Goal: Task Accomplishment & Management: Use online tool/utility

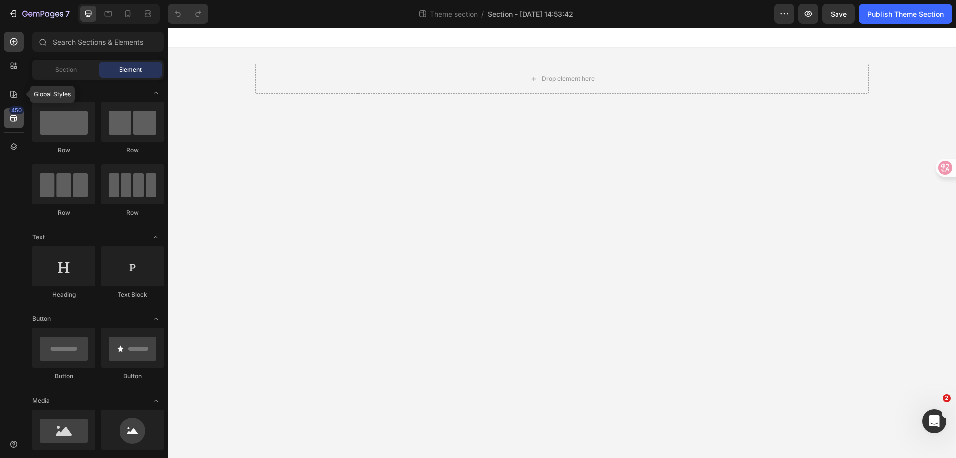
click at [15, 113] on div "450" at bounding box center [16, 110] width 14 height 8
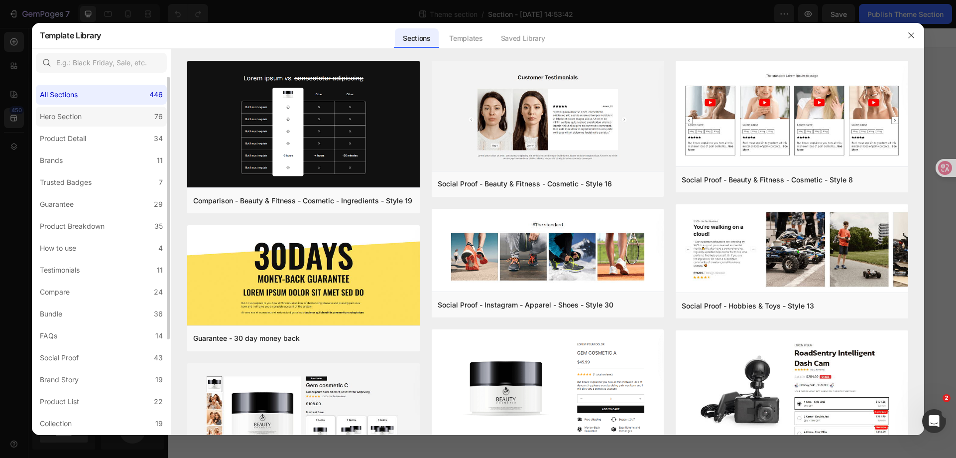
click at [104, 122] on label "Hero Section 76" at bounding box center [101, 117] width 131 height 20
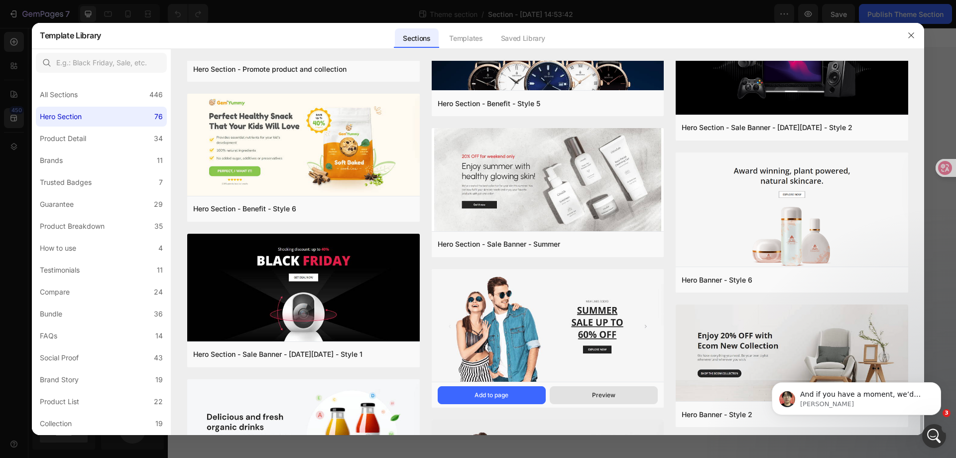
scroll to position [2060, 0]
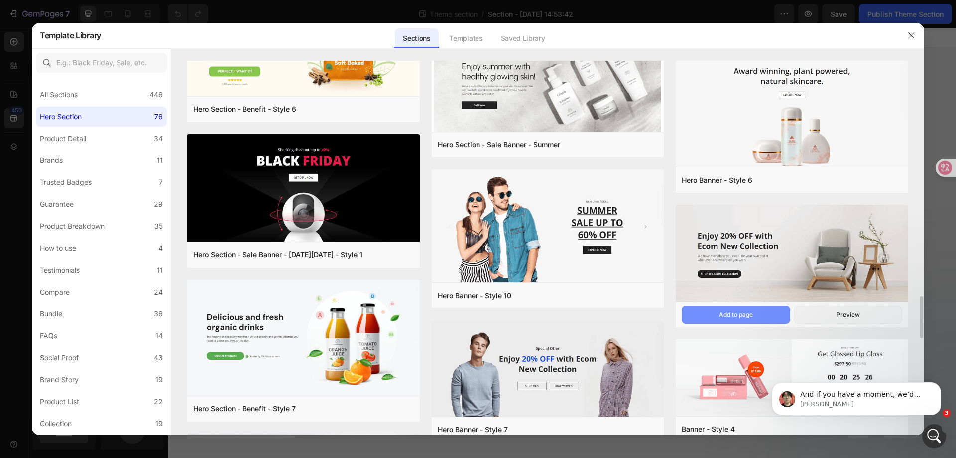
click at [768, 320] on button "Add to page" at bounding box center [736, 315] width 108 height 18
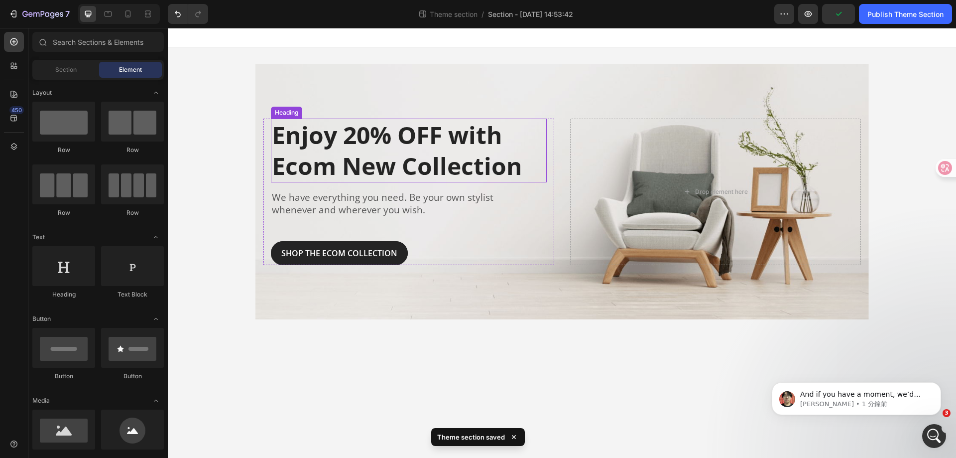
click at [412, 134] on p "Enjoy 20% OFF with Ecom New Collection" at bounding box center [409, 151] width 274 height 62
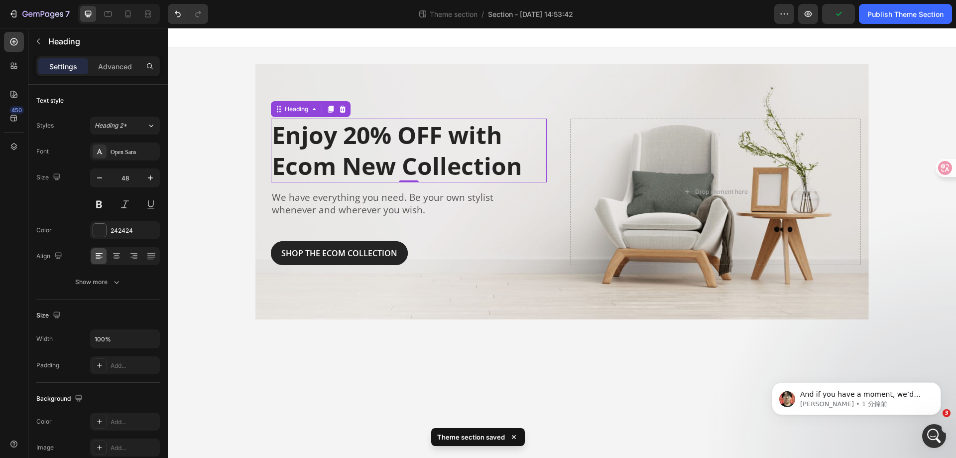
click at [408, 145] on p "Enjoy 20% OFF with Ecom New Collection" at bounding box center [409, 151] width 274 height 62
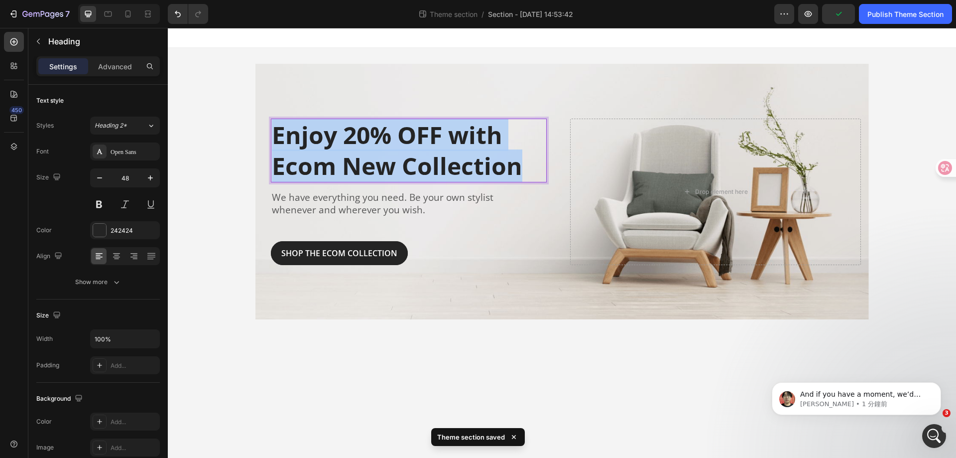
click at [408, 145] on p "Enjoy 20% OFF with Ecom New Collection" at bounding box center [409, 151] width 274 height 62
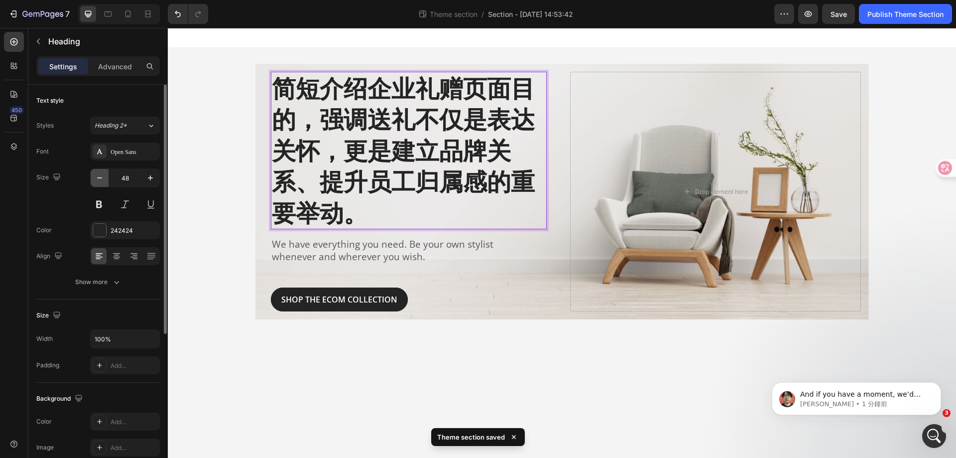
click at [105, 174] on button "button" at bounding box center [100, 178] width 18 height 18
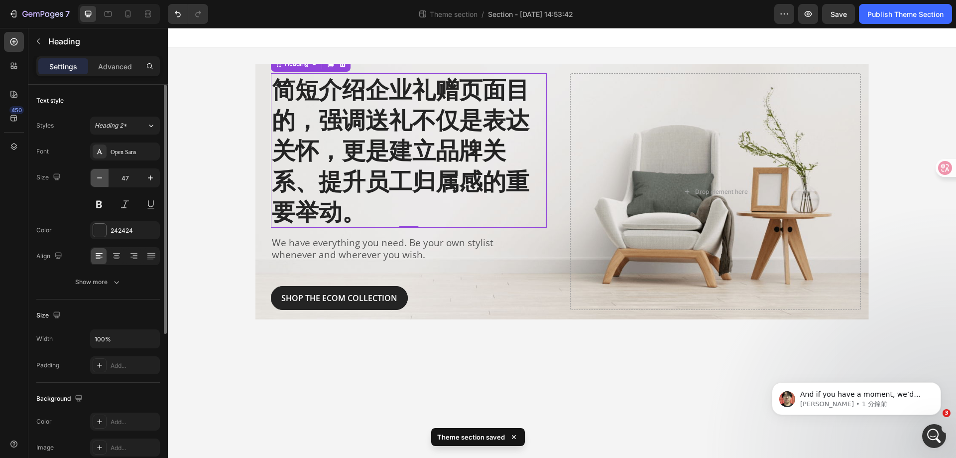
click at [105, 174] on button "button" at bounding box center [100, 178] width 18 height 18
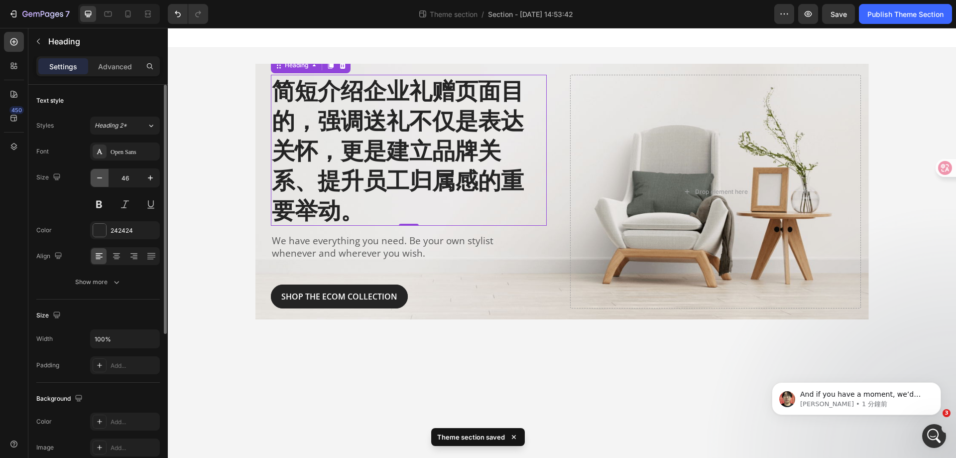
click at [105, 174] on button "button" at bounding box center [100, 178] width 18 height 18
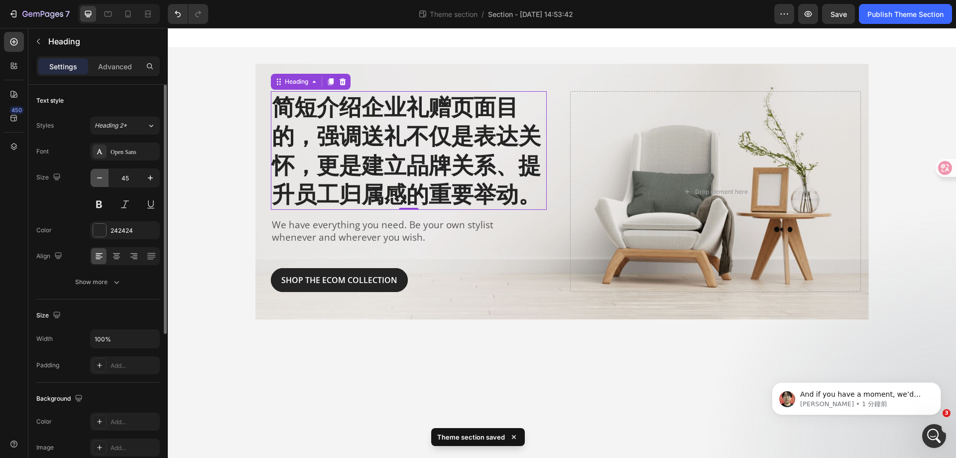
click at [105, 174] on button "button" at bounding box center [100, 178] width 18 height 18
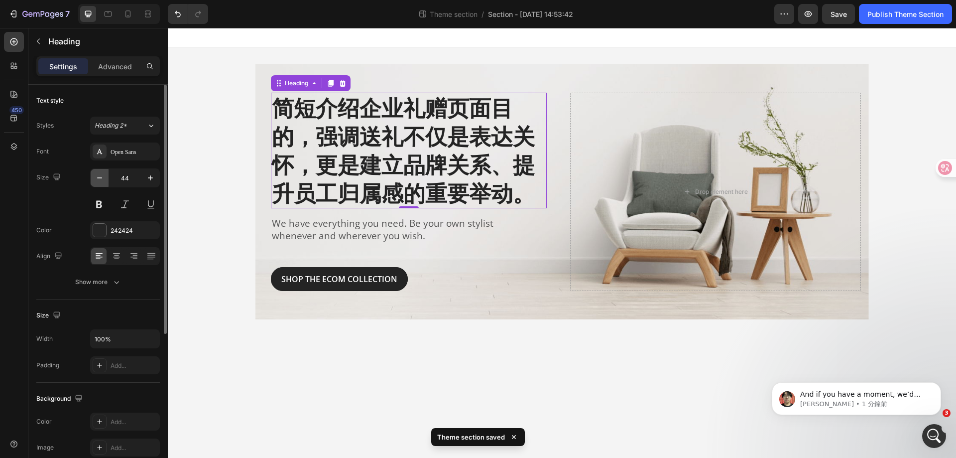
click at [105, 174] on button "button" at bounding box center [100, 178] width 18 height 18
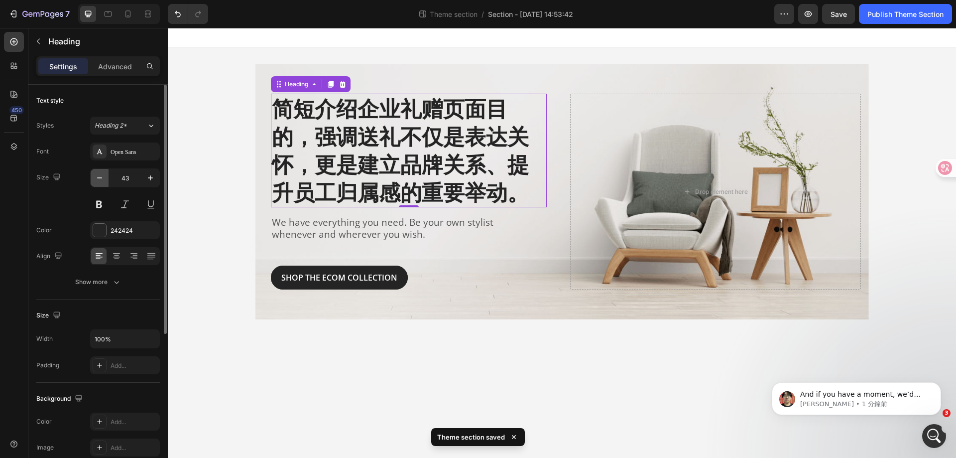
click at [105, 174] on button "button" at bounding box center [100, 178] width 18 height 18
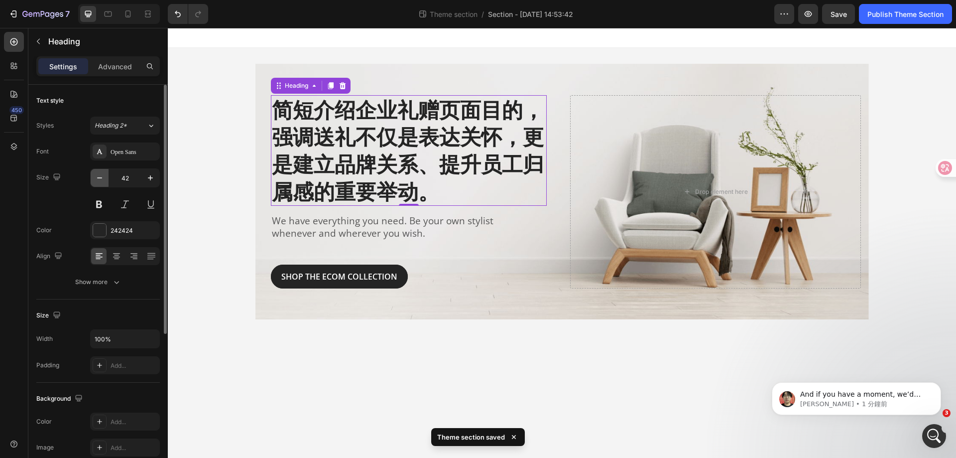
click at [105, 174] on button "button" at bounding box center [100, 178] width 18 height 18
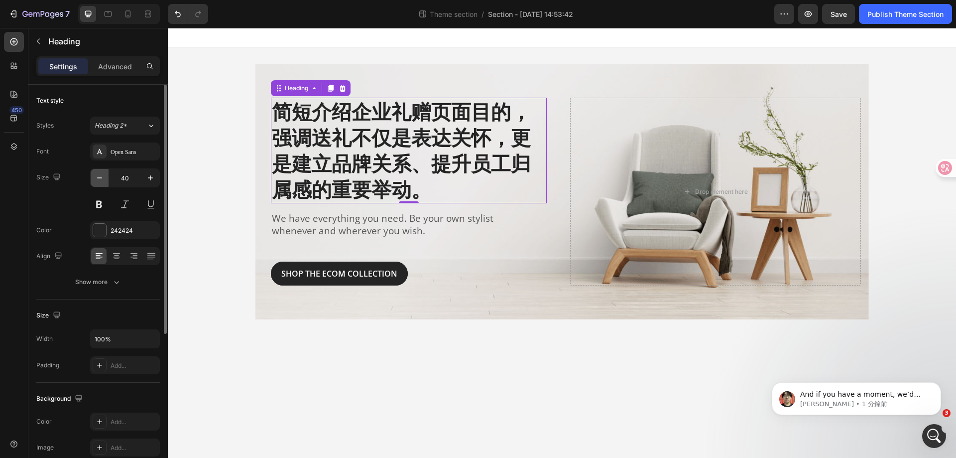
click at [105, 174] on button "button" at bounding box center [100, 178] width 18 height 18
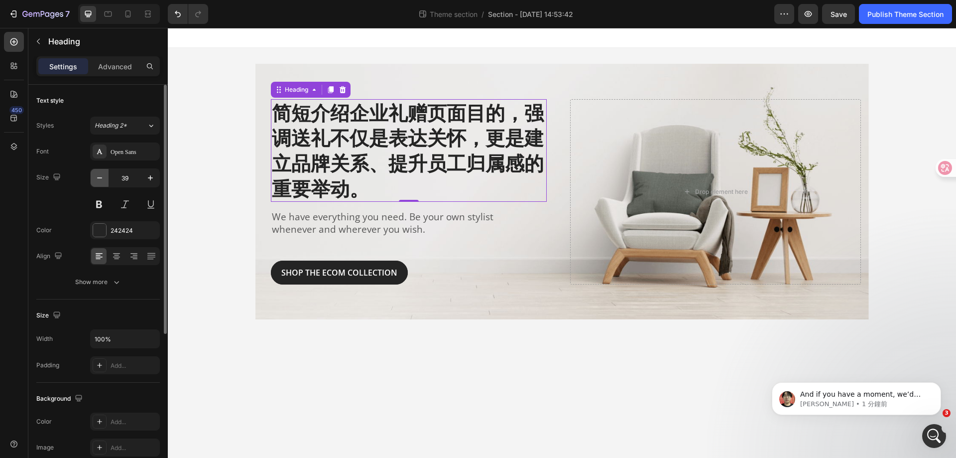
click at [105, 174] on button "button" at bounding box center [100, 178] width 18 height 18
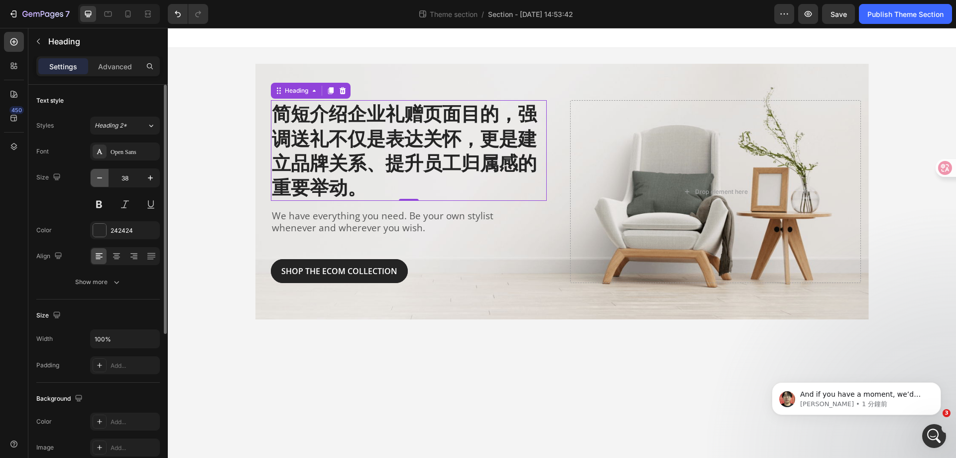
click at [105, 174] on button "button" at bounding box center [100, 178] width 18 height 18
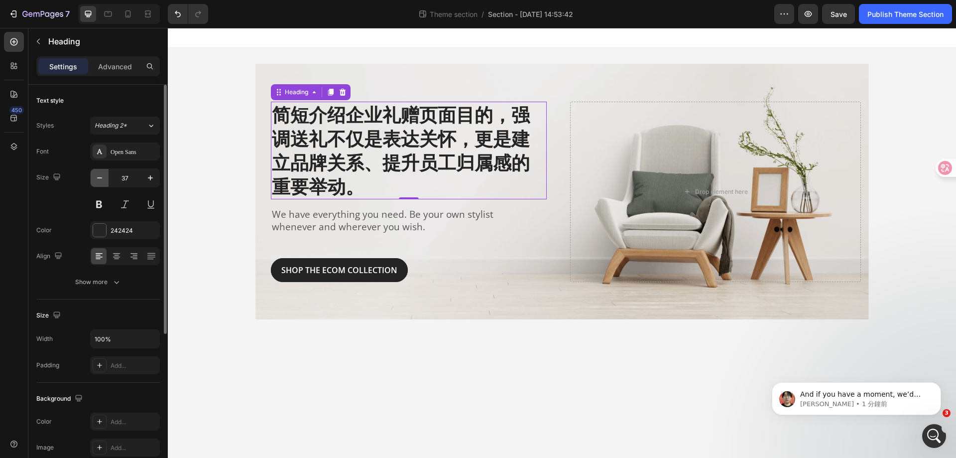
click at [105, 174] on button "button" at bounding box center [100, 178] width 18 height 18
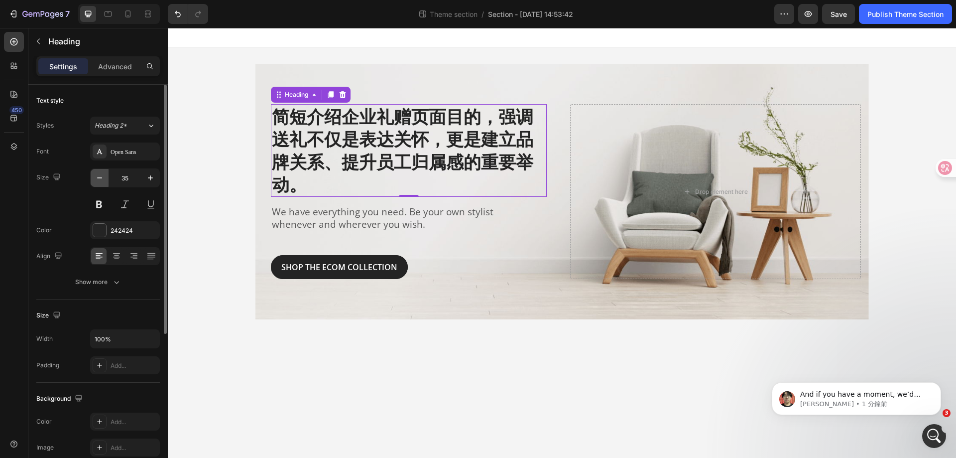
click at [105, 174] on button "button" at bounding box center [100, 178] width 18 height 18
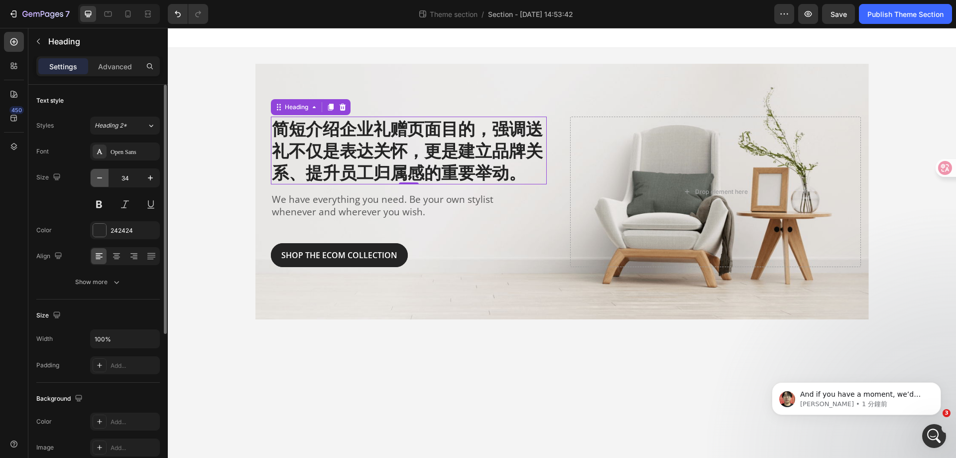
click at [105, 174] on button "button" at bounding box center [100, 178] width 18 height 18
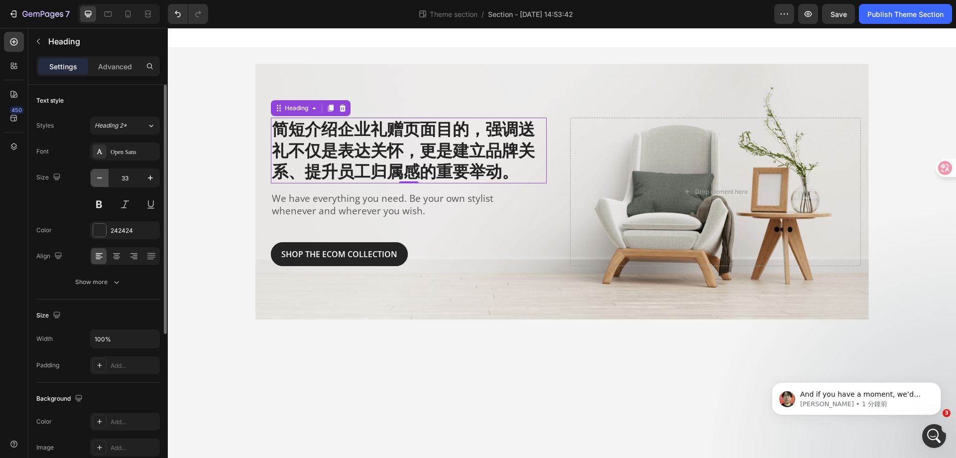
click at [105, 174] on button "button" at bounding box center [100, 178] width 18 height 18
type input "31"
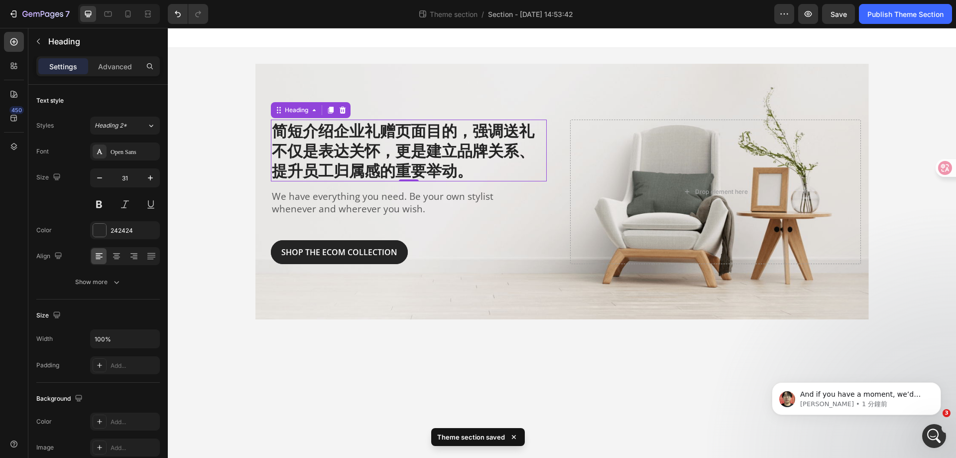
click at [905, 236] on div "简短介绍企业礼赠页面目的，强调送礼不仅是表达关怀，更是建立品牌关系、提升员工归属感的重要举动。 Heading 0 We have everything yo…" at bounding box center [562, 191] width 788 height 287
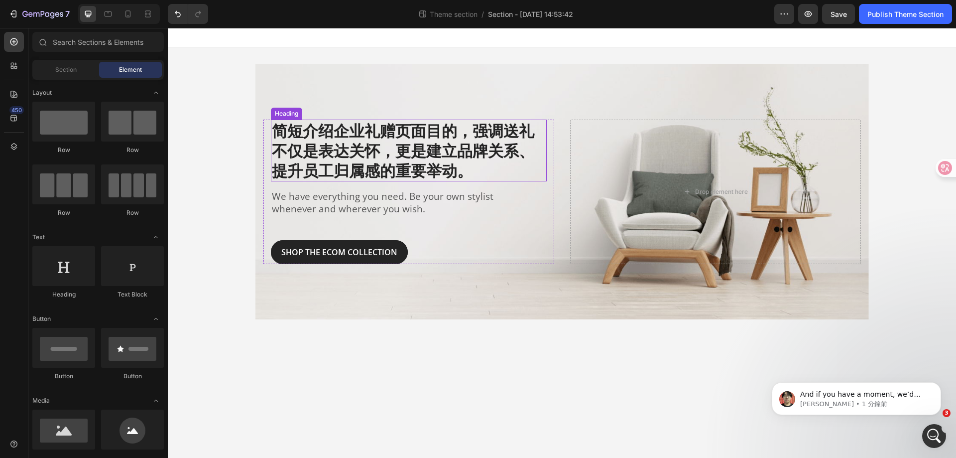
click at [403, 143] on p "简短介绍企业礼赠页面目的，强调送礼不仅是表达关怀，更是建立品牌关系、提升员工归属感的重要举动。" at bounding box center [409, 151] width 274 height 60
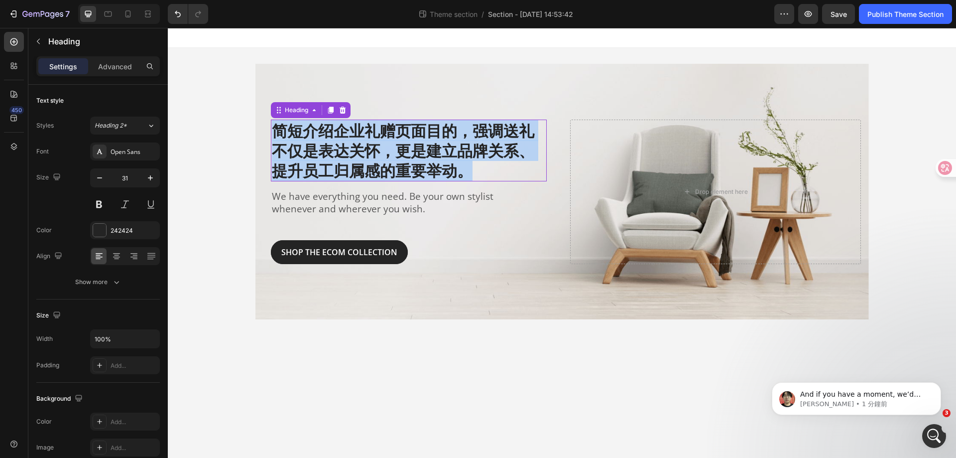
click at [403, 143] on p "简短介绍企业礼赠页面目的，强调送礼不仅是表达关怀，更是建立品牌关系、提升员工归属感的重要举动。" at bounding box center [409, 151] width 274 height 60
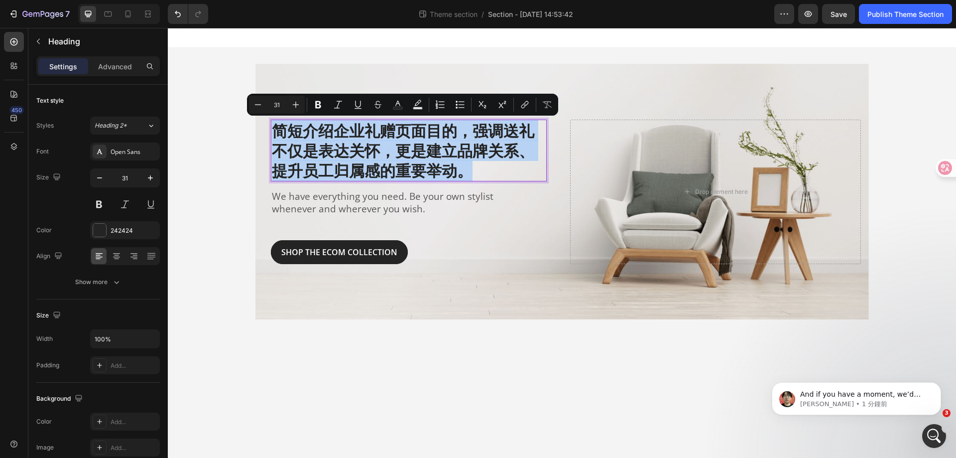
copy p "简短介绍企业礼赠页面目的，强调送礼不仅是表达关怀，更是建立品牌关系、提升员工归属感的重要举动。"
click at [403, 207] on p "We have everything you need. Be your own stylist whenever and wherever you wish." at bounding box center [397, 202] width 250 height 24
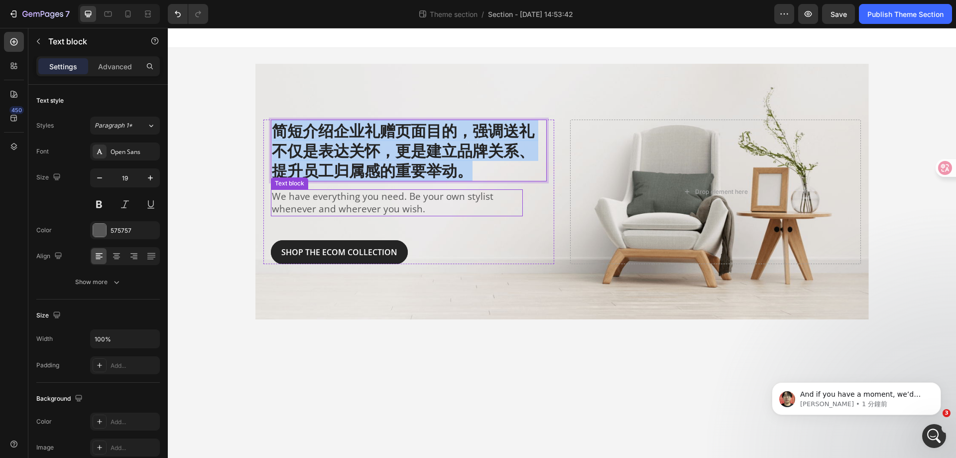
click at [403, 207] on p "We have everything you need. Be your own stylist whenever and wherever you wish." at bounding box center [397, 202] width 250 height 24
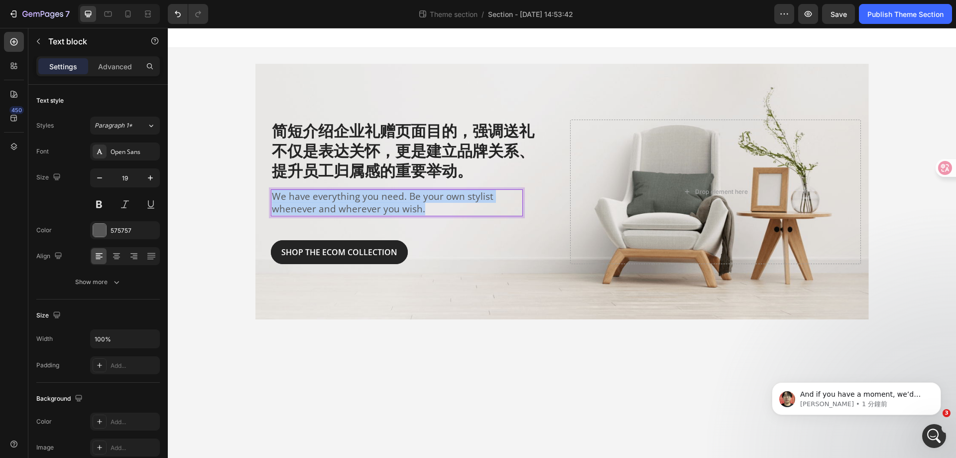
click at [403, 207] on p "We have everything you need. Be your own stylist whenever and wherever you wish." at bounding box center [397, 202] width 250 height 24
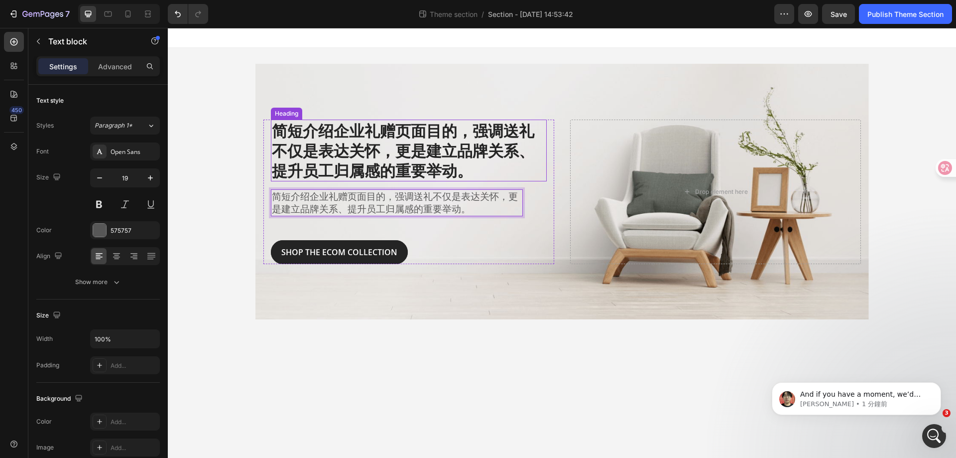
click at [409, 136] on p "简短介绍企业礼赠页面目的，强调送礼不仅是表达关怀，更是建立品牌关系、提升员工归属感的重要举动。" at bounding box center [409, 151] width 274 height 60
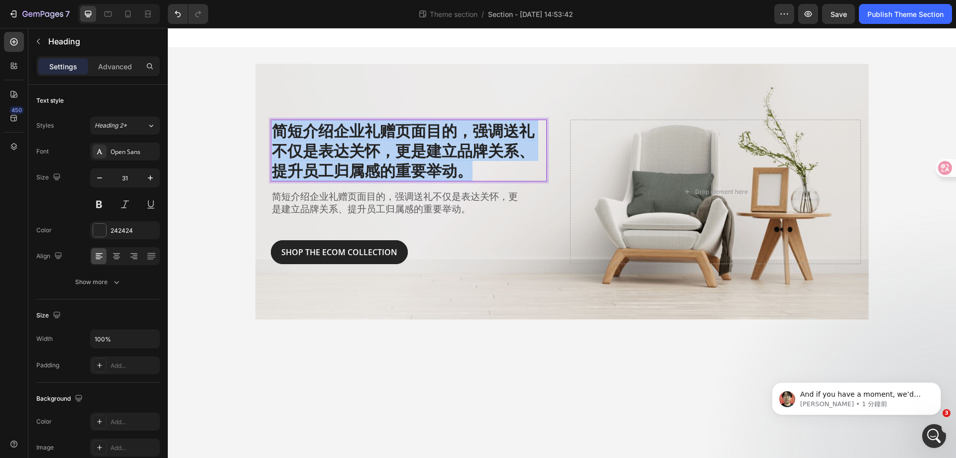
click at [409, 136] on p "简短介绍企业礼赠页面目的，强调送礼不仅是表达关怀，更是建立品牌关系、提升员工归属感的重要举动。" at bounding box center [409, 151] width 274 height 60
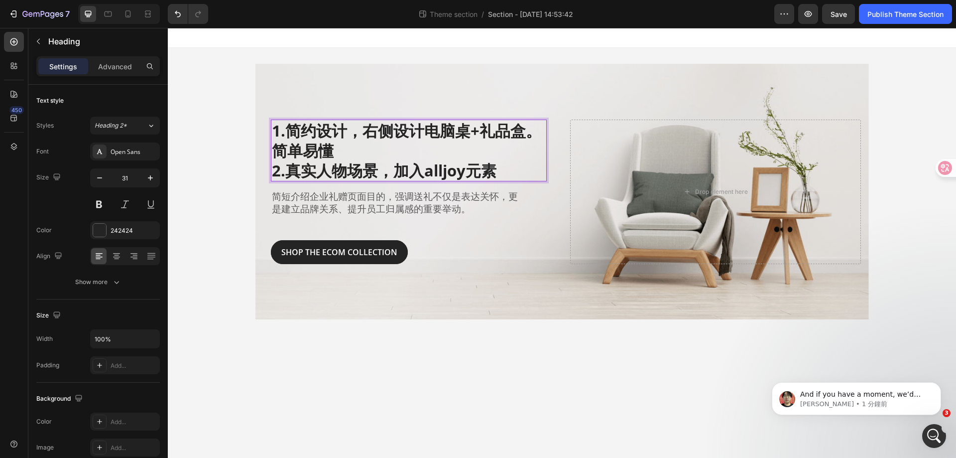
click at [294, 171] on p "1.简约设计，右侧设计电脑桌+礼品盒。简单易懂 2.真实人物场景，加入alljoy元素" at bounding box center [409, 151] width 274 height 60
drag, startPoint x: 300, startPoint y: 173, endPoint x: 289, endPoint y: 175, distance: 11.1
click at [289, 175] on p "1.简约设计，右侧设计电脑桌+礼品盒。简单易懂 2.真实人物场景，加入alljoy元素" at bounding box center [409, 151] width 274 height 60
click at [281, 172] on p "1.简约设计，右侧设计电脑桌+礼品盒。简单易懂 2.真实人物场景，加入alljoy元素" at bounding box center [409, 151] width 274 height 60
click at [494, 363] on body "1.简约设计，右侧设计电脑桌+礼品盒。简单易懂 2.真实人物场景，加入alljoy元素 Heading 0 简短介绍企业礼赠页面目的，强调送礼不仅是表达关怀，…" at bounding box center [562, 243] width 788 height 430
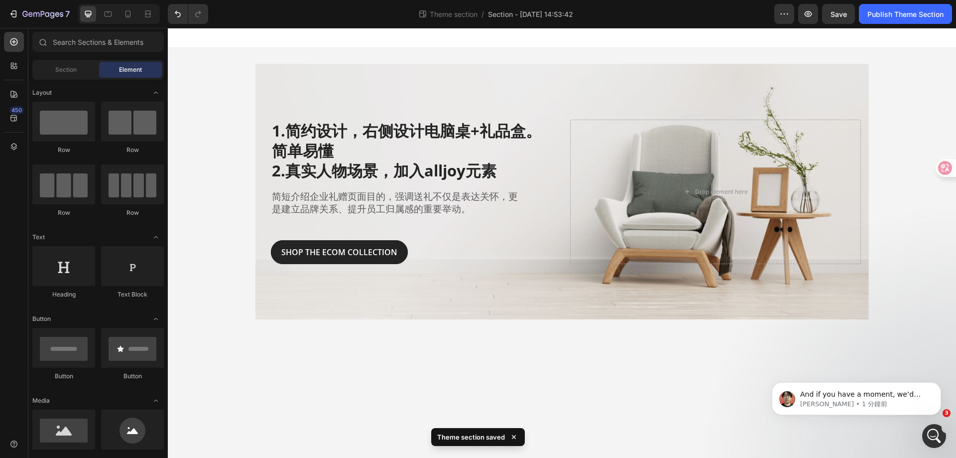
click at [639, 367] on body "1.简约设计，右侧设计电脑桌+礼品盒。简单易懂 2.真实人物场景，加入alljoy元素 Heading 简短介绍企业礼赠页面目的，强调送礼不仅是表达关怀，更是…" at bounding box center [562, 243] width 788 height 430
click at [261, 193] on div "Overlay" at bounding box center [561, 191] width 613 height 255
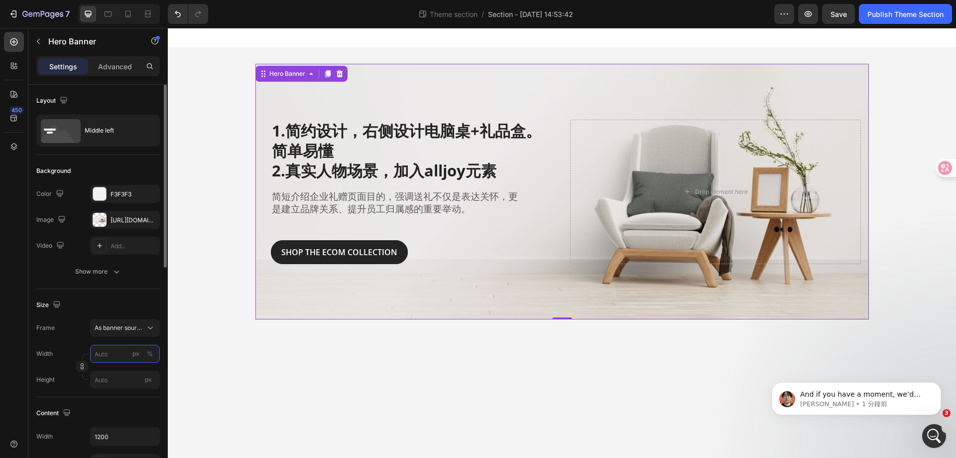
click at [123, 356] on input "px %" at bounding box center [125, 354] width 70 height 18
click at [114, 376] on p "Full 100%" at bounding box center [123, 377] width 58 height 9
type input "100"
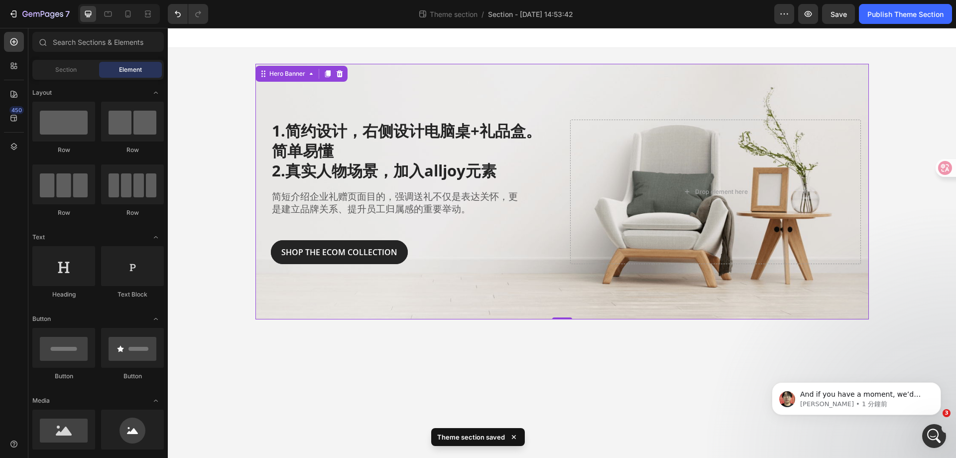
click at [247, 179] on div "1.简约设计，右侧设计电脑桌+礼品盒。简单易懂 2.真实人物场景，加入alljoy元素 Heading 简短介绍企业礼赠页面目的，强调送礼不仅是表达关怀，更是…" at bounding box center [562, 191] width 788 height 287
click at [247, 170] on div "1.简约设计，右侧设计电脑桌+礼品盒。简单易懂 2.真实人物场景，加入alljoy元素 Heading 简短介绍企业礼赠页面目的，强调送礼不仅是表达关怀，更是…" at bounding box center [562, 191] width 788 height 287
click at [217, 165] on div "1.简约设计，右侧设计电脑桌+礼品盒。简单易懂 2.真实人物场景，加入alljoy元素 Heading 简短介绍企业礼赠页面目的，强调送礼不仅是表达关怀，更是…" at bounding box center [562, 191] width 788 height 287
click at [218, 162] on div "1.简约设计，右侧设计电脑桌+礼品盒。简单易懂 2.真实人物场景，加入alljoy元素 Heading 简短介绍企业礼赠页面目的，强调送礼不仅是表达关怀，更是…" at bounding box center [562, 191] width 788 height 287
click at [344, 61] on div "1.简约设计，右侧设计电脑桌+礼品盒。简单易懂 2.真实人物场景，加入alljoy元素 Heading 简短介绍企业礼赠页面目的，强调送礼不仅是表达关怀，更是…" at bounding box center [561, 191] width 613 height 287
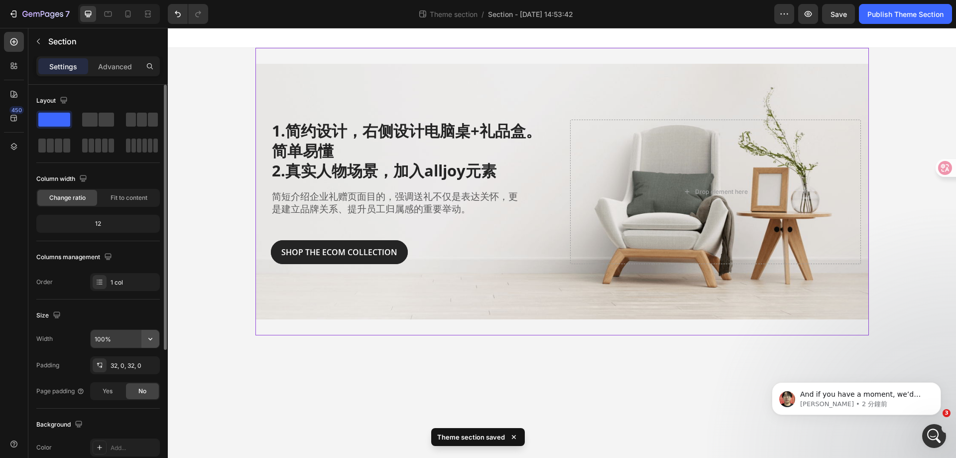
click at [150, 339] on icon "button" at bounding box center [150, 339] width 4 height 2
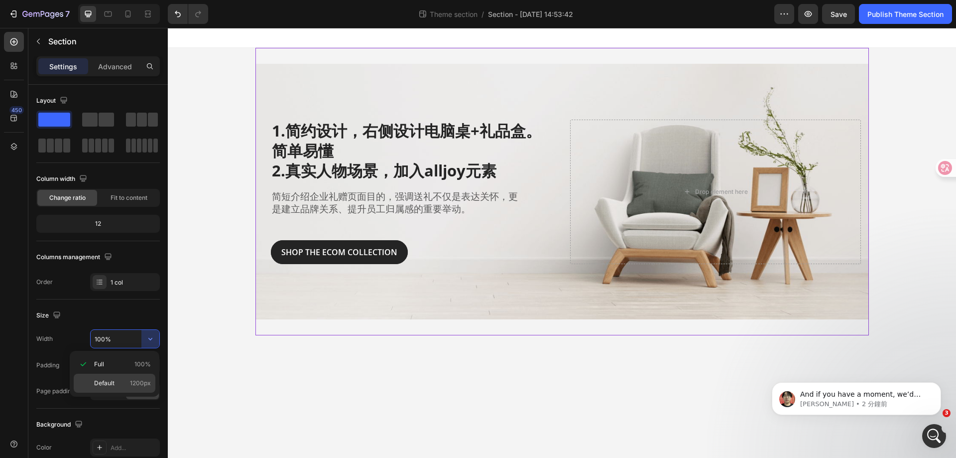
click at [126, 378] on div "Default 1200px" at bounding box center [115, 382] width 82 height 19
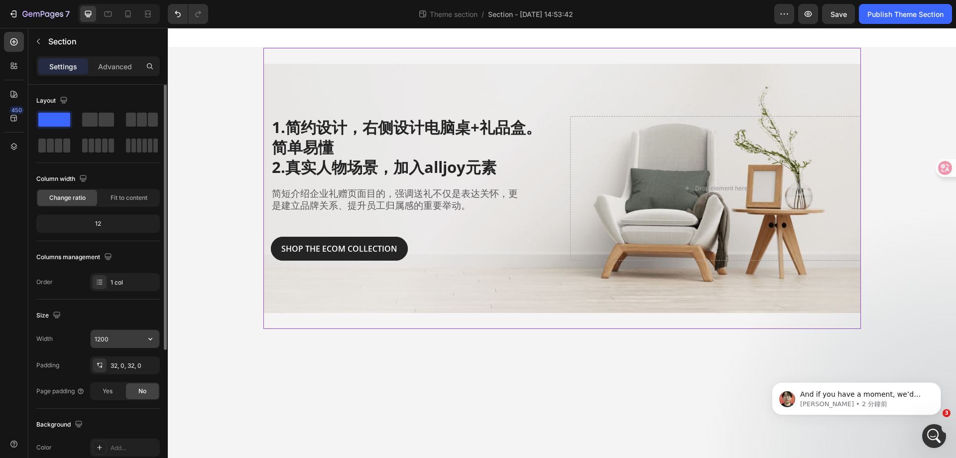
click at [153, 339] on icon "button" at bounding box center [150, 339] width 10 height 10
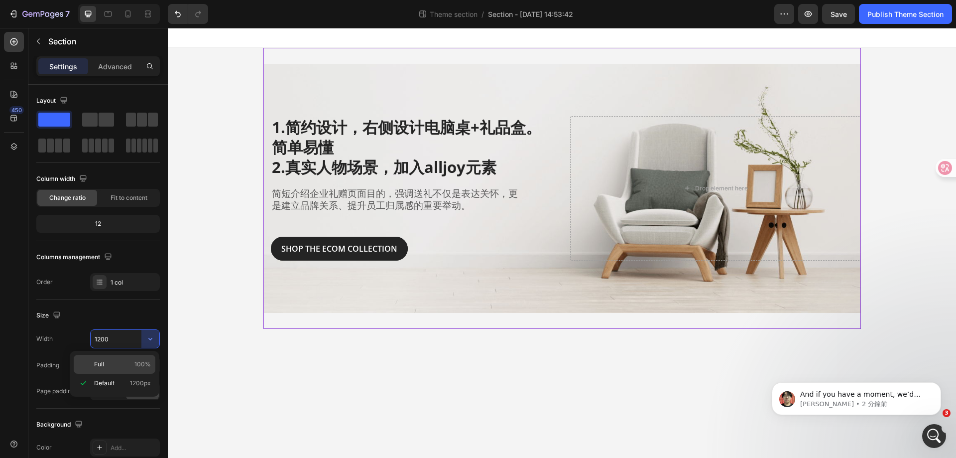
click at [133, 366] on p "Full 100%" at bounding box center [122, 364] width 57 height 9
type input "100%"
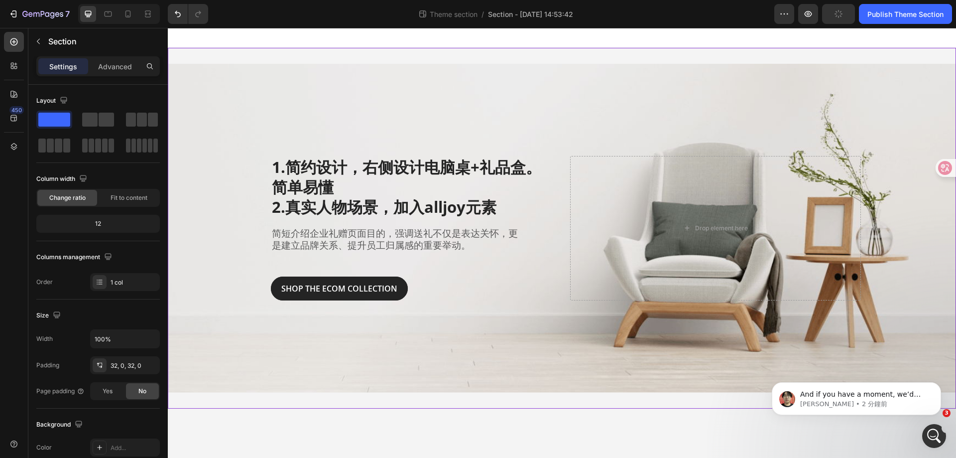
click at [480, 424] on body "1.简约设计，右侧设计电脑桌+礼品盒。简单易懂 2.真实人物场景，加入alljoy元素 Heading 简短介绍企业礼赠页面目的，强调送礼不仅是表达关怀，更是…" at bounding box center [562, 243] width 788 height 430
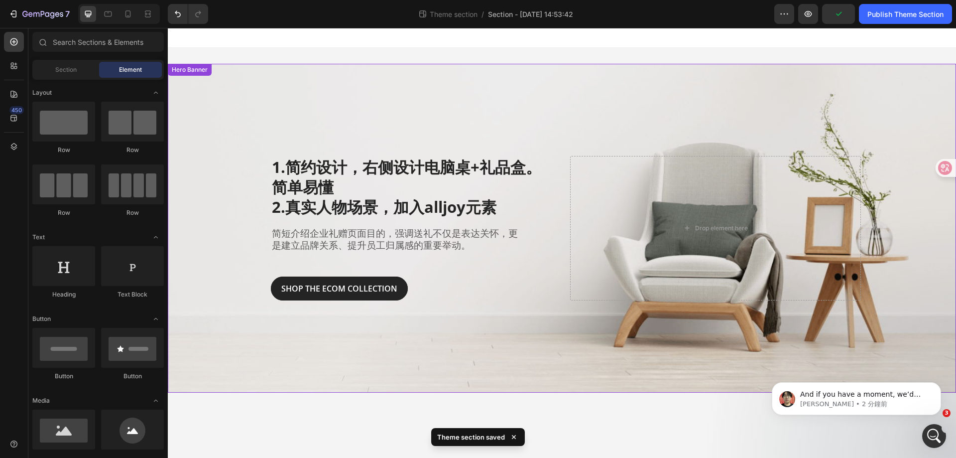
click at [447, 338] on div "Overlay" at bounding box center [562, 228] width 788 height 329
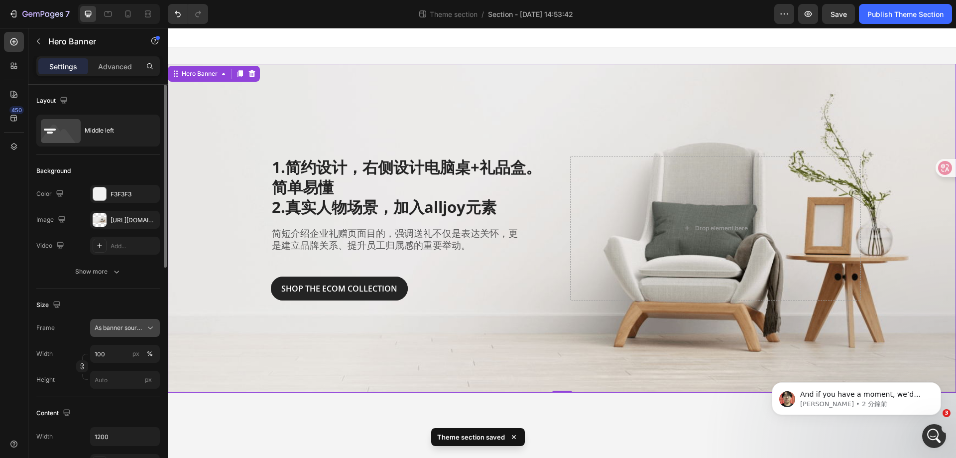
click at [138, 332] on div "As banner source" at bounding box center [125, 328] width 61 height 10
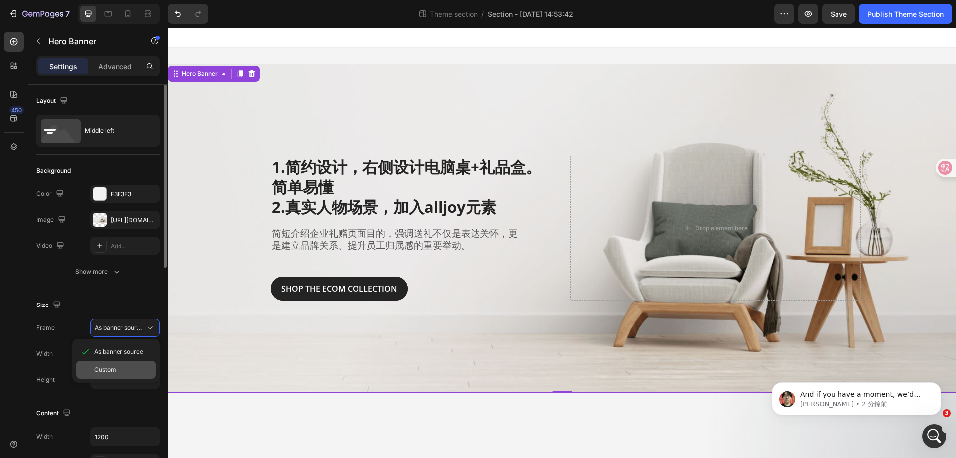
click at [130, 365] on div "Custom" at bounding box center [116, 370] width 80 height 18
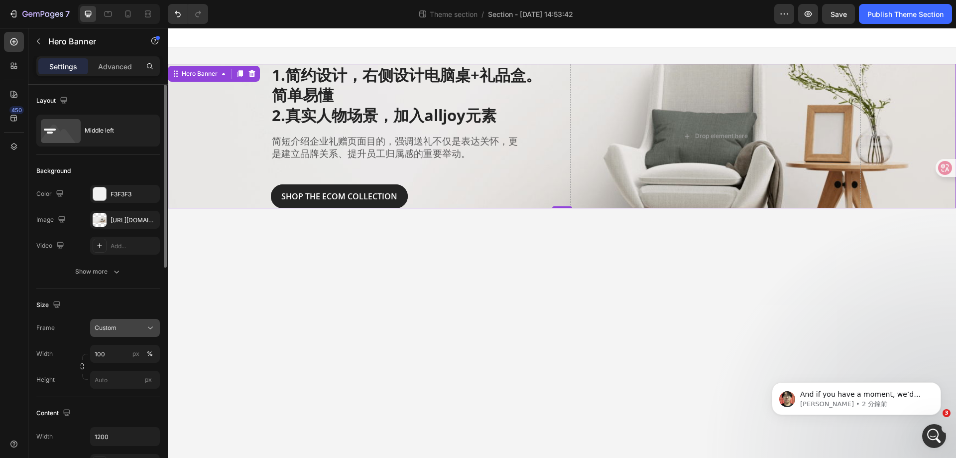
click at [151, 324] on icon at bounding box center [150, 328] width 10 height 10
click at [129, 351] on span "As banner source" at bounding box center [118, 351] width 49 height 9
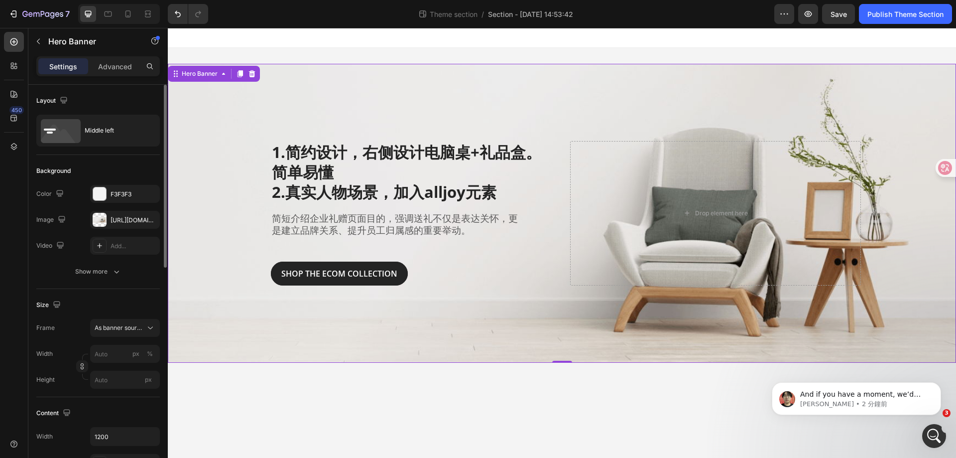
click at [609, 398] on body "1.简约设计，右侧设计电脑桌+礼品盒。简单易懂 2.真实人物场景，加入alljoy元素 Heading 简短介绍企业礼赠页面目的，强调送礼不仅是表达关怀，更是…" at bounding box center [562, 243] width 788 height 430
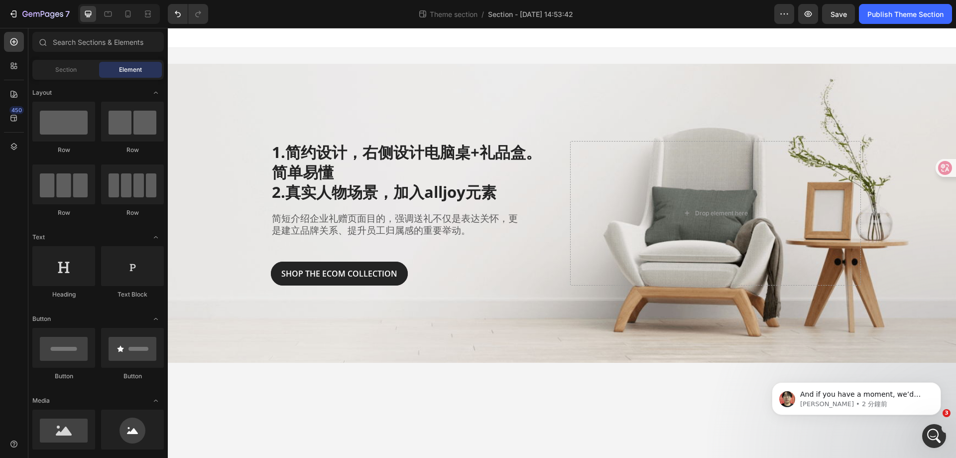
click at [467, 398] on body "1.简约设计，右侧设计电脑桌+礼品盒。简单易懂 2.真实人物场景，加入alljoy元素 Heading 简短介绍企业礼赠页面目的，强调送礼不仅是表达关怀，更是…" at bounding box center [562, 243] width 788 height 430
click at [12, 110] on div "450" at bounding box center [16, 110] width 14 height 8
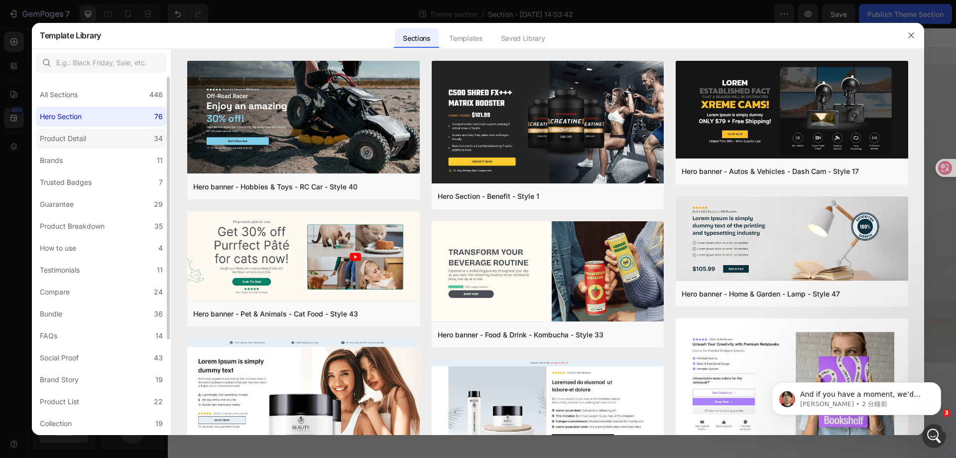
click at [106, 142] on label "Product Detail 34" at bounding box center [101, 138] width 131 height 20
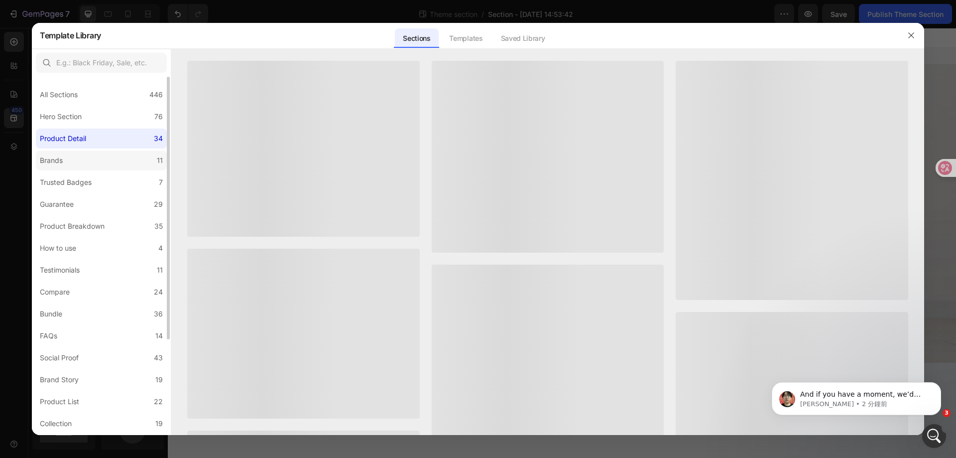
click at [94, 164] on label "Brands 11" at bounding box center [101, 160] width 131 height 20
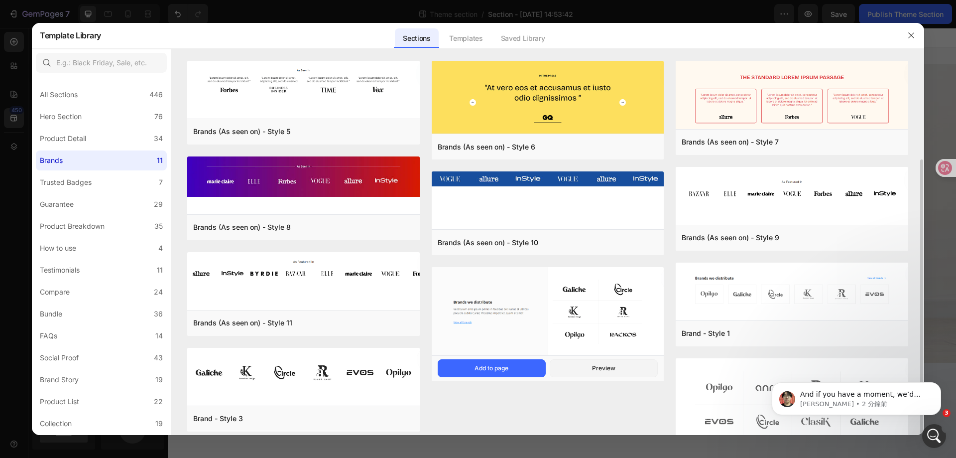
scroll to position [52, 0]
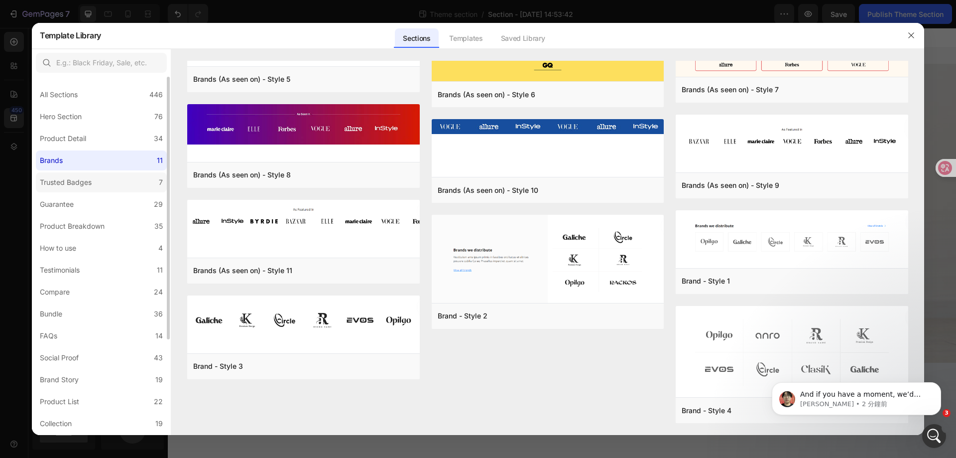
click at [69, 179] on div "Trusted Badges" at bounding box center [66, 182] width 52 height 12
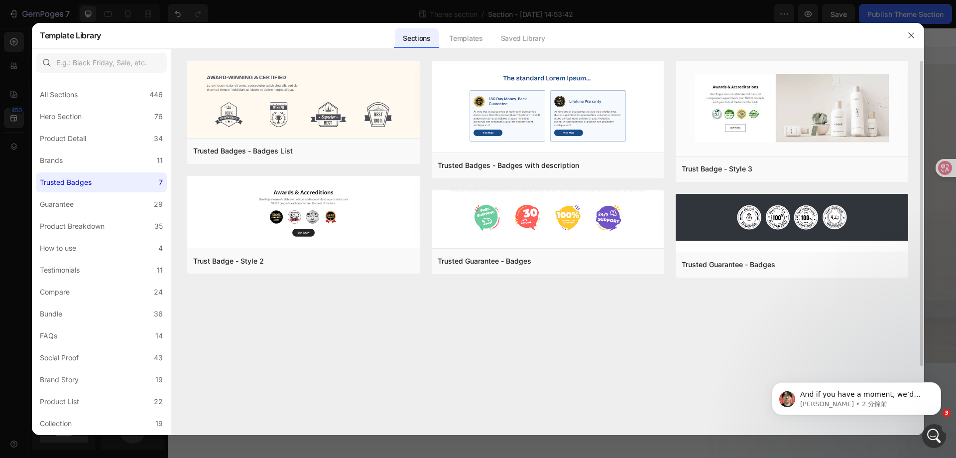
click at [682, 346] on div "Trusted Badges - Badges List Add to page Preview Trust Badge - Style 2 Add to p…" at bounding box center [547, 248] width 753 height 374
click at [104, 215] on div "All Sections 446 Hero Section 76 Product Detail 34 Brands 11 Trusted Badges 7 G…" at bounding box center [101, 321] width 139 height 488
click at [107, 208] on label "Guarantee 29" at bounding box center [101, 204] width 131 height 20
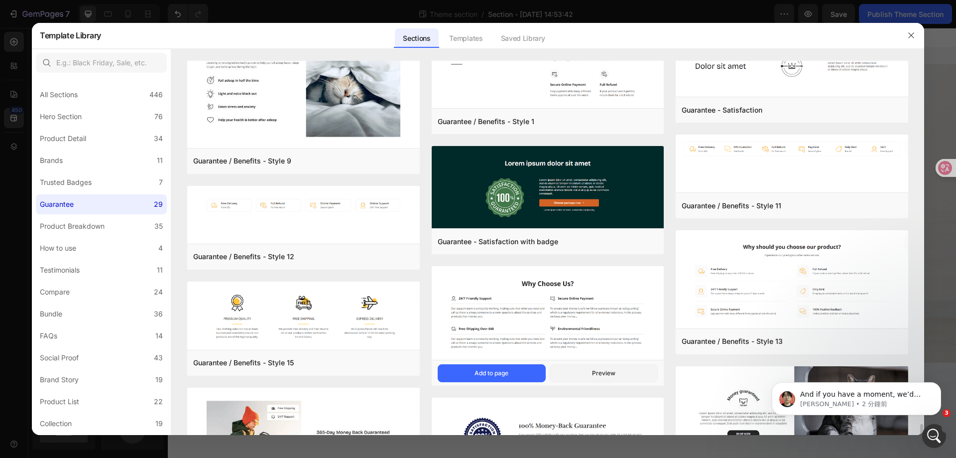
scroll to position [768, 0]
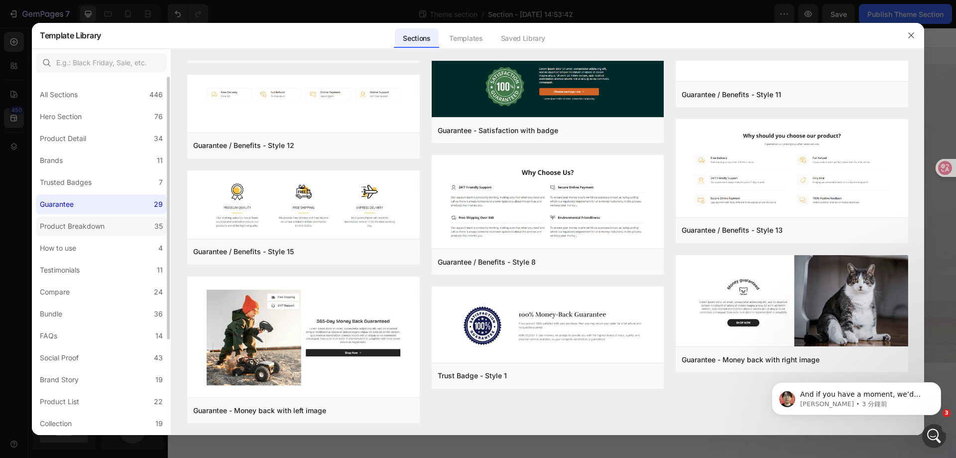
click at [107, 232] on label "Product Breakdown 35" at bounding box center [101, 226] width 131 height 20
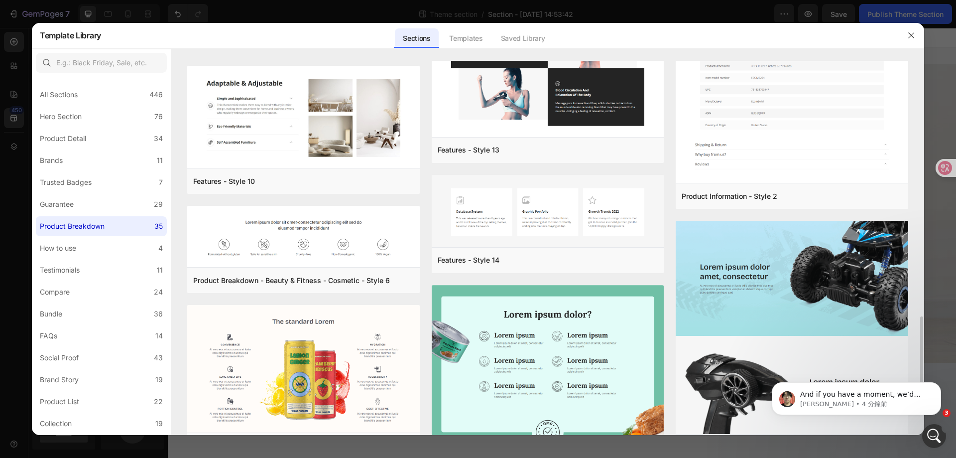
scroll to position [1524, 0]
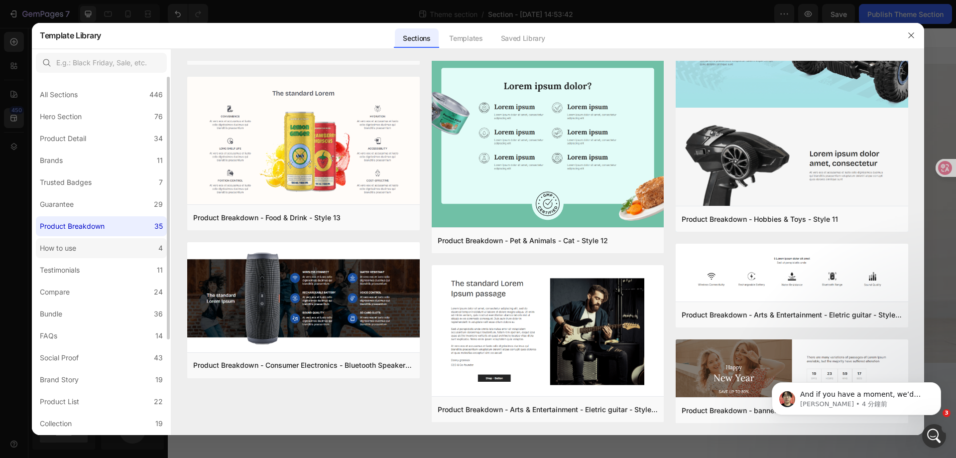
click at [96, 252] on label "How to use 4" at bounding box center [101, 248] width 131 height 20
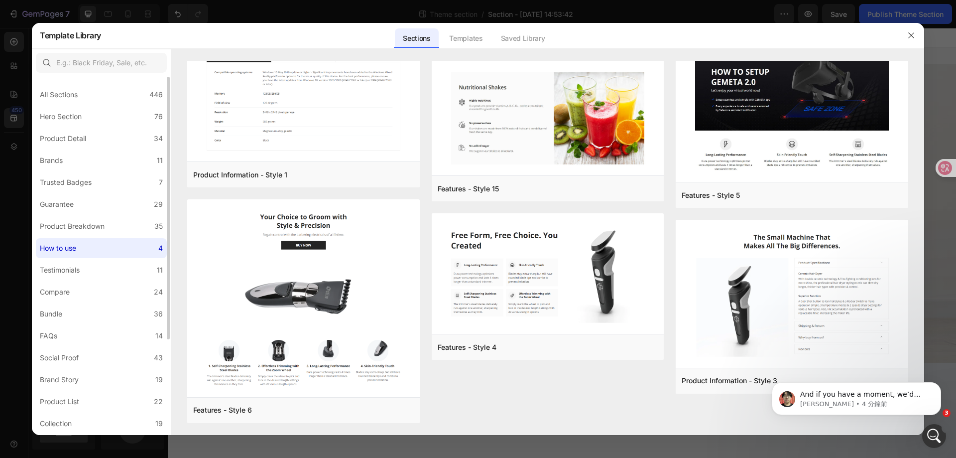
scroll to position [0, 0]
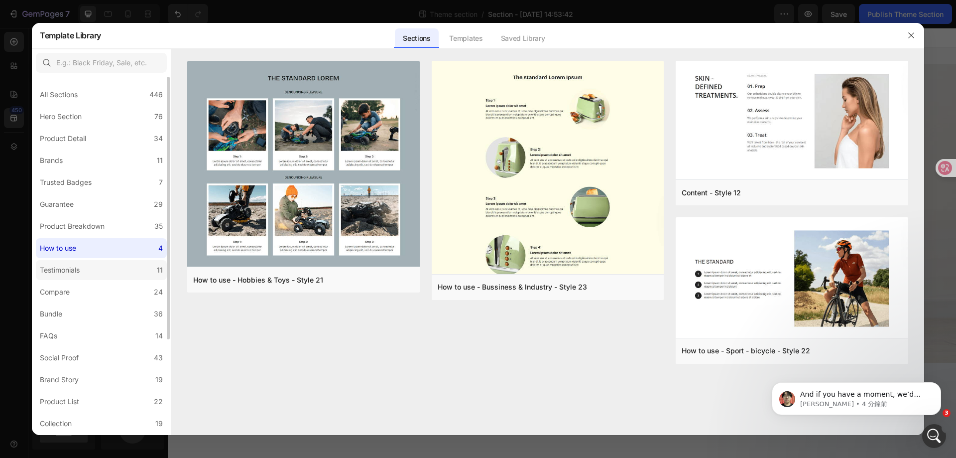
click at [93, 266] on label "Testimonials 11" at bounding box center [101, 270] width 131 height 20
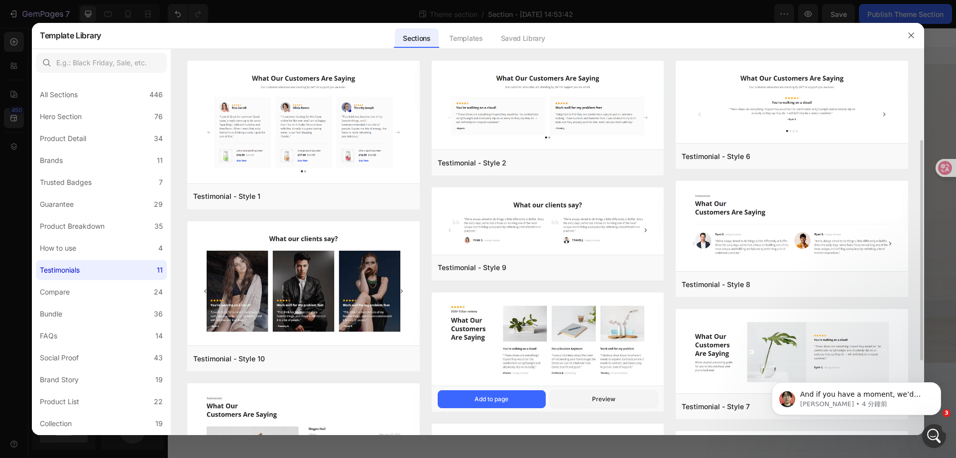
scroll to position [100, 0]
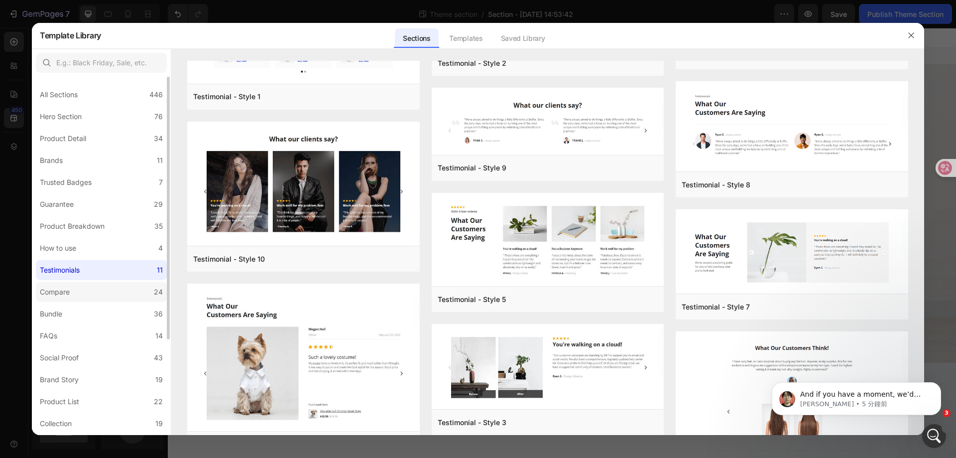
click at [60, 291] on div "Compare" at bounding box center [55, 292] width 30 height 12
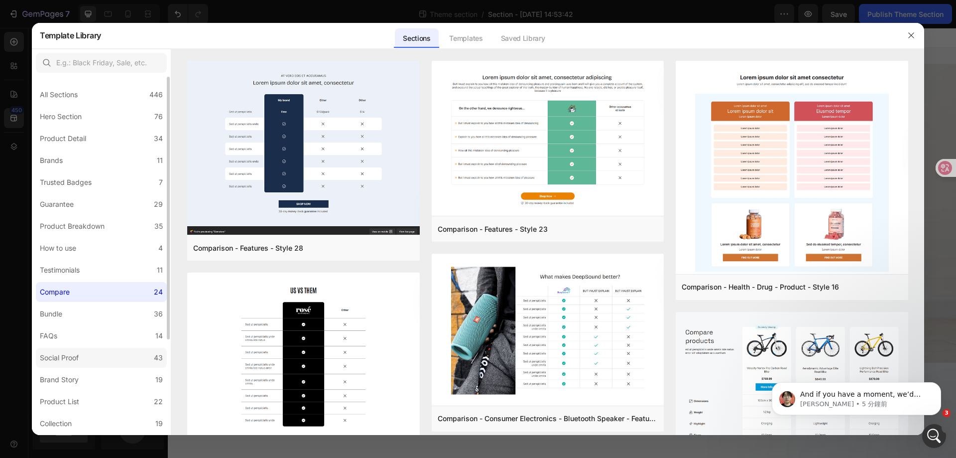
click at [73, 352] on div "Social Proof" at bounding box center [59, 358] width 39 height 12
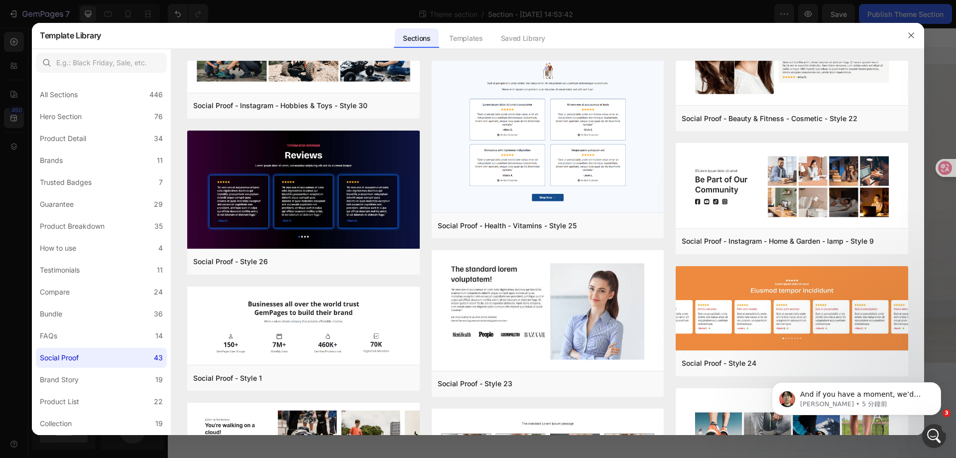
scroll to position [1836, 0]
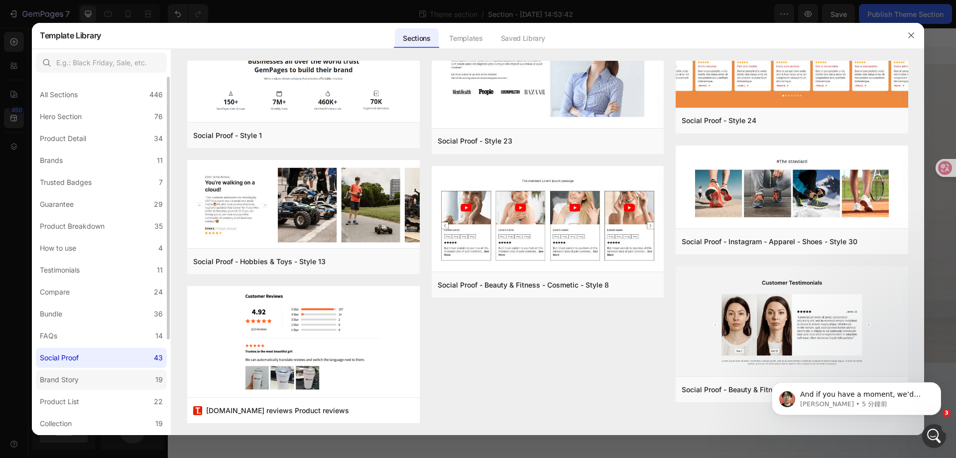
click at [107, 383] on label "Brand Story 19" at bounding box center [101, 379] width 131 height 20
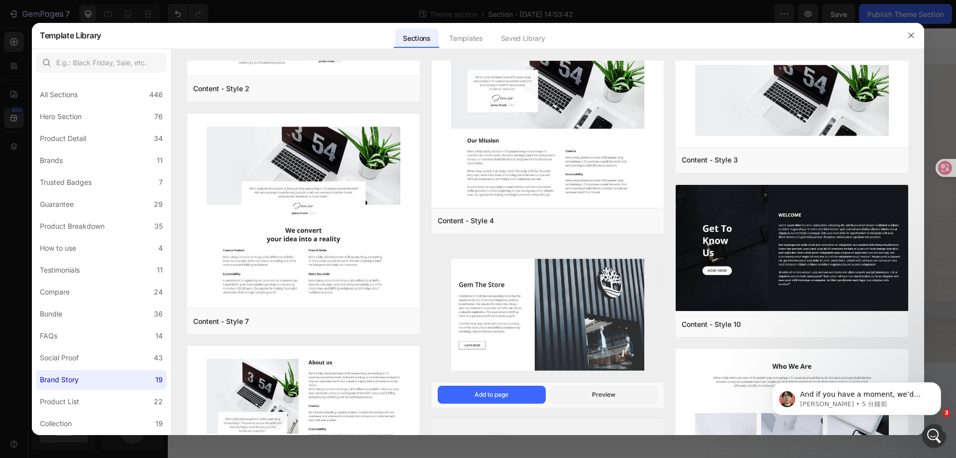
scroll to position [705, 0]
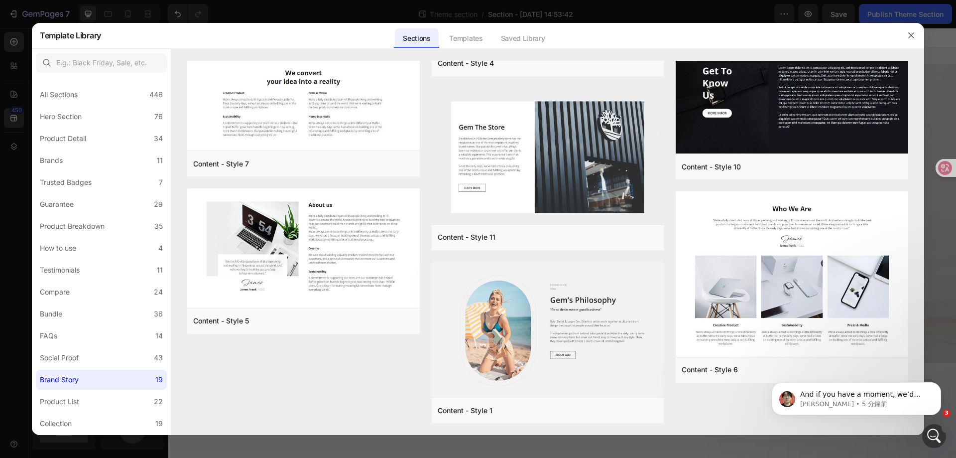
click at [770, 368] on body "And if you have a moment, we’d greatly appreciate it if you could share your ex…" at bounding box center [856, 396] width 191 height 62
click at [757, 374] on button "Add to page" at bounding box center [736, 370] width 108 height 18
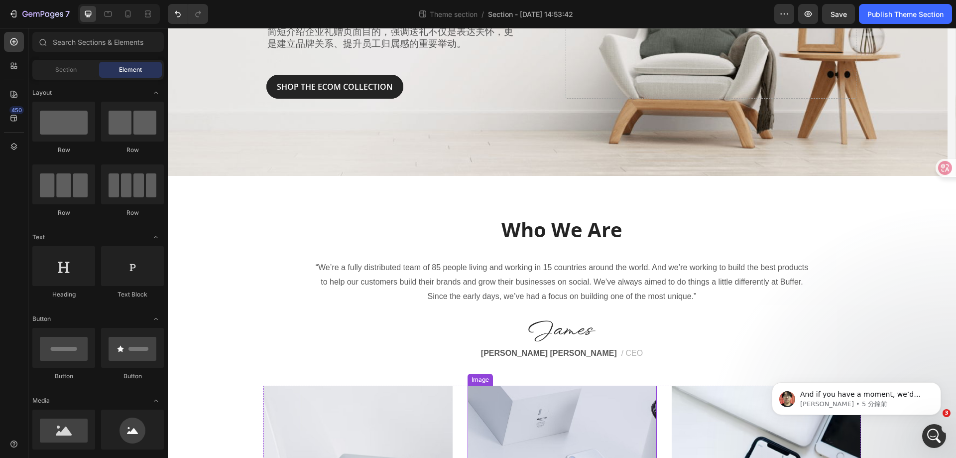
scroll to position [185, 0]
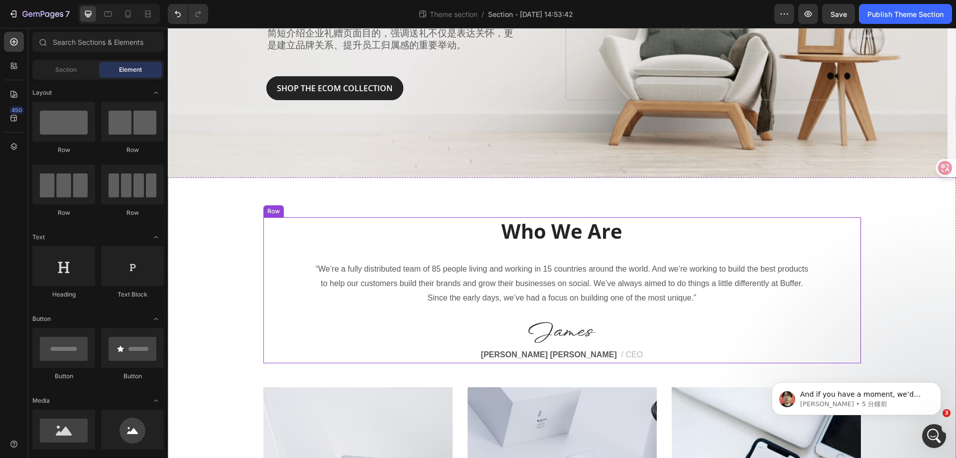
click at [560, 243] on p "Who We Are" at bounding box center [562, 231] width 596 height 26
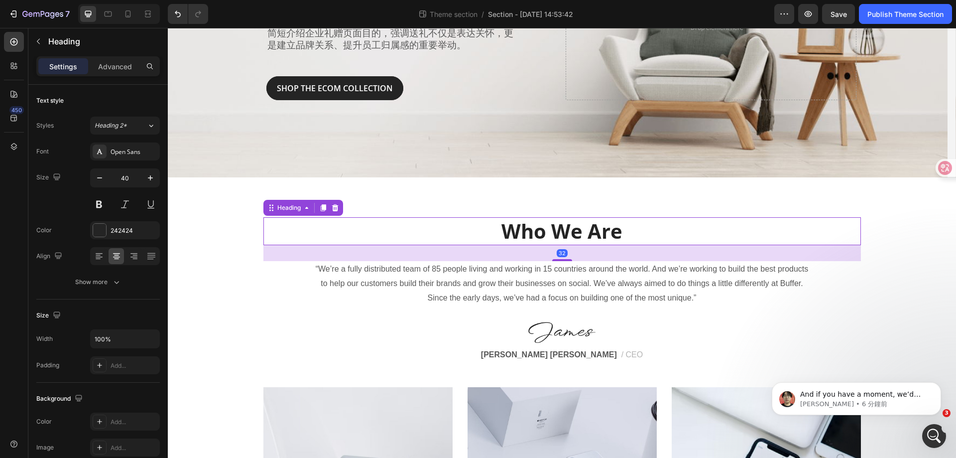
click at [560, 236] on p "Who We Are" at bounding box center [562, 231] width 596 height 26
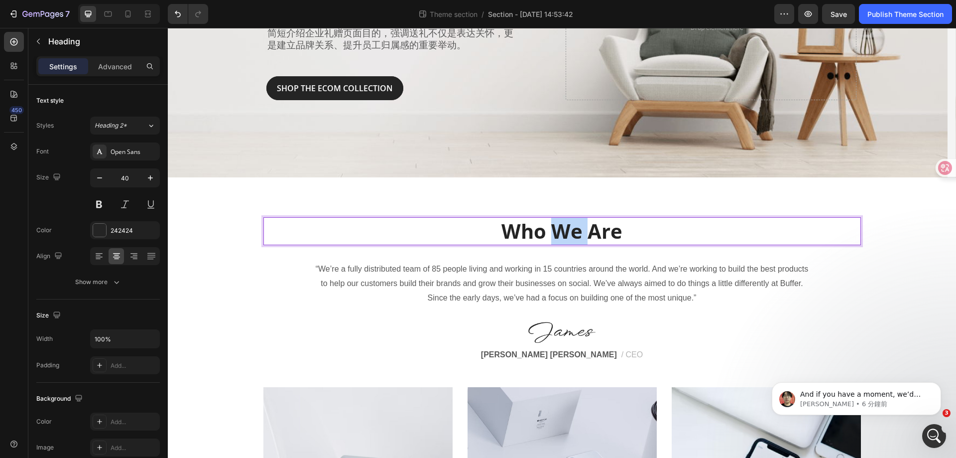
click at [560, 236] on p "Who We Are" at bounding box center [562, 231] width 596 height 26
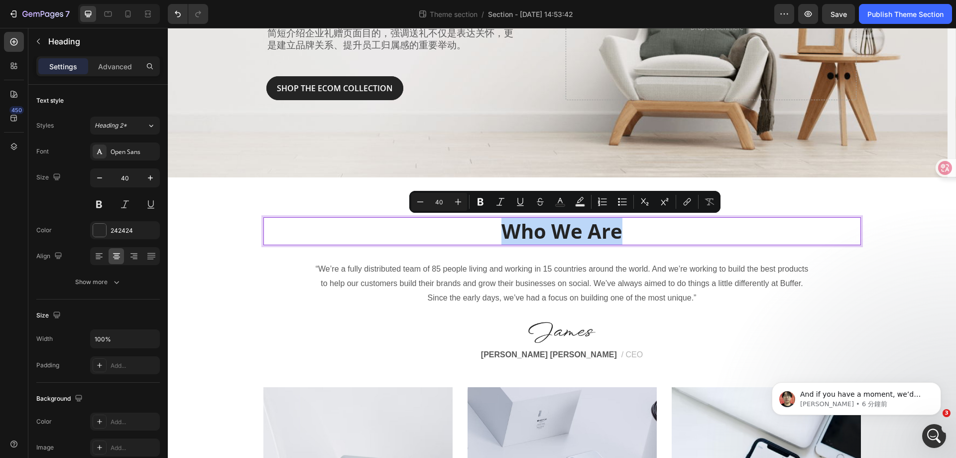
click at [560, 236] on p "Who We Are" at bounding box center [562, 231] width 596 height 26
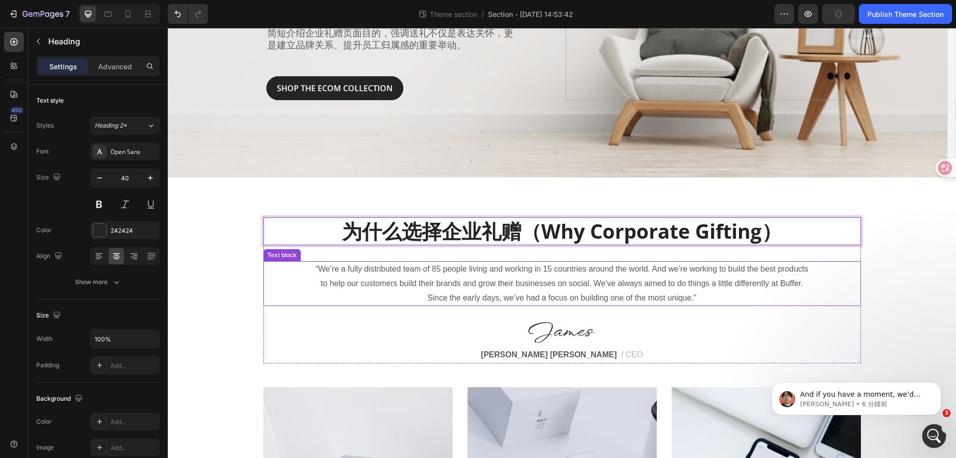
click at [672, 270] on p "“We’re a fully distributed team of 85 people living and working in 15 countries…" at bounding box center [562, 283] width 496 height 43
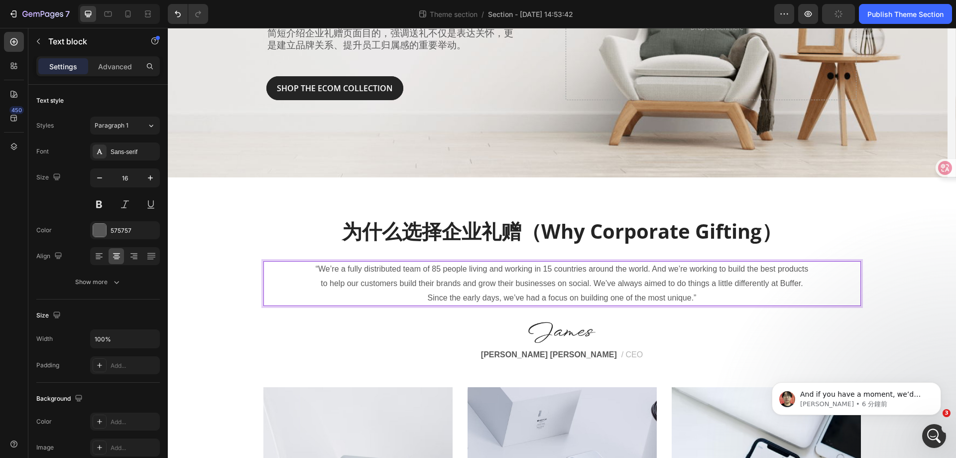
click at [562, 280] on p "“We’re a fully distributed team of 85 people living and working in 15 countries…" at bounding box center [562, 283] width 496 height 43
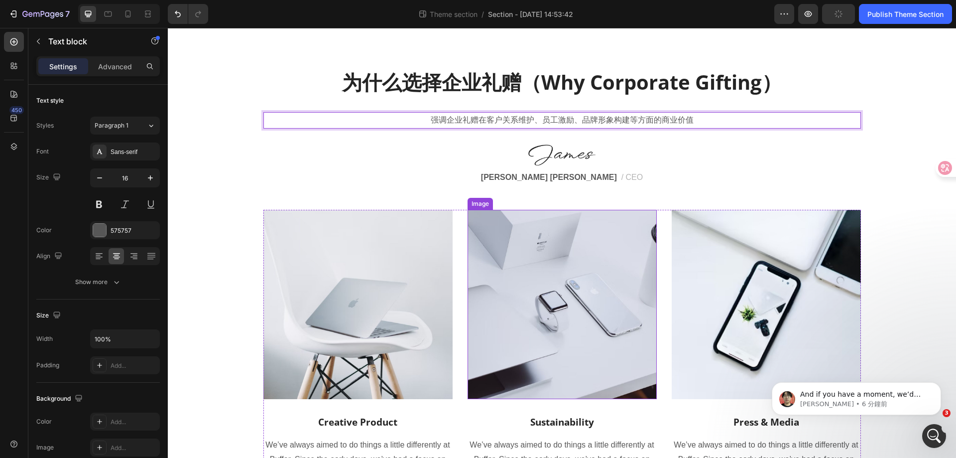
scroll to position [335, 0]
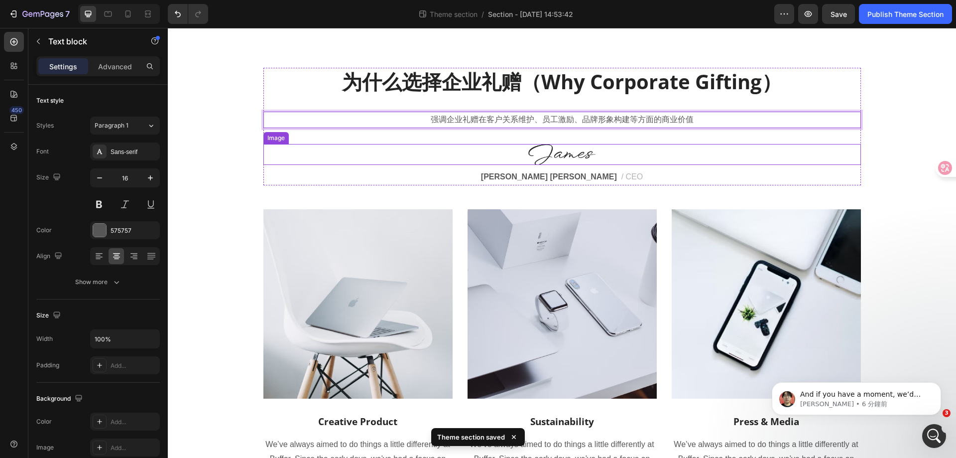
click at [575, 157] on img at bounding box center [561, 154] width 67 height 21
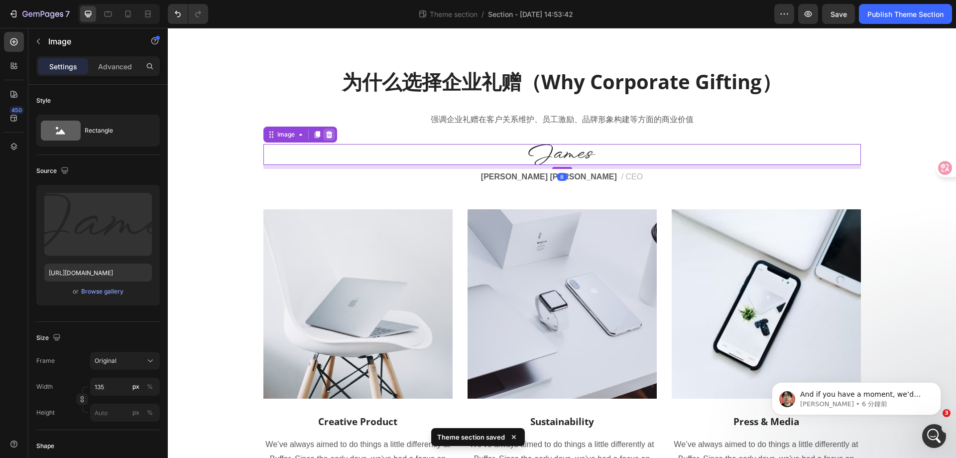
click at [325, 131] on icon at bounding box center [329, 134] width 8 height 8
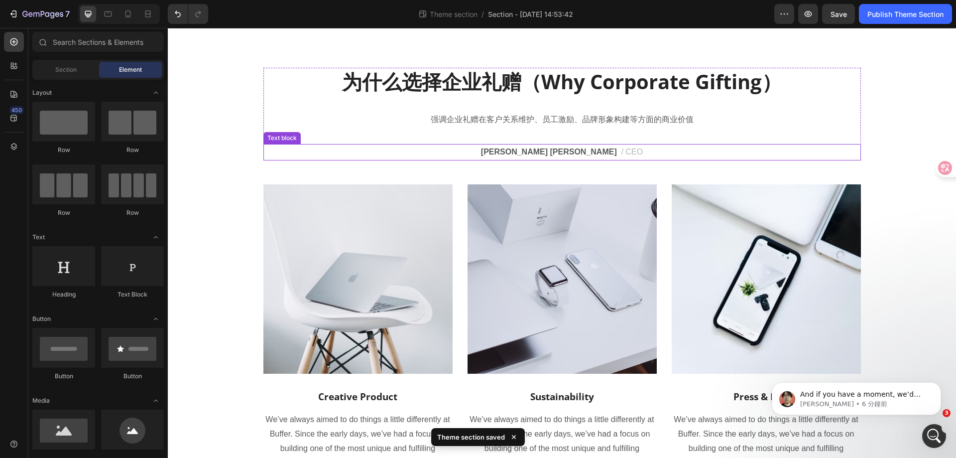
click at [503, 149] on p "James Frank / CEO" at bounding box center [562, 152] width 596 height 14
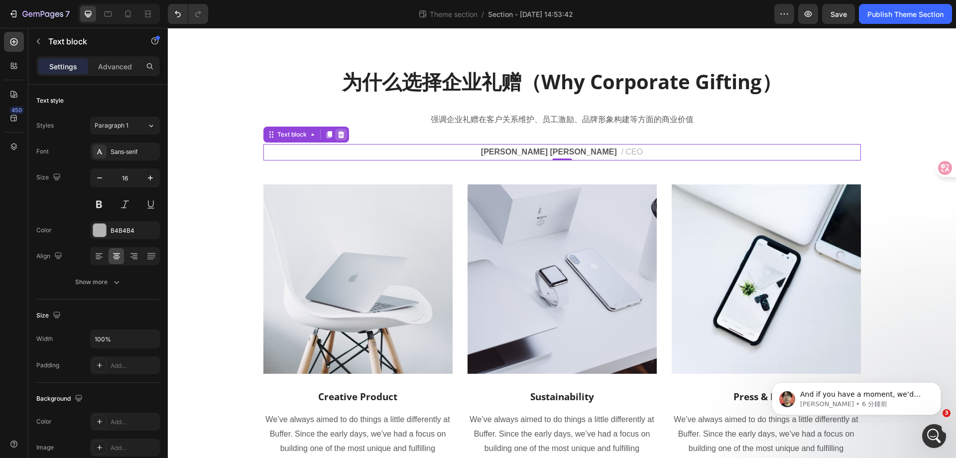
click at [338, 136] on icon at bounding box center [341, 134] width 6 height 7
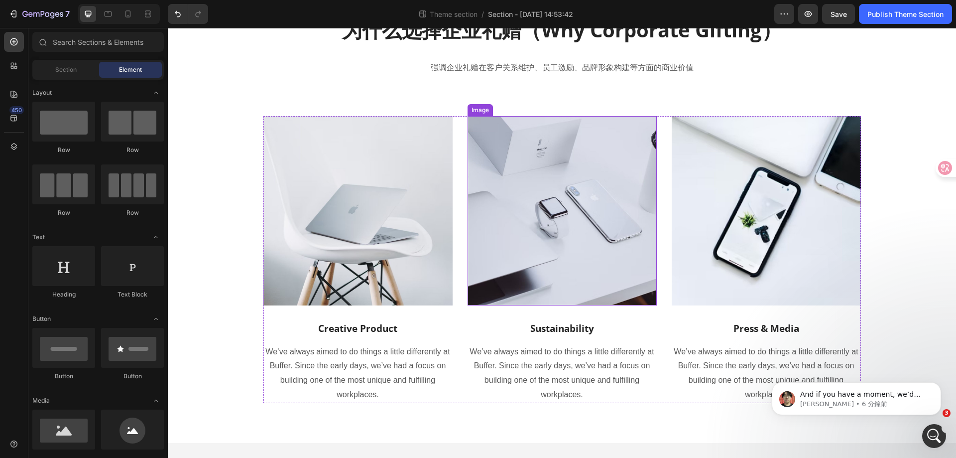
scroll to position [387, 0]
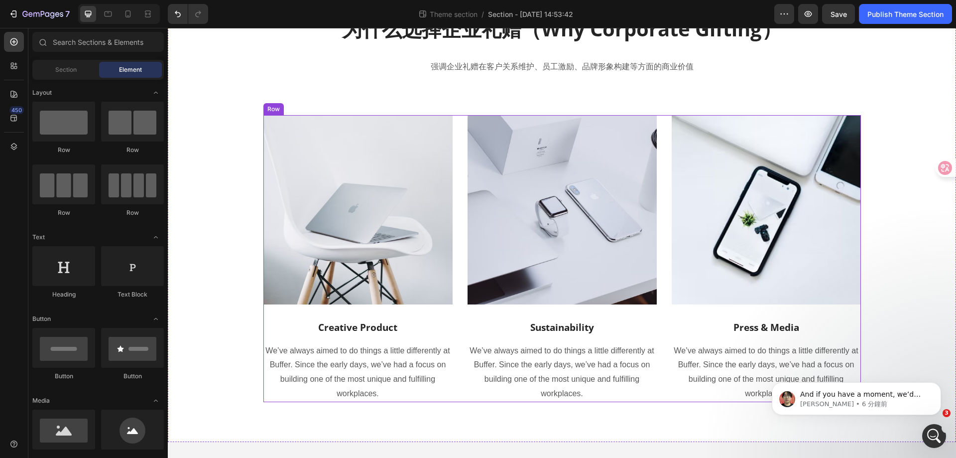
click at [369, 330] on p "Creative Product" at bounding box center [357, 327] width 187 height 12
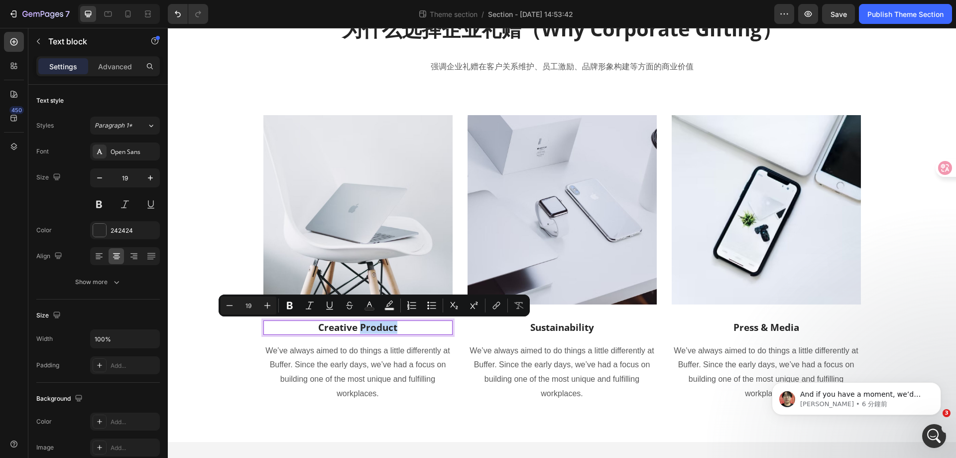
click at [366, 326] on p "Creative Product" at bounding box center [357, 327] width 187 height 12
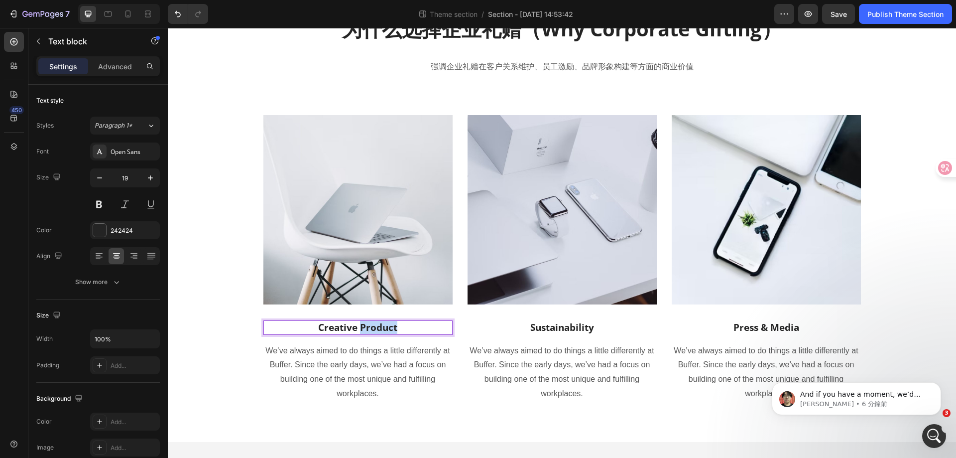
click at [366, 326] on p "Creative Product" at bounding box center [357, 327] width 187 height 12
click at [373, 326] on p "客户／合作伙伴" at bounding box center [357, 327] width 187 height 12
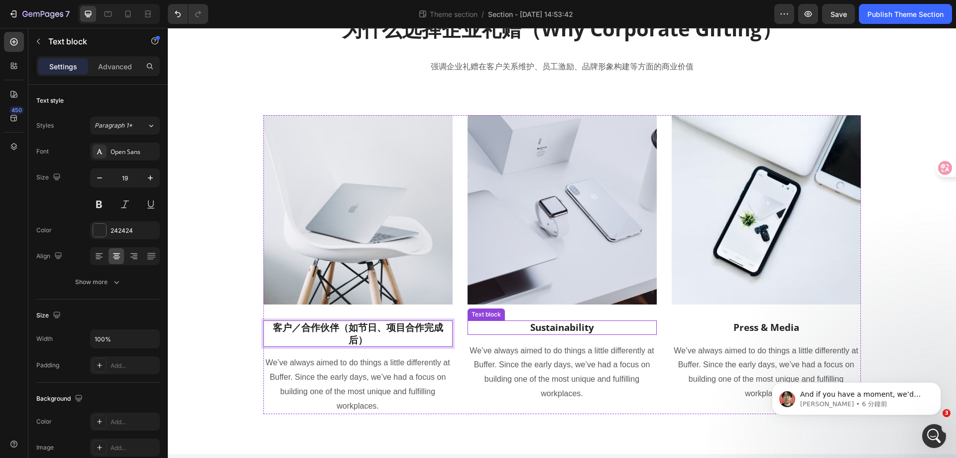
click at [547, 328] on p "Sustainability" at bounding box center [562, 327] width 187 height 12
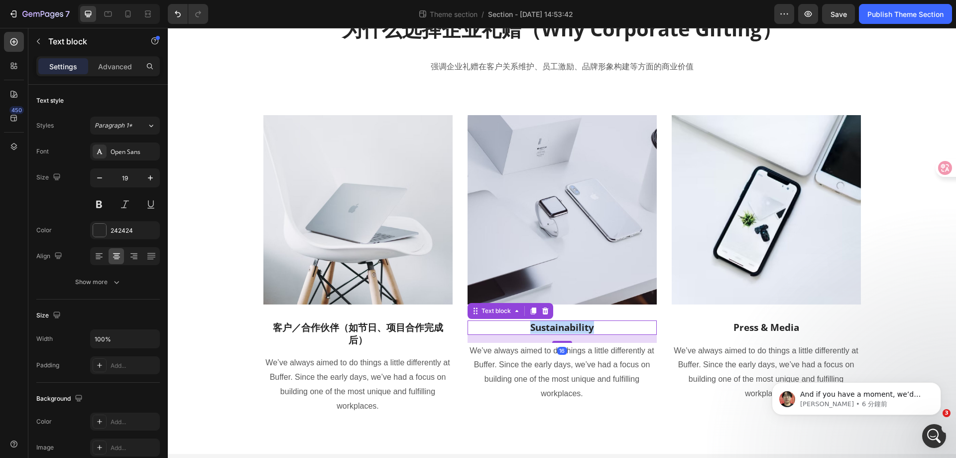
click at [547, 328] on p "Sustainability" at bounding box center [562, 327] width 187 height 12
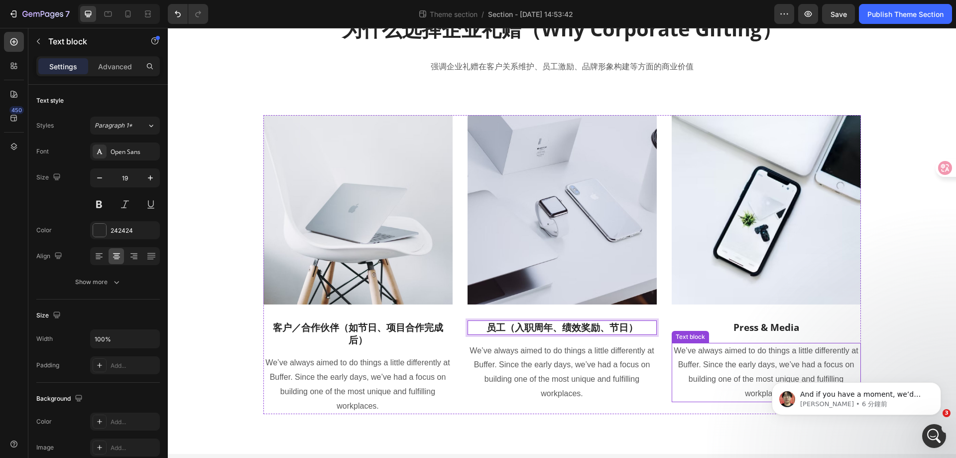
click at [769, 323] on p "Press & Media" at bounding box center [766, 327] width 187 height 12
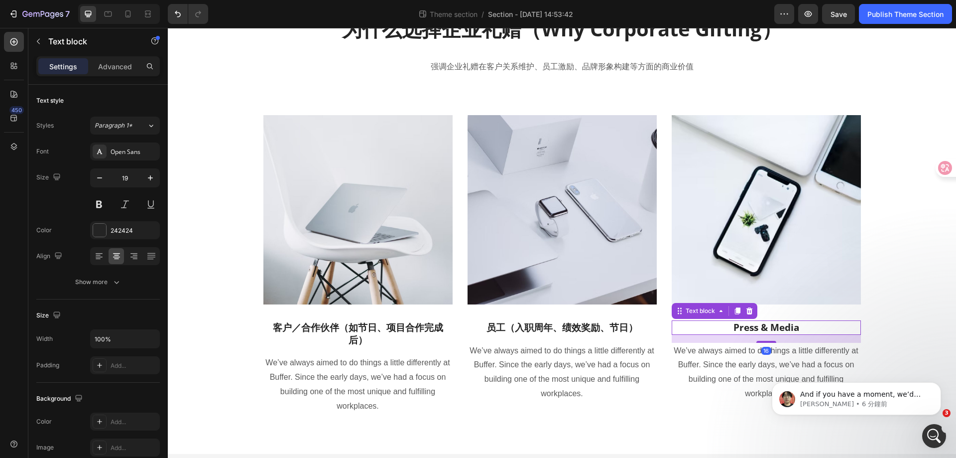
click at [769, 323] on p "Press & Media" at bounding box center [766, 327] width 187 height 12
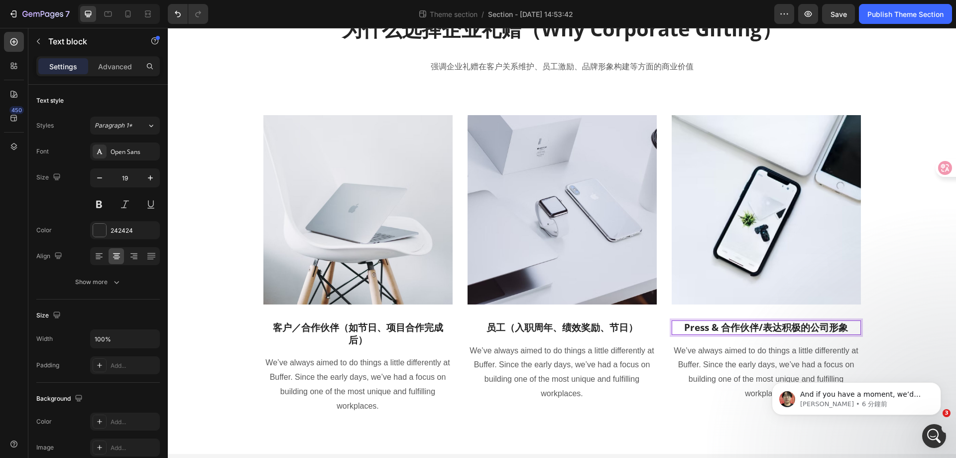
click at [762, 326] on p "Press & 合作伙伴/表达积极的公司形象" at bounding box center [766, 327] width 187 height 12
click at [356, 333] on p "客户／合作伙伴（如节日、项目合作完成后）" at bounding box center [357, 333] width 187 height 24
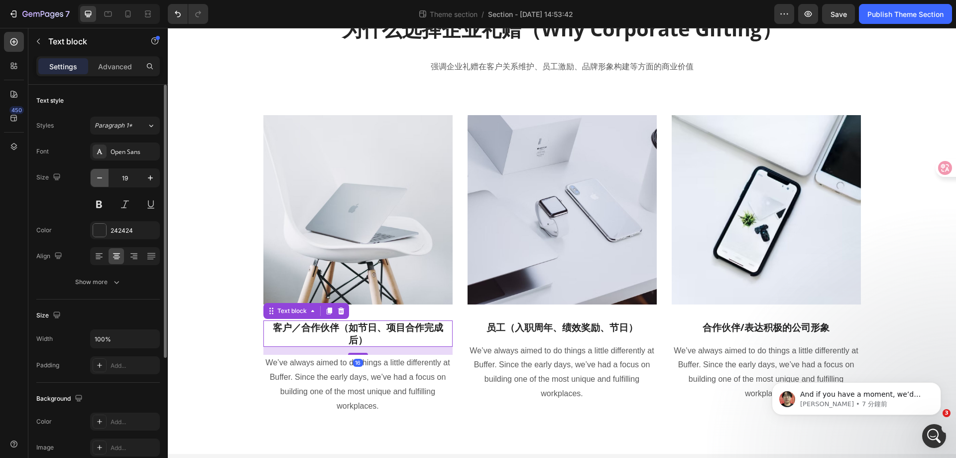
click at [94, 176] on button "button" at bounding box center [100, 178] width 18 height 18
type input "18"
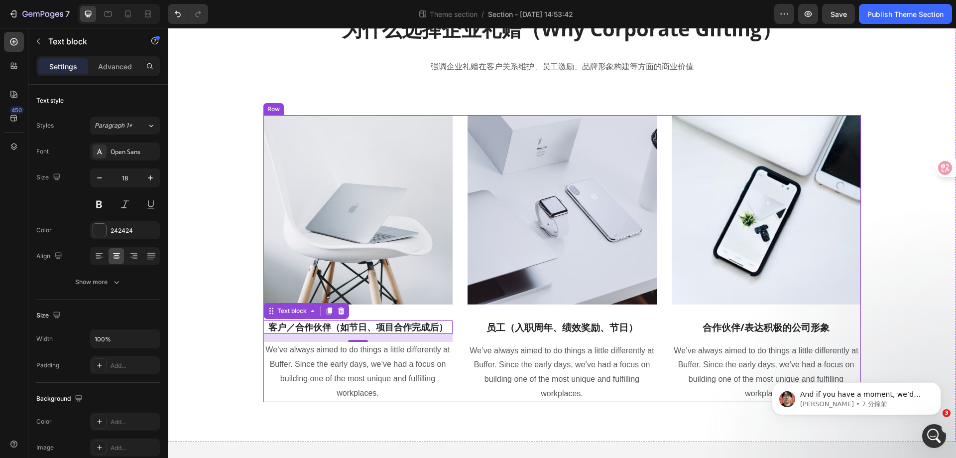
click at [555, 325] on p "员工（入职周年、绩效奖励、节日）" at bounding box center [562, 327] width 187 height 12
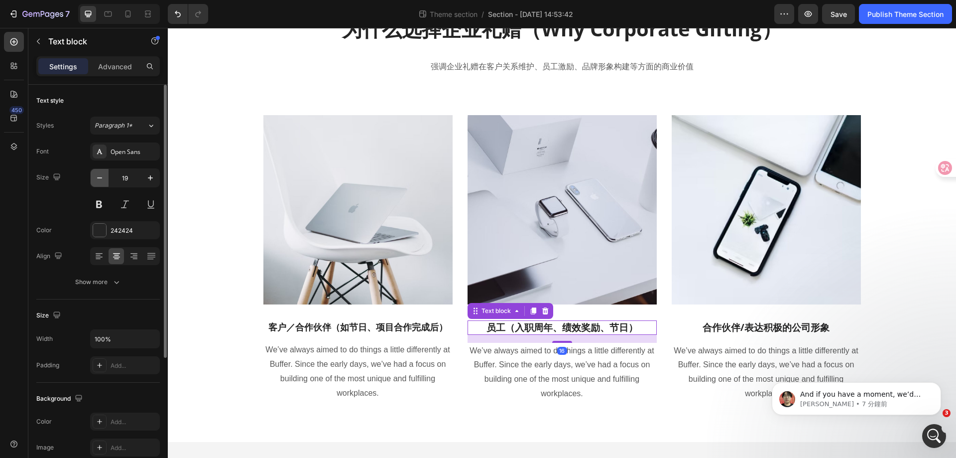
click at [103, 181] on icon "button" at bounding box center [100, 178] width 10 height 10
type input "18"
click at [798, 326] on p "合作伙伴/表达积极的公司形象" at bounding box center [766, 327] width 187 height 12
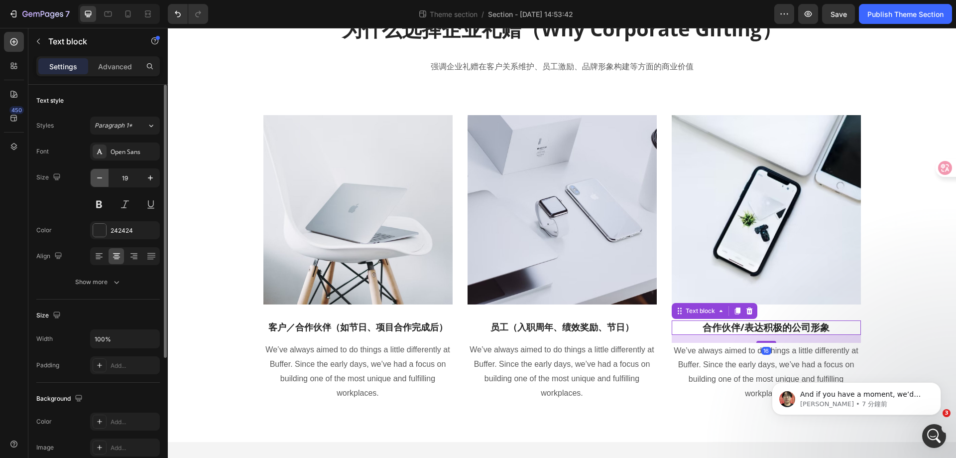
drag, startPoint x: 105, startPoint y: 171, endPoint x: 163, endPoint y: 189, distance: 61.0
click at [105, 171] on button "button" at bounding box center [100, 178] width 18 height 18
type input "18"
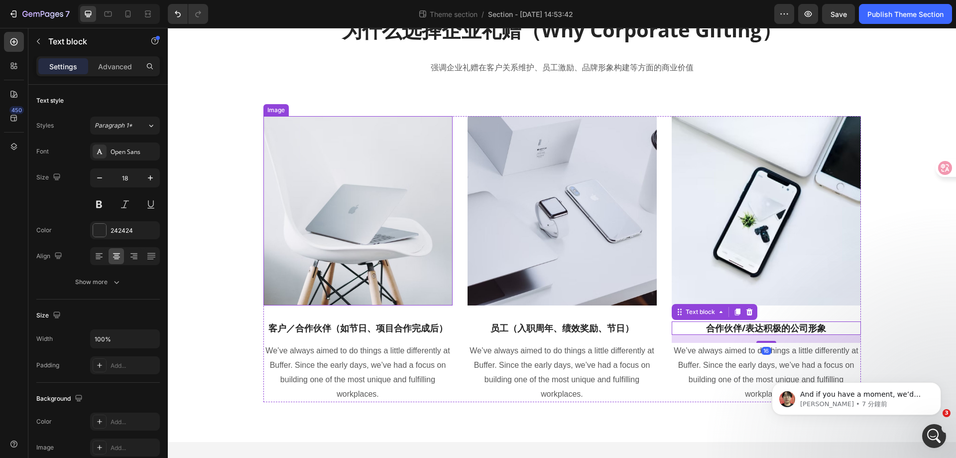
scroll to position [386, 0]
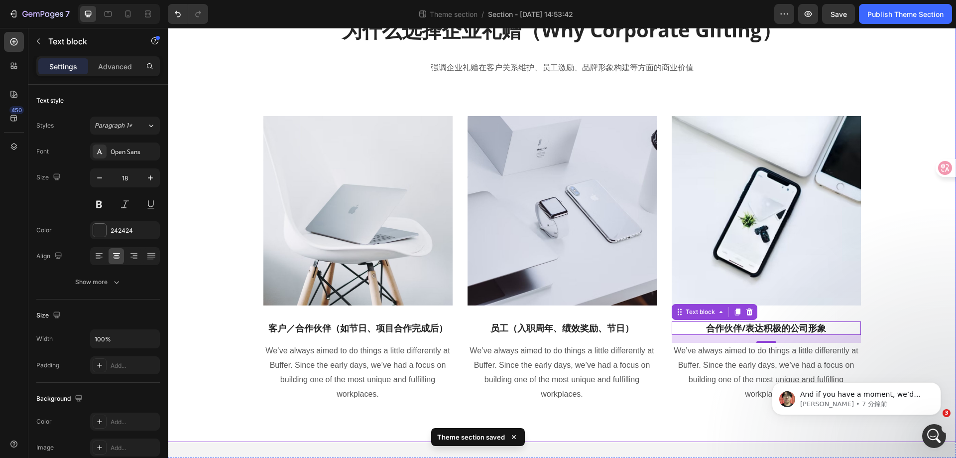
click at [908, 311] on div "为什么选择企业礼赠（Why Corporate Gifting） Heading 强调企业礼赠在客户关系维护、员工激励、品牌形象构建等方面的商业价值 Text…" at bounding box center [561, 209] width 773 height 386
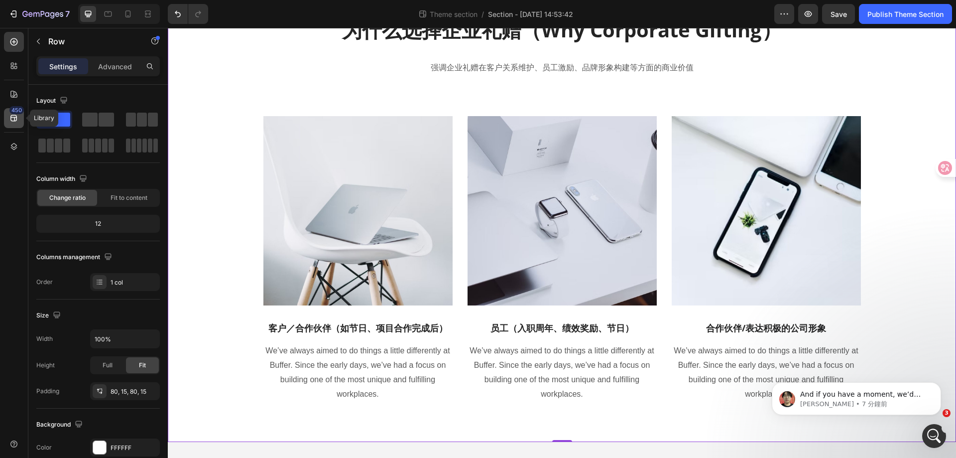
click at [13, 117] on icon at bounding box center [14, 118] width 10 height 10
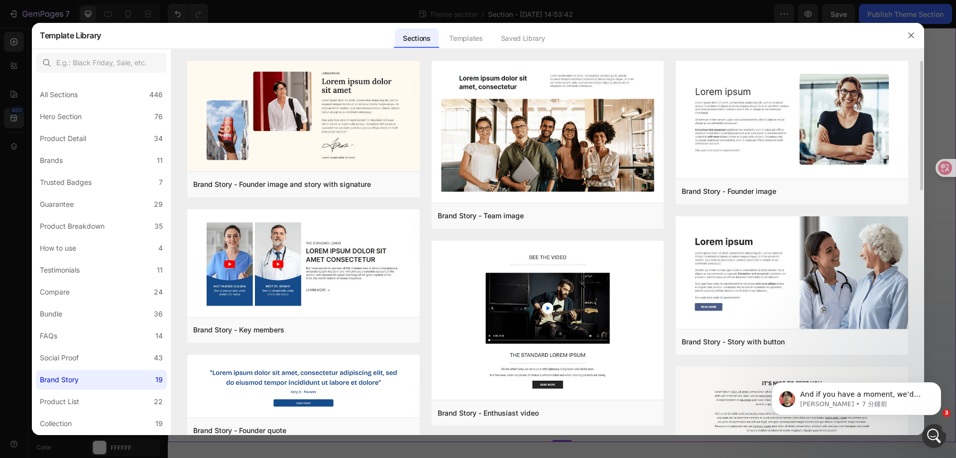
scroll to position [299, 0]
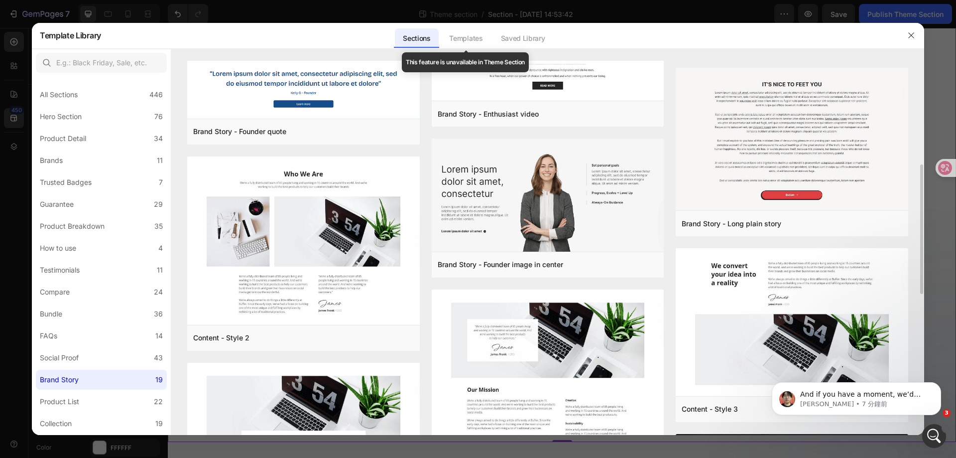
click at [467, 43] on div "Templates" at bounding box center [465, 38] width 49 height 20
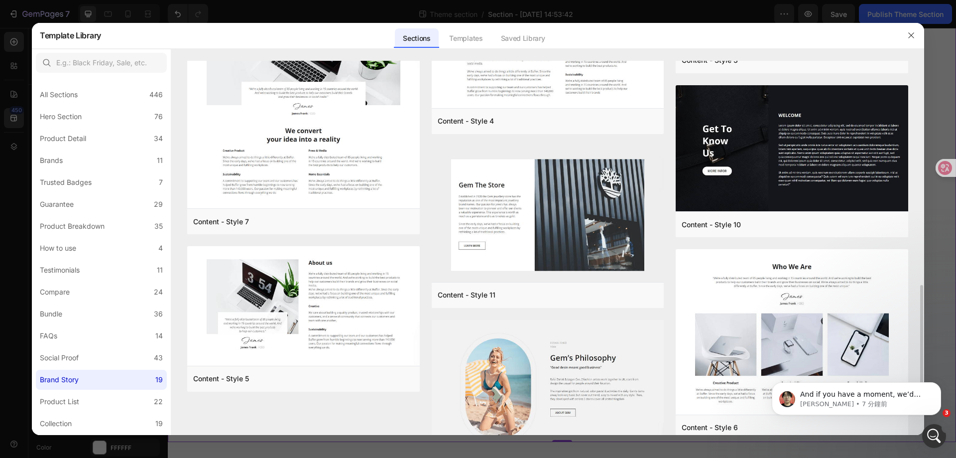
scroll to position [705, 0]
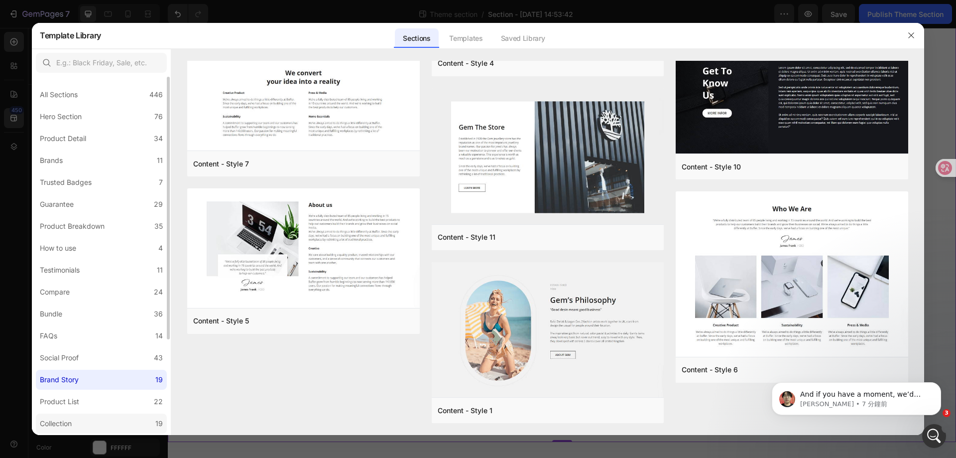
click at [80, 419] on label "Collection 19" at bounding box center [101, 423] width 131 height 20
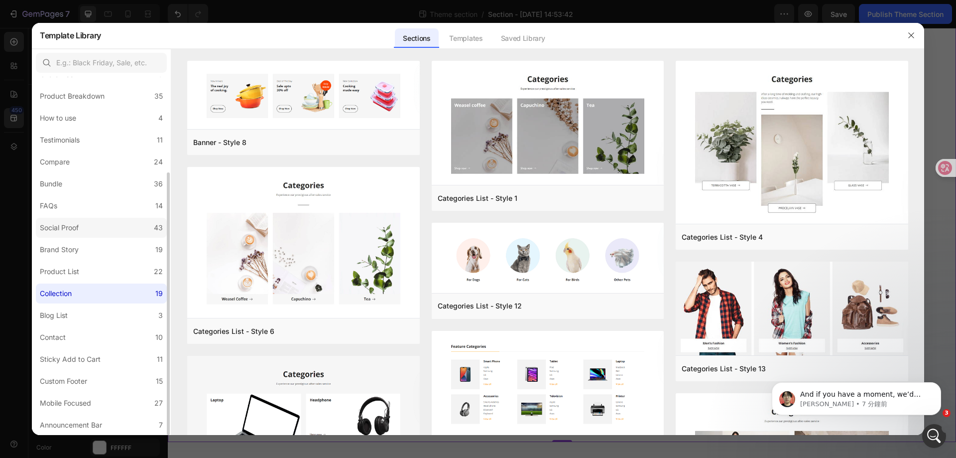
scroll to position [80, 0]
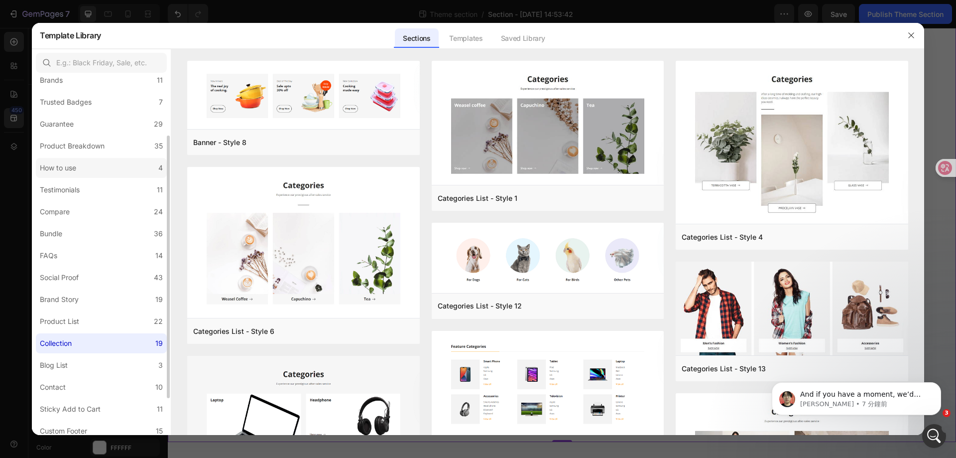
click at [104, 166] on label "How to use 4" at bounding box center [101, 168] width 131 height 20
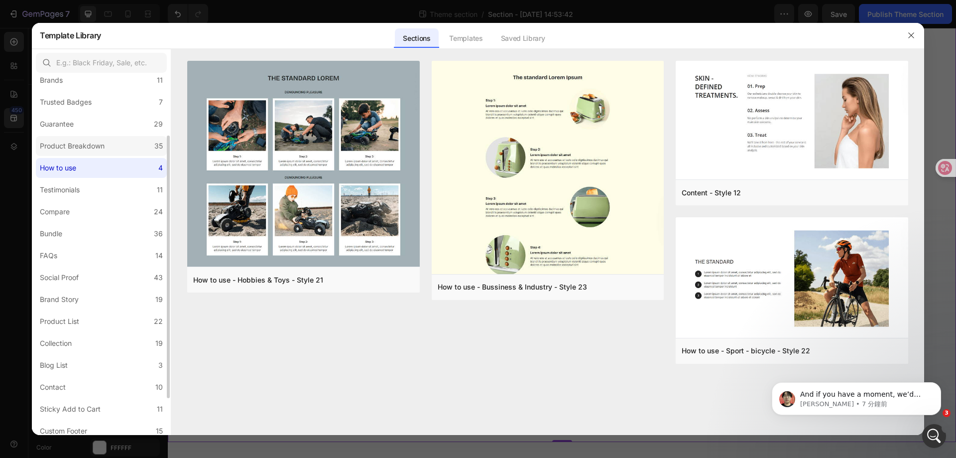
click at [85, 146] on div "Product Breakdown" at bounding box center [72, 146] width 65 height 12
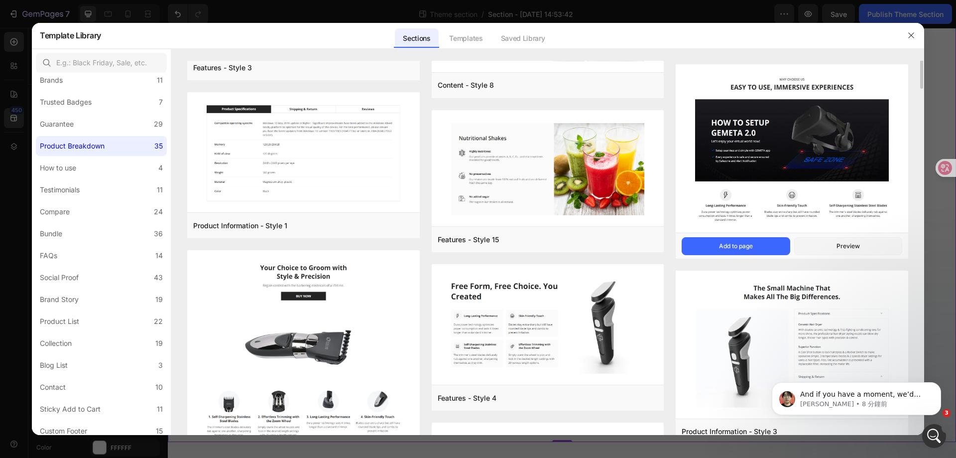
scroll to position [528, 0]
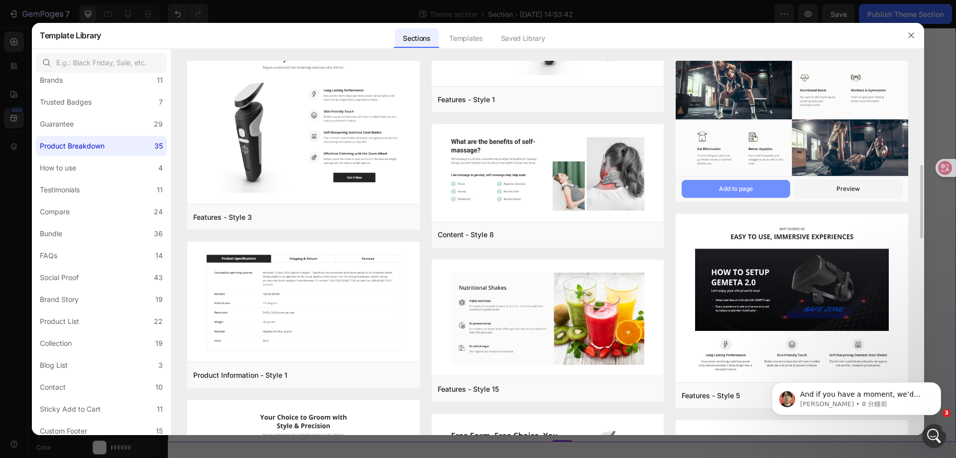
click at [768, 192] on button "Add to page" at bounding box center [736, 189] width 108 height 18
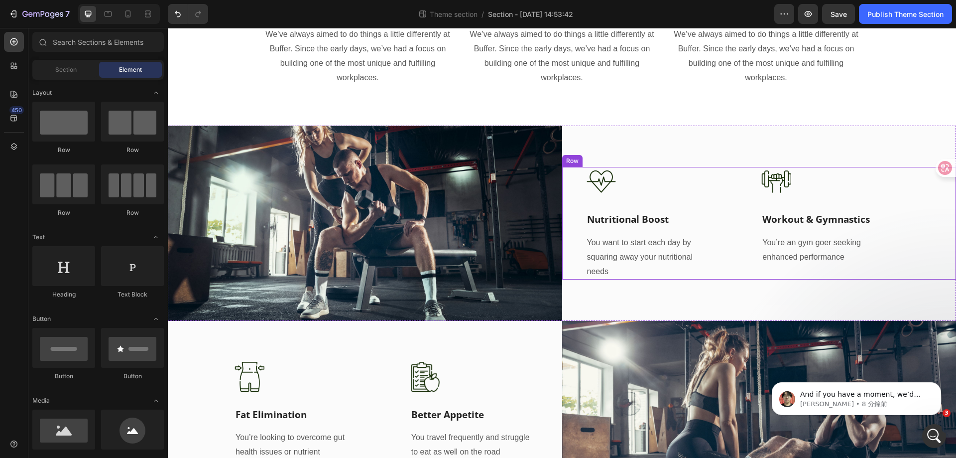
scroll to position [772, 0]
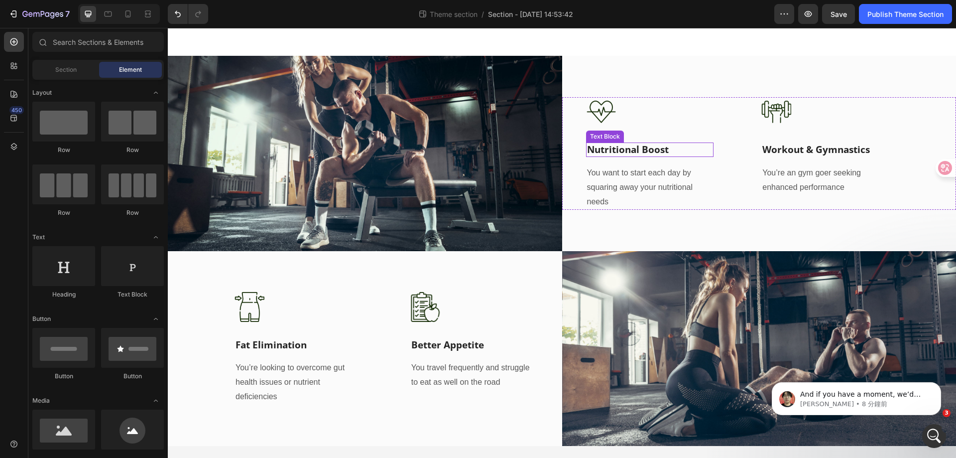
click at [618, 148] on p "Nutritional Boost" at bounding box center [650, 149] width 126 height 12
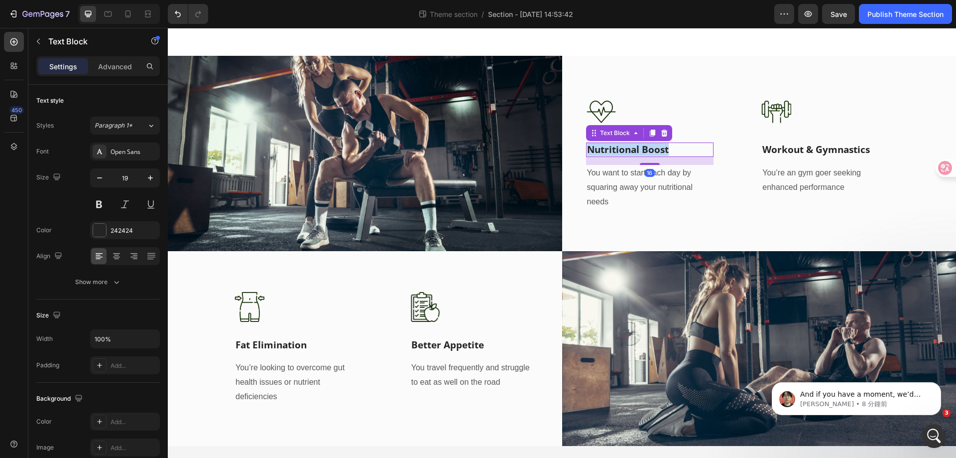
click at [618, 148] on p "Nutritional Boost" at bounding box center [650, 149] width 126 height 12
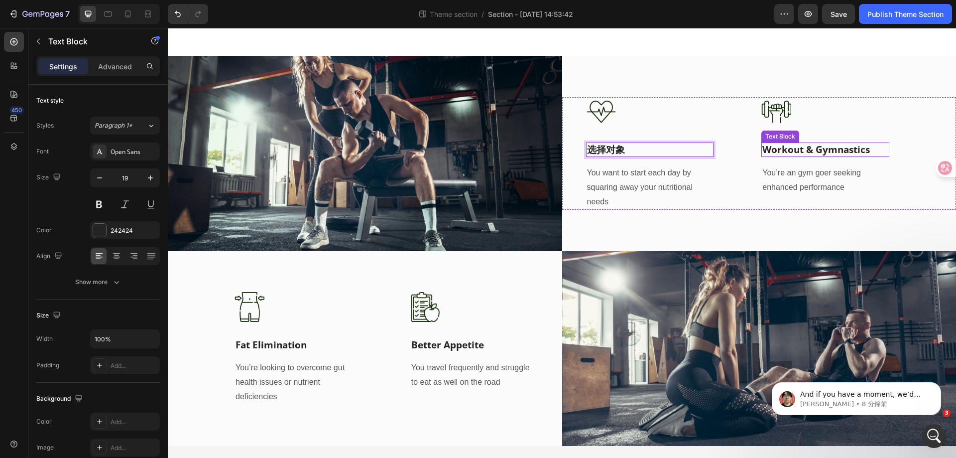
click at [829, 148] on p "Workout & Gymnastics" at bounding box center [825, 149] width 126 height 12
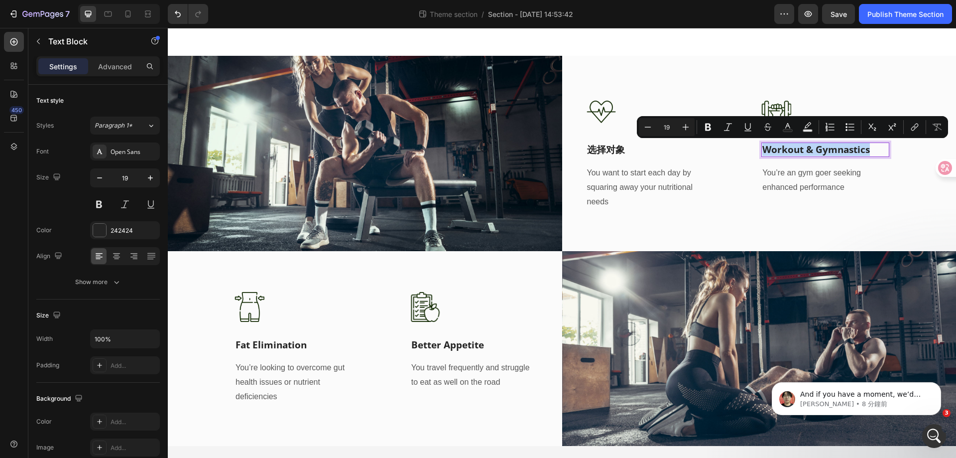
click at [829, 148] on p "Workout & Gymnastics" at bounding box center [825, 149] width 126 height 12
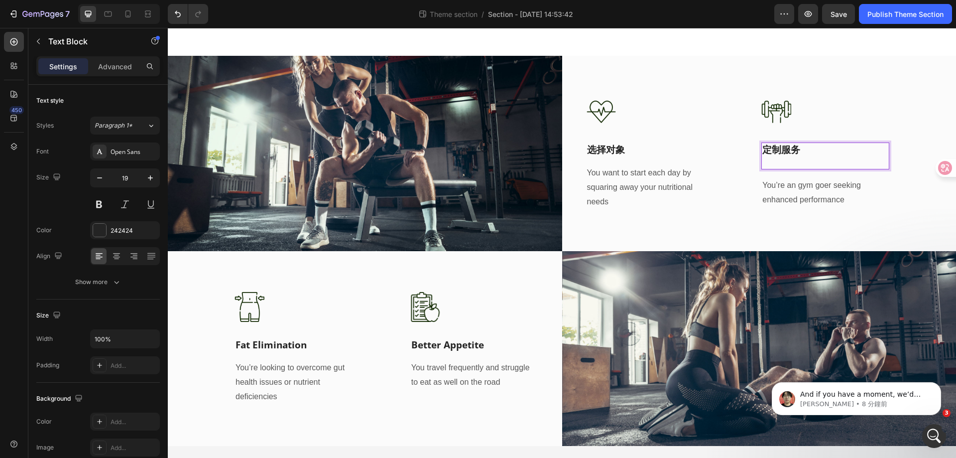
click at [802, 164] on p "Rich Text Editor. Editing area: main" at bounding box center [825, 162] width 126 height 12
click at [282, 345] on p "Fat Elimination" at bounding box center [299, 345] width 126 height 12
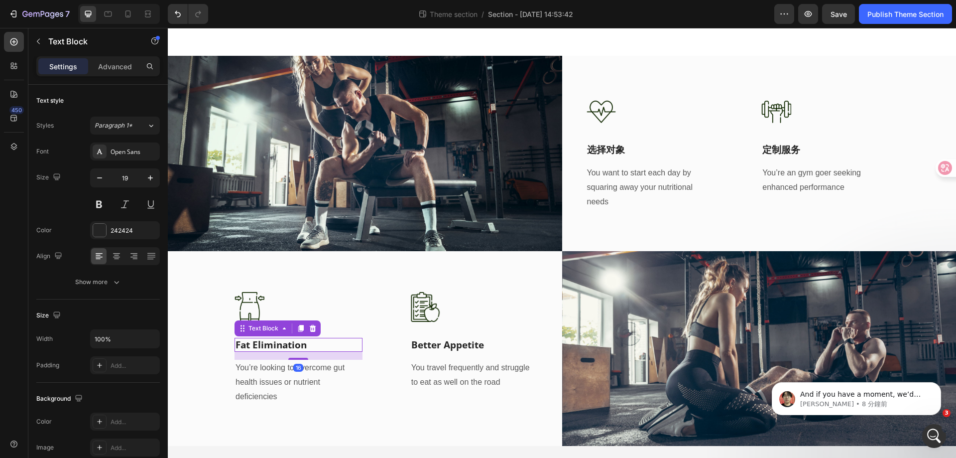
click at [282, 345] on p "Fat Elimination" at bounding box center [299, 345] width 126 height 12
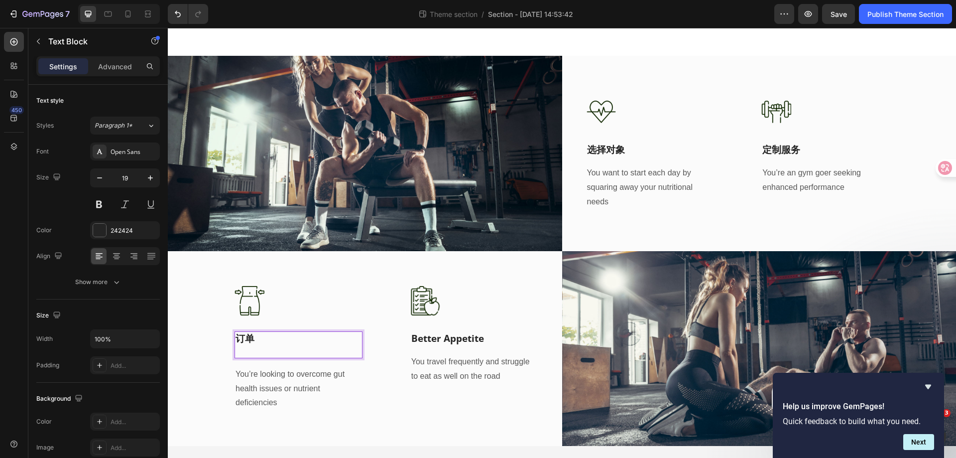
scroll to position [766, 0]
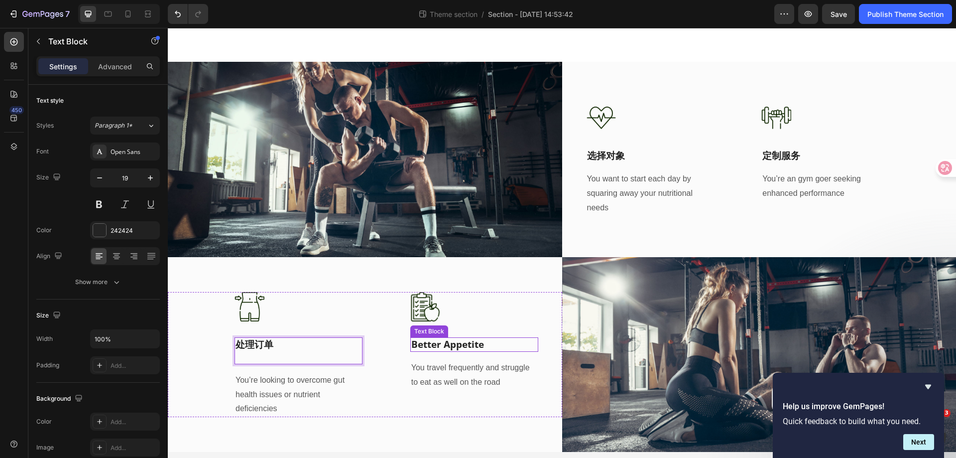
click at [446, 338] on p "Better Appetite" at bounding box center [474, 344] width 126 height 12
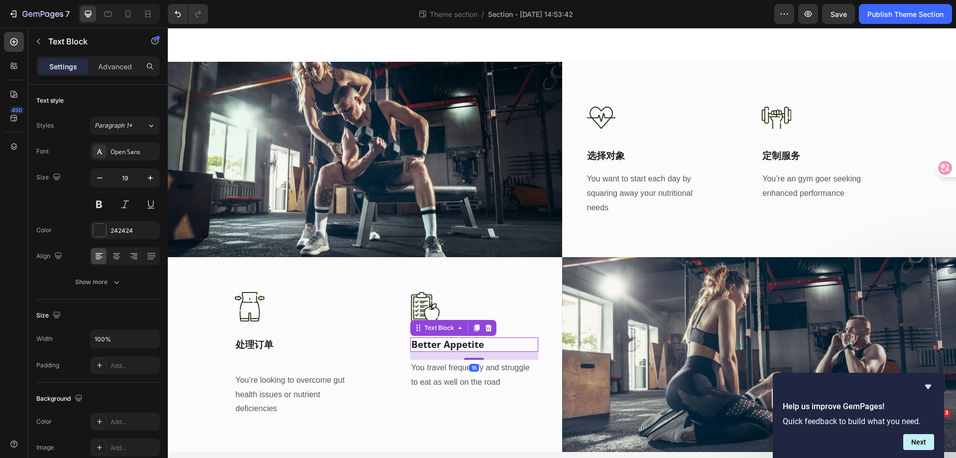
click at [446, 338] on p "Better Appetite" at bounding box center [474, 344] width 126 height 12
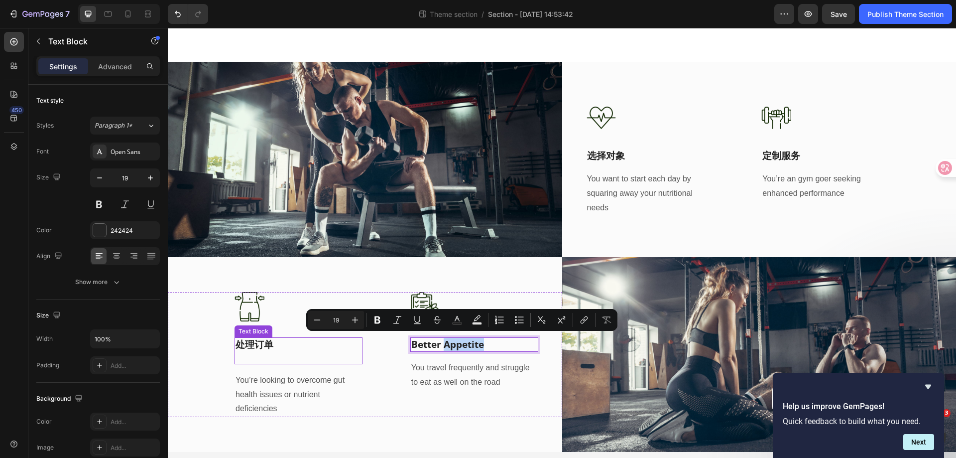
click at [266, 352] on p "Rich Text Editor. Editing area: main" at bounding box center [299, 357] width 126 height 12
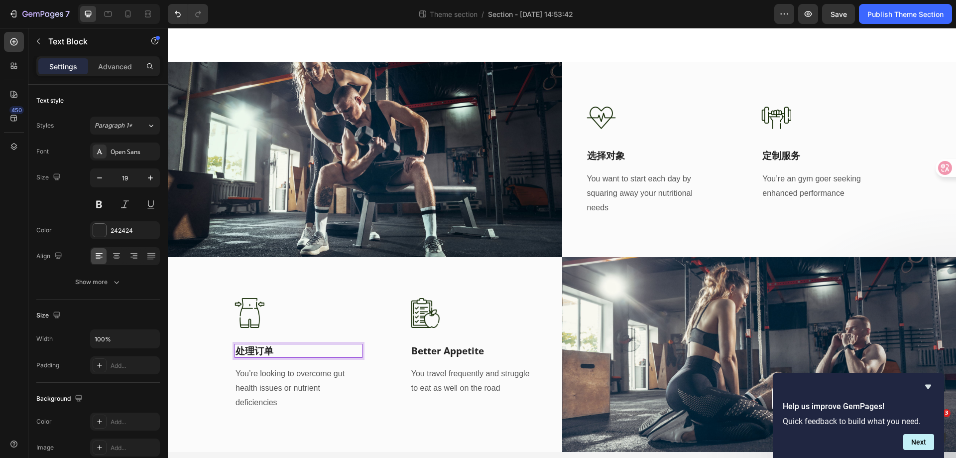
scroll to position [772, 0]
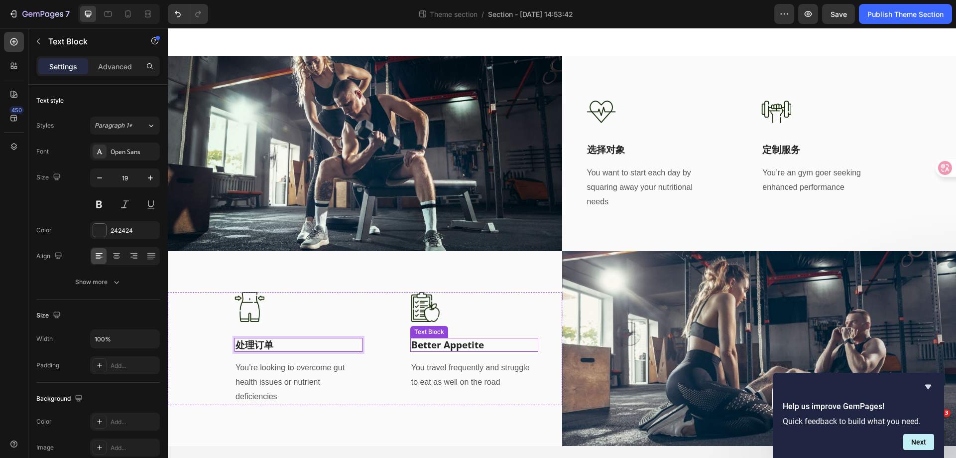
click at [448, 339] on p "Better Appetite" at bounding box center [474, 345] width 126 height 12
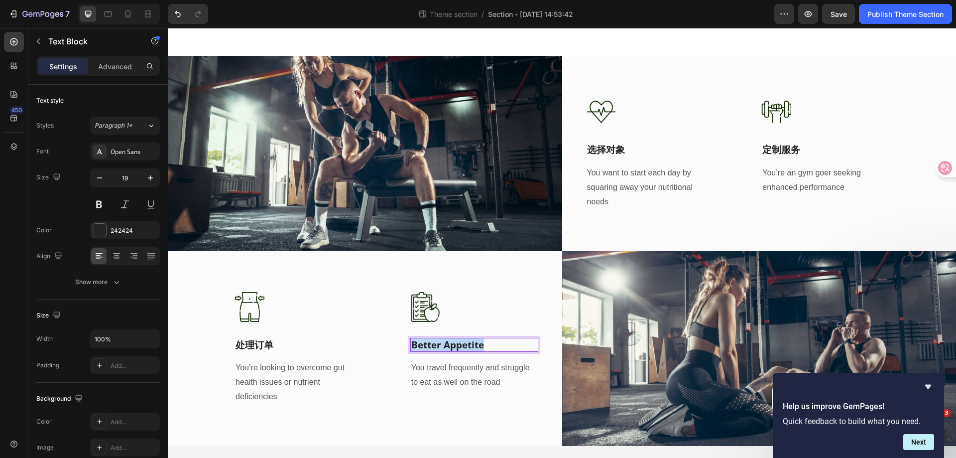
click at [448, 339] on p "Better Appetite" at bounding box center [474, 345] width 126 height 12
click at [248, 300] on img at bounding box center [250, 307] width 30 height 30
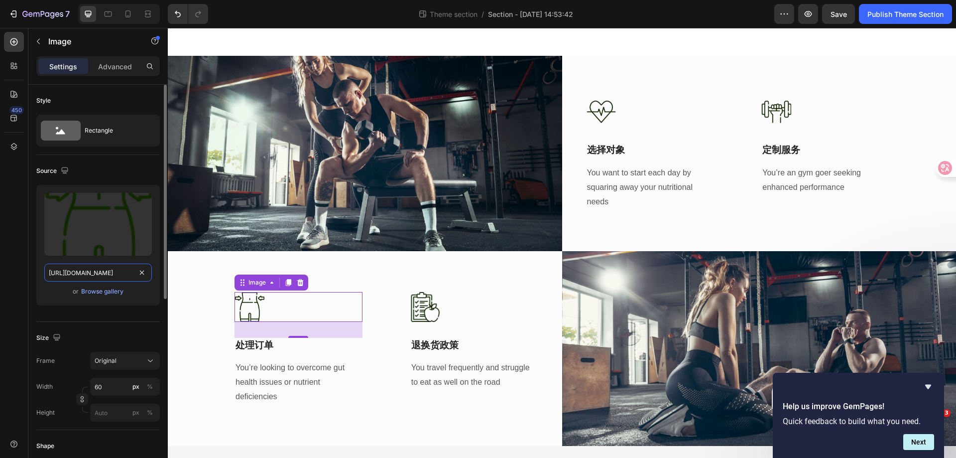
click at [122, 267] on input "https://ucarecdn.com/30283881-1839-47ae-856c-5de01f43364f/-/format/auto/" at bounding box center [98, 272] width 108 height 18
click at [110, 292] on div "Browse gallery" at bounding box center [102, 291] width 42 height 9
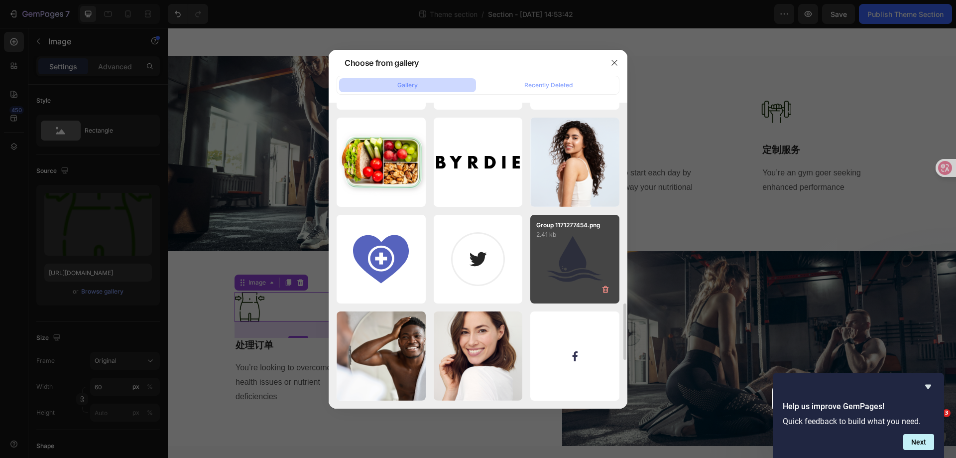
scroll to position [1017, 0]
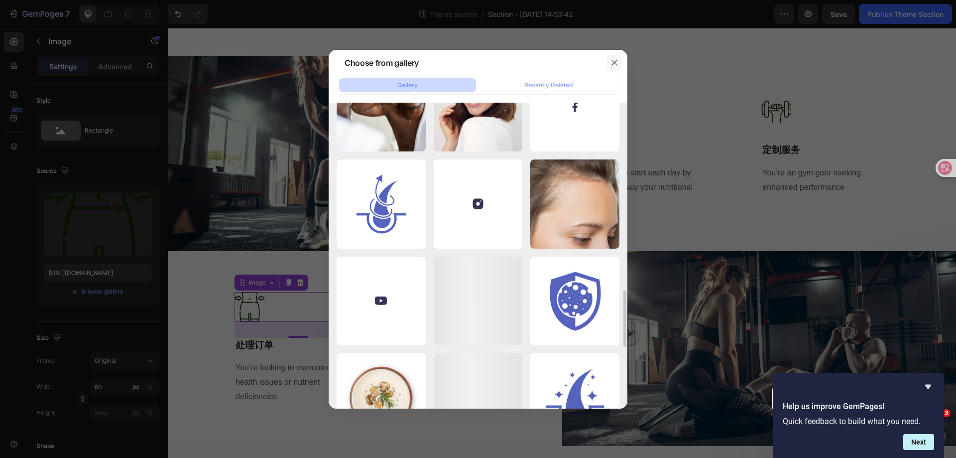
click at [611, 65] on icon "button" at bounding box center [614, 63] width 8 height 8
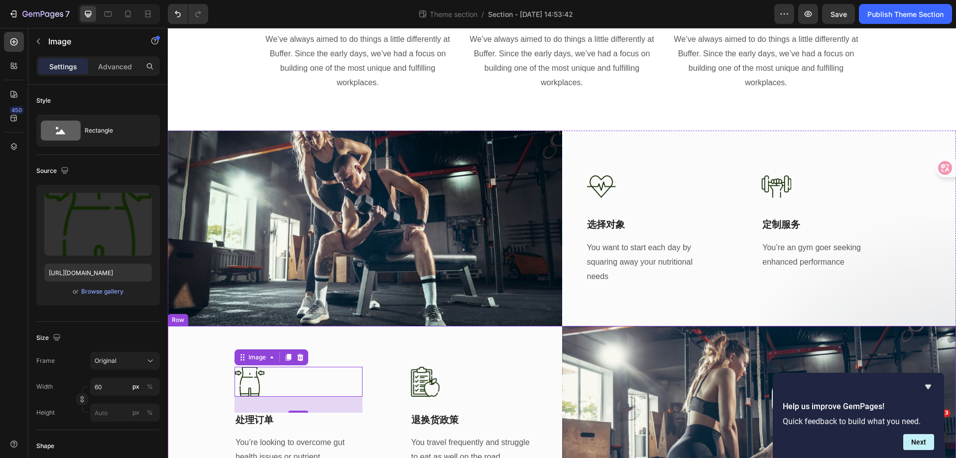
scroll to position [772, 0]
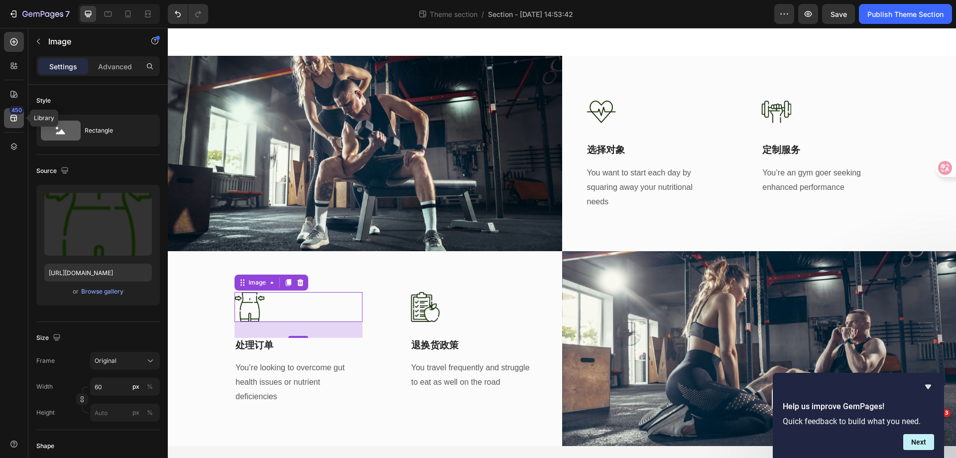
click at [12, 116] on icon at bounding box center [14, 118] width 10 height 10
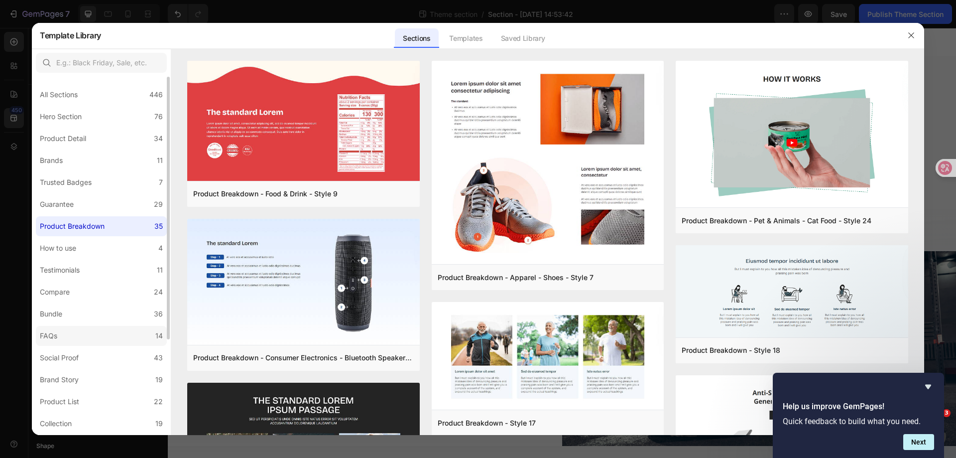
click at [87, 332] on label "FAQs 14" at bounding box center [101, 336] width 131 height 20
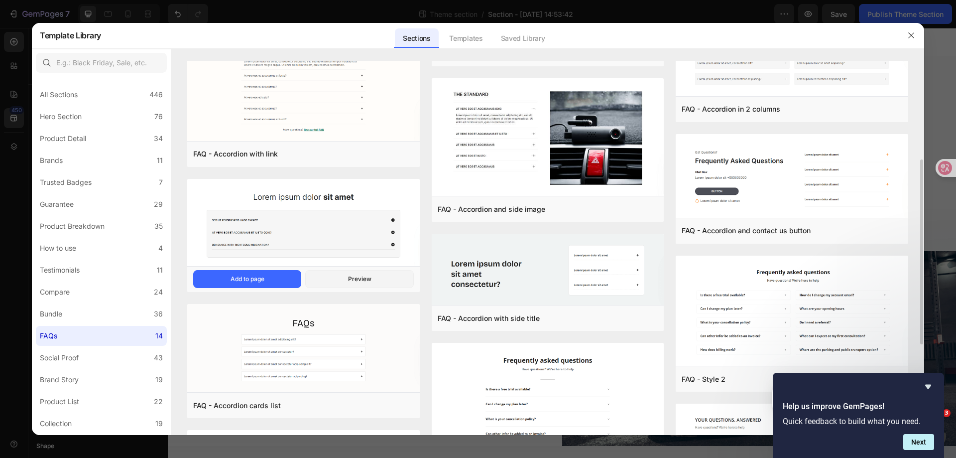
scroll to position [50, 0]
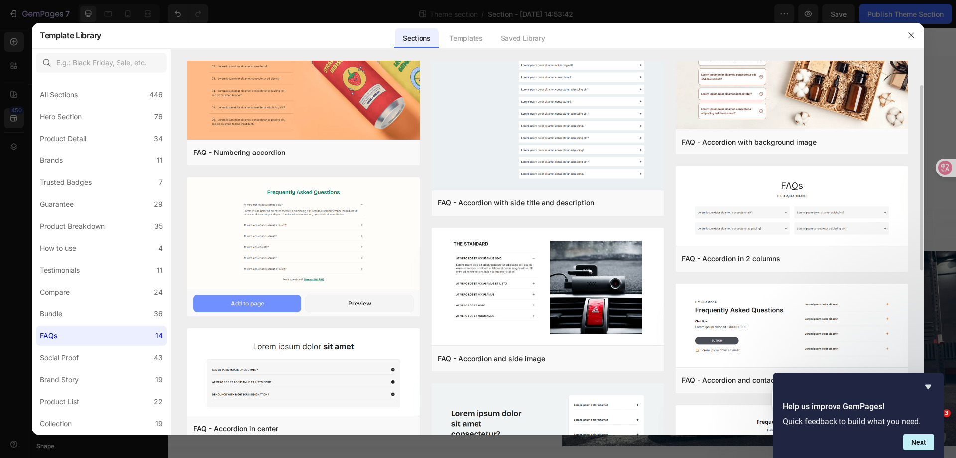
click at [263, 309] on button "Add to page" at bounding box center [247, 303] width 108 height 18
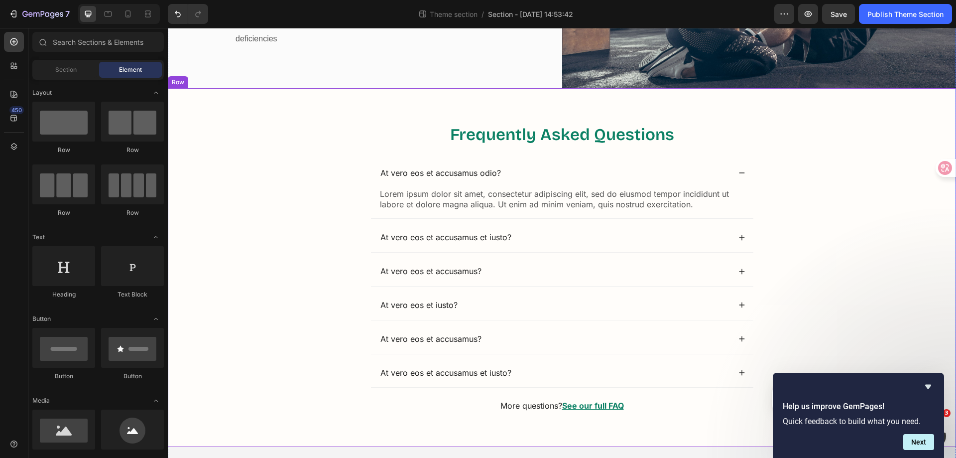
scroll to position [1131, 0]
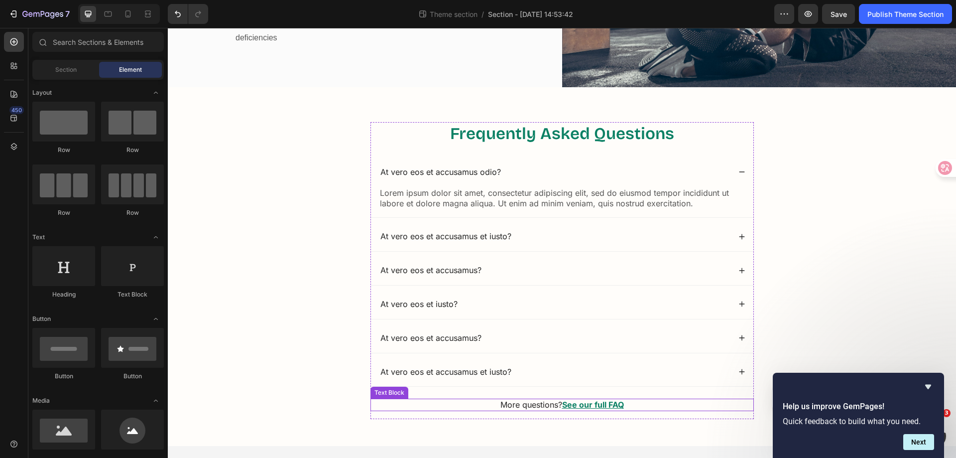
click at [642, 399] on p "More questions? See our full FAQ" at bounding box center [561, 404] width 381 height 10
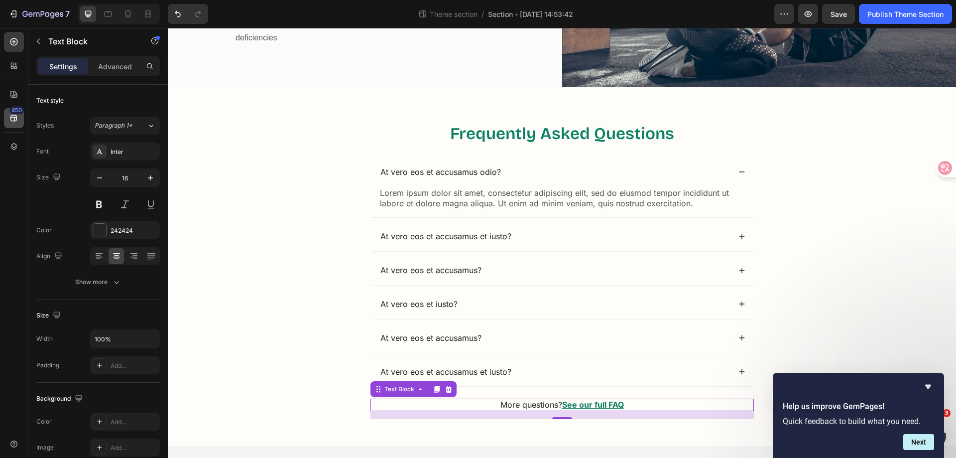
click at [8, 116] on div "450" at bounding box center [14, 118] width 20 height 20
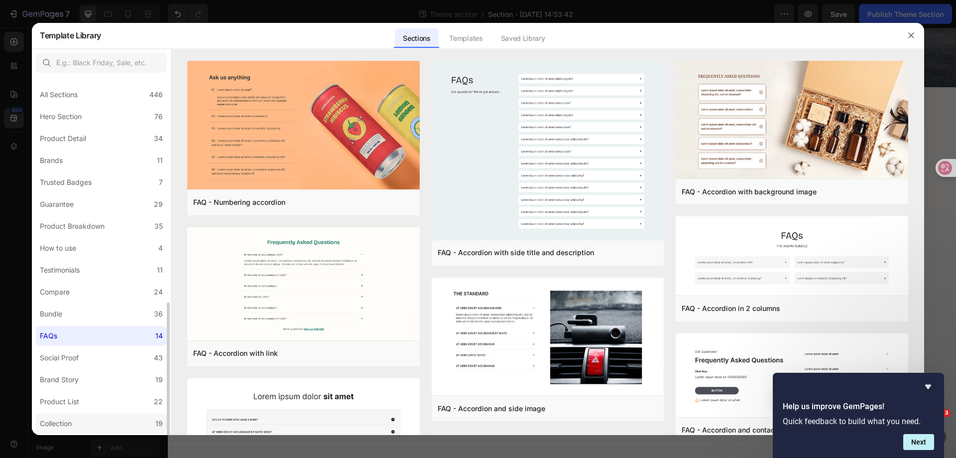
scroll to position [130, 0]
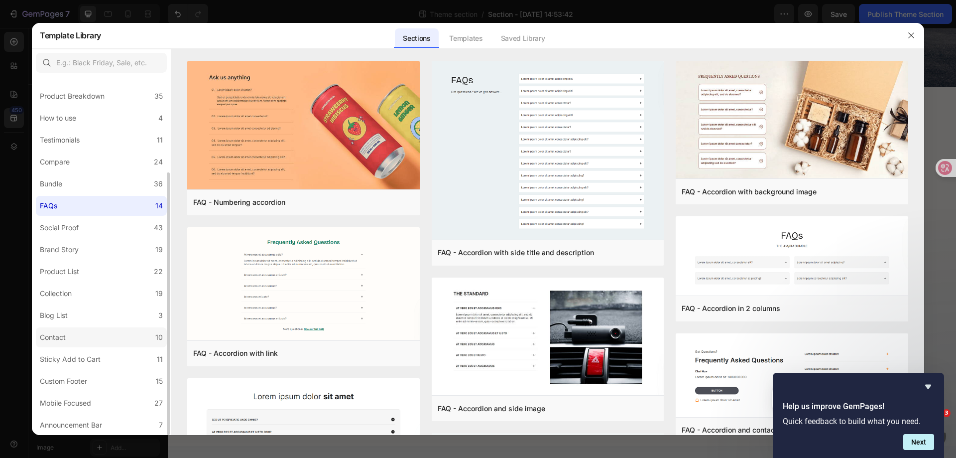
click at [86, 332] on label "Contact 10" at bounding box center [101, 337] width 131 height 20
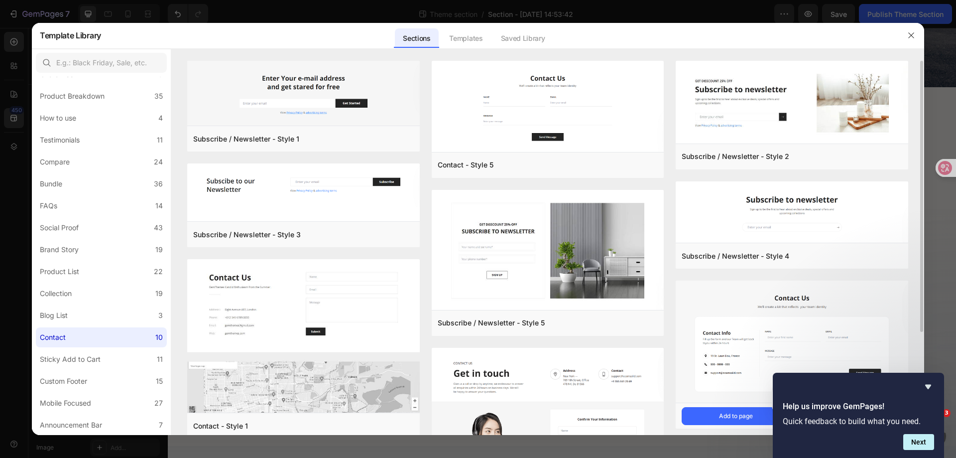
scroll to position [141, 0]
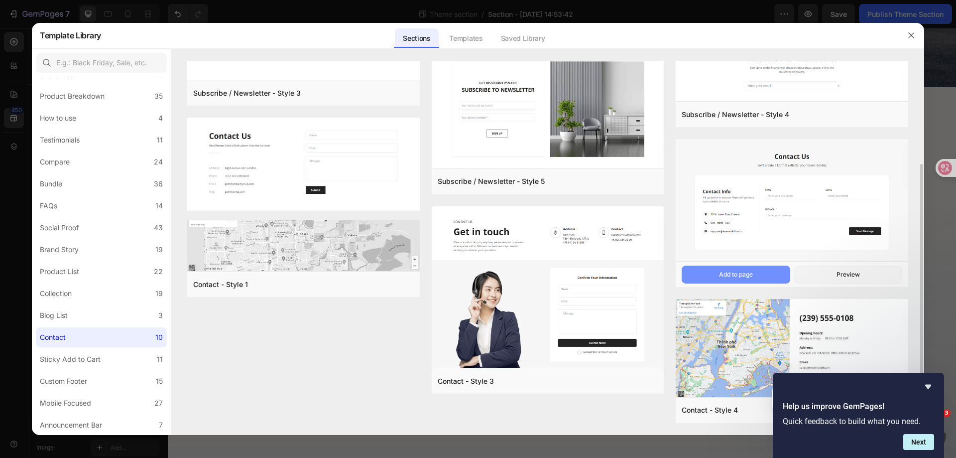
click at [755, 278] on button "Add to page" at bounding box center [736, 274] width 108 height 18
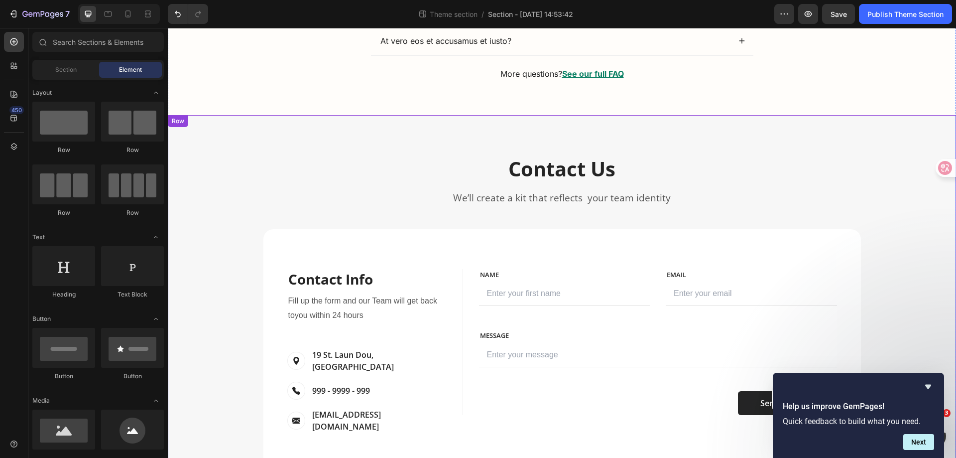
scroll to position [1520, 0]
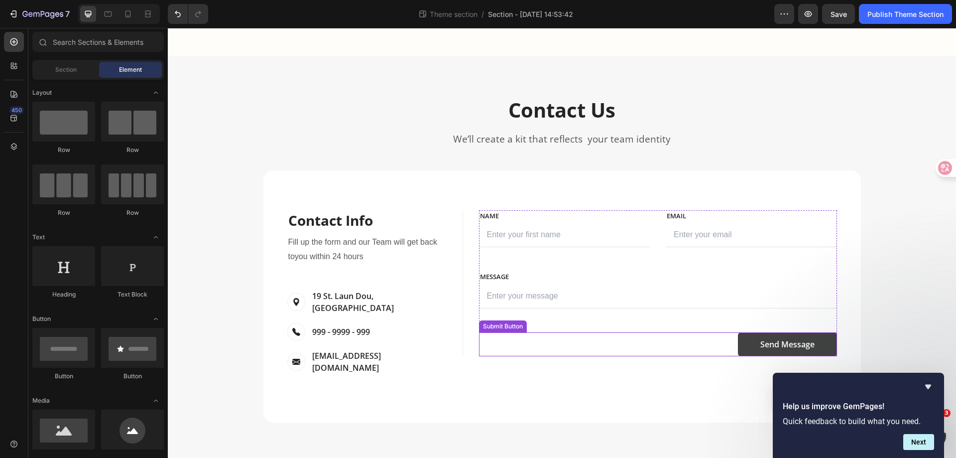
click at [781, 333] on button "Send Message" at bounding box center [787, 344] width 99 height 24
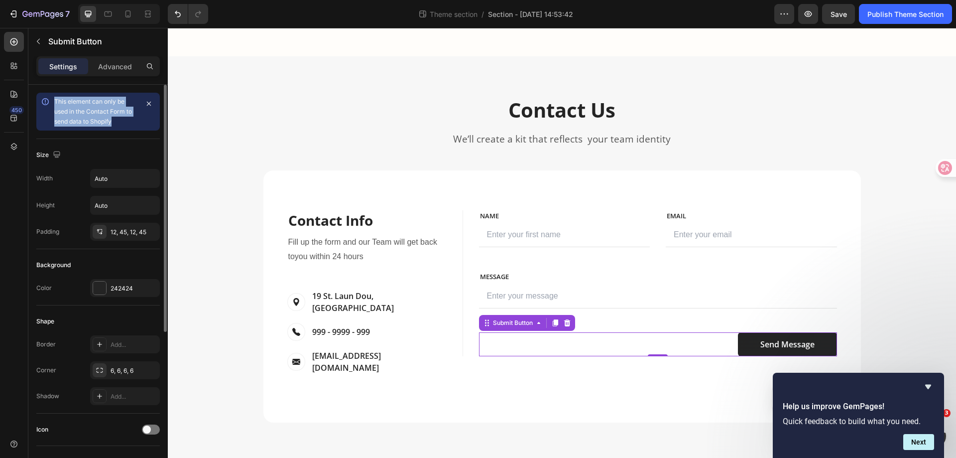
drag, startPoint x: 55, startPoint y: 101, endPoint x: 129, endPoint y: 118, distance: 75.6
click at [129, 118] on div "This element can only be used in the Contact Form to send data to Shopify" at bounding box center [96, 112] width 84 height 30
copy span "This element can only be used in the Contact Form to send data to Shopify"
click at [150, 142] on div "Size Width Auto Height Auto Padding 12, 45, 12, 45" at bounding box center [97, 194] width 123 height 110
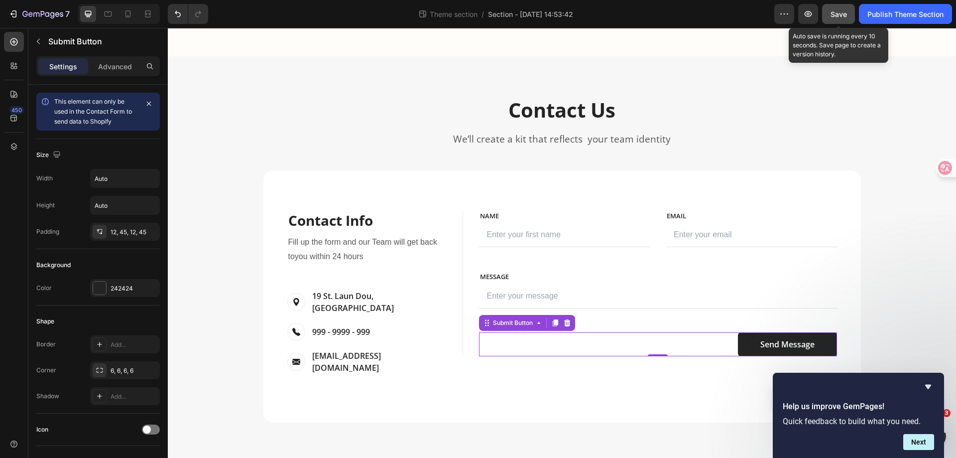
click at [835, 12] on span "Save" at bounding box center [839, 14] width 16 height 8
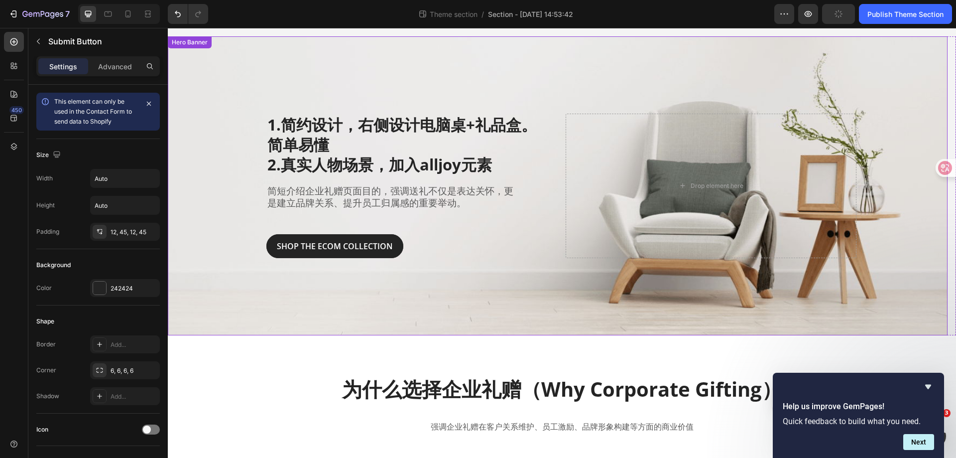
scroll to position [26, 0]
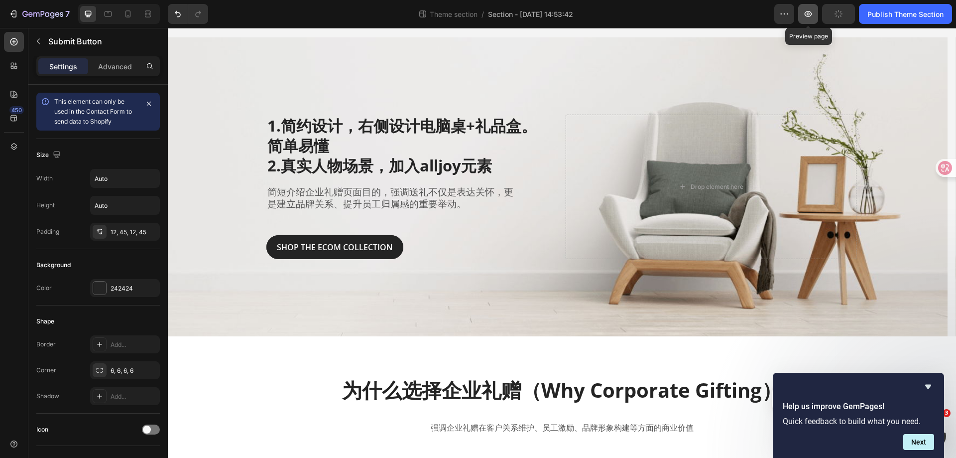
click at [816, 17] on button "button" at bounding box center [808, 14] width 20 height 20
click at [803, 14] on icon "button" at bounding box center [808, 14] width 10 height 10
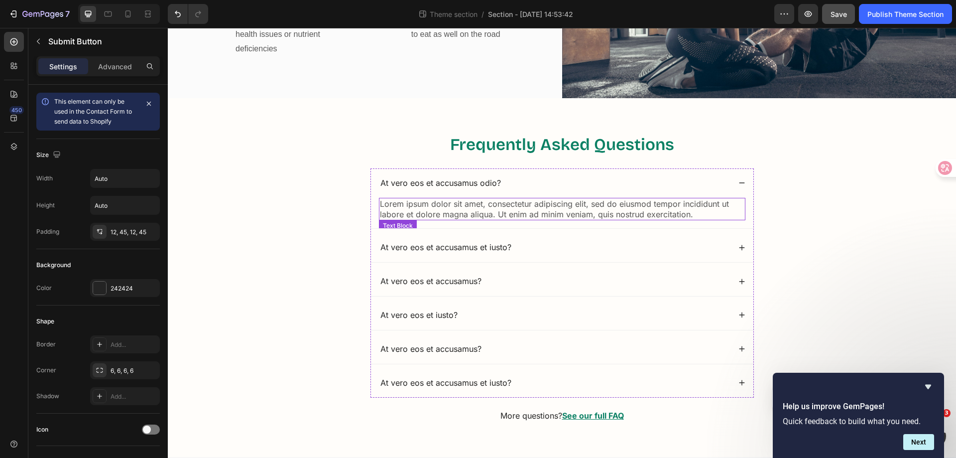
scroll to position [1221, 0]
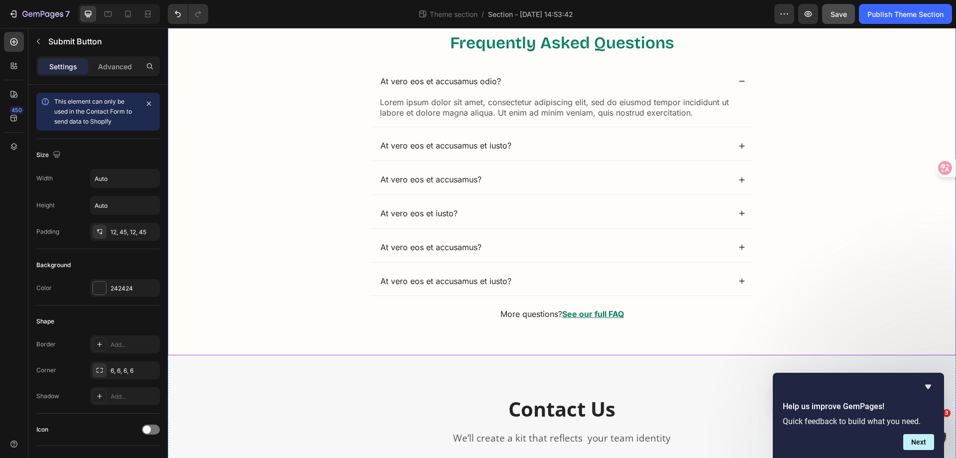
click at [847, 223] on div "Frequently Asked Questions Heading At vero eos et accusamus odio? Lorem ipsum d…" at bounding box center [562, 183] width 768 height 305
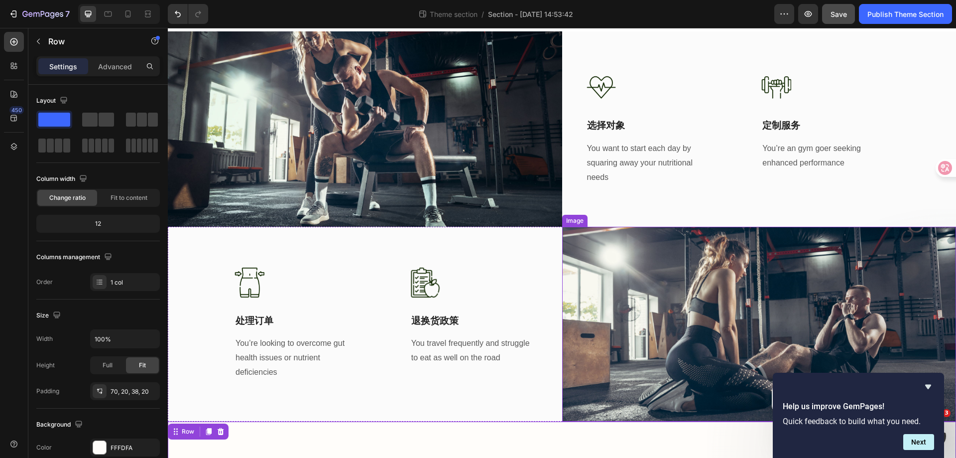
scroll to position [624, 0]
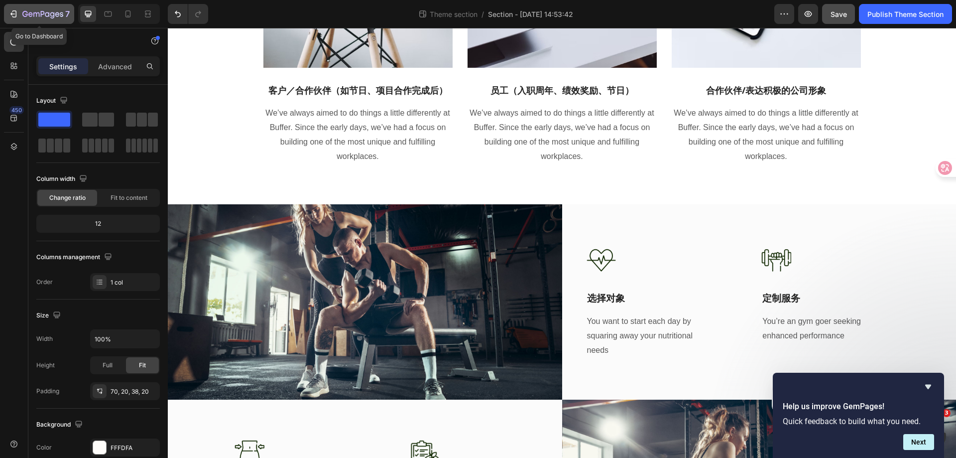
click at [34, 13] on icon "button" at bounding box center [36, 14] width 6 height 4
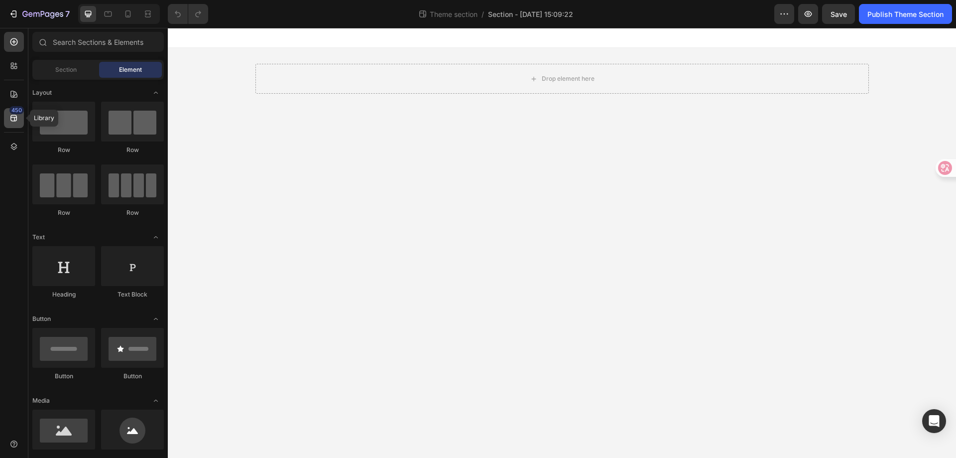
click at [15, 123] on div "450" at bounding box center [14, 118] width 20 height 20
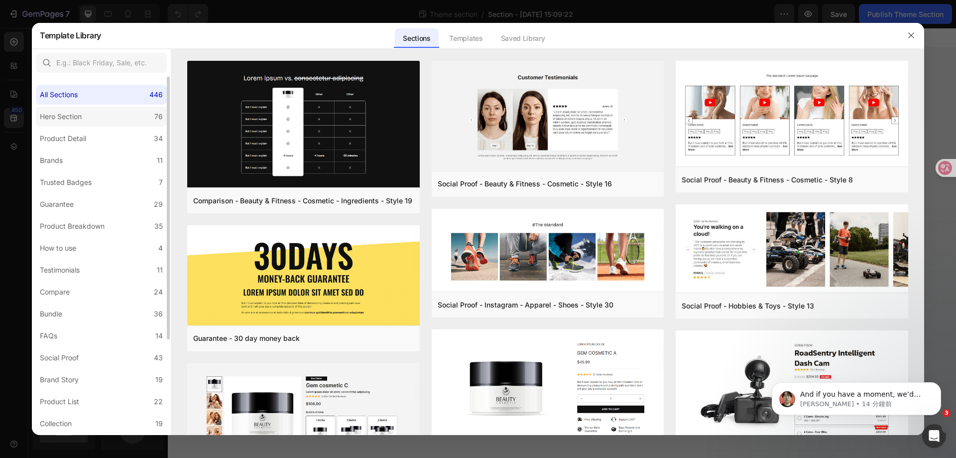
click at [53, 116] on div "Hero Section" at bounding box center [61, 117] width 42 height 12
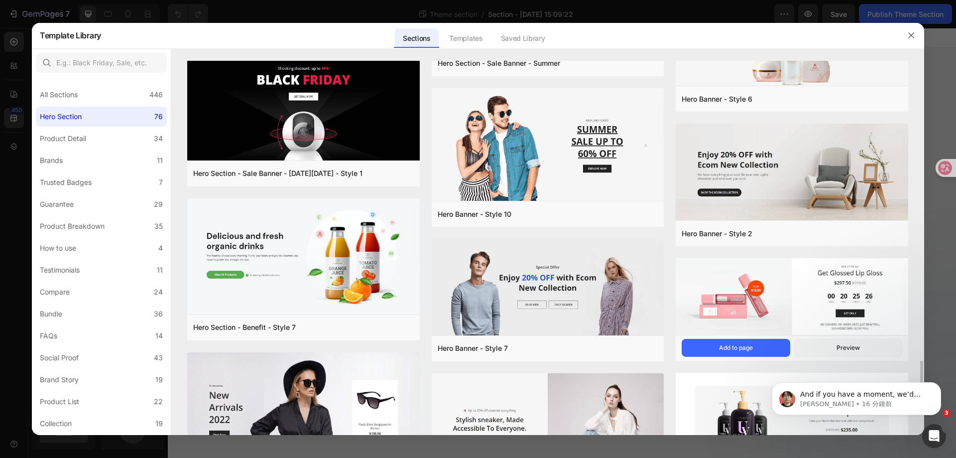
scroll to position [2390, 0]
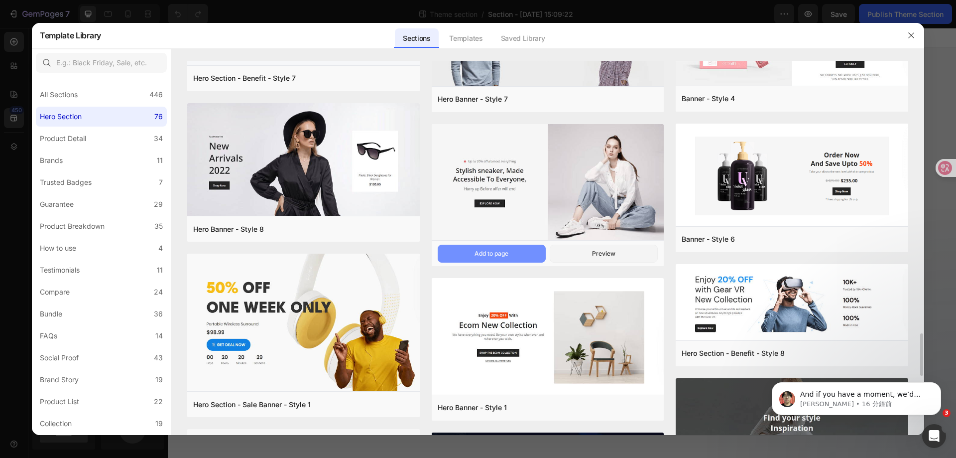
click at [511, 253] on button "Add to page" at bounding box center [492, 253] width 108 height 18
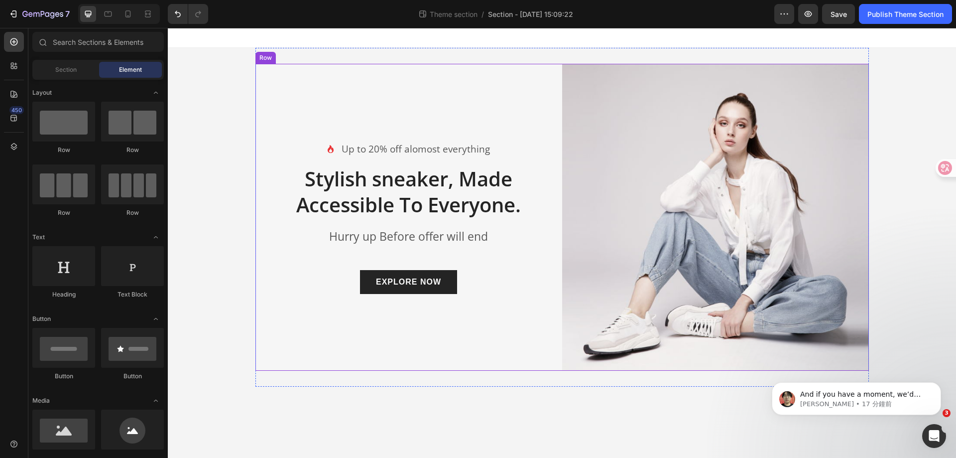
click at [269, 188] on div "Icon Up to 20% off alomost everything Text block Row Stylish sneaker, Made Acce…" at bounding box center [408, 217] width 307 height 307
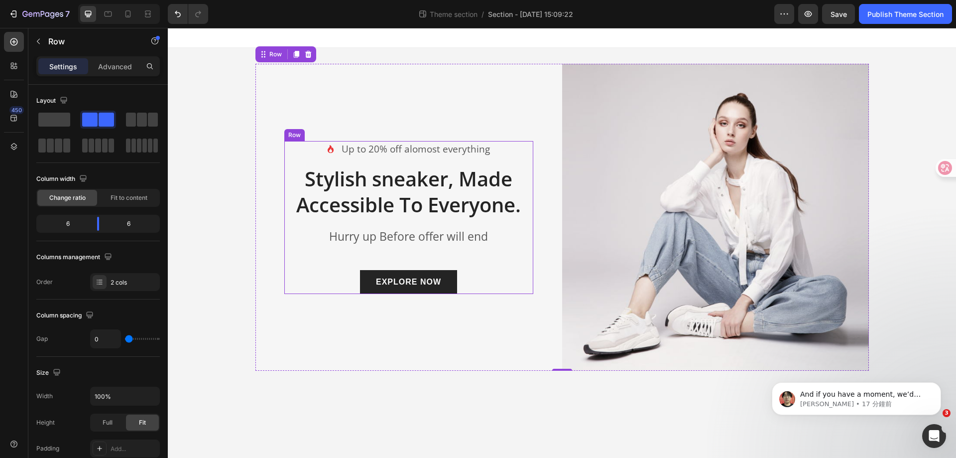
click at [440, 151] on p "Up to 20% off alomost everything" at bounding box center [416, 149] width 148 height 14
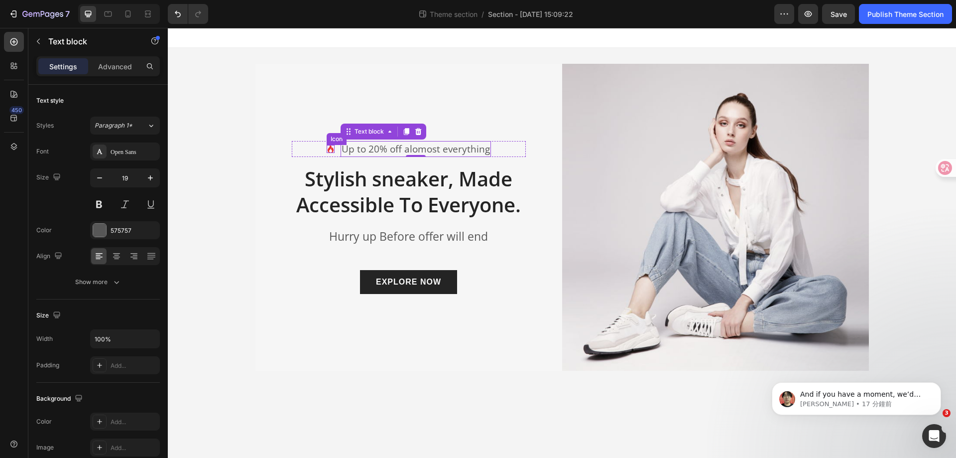
click at [328, 152] on icon at bounding box center [331, 149] width 8 height 8
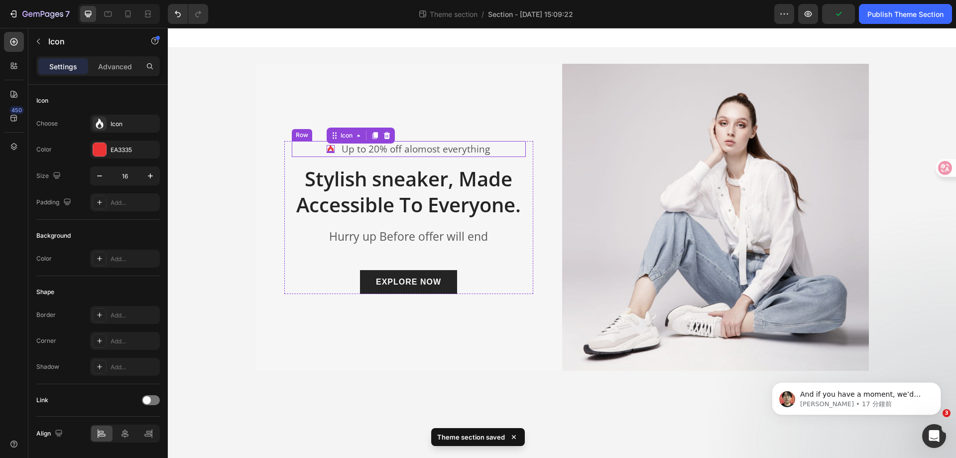
click at [318, 150] on div "Icon 0 Up to 20% off alomost everything Text block Row" at bounding box center [409, 149] width 234 height 16
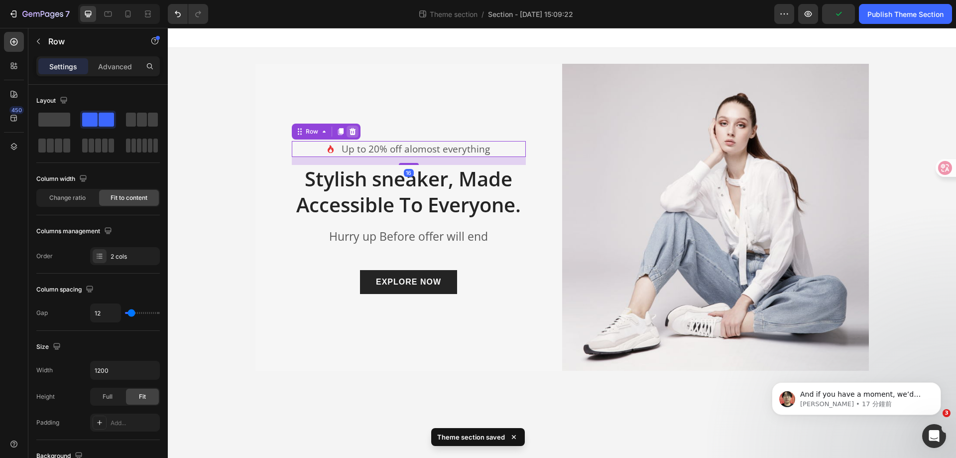
click at [355, 131] on icon at bounding box center [353, 131] width 8 height 8
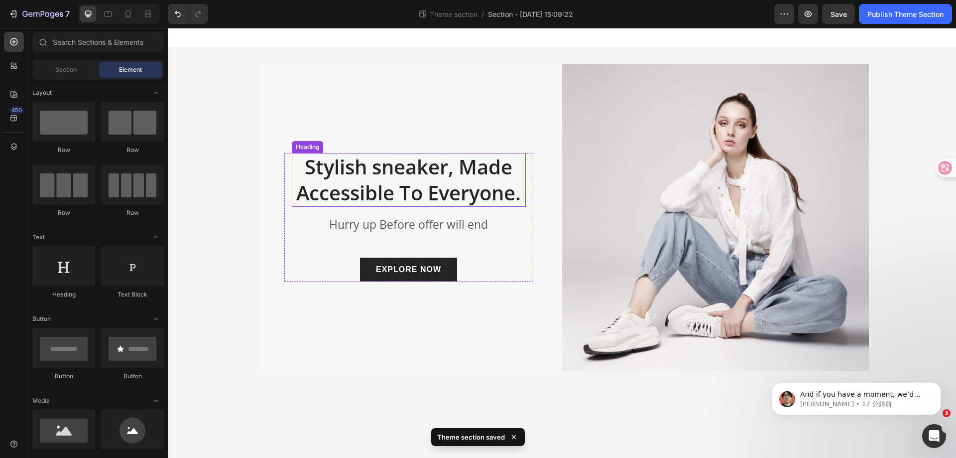
click at [424, 170] on p "Stylish sneaker, Made Accessible To Everyone." at bounding box center [409, 180] width 232 height 52
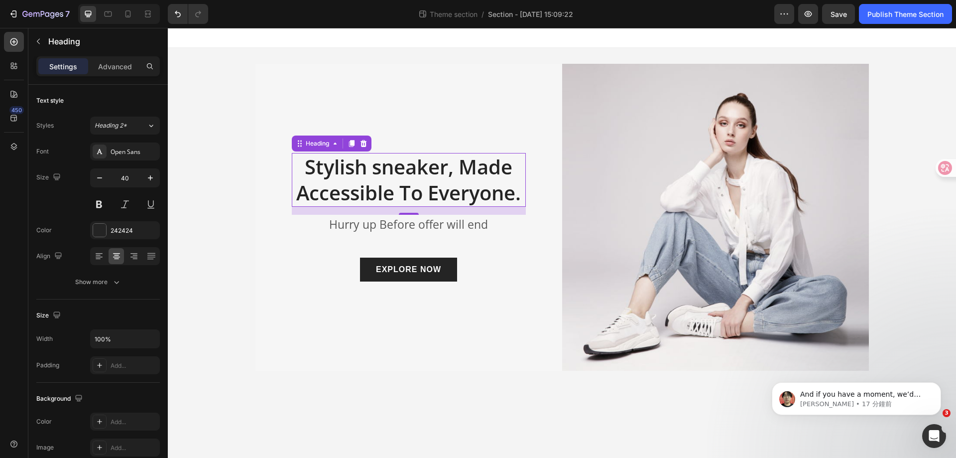
click at [372, 165] on p "Stylish sneaker, Made Accessible To Everyone." at bounding box center [409, 180] width 232 height 52
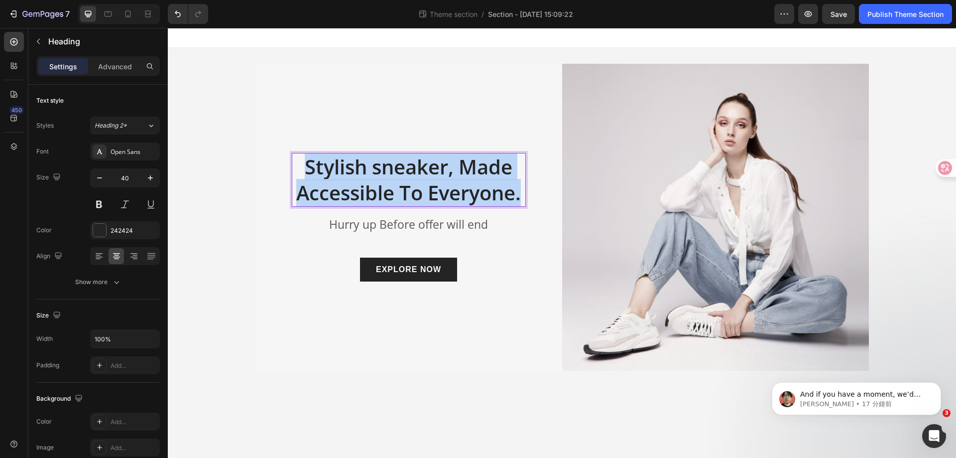
click at [372, 165] on p "Stylish sneaker, Made Accessible To Everyone." at bounding box center [409, 180] width 232 height 52
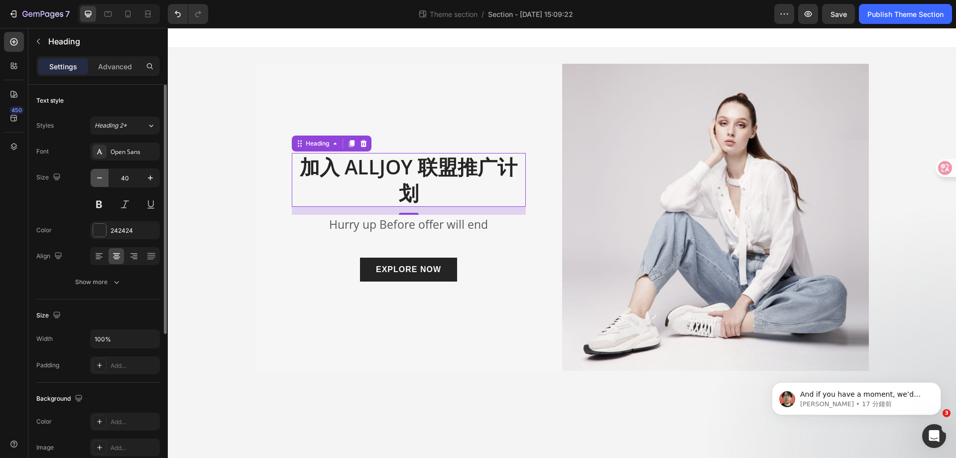
click at [100, 183] on button "button" at bounding box center [100, 178] width 18 height 18
type input "39"
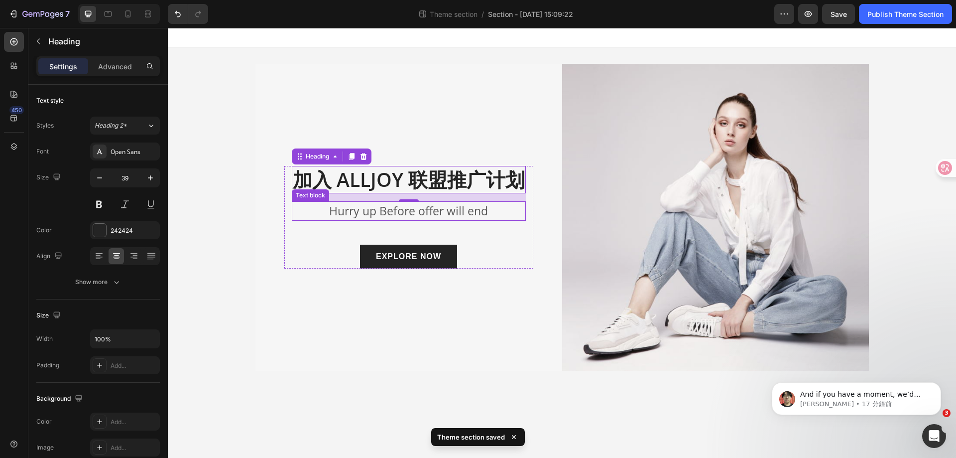
click at [375, 211] on p "Hurry up Before offer will end" at bounding box center [409, 210] width 232 height 17
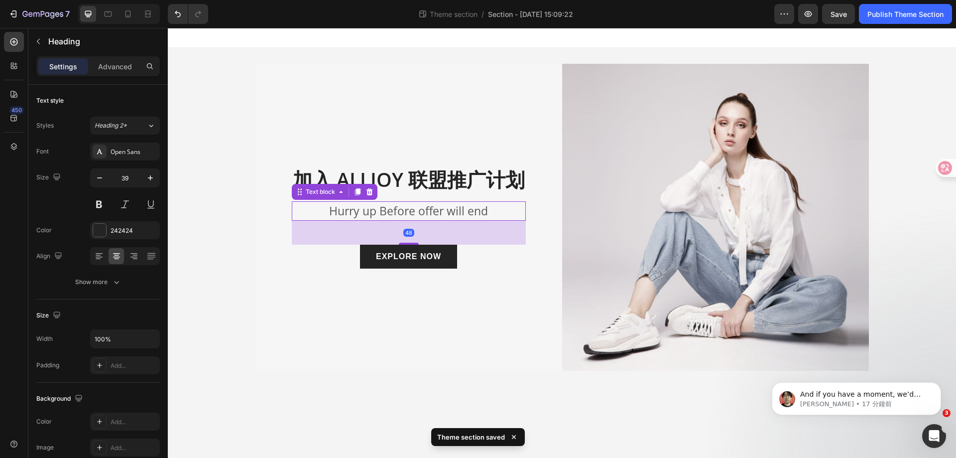
click at [375, 211] on p "Hurry up Before offer will end" at bounding box center [409, 210] width 232 height 17
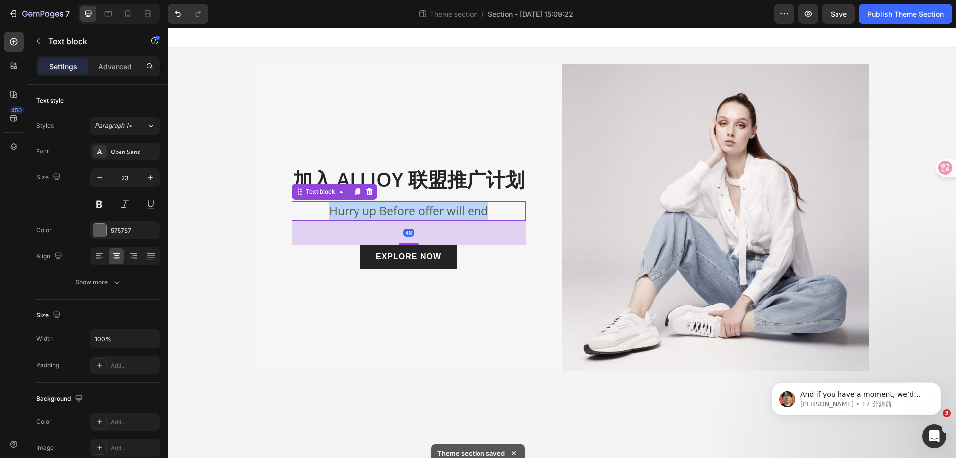
click at [375, 211] on p "Hurry up Before offer will end" at bounding box center [409, 210] width 232 height 17
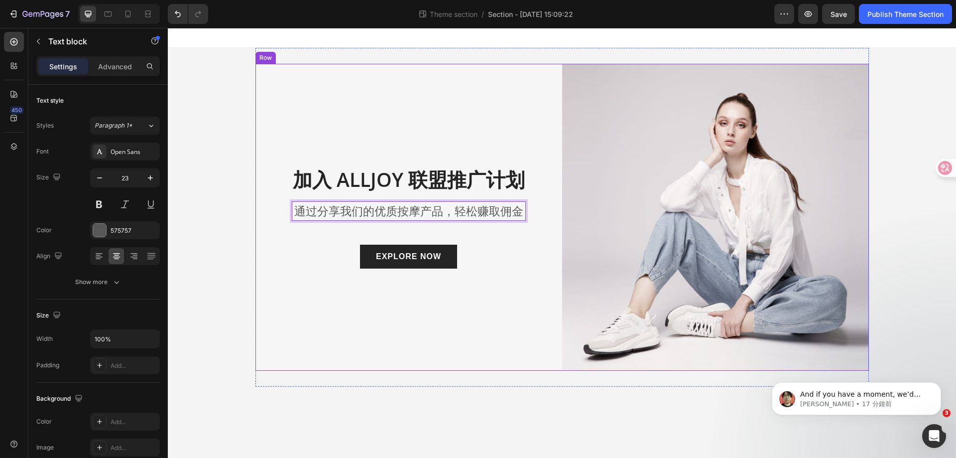
click at [453, 299] on div "加入 ALLJOY 联盟推广计划 Heading 通过分享我们的优质按摩产品，轻松赚取佣金 Text block 48 EXPLORE NOW Button …" at bounding box center [408, 217] width 307 height 307
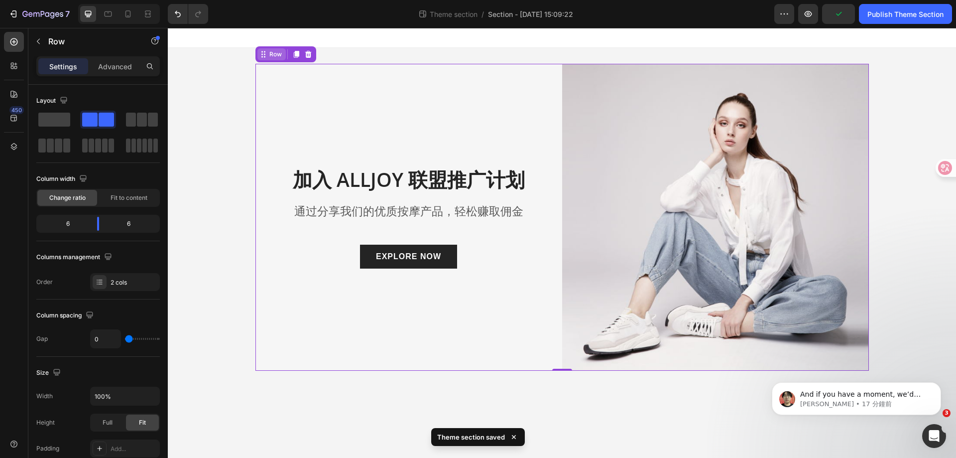
click at [272, 57] on div "Row" at bounding box center [275, 54] width 16 height 9
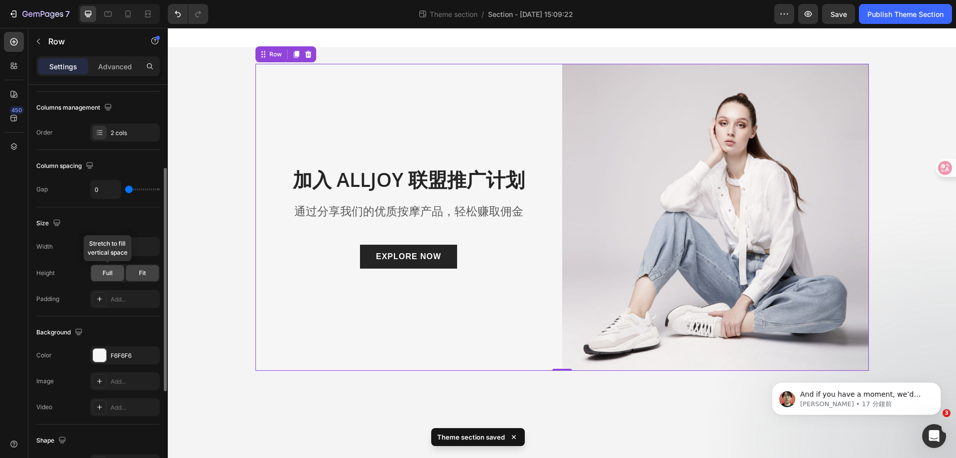
click at [116, 277] on div "Full" at bounding box center [107, 273] width 33 height 16
click at [148, 274] on div "Fit" at bounding box center [142, 273] width 33 height 16
click at [144, 249] on button "button" at bounding box center [150, 247] width 18 height 18
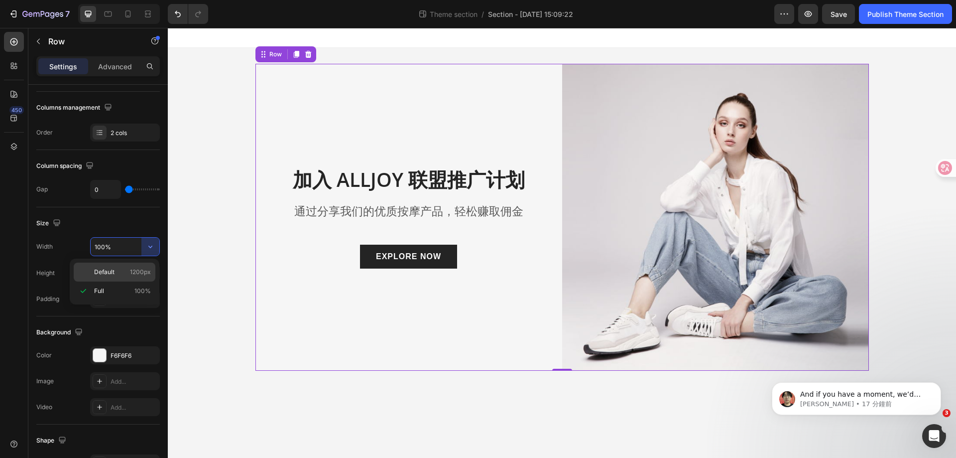
click at [138, 272] on span "1200px" at bounding box center [140, 271] width 21 height 9
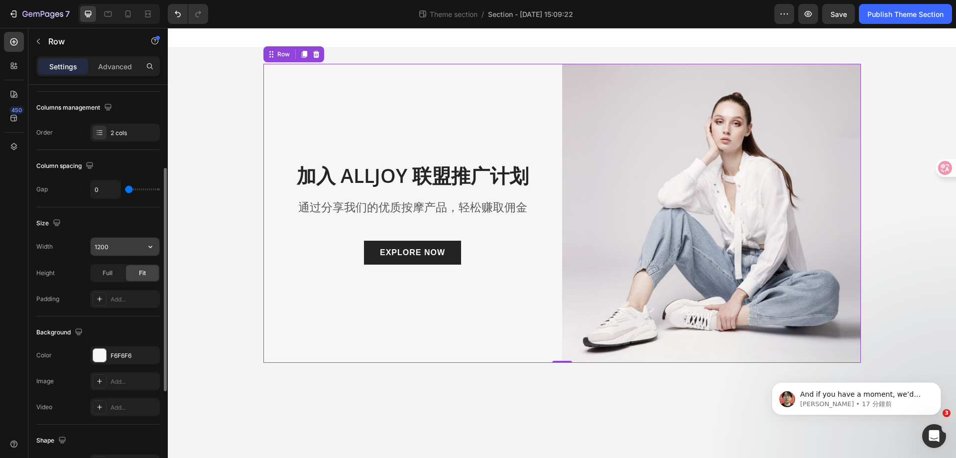
click at [153, 249] on icon "button" at bounding box center [150, 247] width 10 height 10
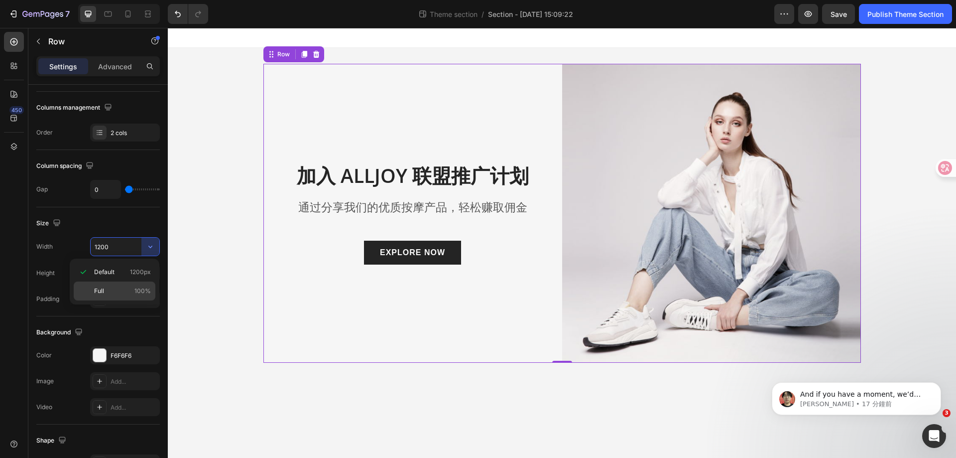
click at [120, 289] on p "Full 100%" at bounding box center [122, 290] width 57 height 9
type input "100%"
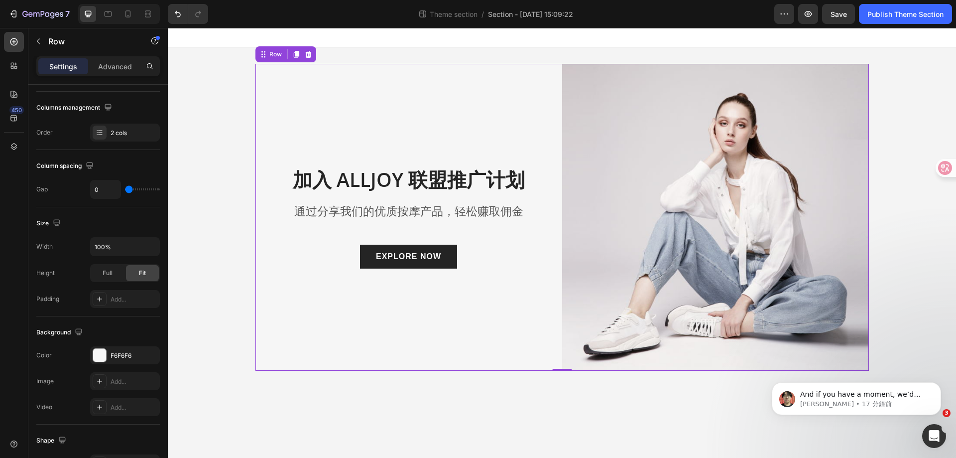
click at [279, 221] on div "加入 ALLJOY 联盟推广计划 Heading 通过分享我们的优质按摩产品，轻松赚取佣金 Text block EXPLORE NOW Button Row" at bounding box center [408, 217] width 307 height 307
click at [498, 56] on div "加入 ALLJOY 联盟推广计划 Heading 通过分享我们的优质按摩产品，轻松赚取佣金 Text block EXPLORE NOW Button Row…" at bounding box center [561, 217] width 613 height 339
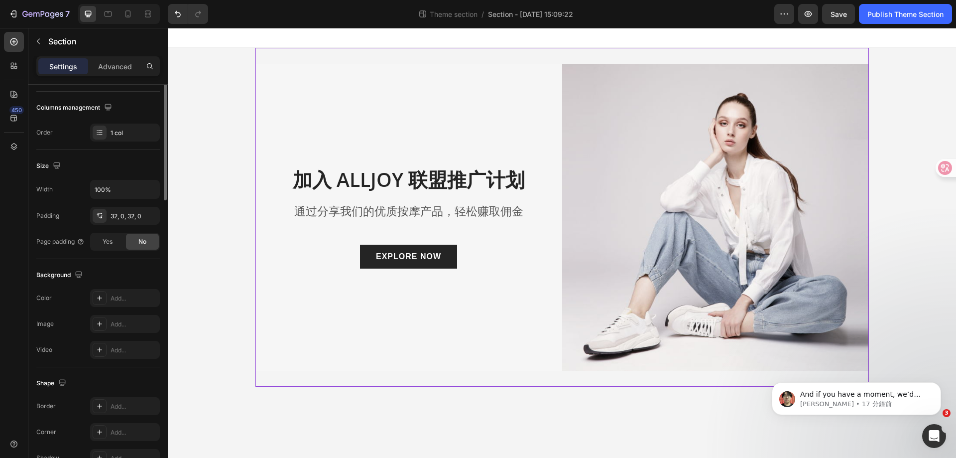
scroll to position [0, 0]
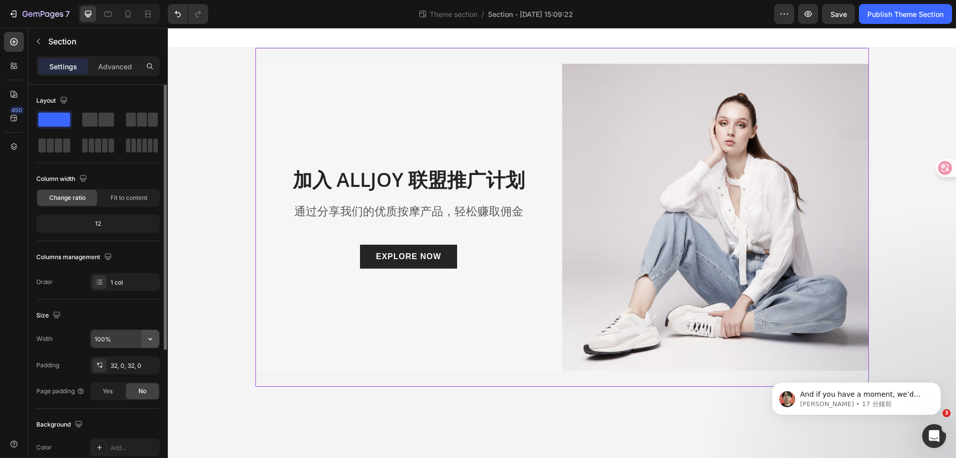
click at [149, 340] on icon "button" at bounding box center [150, 339] width 10 height 10
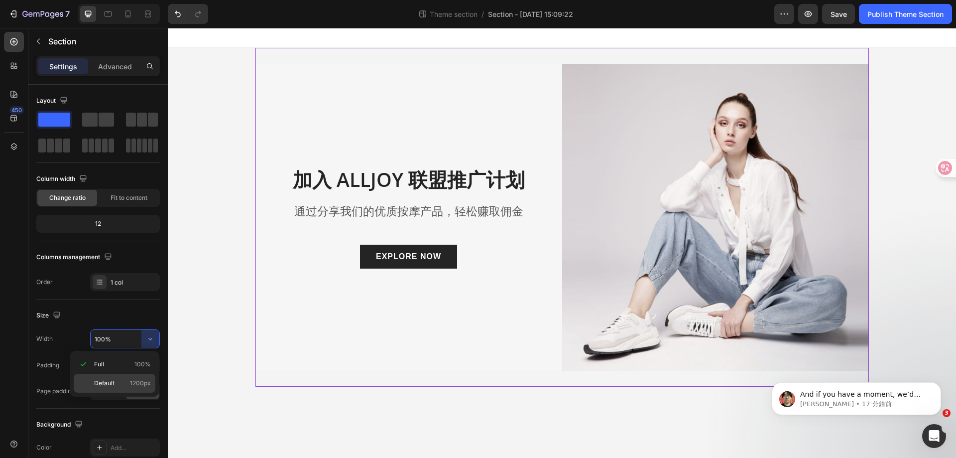
click at [131, 377] on div "Default 1200px" at bounding box center [115, 382] width 82 height 19
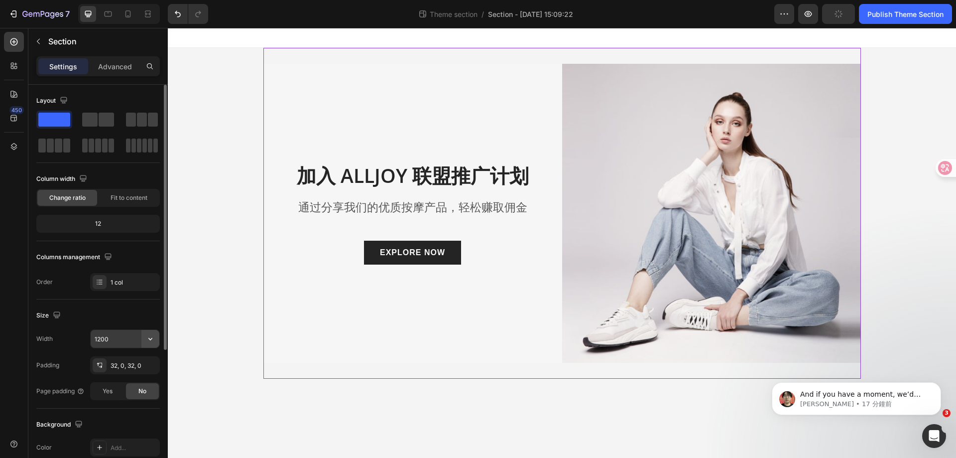
click at [151, 338] on icon "button" at bounding box center [150, 339] width 10 height 10
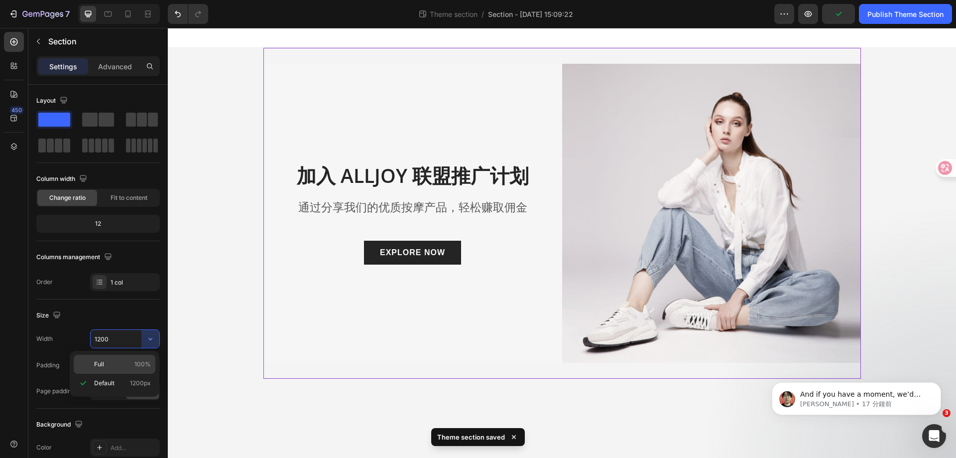
click at [115, 361] on p "Full 100%" at bounding box center [122, 364] width 57 height 9
type input "100%"
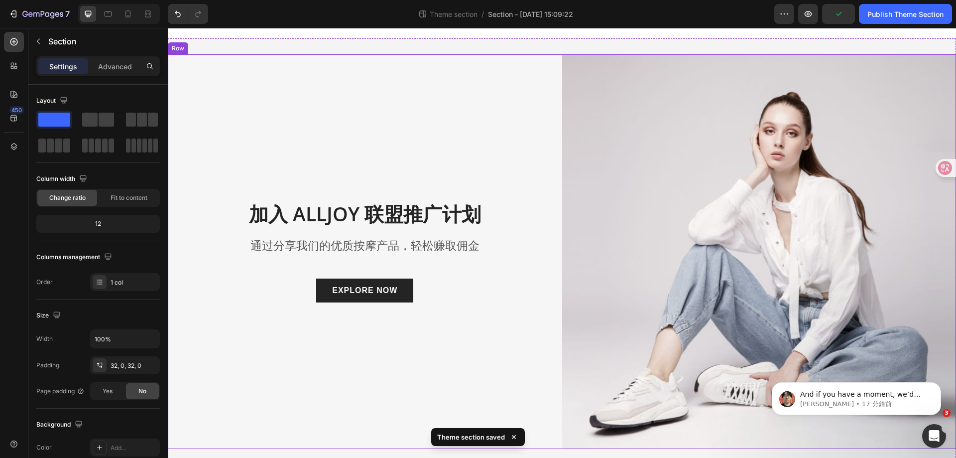
scroll to position [12, 0]
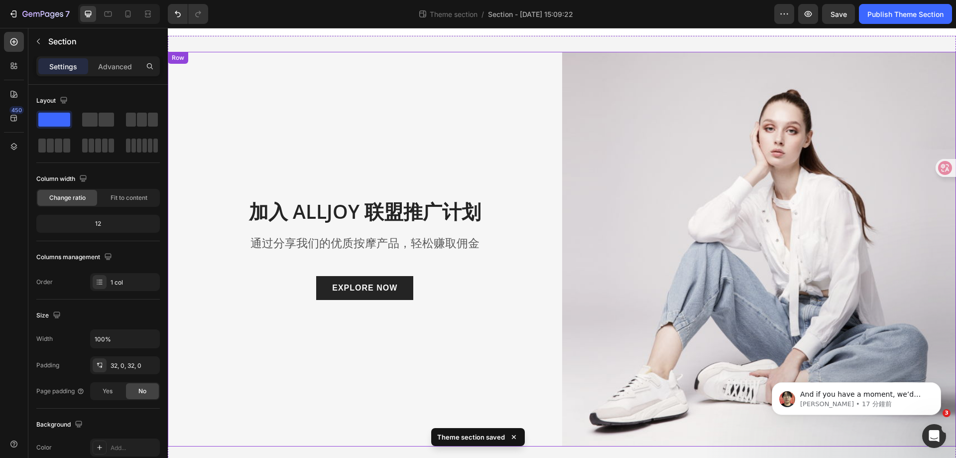
click at [471, 367] on div "加入 ALLJOY 联盟推广计划 Heading 通过分享我们的优质按摩产品，轻松赚取佣金 Text block EXPLORE NOW Button Row" at bounding box center [365, 249] width 394 height 394
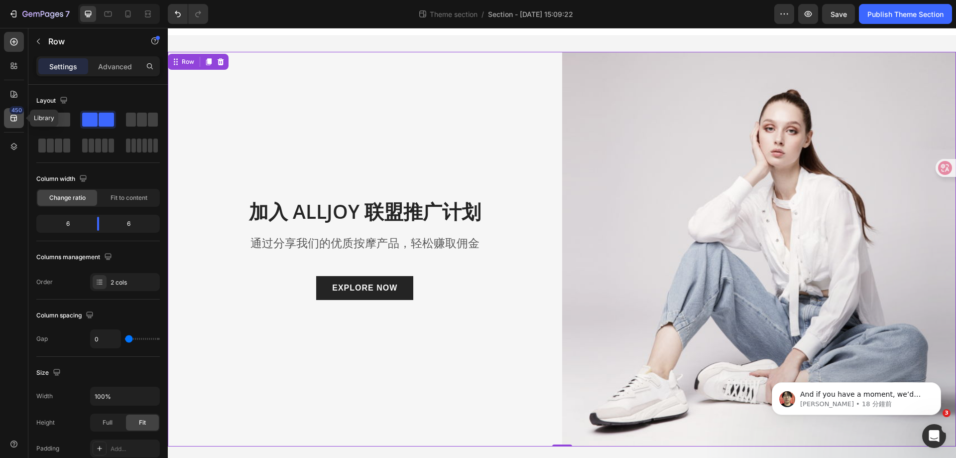
click at [16, 112] on div "450" at bounding box center [16, 110] width 14 height 8
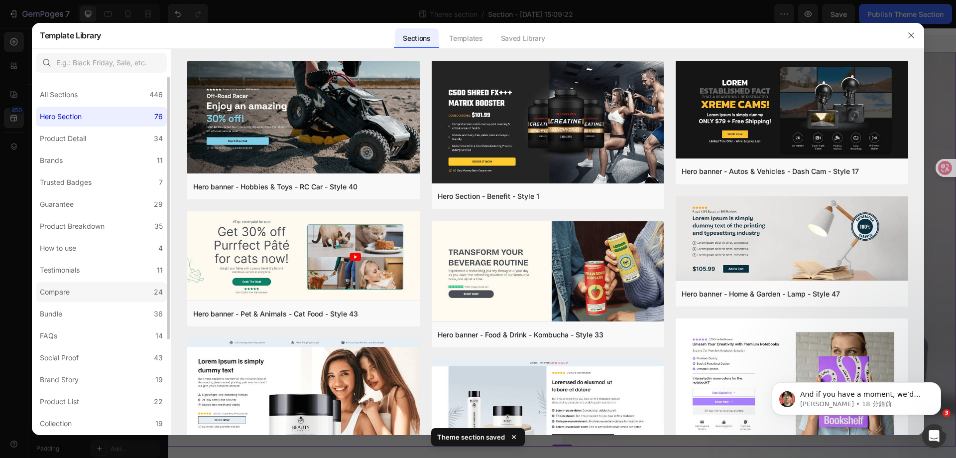
click at [91, 293] on label "Compare 24" at bounding box center [101, 292] width 131 height 20
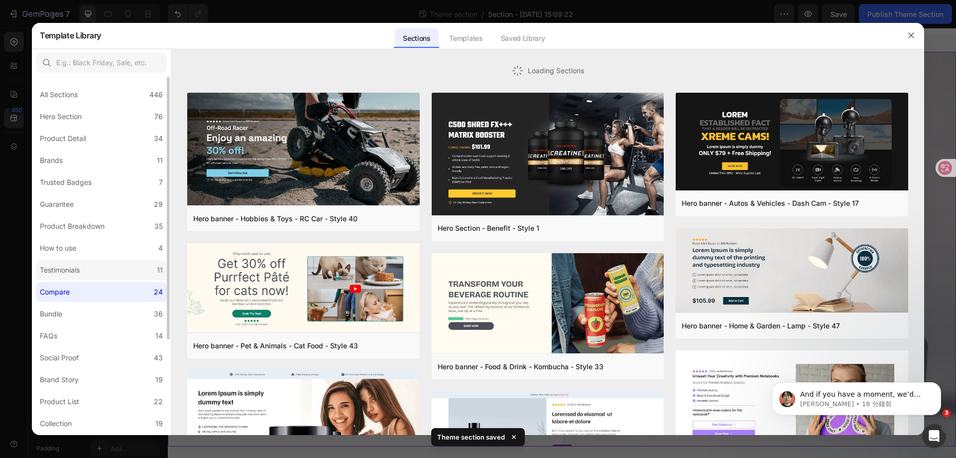
click at [95, 270] on label "Testimonials 11" at bounding box center [101, 270] width 131 height 20
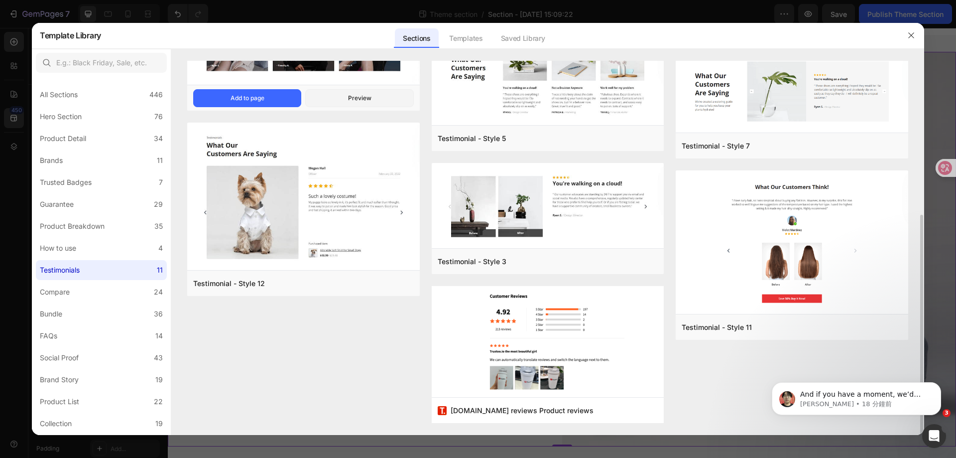
scroll to position [11, 0]
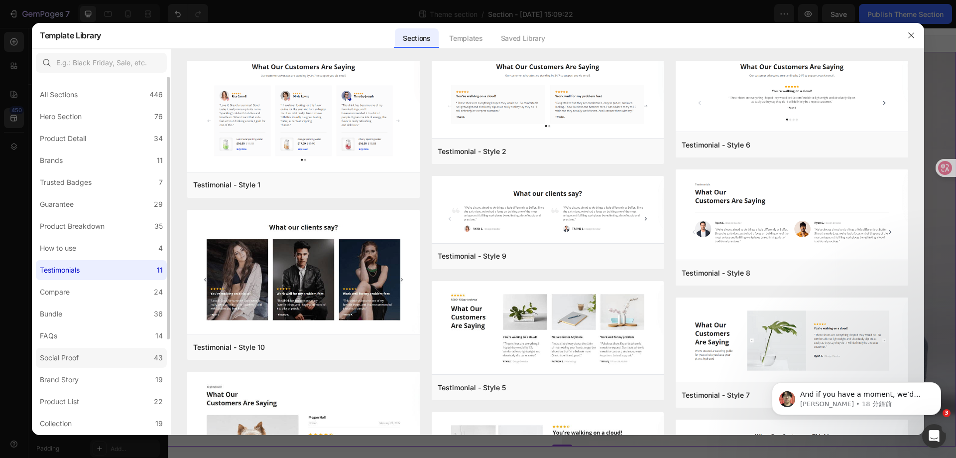
click at [100, 359] on label "Social Proof 43" at bounding box center [101, 358] width 131 height 20
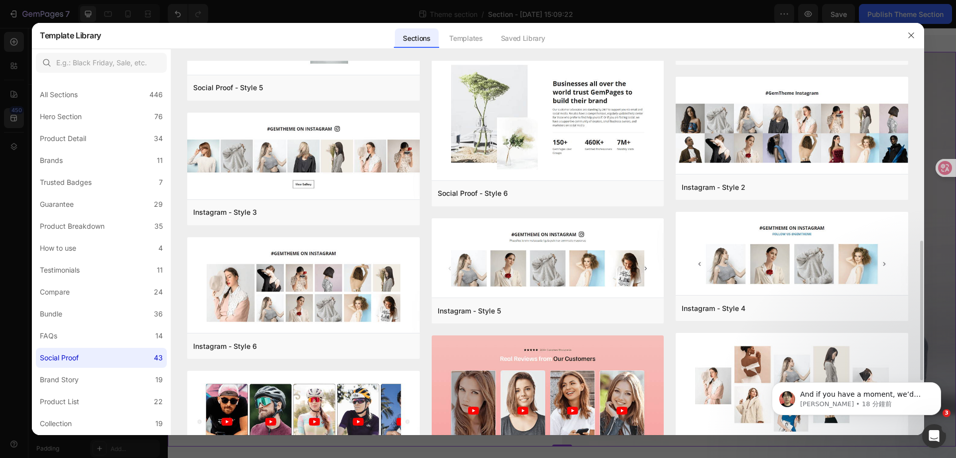
scroll to position [598, 0]
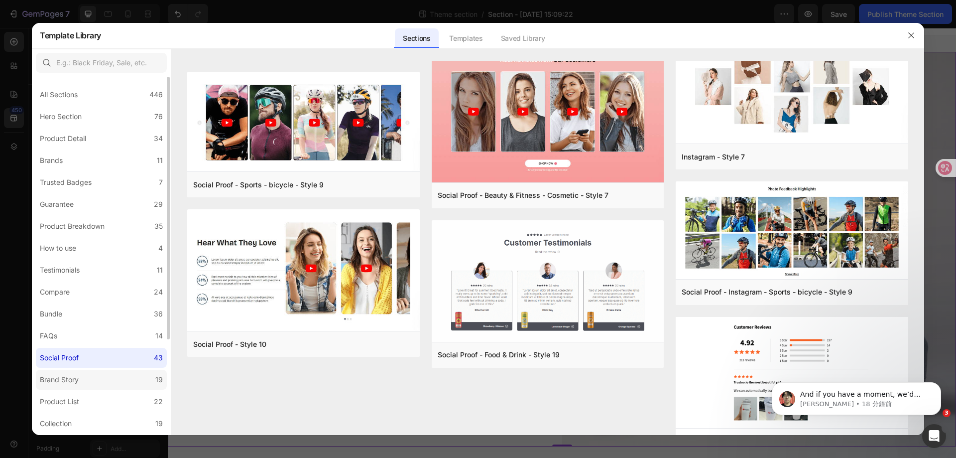
click at [76, 377] on div "Brand Story" at bounding box center [59, 379] width 39 height 12
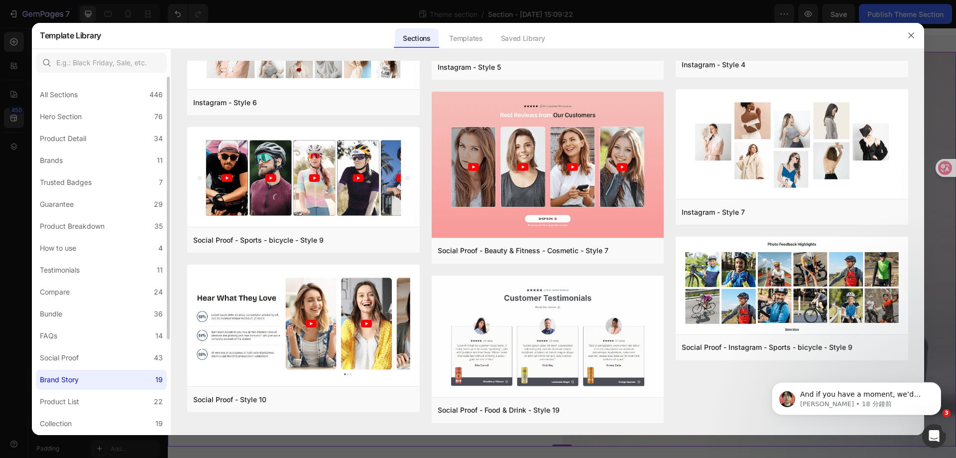
scroll to position [0, 0]
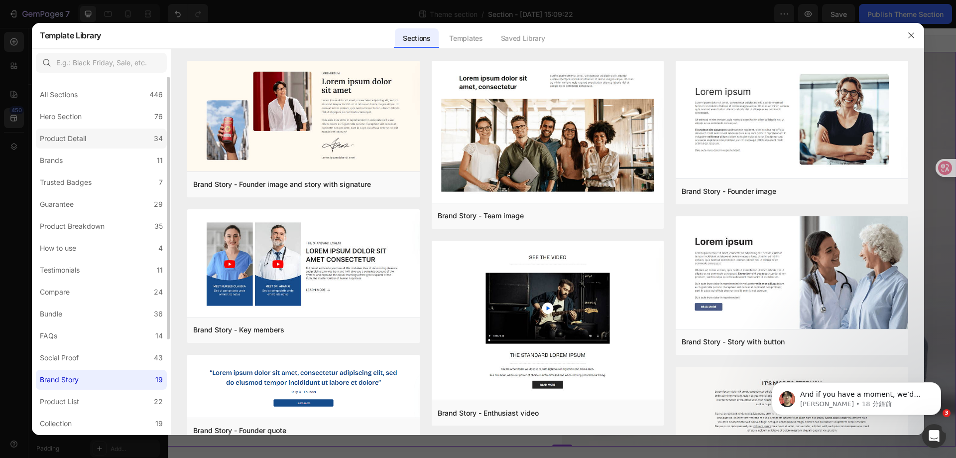
click at [91, 131] on label "Product Detail 34" at bounding box center [101, 138] width 131 height 20
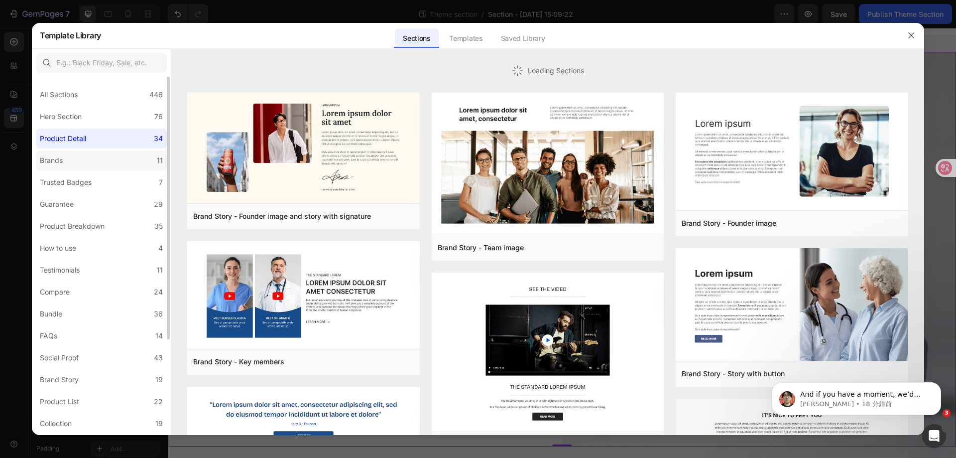
click at [82, 162] on label "Brands 11" at bounding box center [101, 160] width 131 height 20
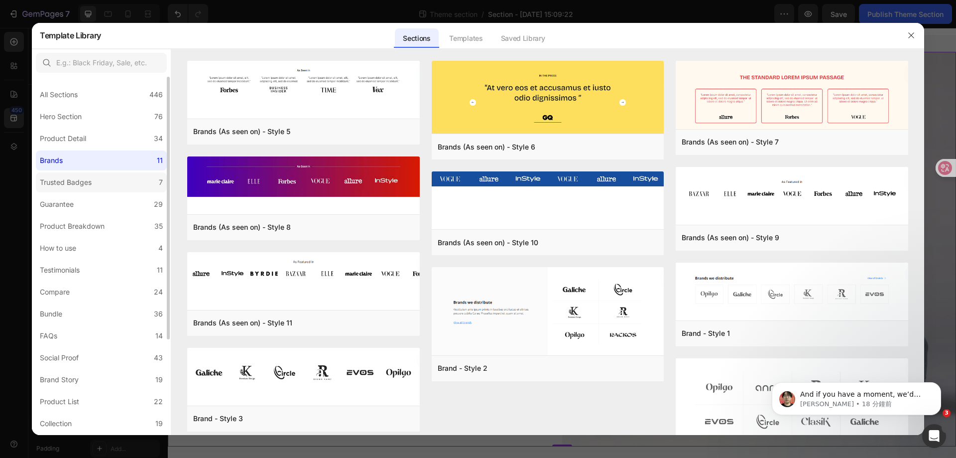
click at [99, 184] on label "Trusted Badges 7" at bounding box center [101, 182] width 131 height 20
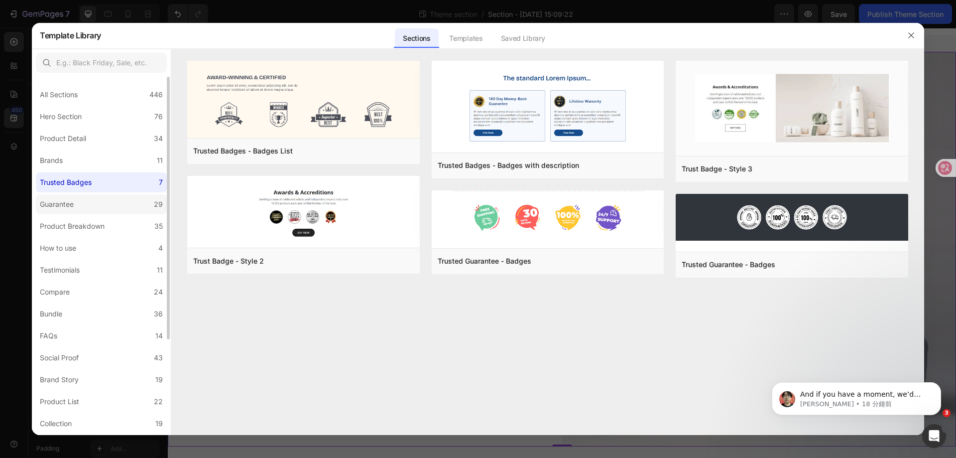
click at [99, 198] on label "Guarantee 29" at bounding box center [101, 204] width 131 height 20
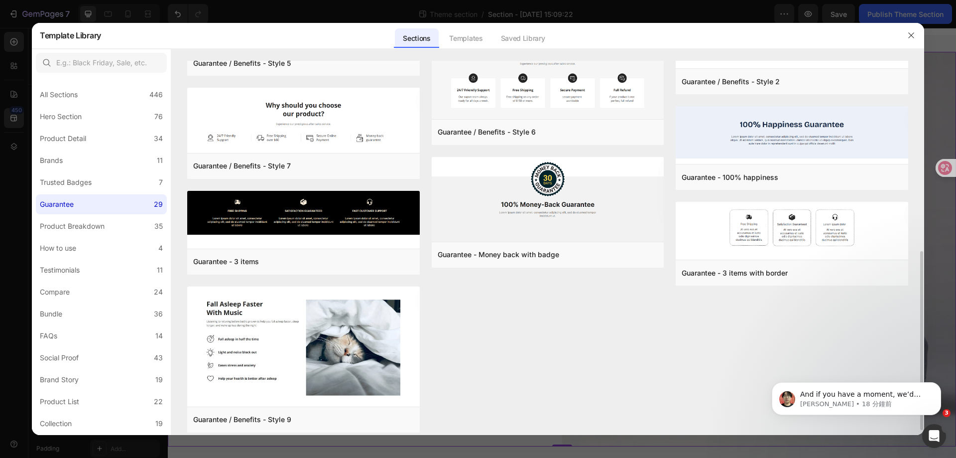
scroll to position [349, 0]
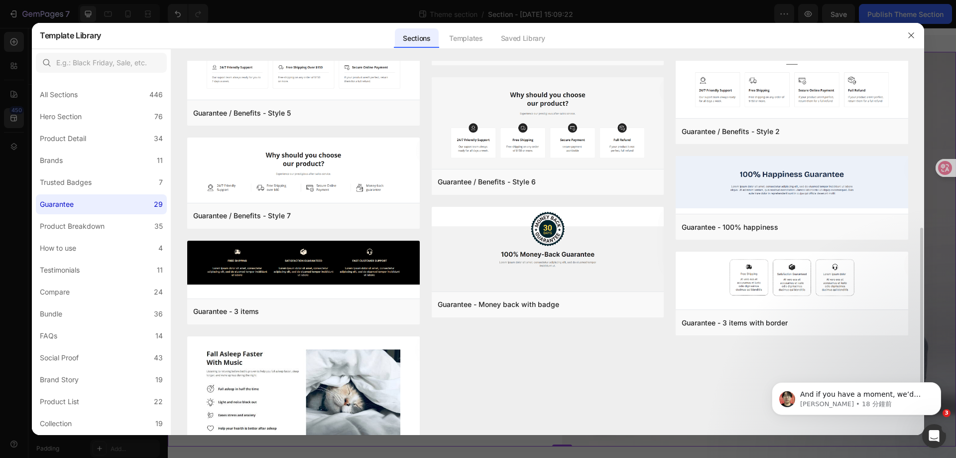
click at [598, 363] on div "Guarantee - 3 items with title Add to page Preview Guarantee / Benefits - Style…" at bounding box center [547, 103] width 721 height 782
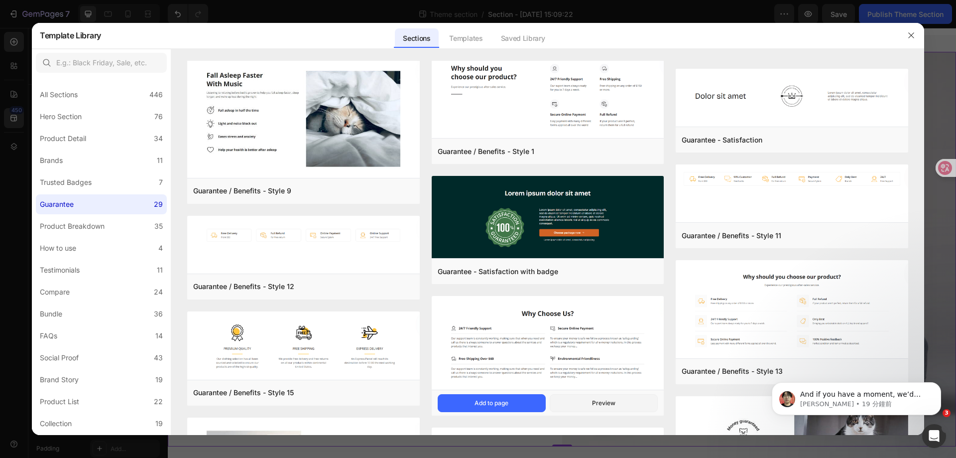
scroll to position [768, 0]
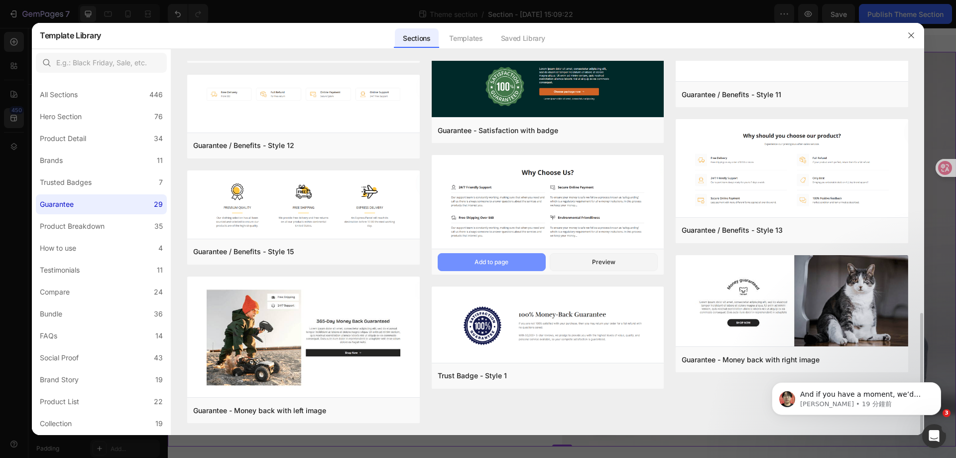
click at [507, 260] on div "Add to page" at bounding box center [492, 261] width 34 height 9
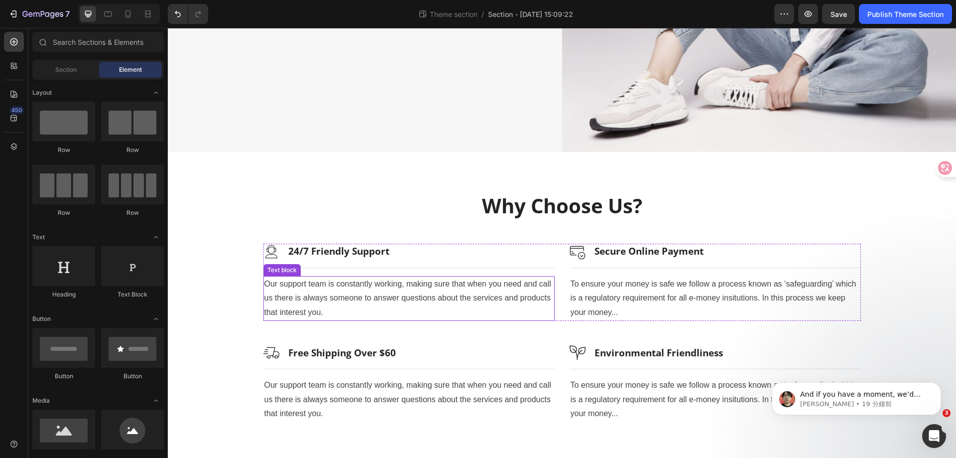
scroll to position [322, 0]
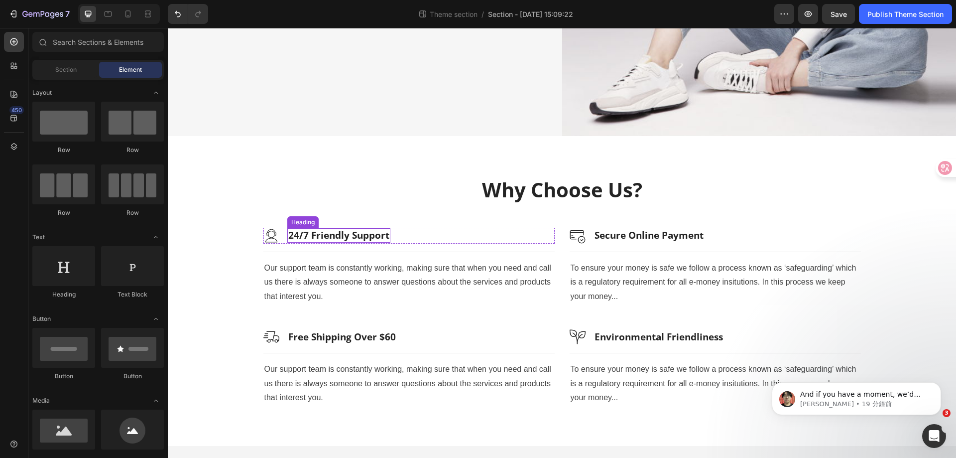
click at [379, 232] on p "24/7 Friendly Support" at bounding box center [338, 235] width 101 height 12
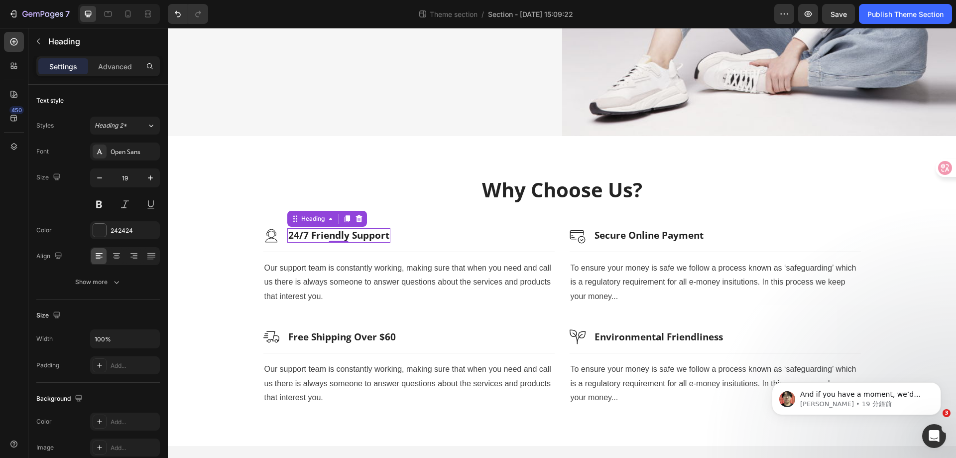
click at [382, 231] on p "24/7 Friendly Support" at bounding box center [338, 235] width 101 height 12
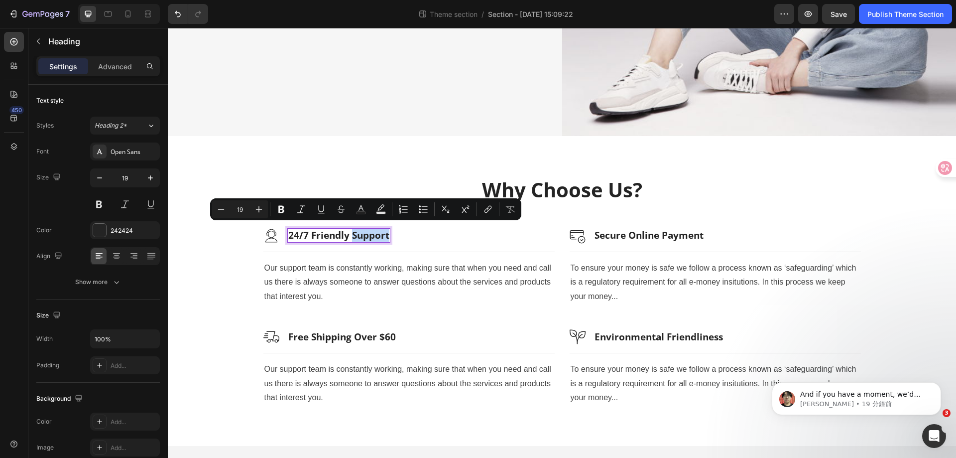
click at [384, 231] on p "24/7 Friendly Support" at bounding box center [338, 235] width 101 height 12
drag, startPoint x: 384, startPoint y: 231, endPoint x: 283, endPoint y: 231, distance: 100.6
click at [287, 231] on h3 "24/7 Friendly Support" at bounding box center [338, 235] width 103 height 14
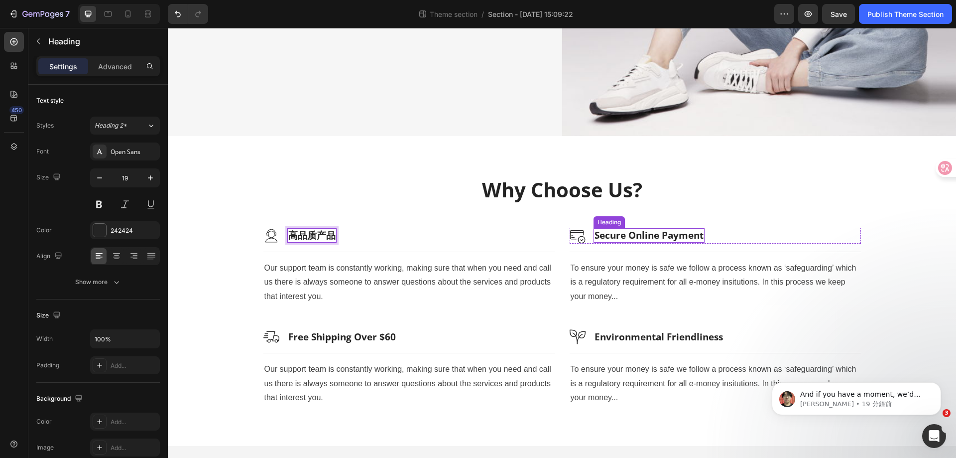
click at [637, 232] on p "Secure Online Payment" at bounding box center [649, 235] width 109 height 12
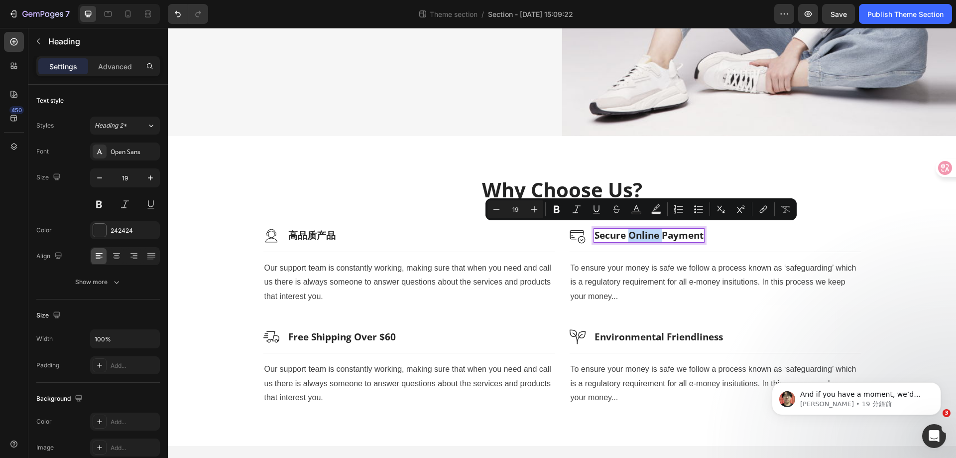
click at [637, 232] on p "Secure Online Payment" at bounding box center [649, 235] width 109 height 12
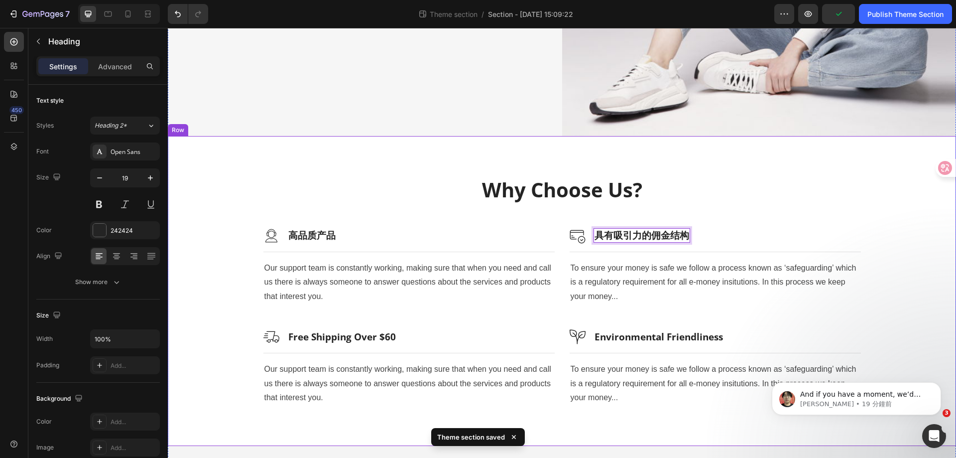
click at [337, 333] on p "Free Shipping Over $60" at bounding box center [342, 337] width 108 height 12
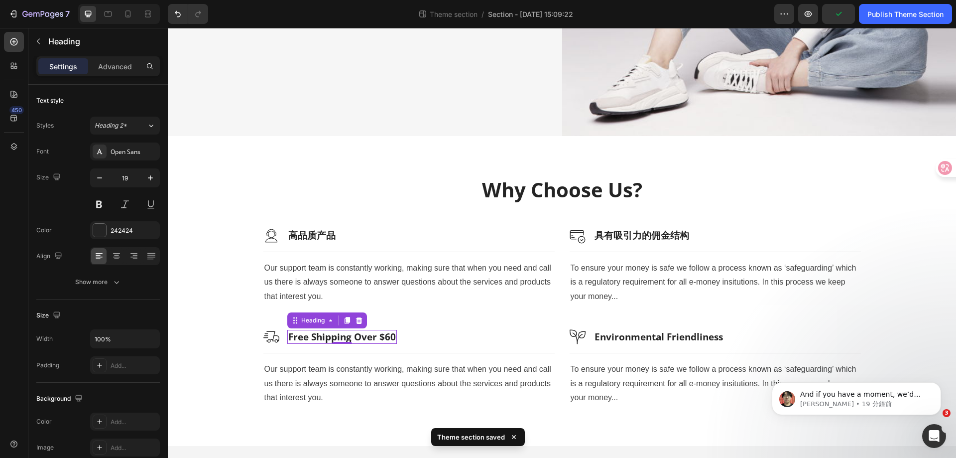
click at [337, 333] on p "Free Shipping Over $60" at bounding box center [342, 337] width 108 height 12
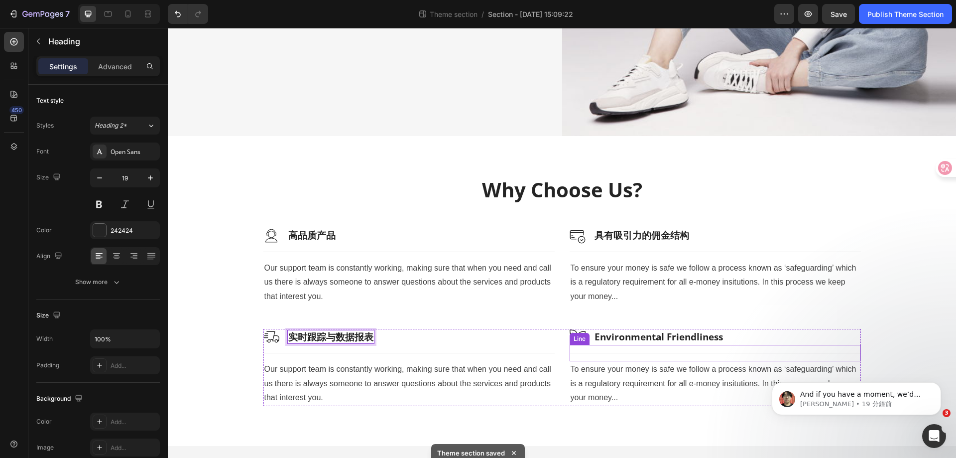
click at [653, 335] on p "Environmental Friendliness" at bounding box center [659, 337] width 128 height 12
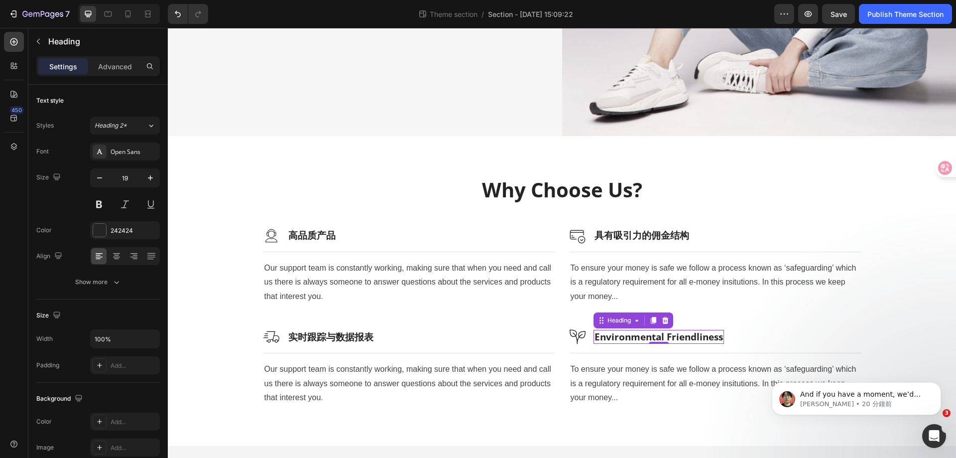
click at [654, 340] on div "0" at bounding box center [659, 344] width 10 height 8
click at [663, 332] on p "Environmental Friendliness" at bounding box center [659, 337] width 128 height 12
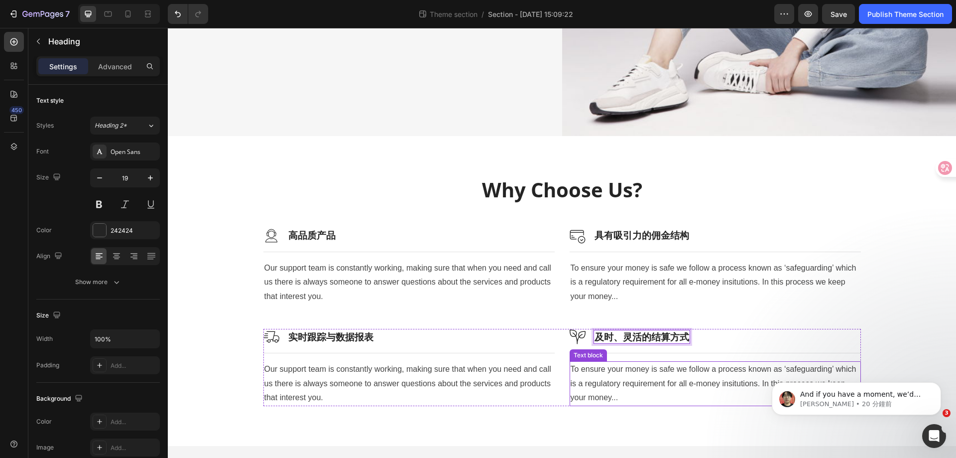
click at [676, 384] on p "To ensure your money is safe we follow a process known as ‘safeguarding’ which …" at bounding box center [715, 383] width 289 height 43
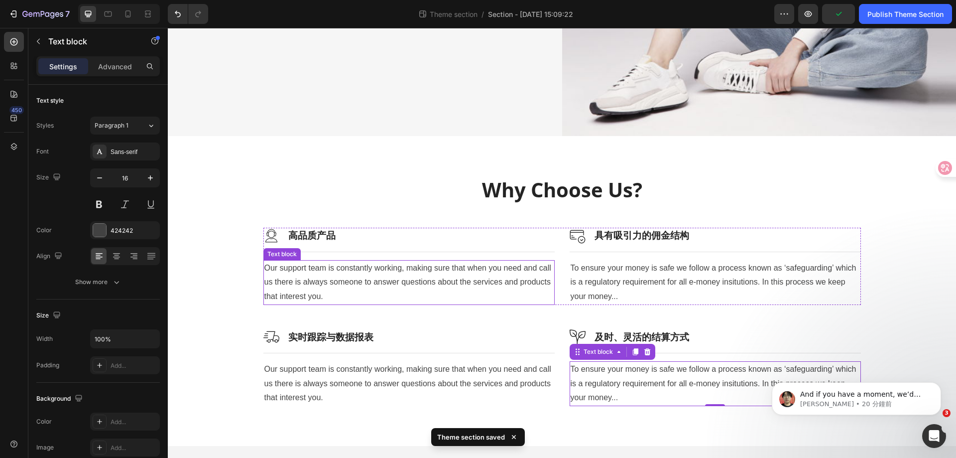
click at [382, 266] on p "Our support team is constantly working, making sure that when you need and call…" at bounding box center [408, 282] width 289 height 43
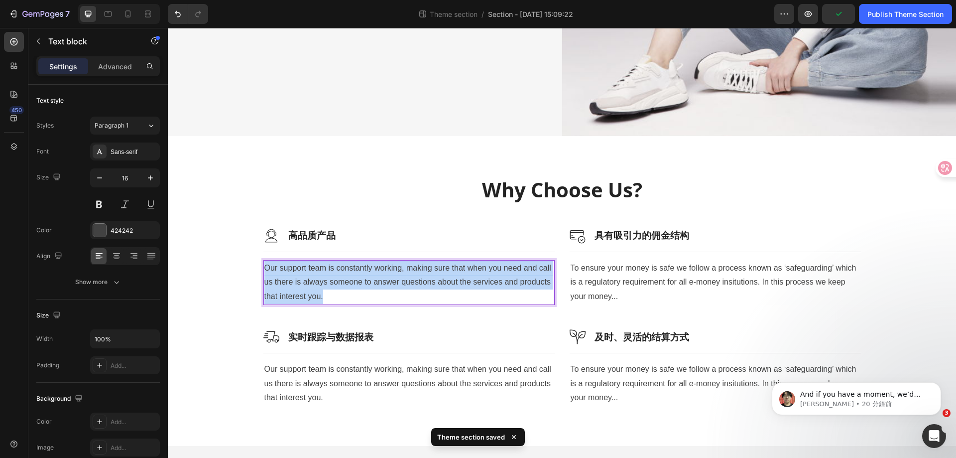
click at [382, 266] on p "Our support team is constantly working, making sure that when you need and call…" at bounding box center [408, 282] width 289 height 43
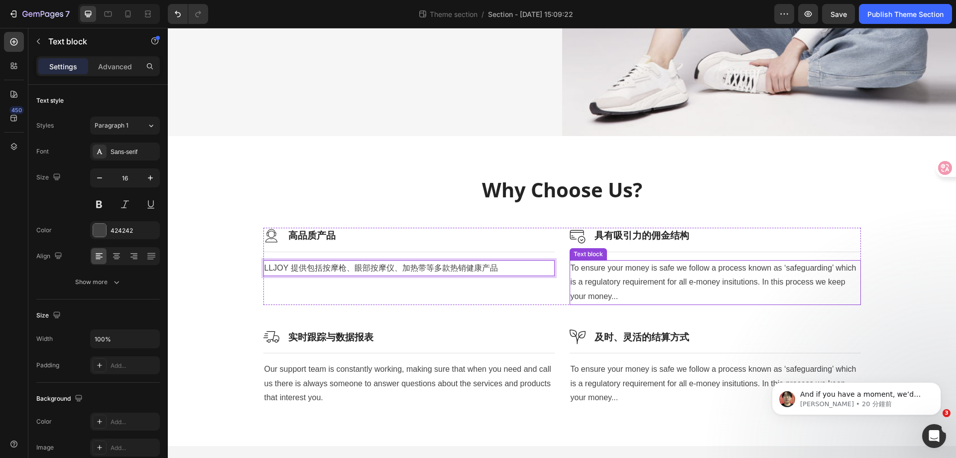
click at [710, 273] on p "To ensure your money is safe we follow a process known as ‘safeguarding’ which …" at bounding box center [715, 282] width 289 height 43
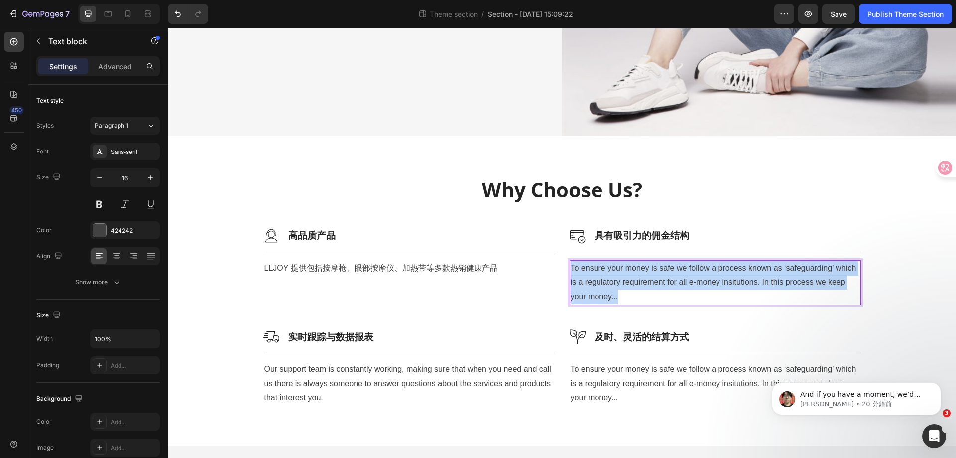
click at [710, 273] on p "To ensure your money is safe we follow a process known as ‘safeguarding’ which …" at bounding box center [715, 282] width 289 height 43
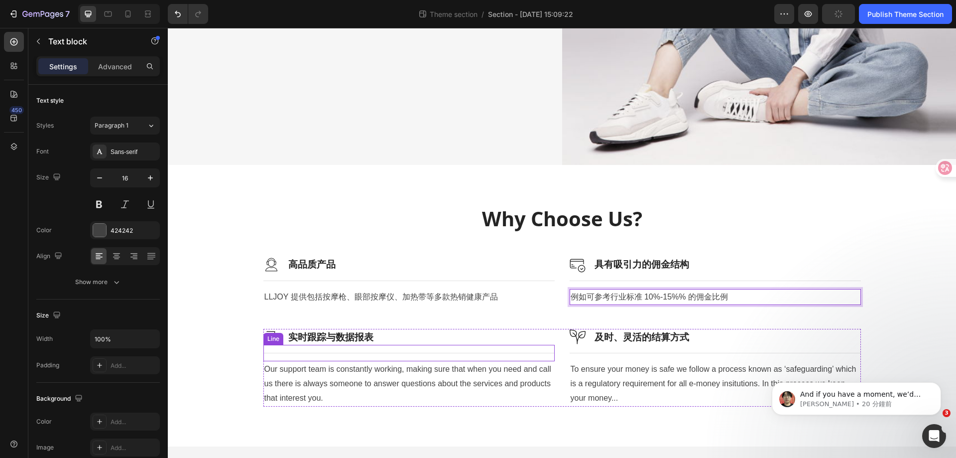
click at [377, 378] on p "Our support team is constantly working, making sure that when you need and call…" at bounding box center [408, 383] width 289 height 43
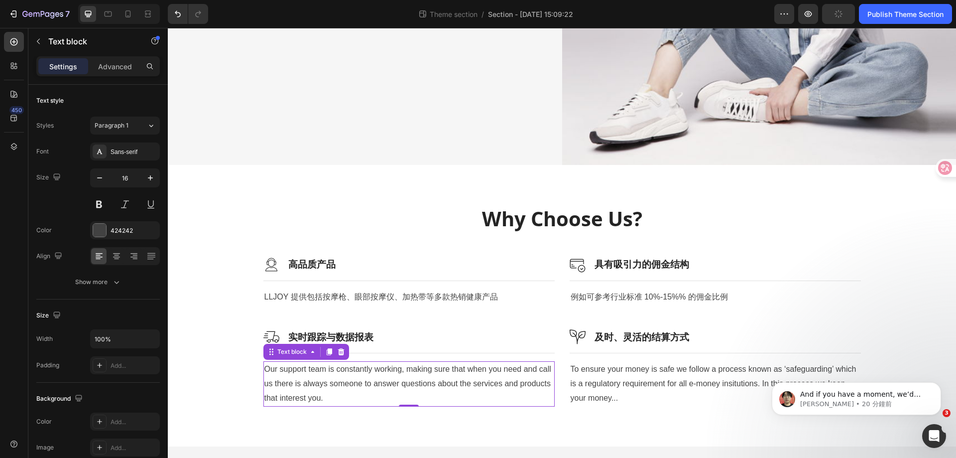
click at [377, 378] on p "Our support team is constantly working, making sure that when you need and call…" at bounding box center [408, 383] width 289 height 43
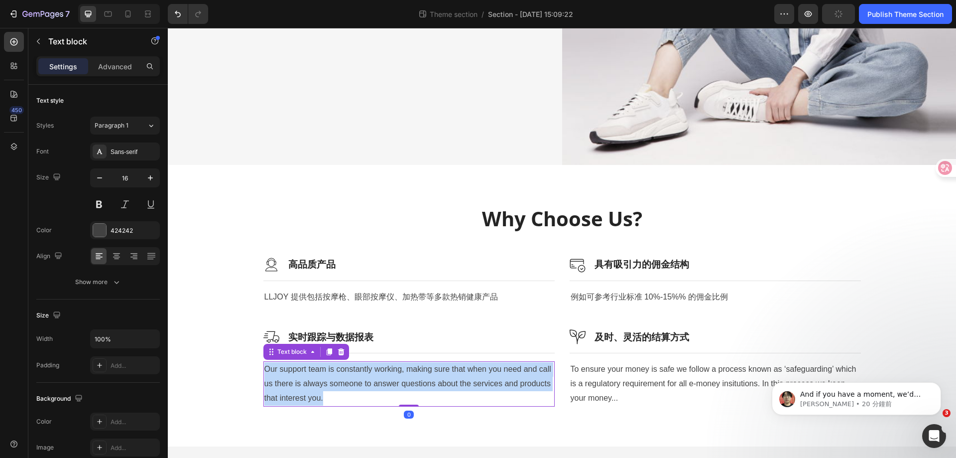
click at [377, 378] on p "Our support team is constantly working, making sure that when you need and call…" at bounding box center [408, 383] width 289 height 43
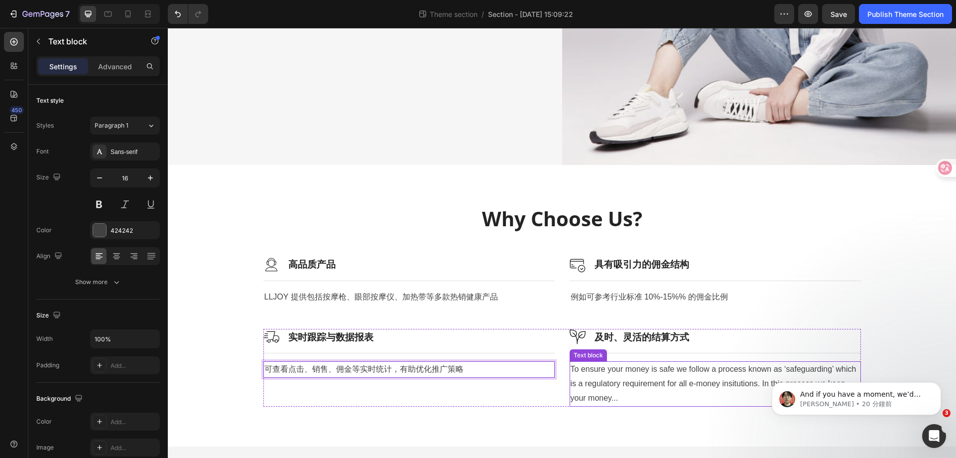
click at [690, 375] on p "To ensure your money is safe we follow a process known as ‘safeguarding’ which …" at bounding box center [715, 383] width 289 height 43
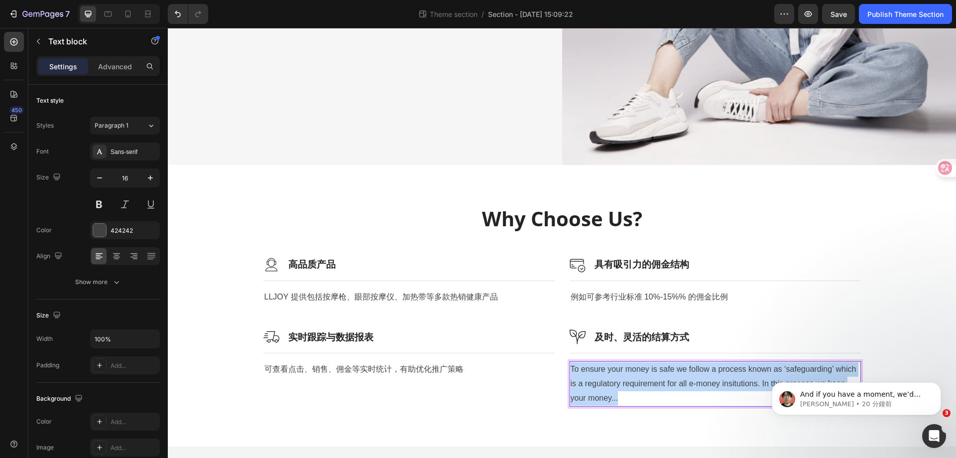
click at [690, 375] on p "To ensure your money is safe we follow a process known as ‘safeguarding’ which …" at bounding box center [715, 383] width 289 height 43
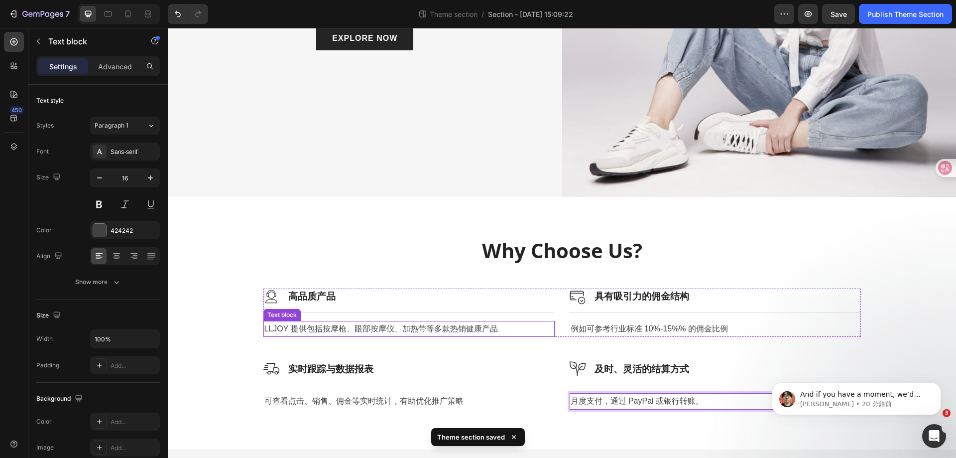
scroll to position [265, 0]
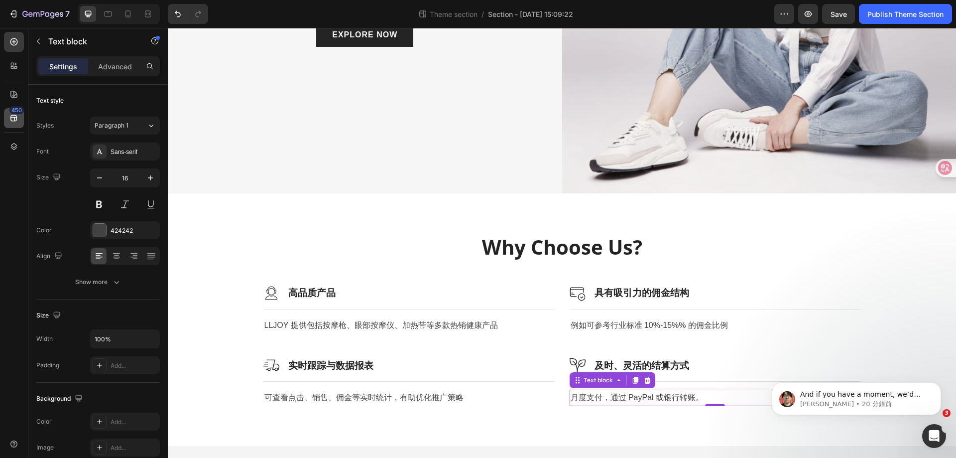
click at [9, 115] on icon at bounding box center [14, 118] width 10 height 10
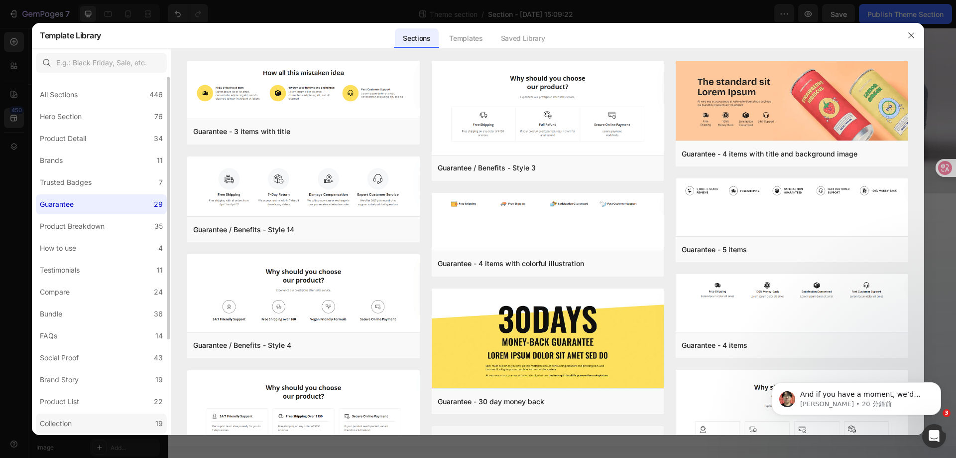
scroll to position [130, 0]
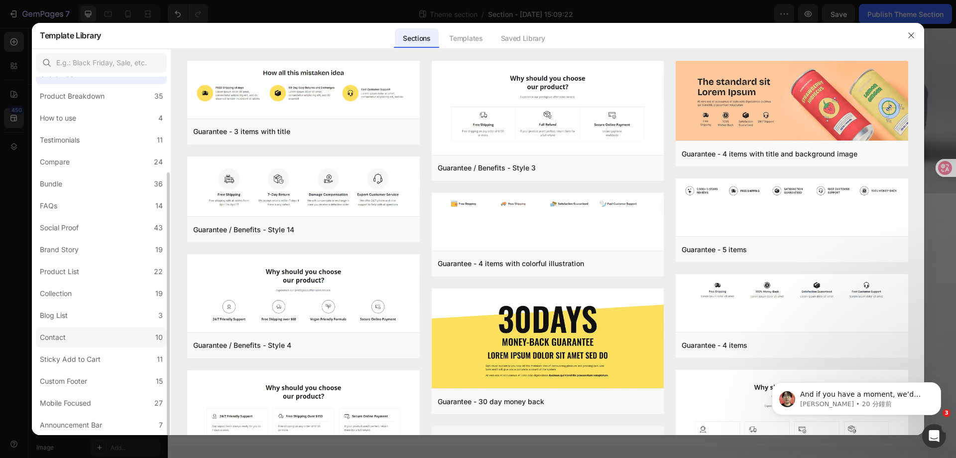
click at [114, 336] on label "Contact 10" at bounding box center [101, 337] width 131 height 20
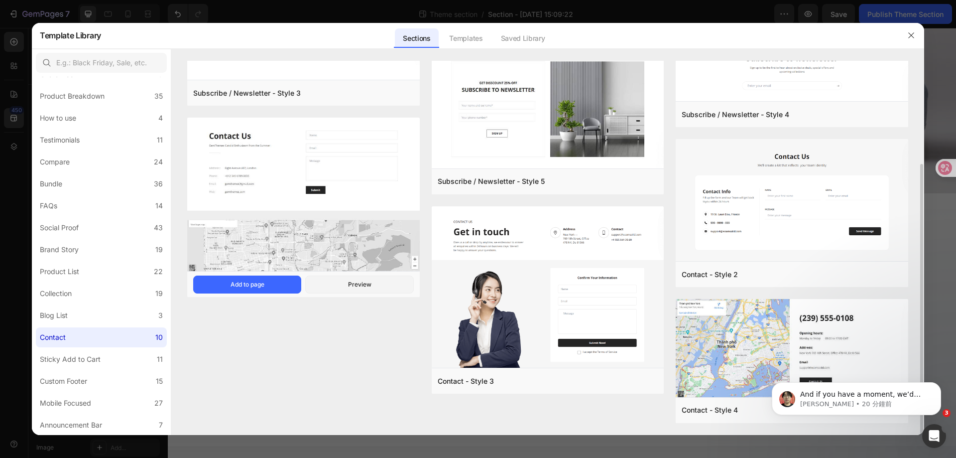
scroll to position [0, 0]
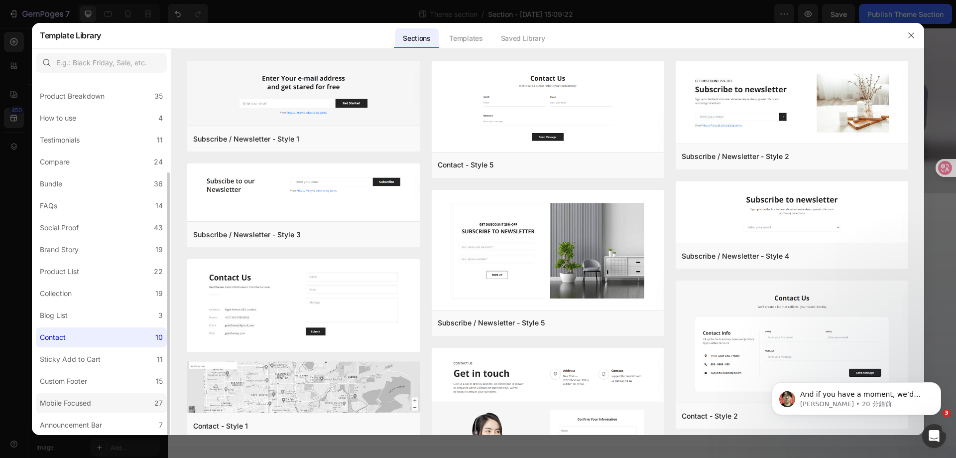
click at [93, 399] on div "Mobile Focused" at bounding box center [67, 403] width 55 height 12
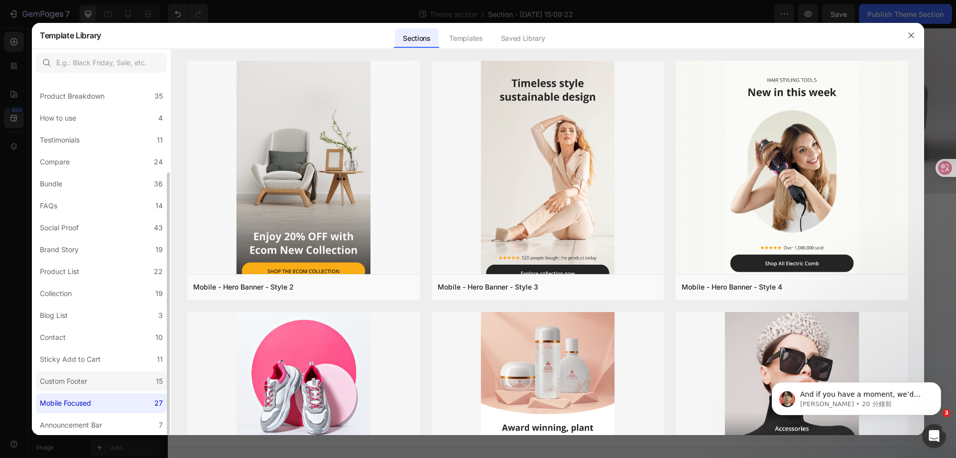
click at [93, 384] on label "Custom Footer 15" at bounding box center [101, 381] width 131 height 20
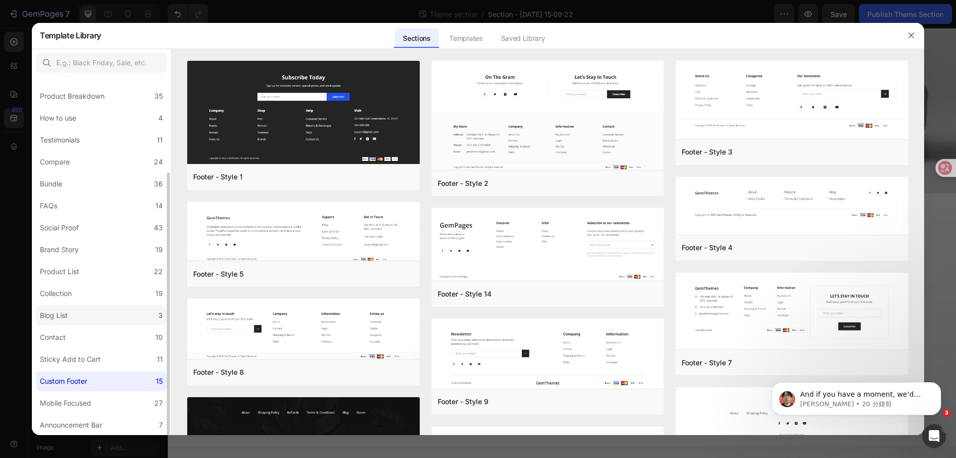
click at [95, 321] on label "Blog List 3" at bounding box center [101, 315] width 131 height 20
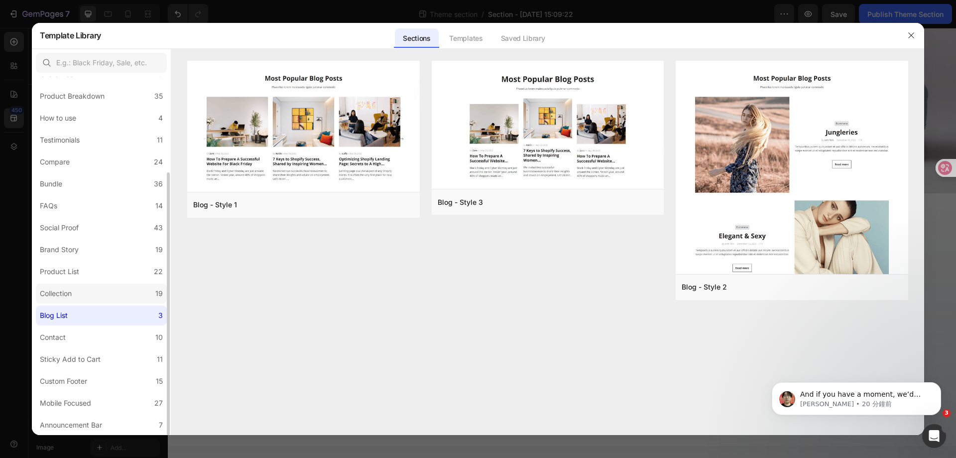
click at [101, 293] on label "Collection 19" at bounding box center [101, 293] width 131 height 20
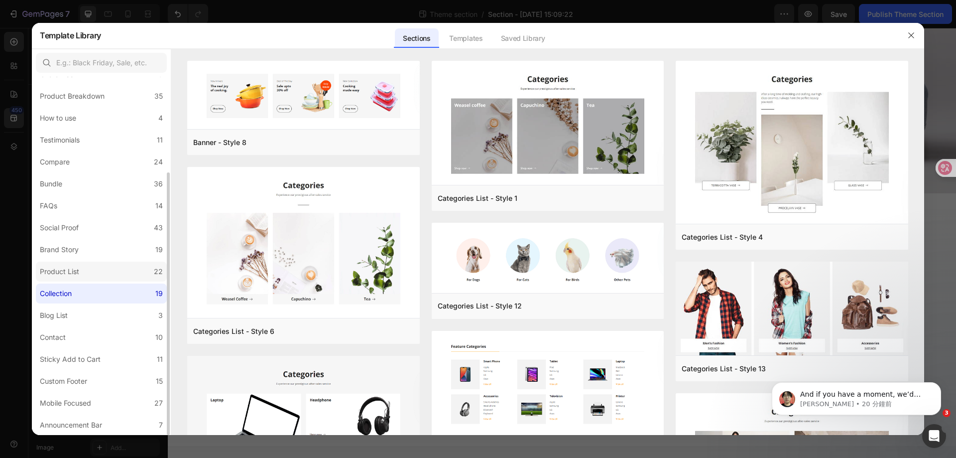
click at [111, 265] on label "Product List 22" at bounding box center [101, 271] width 131 height 20
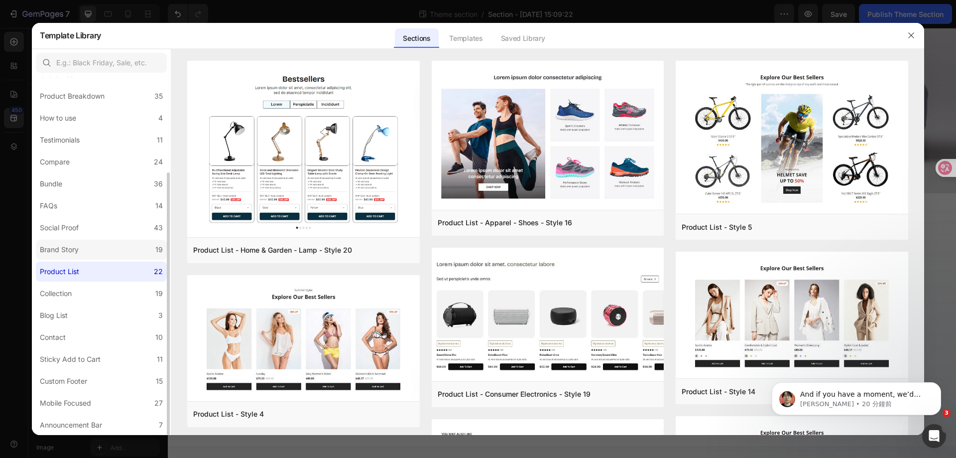
click at [112, 246] on label "Brand Story 19" at bounding box center [101, 250] width 131 height 20
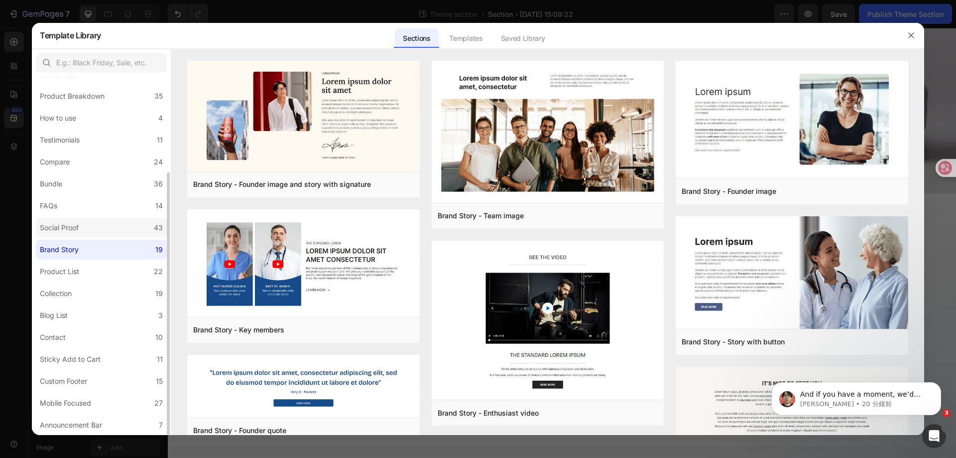
click at [112, 230] on label "Social Proof 43" at bounding box center [101, 228] width 131 height 20
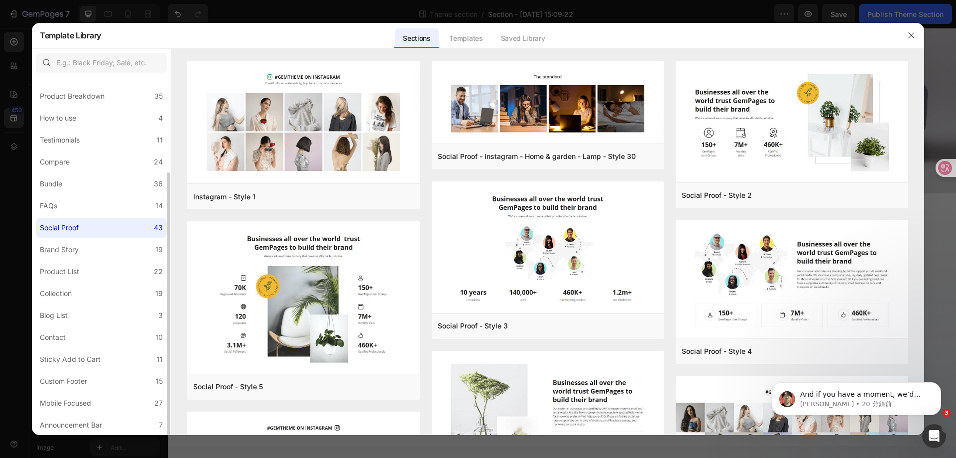
click at [106, 194] on div "All Sections 446 Hero Section 76 Product Detail 34 Brands 11 Trusted Badges 7 G…" at bounding box center [101, 191] width 139 height 488
click at [87, 208] on label "FAQs 14" at bounding box center [101, 206] width 131 height 20
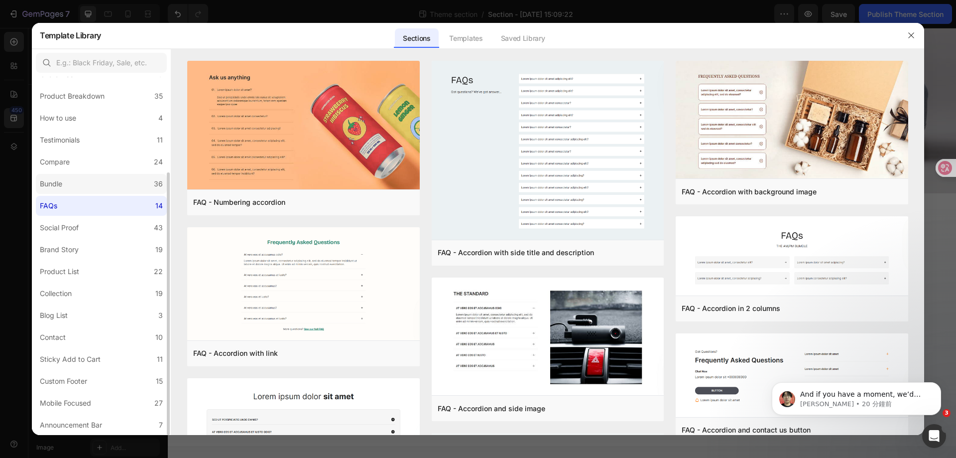
click at [96, 185] on label "Bundle 36" at bounding box center [101, 184] width 131 height 20
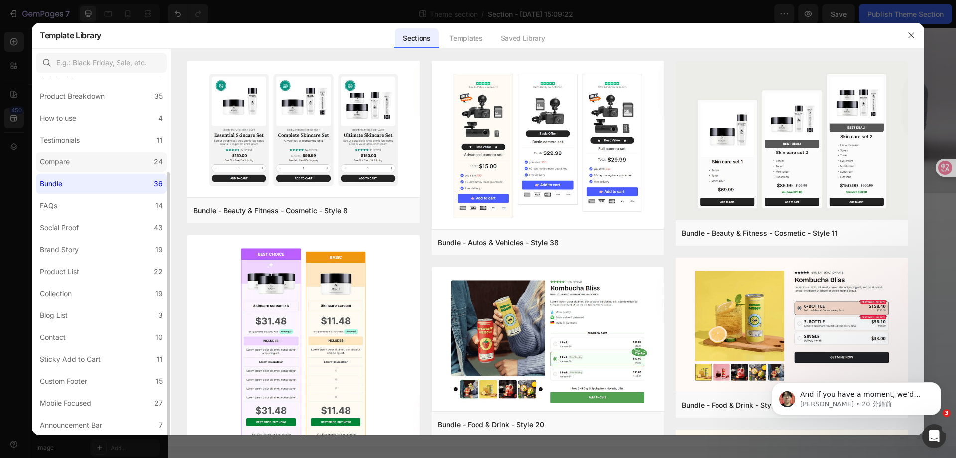
click at [81, 162] on label "Compare 24" at bounding box center [101, 162] width 131 height 20
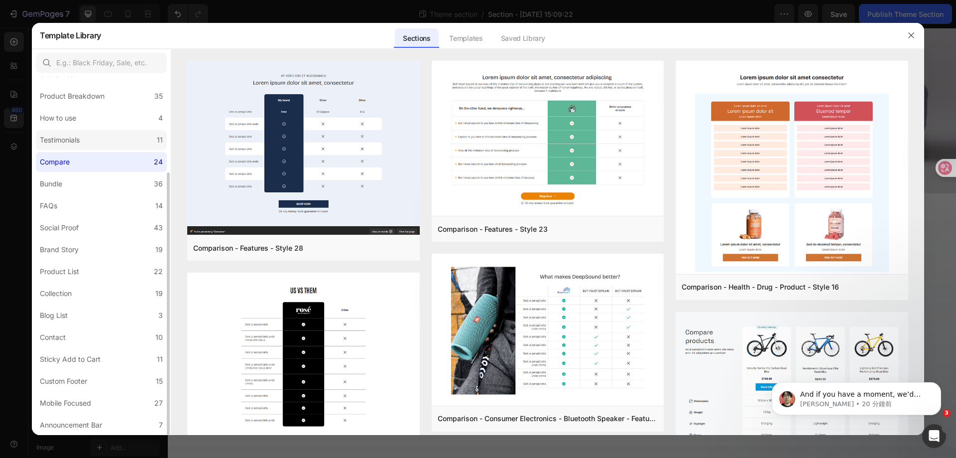
click at [82, 147] on label "Testimonials 11" at bounding box center [101, 140] width 131 height 20
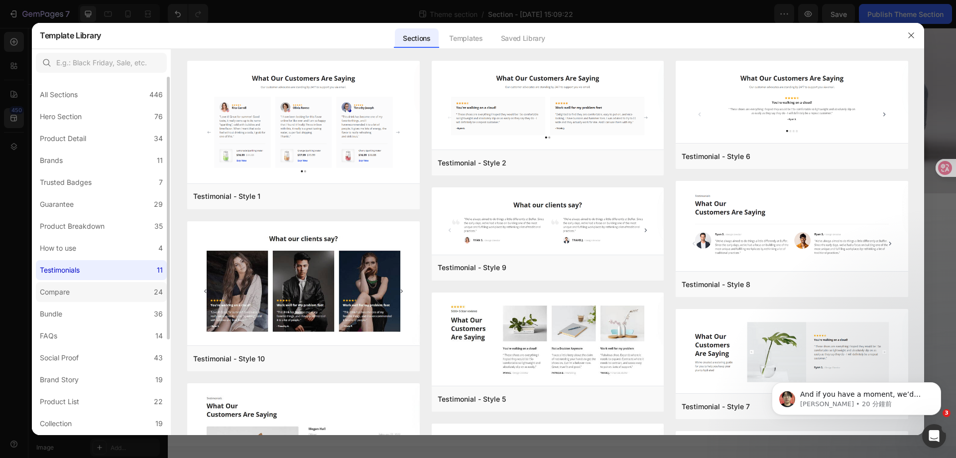
scroll to position [130, 0]
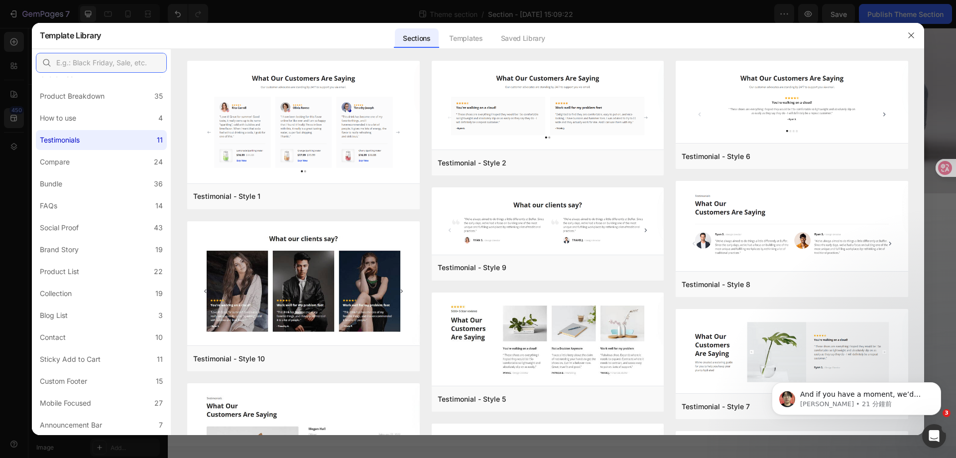
click at [103, 63] on input "text" at bounding box center [101, 63] width 131 height 20
paste input "register"
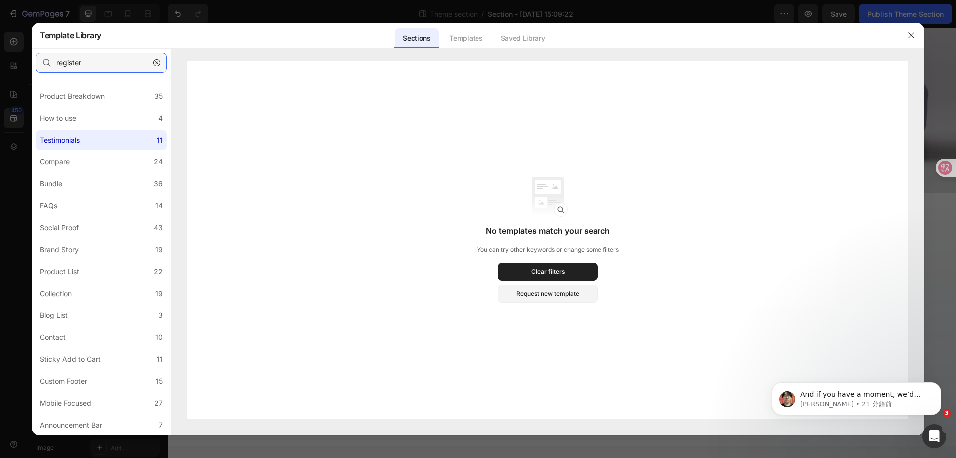
type input "register"
click at [159, 64] on icon "button" at bounding box center [156, 62] width 7 height 7
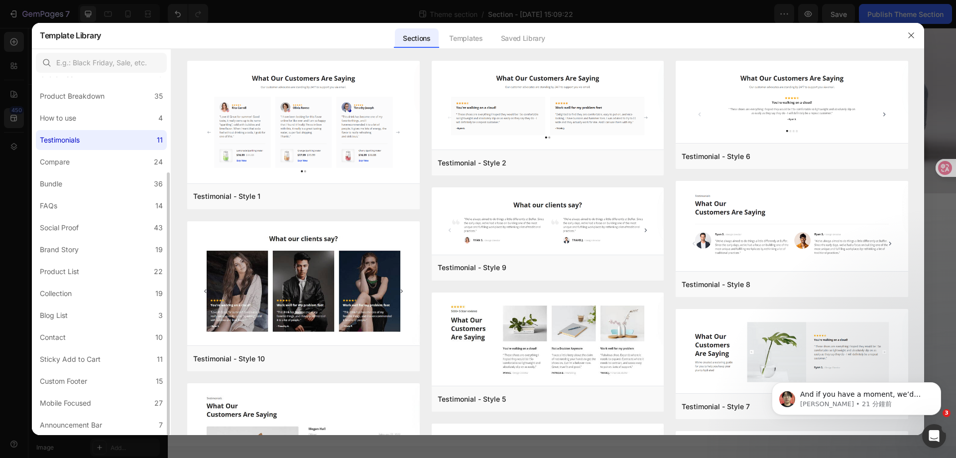
scroll to position [0, 0]
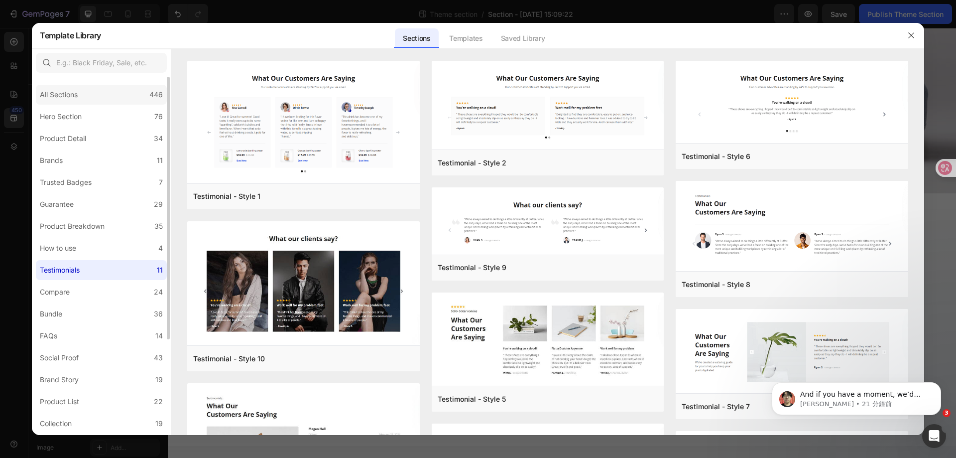
click at [124, 98] on div "All Sections 446" at bounding box center [101, 95] width 131 height 20
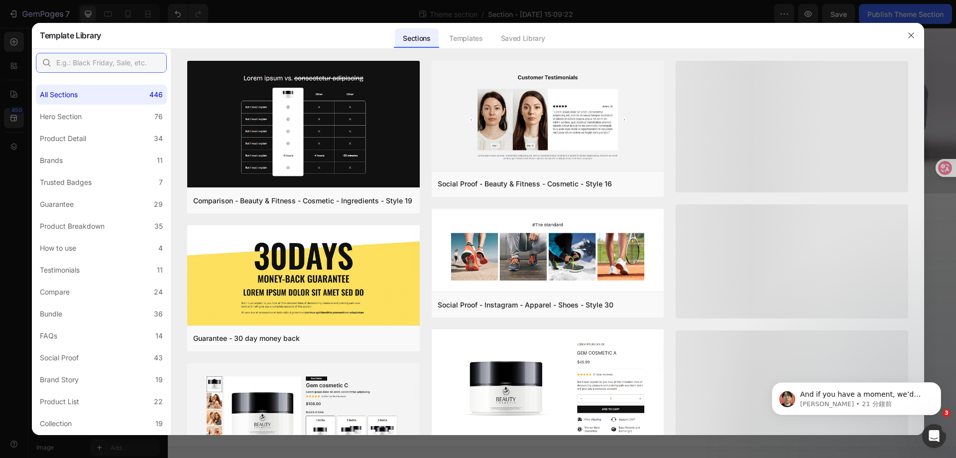
click at [120, 66] on input "text" at bounding box center [101, 63] width 131 height 20
paste input "register"
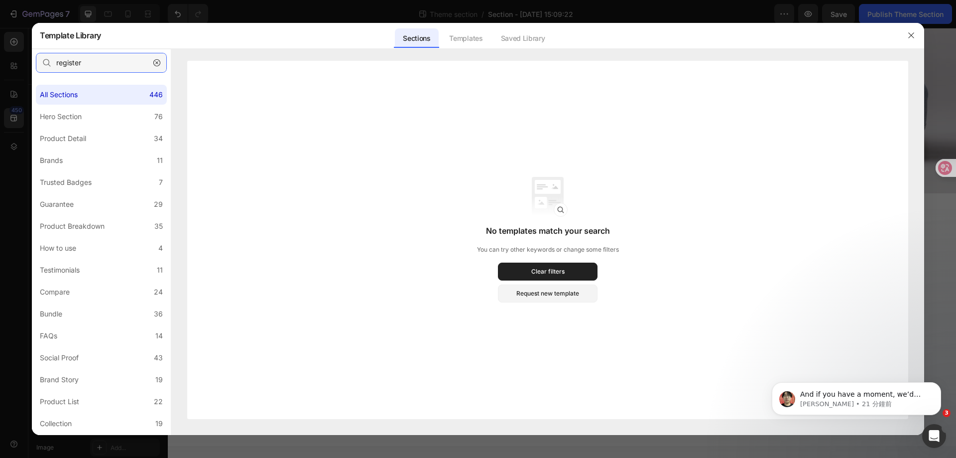
type input "register"
click at [155, 66] on button "button" at bounding box center [157, 63] width 16 height 16
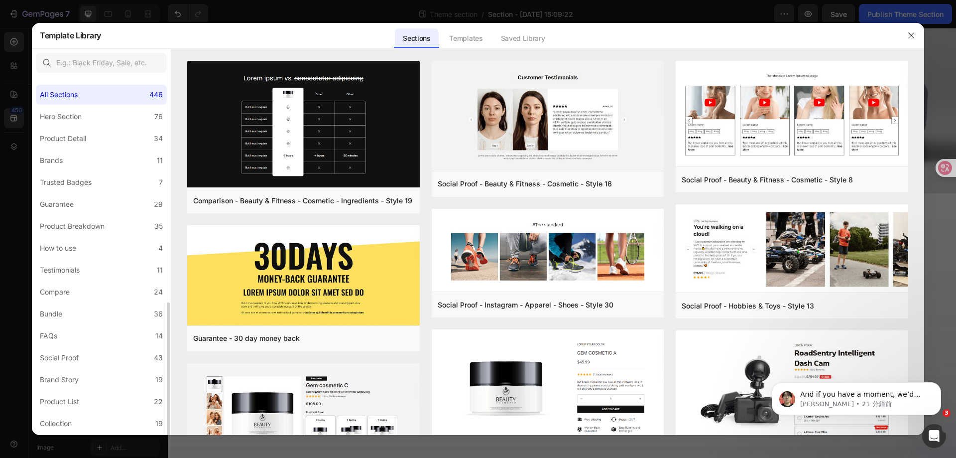
scroll to position [130, 0]
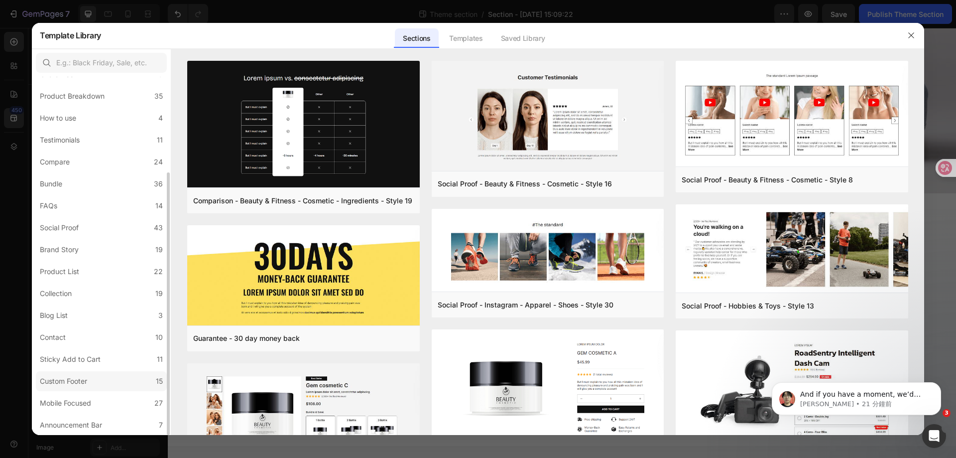
click at [107, 379] on label "Custom Footer 15" at bounding box center [101, 381] width 131 height 20
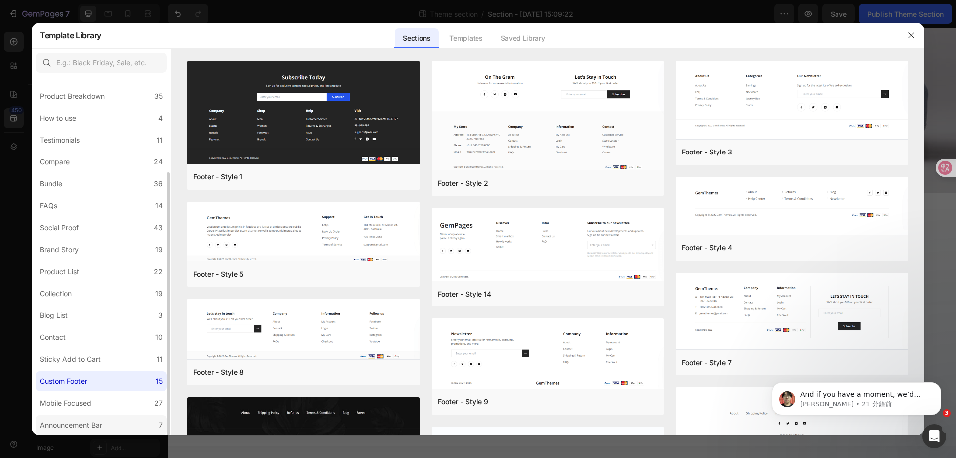
click at [95, 423] on div "Announcement Bar" at bounding box center [71, 425] width 62 height 12
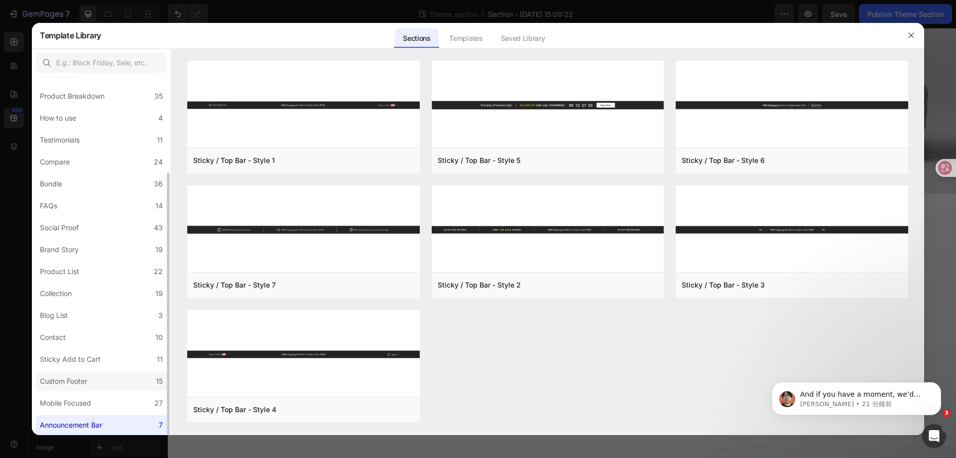
click at [112, 379] on label "Custom Footer 15" at bounding box center [101, 381] width 131 height 20
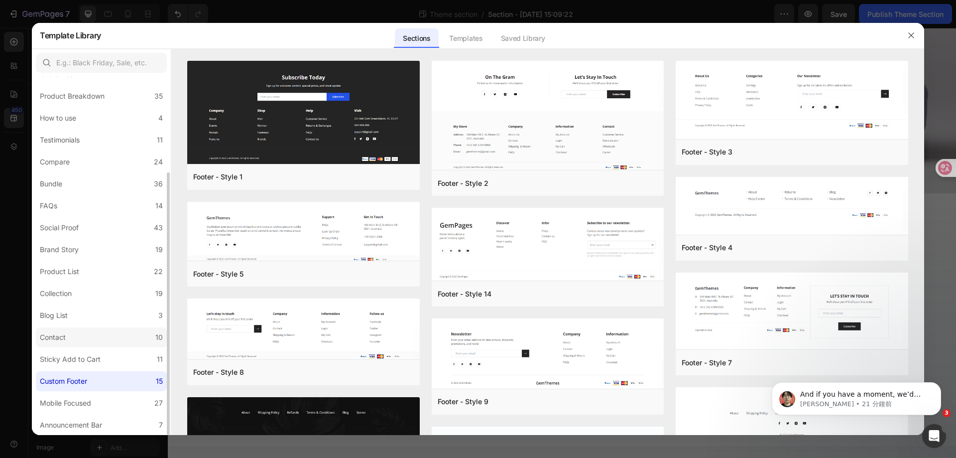
click at [92, 338] on label "Contact 10" at bounding box center [101, 337] width 131 height 20
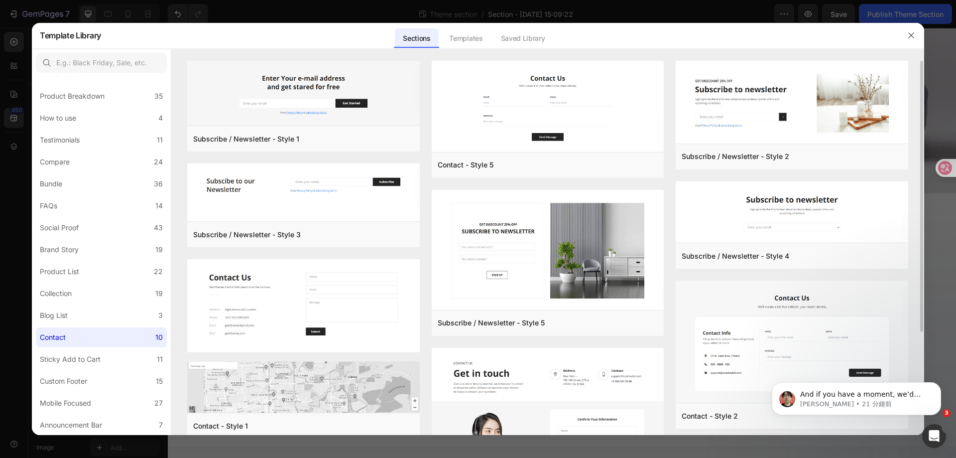
scroll to position [141, 0]
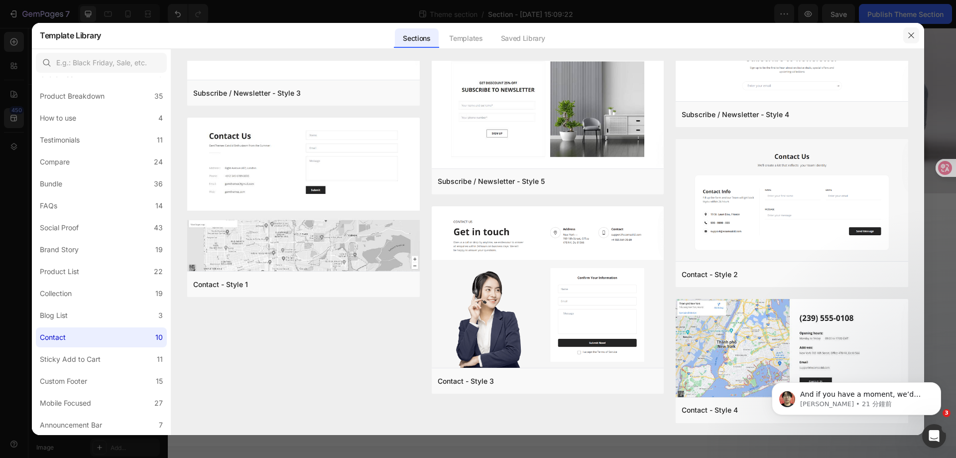
click at [914, 33] on icon "button" at bounding box center [911, 35] width 8 height 8
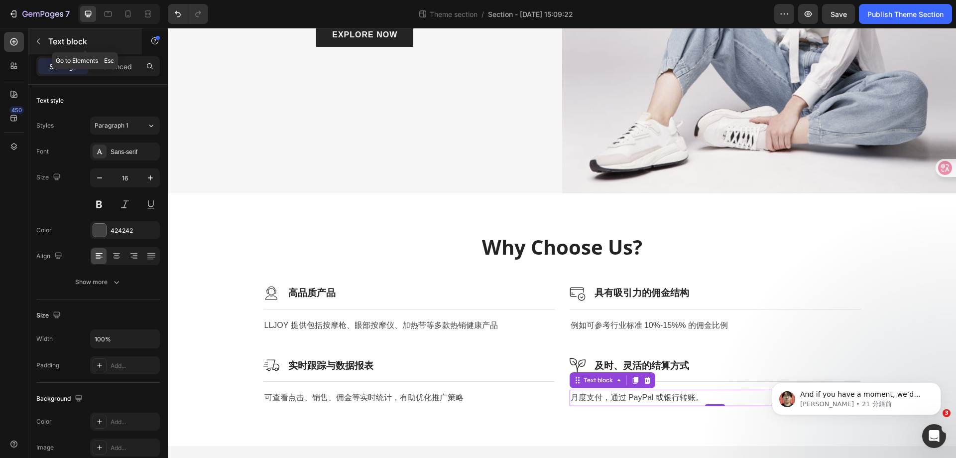
click at [45, 43] on button "button" at bounding box center [38, 41] width 16 height 16
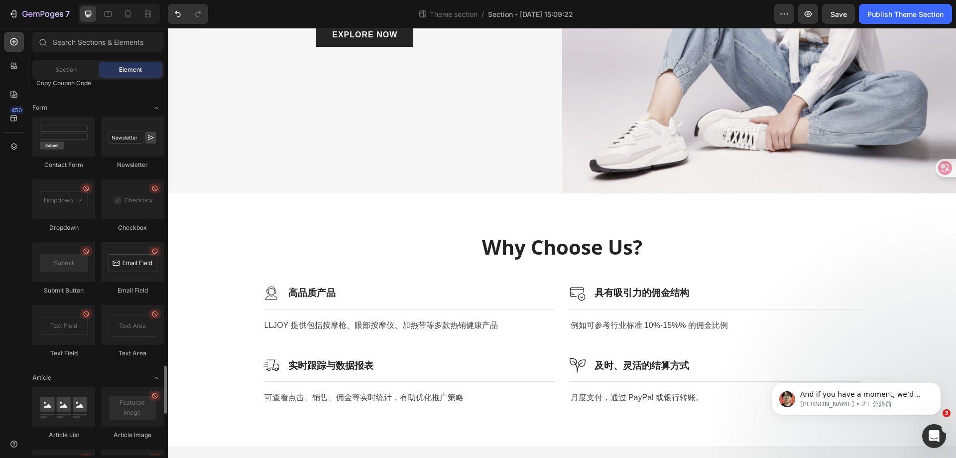
scroll to position [2191, 0]
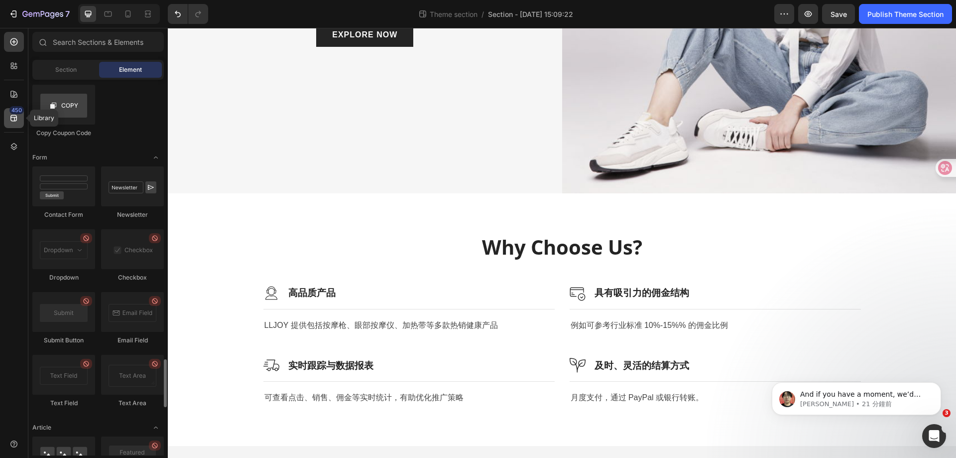
click at [17, 113] on div "450" at bounding box center [16, 110] width 14 height 8
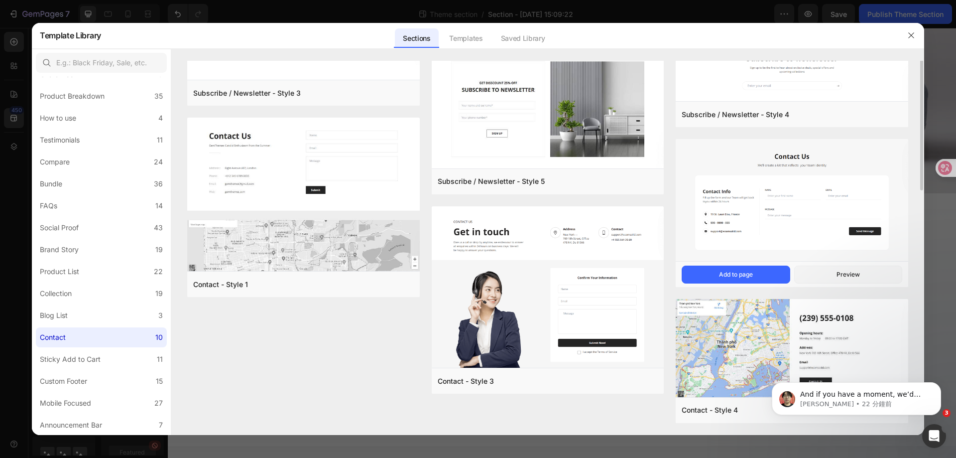
scroll to position [0, 0]
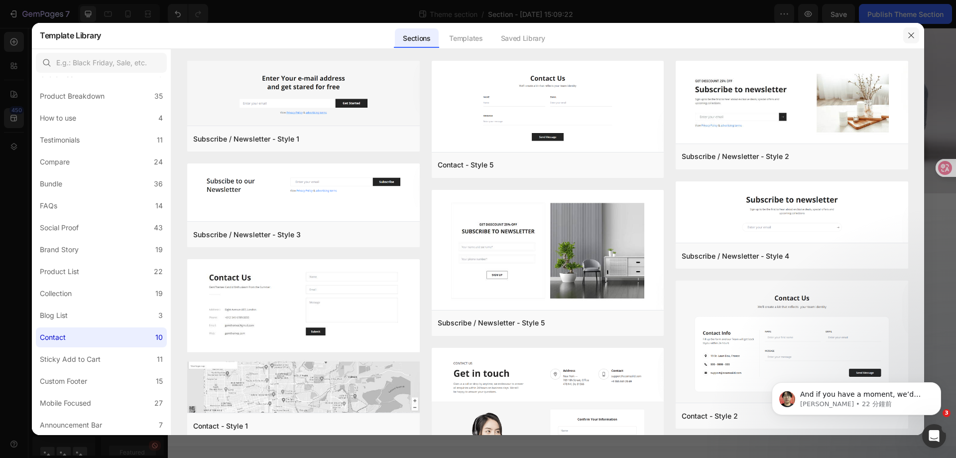
click at [913, 39] on icon "button" at bounding box center [911, 35] width 8 height 8
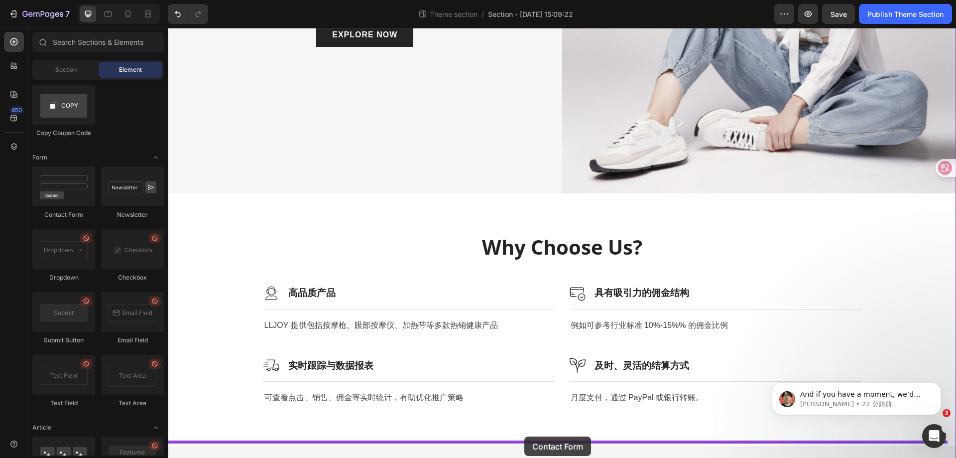
drag, startPoint x: 235, startPoint y: 217, endPoint x: 524, endPoint y: 436, distance: 363.3
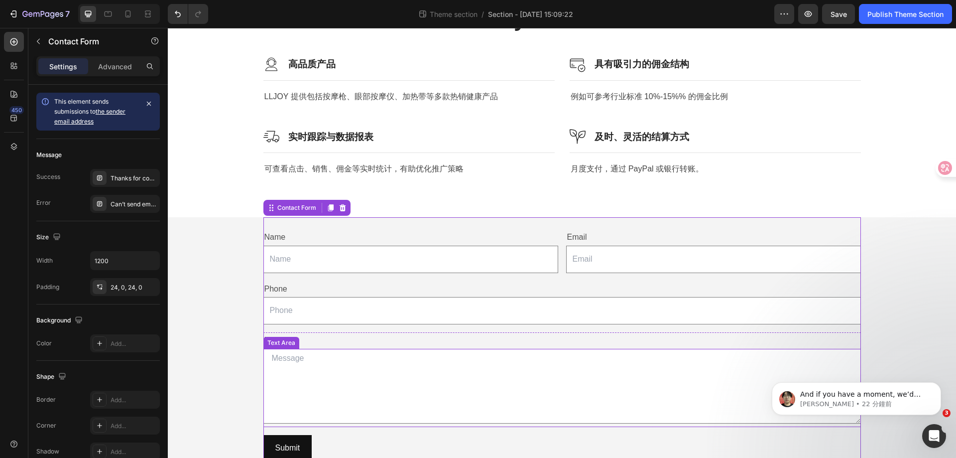
scroll to position [520, 0]
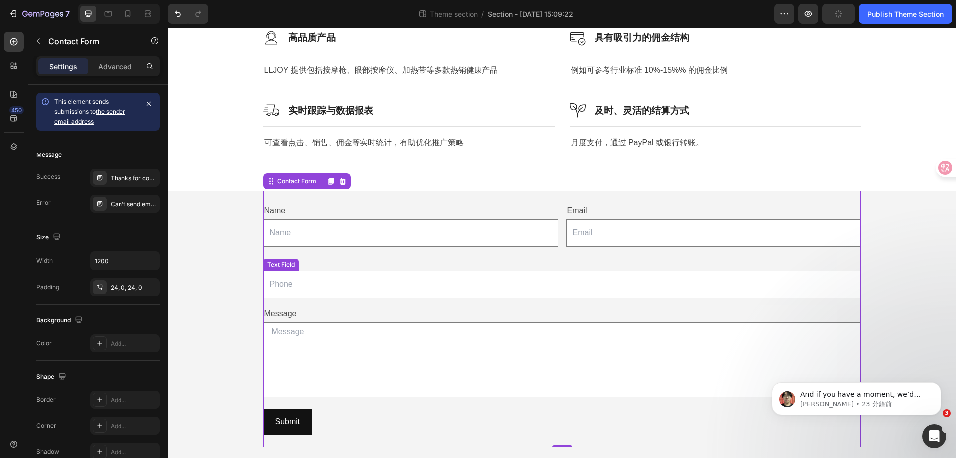
click at [305, 278] on input "text" at bounding box center [562, 283] width 598 height 27
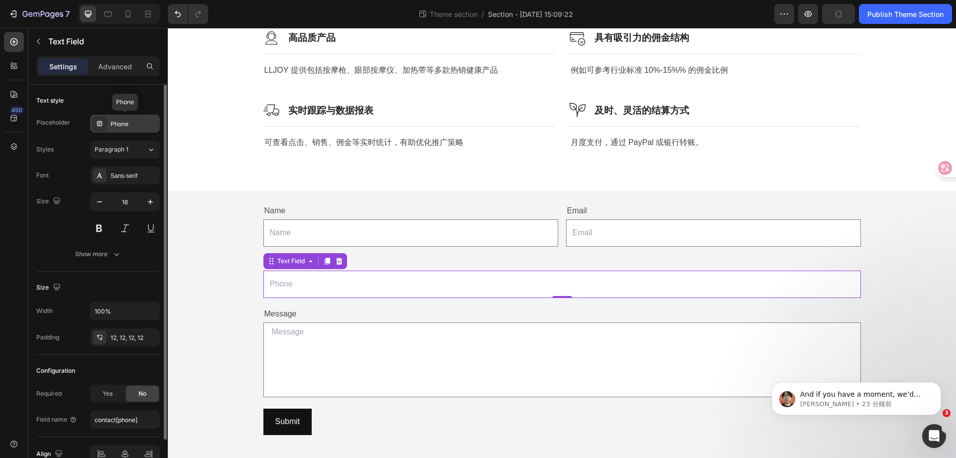
click at [134, 128] on div "Phone" at bounding box center [134, 124] width 47 height 9
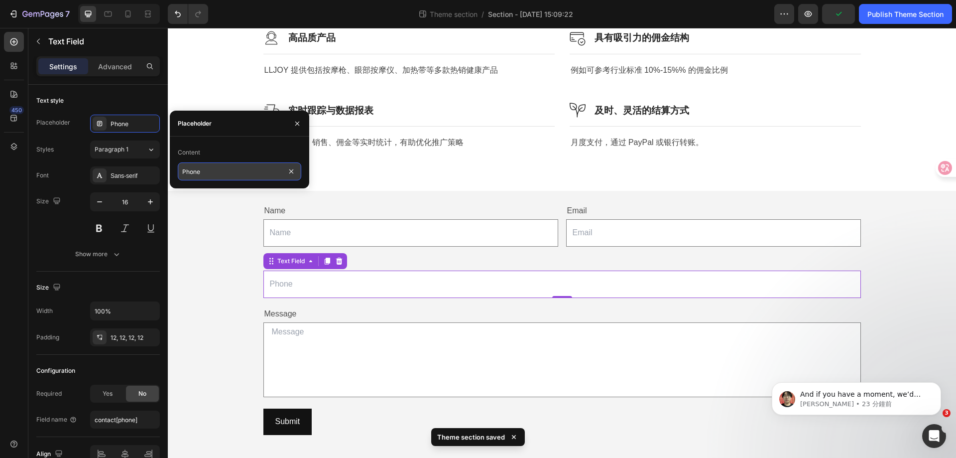
click at [197, 170] on input "Phone" at bounding box center [239, 171] width 123 height 18
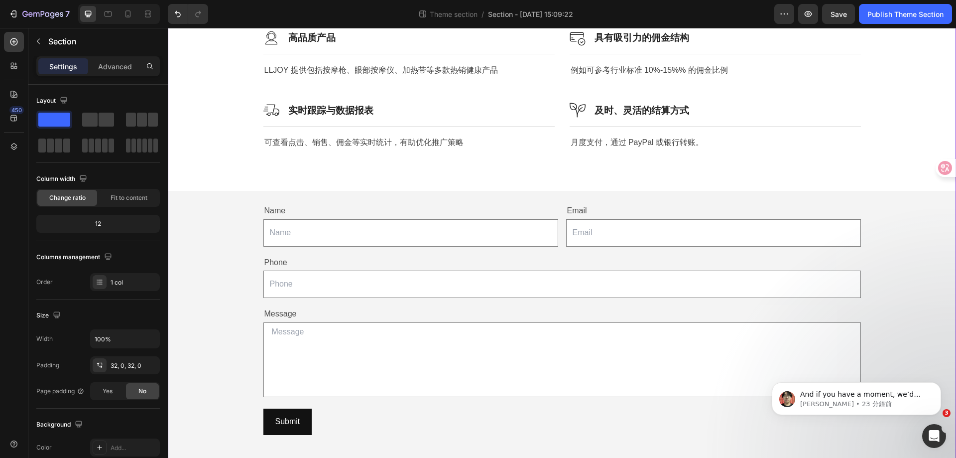
click at [710, 194] on div "Name Text Block Text Field Email Text Block Email Field Row Phone Text Block Te…" at bounding box center [562, 319] width 598 height 256
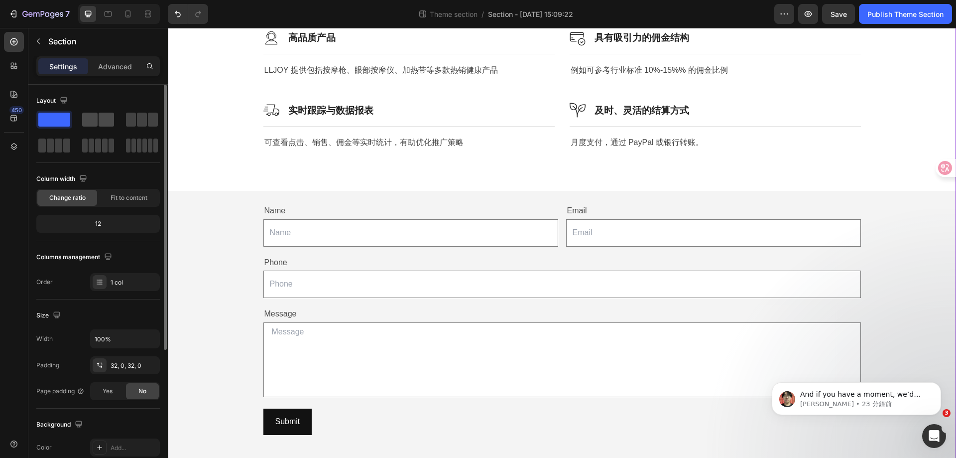
click at [105, 124] on span at bounding box center [106, 120] width 15 height 14
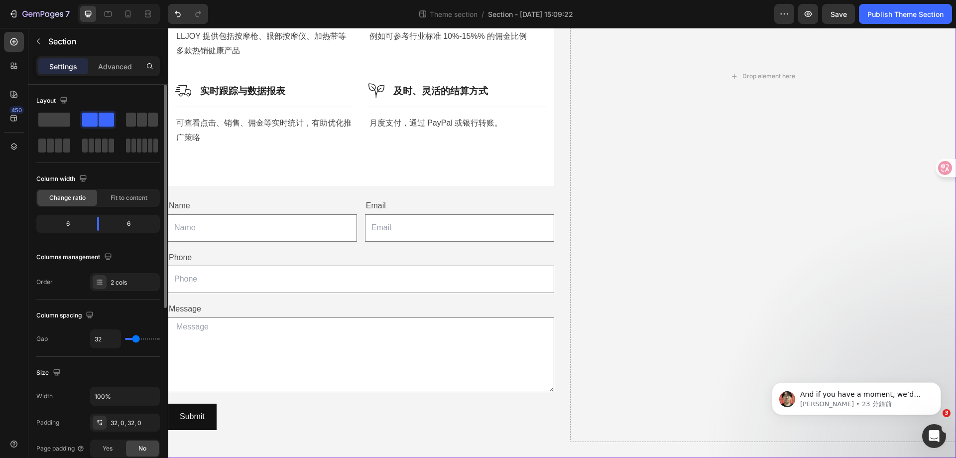
scroll to position [321, 0]
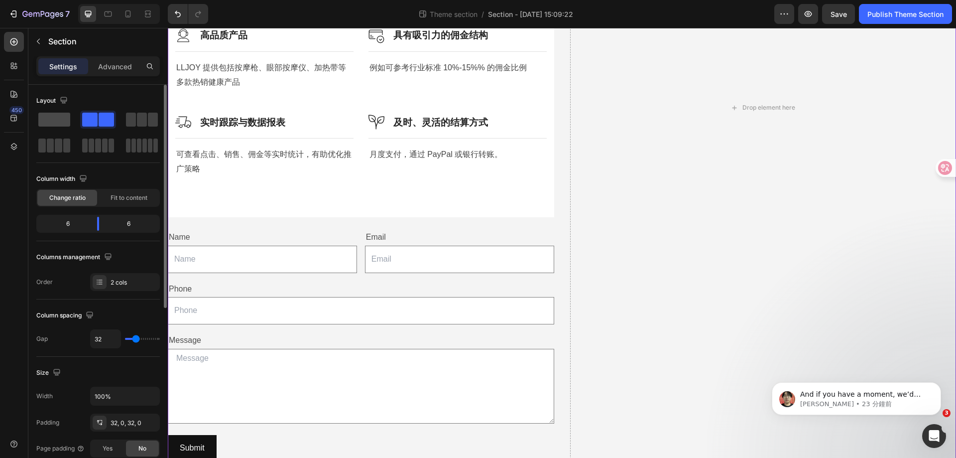
click at [48, 122] on span at bounding box center [54, 120] width 32 height 14
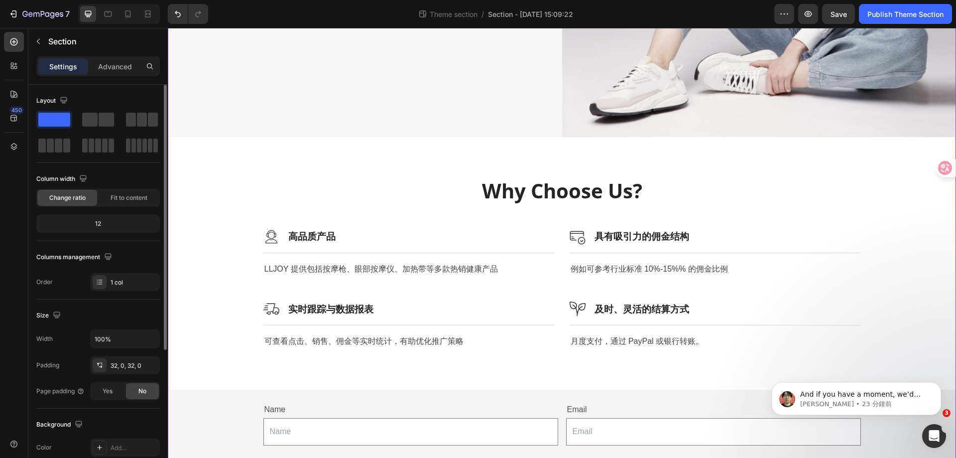
scroll to position [520, 0]
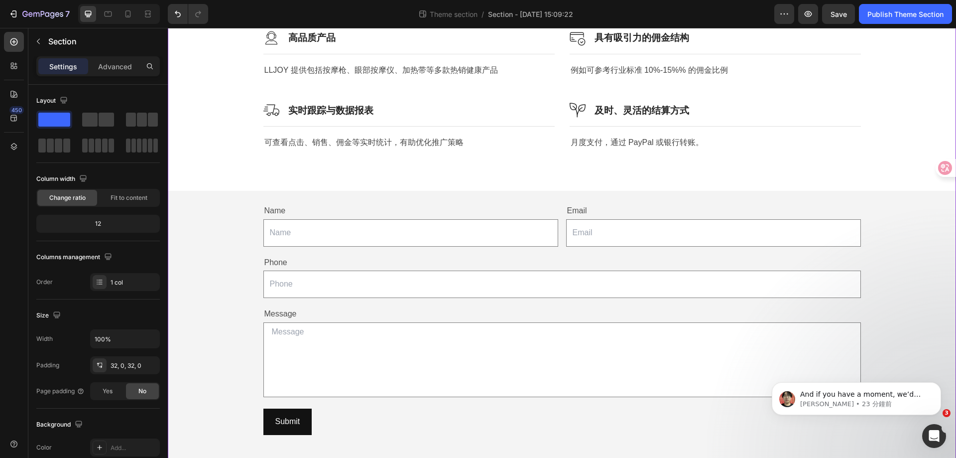
click at [500, 401] on div "Name Text Block Text Field Email Text Block Email Field Row Phone Text Block Te…" at bounding box center [562, 319] width 598 height 256
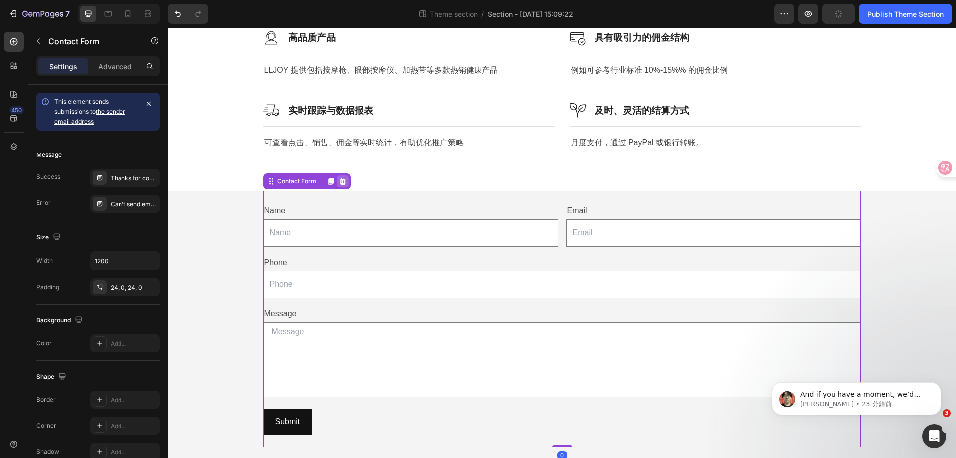
click at [339, 178] on icon at bounding box center [342, 181] width 6 height 7
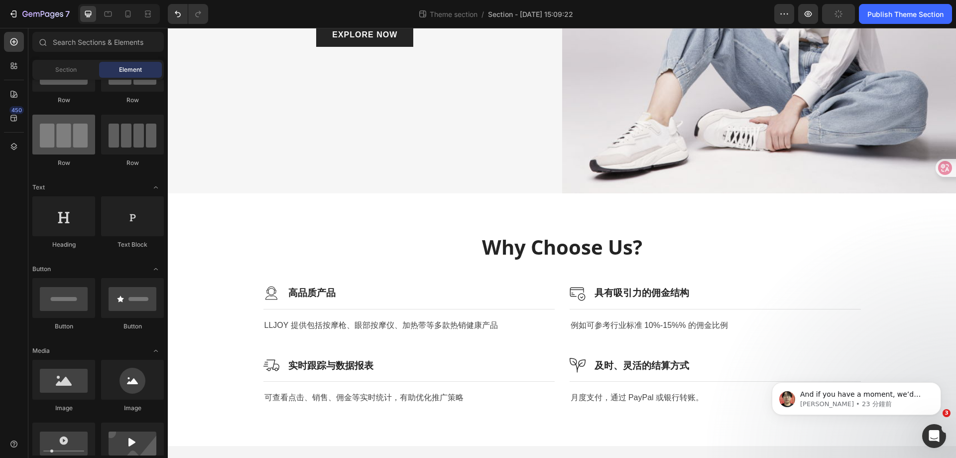
scroll to position [0, 0]
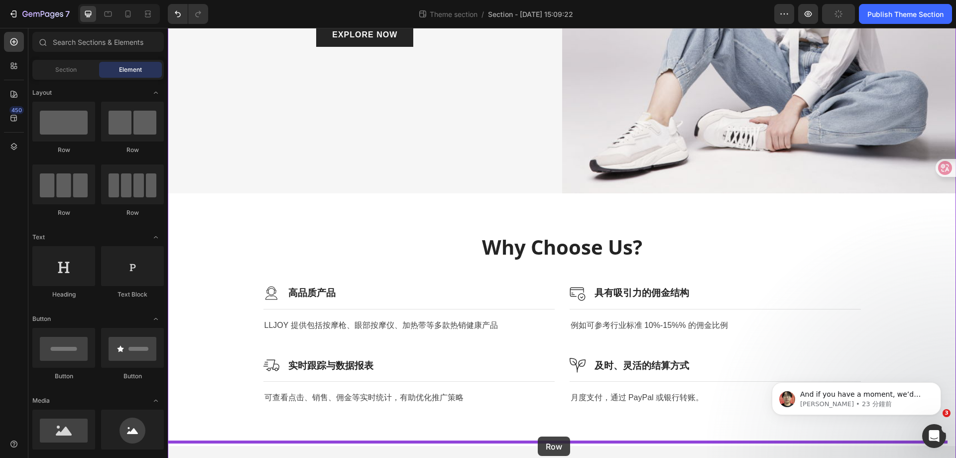
drag, startPoint x: 234, startPoint y: 162, endPoint x: 538, endPoint y: 436, distance: 409.7
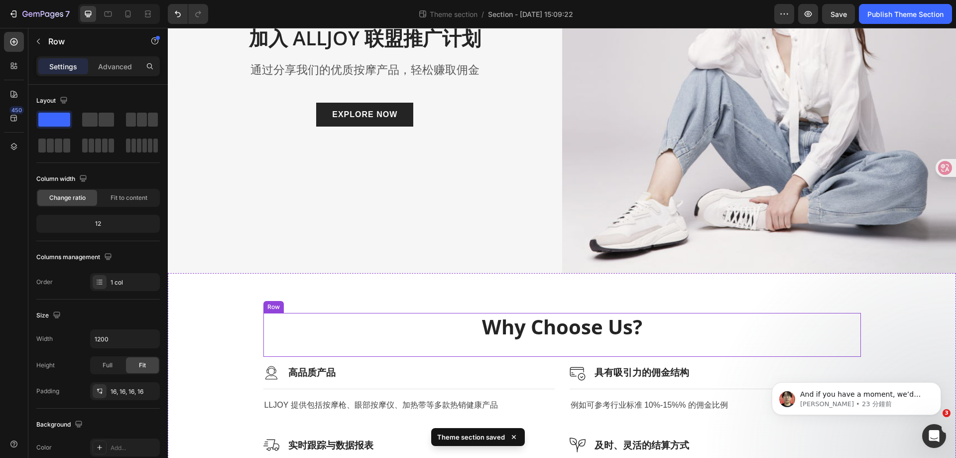
scroll to position [311, 0]
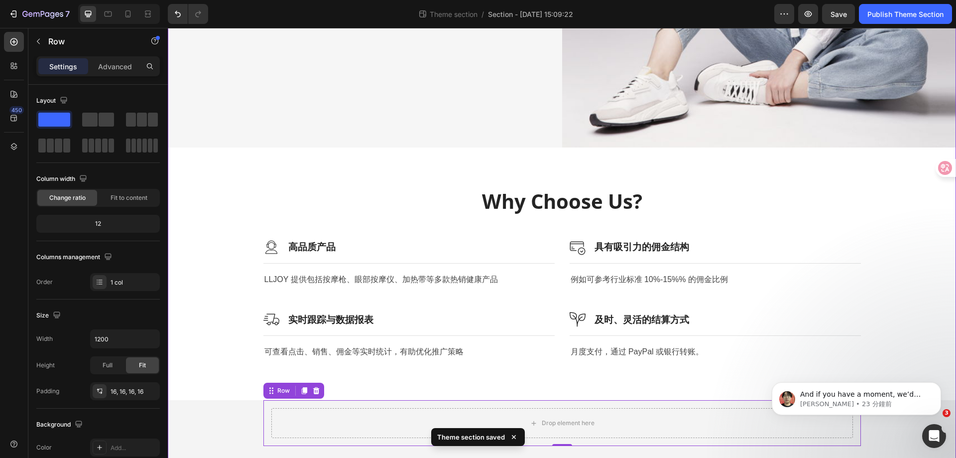
click at [224, 414] on div "加入 ALLJOY 联盟推广计划 Heading 通过分享我们的优质按摩产品，轻松赚取佣金 Text block EXPLORE NOW Button Row…" at bounding box center [562, 99] width 788 height 693
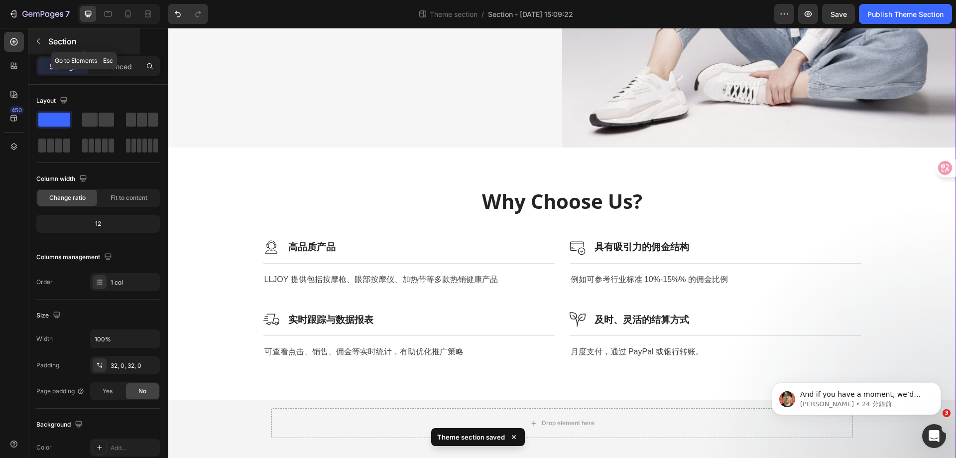
click at [38, 42] on icon "button" at bounding box center [38, 41] width 3 height 5
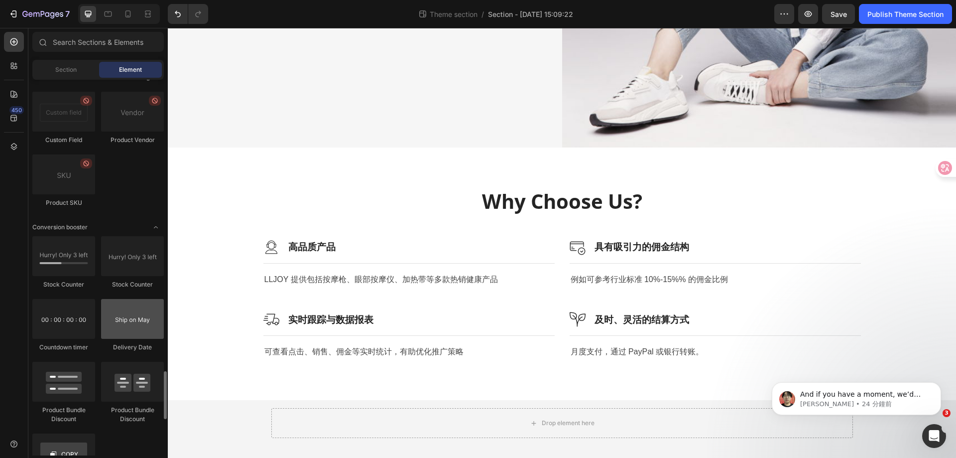
scroll to position [2091, 0]
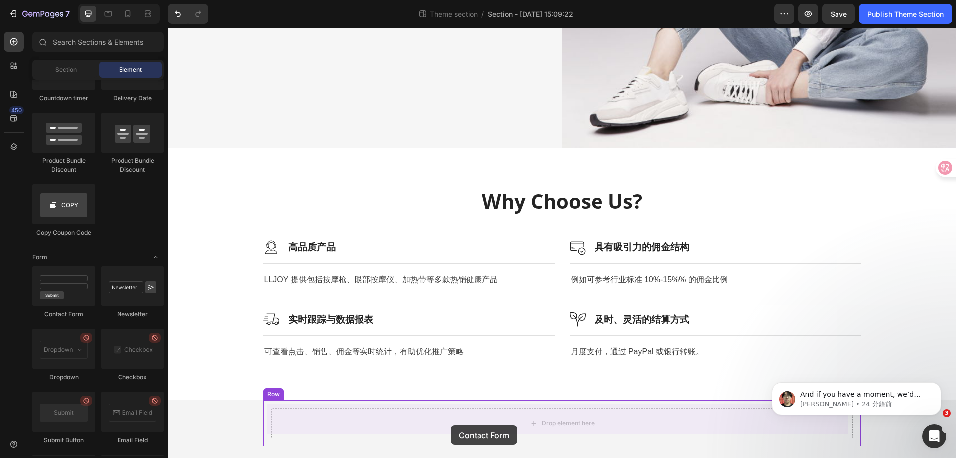
drag, startPoint x: 236, startPoint y: 316, endPoint x: 451, endPoint y: 425, distance: 241.0
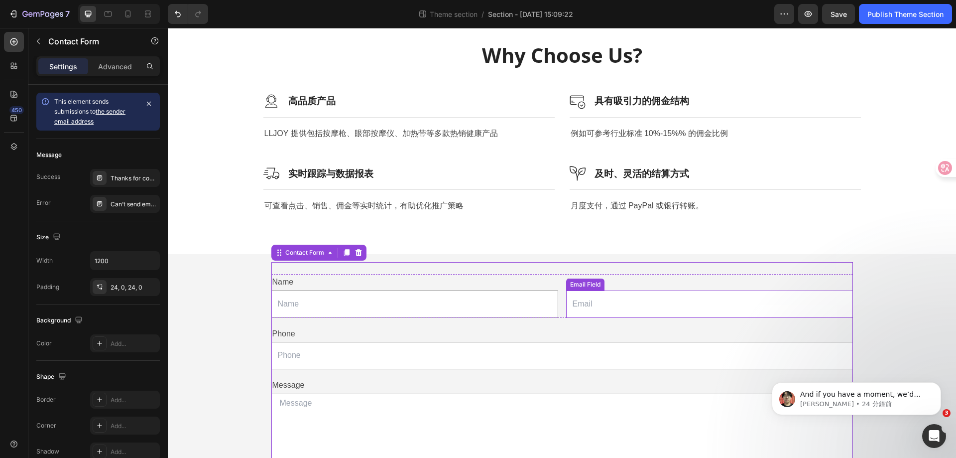
scroll to position [536, 0]
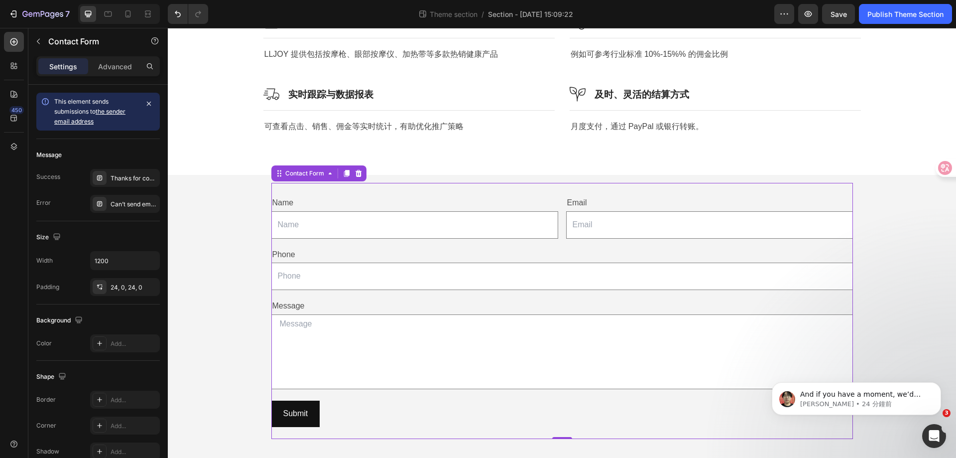
click at [405, 183] on div "Name Text Block Text Field Email Text Block Email Field Row Phone Text Block Te…" at bounding box center [562, 311] width 582 height 256
click at [108, 348] on div "Add..." at bounding box center [125, 343] width 70 height 18
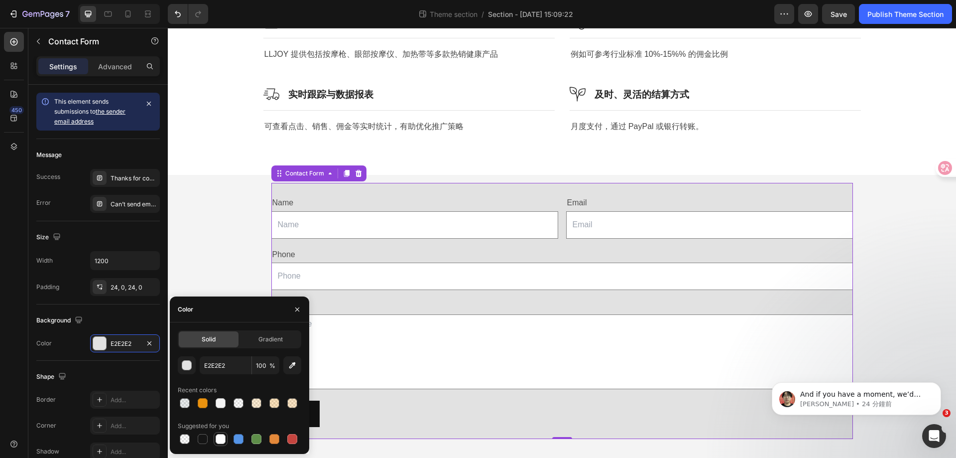
click at [224, 437] on div at bounding box center [221, 439] width 10 height 10
type input "FFFFFF"
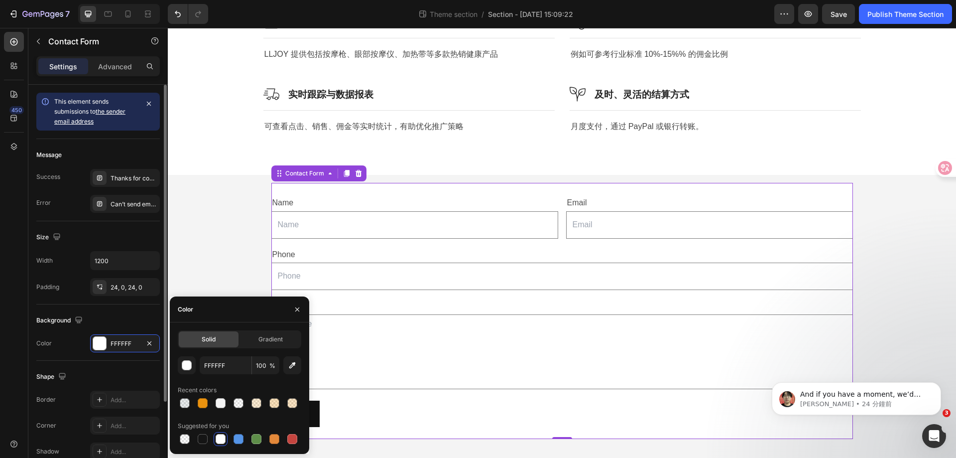
click at [125, 311] on div "Background The changes might be hidden by the video. Color FFFFFF" at bounding box center [97, 332] width 123 height 56
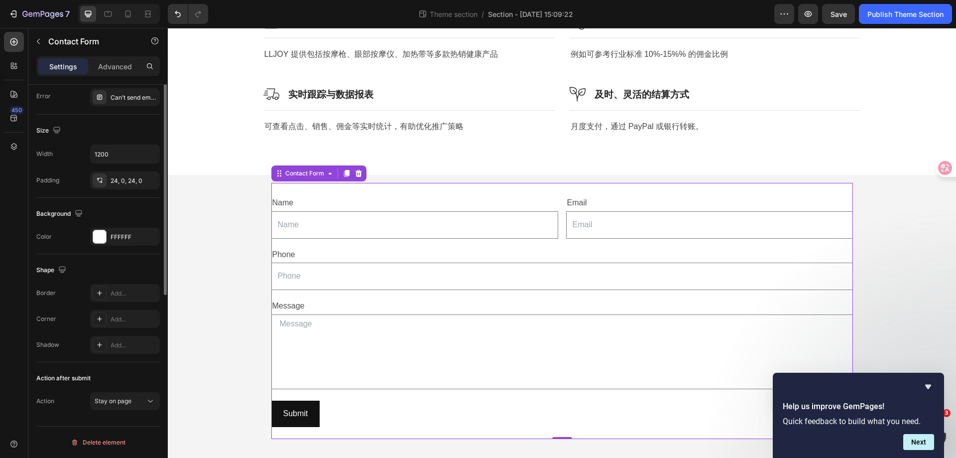
scroll to position [0, 0]
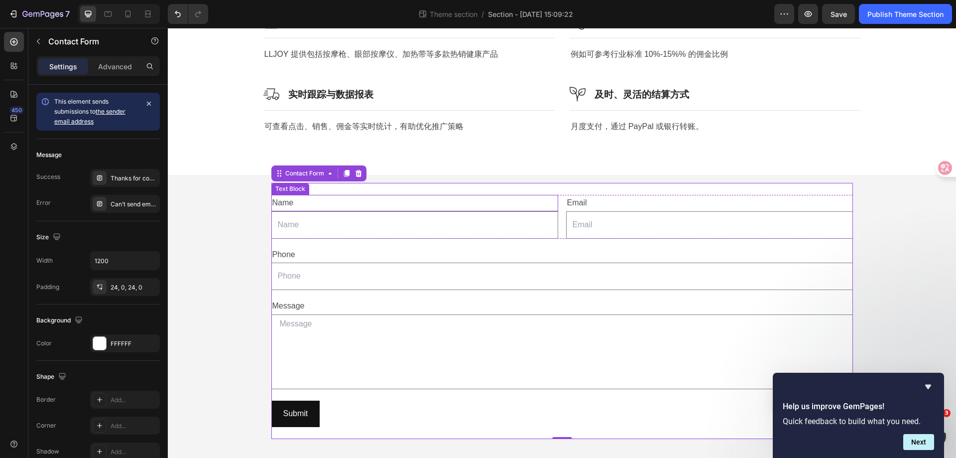
click at [375, 196] on div "Name" at bounding box center [414, 203] width 287 height 16
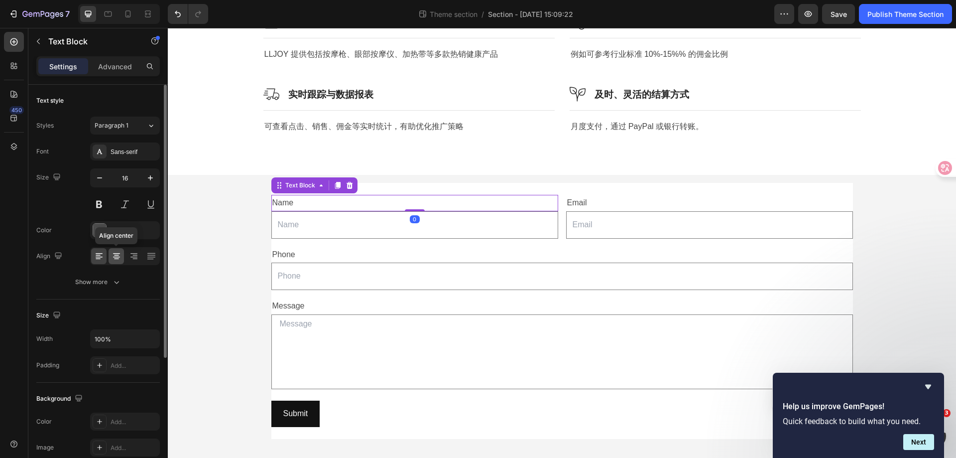
drag, startPoint x: 116, startPoint y: 254, endPoint x: 51, endPoint y: 226, distance: 70.0
click at [116, 254] on icon at bounding box center [117, 256] width 10 height 10
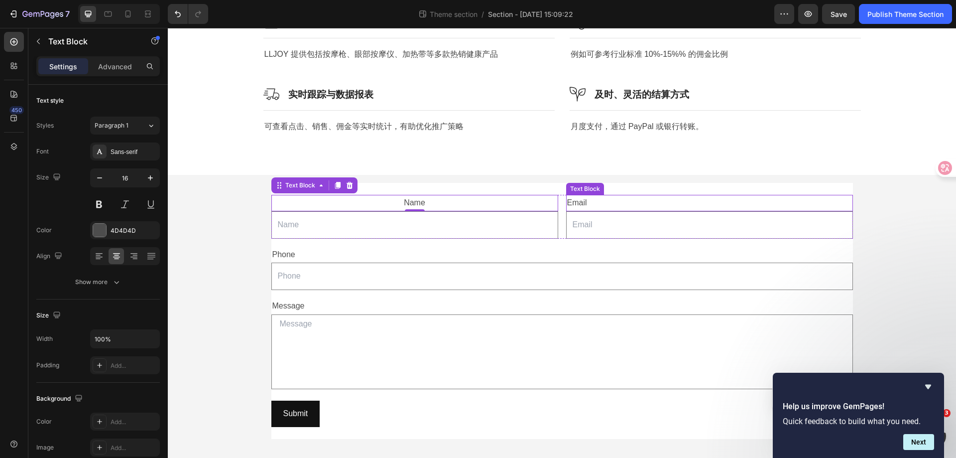
click at [650, 202] on div "Email" at bounding box center [709, 203] width 287 height 16
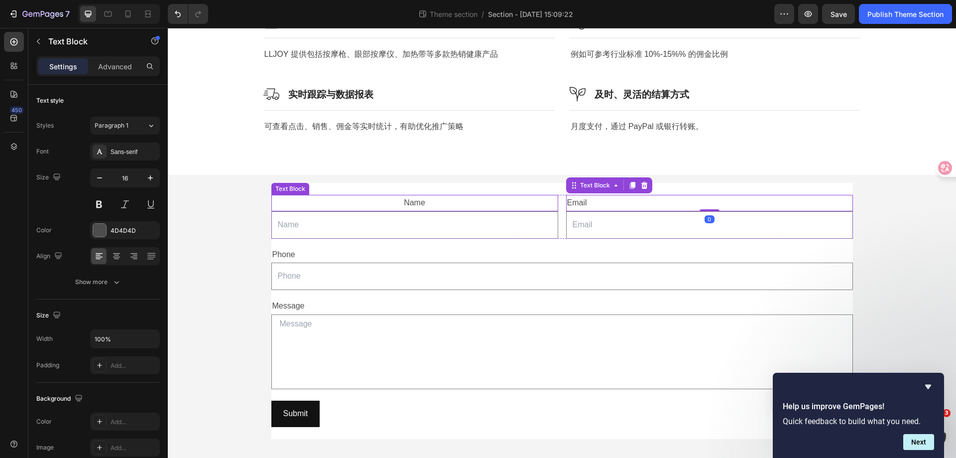
click at [404, 202] on div "Name" at bounding box center [414, 203] width 287 height 16
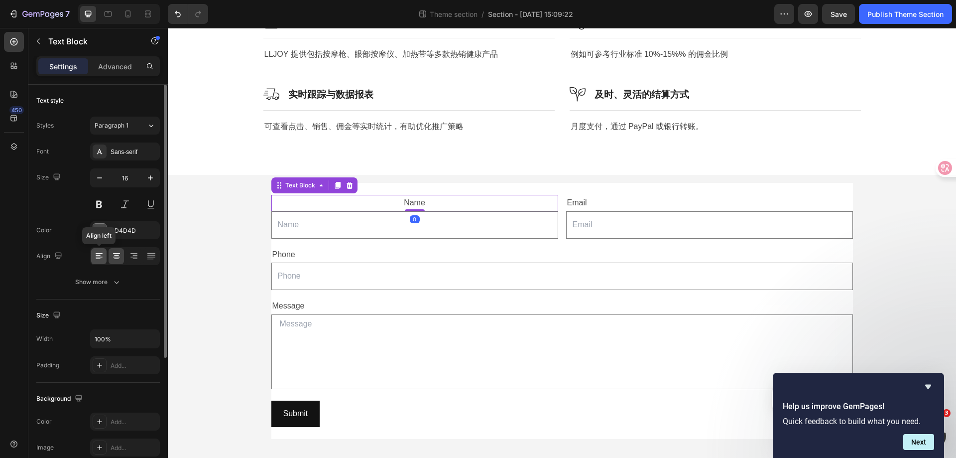
drag, startPoint x: 103, startPoint y: 255, endPoint x: 41, endPoint y: 224, distance: 68.6
click at [103, 255] on icon at bounding box center [99, 256] width 10 height 10
click at [485, 220] on input "text" at bounding box center [414, 224] width 287 height 27
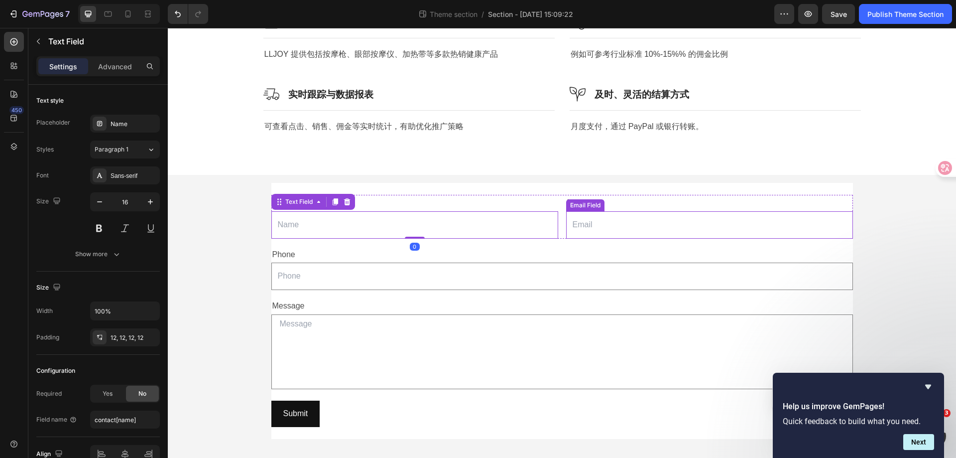
click at [621, 222] on input "email" at bounding box center [709, 224] width 287 height 27
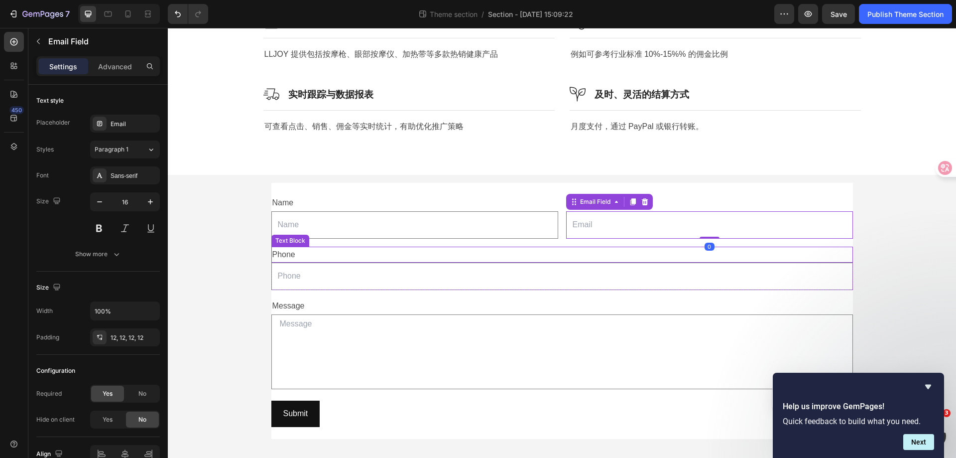
click at [395, 252] on div "Phone" at bounding box center [562, 254] width 582 height 16
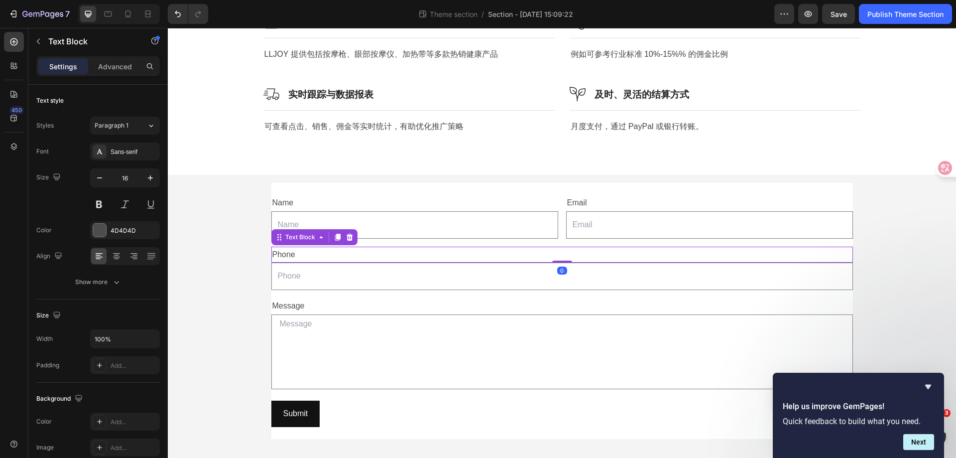
click at [352, 254] on div "Phone" at bounding box center [562, 254] width 582 height 16
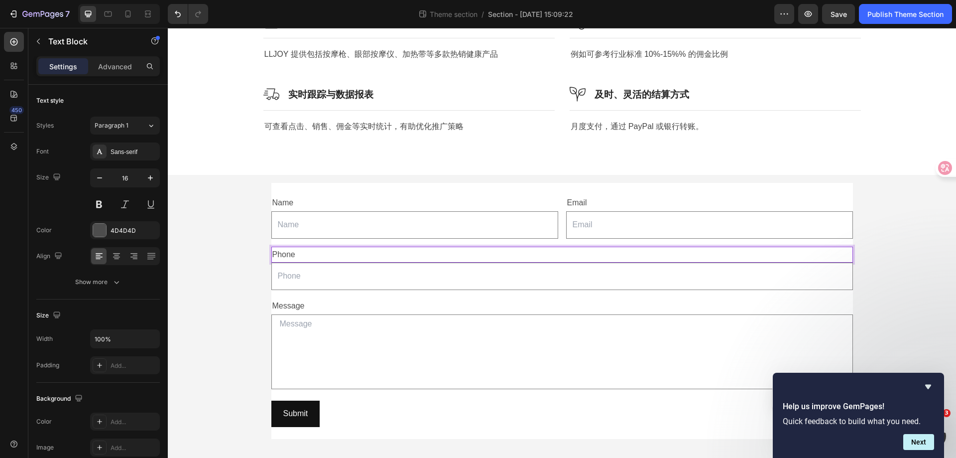
click at [310, 253] on p "Phone" at bounding box center [562, 254] width 580 height 14
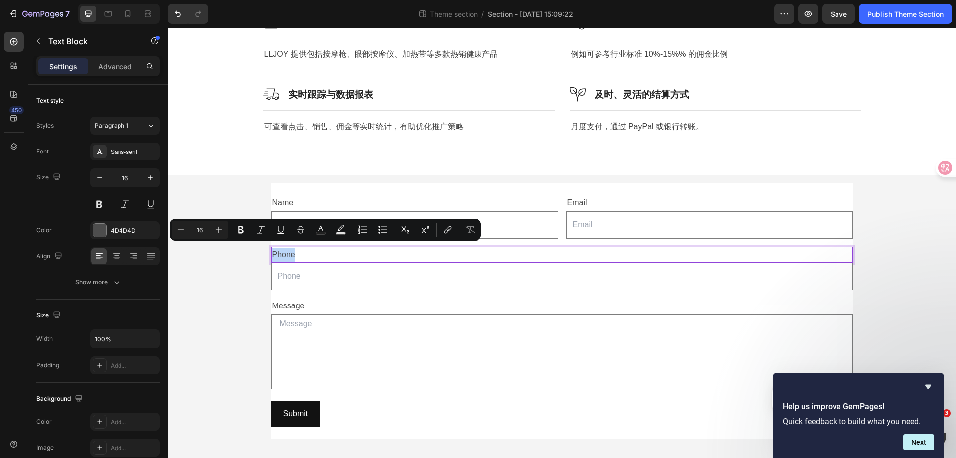
click at [422, 251] on p "Phone" at bounding box center [562, 254] width 580 height 14
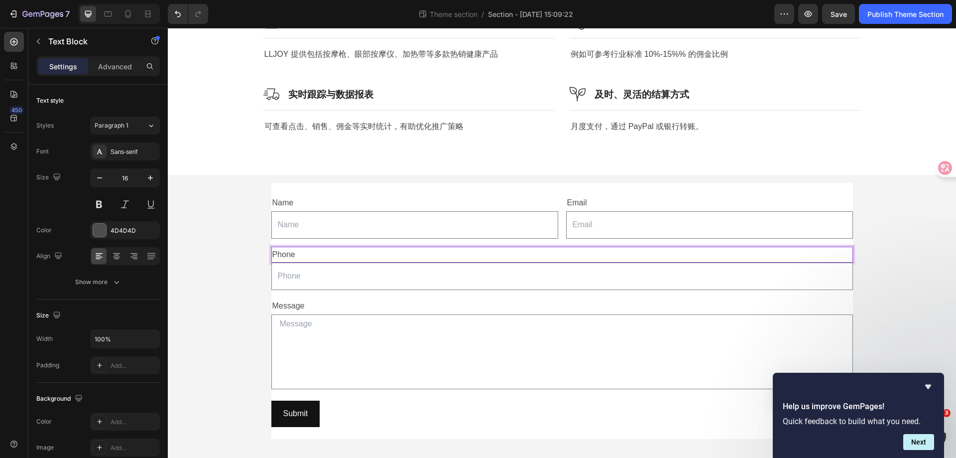
click at [421, 251] on p "Phone" at bounding box center [562, 254] width 580 height 14
click at [390, 249] on div "Rich Text Editor. Editing area: main" at bounding box center [562, 254] width 582 height 16
click at [381, 304] on div "Message" at bounding box center [562, 306] width 582 height 16
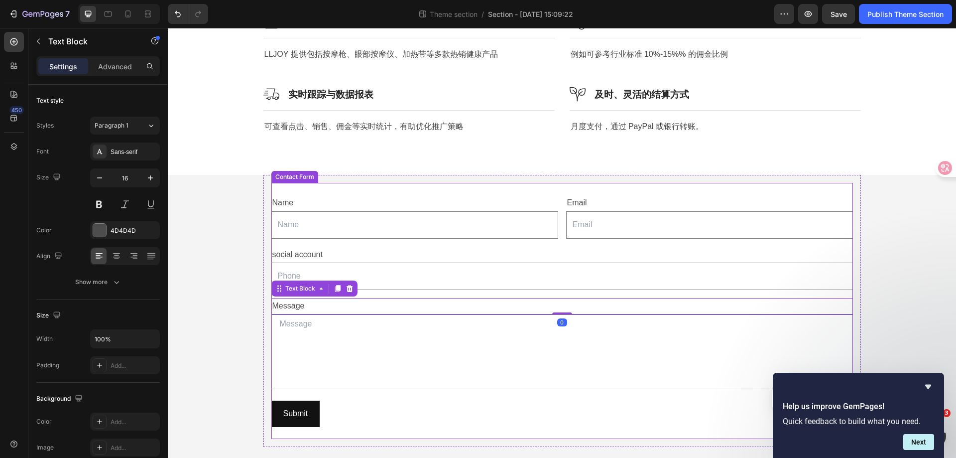
click at [389, 279] on input "text" at bounding box center [562, 275] width 582 height 27
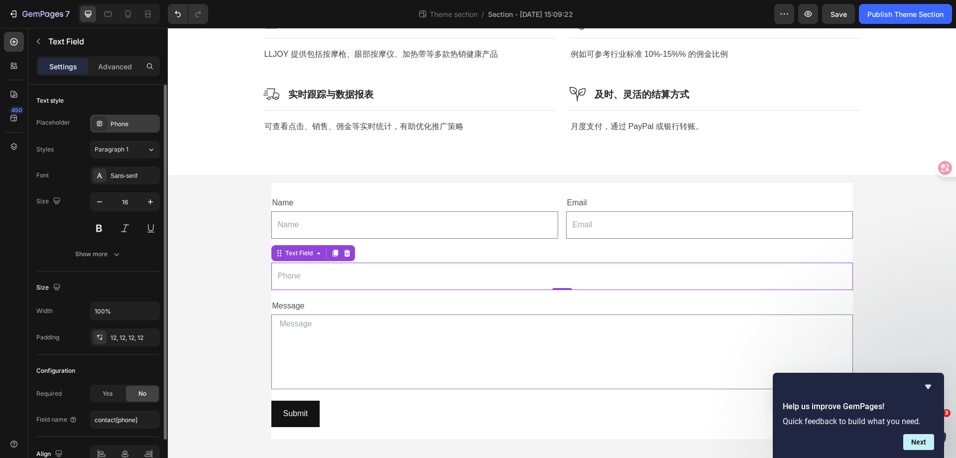
click at [138, 120] on div "Phone" at bounding box center [134, 124] width 47 height 9
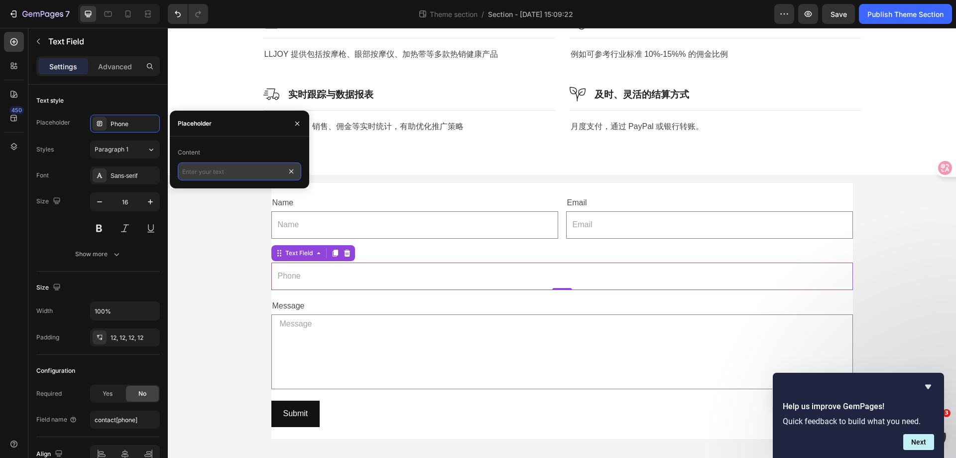
click at [289, 169] on input "text" at bounding box center [239, 171] width 123 height 18
click at [259, 150] on div "Content" at bounding box center [239, 152] width 123 height 16
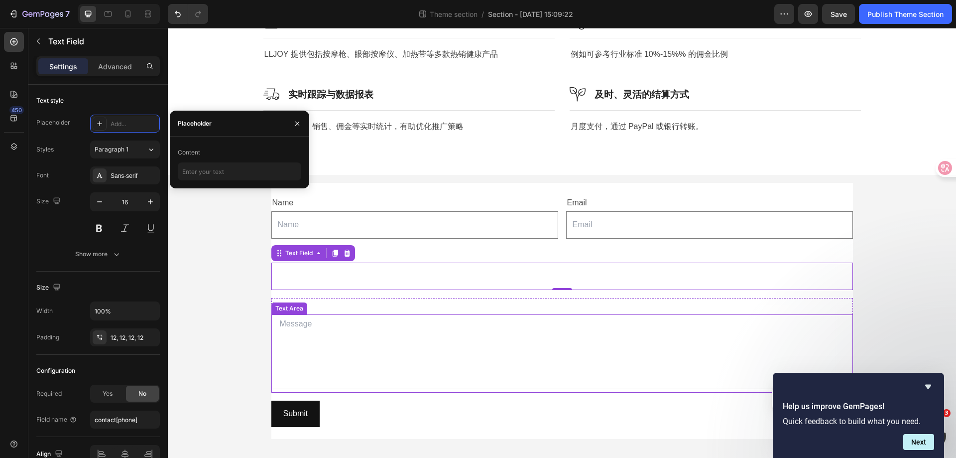
click at [350, 305] on div "Message" at bounding box center [562, 306] width 582 height 16
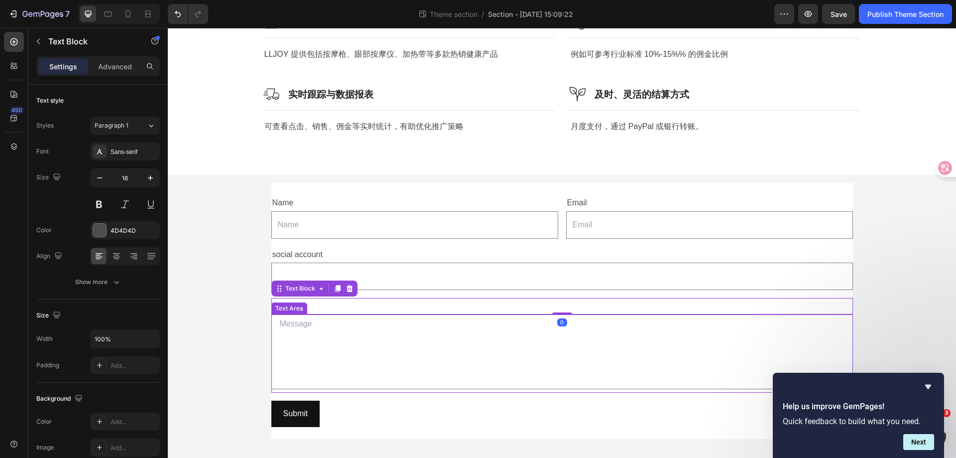
click at [465, 357] on textarea at bounding box center [562, 351] width 582 height 75
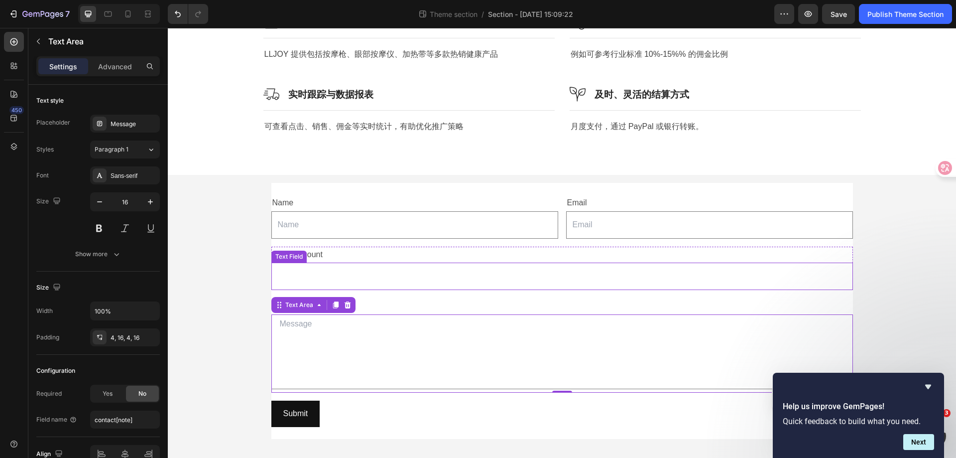
click at [418, 263] on input "text" at bounding box center [562, 275] width 582 height 27
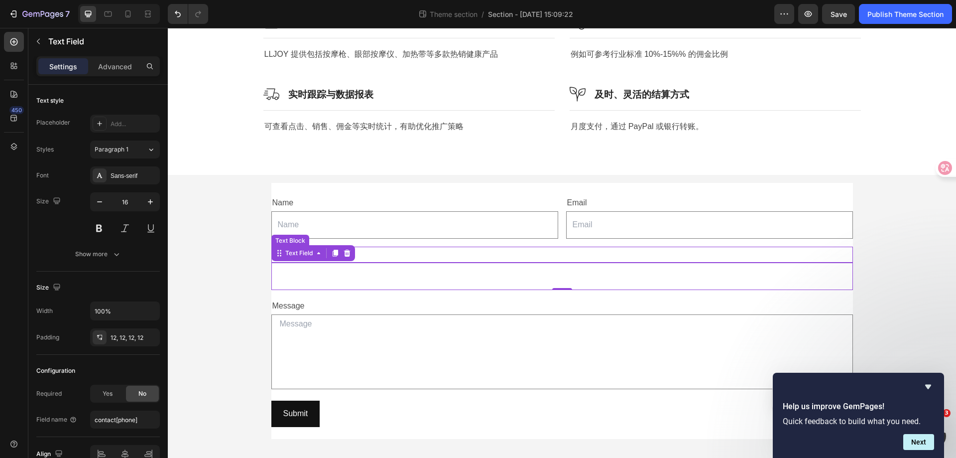
click at [368, 248] on p "social account" at bounding box center [562, 254] width 580 height 14
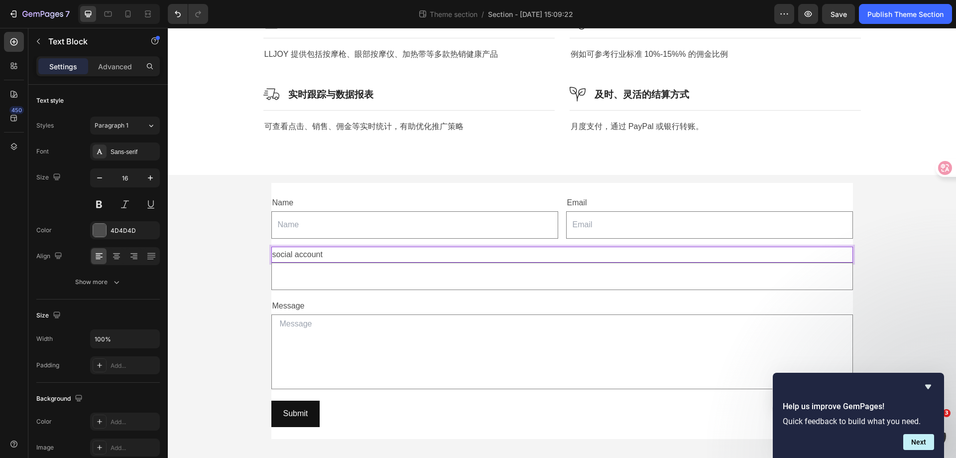
click at [272, 250] on p "social account" at bounding box center [562, 254] width 580 height 14
click at [300, 249] on p "Social account" at bounding box center [562, 254] width 580 height 14
click at [298, 249] on p "Social account" at bounding box center [562, 254] width 580 height 14
click at [476, 252] on p "Social Account" at bounding box center [562, 254] width 580 height 14
click at [458, 222] on input "text" at bounding box center [414, 224] width 287 height 27
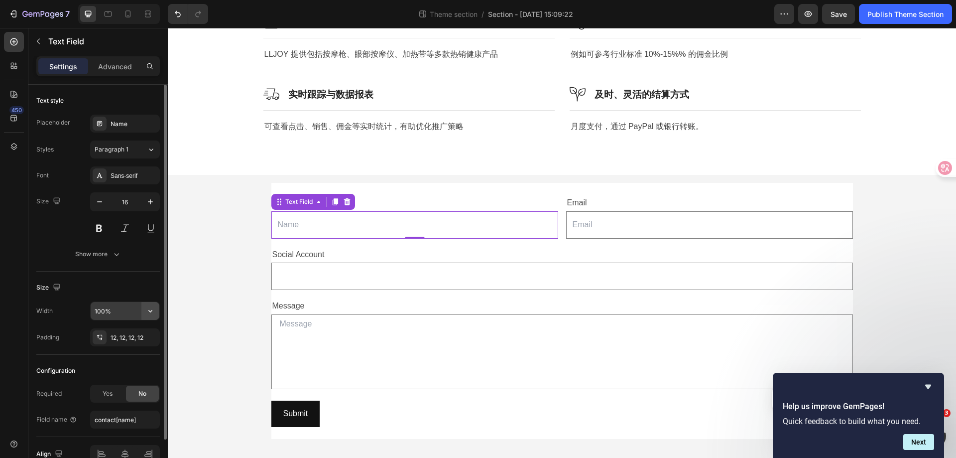
click at [146, 314] on icon "button" at bounding box center [150, 311] width 10 height 10
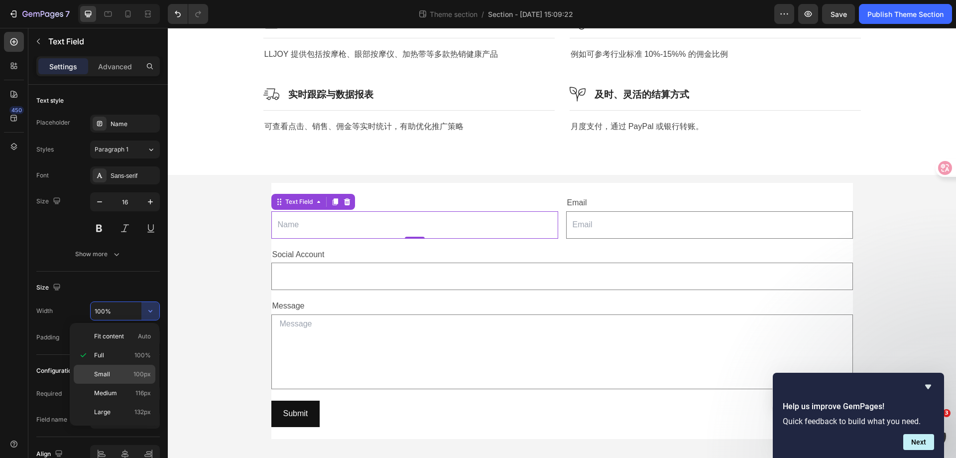
click at [124, 370] on p "Small 100px" at bounding box center [122, 373] width 57 height 9
type input "100"
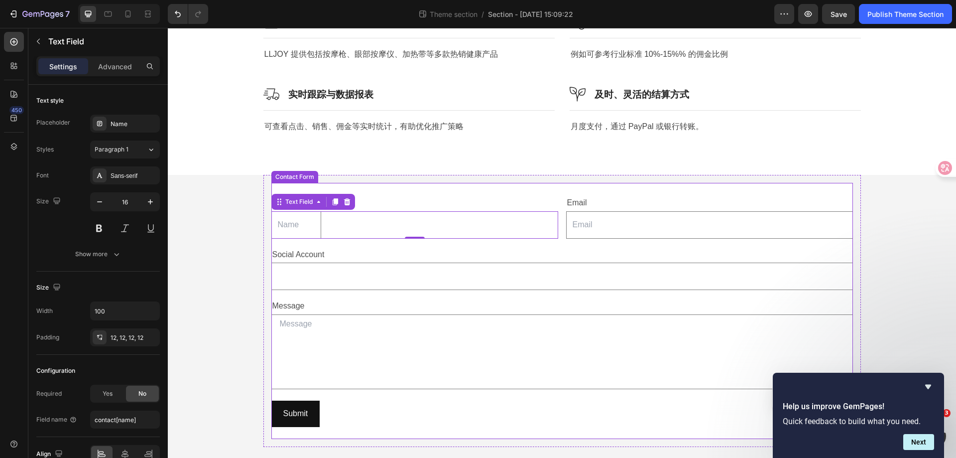
click at [539, 187] on div "Name Text Block Text Field 0 Email Text Block Email Field Row Social Account Te…" at bounding box center [562, 311] width 582 height 256
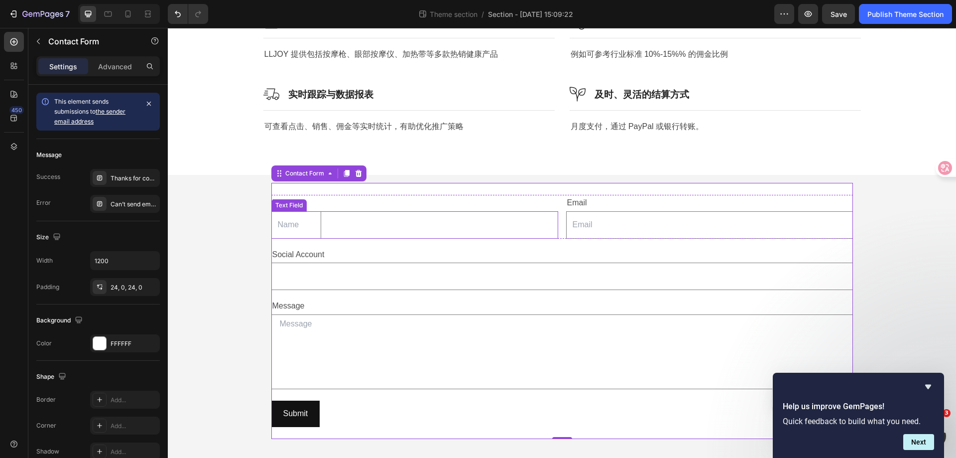
click at [362, 213] on div "Text Field" at bounding box center [414, 224] width 287 height 27
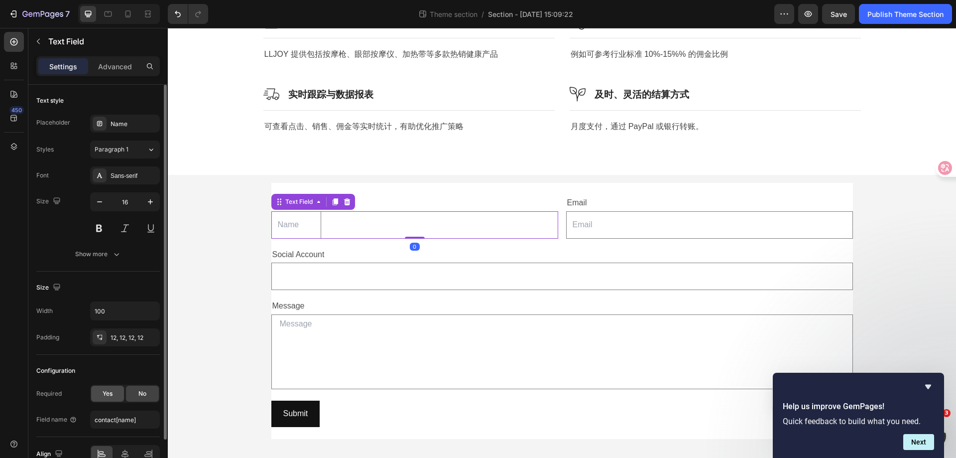
scroll to position [53, 0]
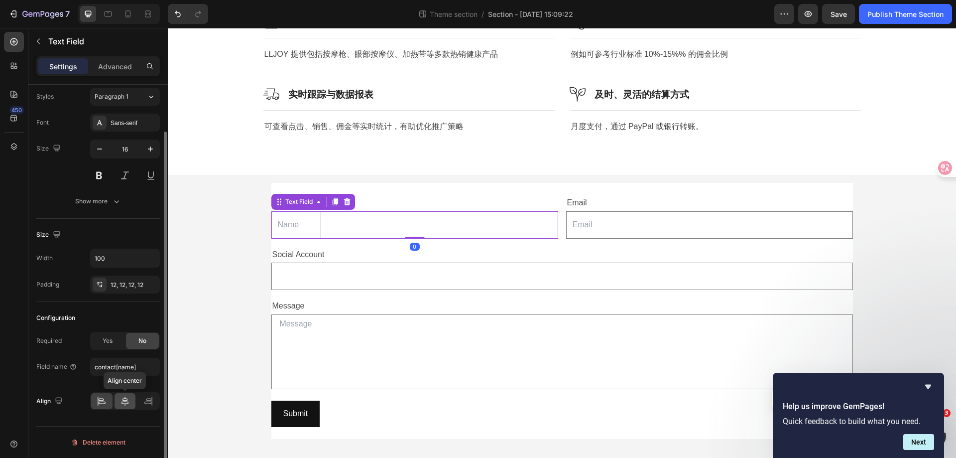
click at [128, 397] on icon at bounding box center [125, 401] width 10 height 10
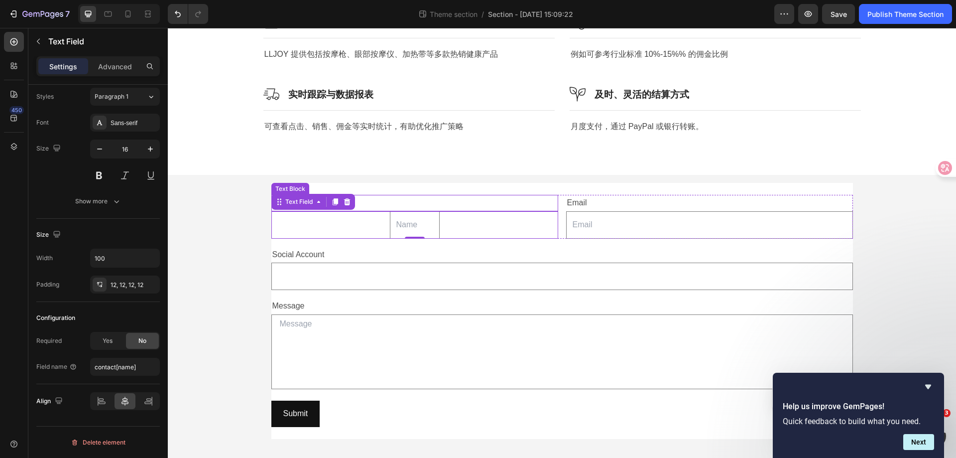
click at [468, 195] on div "Name" at bounding box center [414, 203] width 287 height 16
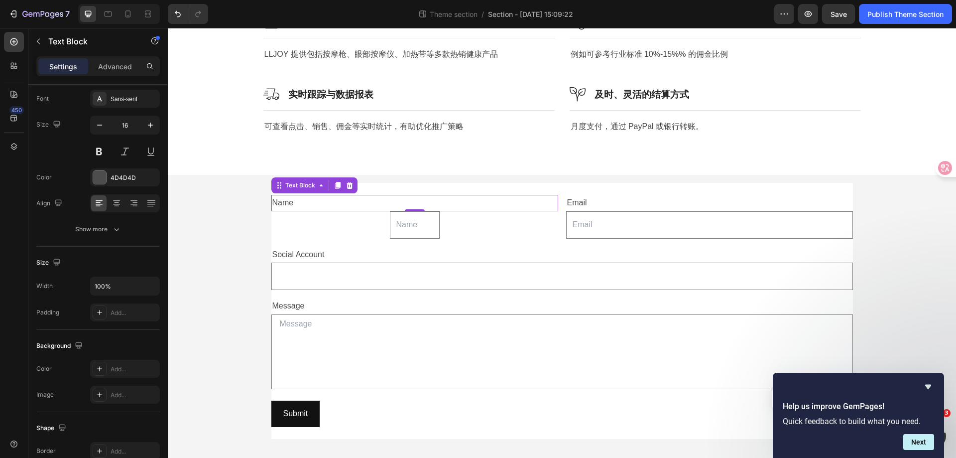
scroll to position [0, 0]
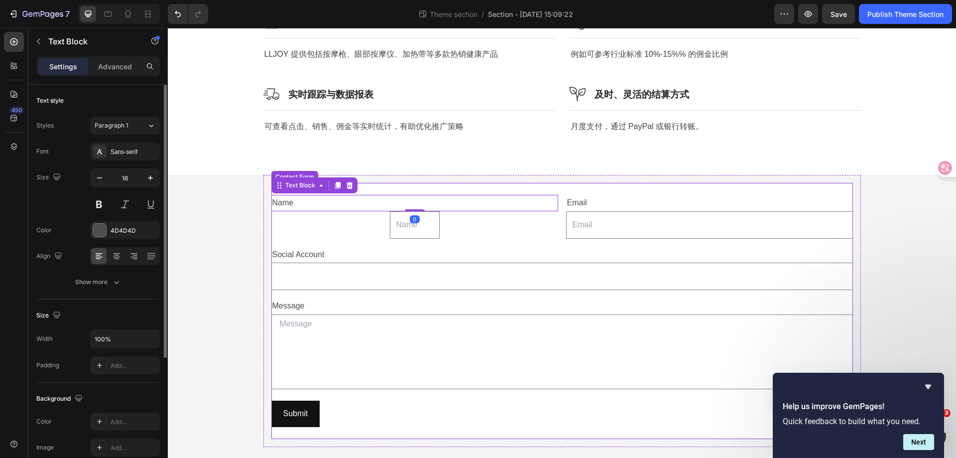
click at [527, 166] on div "Why Choose Us? Heading Row Image 高品质产品 Heading Row Title Line LLJOY 提供包括按摩枪、眼部按…" at bounding box center [562, 48] width 788 height 253
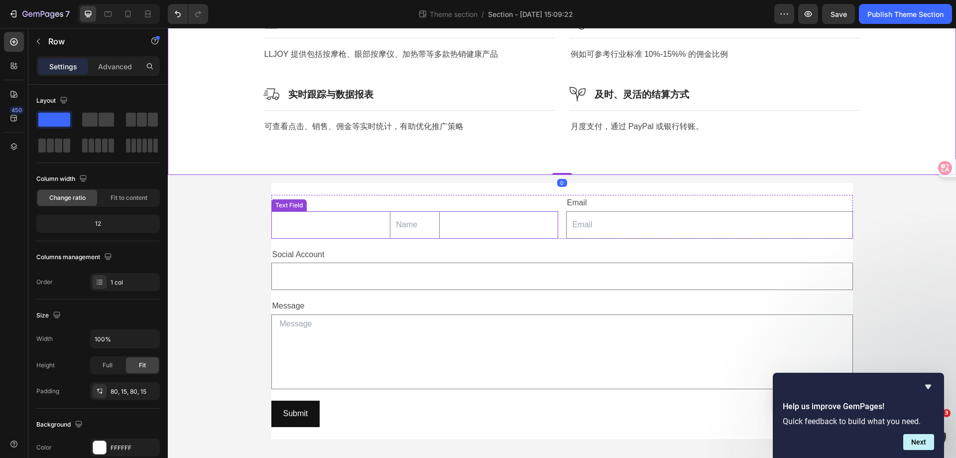
click at [402, 222] on input "text" at bounding box center [415, 224] width 50 height 27
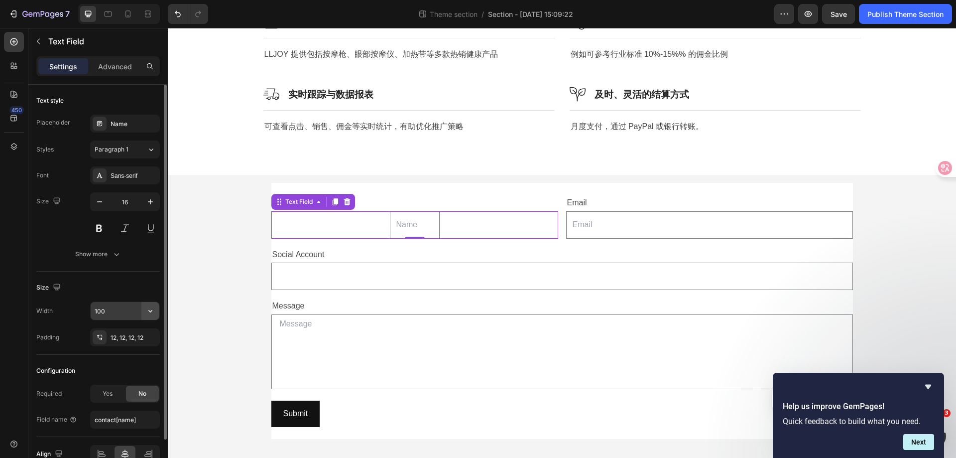
click at [155, 308] on icon "button" at bounding box center [150, 311] width 10 height 10
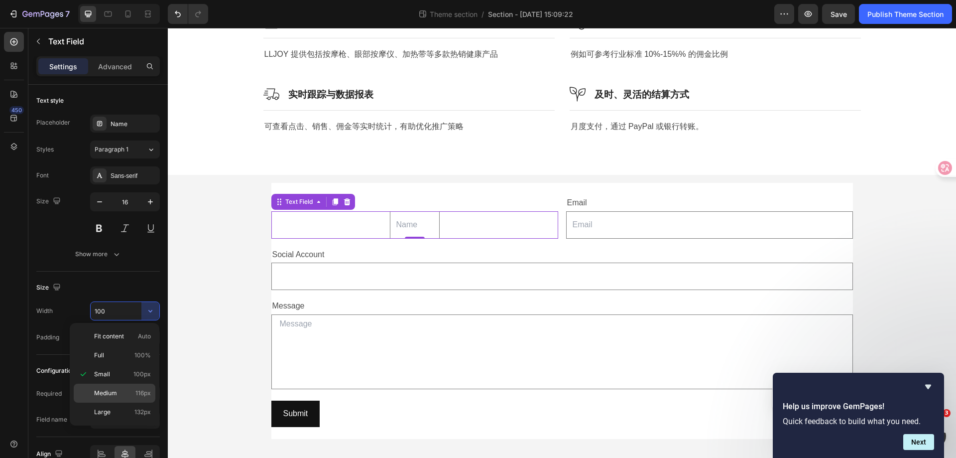
click at [128, 392] on p "Medium 116px" at bounding box center [122, 392] width 57 height 9
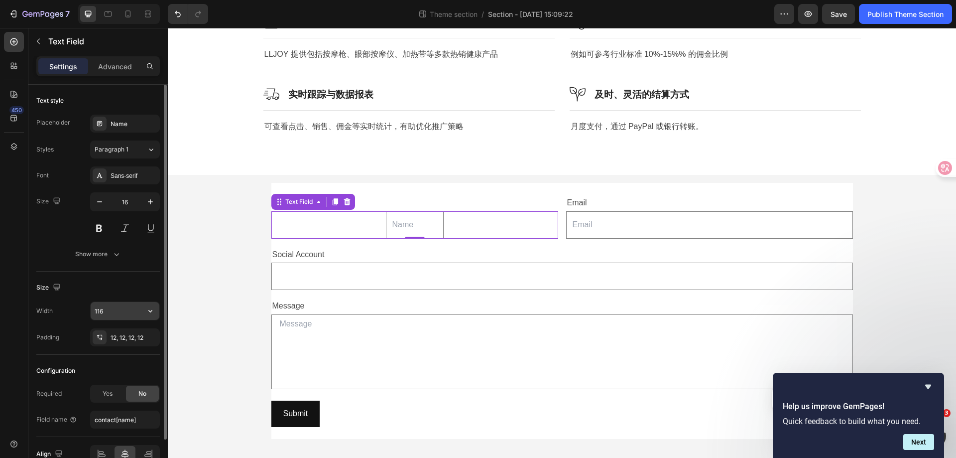
click at [151, 306] on icon "button" at bounding box center [150, 311] width 10 height 10
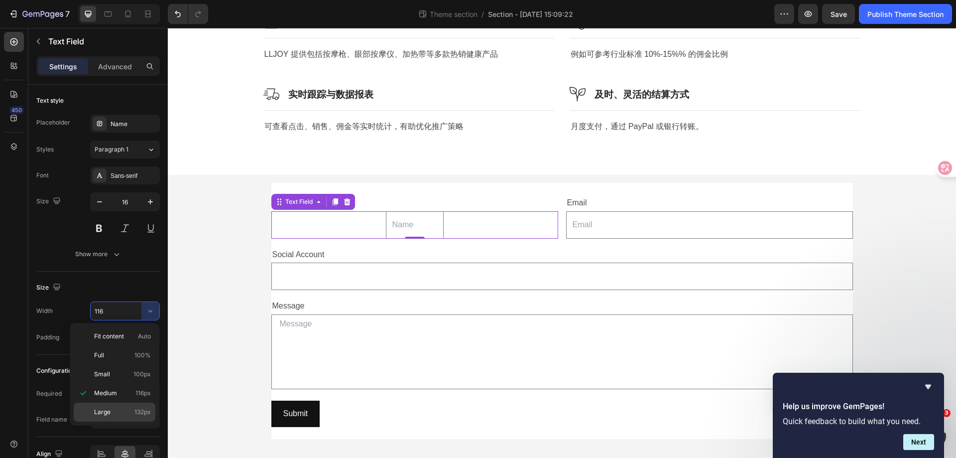
click at [125, 406] on div "Large 132px" at bounding box center [115, 411] width 82 height 19
type input "132"
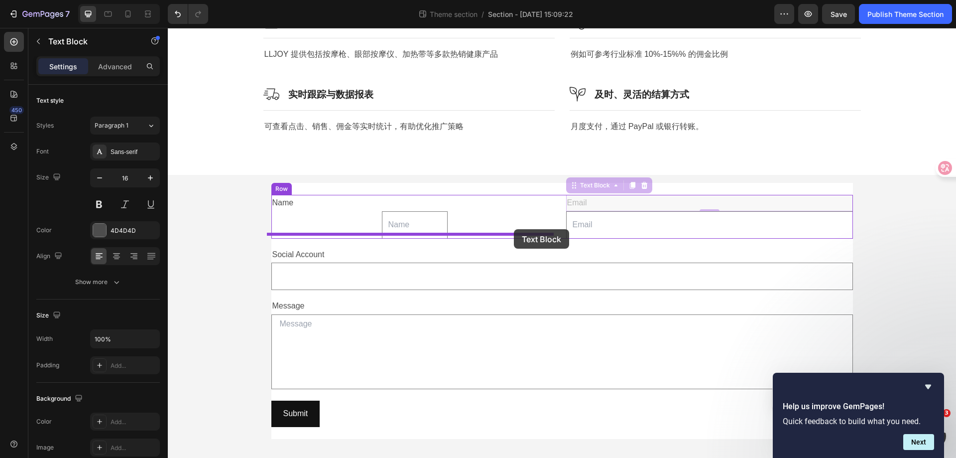
drag, startPoint x: 589, startPoint y: 187, endPoint x: 514, endPoint y: 229, distance: 85.9
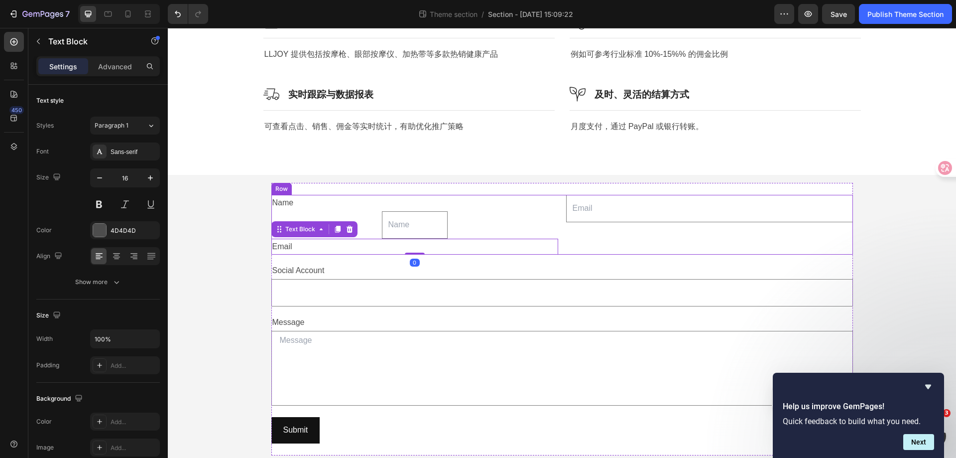
click at [642, 240] on div "Email Field" at bounding box center [709, 225] width 287 height 60
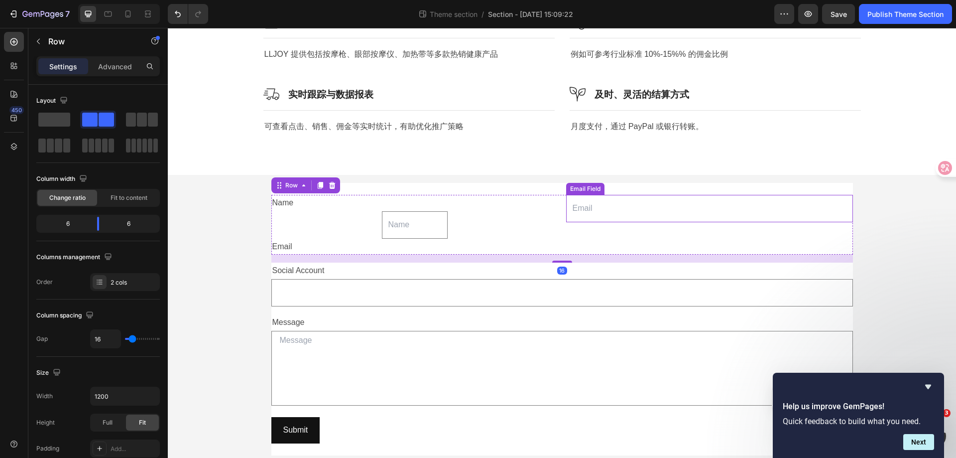
click at [718, 210] on input "email" at bounding box center [709, 208] width 287 height 27
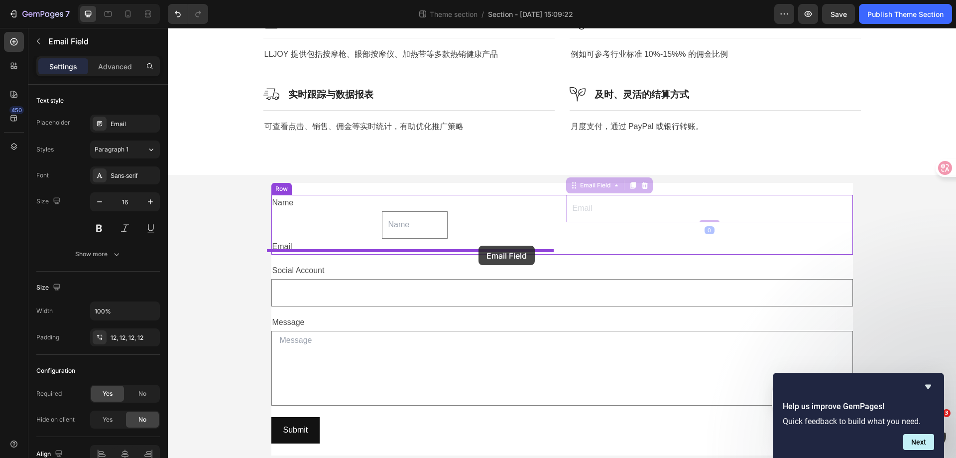
drag, startPoint x: 573, startPoint y: 182, endPoint x: 479, endPoint y: 245, distance: 113.8
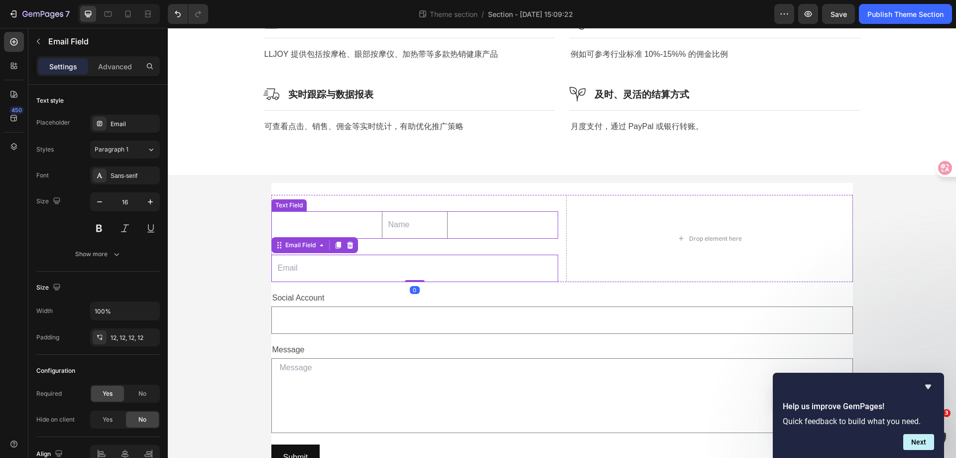
click at [445, 202] on div "Name" at bounding box center [414, 203] width 287 height 16
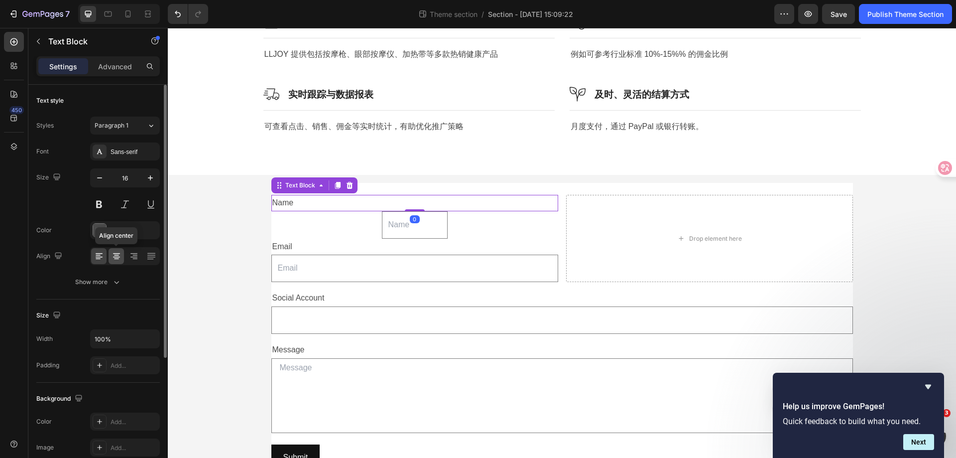
click at [118, 257] on icon at bounding box center [116, 256] width 7 height 1
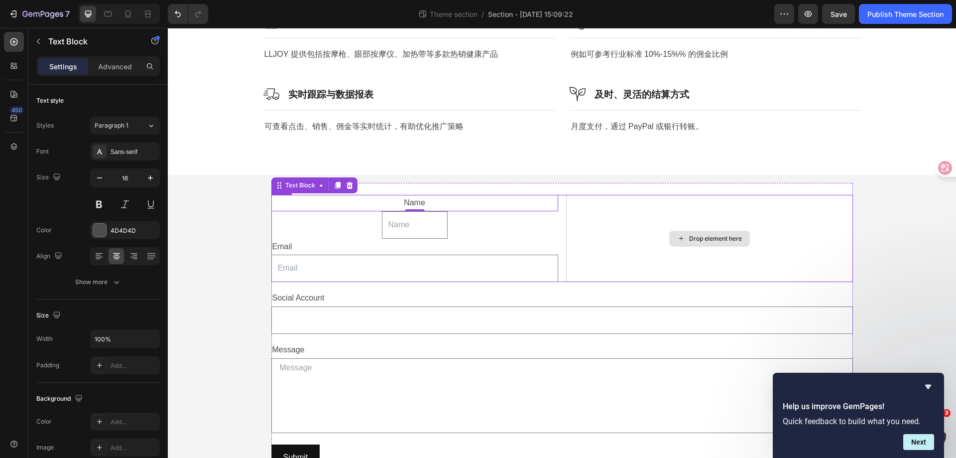
click at [585, 234] on div "Drop element here" at bounding box center [709, 238] width 287 height 87
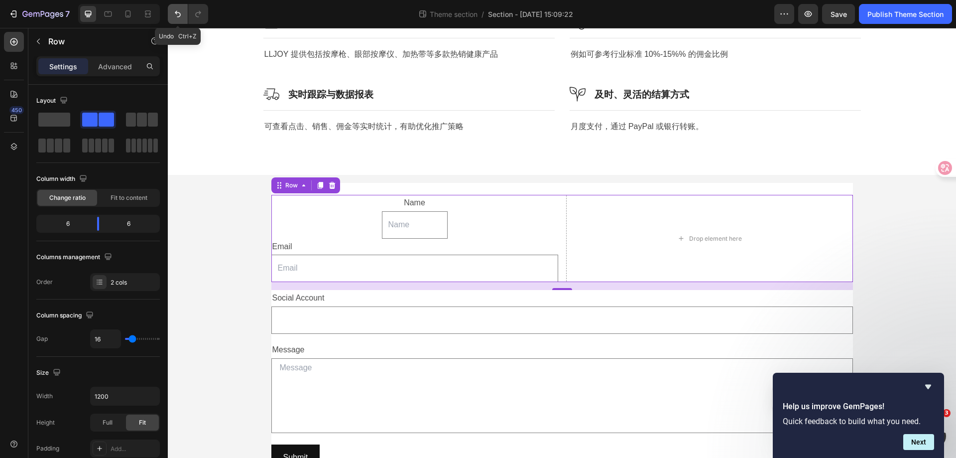
click at [175, 17] on icon "Undo/Redo" at bounding box center [178, 14] width 10 height 10
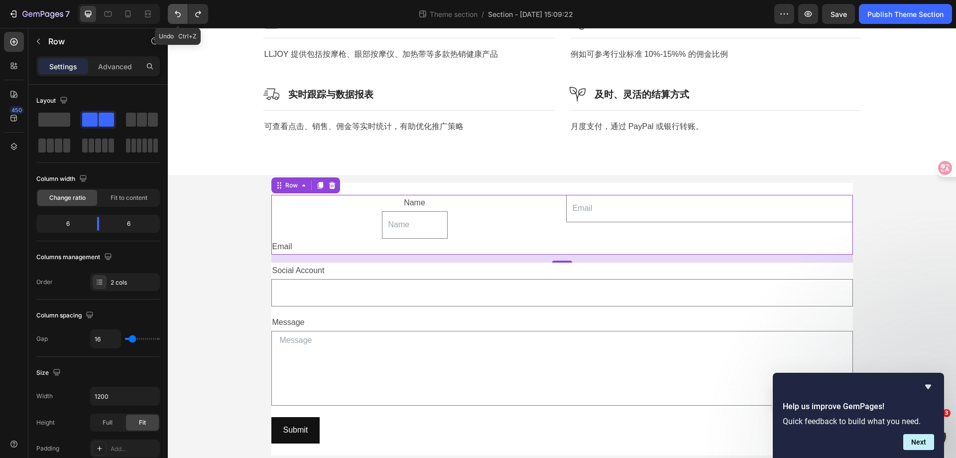
click at [175, 17] on icon "Undo/Redo" at bounding box center [178, 14] width 10 height 10
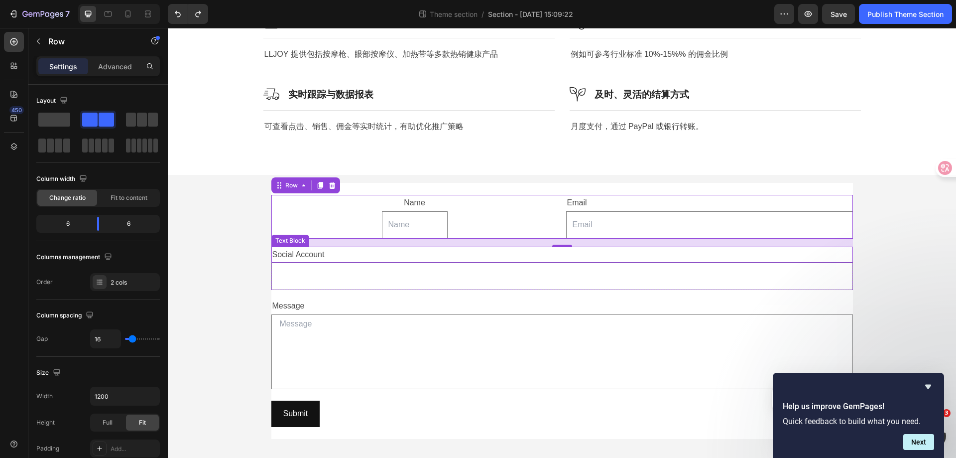
click at [378, 247] on p "Social Account" at bounding box center [562, 254] width 580 height 14
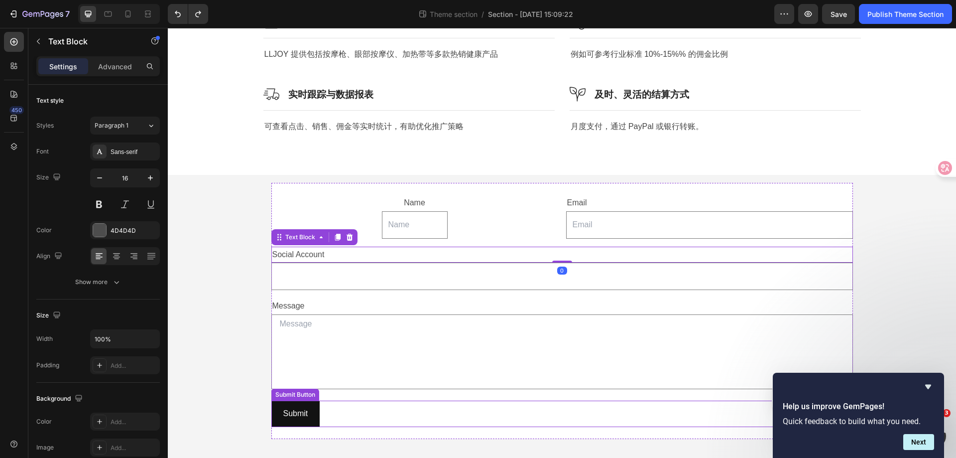
click at [402, 426] on div "Name Text Block Text Field Email Text Block Email Field Row Social Account Text…" at bounding box center [562, 311] width 582 height 256
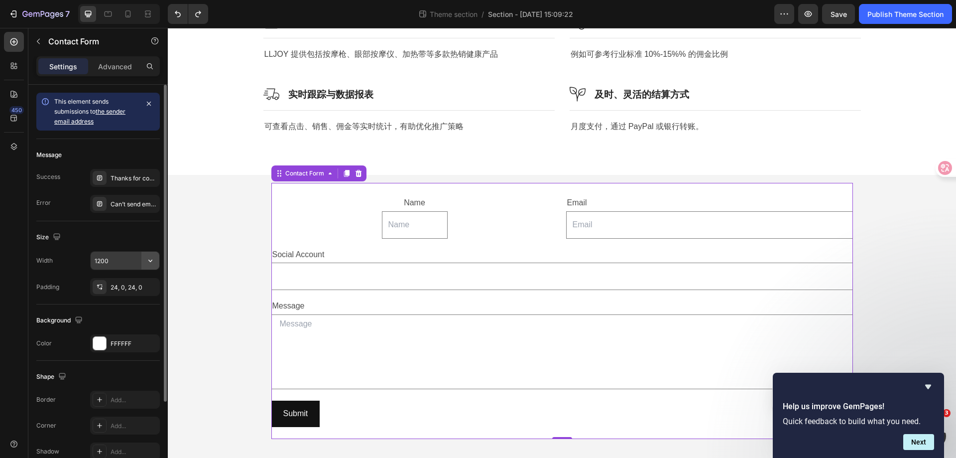
click at [146, 260] on icon "button" at bounding box center [150, 260] width 10 height 10
click at [130, 261] on input "1200" at bounding box center [125, 260] width 69 height 18
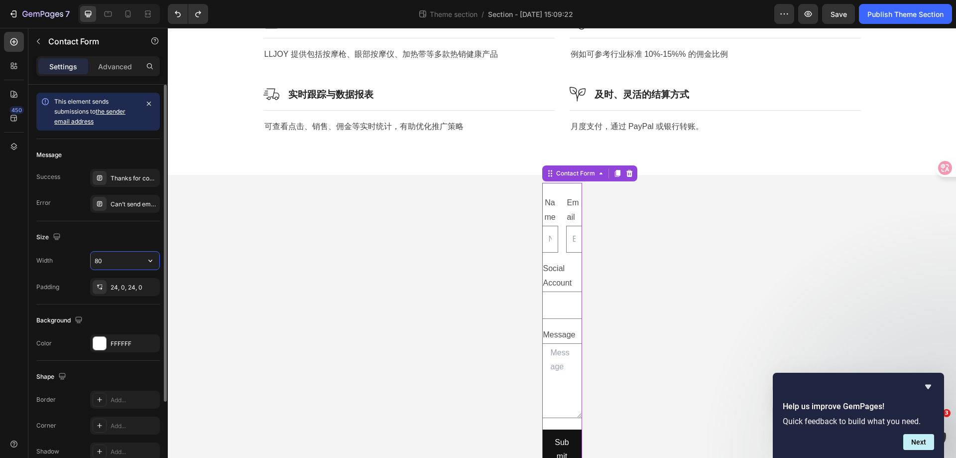
type input "800"
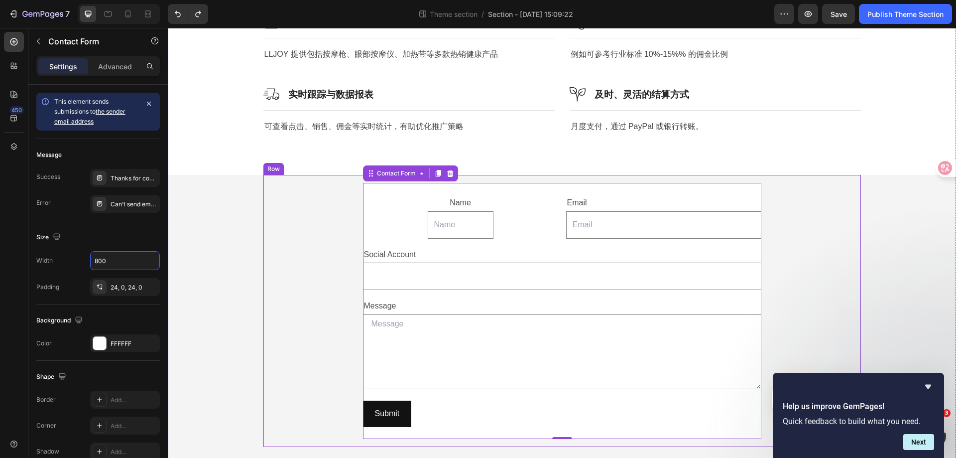
click at [841, 265] on div "Name Text Block Text Field Email Text Block Email Field Row Social Account Text…" at bounding box center [562, 311] width 582 height 256
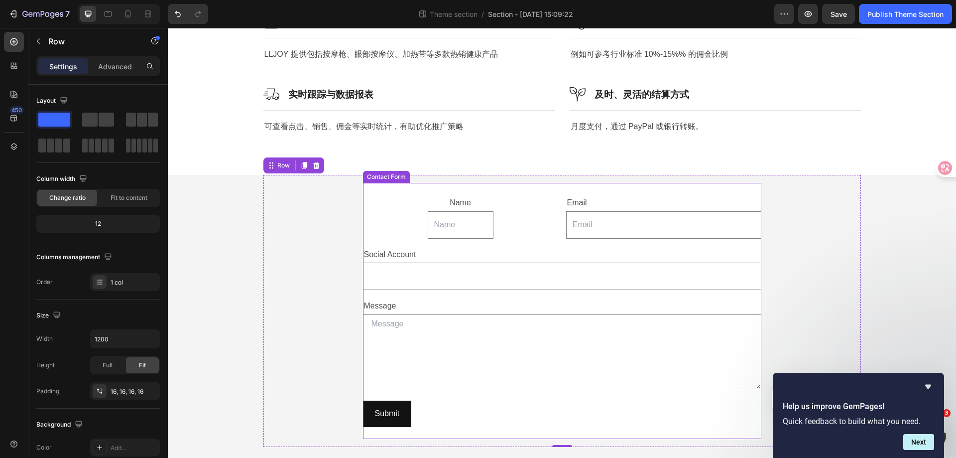
click at [399, 185] on div "Name Text Block Text Field Email Text Block Email Field Row Social Account Text…" at bounding box center [562, 311] width 398 height 256
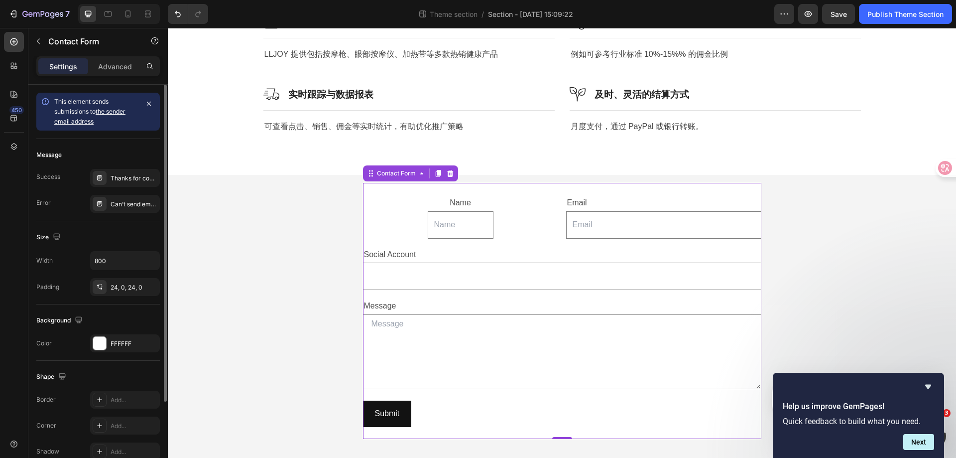
scroll to position [100, 0]
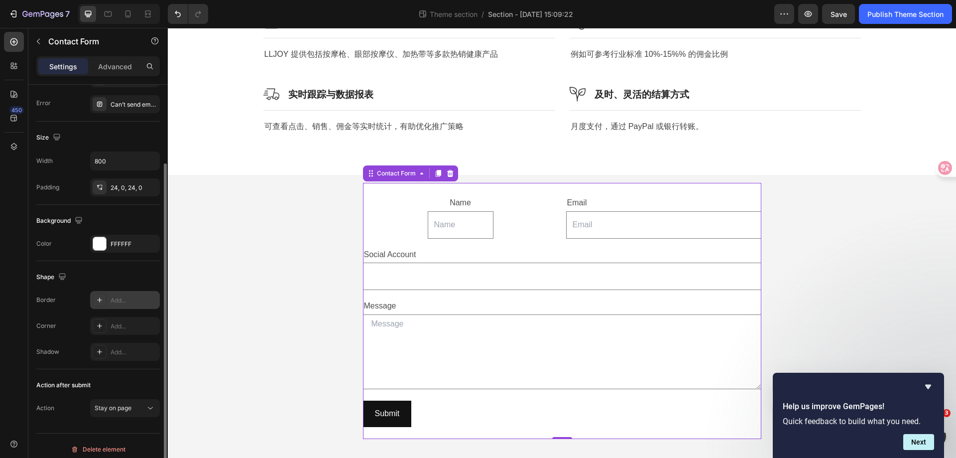
click at [102, 302] on icon at bounding box center [100, 300] width 8 height 8
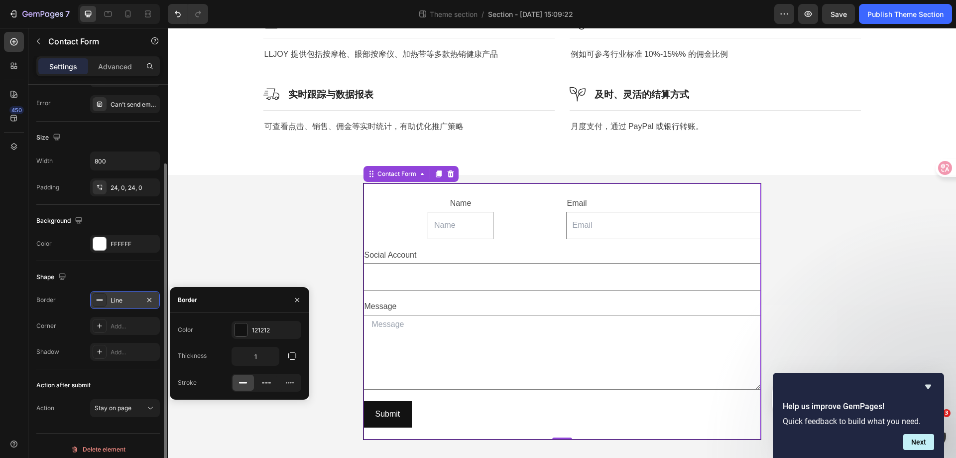
click at [278, 257] on div "Name Text Block Text Field Email Text Block Email Field Row Social Account Text…" at bounding box center [562, 311] width 582 height 257
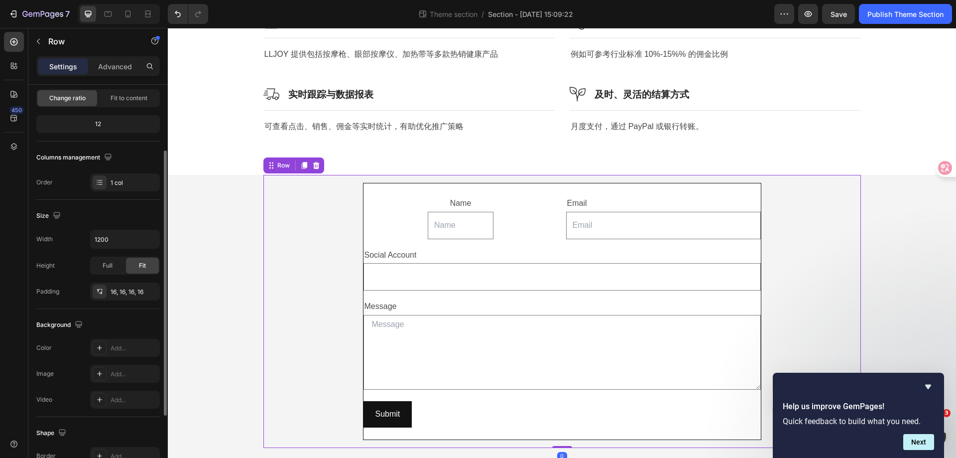
scroll to position [0, 0]
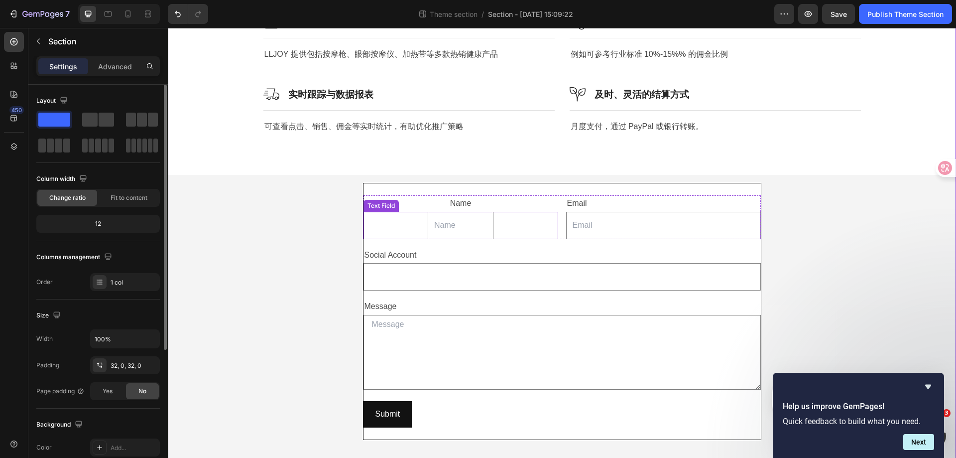
click at [445, 222] on input "text" at bounding box center [461, 225] width 66 height 27
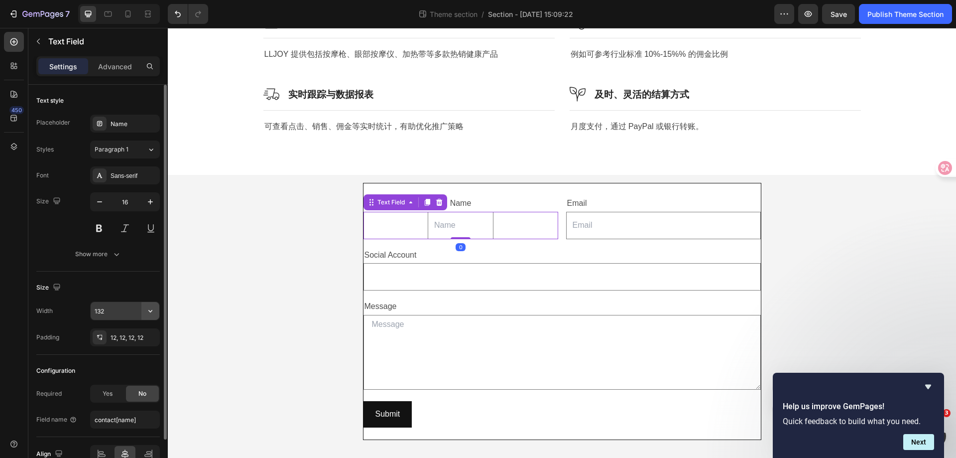
click at [142, 310] on button "button" at bounding box center [150, 311] width 18 height 18
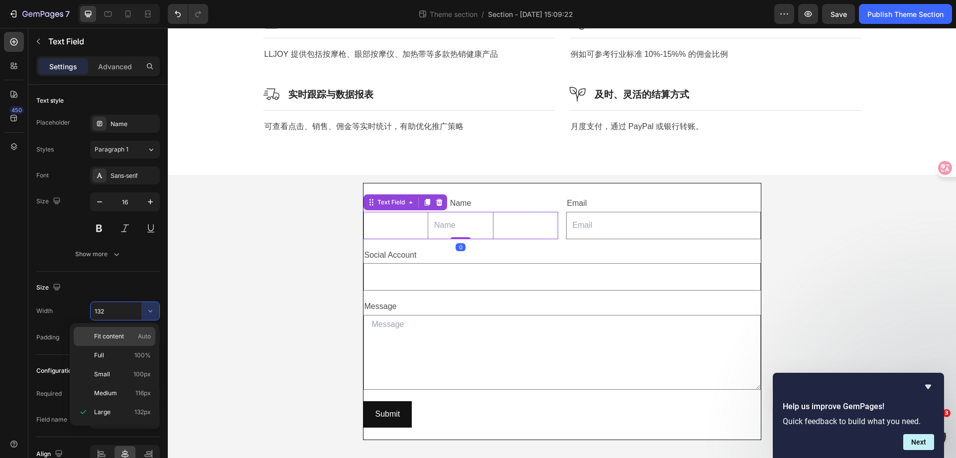
click at [133, 335] on p "Fit content Auto" at bounding box center [122, 336] width 57 height 9
type input "Auto"
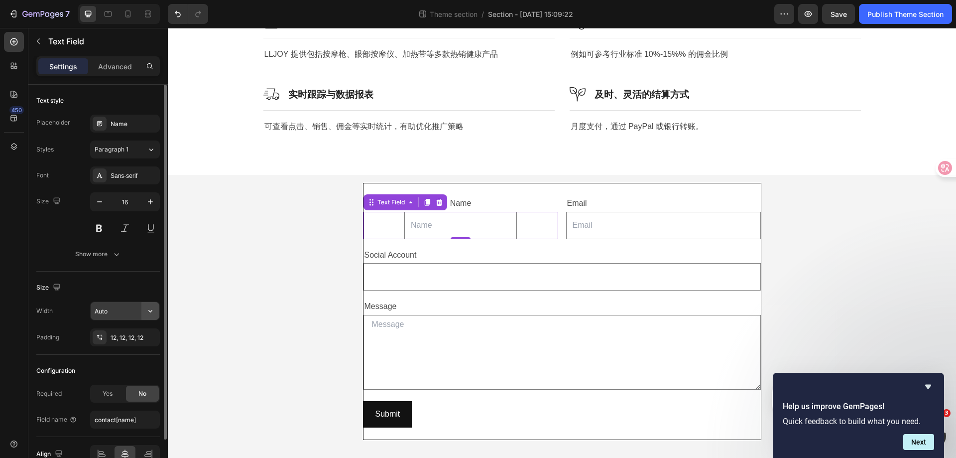
click at [154, 311] on icon "button" at bounding box center [150, 311] width 10 height 10
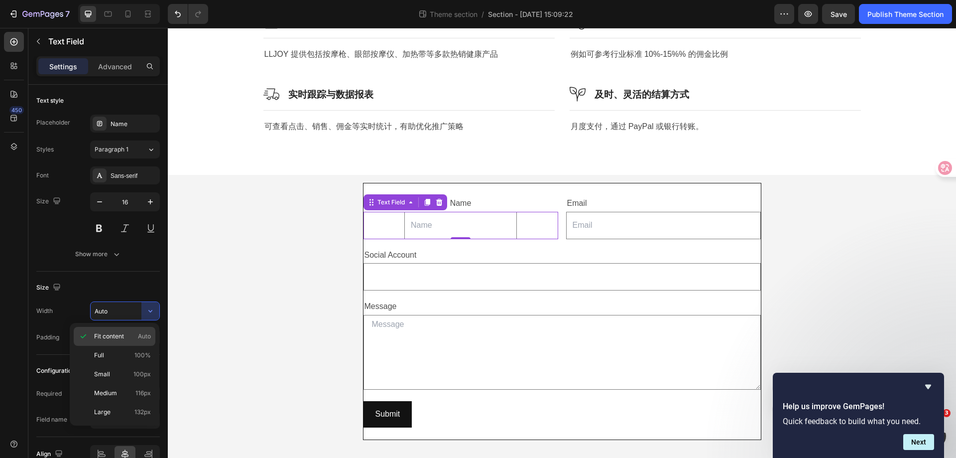
drag, startPoint x: 128, startPoint y: 340, endPoint x: 117, endPoint y: 287, distance: 54.5
click at [128, 340] on p "Fit content Auto" at bounding box center [122, 336] width 57 height 9
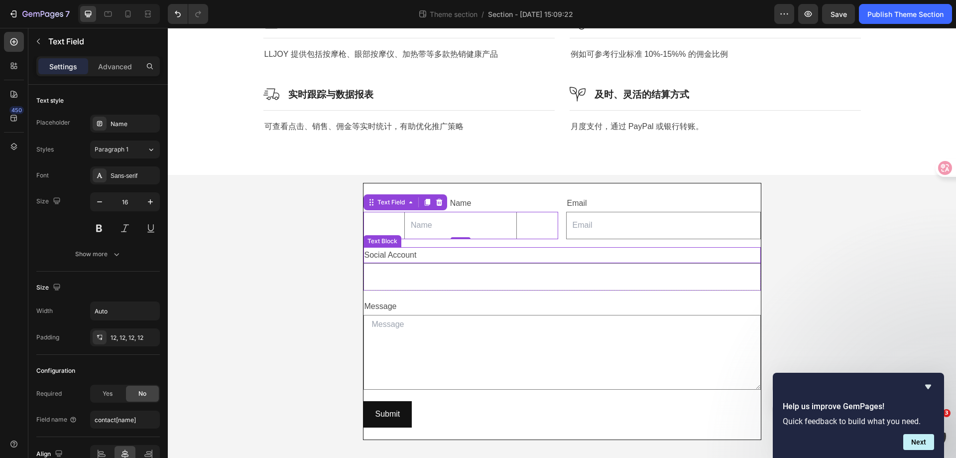
click at [662, 225] on input "email" at bounding box center [663, 225] width 195 height 27
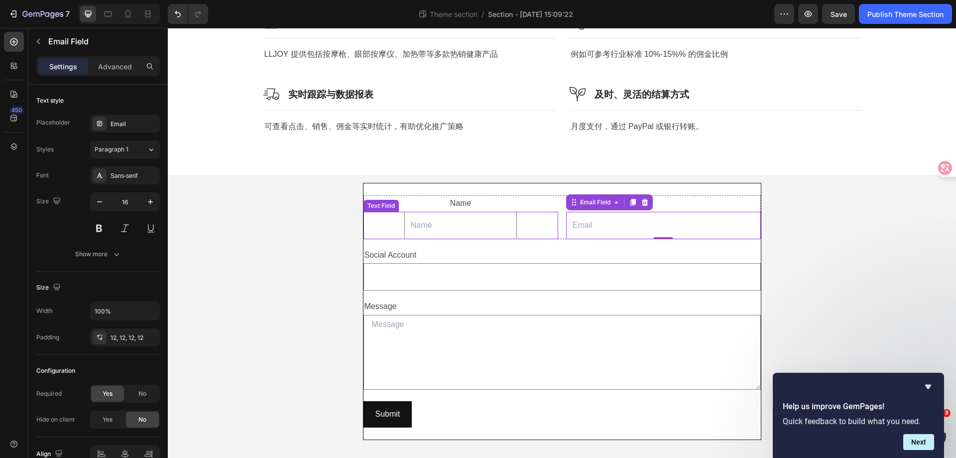
click at [452, 225] on input "text" at bounding box center [460, 225] width 113 height 27
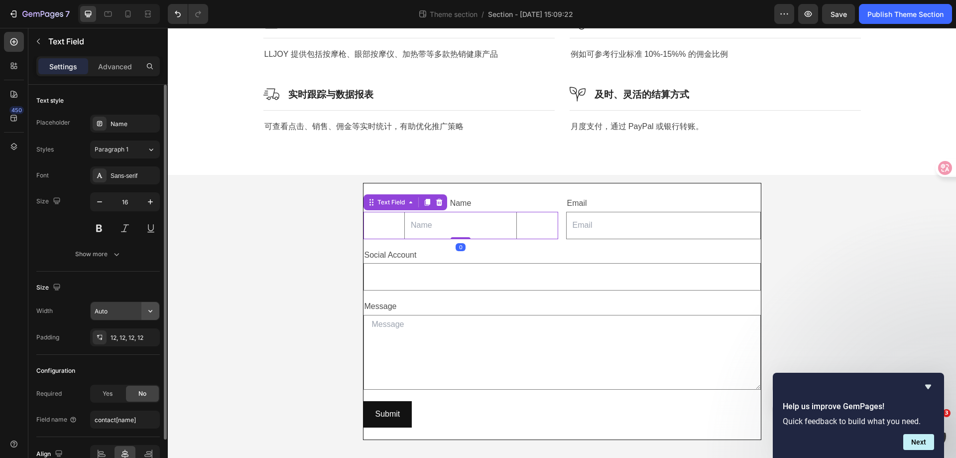
click at [150, 308] on icon "button" at bounding box center [150, 311] width 10 height 10
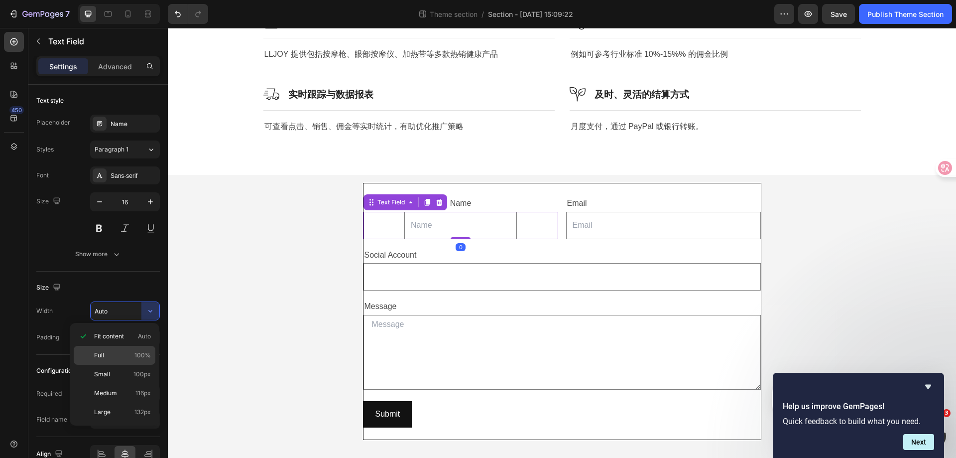
click at [135, 353] on span "100%" at bounding box center [142, 355] width 16 height 9
type input "100%"
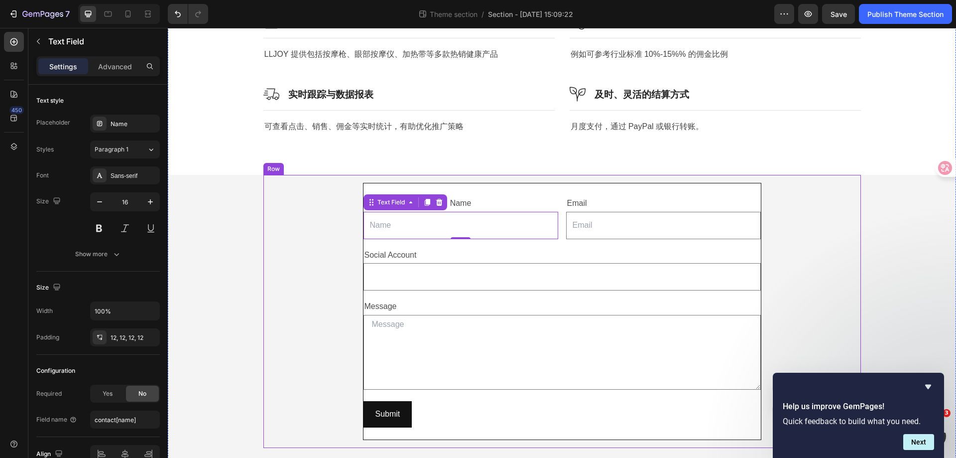
click at [844, 243] on div "Name Text Block Text Field 0 Email Text Block Email Field Row Social Account Te…" at bounding box center [562, 311] width 582 height 257
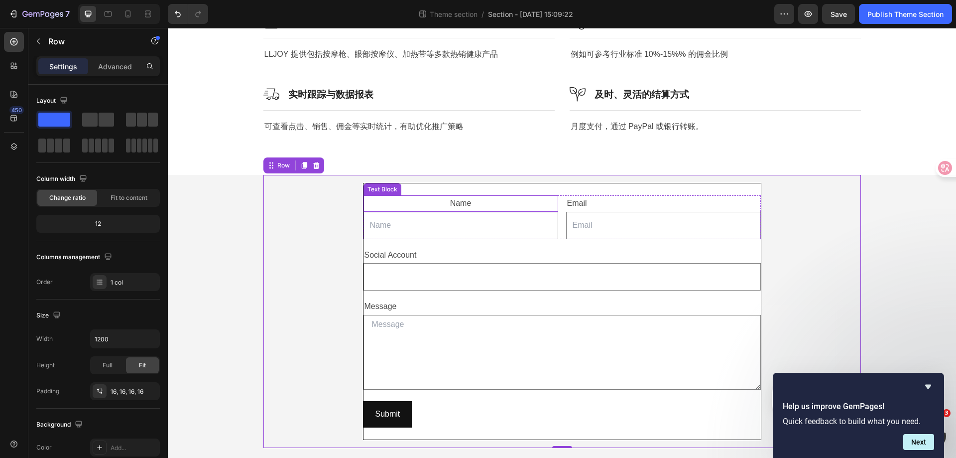
click at [469, 200] on div "Name" at bounding box center [461, 203] width 195 height 16
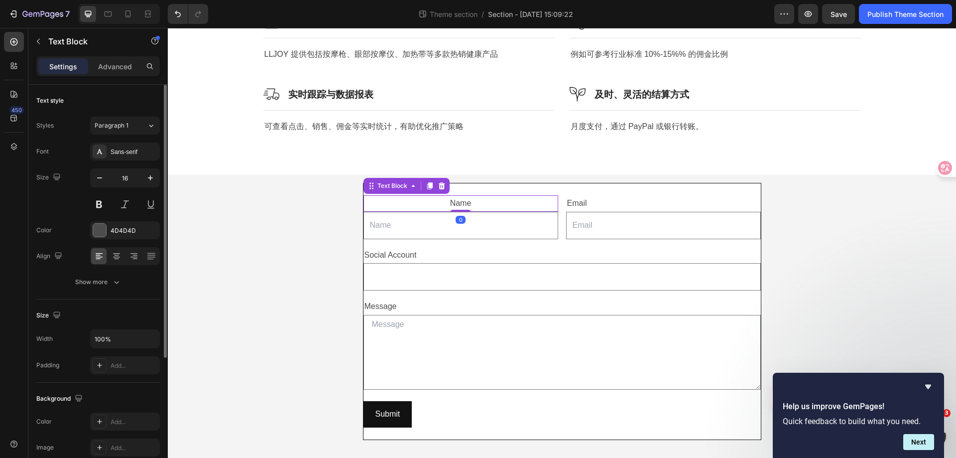
scroll to position [189, 0]
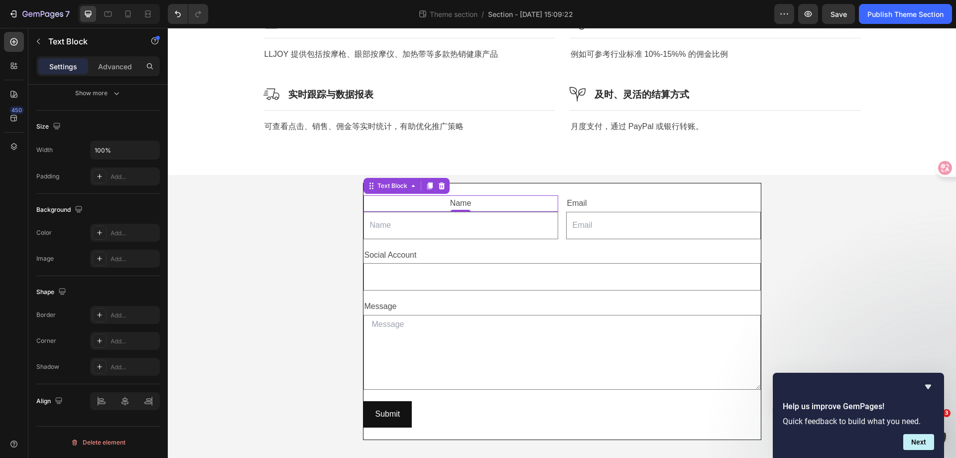
click at [488, 196] on div "Name" at bounding box center [461, 203] width 195 height 16
click at [595, 186] on div "Text Block" at bounding box center [585, 189] width 34 height 9
click at [504, 196] on p "Name" at bounding box center [461, 203] width 193 height 14
click at [108, 405] on div at bounding box center [125, 401] width 70 height 18
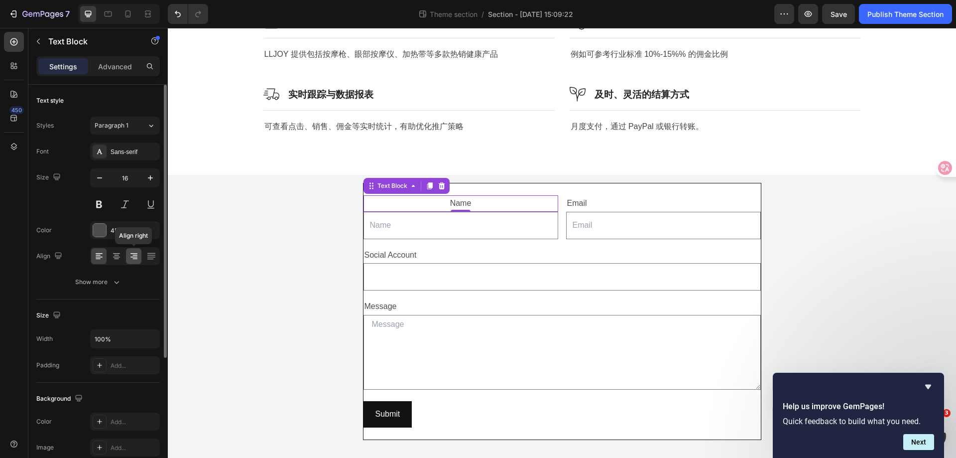
click at [127, 256] on div at bounding box center [133, 256] width 15 height 16
click at [97, 257] on icon at bounding box center [99, 256] width 10 height 10
click at [850, 216] on div "Name Text Block 0 Text Field Email Text Block Email Field Row Social Account Te…" at bounding box center [562, 311] width 598 height 273
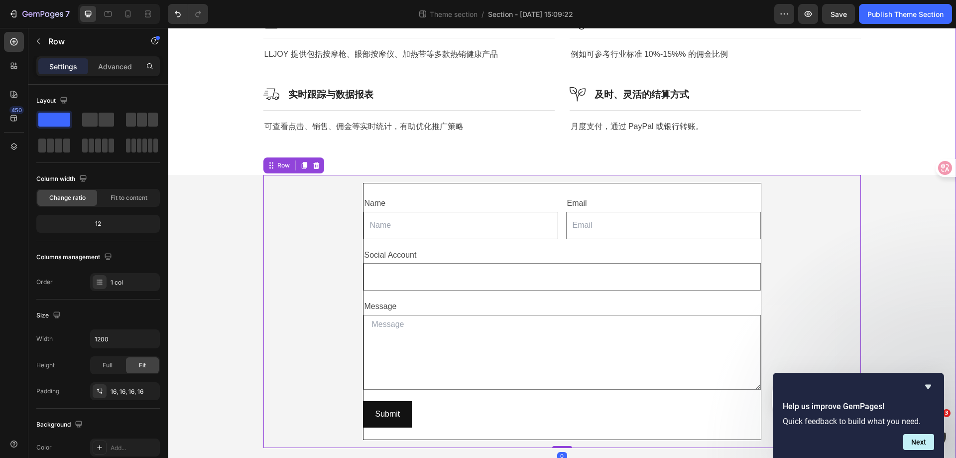
click at [846, 262] on div "Name Text Block Text Field Email Text Block Email Field Row Social Account Text…" at bounding box center [562, 311] width 582 height 257
click at [324, 254] on div "Name Text Block Text Field Email Text Block Email Field Row Social Account Text…" at bounding box center [562, 311] width 582 height 257
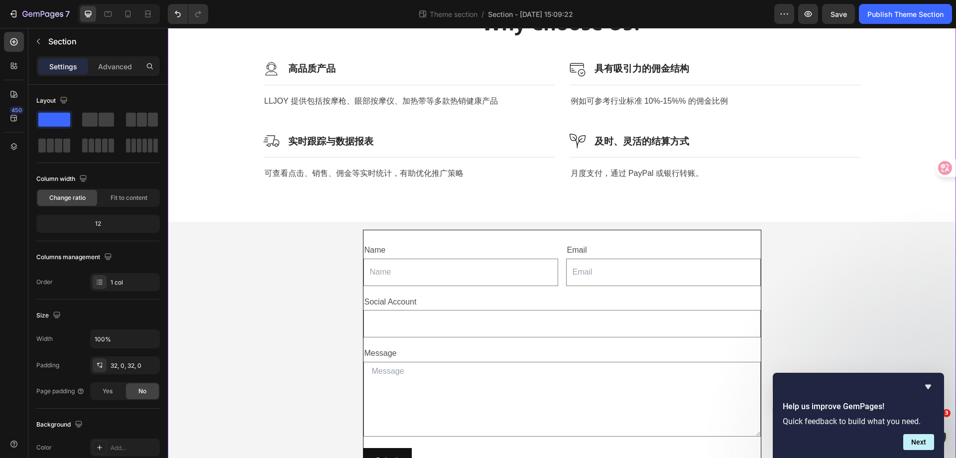
scroll to position [537, 0]
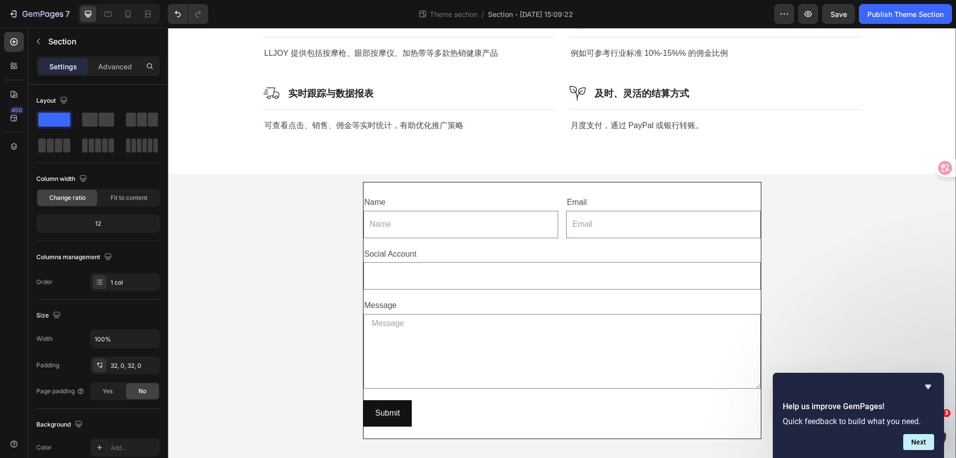
click at [526, 428] on div "Name Text Block Text Field Email Text Block Email Field Row Social Account Text…" at bounding box center [562, 310] width 398 height 257
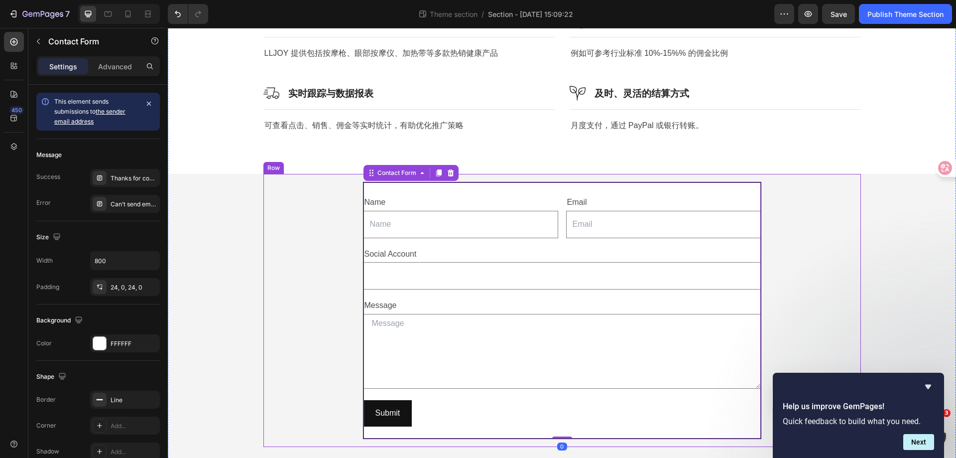
click at [333, 397] on div "Name Text Block Text Field Email Text Block Email Field Row Social Account Text…" at bounding box center [562, 310] width 582 height 257
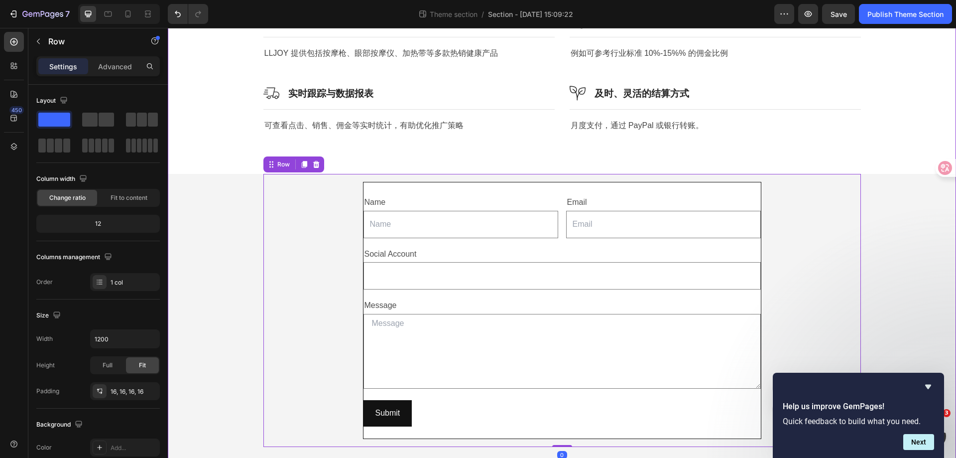
click at [101, 64] on p "Advanced" at bounding box center [115, 66] width 34 height 10
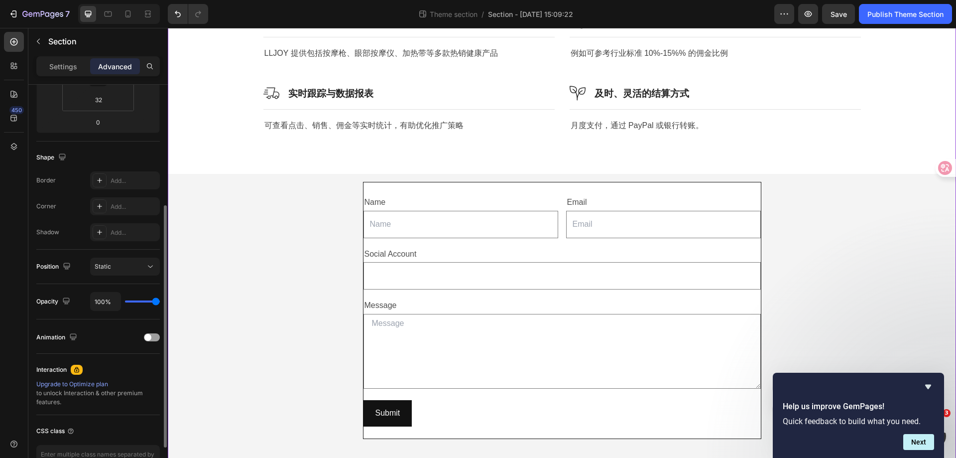
scroll to position [0, 0]
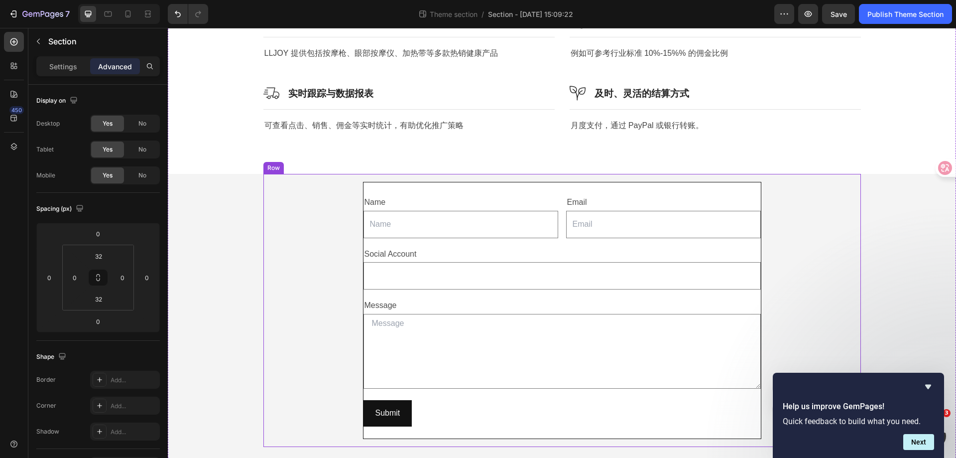
click at [328, 257] on div "Name Text Block Text Field Email Text Block Email Field Row Social Account Text…" at bounding box center [562, 310] width 582 height 257
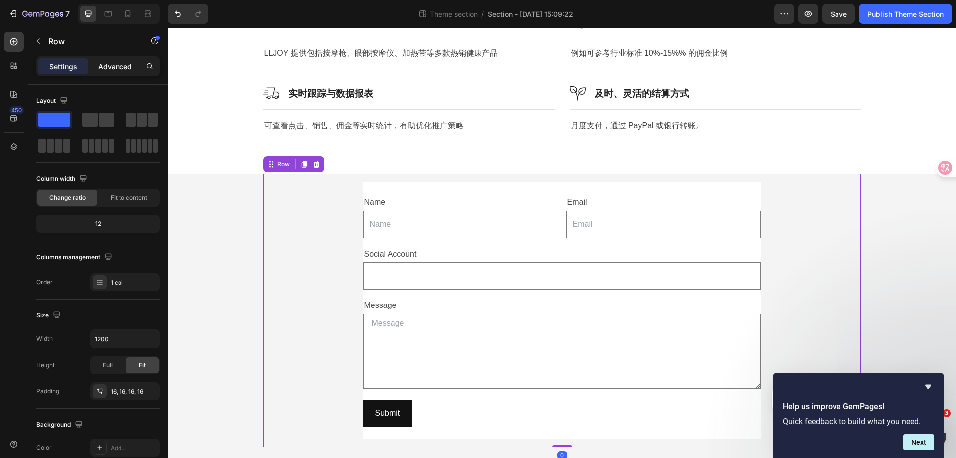
click at [118, 66] on p "Advanced" at bounding box center [115, 66] width 34 height 10
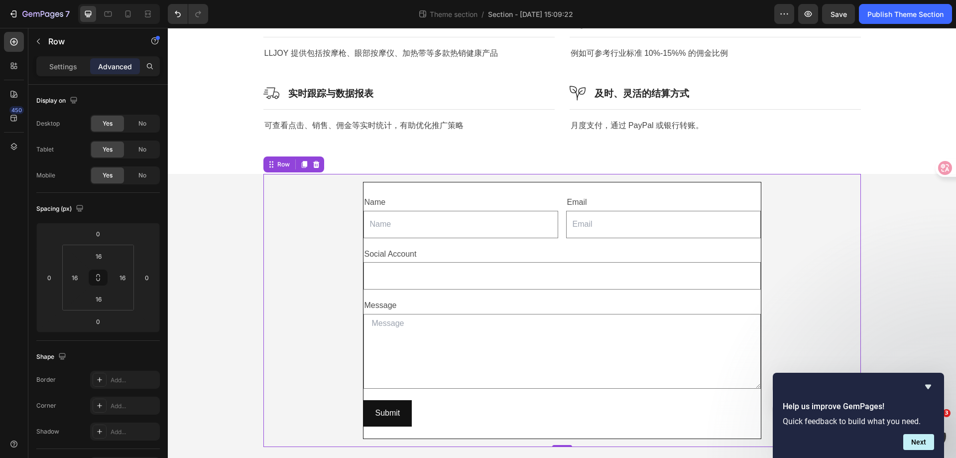
click at [72, 74] on div "Settings Advanced" at bounding box center [97, 66] width 123 height 20
click at [71, 68] on p "Settings" at bounding box center [63, 66] width 28 height 10
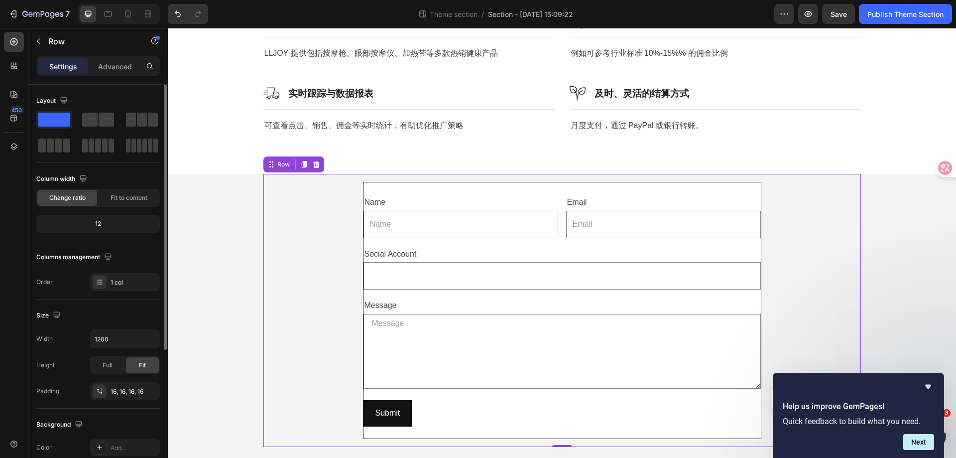
scroll to position [199, 0]
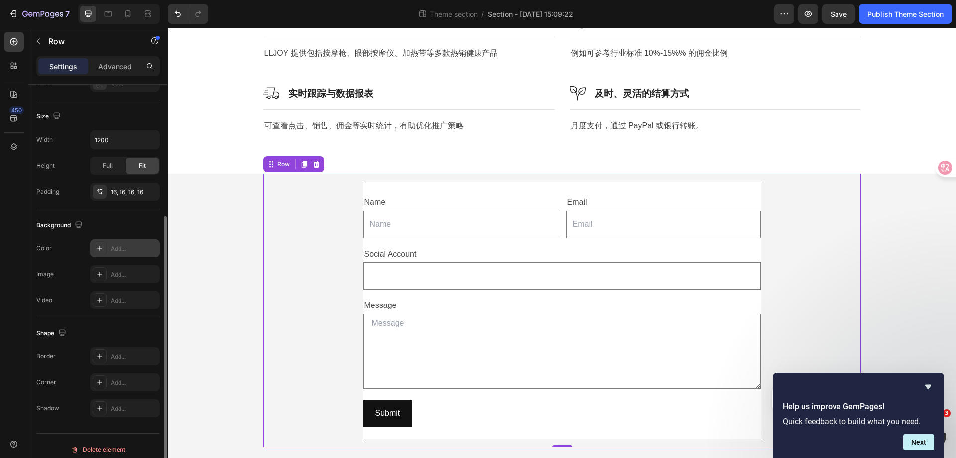
click at [119, 250] on div "Add..." at bounding box center [134, 248] width 47 height 9
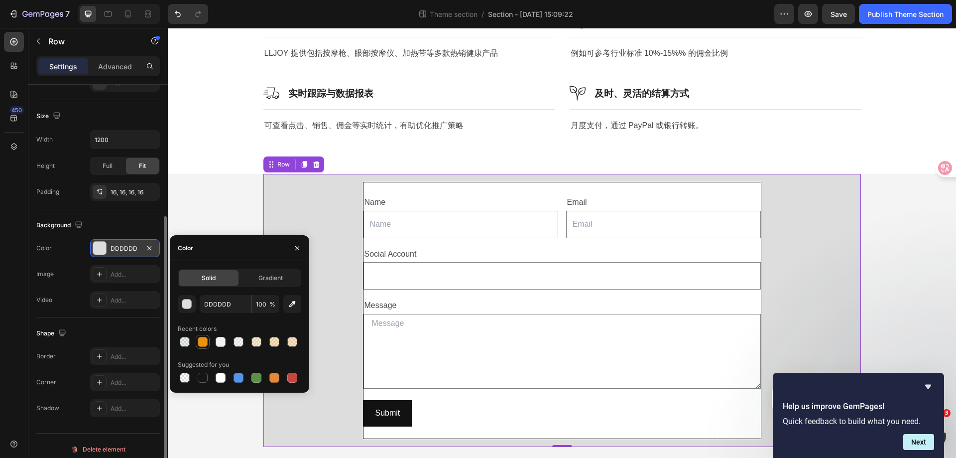
click at [202, 347] on div at bounding box center [203, 342] width 12 height 12
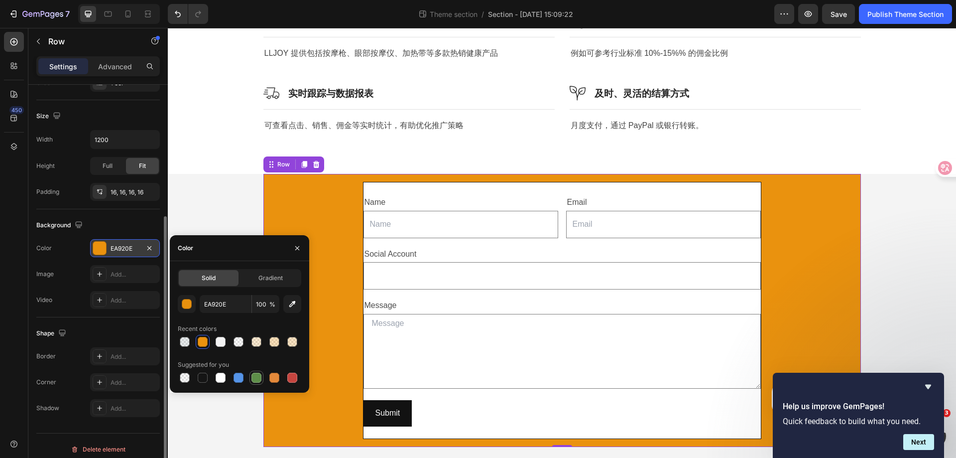
click at [258, 378] on div at bounding box center [256, 377] width 10 height 10
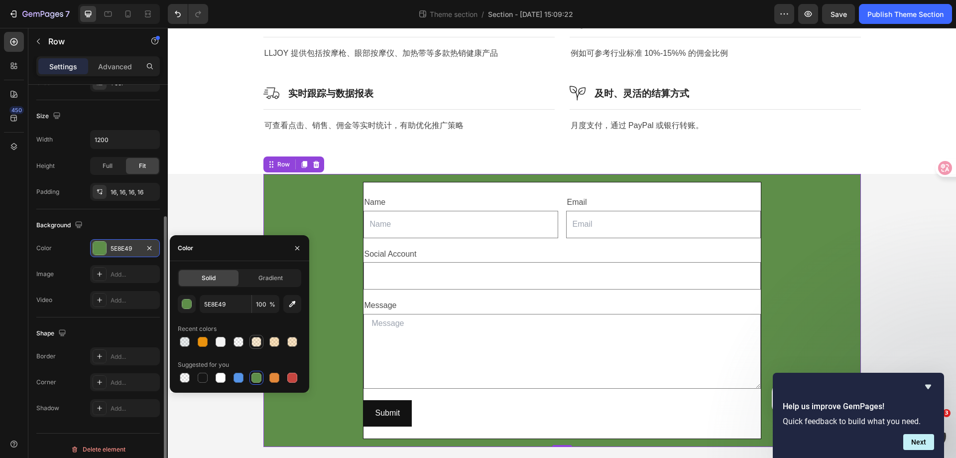
click at [254, 341] on div at bounding box center [256, 342] width 10 height 10
type input "F49D1A"
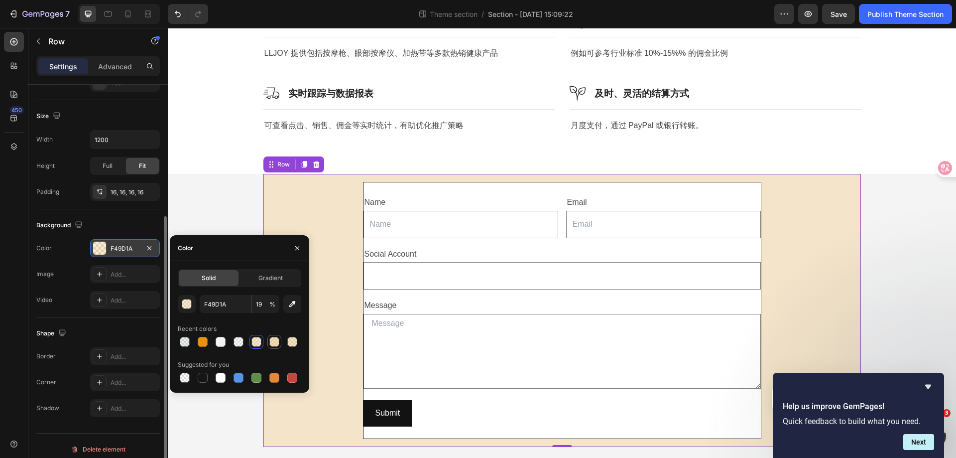
click at [274, 341] on div at bounding box center [274, 342] width 10 height 10
type input "29"
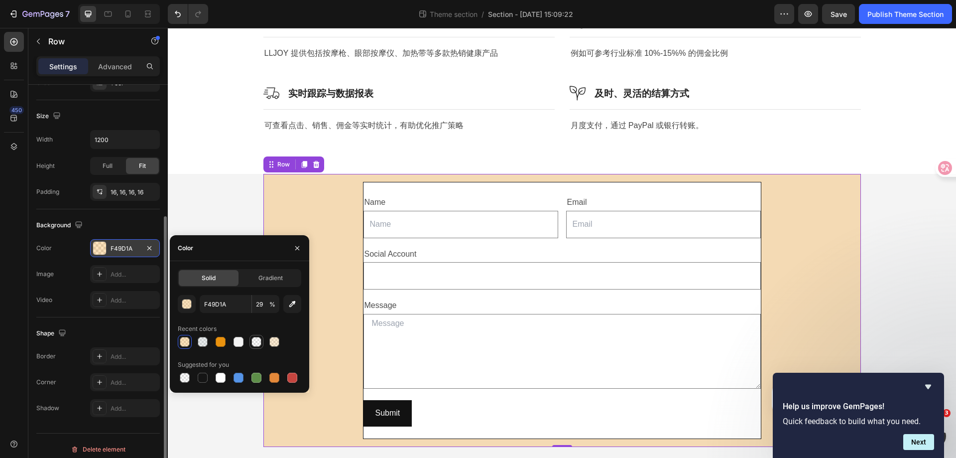
click at [257, 345] on div at bounding box center [256, 342] width 10 height 10
type input "F3F3F3"
type input "0"
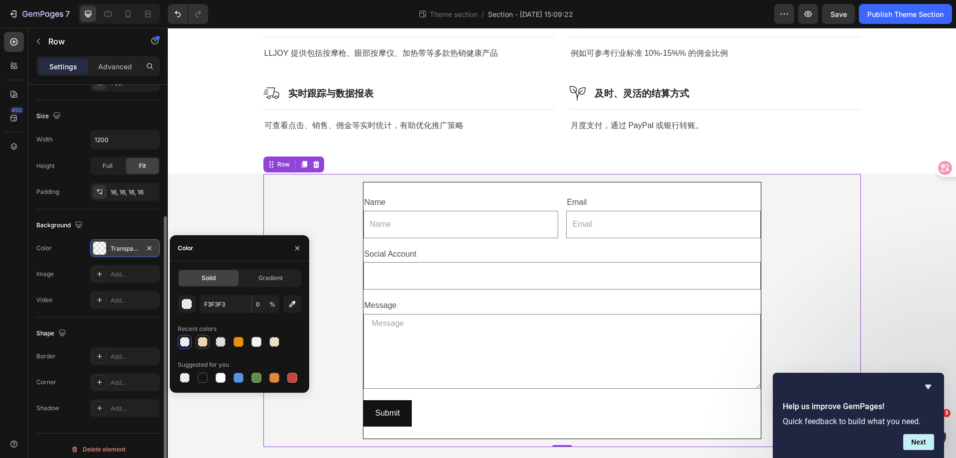
click at [204, 344] on div at bounding box center [203, 342] width 10 height 10
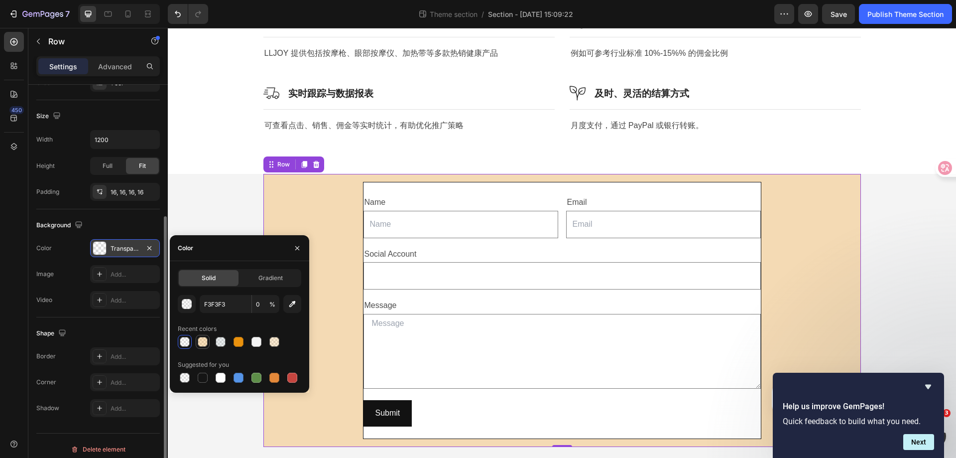
type input "F49D1A"
type input "29"
click at [189, 307] on div "button" at bounding box center [187, 304] width 10 height 10
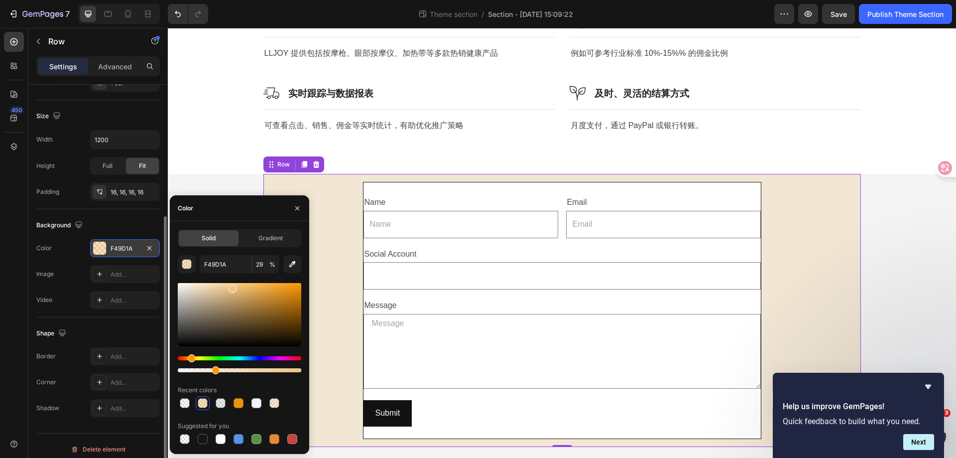
drag, startPoint x: 269, startPoint y: 287, endPoint x: 232, endPoint y: 287, distance: 37.3
click at [232, 287] on div at bounding box center [233, 289] width 8 height 8
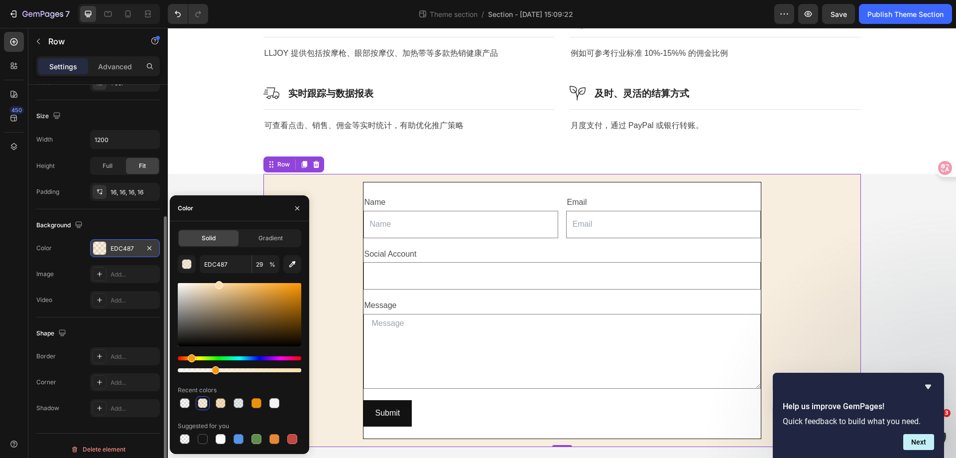
drag, startPoint x: 233, startPoint y: 291, endPoint x: 218, endPoint y: 280, distance: 18.5
click at [218, 280] on div "EDC487 29 % Recent colors Suggested for you" at bounding box center [239, 350] width 123 height 191
type input "FFE3BA"
drag, startPoint x: 218, startPoint y: 281, endPoint x: 212, endPoint y: 281, distance: 5.5
click at [212, 281] on div at bounding box center [213, 285] width 8 height 8
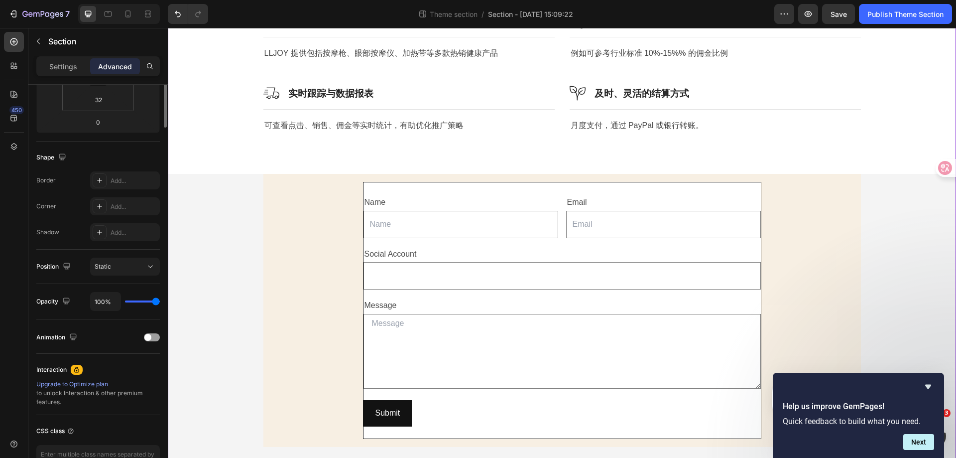
scroll to position [0, 0]
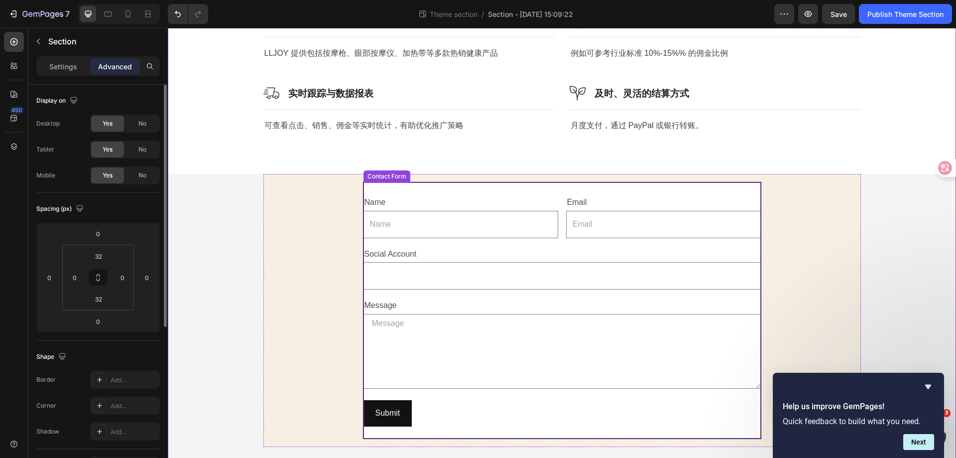
click at [736, 187] on div "Name Text Block Text Field Email Text Block Email Field Row Social Account Text…" at bounding box center [562, 310] width 398 height 257
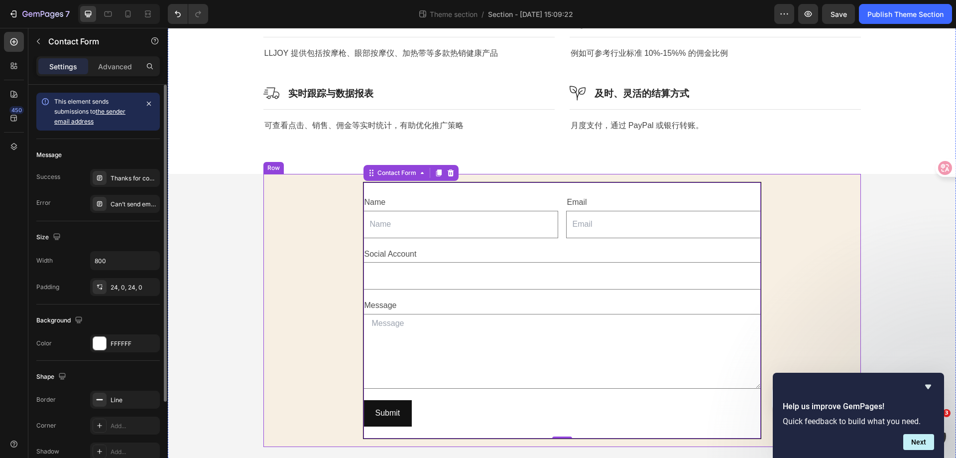
click at [263, 197] on div "Name Text Block Text Field Email Text Block Email Field Row Social Account Text…" at bounding box center [562, 310] width 598 height 273
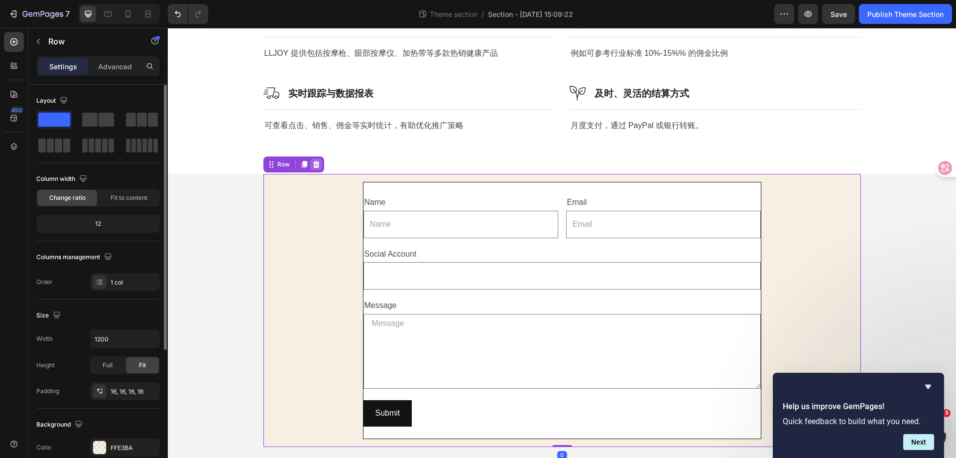
click at [314, 162] on icon at bounding box center [316, 164] width 6 height 7
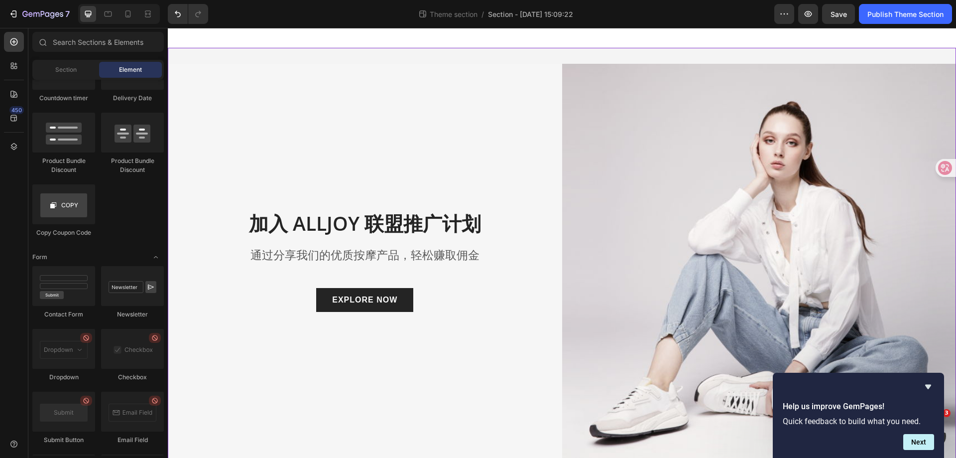
click at [552, 56] on div "加入 ALLJOY 联盟推广计划 Heading 通过分享我们的优质按摩产品，轻松赚取佣金 Text block EXPLORE NOW Button Row…" at bounding box center [562, 387] width 788 height 679
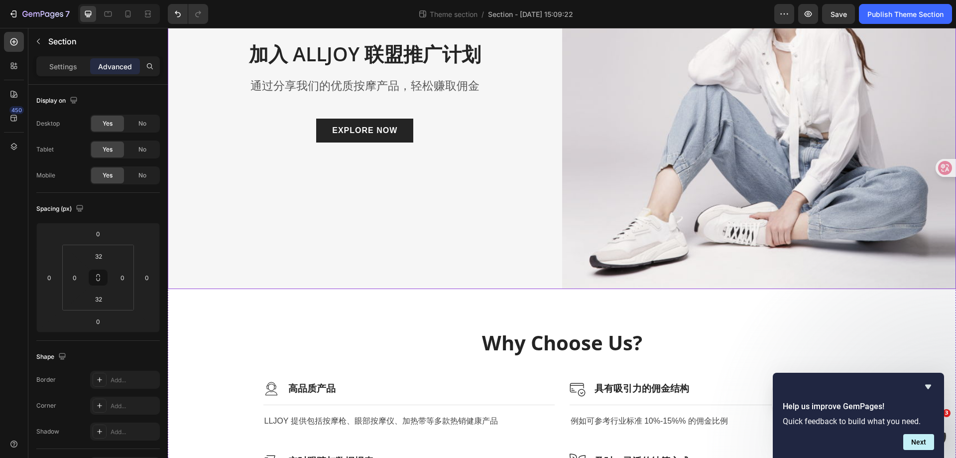
scroll to position [265, 0]
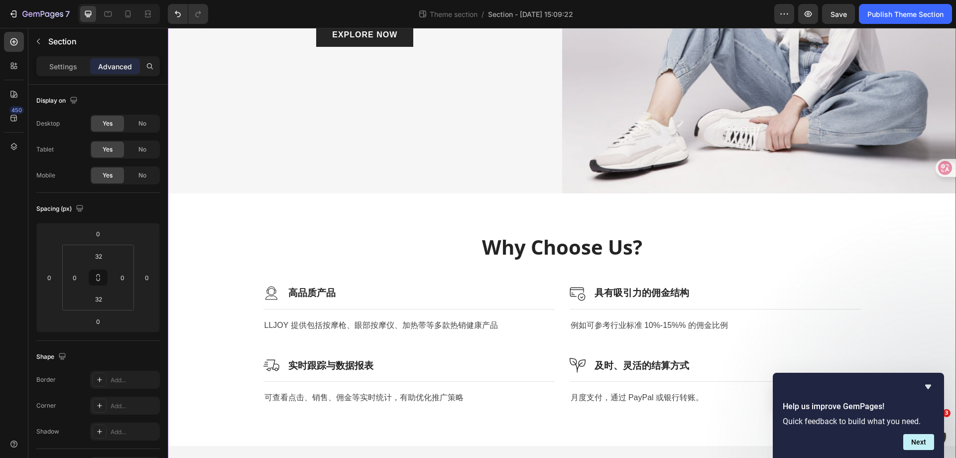
click at [311, 447] on div "加入 ALLJOY 联盟推广计划 Heading 通过分享我们的优质按摩产品，轻松赚取佣金 Text block EXPLORE NOW Button Row…" at bounding box center [562, 122] width 788 height 679
click at [14, 118] on icon at bounding box center [13, 118] width 6 height 6
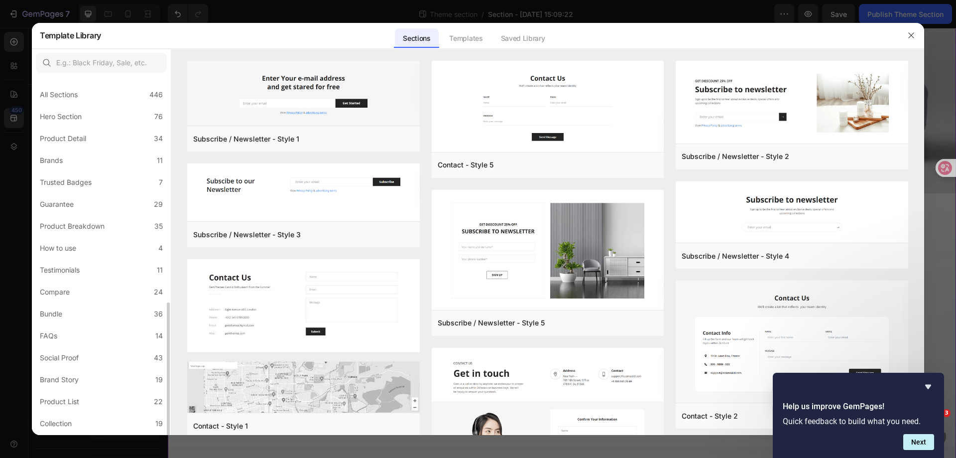
scroll to position [130, 0]
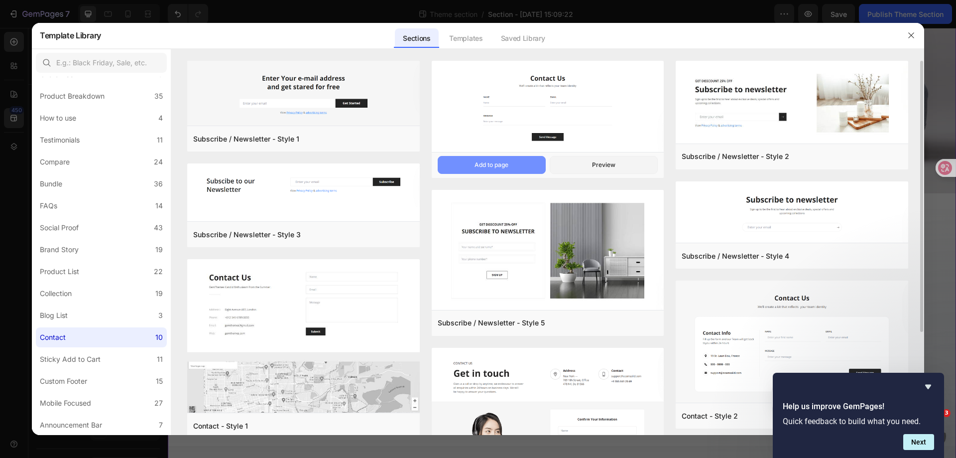
click at [518, 168] on button "Add to page" at bounding box center [492, 165] width 108 height 18
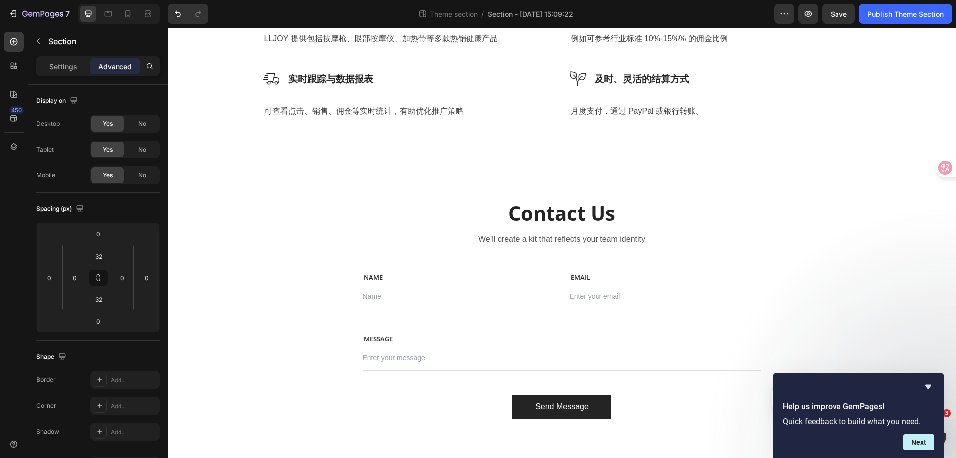
scroll to position [564, 0]
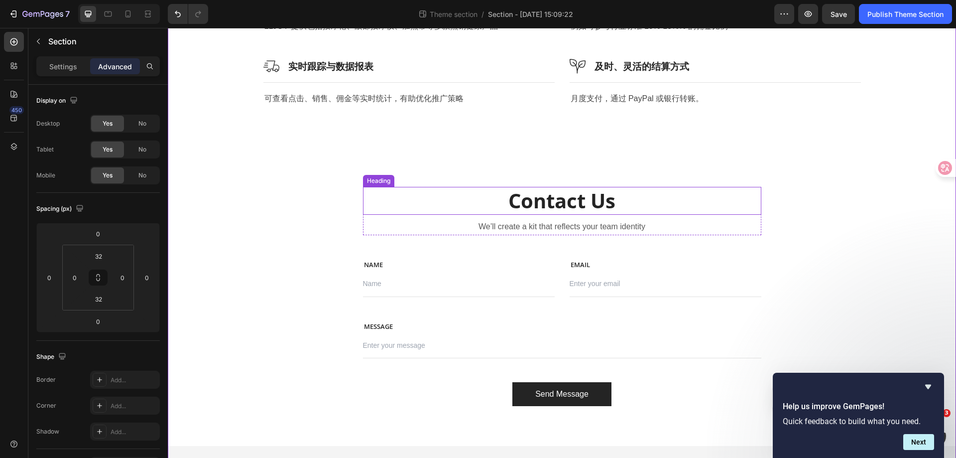
click at [580, 197] on p "Contact Us" at bounding box center [562, 201] width 396 height 26
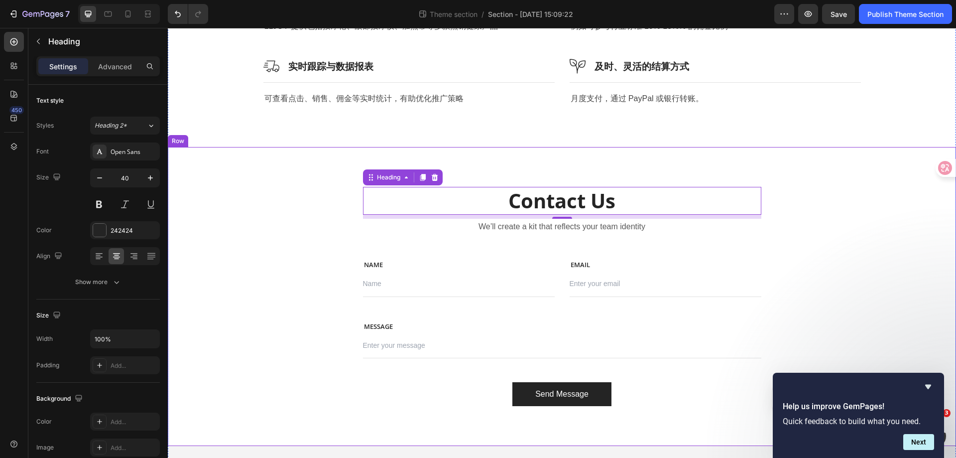
click at [258, 165] on div "Contact Us Heading 8 We’ll create a kit that reflects your team identity Text b…" at bounding box center [562, 296] width 788 height 299
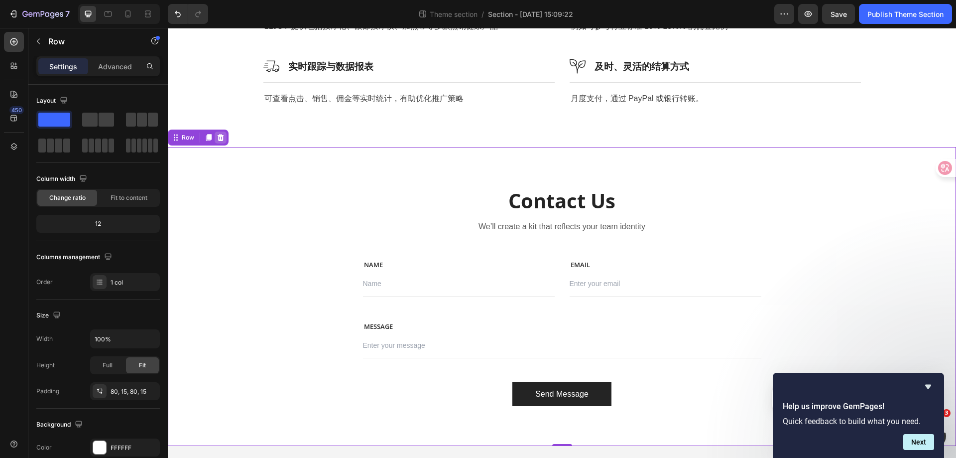
click at [226, 134] on div at bounding box center [221, 137] width 12 height 12
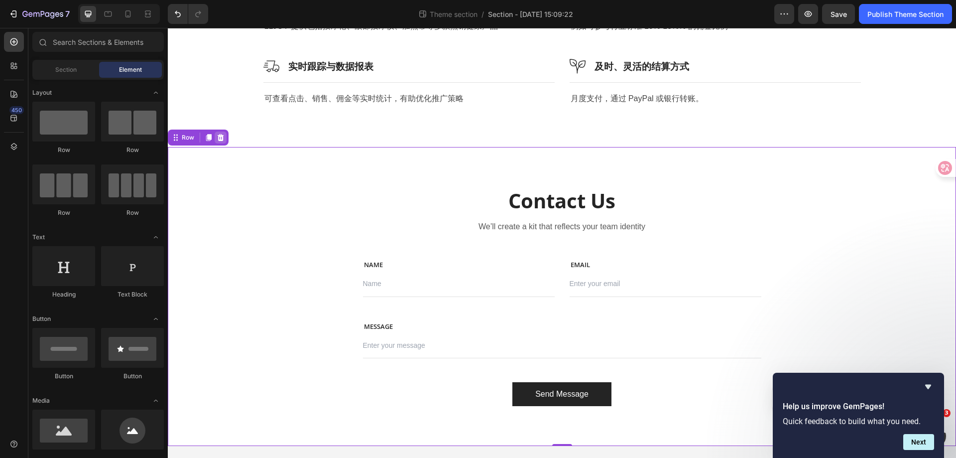
scroll to position [265, 0]
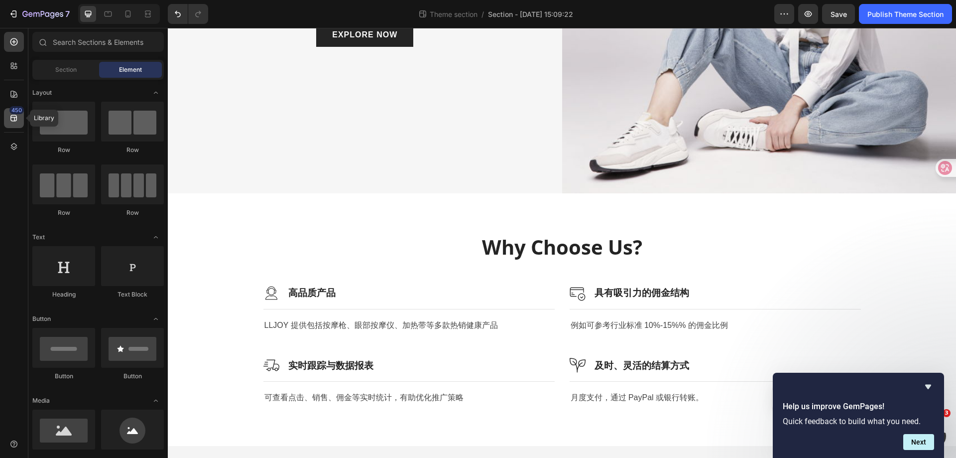
click at [17, 115] on icon at bounding box center [14, 118] width 10 height 10
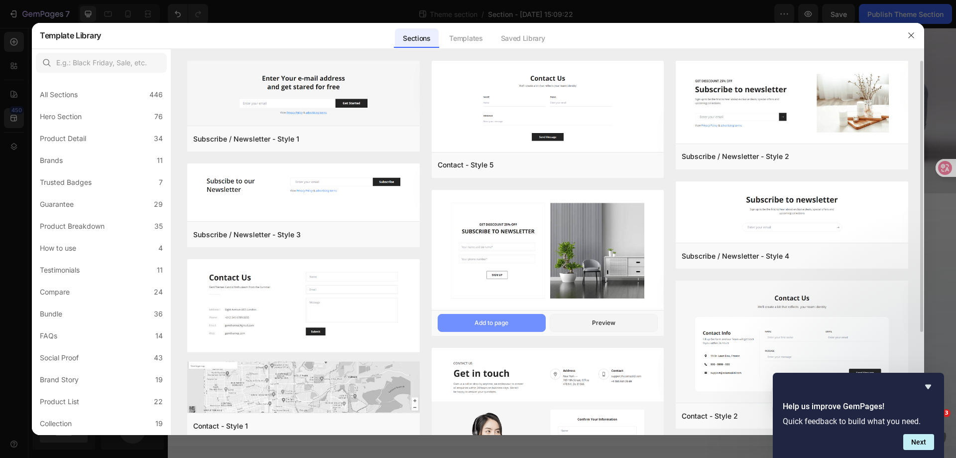
click at [517, 323] on button "Add to page" at bounding box center [492, 323] width 108 height 18
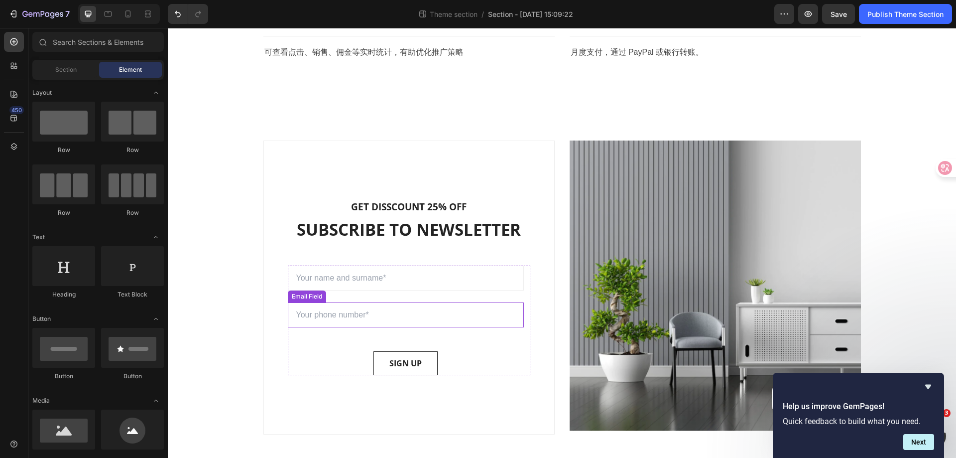
scroll to position [638, 0]
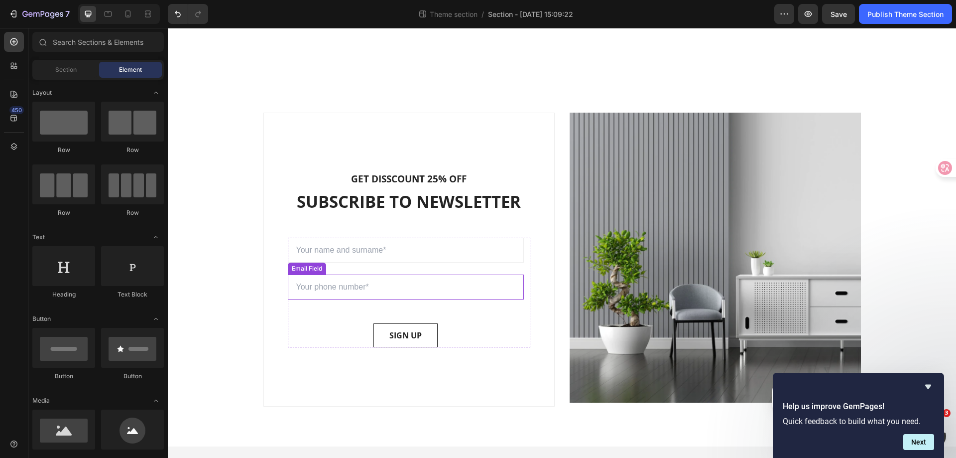
click at [444, 285] on input "email" at bounding box center [406, 286] width 236 height 25
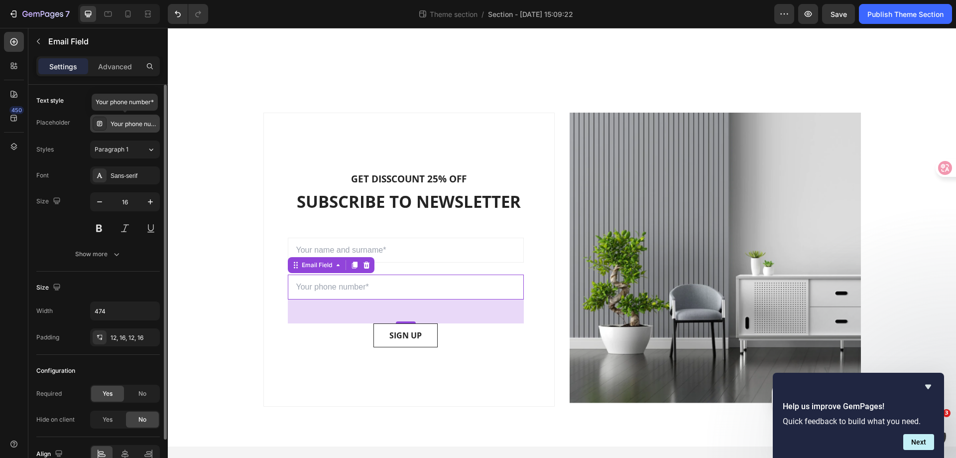
click at [134, 125] on div "Your phone number*" at bounding box center [134, 124] width 47 height 9
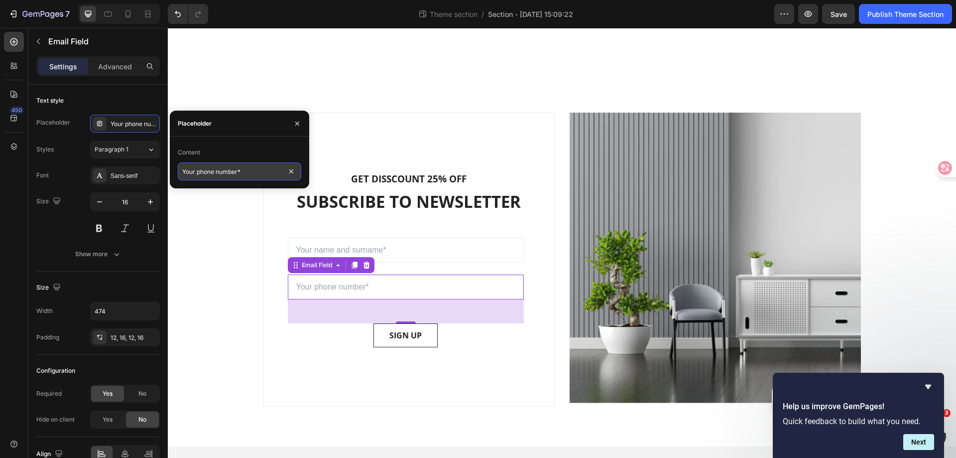
click at [225, 170] on input "Your phone number*" at bounding box center [239, 171] width 123 height 18
click at [252, 172] on input "Your phone number*" at bounding box center [239, 171] width 123 height 18
drag, startPoint x: 248, startPoint y: 170, endPoint x: 198, endPoint y: 169, distance: 50.8
click at [198, 169] on input "Your phone number*" at bounding box center [239, 171] width 123 height 18
type input "Your social account"
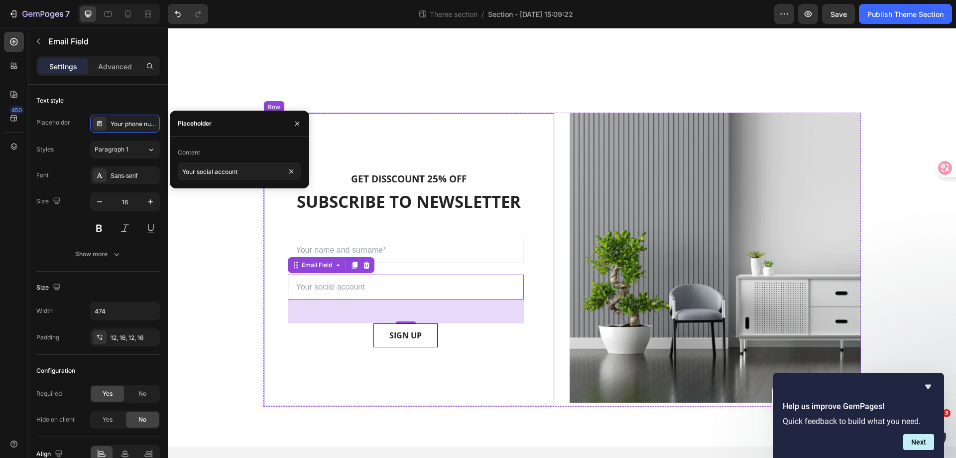
click at [539, 215] on div "GET DISSCOUNT 25% OFF Text block SUBSCRIBE TO NEWSLETTER Heading Sign up to be …" at bounding box center [408, 260] width 291 height 294
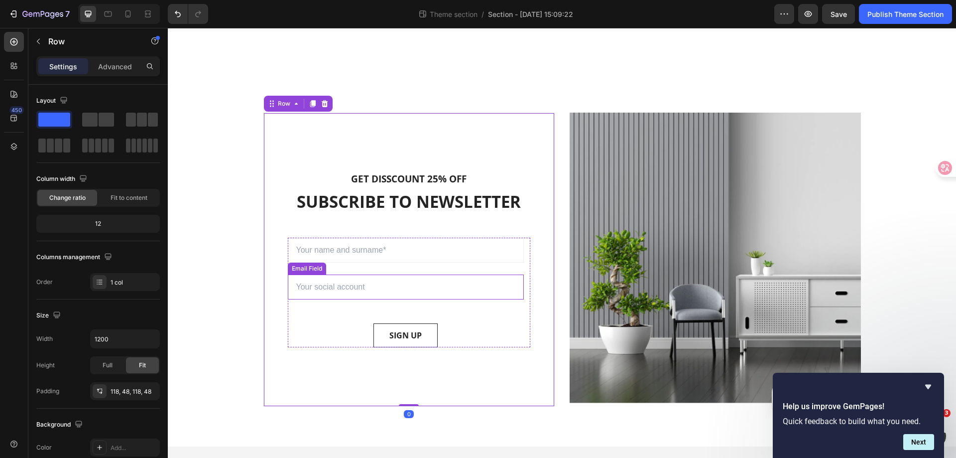
click at [449, 290] on input "email" at bounding box center [406, 286] width 236 height 25
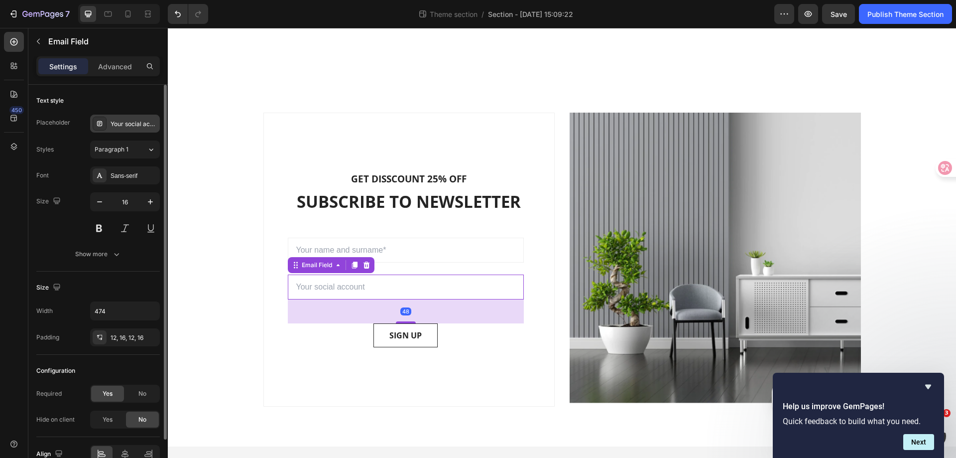
click at [137, 120] on div "Your social account" at bounding box center [134, 124] width 47 height 9
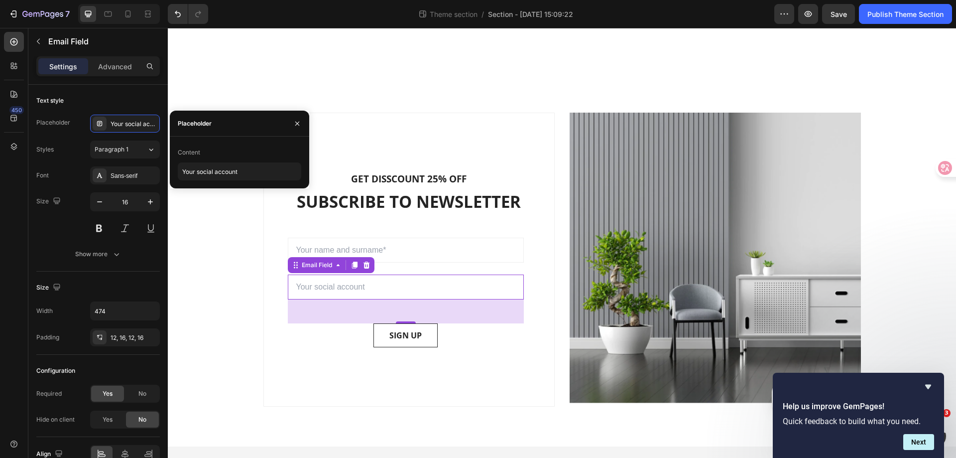
click at [312, 307] on div "48" at bounding box center [406, 311] width 236 height 24
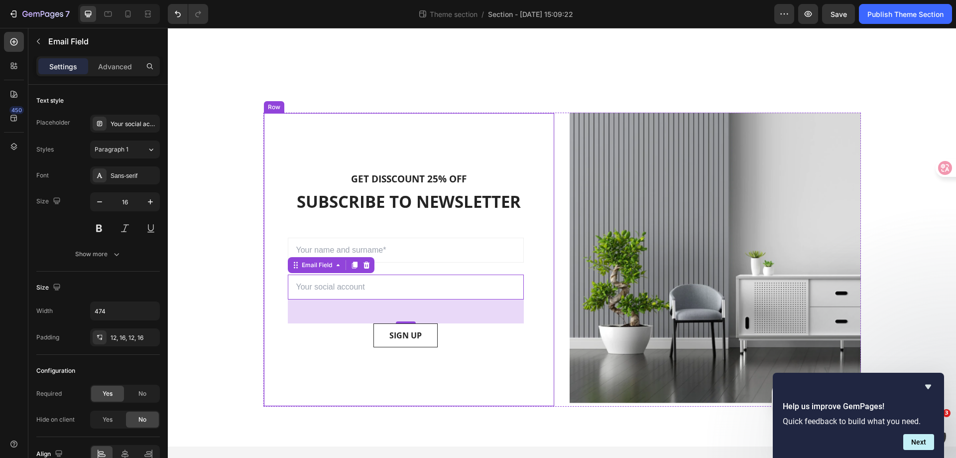
click at [288, 342] on div "SIGN UP Submit Button" at bounding box center [406, 335] width 236 height 24
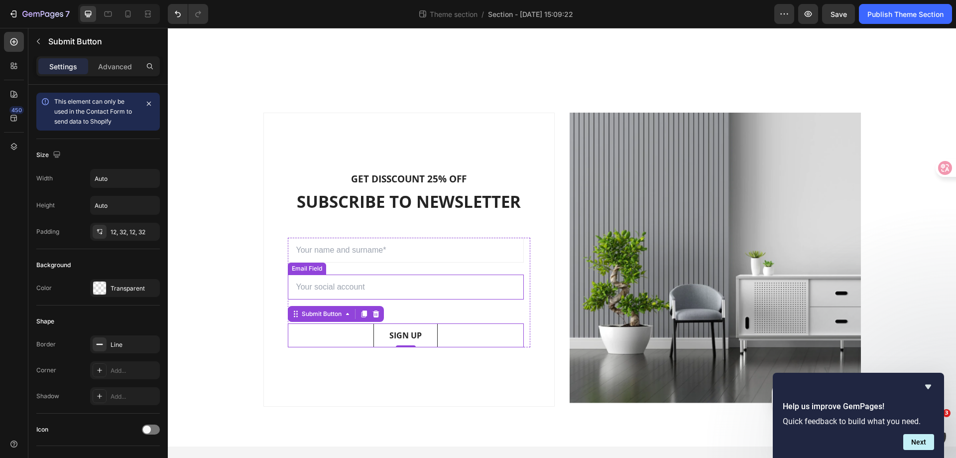
click at [333, 285] on input "email" at bounding box center [406, 286] width 236 height 25
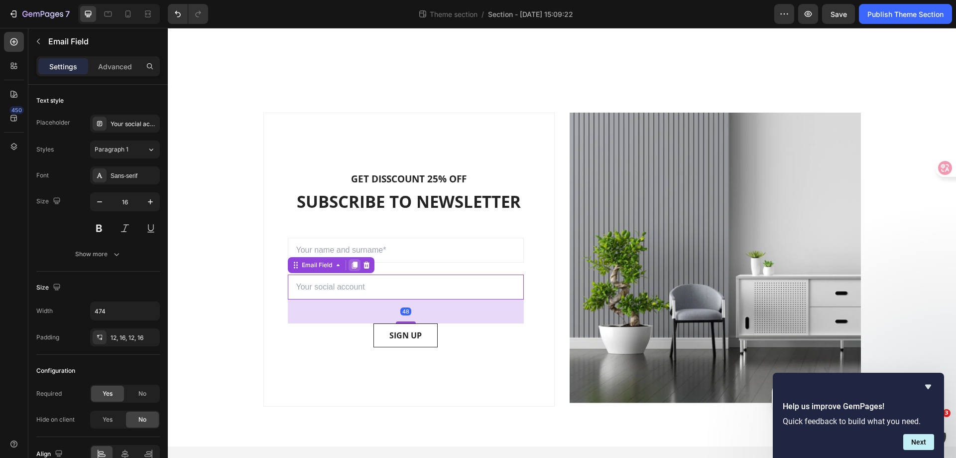
click at [352, 261] on icon at bounding box center [354, 264] width 5 height 7
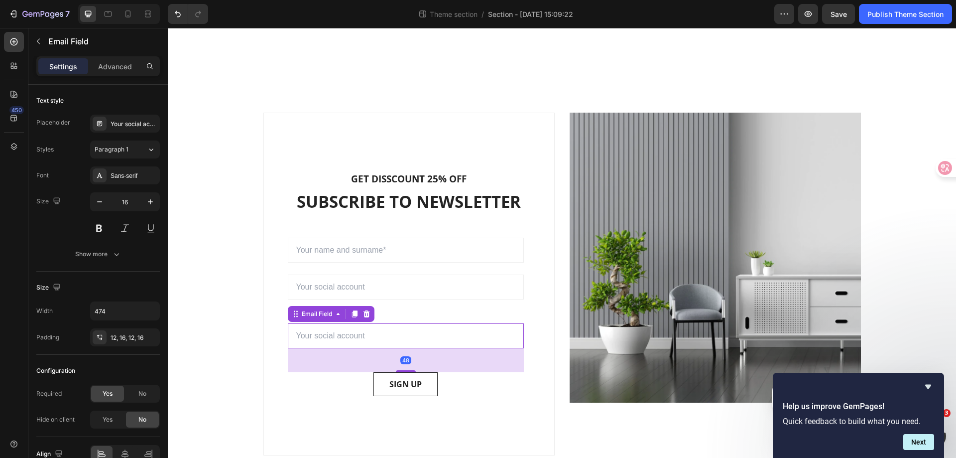
click at [387, 329] on input "email" at bounding box center [406, 335] width 236 height 25
click at [129, 123] on div "Your social account" at bounding box center [134, 124] width 47 height 9
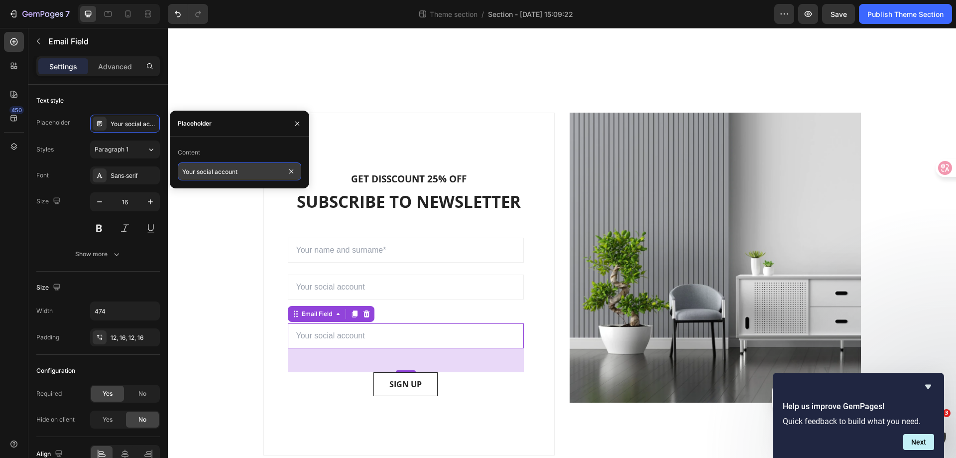
click at [230, 176] on input "Your social account" at bounding box center [239, 171] width 123 height 18
click at [244, 172] on input "Your social account" at bounding box center [239, 171] width 123 height 18
drag, startPoint x: 247, startPoint y: 171, endPoint x: 197, endPoint y: 169, distance: 50.8
click at [197, 169] on input "Your social account" at bounding box center [239, 171] width 123 height 18
click at [200, 174] on input "Your email" at bounding box center [239, 171] width 123 height 18
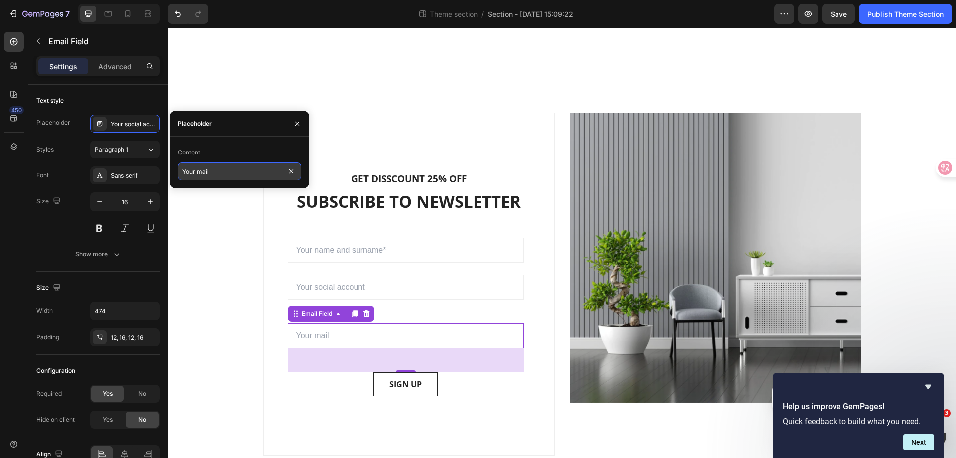
type input "Your email"
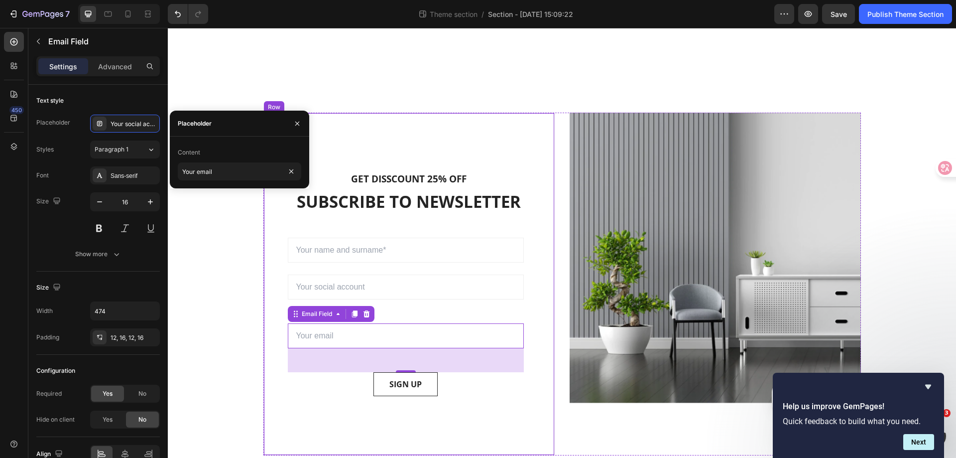
click at [328, 416] on div "GET DISSCOUNT 25% OFF Text block SUBSCRIBE TO NEWSLETTER Heading Sign up to be …" at bounding box center [408, 284] width 291 height 343
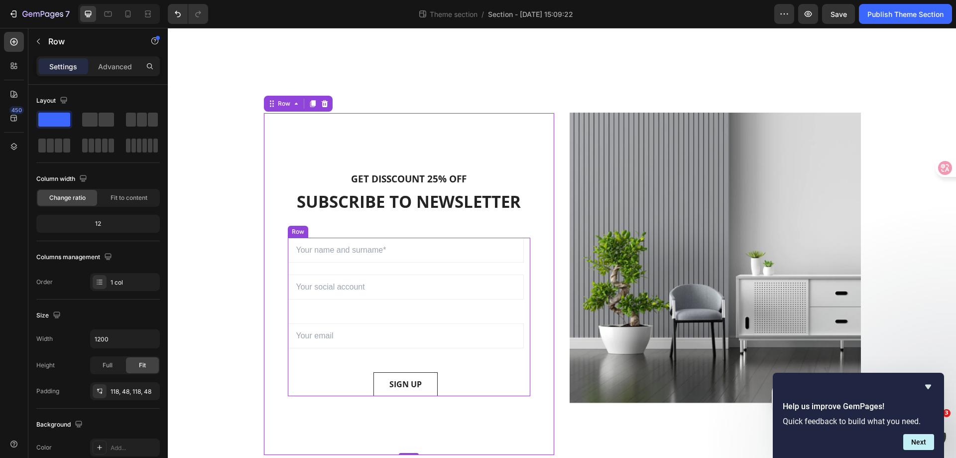
click at [375, 309] on div "Email Field Email Field Email Field SIGN UP Submit Button" at bounding box center [406, 317] width 236 height 158
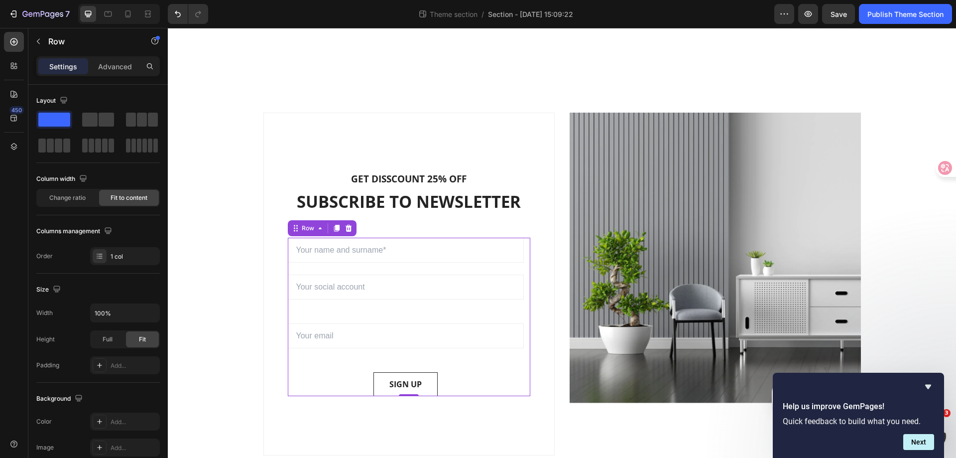
click at [378, 265] on div "Email Field Email Field Email Field SIGN UP Submit Button" at bounding box center [406, 317] width 236 height 158
click at [65, 196] on span "Change ratio" at bounding box center [67, 197] width 36 height 9
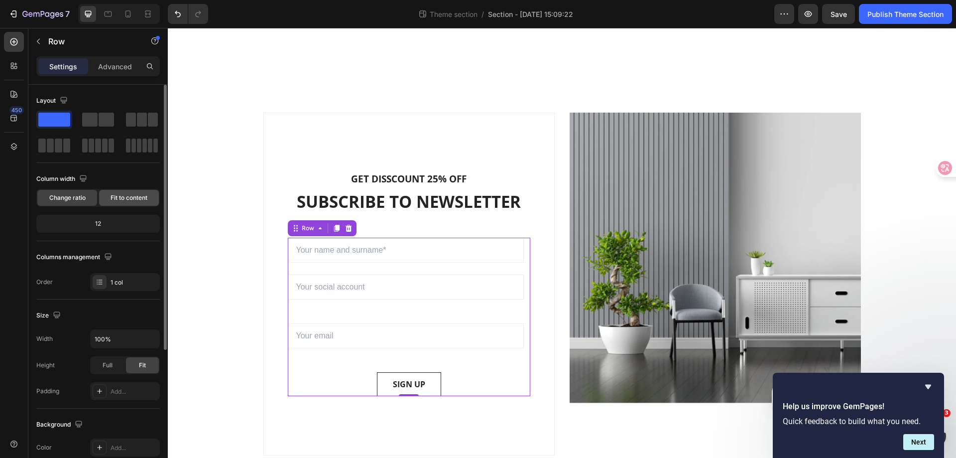
click at [130, 197] on span "Fit to content" at bounding box center [129, 197] width 37 height 9
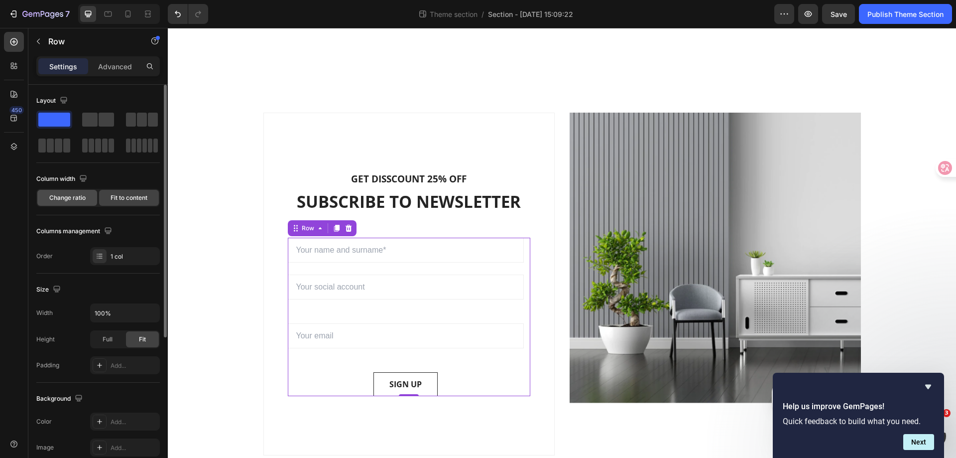
click at [78, 197] on span "Change ratio" at bounding box center [67, 197] width 36 height 9
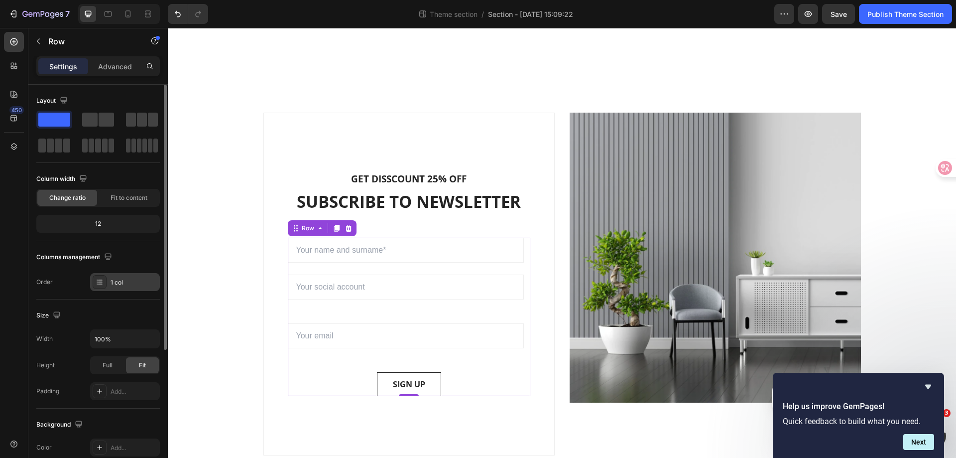
click at [138, 278] on div "1 col" at bounding box center [134, 282] width 47 height 9
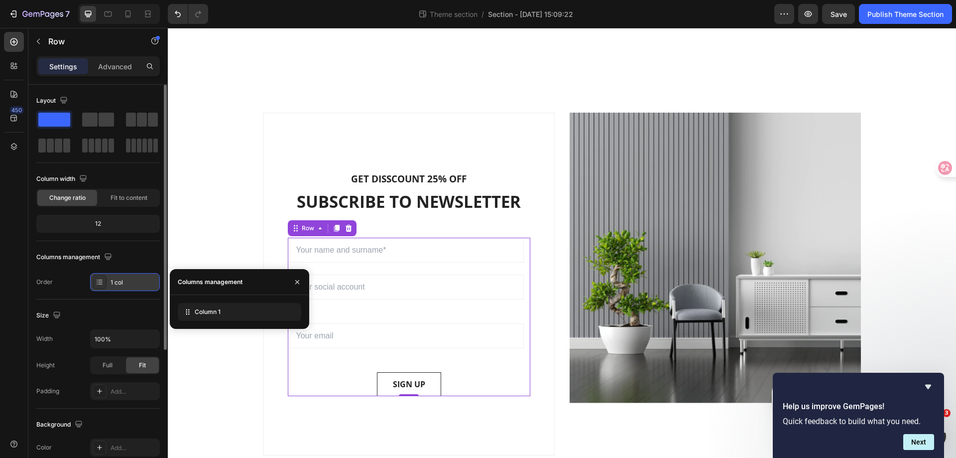
click at [138, 278] on div "1 col" at bounding box center [134, 282] width 47 height 9
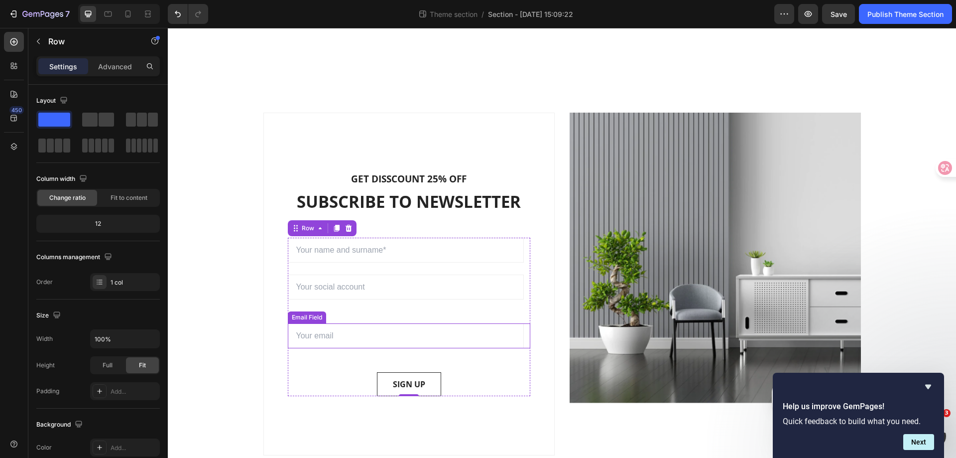
click at [331, 326] on input "email" at bounding box center [406, 335] width 236 height 25
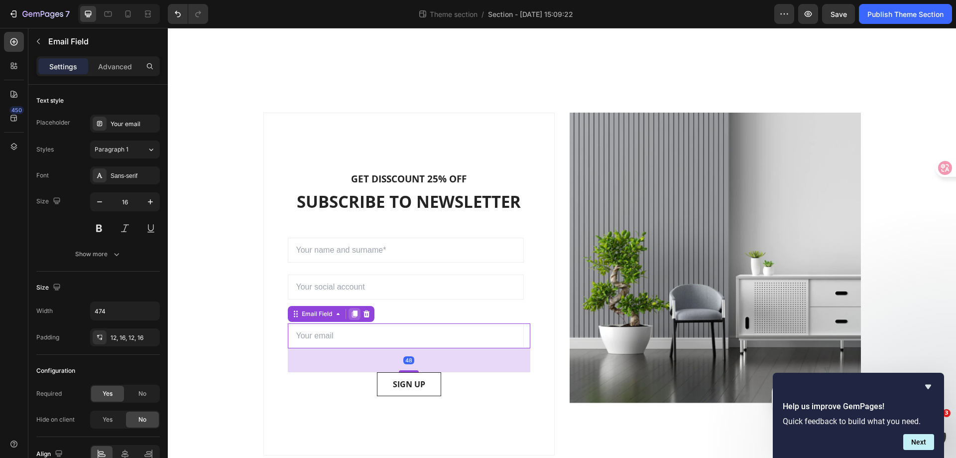
click at [351, 310] on icon at bounding box center [355, 314] width 8 height 8
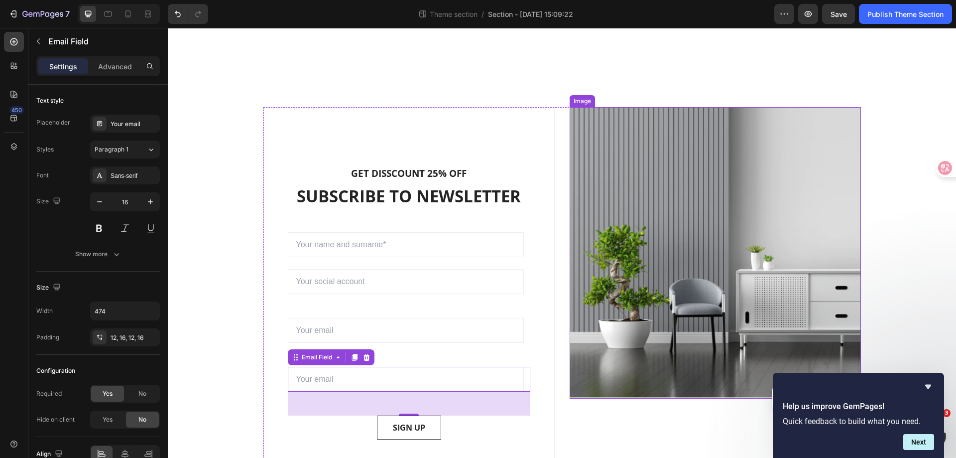
scroll to position [735, 0]
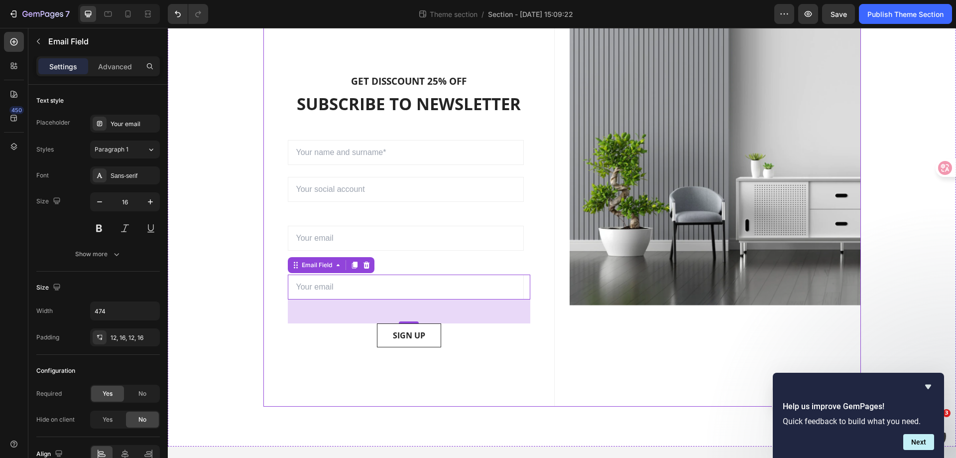
click at [651, 334] on div "Image" at bounding box center [715, 210] width 291 height 391
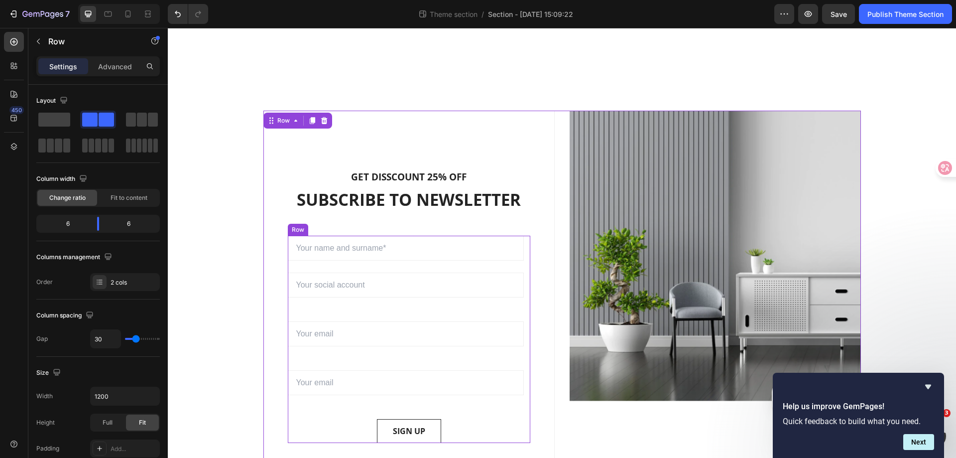
scroll to position [636, 0]
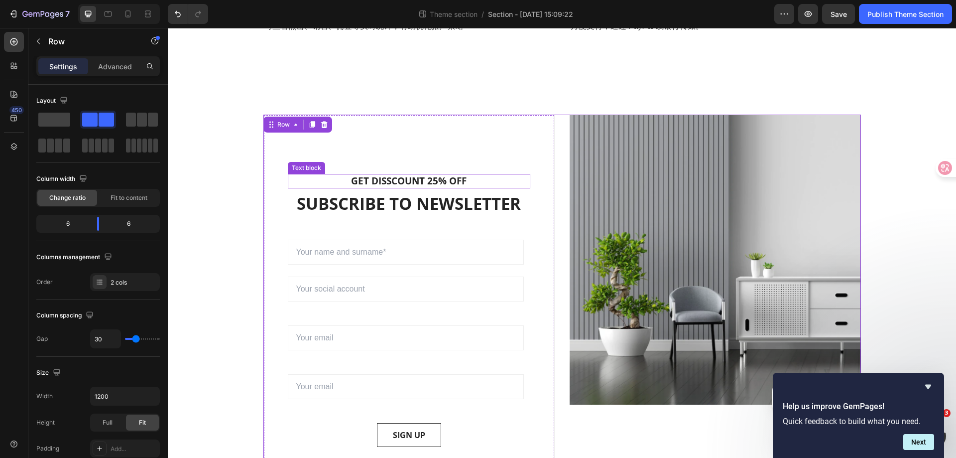
click at [421, 177] on p "GET DISSCOUNT 25% OFF" at bounding box center [409, 181] width 241 height 12
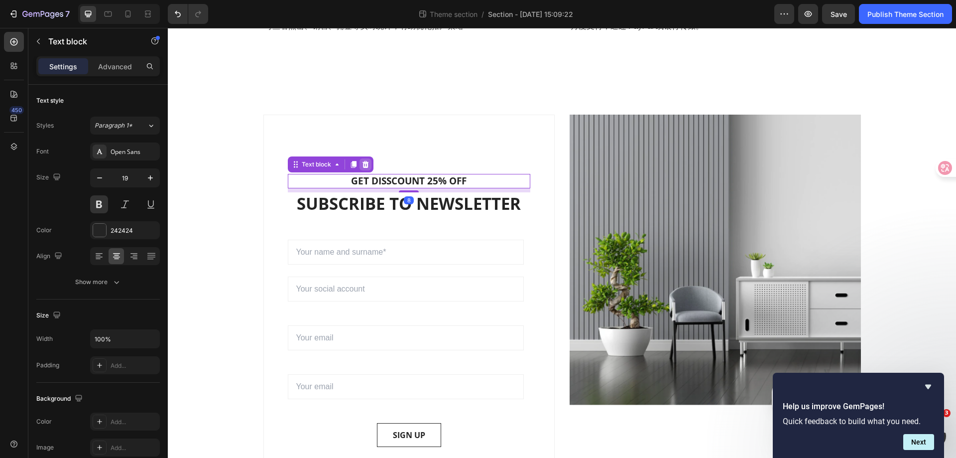
click at [362, 161] on icon at bounding box center [365, 164] width 6 height 7
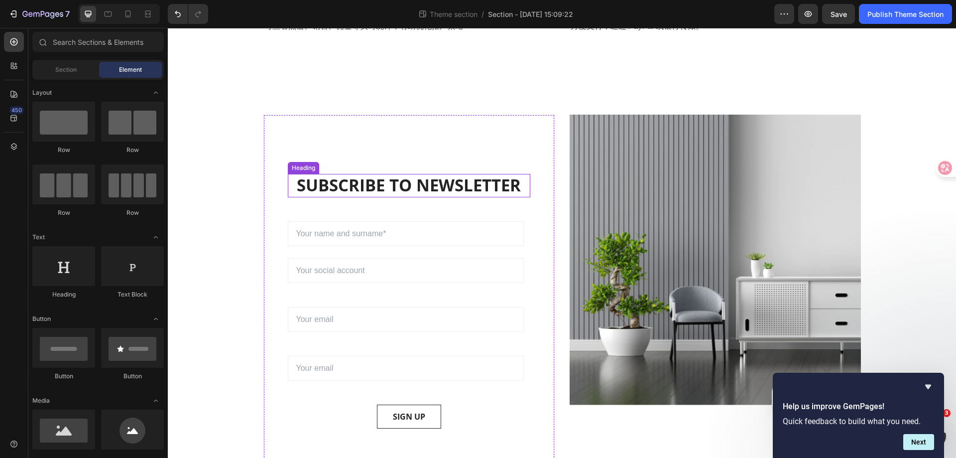
click at [411, 183] on p "SUBSCRIBE TO NEWSLETTER" at bounding box center [409, 185] width 241 height 21
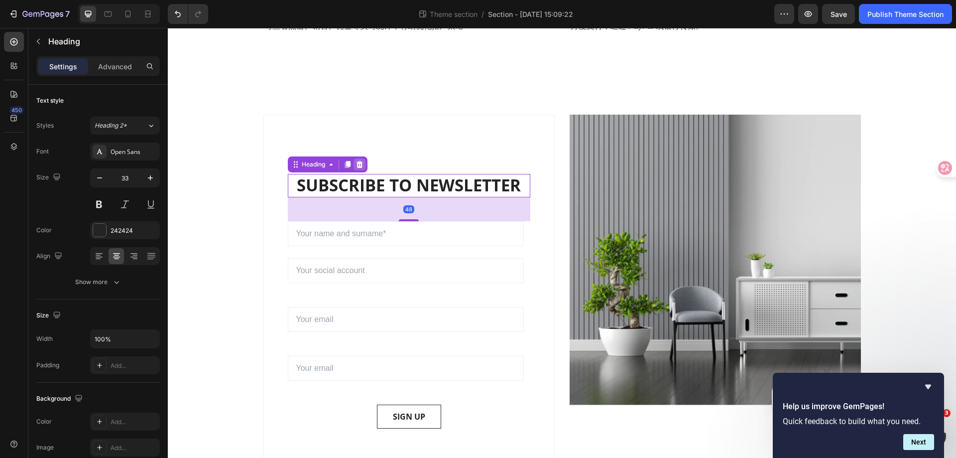
click at [361, 159] on div at bounding box center [360, 164] width 12 height 12
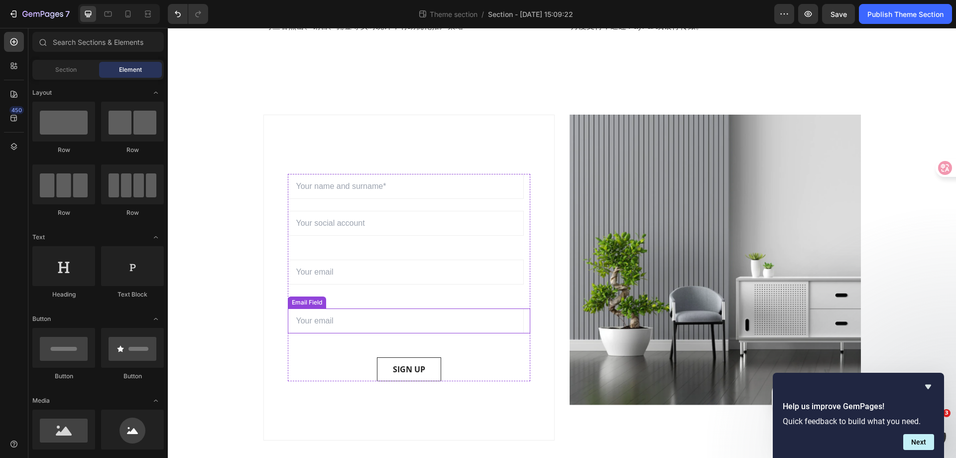
click at [410, 326] on input "email" at bounding box center [406, 320] width 236 height 25
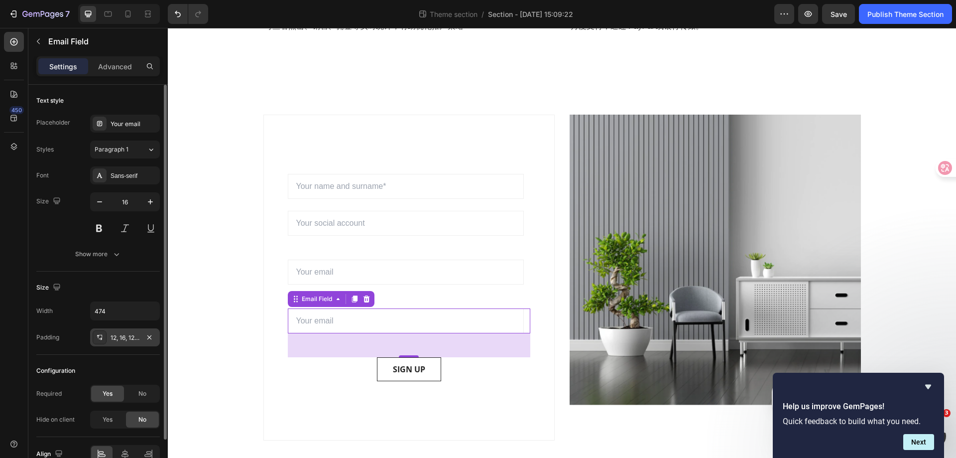
click at [132, 338] on div "12, 16, 12, 16" at bounding box center [125, 337] width 29 height 9
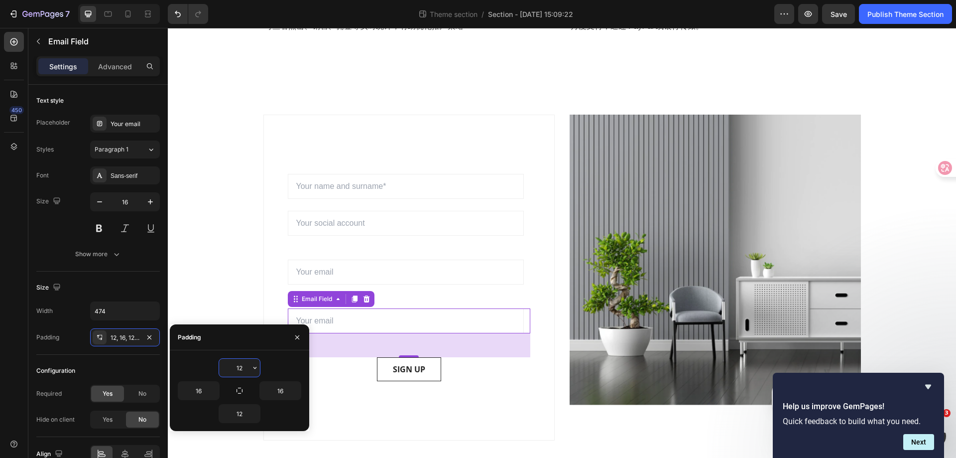
click at [243, 364] on input "12" at bounding box center [239, 368] width 41 height 18
type input "50"
click at [294, 362] on div "50" at bounding box center [239, 367] width 123 height 19
click at [246, 413] on input "12" at bounding box center [239, 413] width 41 height 18
type input "50"
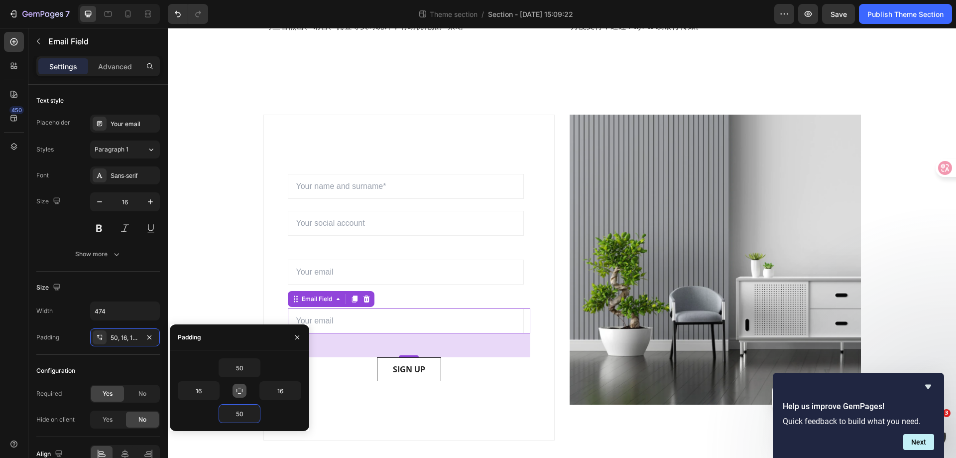
click at [239, 392] on icon "button" at bounding box center [240, 390] width 8 height 8
type input "50"
click at [274, 370] on div "50" at bounding box center [239, 367] width 123 height 19
click at [294, 335] on icon "button" at bounding box center [297, 337] width 8 height 8
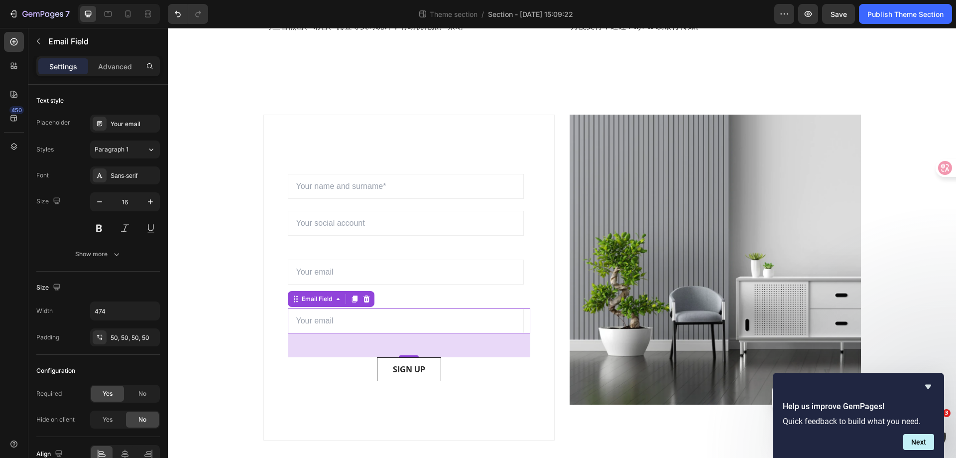
click at [443, 294] on div "Email Field Email Field Email Field Email Field 48 SIGN UP Submit Button" at bounding box center [409, 277] width 243 height 207
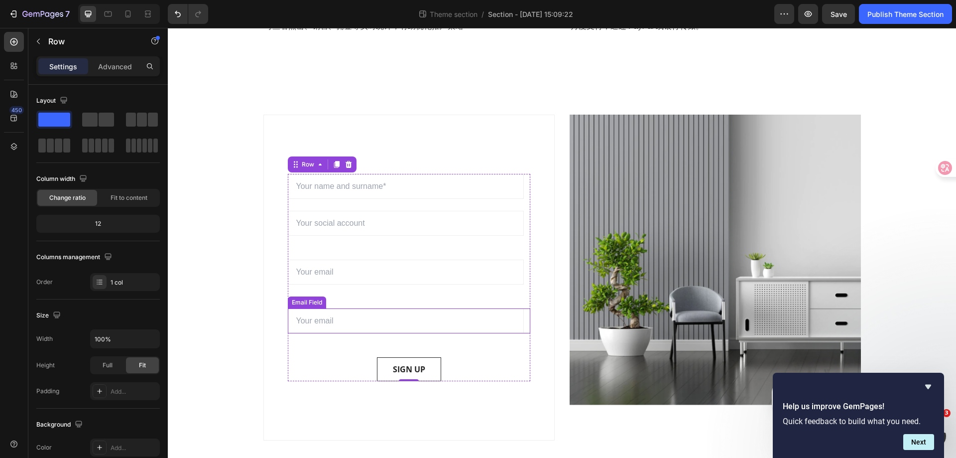
click at [432, 319] on input "email" at bounding box center [406, 320] width 236 height 25
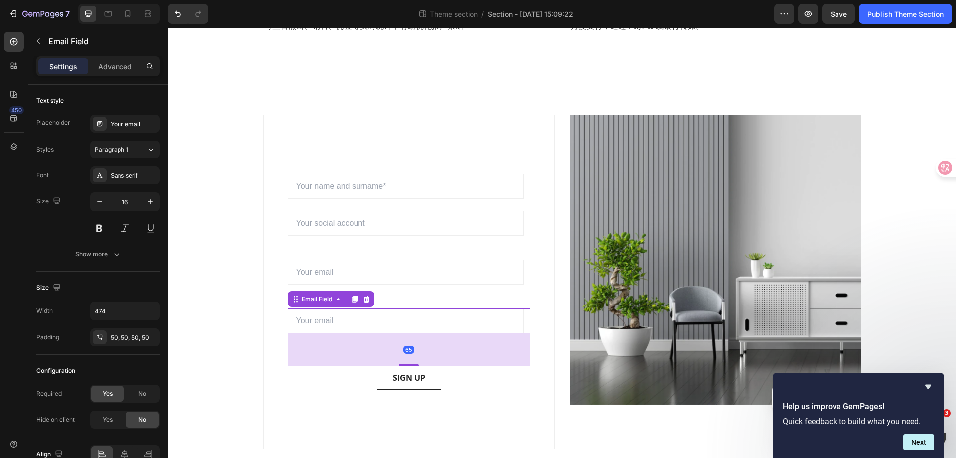
drag, startPoint x: 406, startPoint y: 351, endPoint x: 397, endPoint y: 320, distance: 32.3
click at [413, 364] on div at bounding box center [409, 365] width 20 height 2
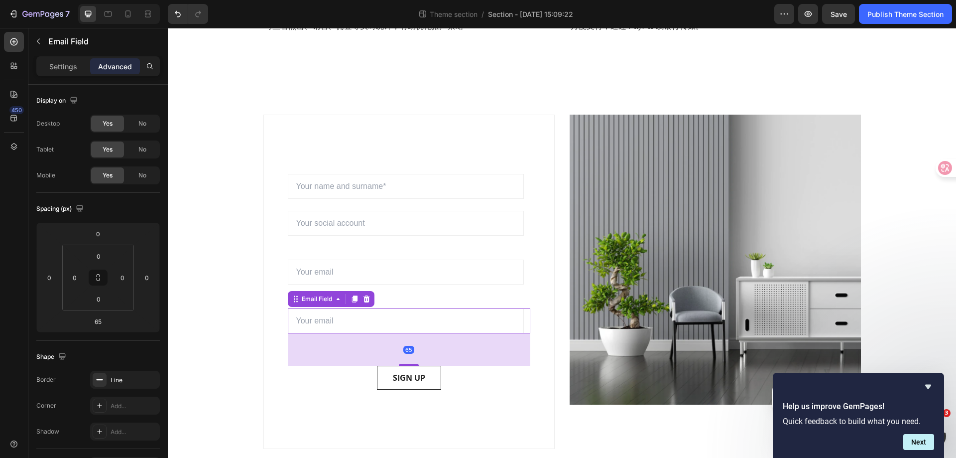
click at [397, 320] on input "email" at bounding box center [406, 320] width 236 height 25
click at [102, 252] on input "0" at bounding box center [99, 255] width 20 height 15
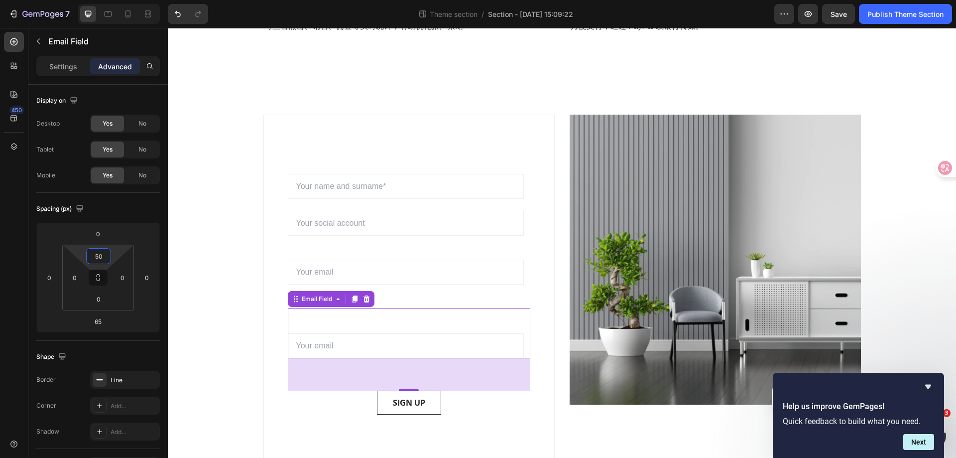
type input "50"
click at [422, 318] on div "Email Field 65" at bounding box center [409, 333] width 243 height 50
click at [536, 417] on div "Sign up to be the first to hear about exclusive deals, special offers and upcom…" at bounding box center [408, 294] width 291 height 359
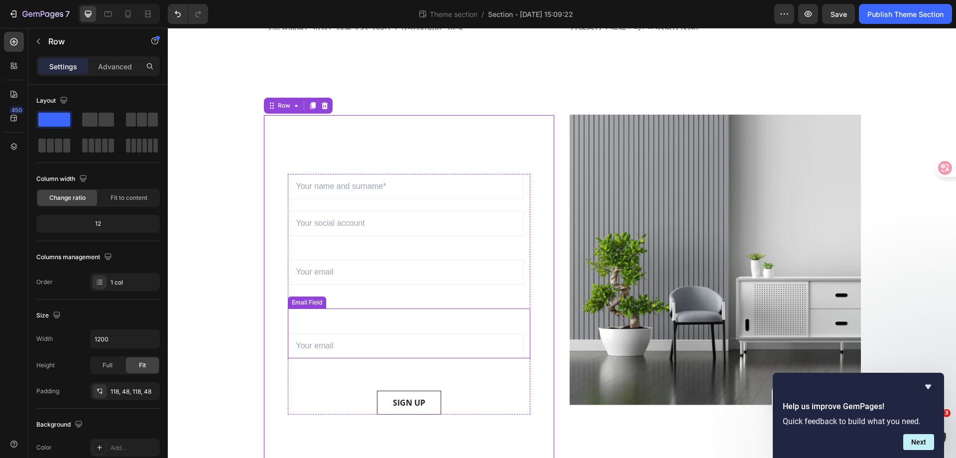
click at [470, 344] on input "email" at bounding box center [406, 345] width 236 height 25
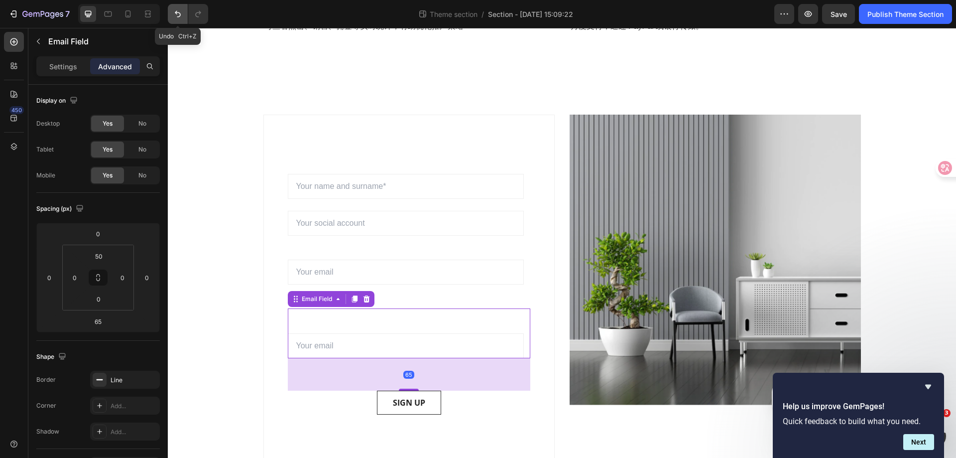
click at [170, 17] on button "Undo/Redo" at bounding box center [178, 14] width 20 height 20
type input "0"
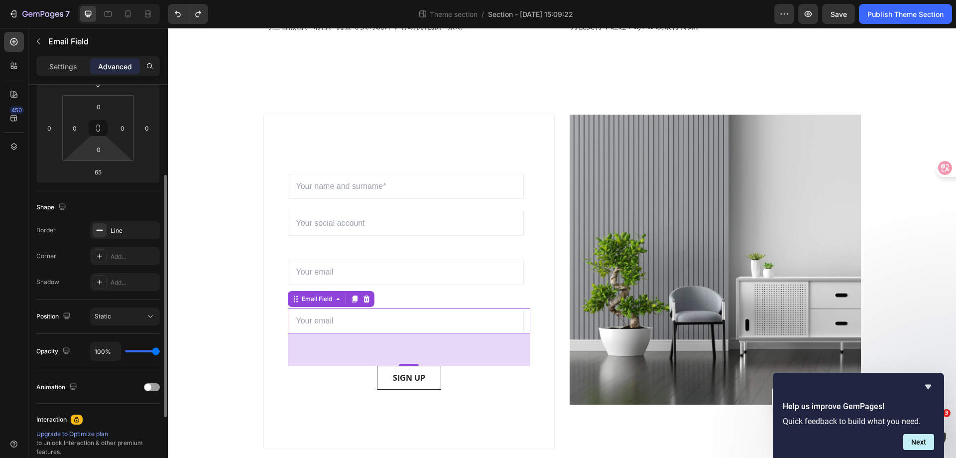
scroll to position [0, 0]
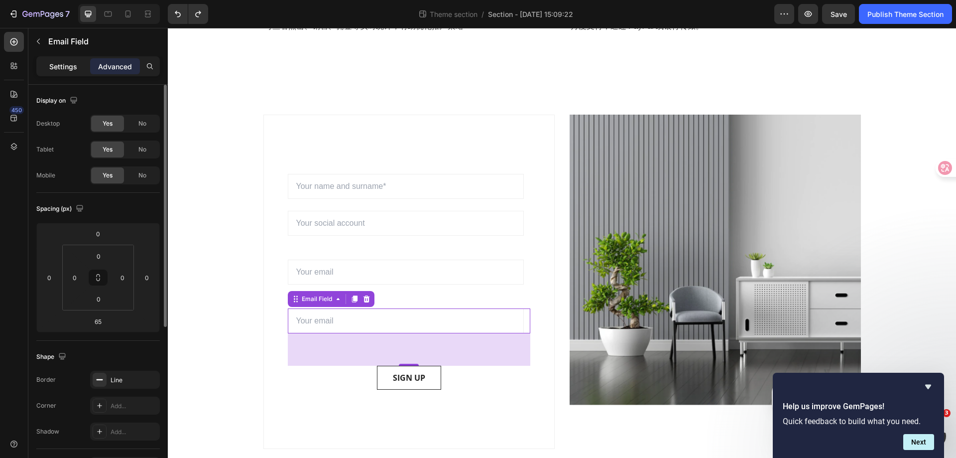
click at [55, 64] on p "Settings" at bounding box center [63, 66] width 28 height 10
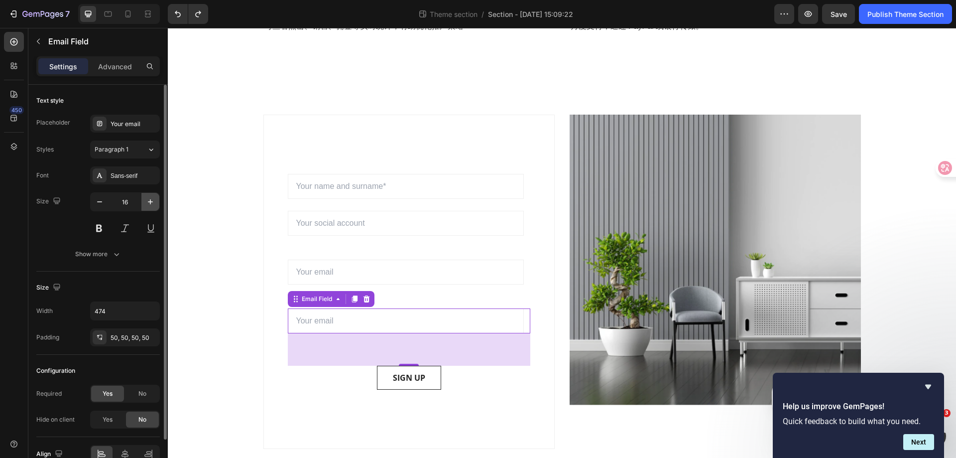
click at [146, 200] on icon "button" at bounding box center [150, 202] width 10 height 10
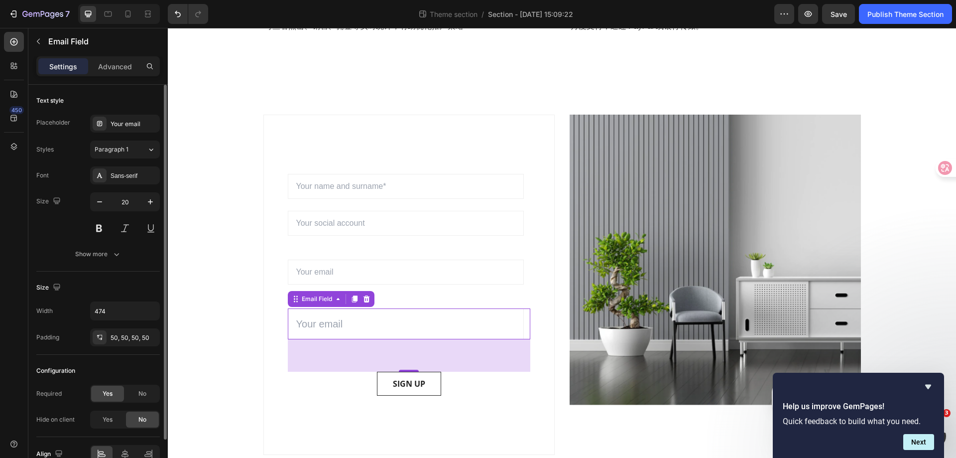
click at [85, 203] on div "Size 20" at bounding box center [97, 214] width 123 height 45
click at [93, 202] on button "button" at bounding box center [100, 202] width 18 height 18
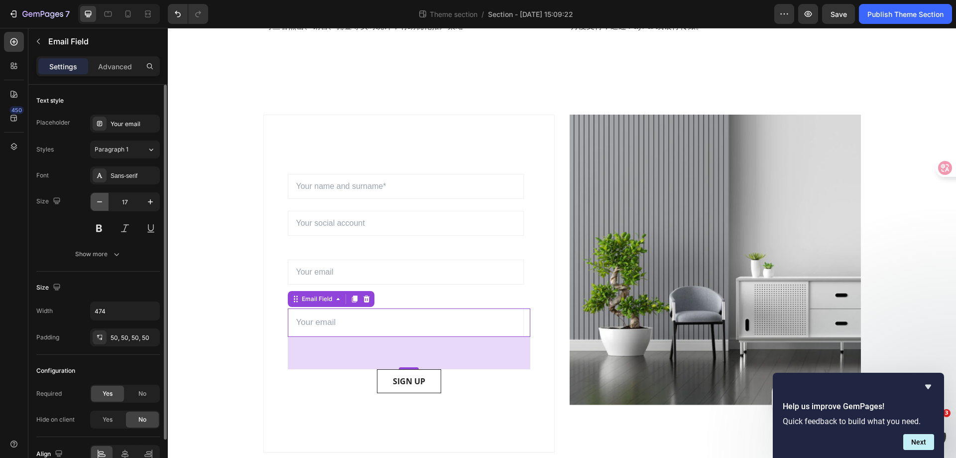
type input "16"
click at [101, 252] on div "Show more" at bounding box center [98, 254] width 46 height 10
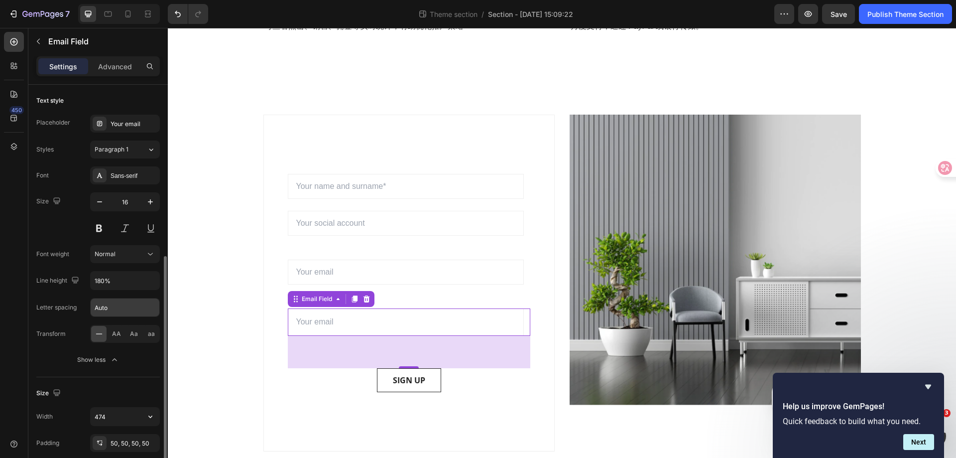
scroll to position [100, 0]
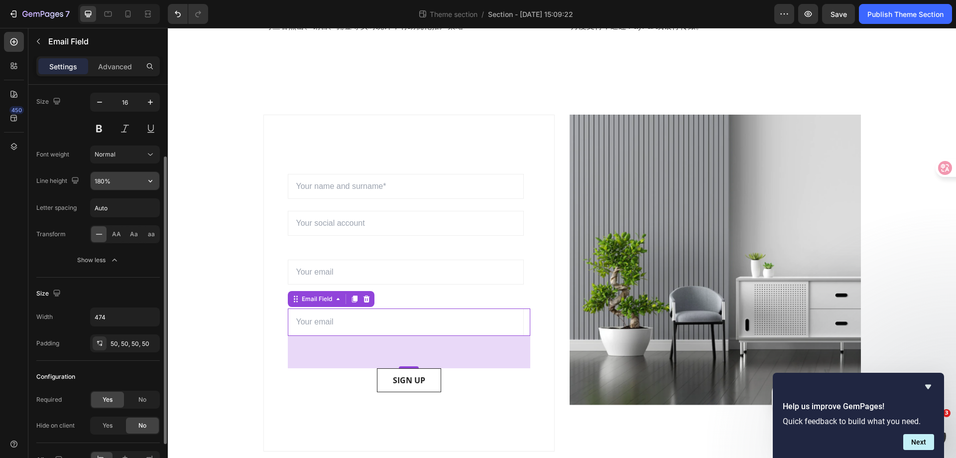
click at [132, 185] on input "180%" at bounding box center [125, 181] width 69 height 18
click at [149, 183] on icon "button" at bounding box center [150, 181] width 10 height 10
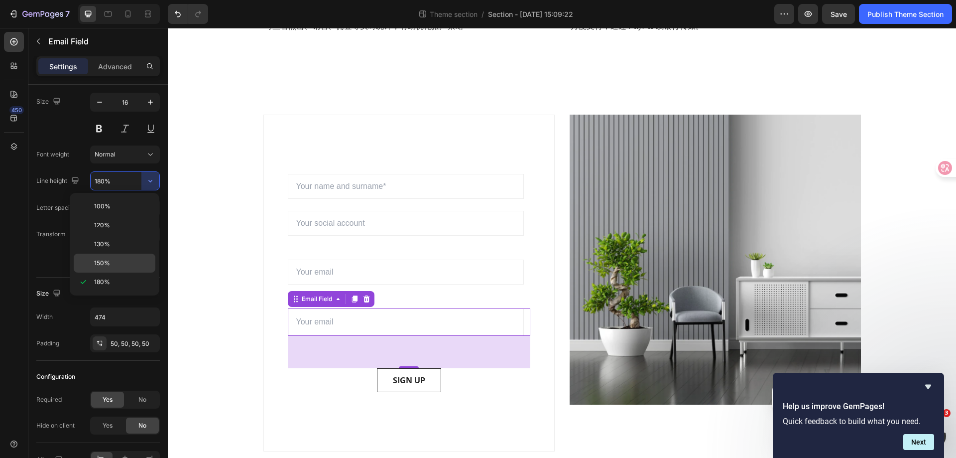
click at [123, 254] on div "150%" at bounding box center [115, 262] width 82 height 19
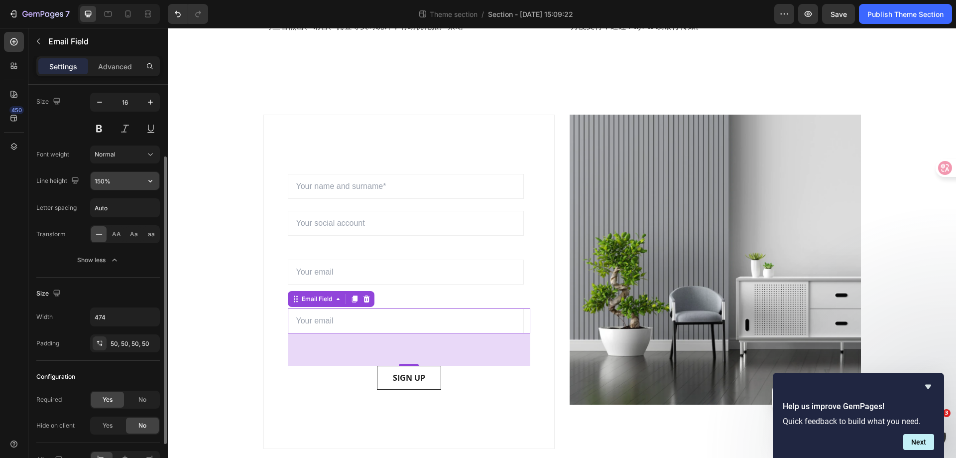
click at [137, 185] on input "150%" at bounding box center [125, 181] width 69 height 18
type input "300%"
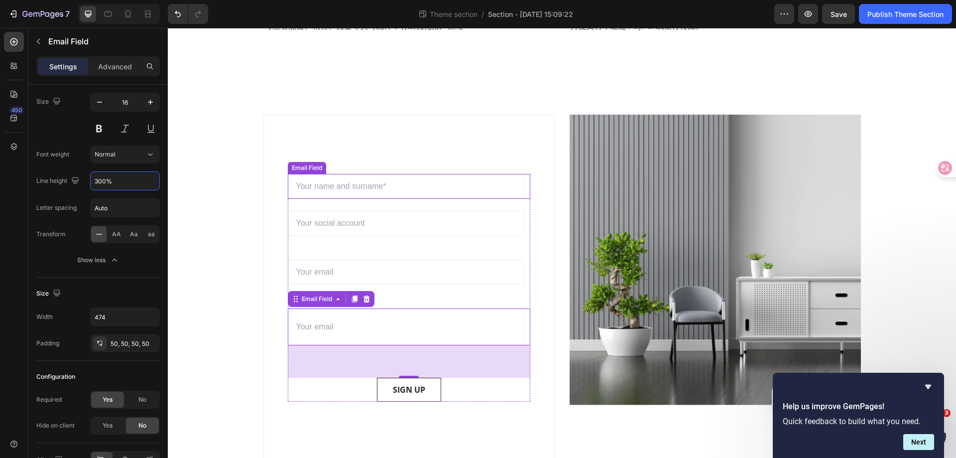
click at [360, 190] on input "email" at bounding box center [406, 186] width 236 height 25
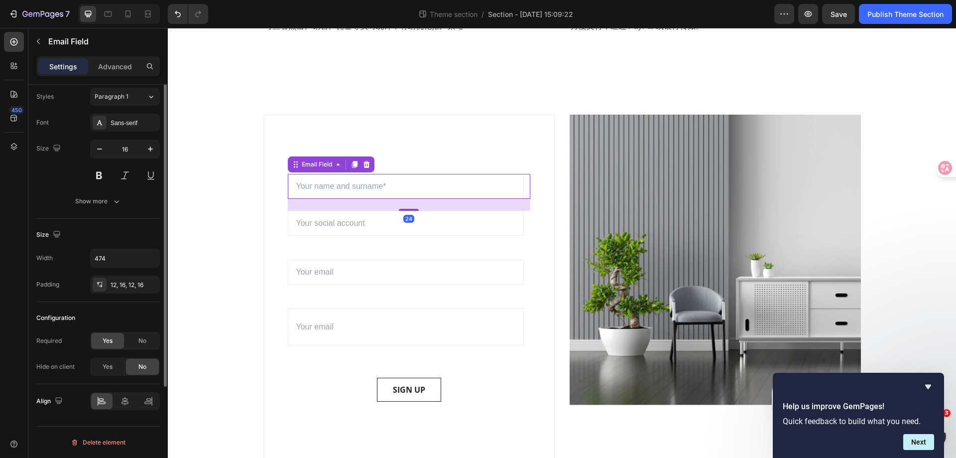
scroll to position [0, 0]
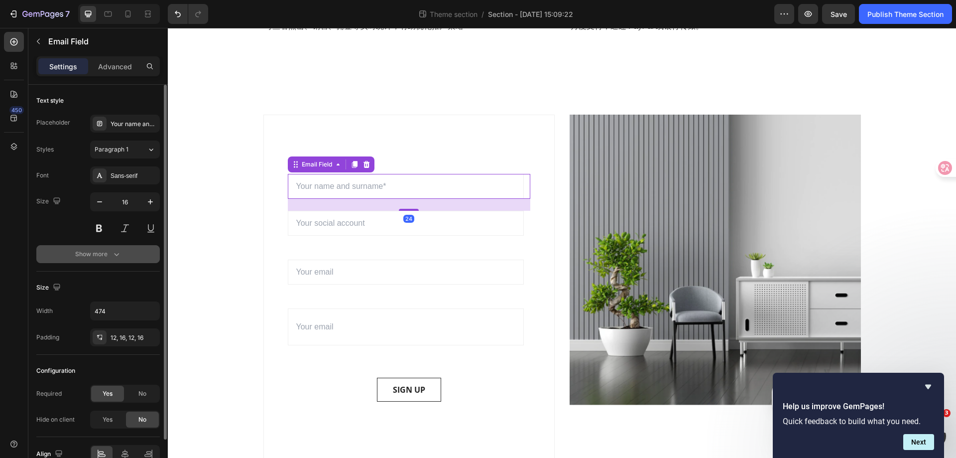
click at [105, 250] on div "Show more" at bounding box center [98, 254] width 46 height 10
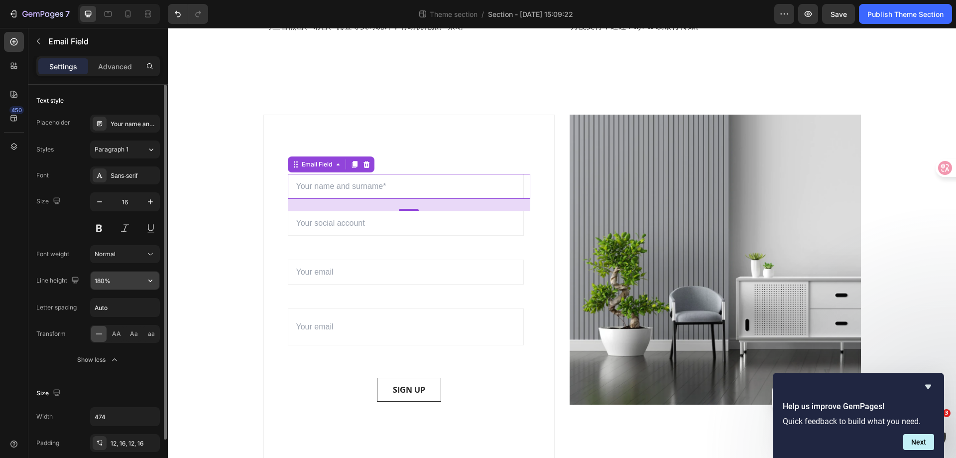
click at [148, 281] on icon "button" at bounding box center [150, 280] width 10 height 10
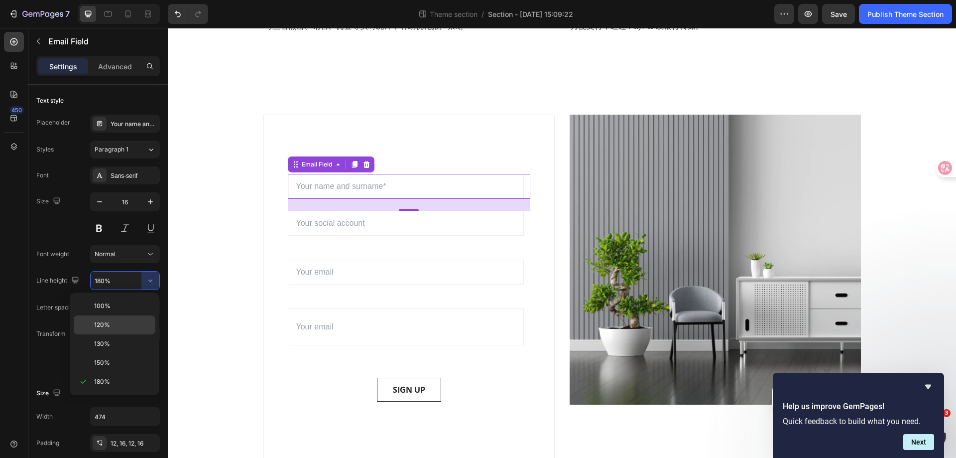
click at [117, 323] on p "120%" at bounding box center [122, 324] width 57 height 9
type input "120%"
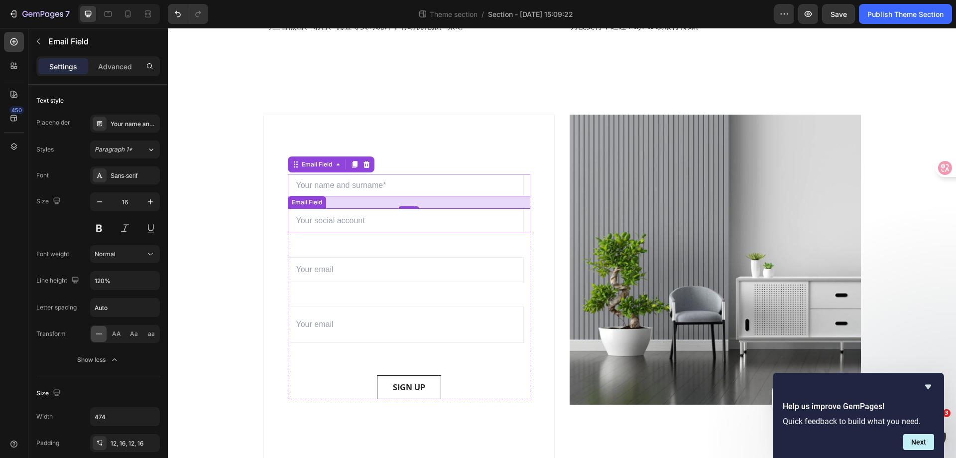
click at [396, 219] on input "email" at bounding box center [406, 220] width 236 height 25
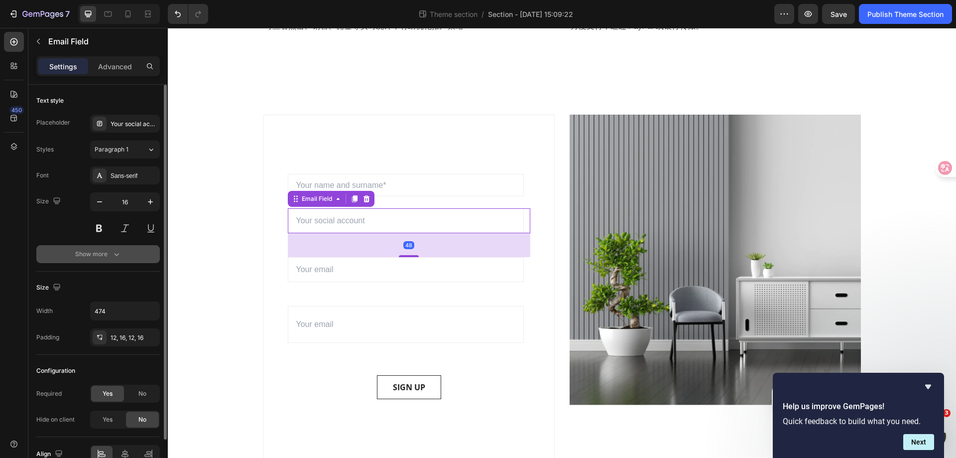
click at [89, 259] on button "Show more" at bounding box center [97, 254] width 123 height 18
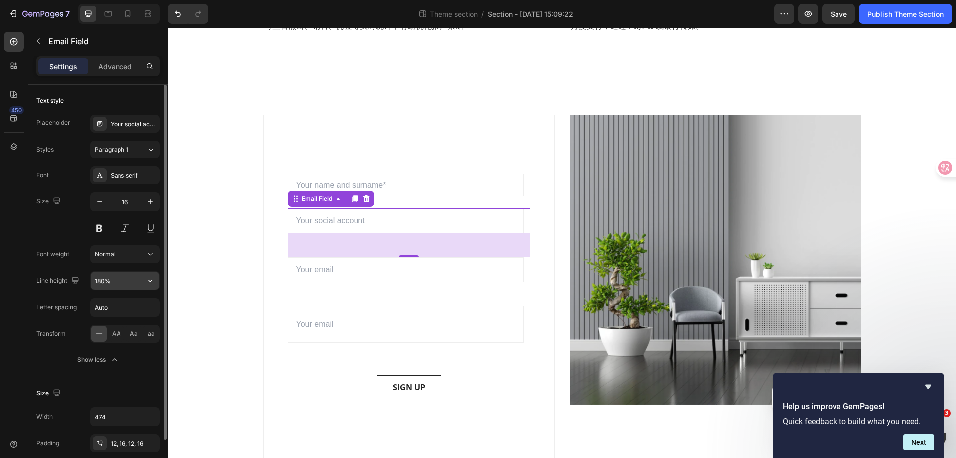
click at [152, 276] on icon "button" at bounding box center [150, 280] width 10 height 10
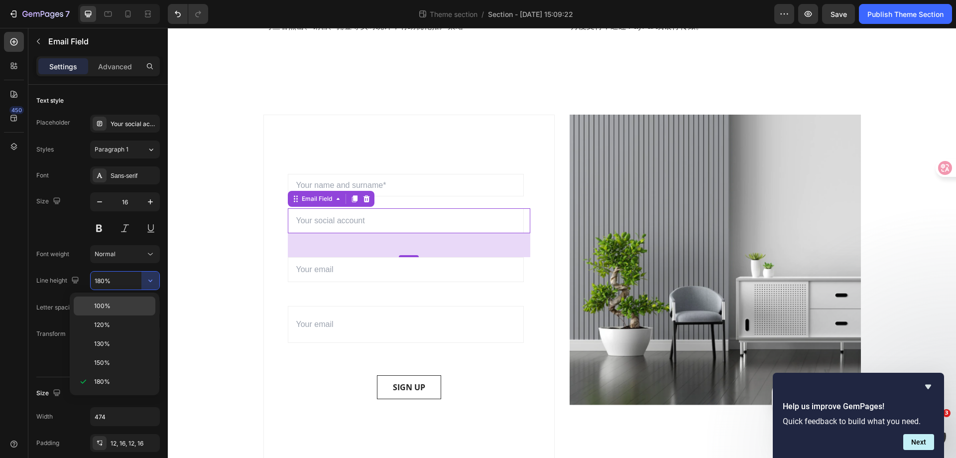
click at [128, 312] on div "100%" at bounding box center [115, 305] width 82 height 19
type input "100%"
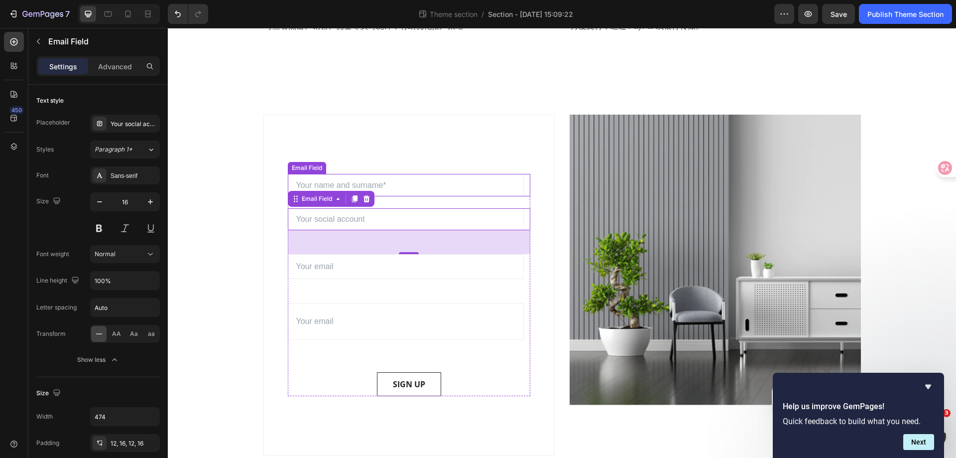
click at [414, 190] on input "email" at bounding box center [406, 185] width 236 height 22
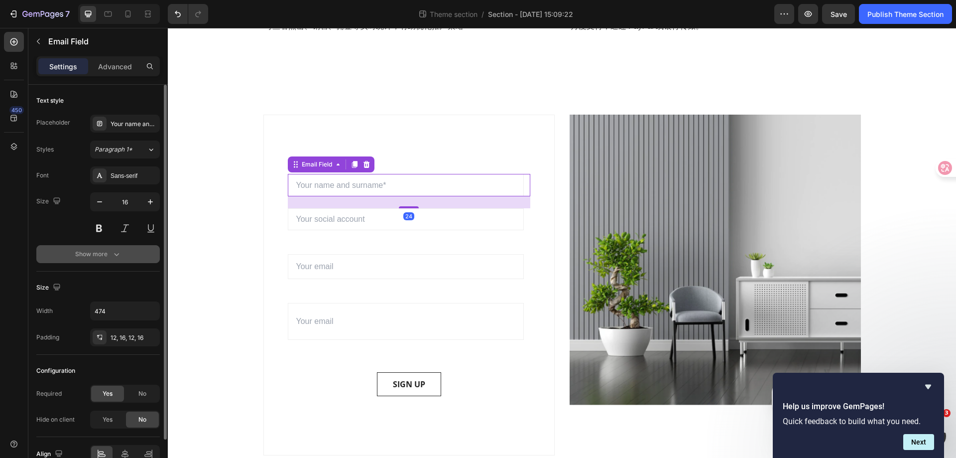
click at [134, 259] on button "Show more" at bounding box center [97, 254] width 123 height 18
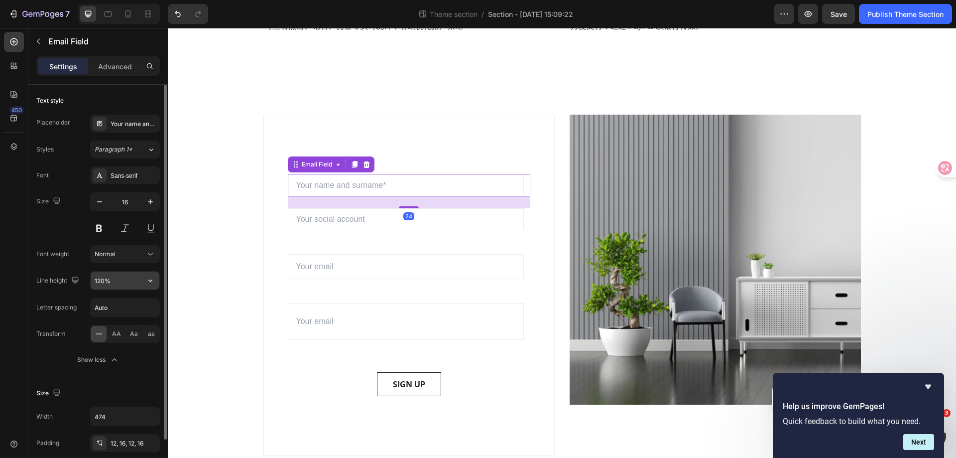
click at [141, 287] on button "button" at bounding box center [150, 280] width 18 height 18
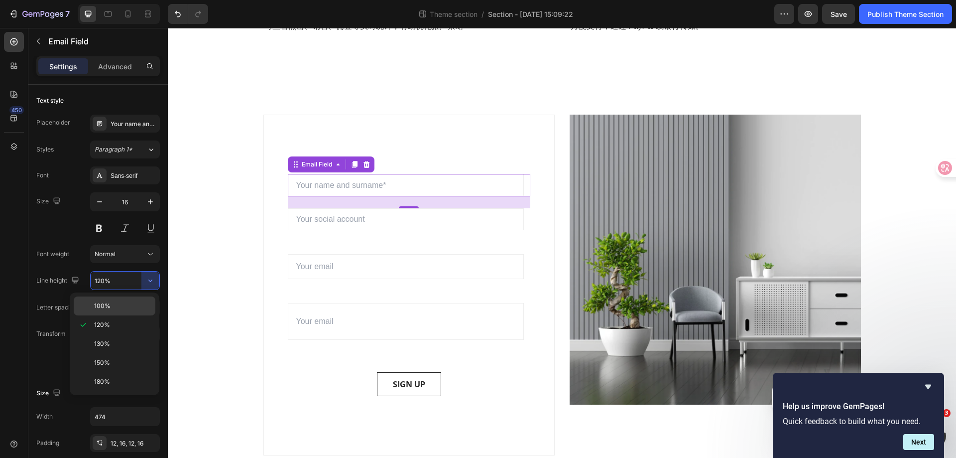
click at [135, 304] on p "100%" at bounding box center [122, 305] width 57 height 9
type input "100%"
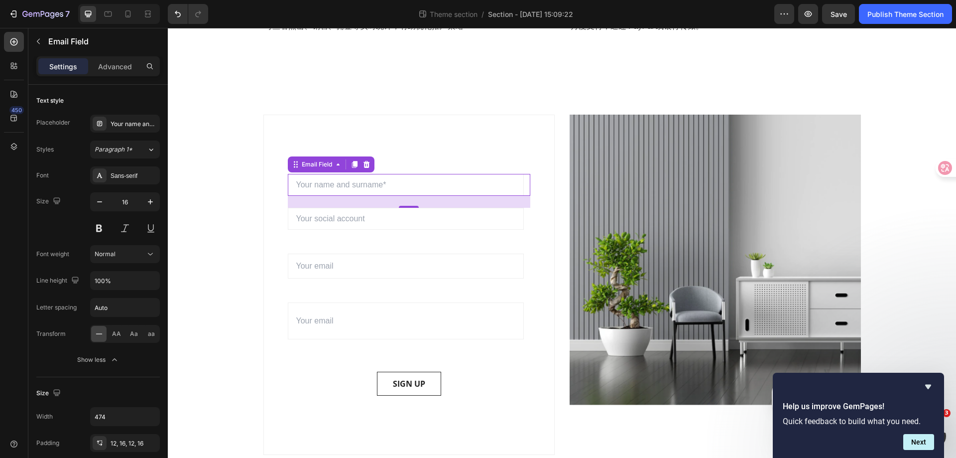
click at [393, 181] on input "email" at bounding box center [406, 185] width 236 height 22
click at [366, 240] on div "Email Field 24 Email Field Email Field Email Field SIGN UP Submit Button" at bounding box center [409, 285] width 243 height 222
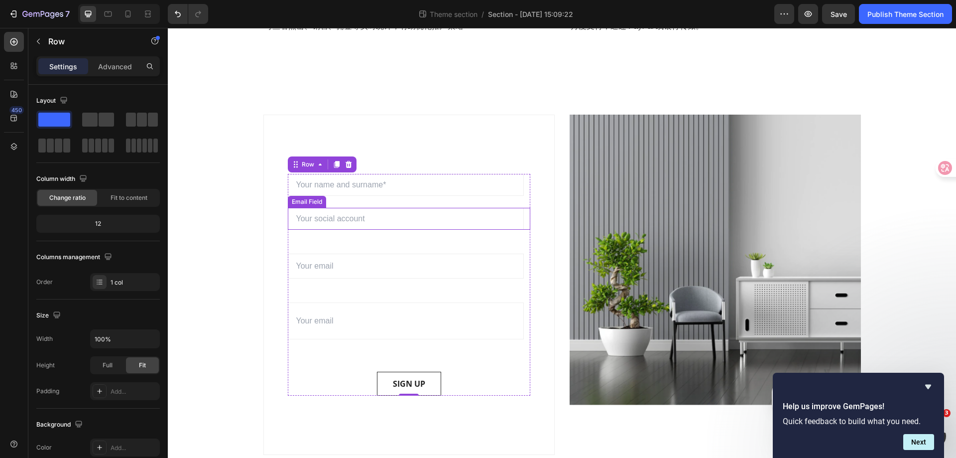
click at [426, 215] on input "email" at bounding box center [406, 219] width 236 height 22
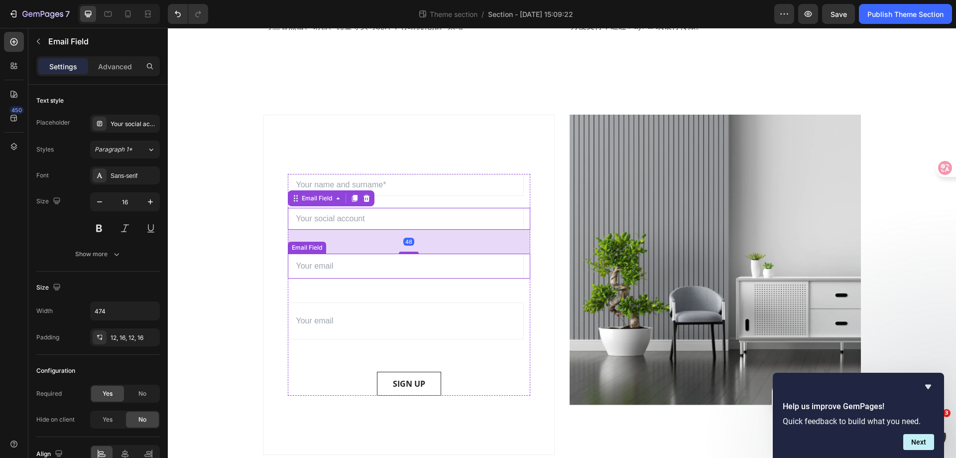
click at [369, 266] on input "email" at bounding box center [406, 265] width 236 height 25
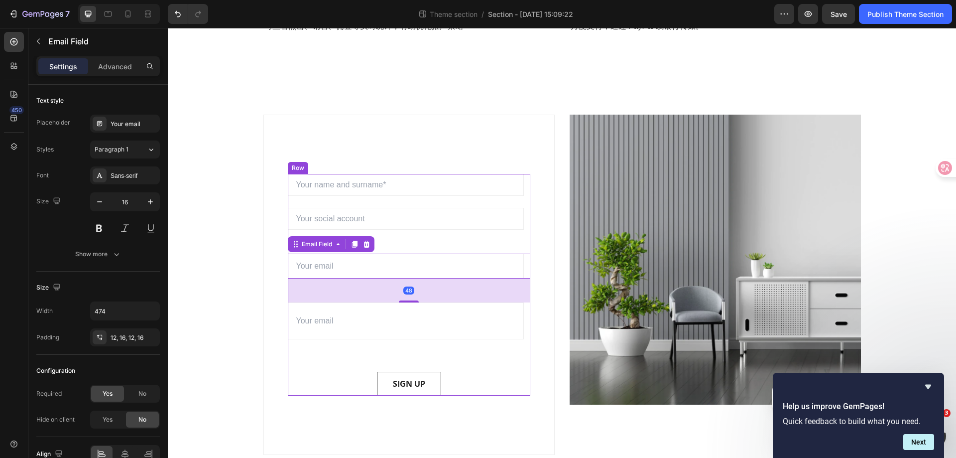
click at [387, 241] on div "Email Field Email Field Email Field 48 Email Field SIGN UP Submit Button" at bounding box center [409, 285] width 243 height 222
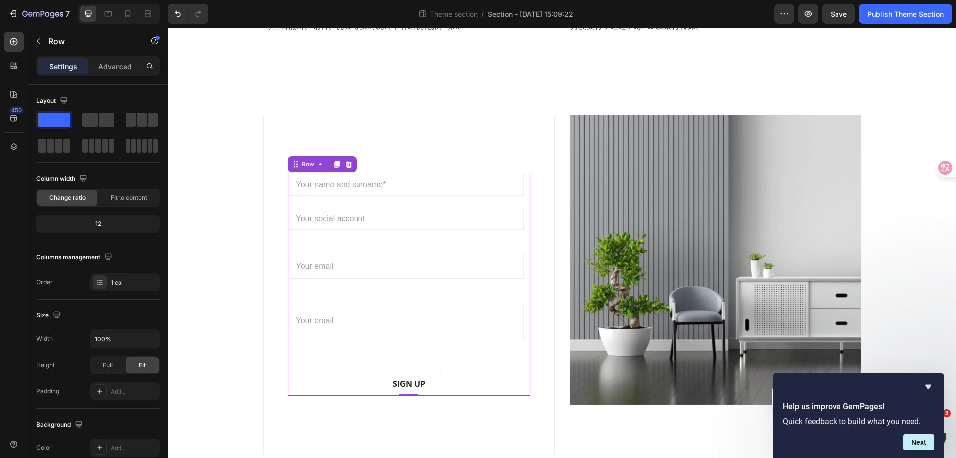
click at [406, 221] on input "email" at bounding box center [406, 219] width 236 height 22
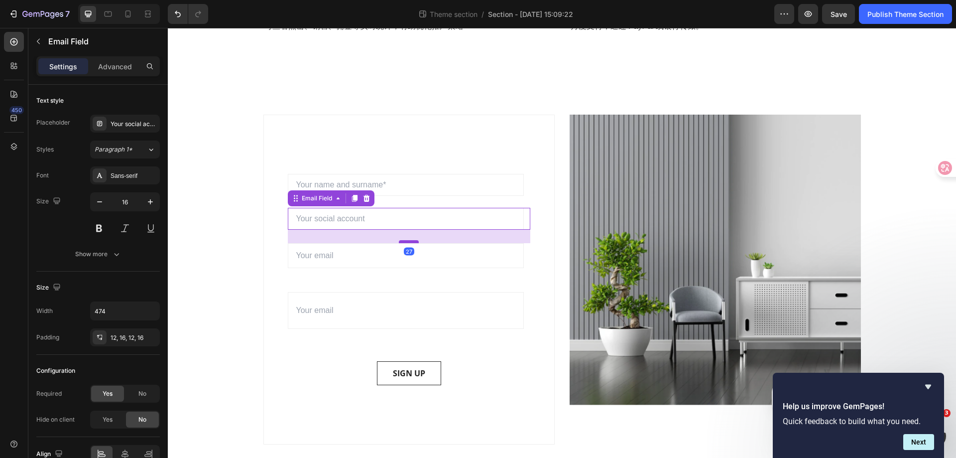
drag, startPoint x: 403, startPoint y: 251, endPoint x: 402, endPoint y: 241, distance: 10.5
click at [402, 241] on div at bounding box center [409, 241] width 20 height 3
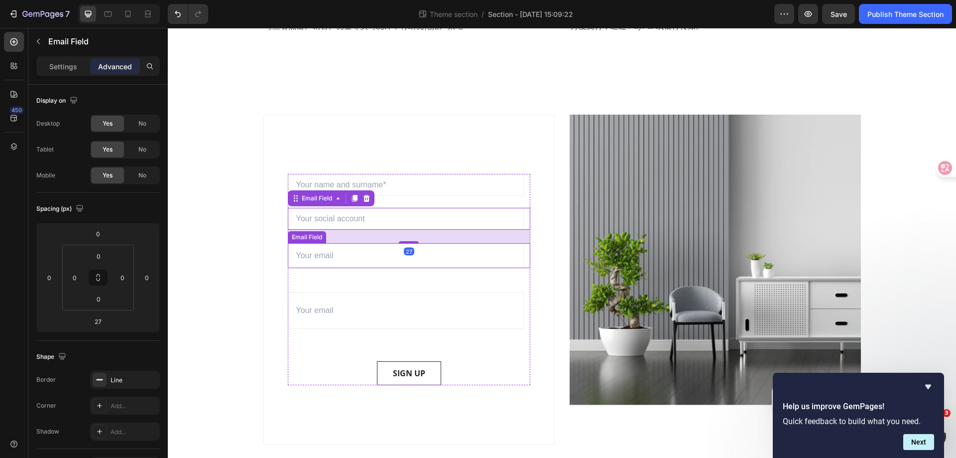
drag, startPoint x: 409, startPoint y: 256, endPoint x: 387, endPoint y: 257, distance: 21.9
click at [409, 256] on input "email" at bounding box center [406, 255] width 236 height 25
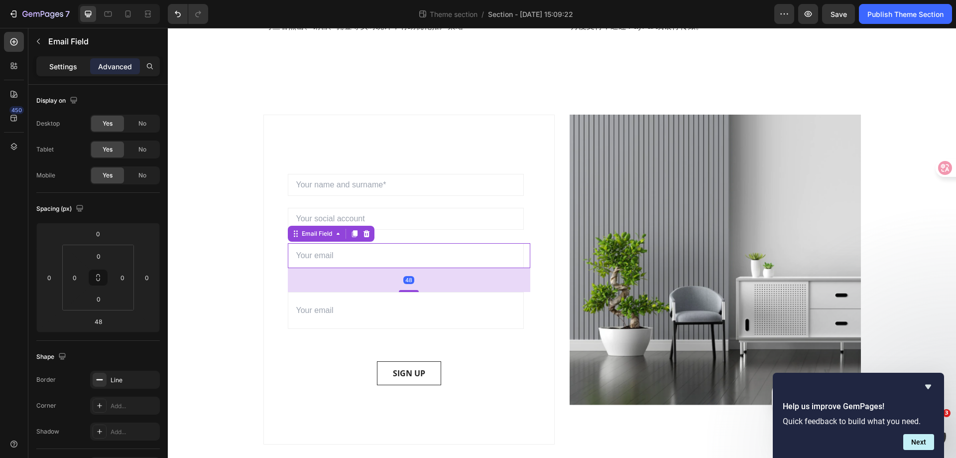
click at [76, 68] on p "Settings" at bounding box center [63, 66] width 28 height 10
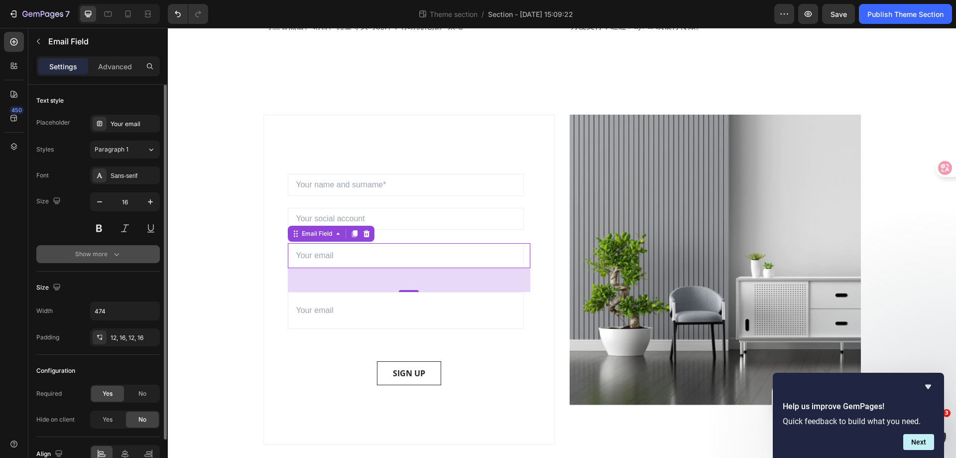
click at [107, 260] on button "Show more" at bounding box center [97, 254] width 123 height 18
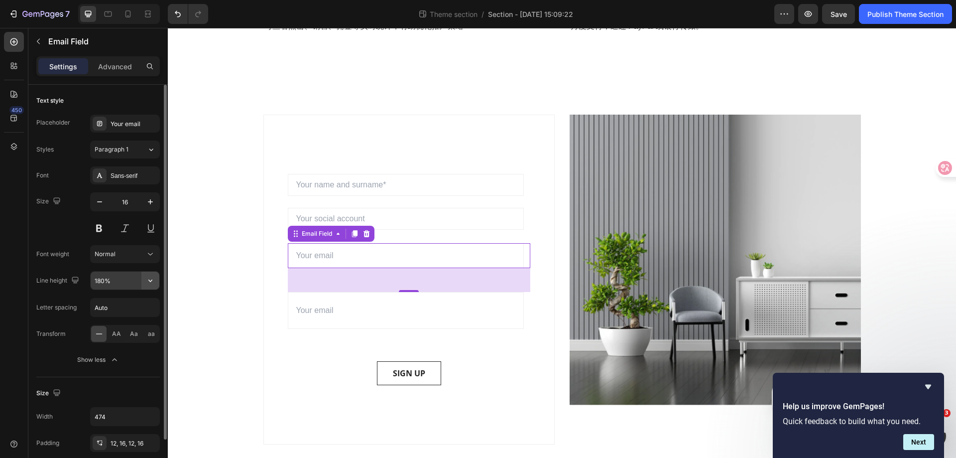
click at [149, 282] on icon "button" at bounding box center [150, 280] width 10 height 10
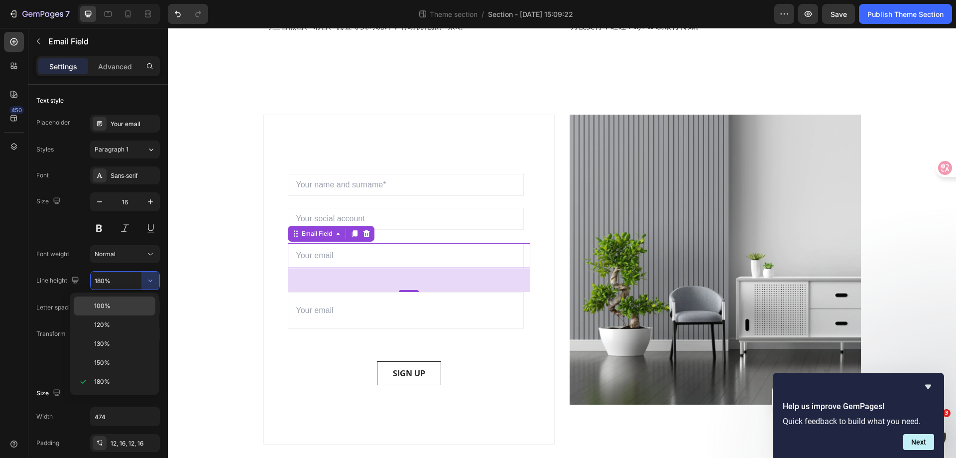
click at [138, 302] on p "100%" at bounding box center [122, 305] width 57 height 9
type input "100%"
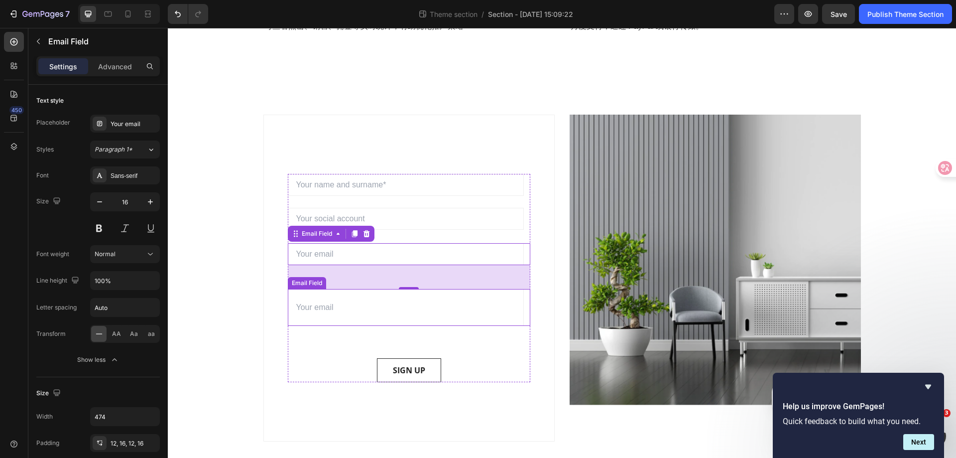
click at [382, 315] on input "email" at bounding box center [406, 307] width 236 height 37
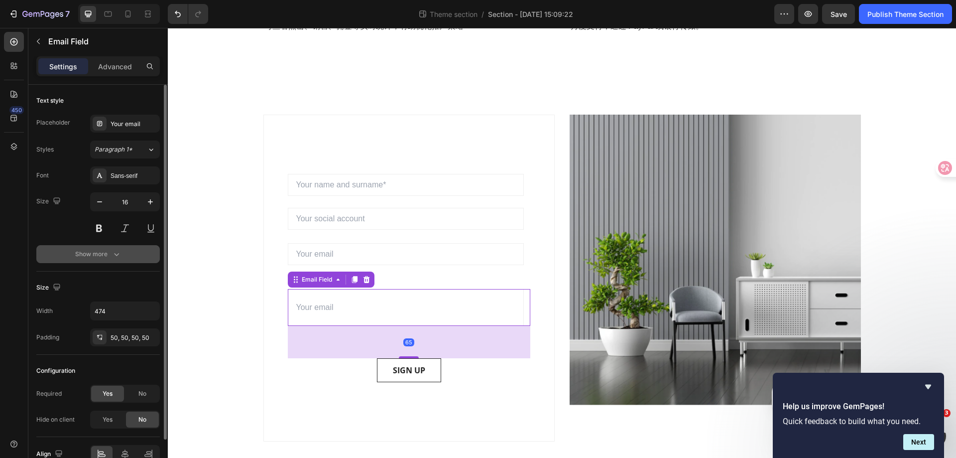
click at [108, 254] on div "Show more" at bounding box center [98, 254] width 46 height 10
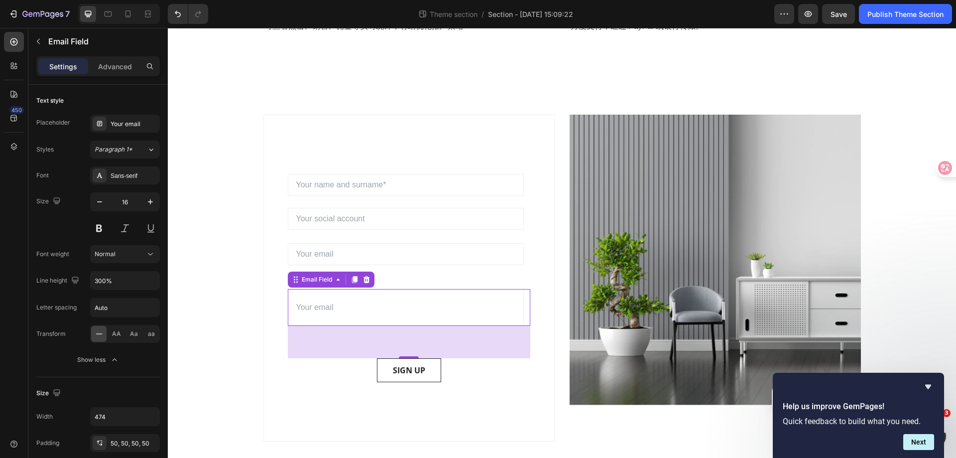
click at [419, 305] on input "email" at bounding box center [406, 307] width 236 height 37
click at [331, 308] on input "email" at bounding box center [406, 307] width 236 height 37
click at [359, 236] on div "Email Field Email Field Email Field Email Field 65 SIGN UP Submit Button" at bounding box center [409, 278] width 243 height 208
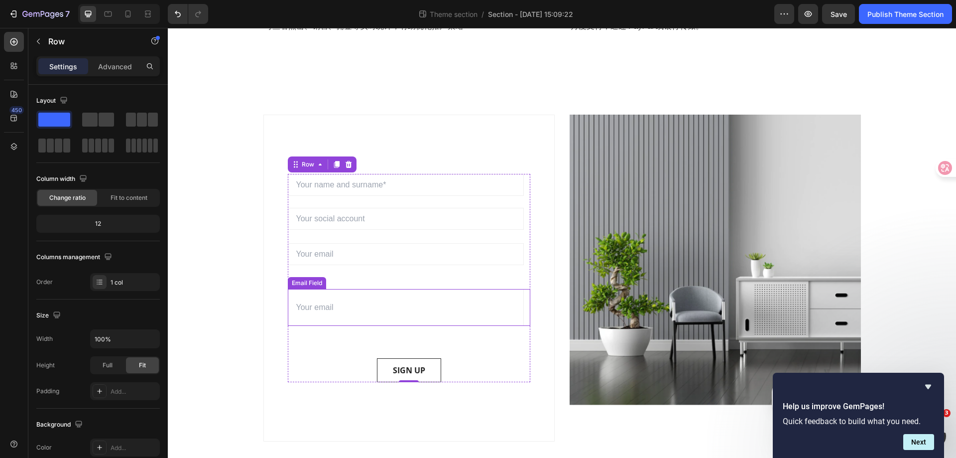
click at [329, 304] on input "email" at bounding box center [406, 307] width 236 height 37
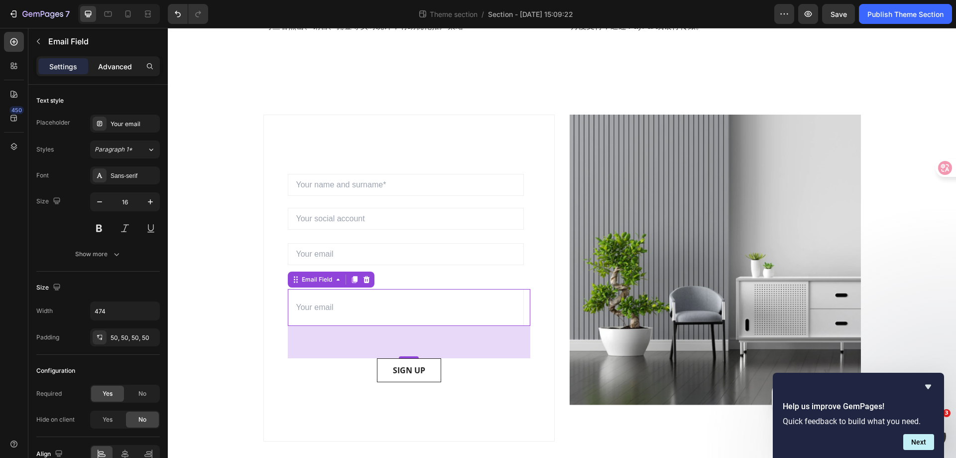
click at [110, 68] on p "Advanced" at bounding box center [115, 66] width 34 height 10
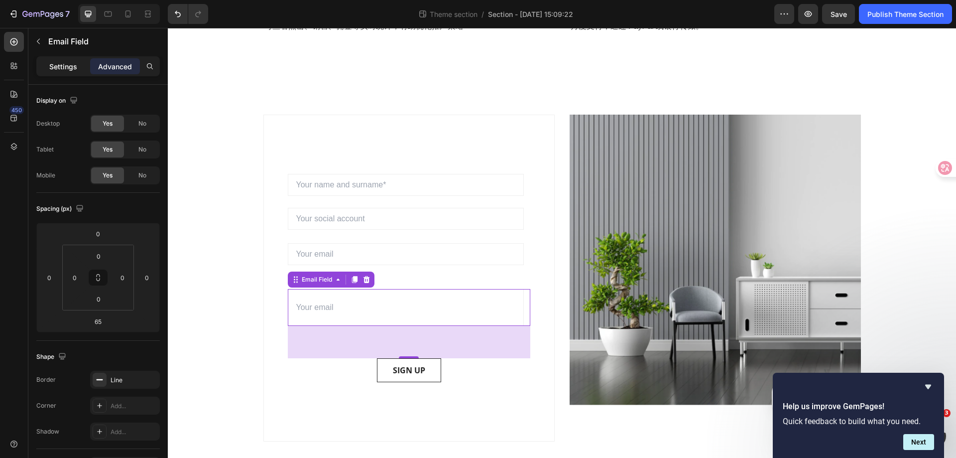
click at [51, 60] on div "Settings" at bounding box center [63, 66] width 50 height 16
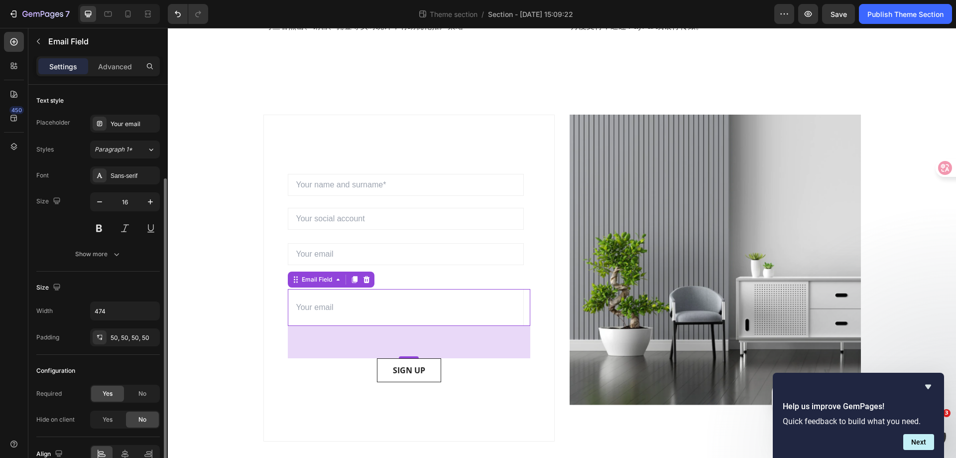
scroll to position [53, 0]
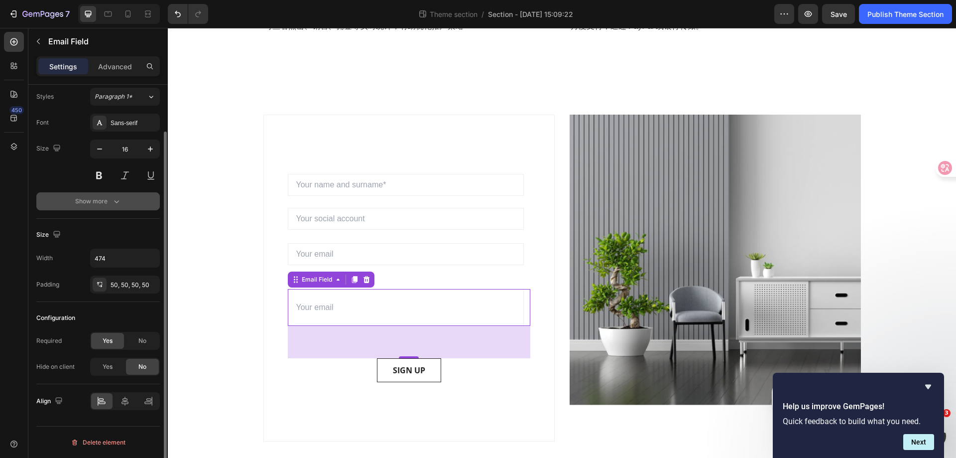
click at [108, 203] on div "Show more" at bounding box center [98, 201] width 46 height 10
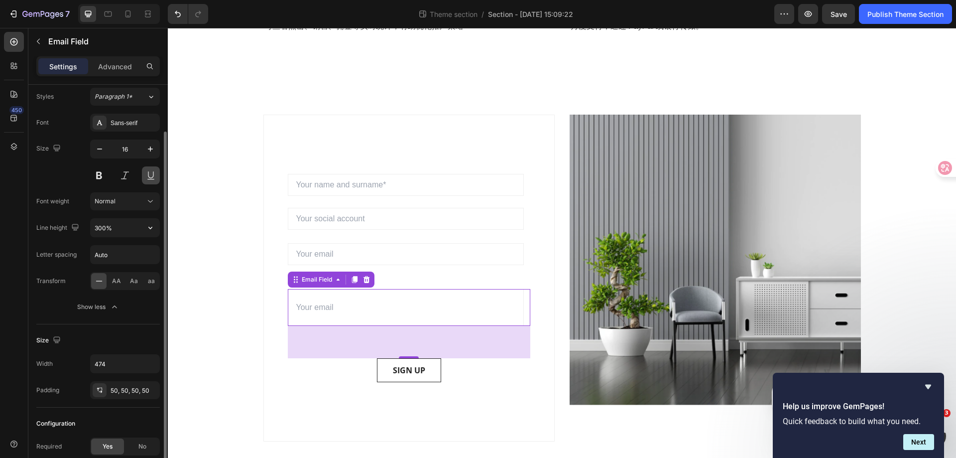
scroll to position [0, 0]
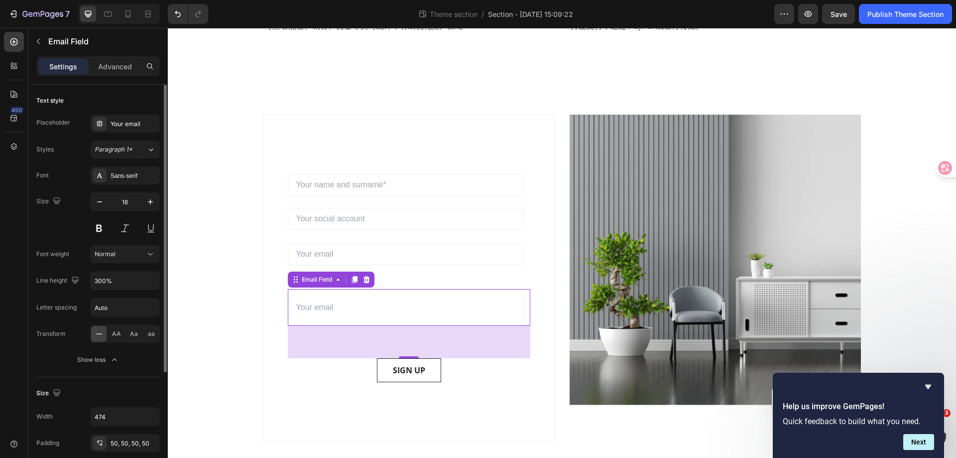
click at [327, 307] on input "email" at bounding box center [406, 307] width 236 height 37
click at [325, 281] on div "Email Field" at bounding box center [317, 279] width 34 height 9
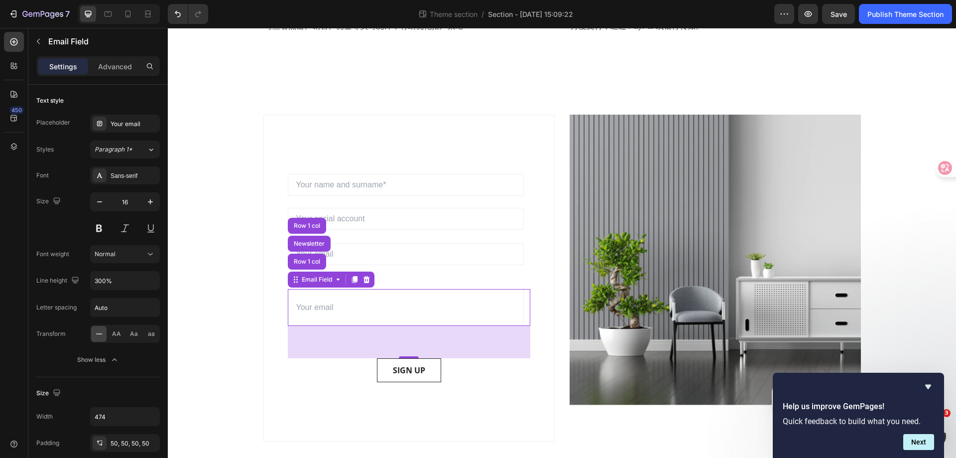
click at [337, 314] on input "email" at bounding box center [406, 307] width 236 height 37
click at [130, 131] on div "Your email" at bounding box center [125, 124] width 70 height 18
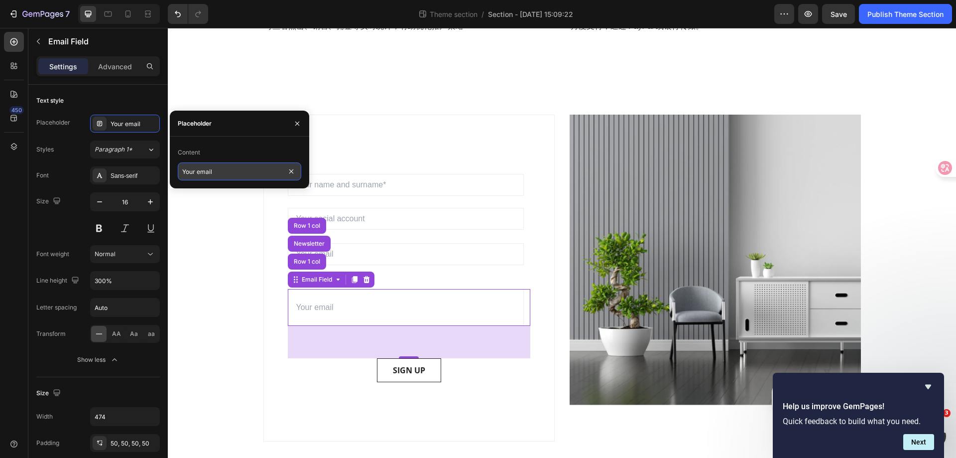
click at [238, 170] on input "Your email" at bounding box center [239, 171] width 123 height 18
type input "Message"
click at [235, 158] on div "Content" at bounding box center [239, 152] width 123 height 16
click at [243, 355] on div "Sign up to be the first to hear about exclusive deals, special offers and upcom…" at bounding box center [561, 278] width 773 height 327
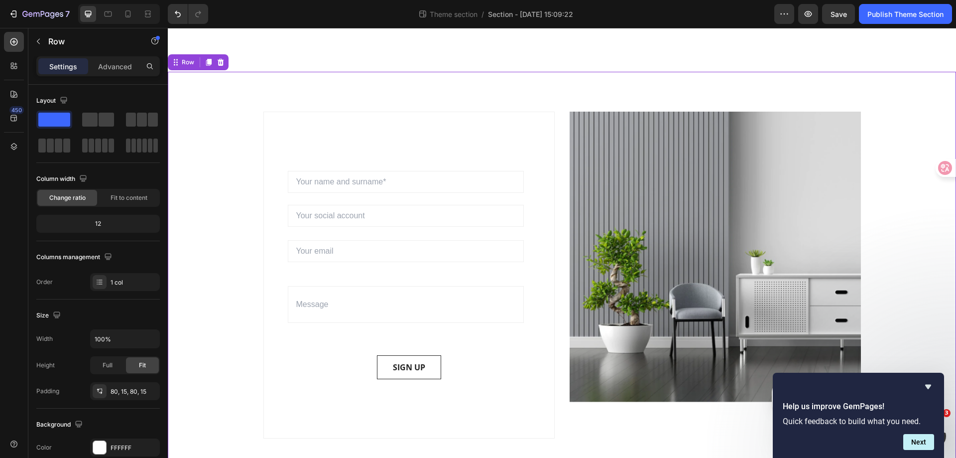
scroll to position [676, 0]
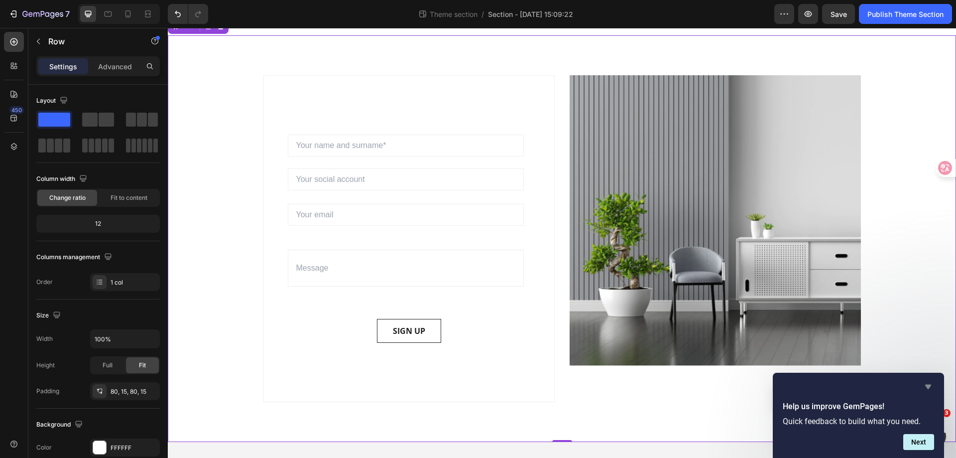
click at [934, 387] on icon "Hide survey" at bounding box center [928, 386] width 12 height 12
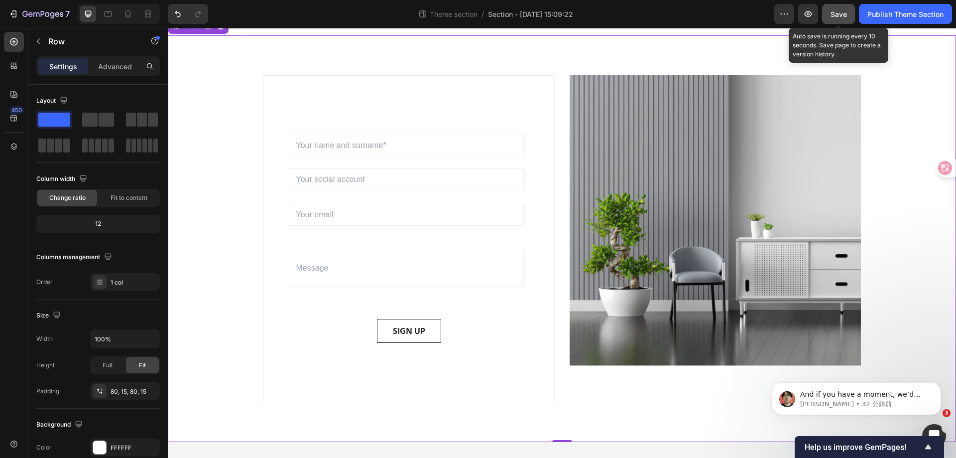
click at [840, 17] on span "Save" at bounding box center [839, 14] width 16 height 8
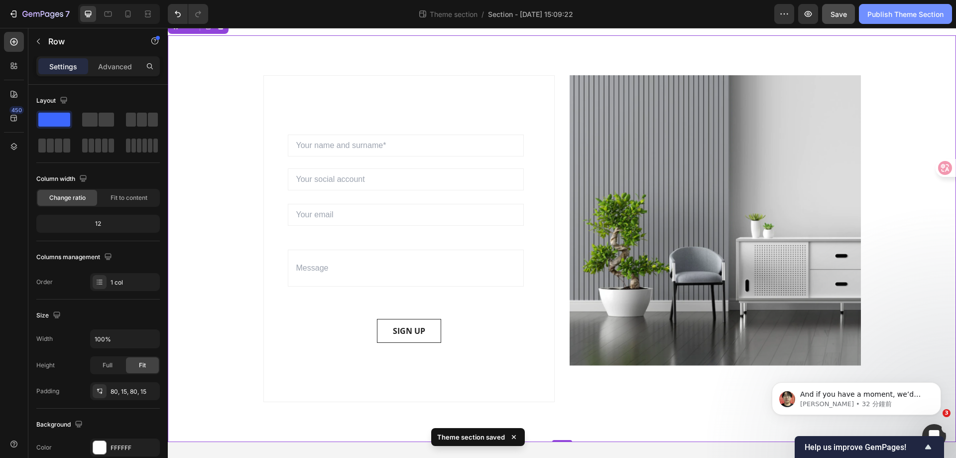
click at [906, 16] on div "Publish Theme Section" at bounding box center [905, 14] width 76 height 10
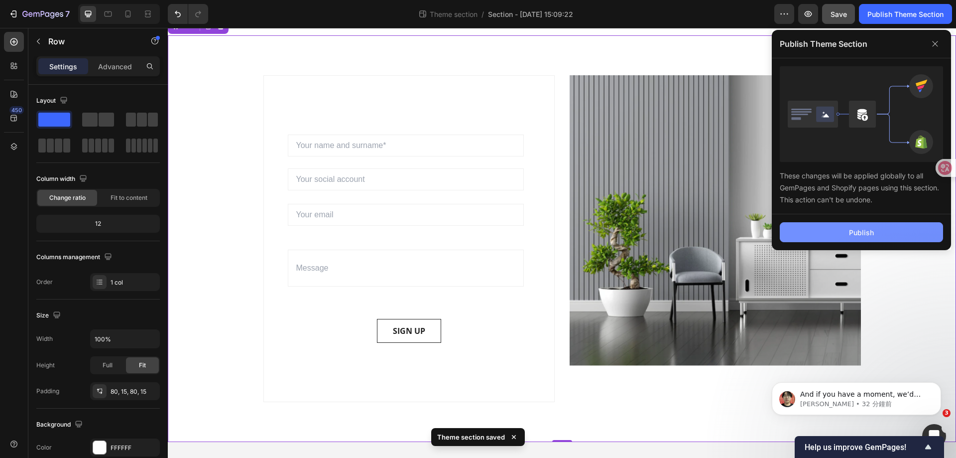
click at [846, 231] on button "Publish" at bounding box center [861, 232] width 163 height 20
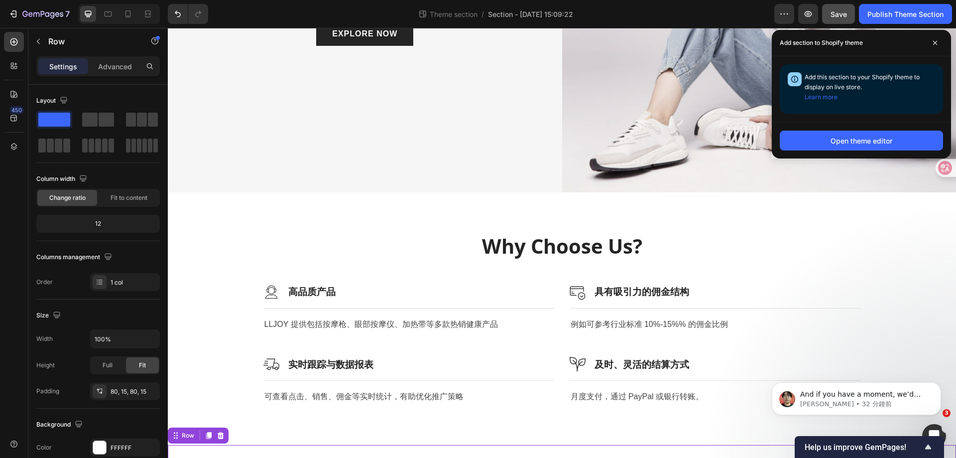
scroll to position [149, 0]
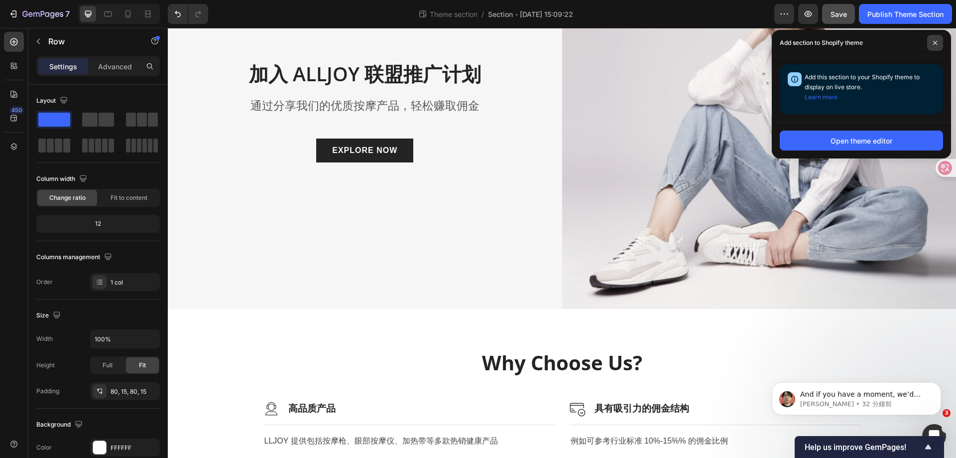
click at [934, 43] on icon at bounding box center [935, 42] width 5 height 5
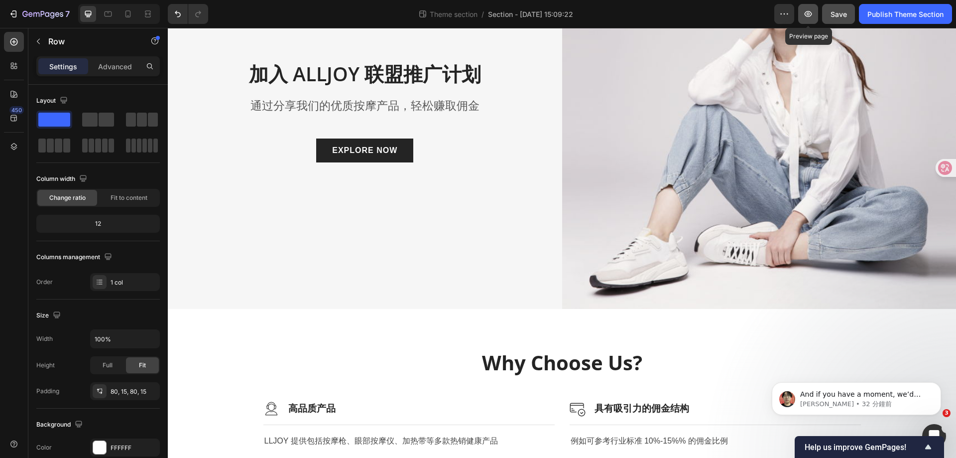
click at [810, 13] on icon "button" at bounding box center [808, 14] width 10 height 10
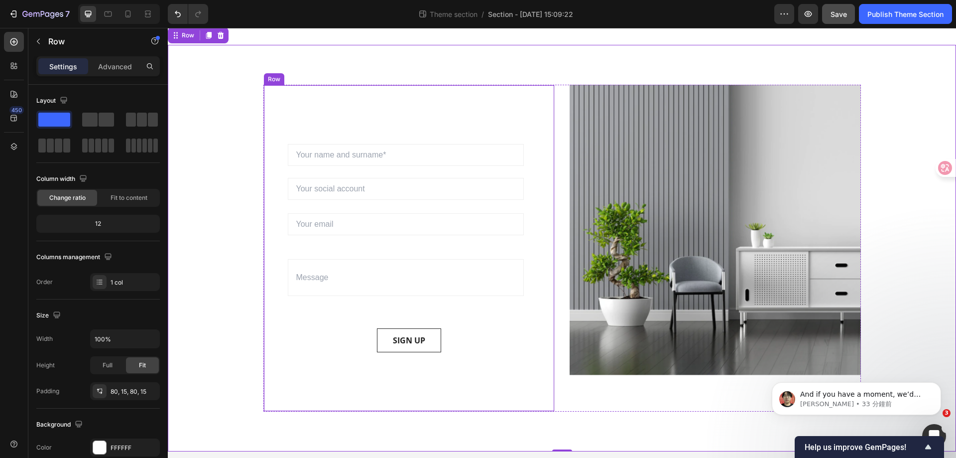
scroll to position [676, 0]
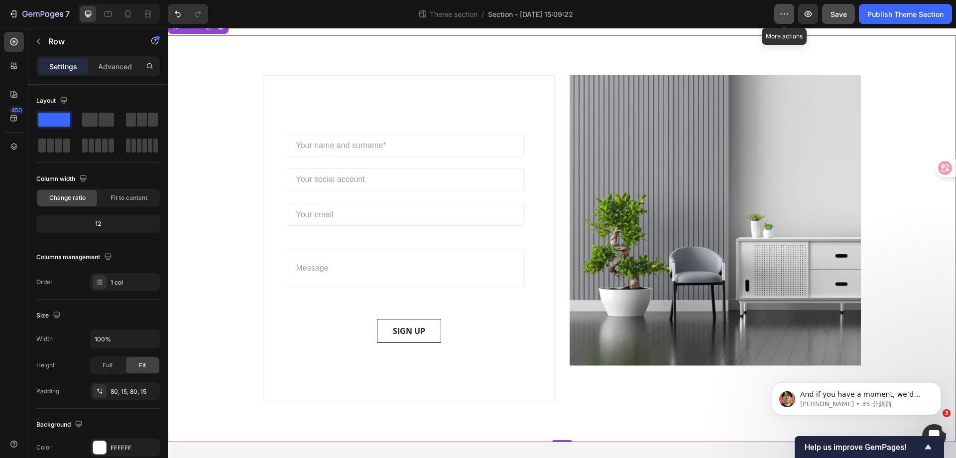
click at [792, 10] on button "button" at bounding box center [784, 14] width 20 height 20
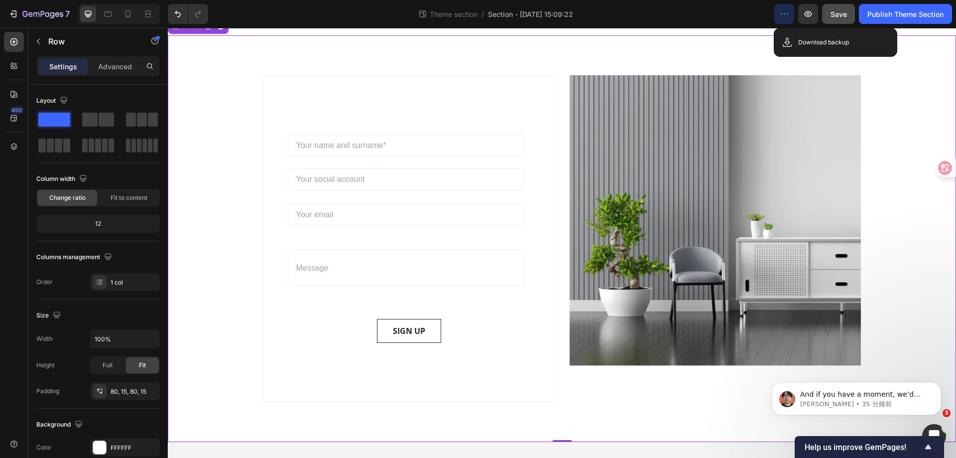
click at [792, 10] on button "button" at bounding box center [784, 14] width 20 height 20
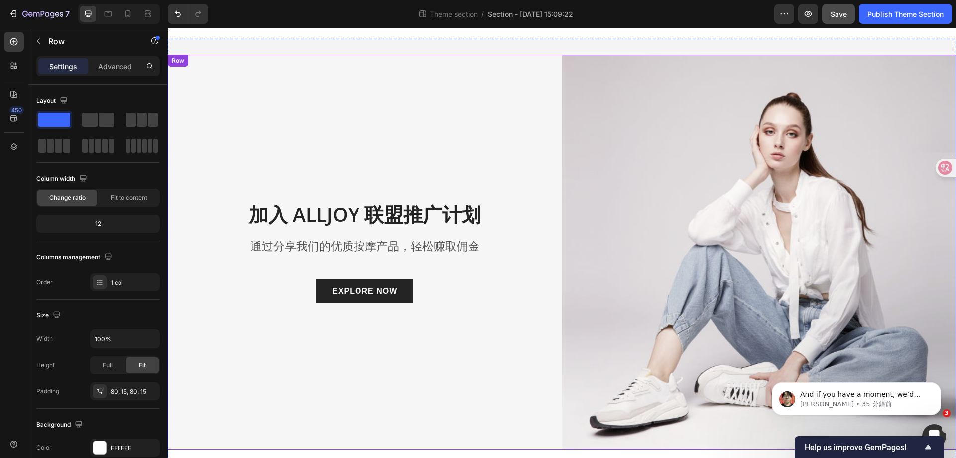
scroll to position [0, 0]
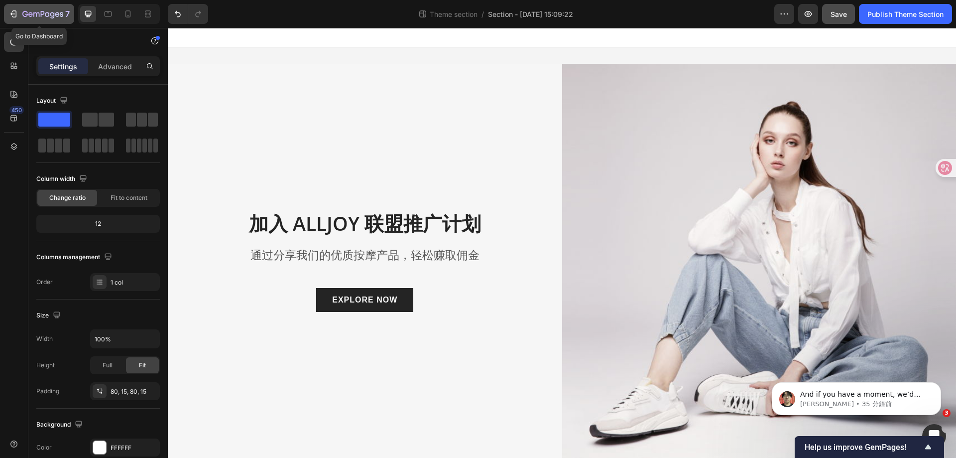
click at [34, 18] on icon "button" at bounding box center [42, 14] width 41 height 8
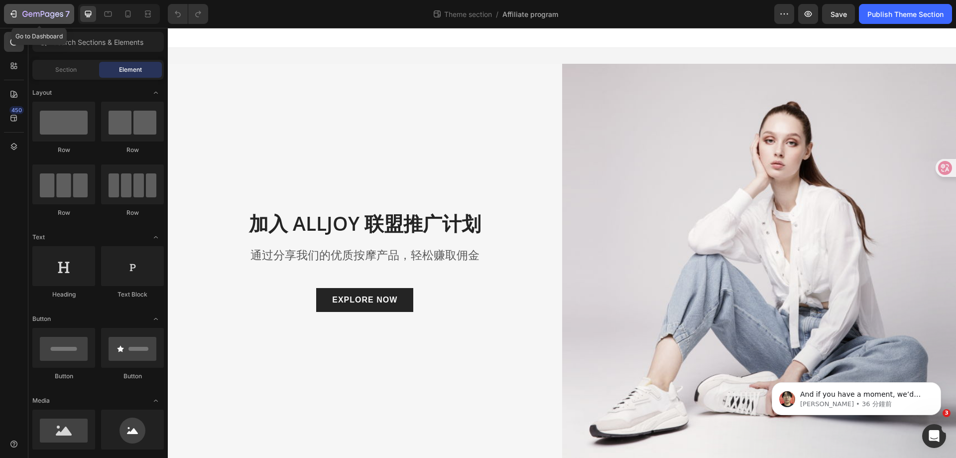
click at [39, 10] on icon "button" at bounding box center [42, 14] width 41 height 8
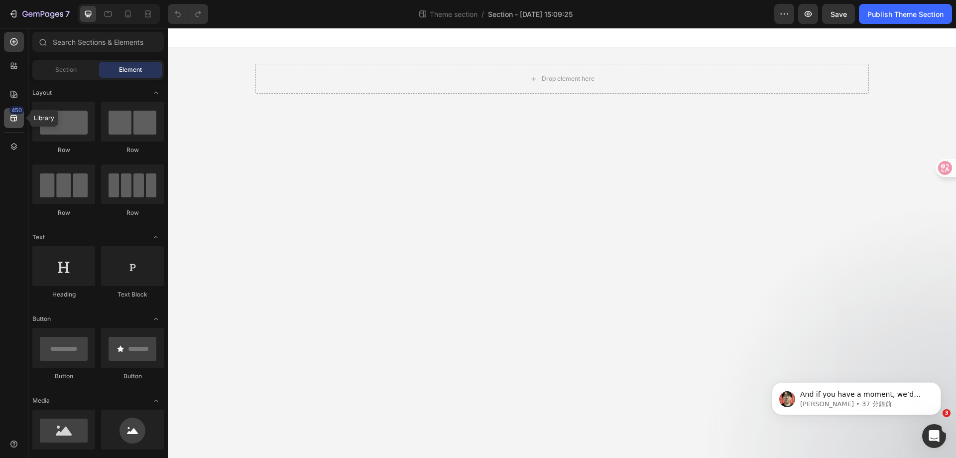
click at [16, 123] on div "450" at bounding box center [14, 118] width 20 height 20
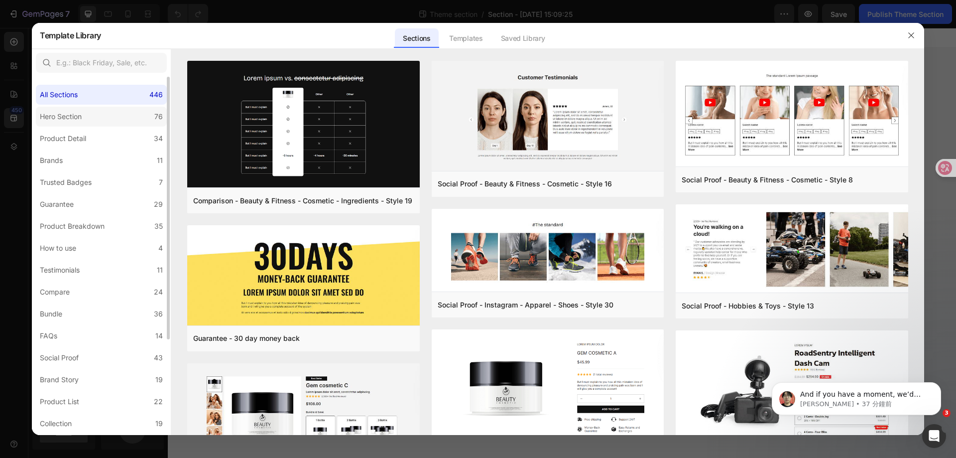
click at [77, 122] on div "Hero Section" at bounding box center [61, 117] width 42 height 12
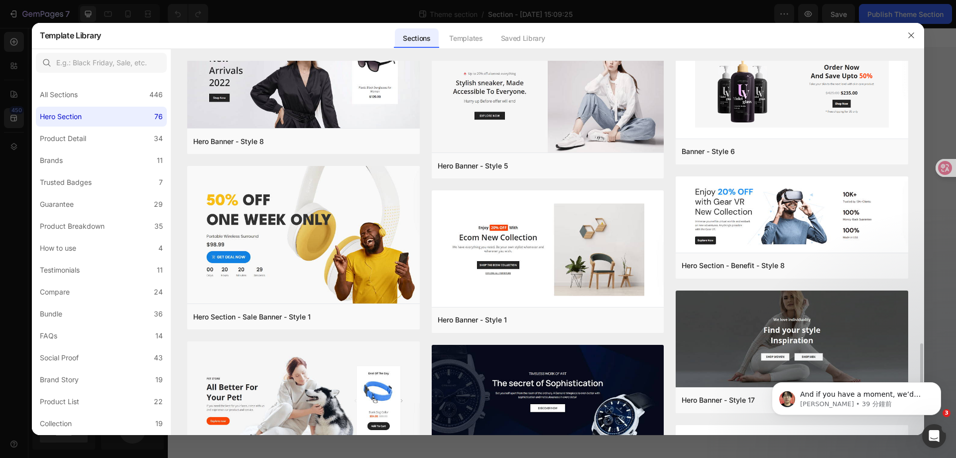
scroll to position [2627, 0]
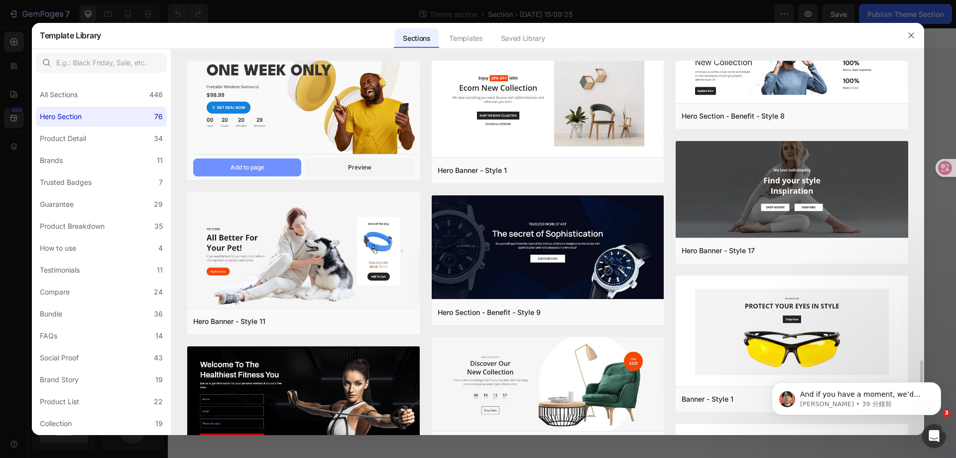
click at [277, 164] on button "Add to page" at bounding box center [247, 167] width 108 height 18
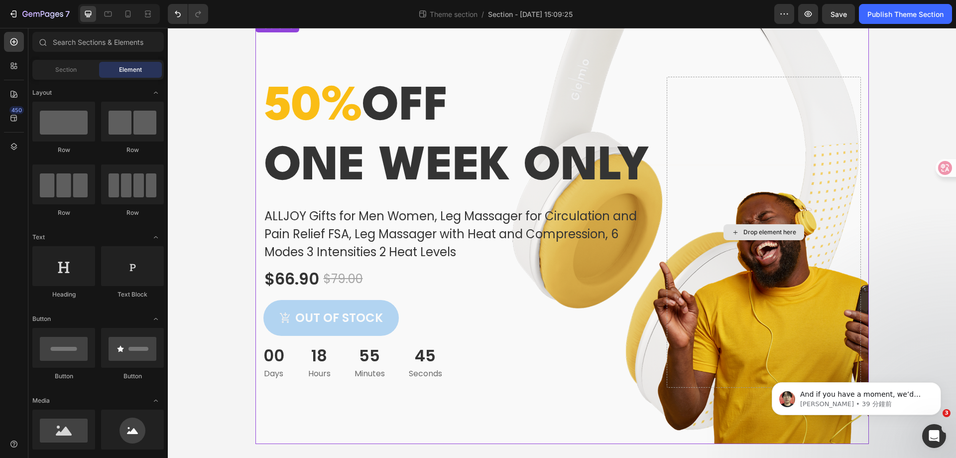
scroll to position [45, 0]
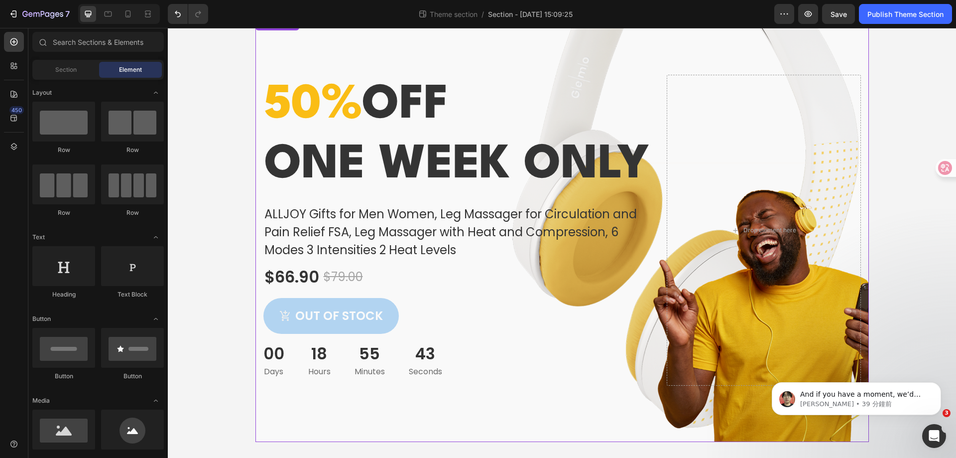
click at [479, 231] on div "50% off one week only Heading ALLJOY Gifts for Men Women, Leg Massager for Circ…" at bounding box center [457, 230] width 388 height 311
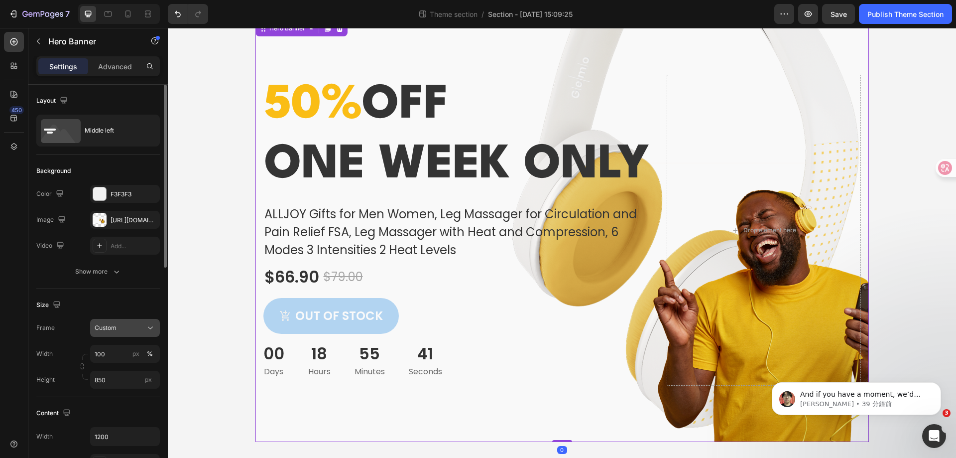
click at [144, 328] on div "Custom" at bounding box center [125, 328] width 61 height 10
click at [131, 355] on span "As banner source" at bounding box center [118, 351] width 49 height 9
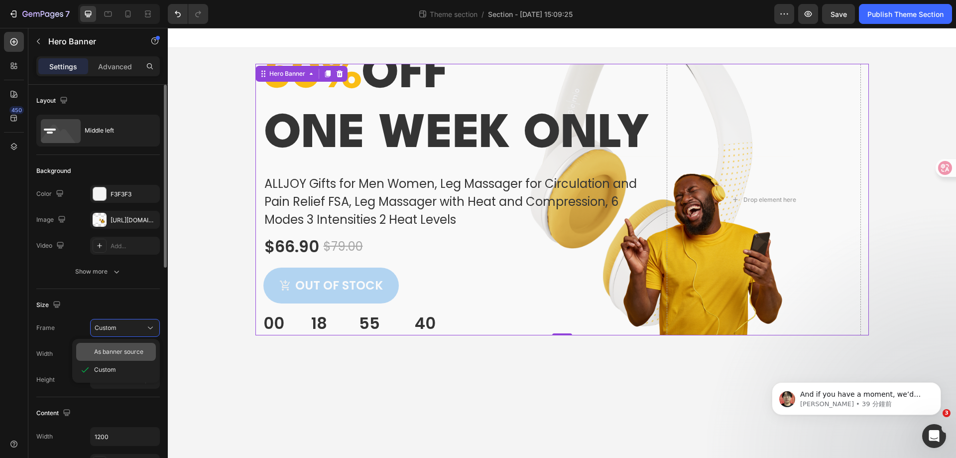
scroll to position [0, 0]
click at [340, 74] on icon at bounding box center [340, 74] width 8 height 8
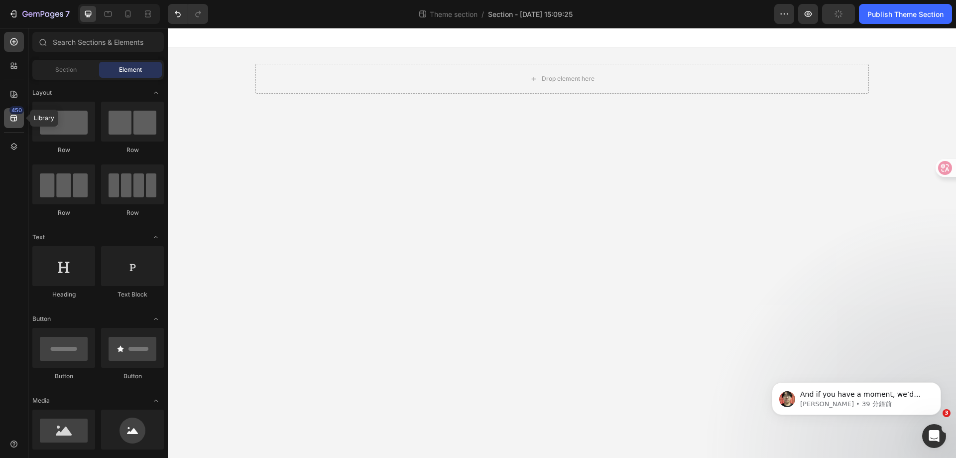
click at [15, 112] on div "450" at bounding box center [16, 110] width 14 height 8
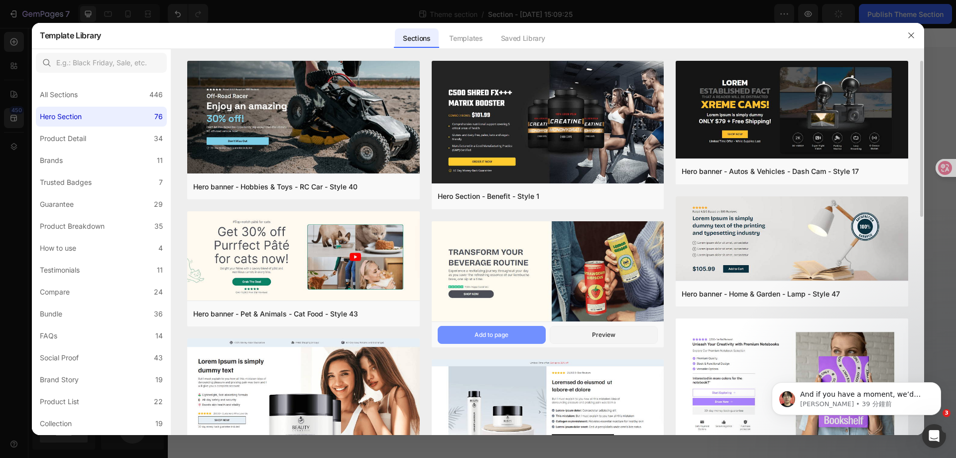
click at [524, 337] on button "Add to page" at bounding box center [492, 335] width 108 height 18
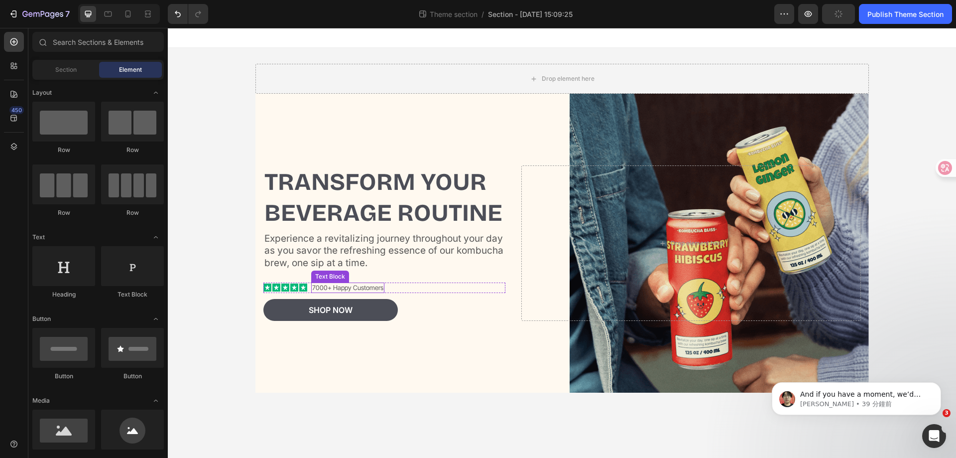
click at [421, 292] on div "Icon Icon Icon Icon Icon Icon List 7000+ Happy Customers Text Block Row" at bounding box center [384, 287] width 243 height 10
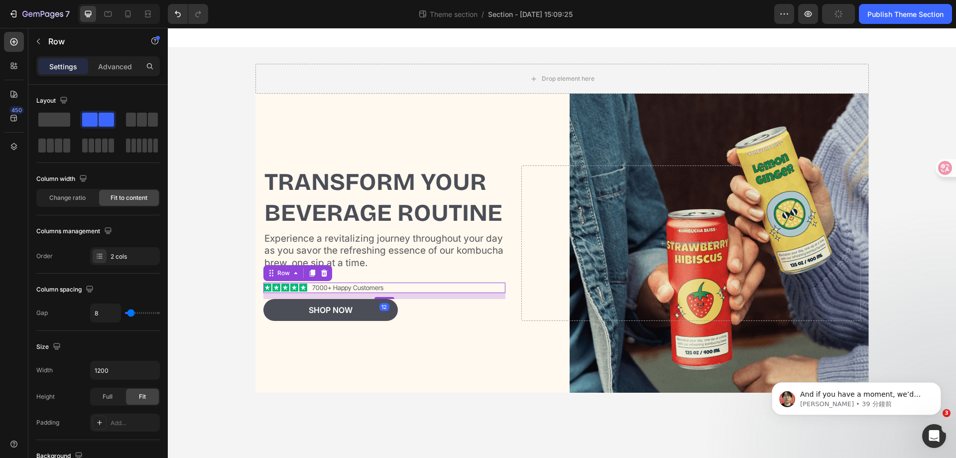
click at [422, 291] on div "Icon Icon Icon Icon Icon Icon List 7000+ Happy Customers Text Block Row 12" at bounding box center [384, 287] width 243 height 10
click at [425, 287] on div "Icon Icon Icon Icon Icon Icon List 7000+ Happy Customers Text Block Row 12" at bounding box center [384, 287] width 243 height 10
click at [328, 274] on div at bounding box center [324, 273] width 12 height 12
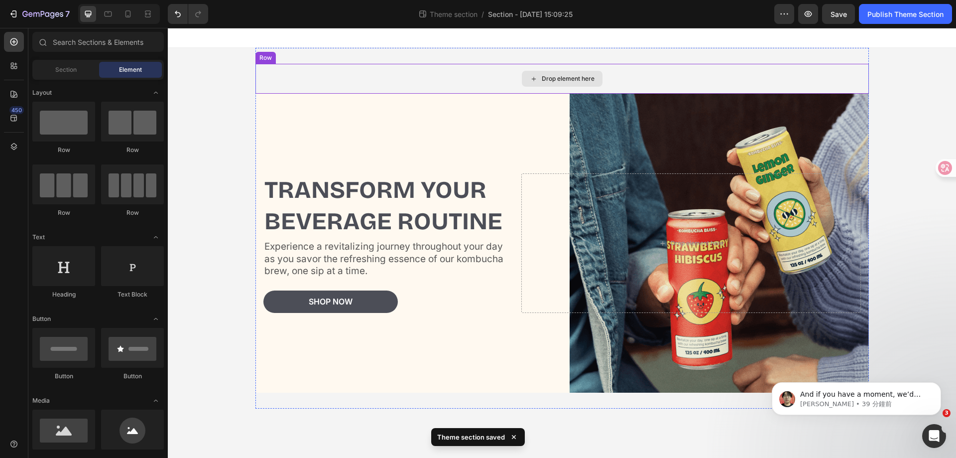
click at [277, 70] on div "Drop element here" at bounding box center [561, 79] width 613 height 30
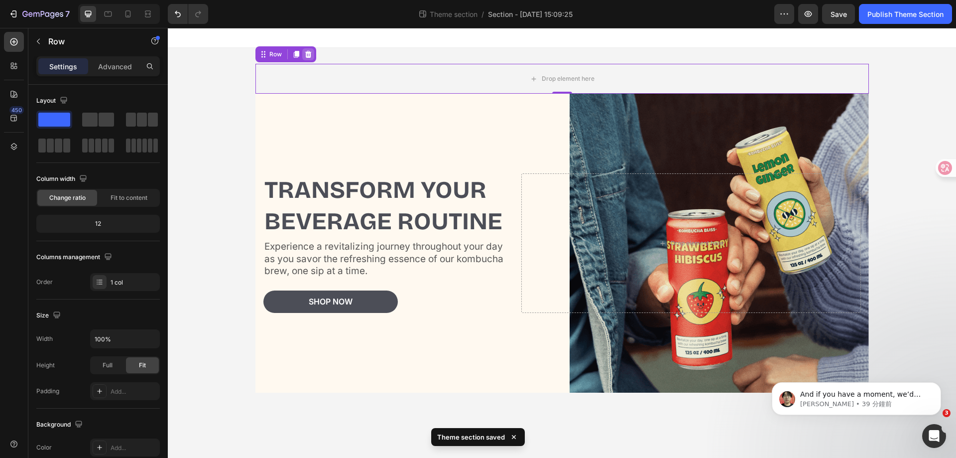
click at [308, 53] on icon at bounding box center [308, 54] width 6 height 7
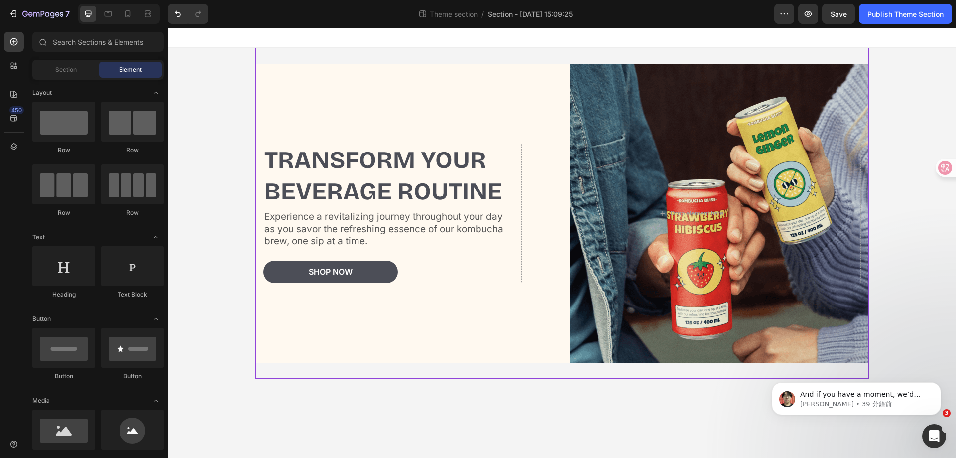
click at [426, 55] on div "Transform Your Beverage Routine Heading Experience a revitalizing journey throu…" at bounding box center [561, 213] width 613 height 331
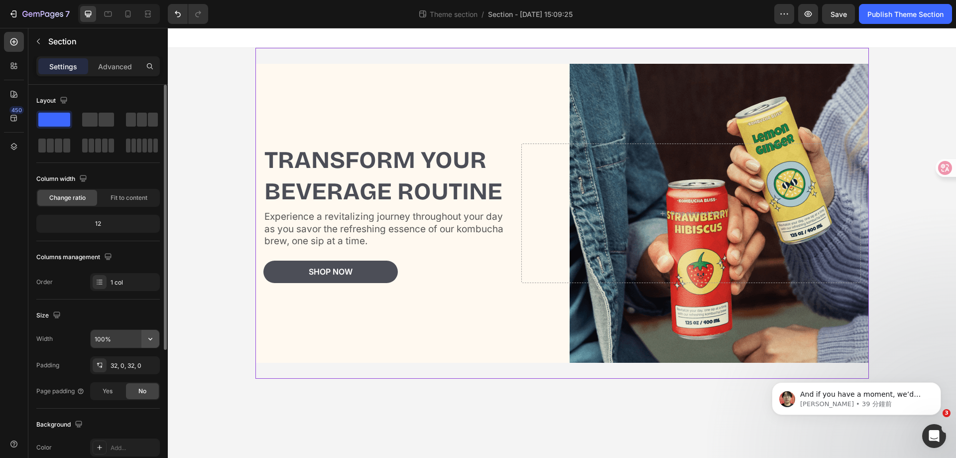
click at [152, 339] on icon "button" at bounding box center [150, 339] width 10 height 10
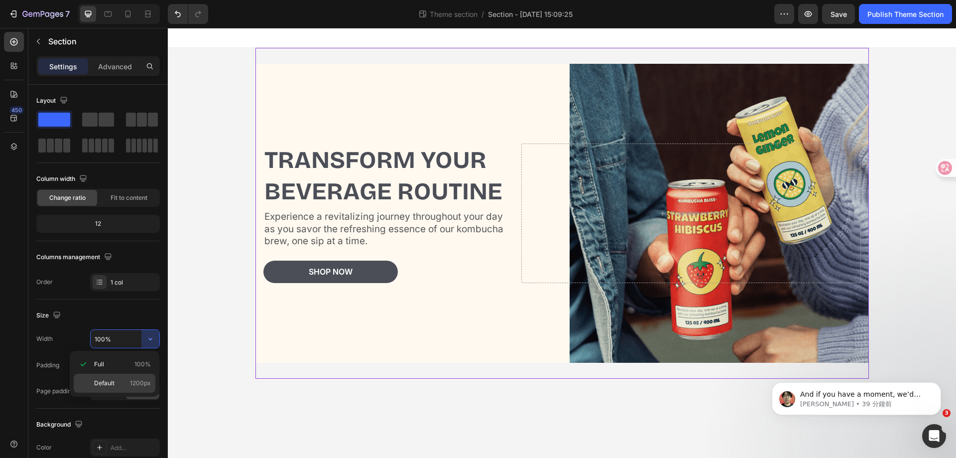
click at [134, 378] on div "Default 1200px" at bounding box center [115, 382] width 82 height 19
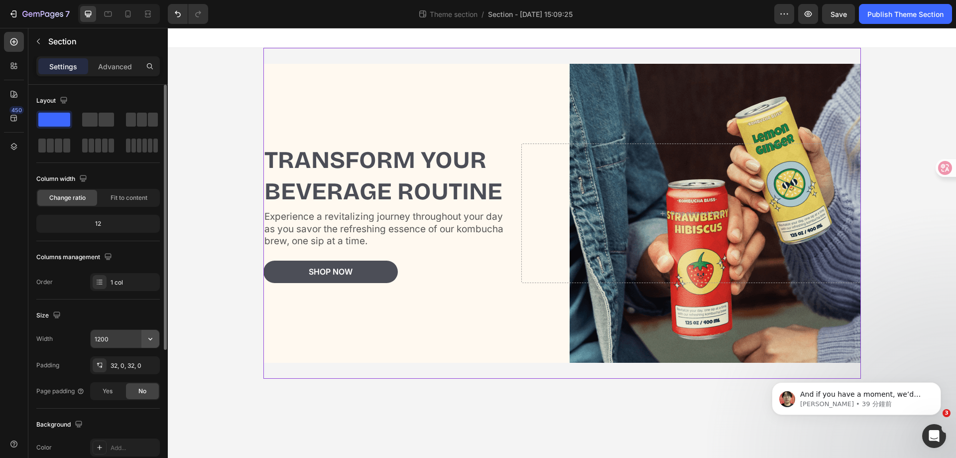
click at [149, 338] on icon "button" at bounding box center [150, 339] width 10 height 10
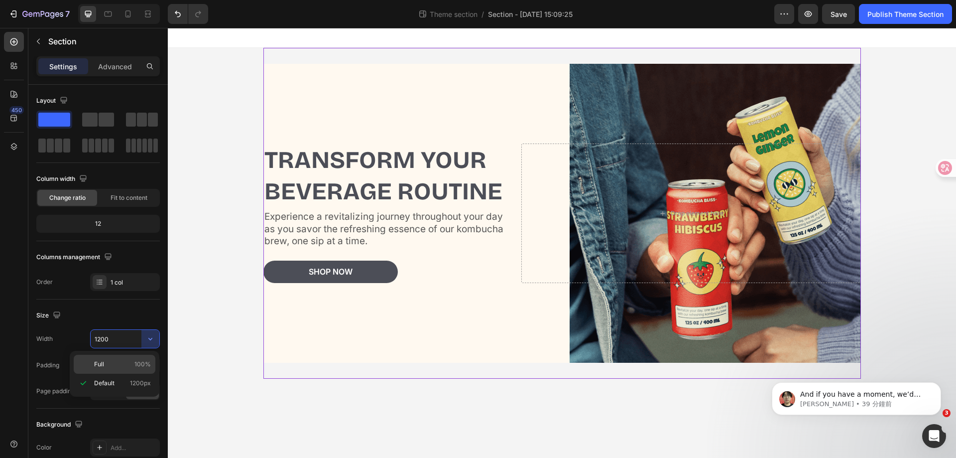
click at [136, 359] on div "Full 100%" at bounding box center [115, 364] width 82 height 19
type input "100%"
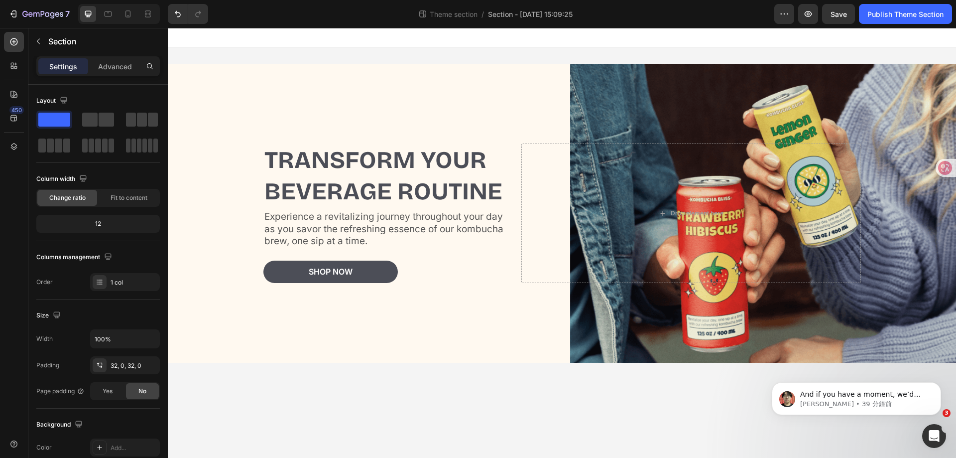
click at [468, 398] on body "Transform Your Beverage Routine Heading Experience a revitalizing journey throu…" at bounding box center [562, 243] width 788 height 430
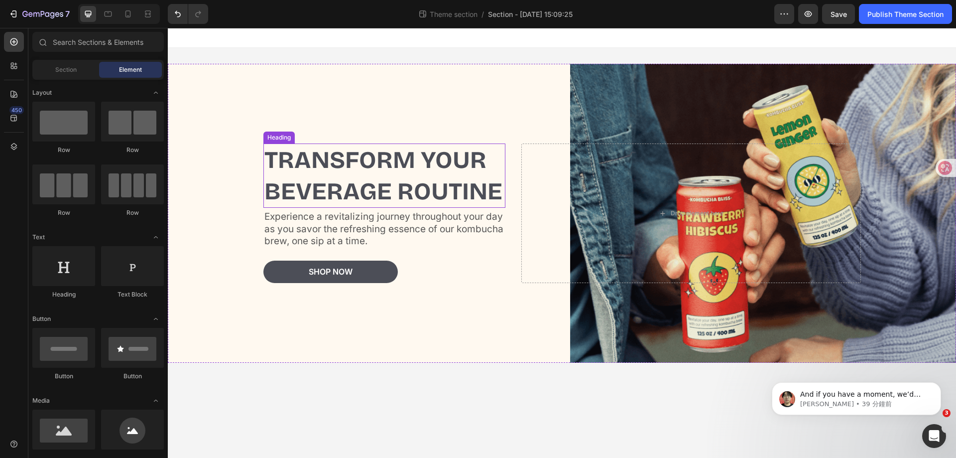
click at [389, 178] on h2 "Transform Your Beverage Routine" at bounding box center [384, 175] width 243 height 64
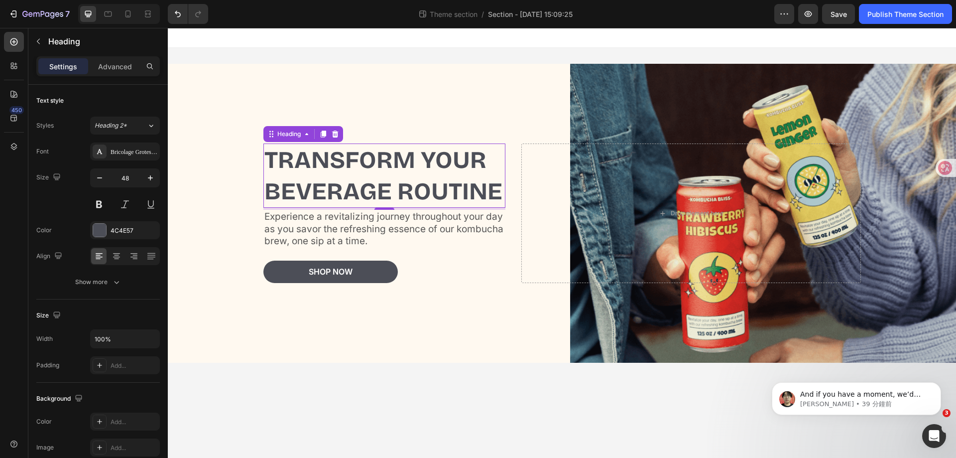
click at [360, 182] on h2 "Transform Your Beverage Routine" at bounding box center [384, 175] width 243 height 64
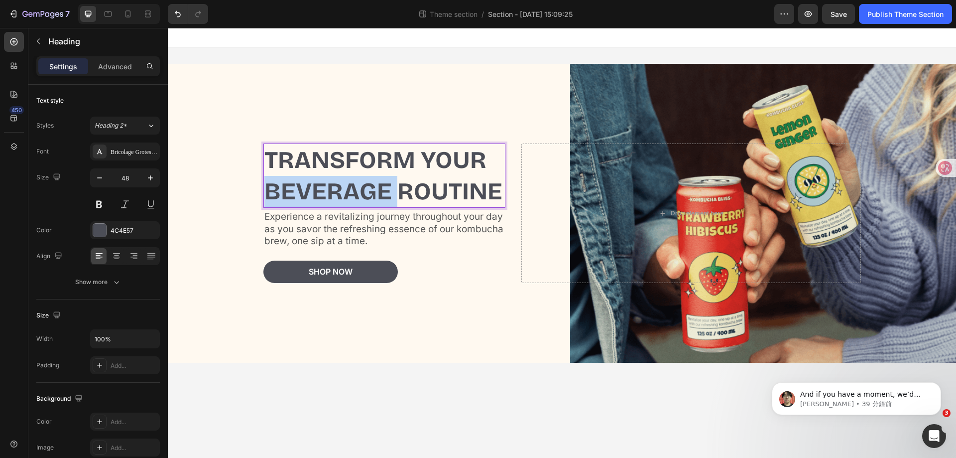
click at [360, 182] on p "Transform Your Beverage Routine" at bounding box center [384, 175] width 241 height 62
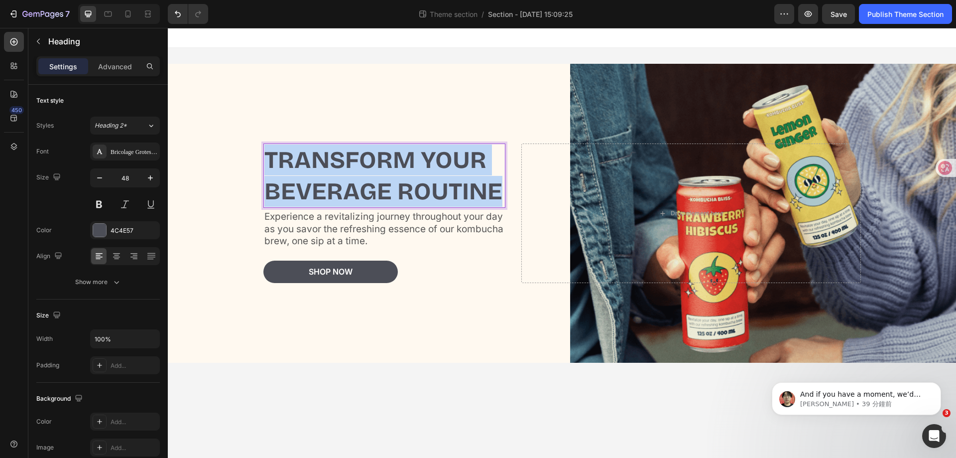
click at [360, 182] on p "Transform Your Beverage Routine" at bounding box center [384, 175] width 241 height 62
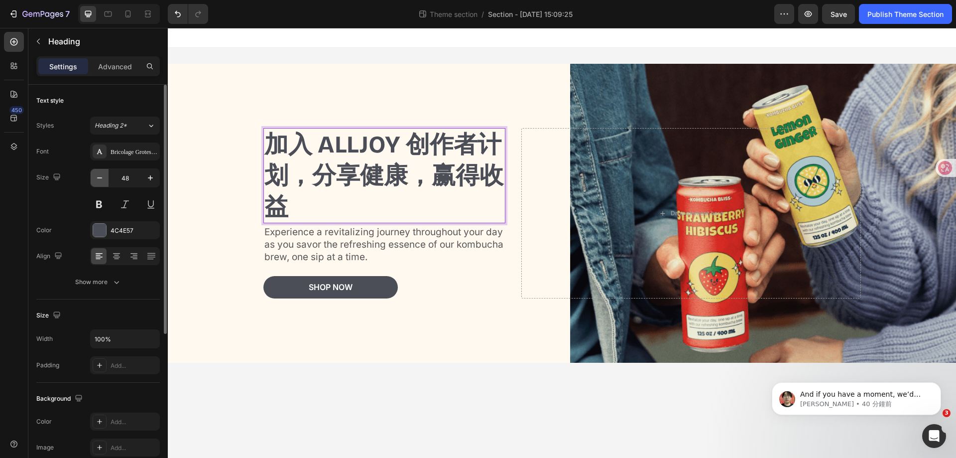
click at [106, 181] on button "button" at bounding box center [100, 178] width 18 height 18
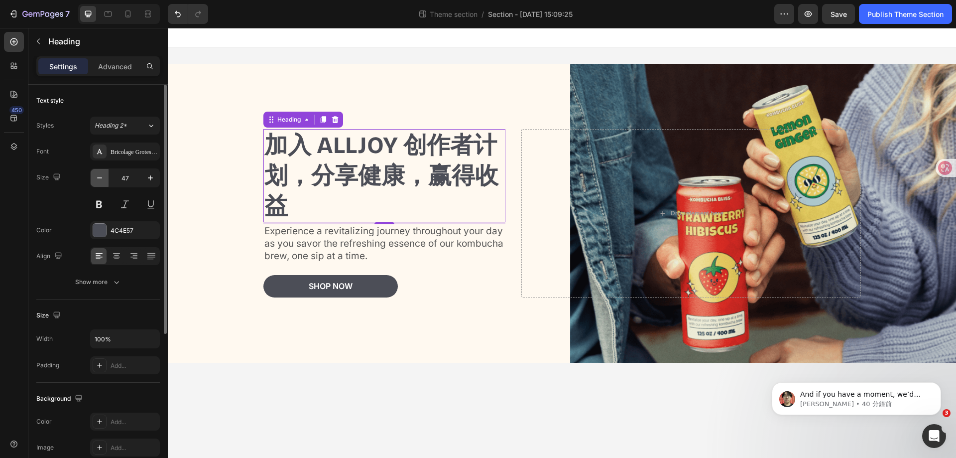
click at [106, 181] on button "button" at bounding box center [100, 178] width 18 height 18
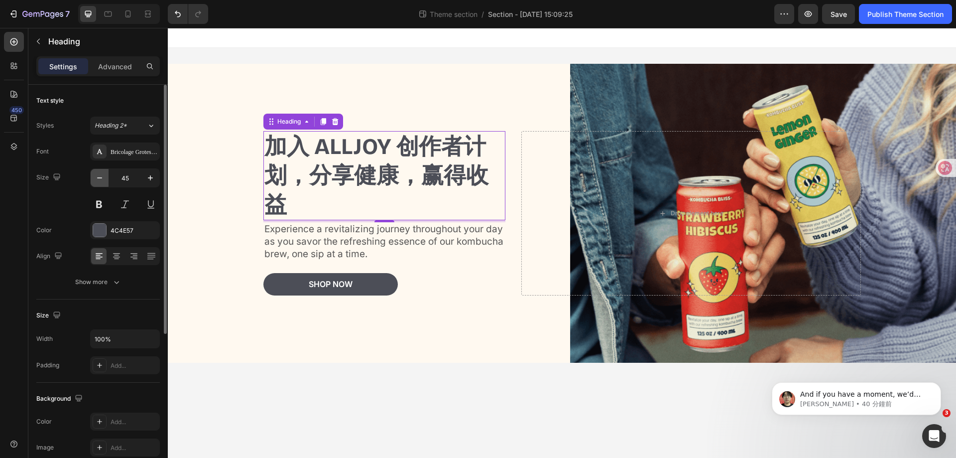
click at [106, 181] on button "button" at bounding box center [100, 178] width 18 height 18
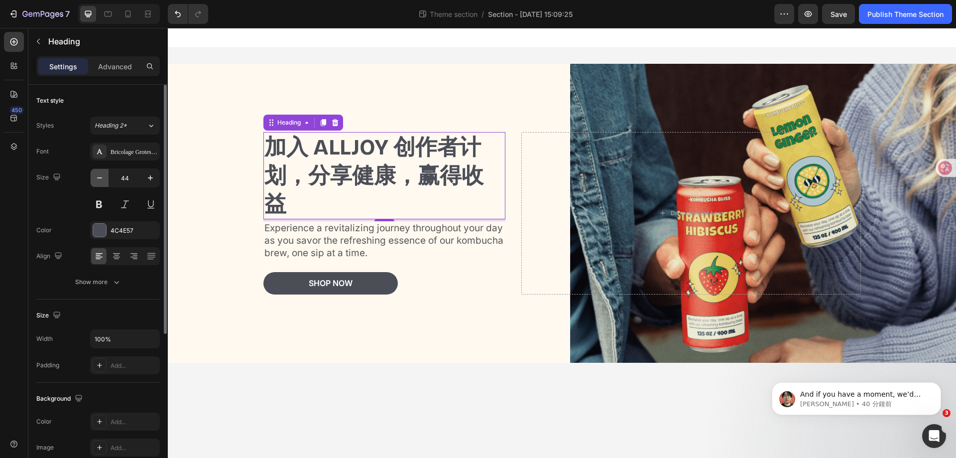
click at [106, 181] on button "button" at bounding box center [100, 178] width 18 height 18
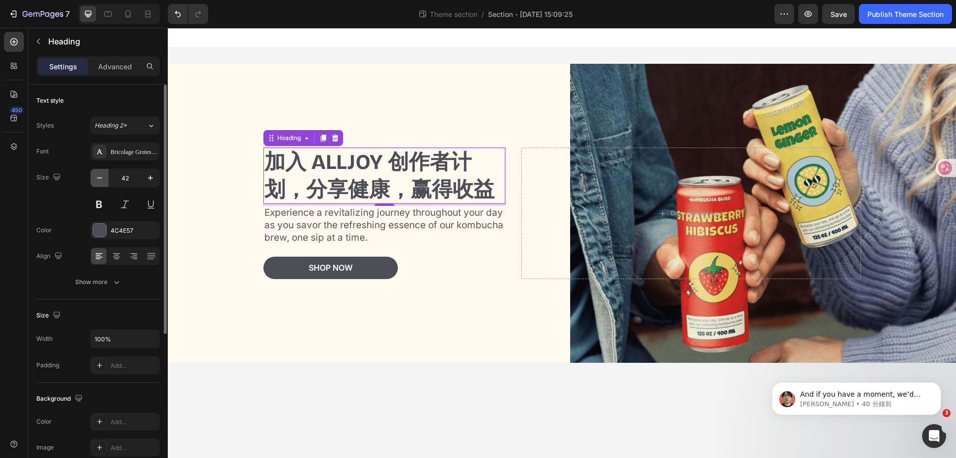
click at [106, 181] on button "button" at bounding box center [100, 178] width 18 height 18
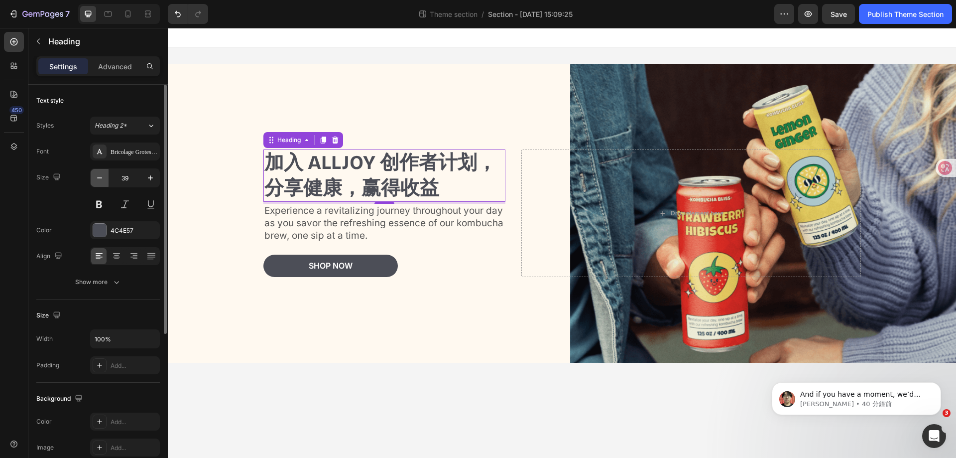
click at [106, 181] on button "button" at bounding box center [100, 178] width 18 height 18
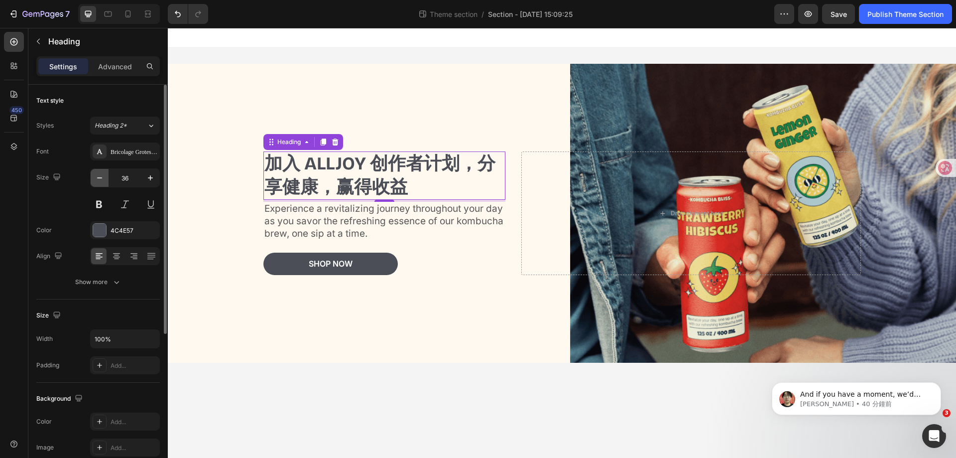
click at [106, 181] on button "button" at bounding box center [100, 178] width 18 height 18
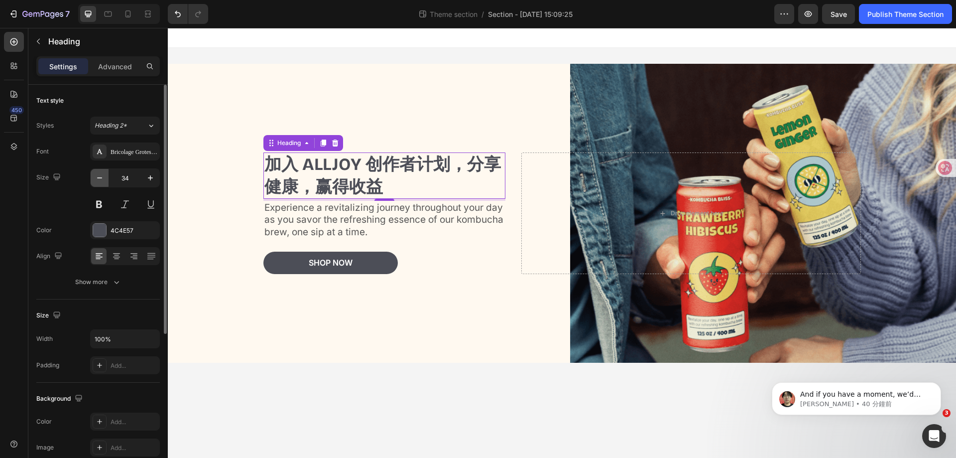
click at [106, 181] on button "button" at bounding box center [100, 178] width 18 height 18
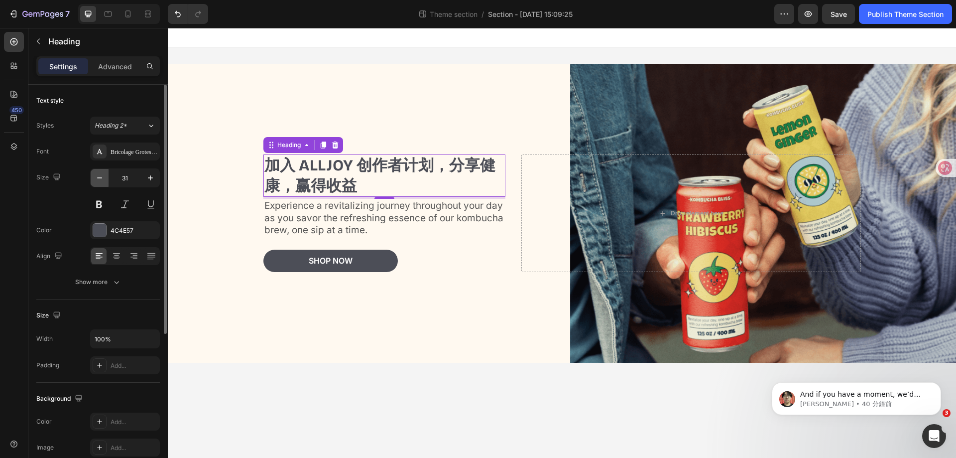
click at [106, 181] on button "button" at bounding box center [100, 178] width 18 height 18
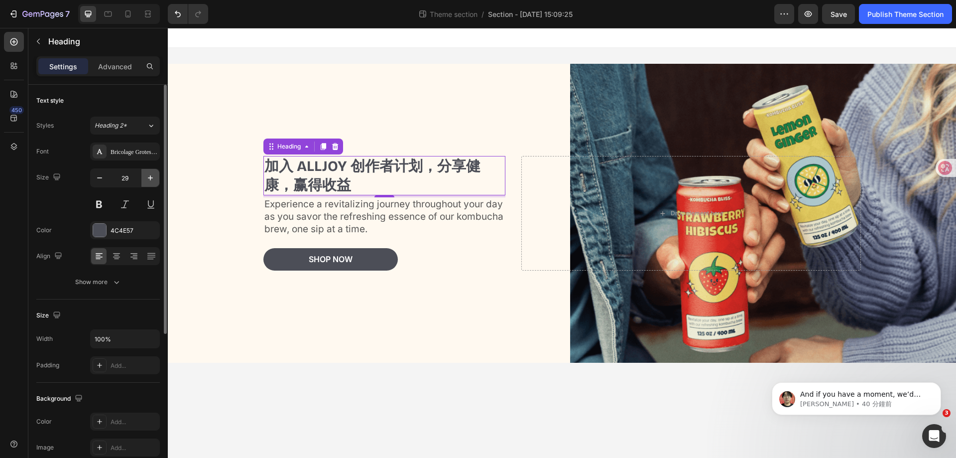
click at [146, 177] on icon "button" at bounding box center [150, 178] width 10 height 10
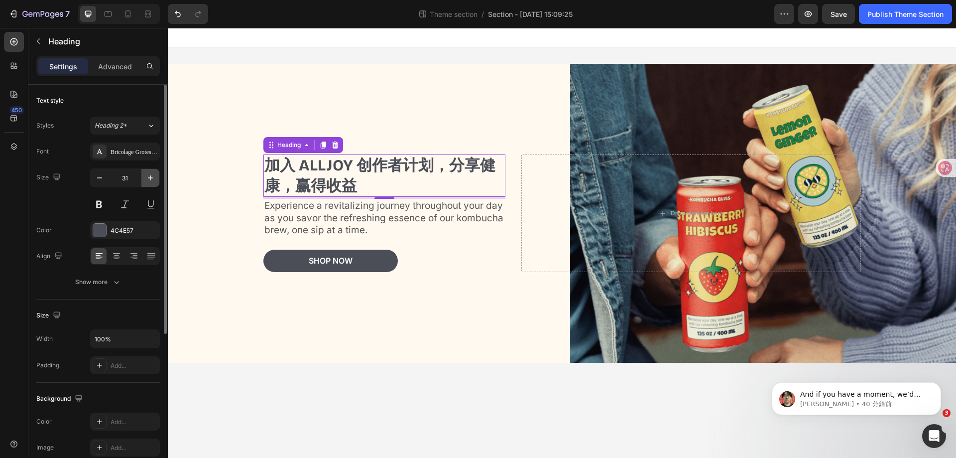
click at [146, 177] on icon "button" at bounding box center [150, 178] width 10 height 10
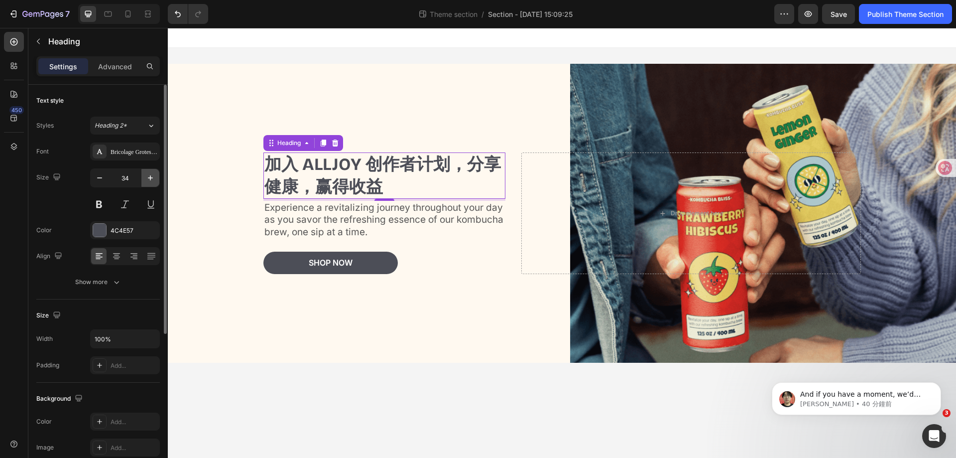
click at [146, 177] on icon "button" at bounding box center [150, 178] width 10 height 10
type input "35"
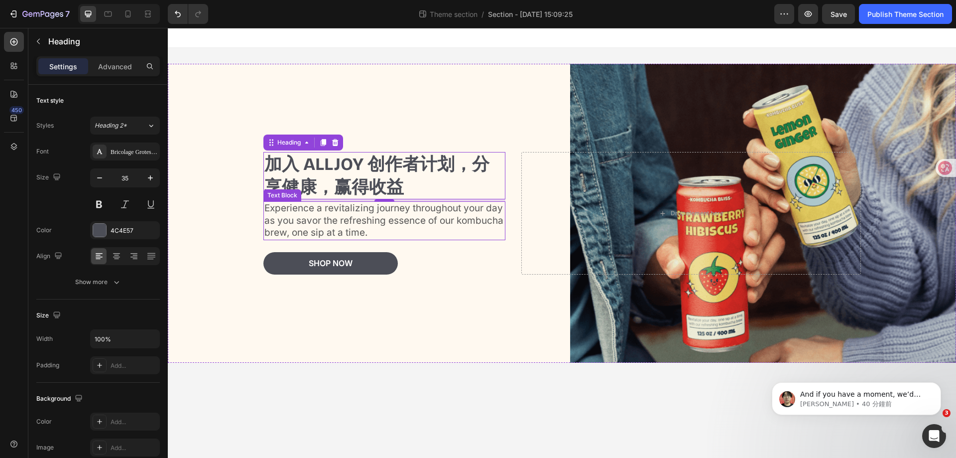
click at [358, 211] on p "Experience a revitalizing journey throughout your day as you savor the refreshi…" at bounding box center [384, 220] width 241 height 37
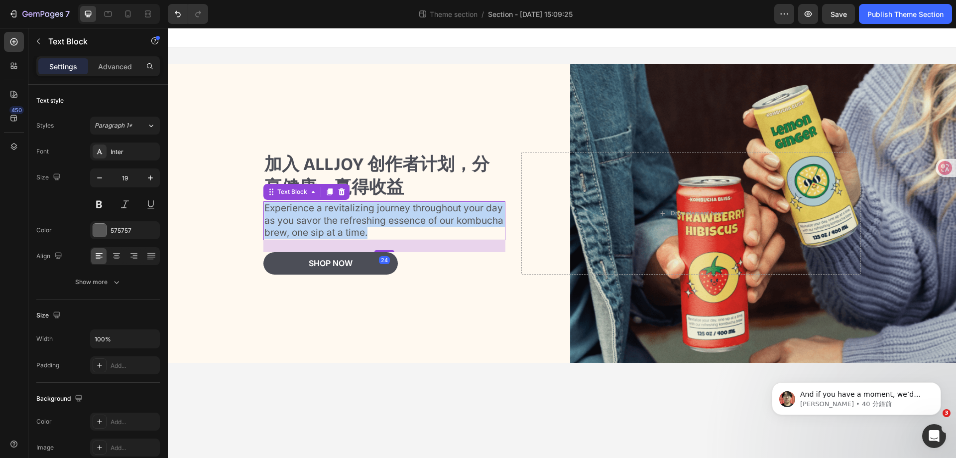
click at [358, 211] on p "Experience a revitalizing journey throughout your day as you savor the refreshi…" at bounding box center [384, 220] width 241 height 37
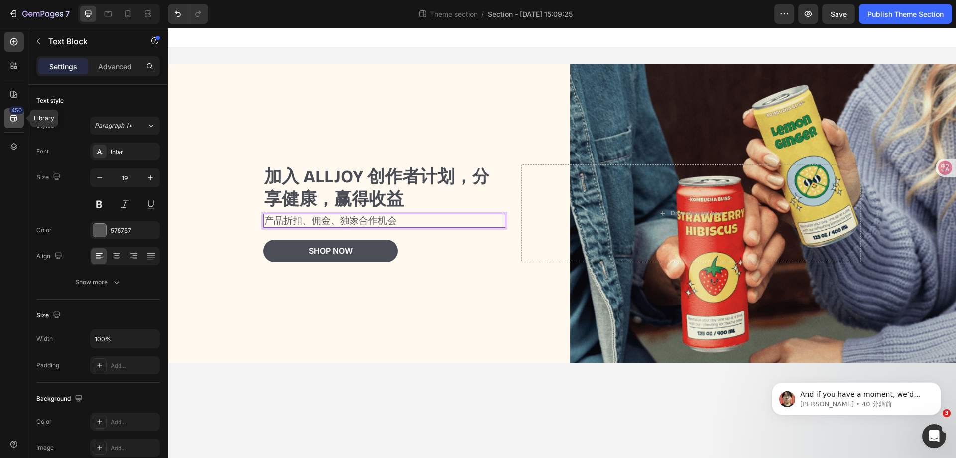
click at [4, 122] on div "450" at bounding box center [14, 118] width 20 height 20
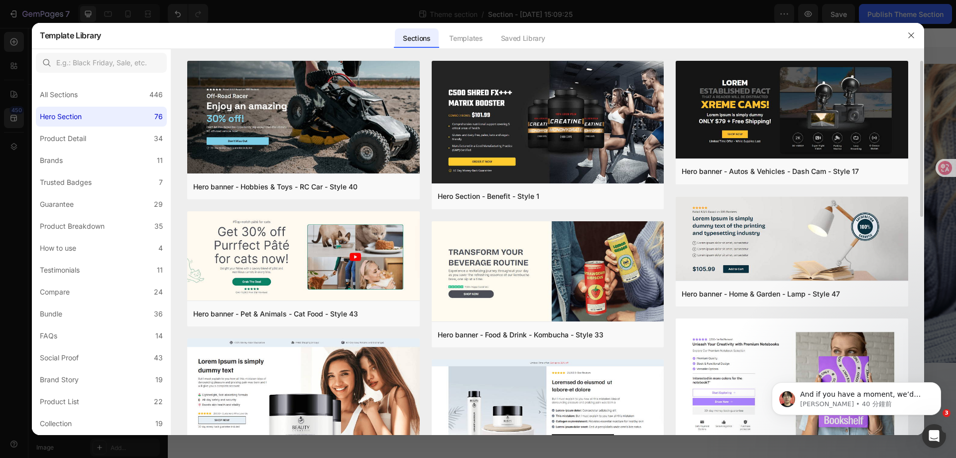
scroll to position [249, 0]
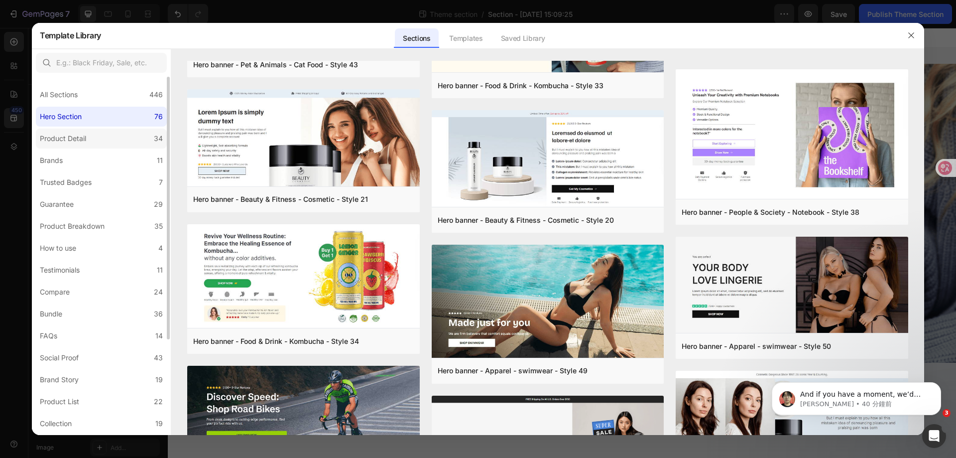
click at [101, 140] on label "Product Detail 34" at bounding box center [101, 138] width 131 height 20
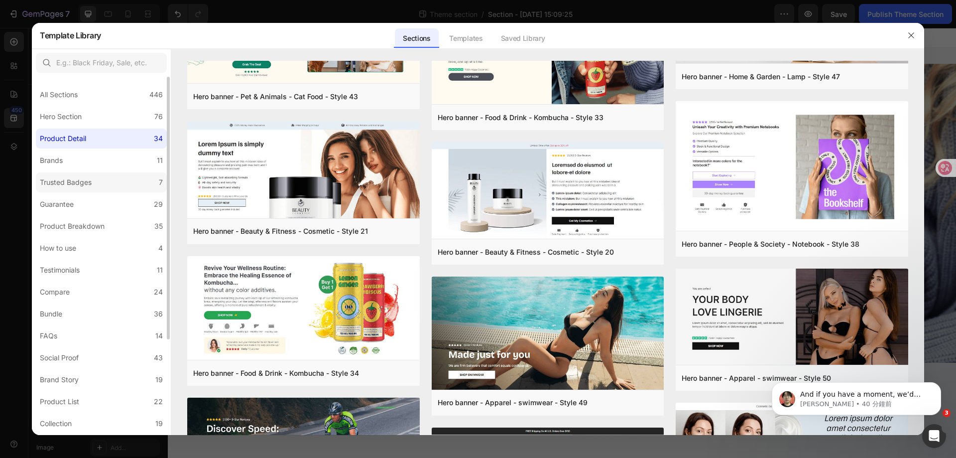
scroll to position [0, 0]
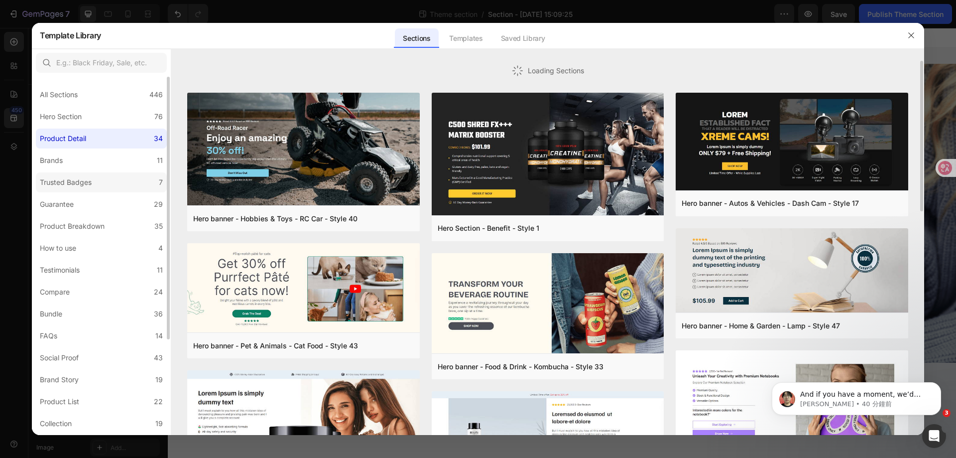
click at [96, 173] on label "Trusted Badges 7" at bounding box center [101, 182] width 131 height 20
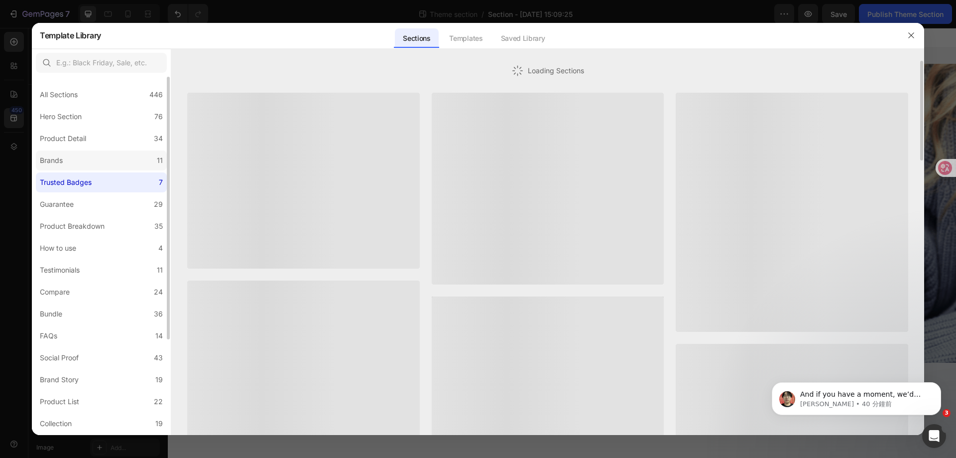
click at [96, 158] on label "Brands 11" at bounding box center [101, 160] width 131 height 20
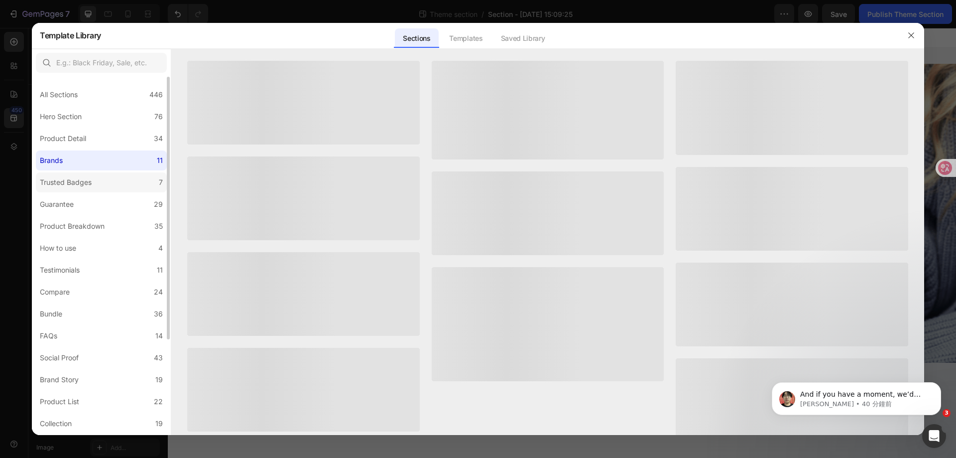
click at [87, 188] on label "Trusted Badges 7" at bounding box center [101, 182] width 131 height 20
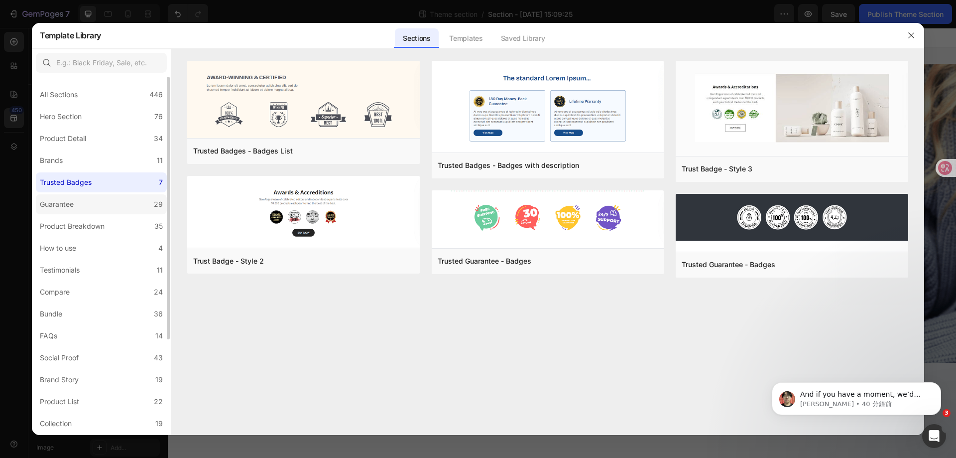
click at [93, 200] on label "Guarantee 29" at bounding box center [101, 204] width 131 height 20
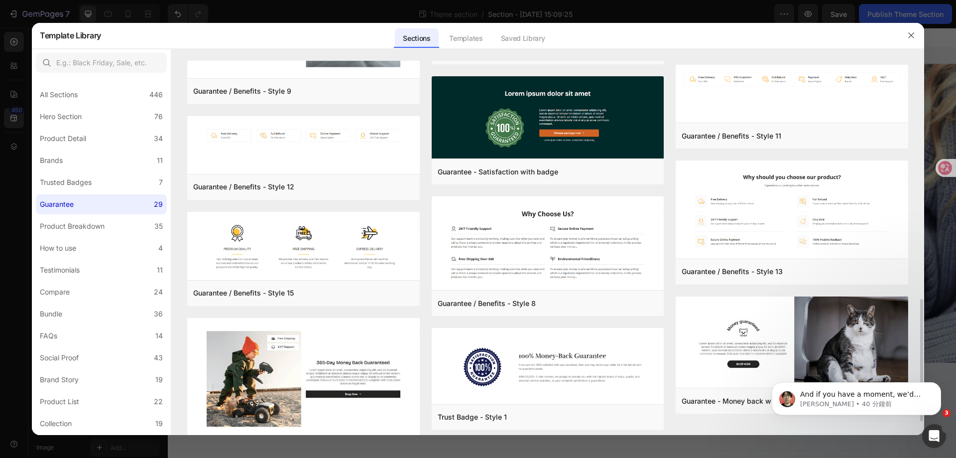
scroll to position [768, 0]
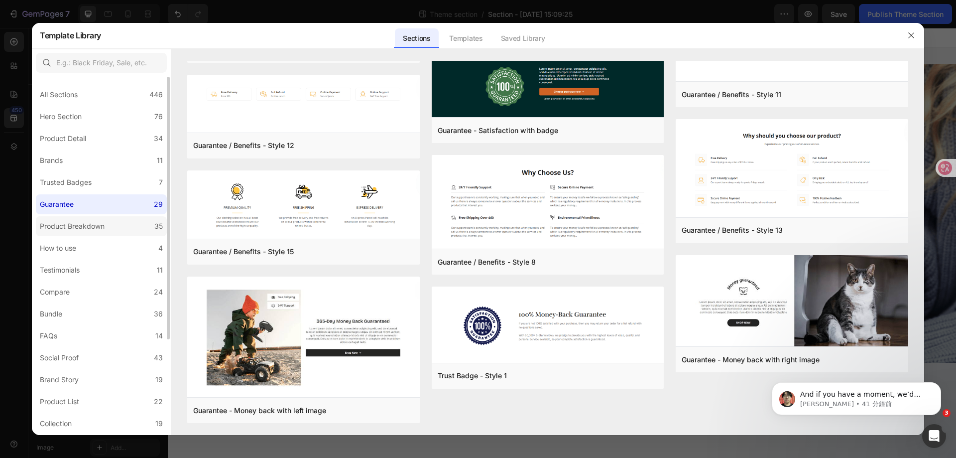
click at [79, 229] on div "Product Breakdown" at bounding box center [72, 226] width 65 height 12
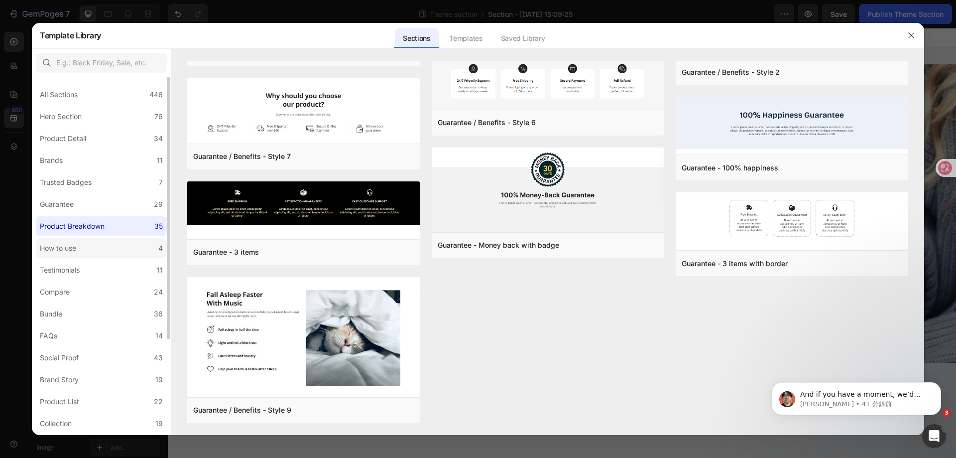
scroll to position [0, 0]
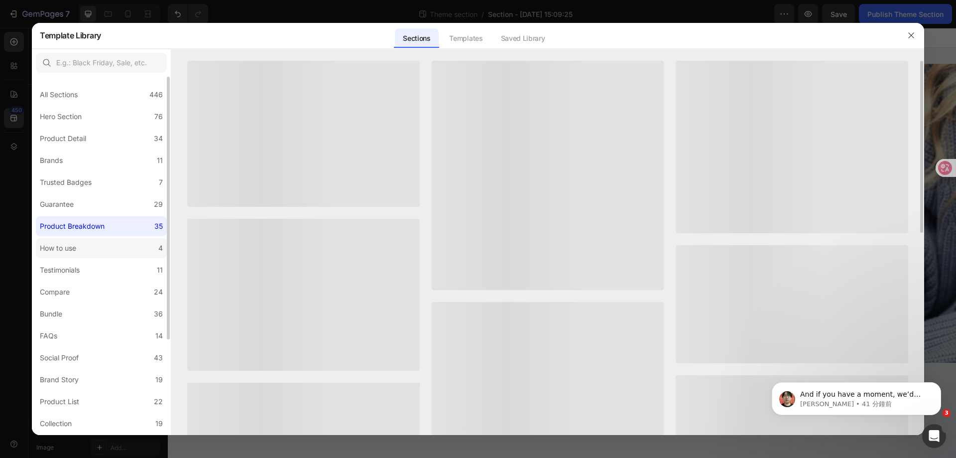
click at [80, 251] on div "How to use" at bounding box center [60, 248] width 40 height 12
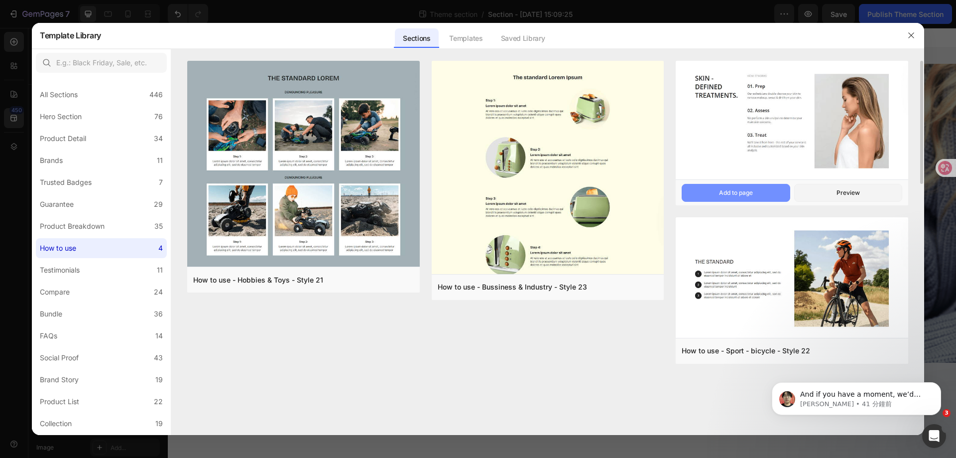
click at [745, 192] on div "Add to page" at bounding box center [736, 192] width 34 height 9
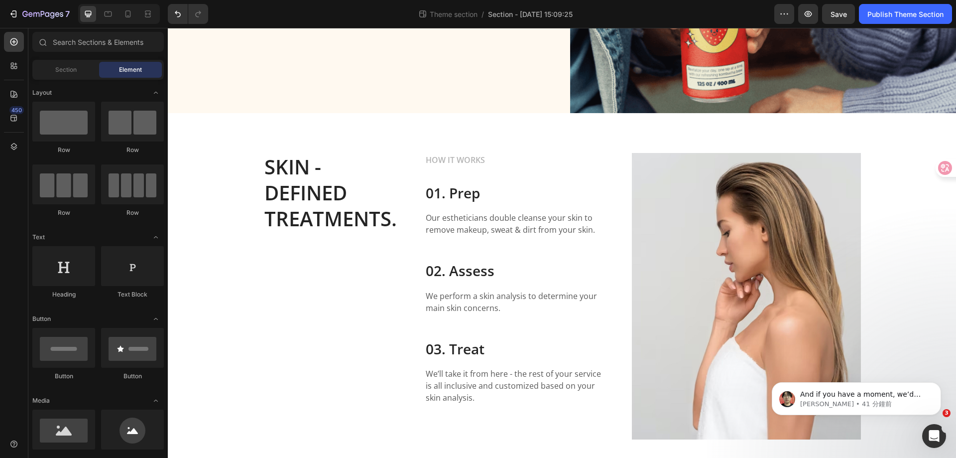
scroll to position [252, 0]
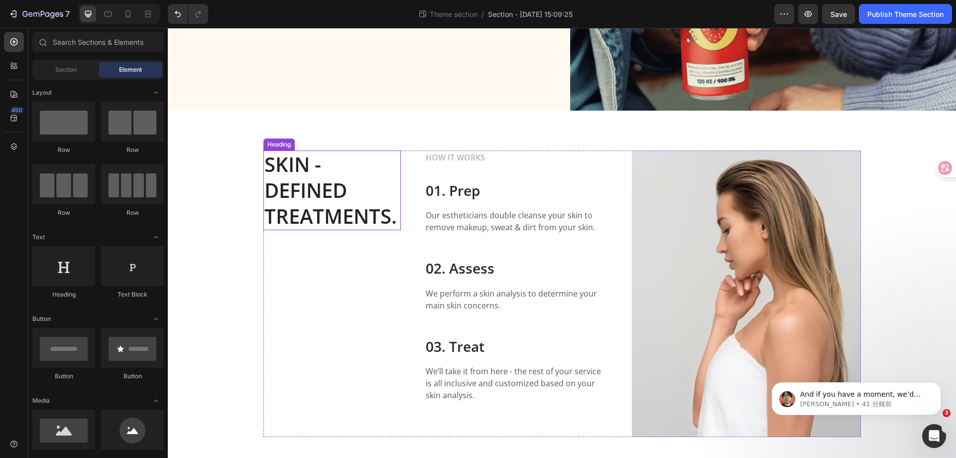
click at [307, 182] on p "SKIN - DEFINED TREATMENTS." at bounding box center [331, 190] width 135 height 78
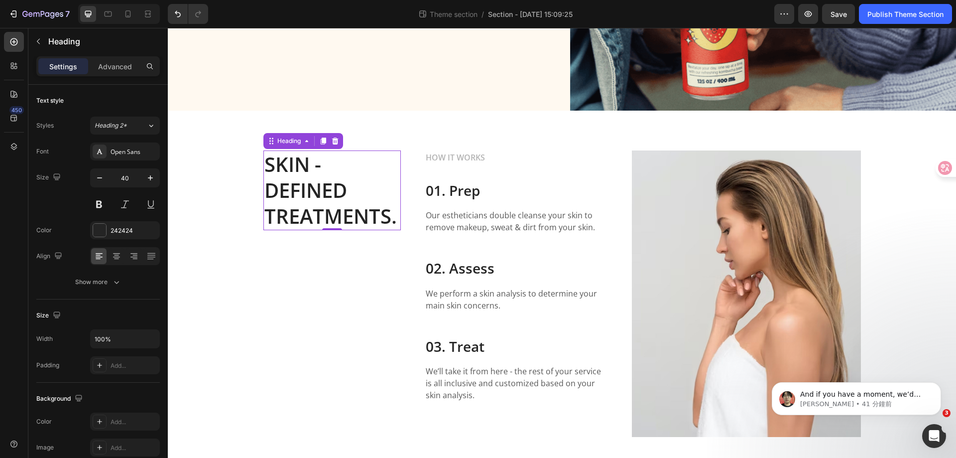
click at [332, 206] on p "SKIN - DEFINED TREATMENTS." at bounding box center [331, 190] width 135 height 78
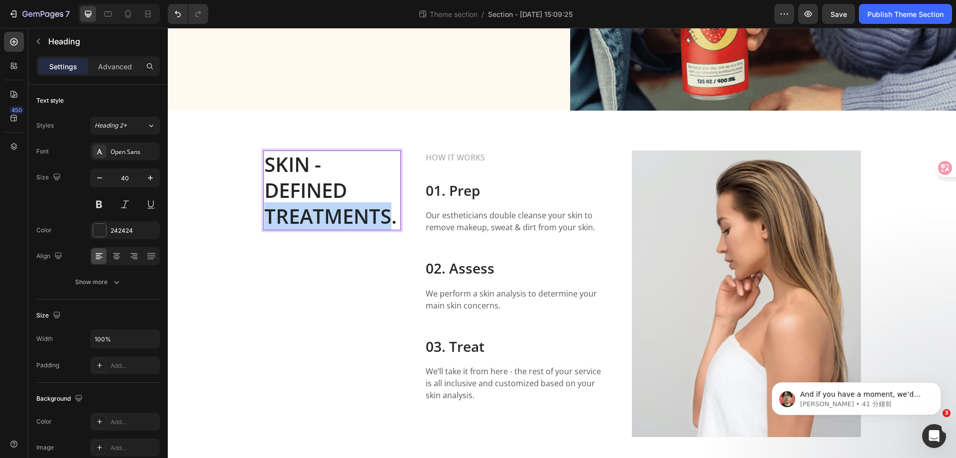
click at [332, 206] on p "SKIN - DEFINED TREATMENTS." at bounding box center [331, 190] width 135 height 78
click at [290, 174] on p "SKIN - DEFINED Who Can Join" at bounding box center [331, 190] width 135 height 78
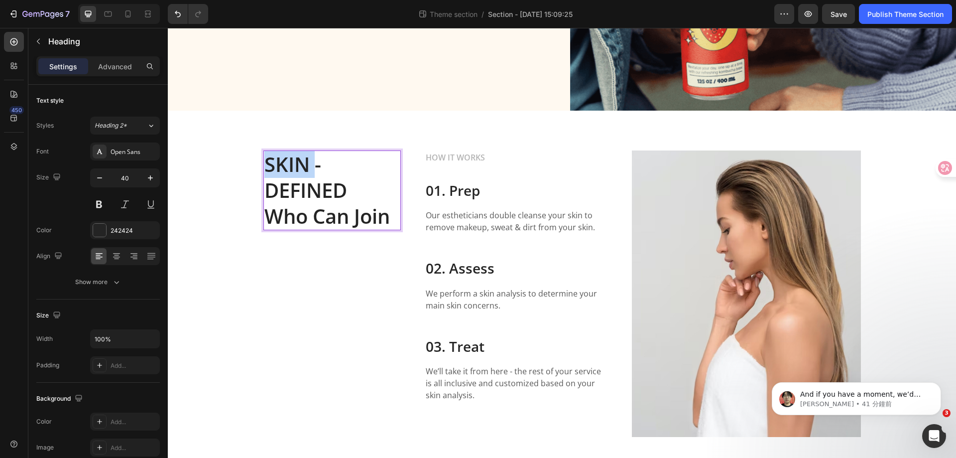
click at [290, 174] on p "SKIN - DEFINED Who Can Join" at bounding box center [331, 190] width 135 height 78
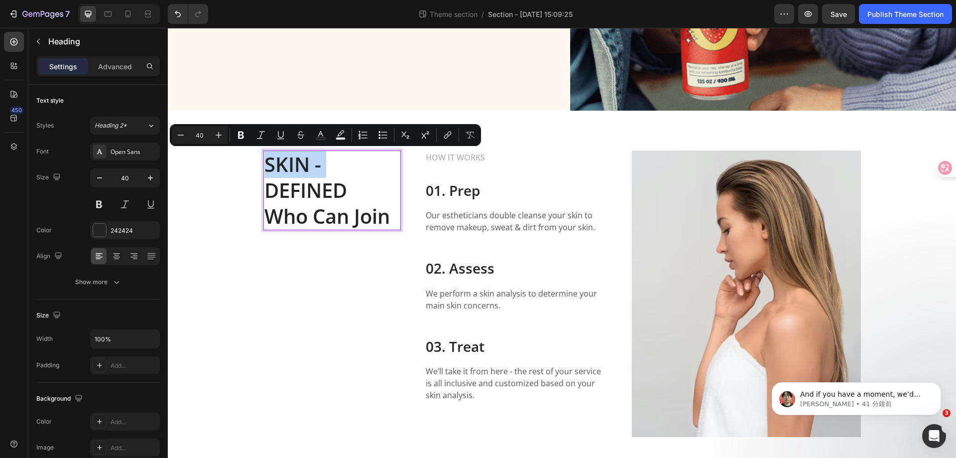
click at [292, 173] on p "SKIN - DEFINED Who Can Join" at bounding box center [331, 190] width 135 height 78
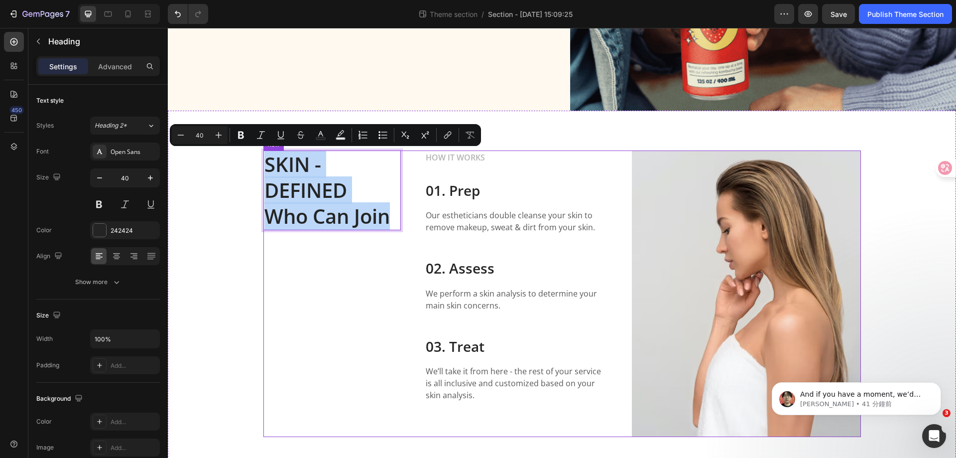
drag, startPoint x: 259, startPoint y: 160, endPoint x: 407, endPoint y: 223, distance: 161.1
click at [407, 223] on div "SKIN - DEFINED Who Can Join Heading 0 HOW IT WORKS Text block 01. Prep Heading …" at bounding box center [562, 293] width 598 height 286
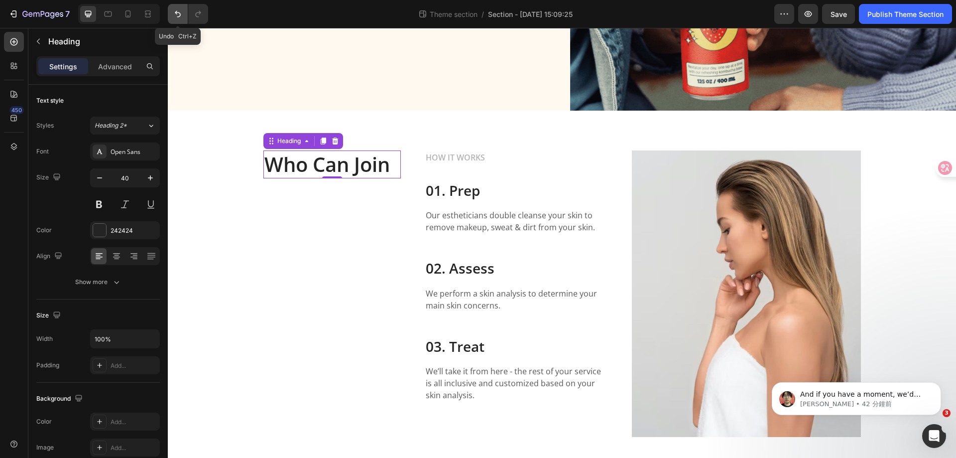
click at [172, 11] on button "Undo/Redo" at bounding box center [178, 14] width 20 height 20
click at [180, 20] on button "Undo/Redo" at bounding box center [178, 14] width 20 height 20
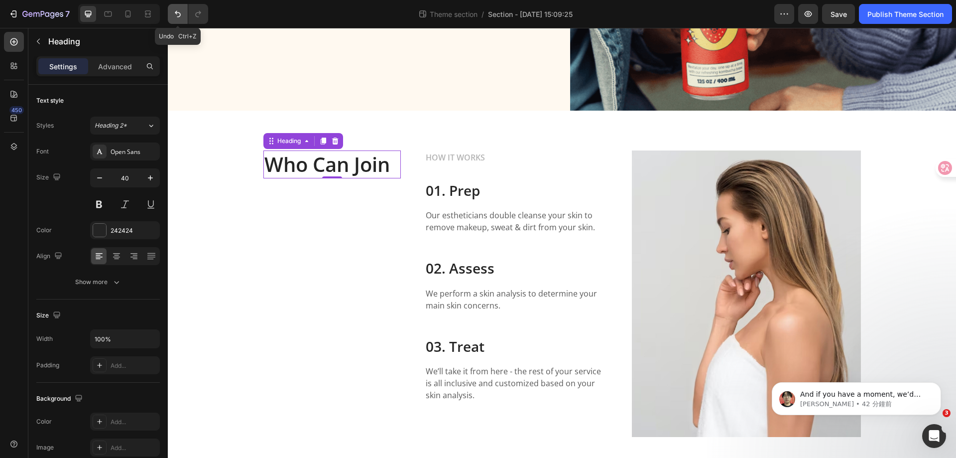
click at [180, 20] on button "Undo/Redo" at bounding box center [178, 14] width 20 height 20
click at [357, 124] on div "Who Can Join Heading 0 HOW IT WORKS Text block 01. Prep Heading Our esthetician…" at bounding box center [562, 294] width 788 height 366
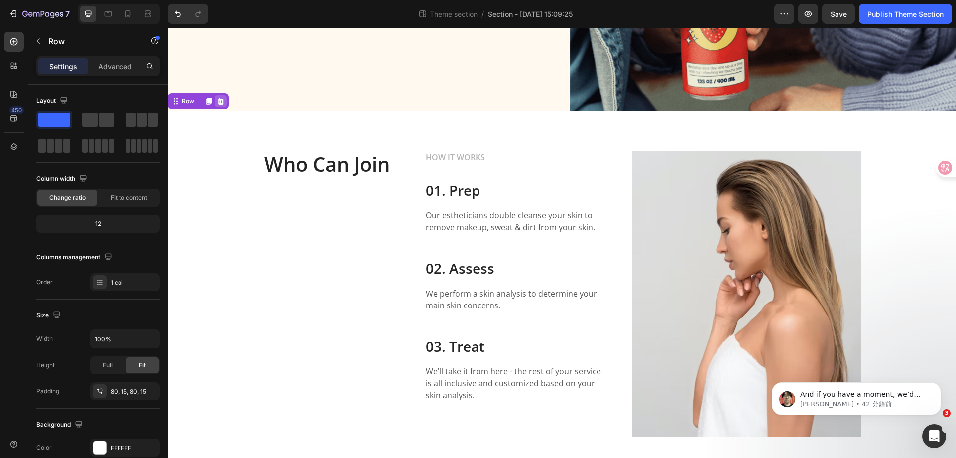
click at [224, 98] on icon at bounding box center [221, 101] width 8 height 8
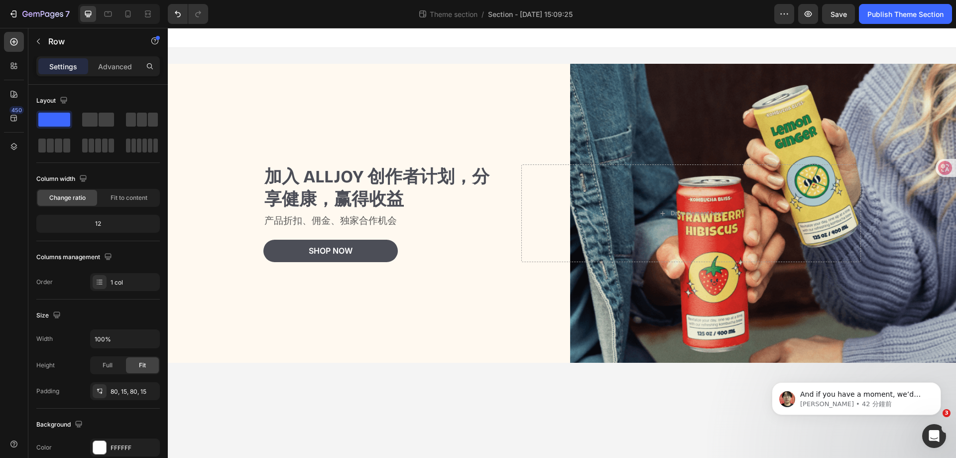
scroll to position [0, 0]
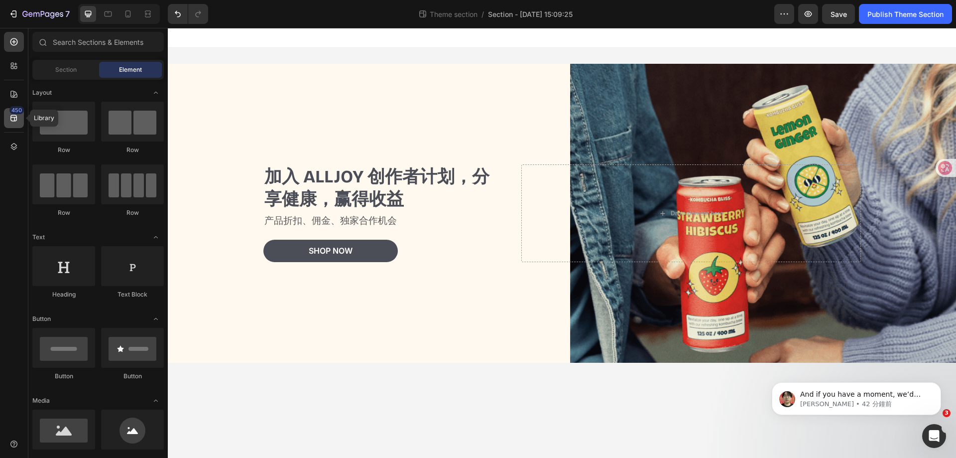
click at [5, 122] on div "450" at bounding box center [14, 118] width 20 height 20
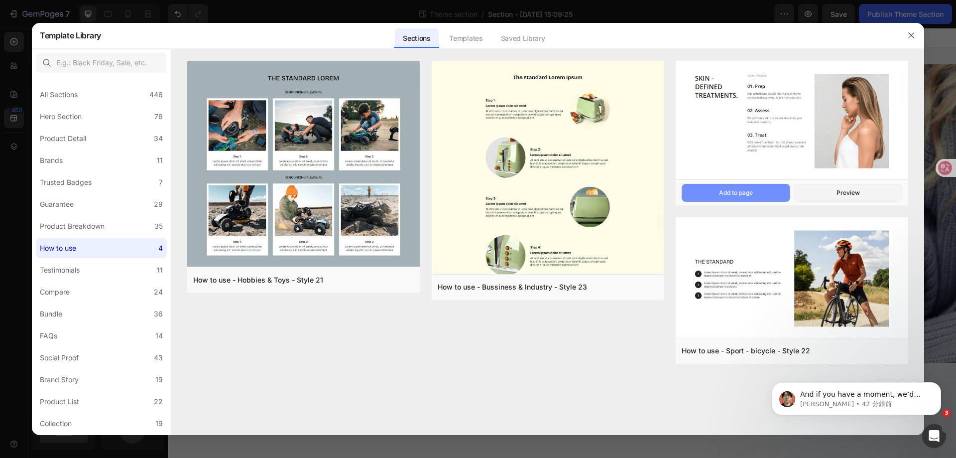
click at [768, 189] on button "Add to page" at bounding box center [736, 193] width 108 height 18
click at [764, 182] on div "Content - Style 12 Add to page Preview" at bounding box center [792, 192] width 233 height 26
click at [763, 148] on img at bounding box center [792, 121] width 233 height 121
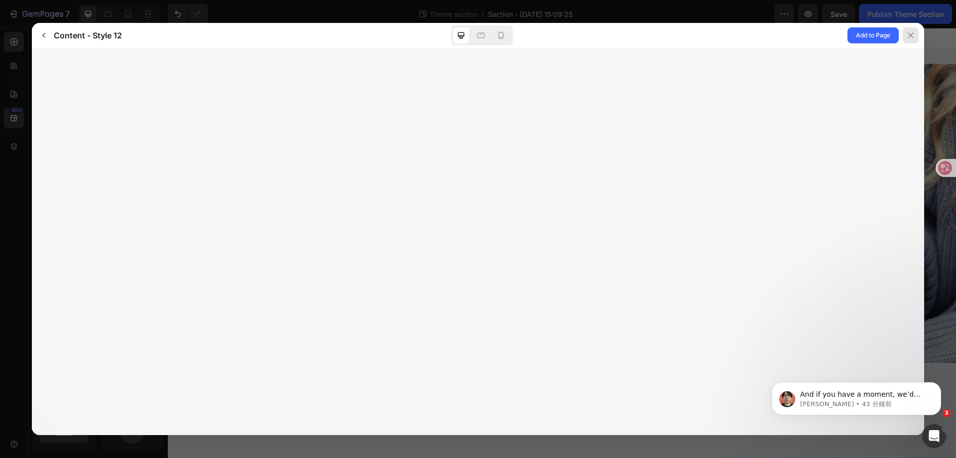
click at [912, 35] on icon at bounding box center [910, 35] width 5 height 5
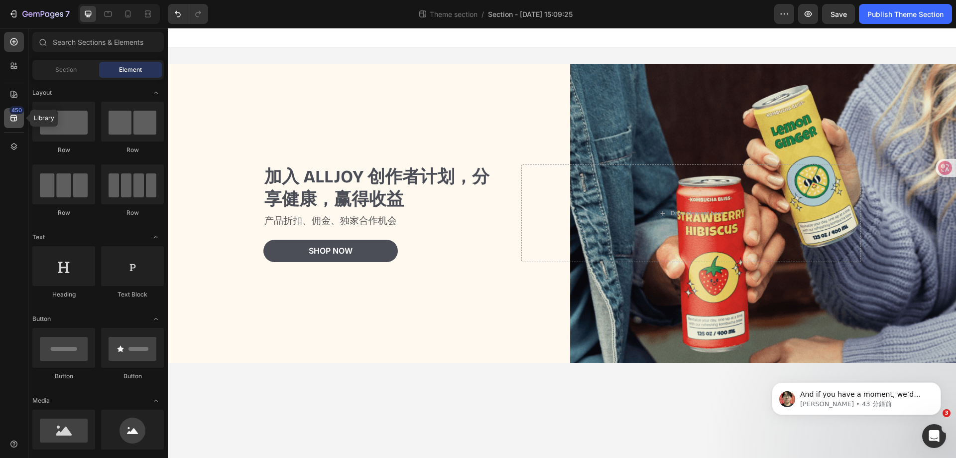
click at [9, 116] on icon at bounding box center [14, 118] width 10 height 10
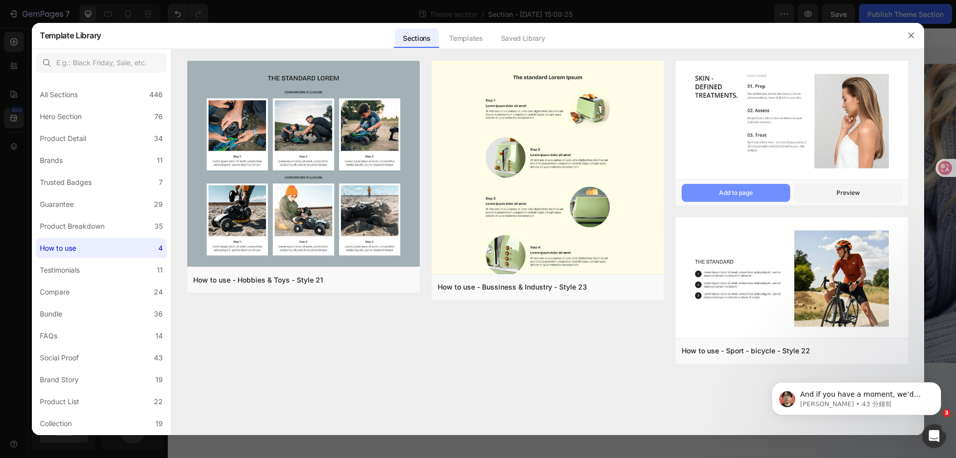
click at [754, 194] on button "Add to page" at bounding box center [736, 193] width 108 height 18
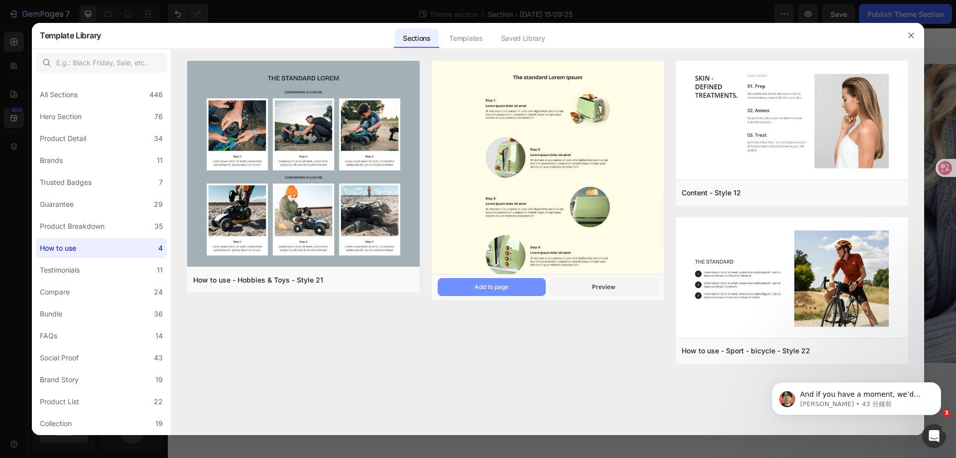
click at [477, 286] on div "Add to page" at bounding box center [492, 286] width 34 height 9
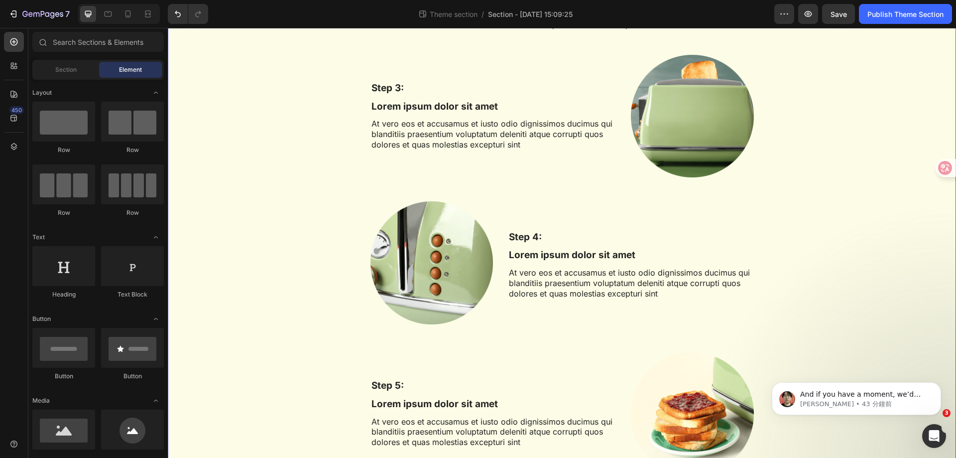
scroll to position [336, 0]
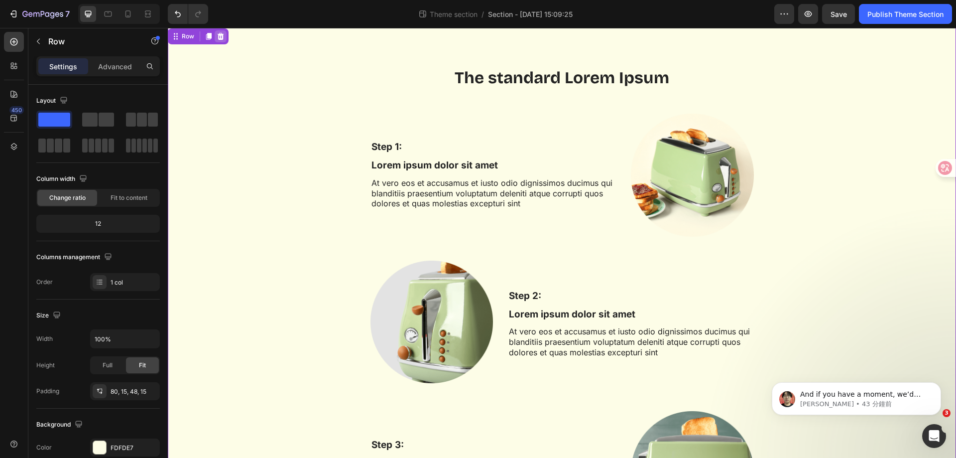
click at [223, 35] on icon at bounding box center [221, 36] width 6 height 7
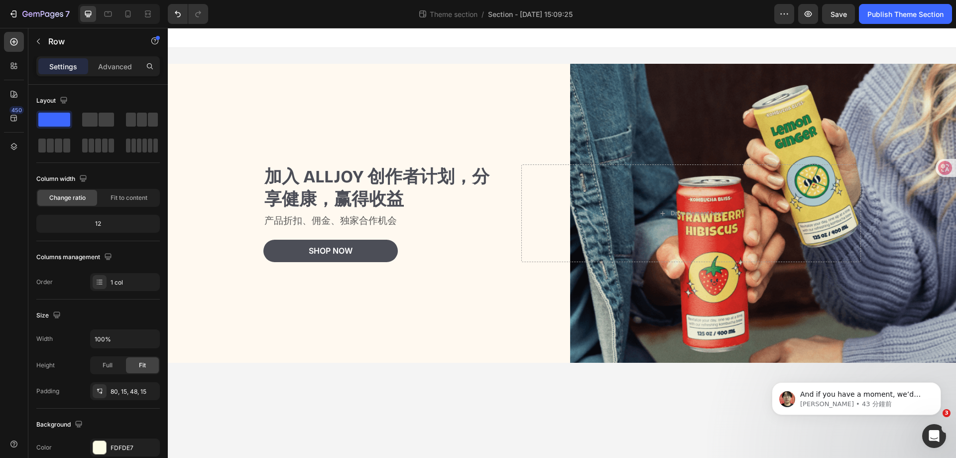
scroll to position [0, 0]
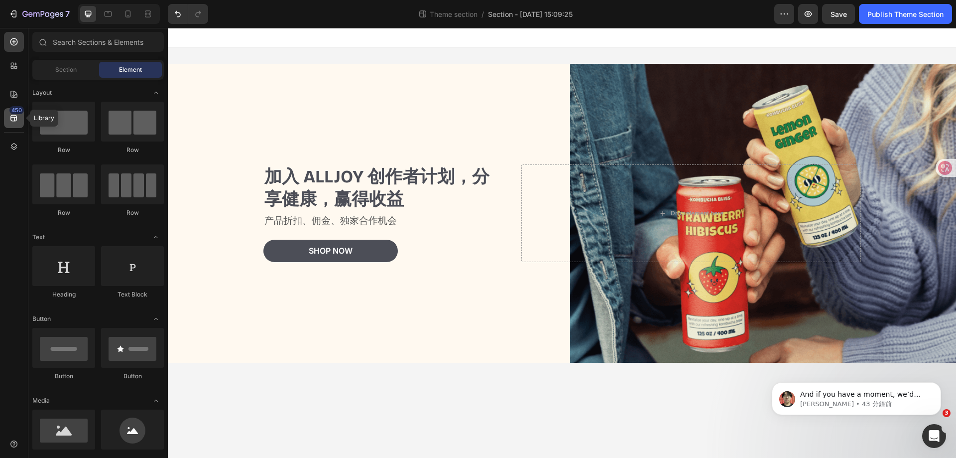
click at [16, 124] on div "450" at bounding box center [14, 118] width 20 height 20
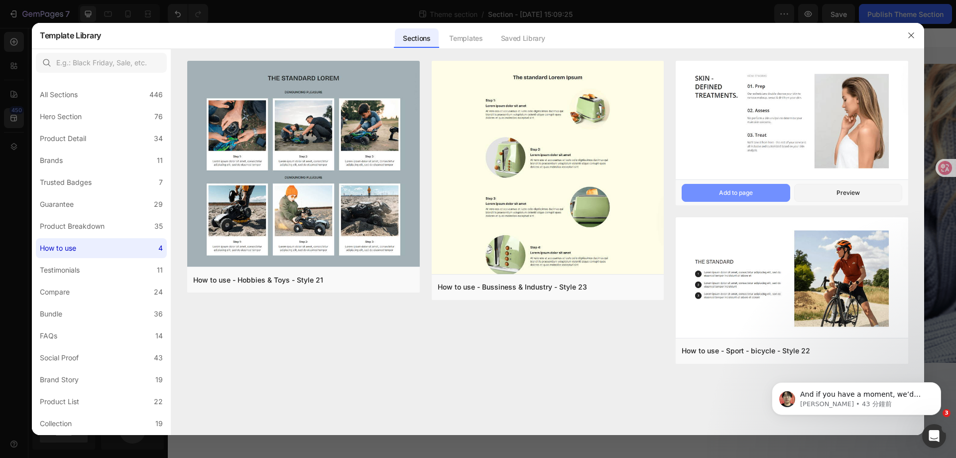
click at [727, 195] on div "Add to page" at bounding box center [736, 192] width 34 height 9
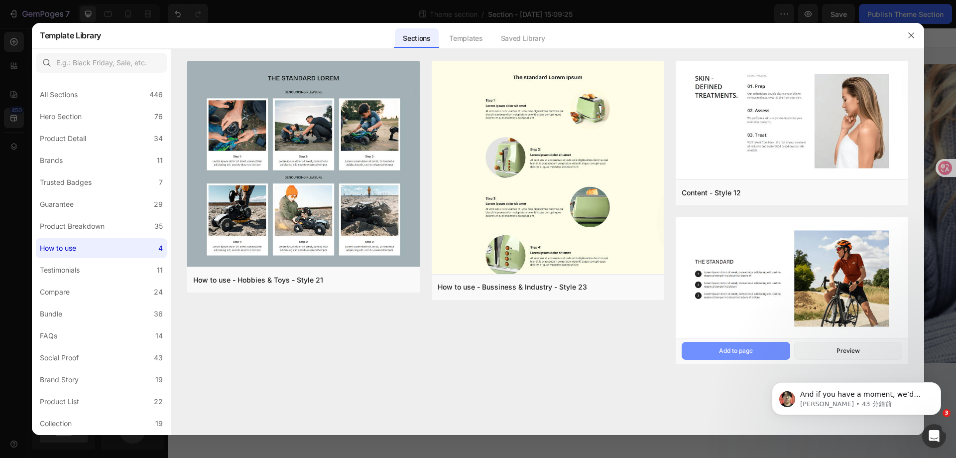
click at [726, 352] on div "Add to page" at bounding box center [736, 350] width 34 height 9
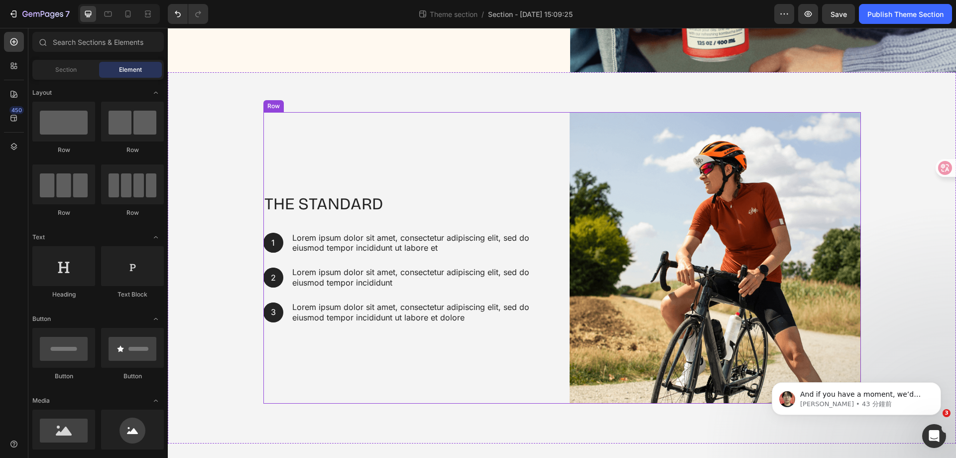
scroll to position [292, 0]
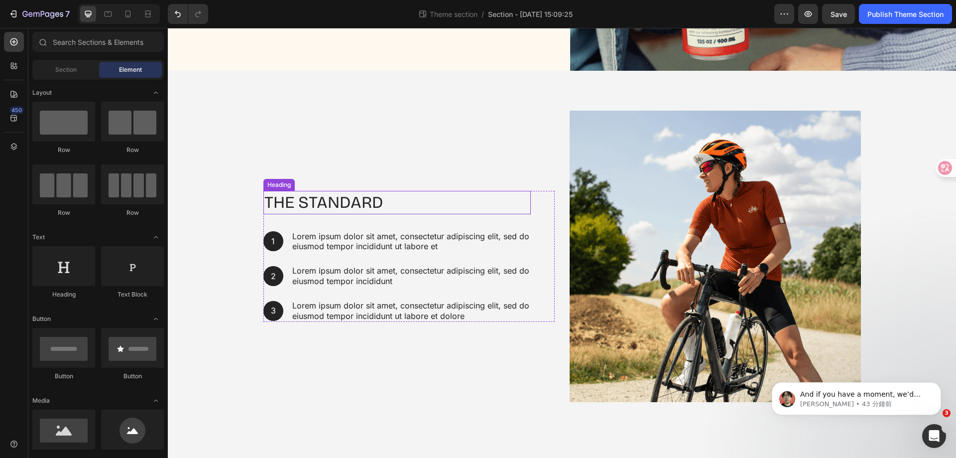
click at [352, 206] on h2 "The standard" at bounding box center [396, 202] width 267 height 23
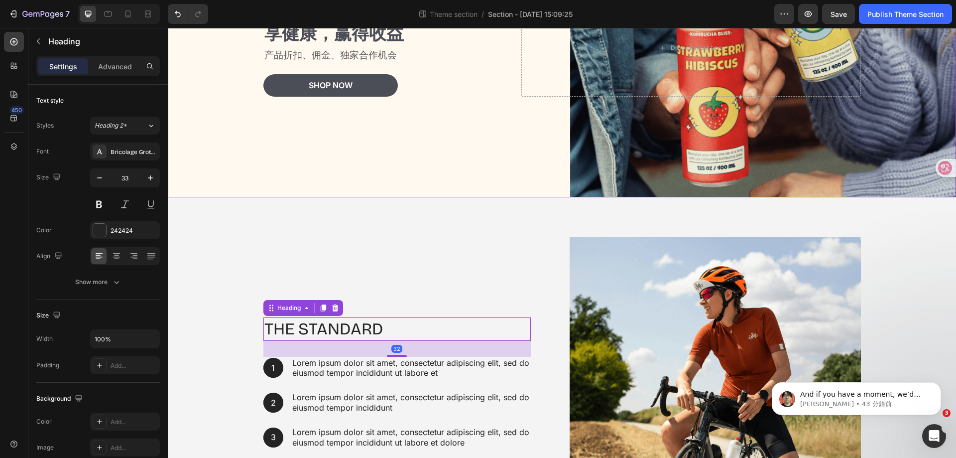
scroll to position [93, 0]
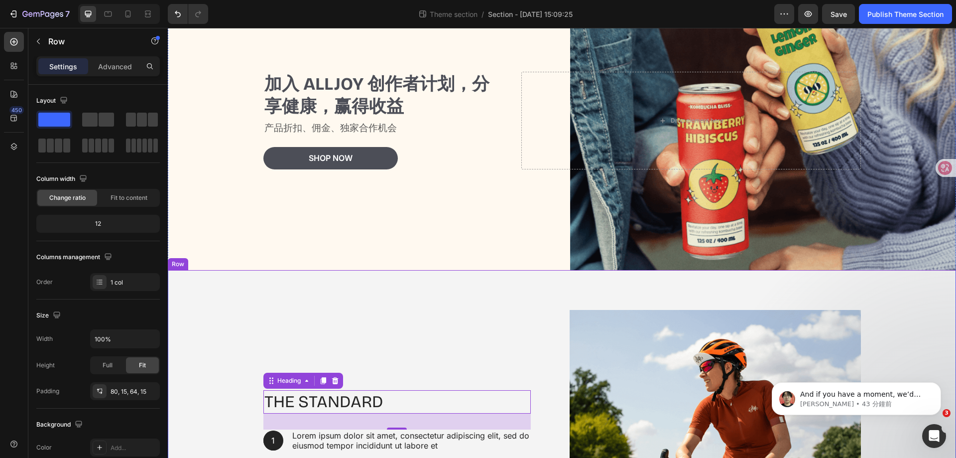
click at [865, 295] on div "The standard Heading 32 1 Text Block Hero Banner Lorem ipsum dolor sit amet, co…" at bounding box center [562, 455] width 788 height 371
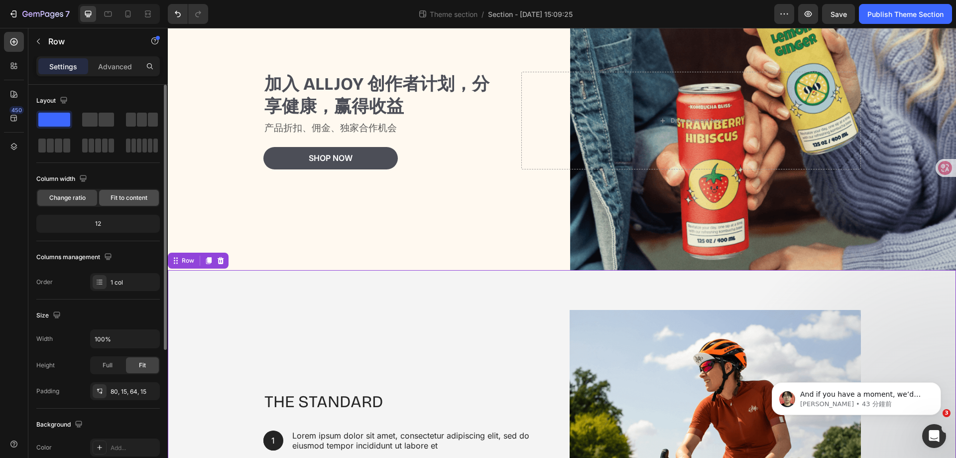
click at [130, 198] on span "Fit to content" at bounding box center [129, 197] width 37 height 9
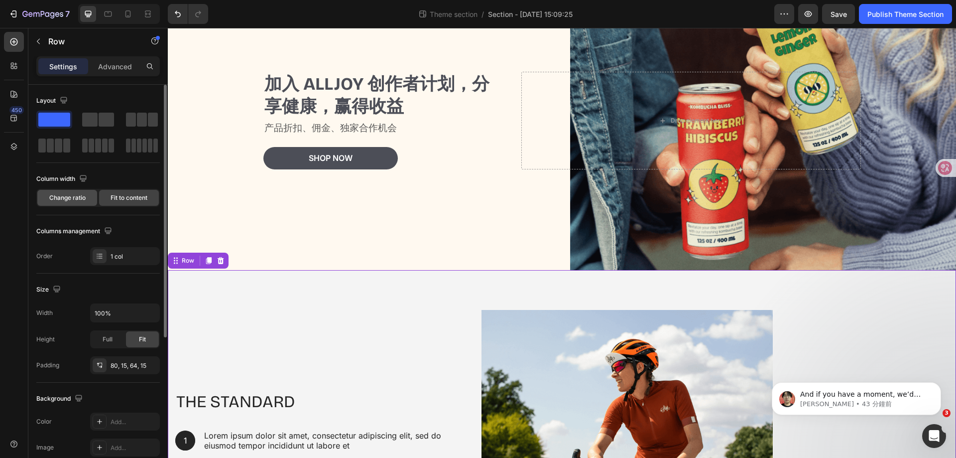
click at [58, 195] on span "Change ratio" at bounding box center [67, 197] width 36 height 9
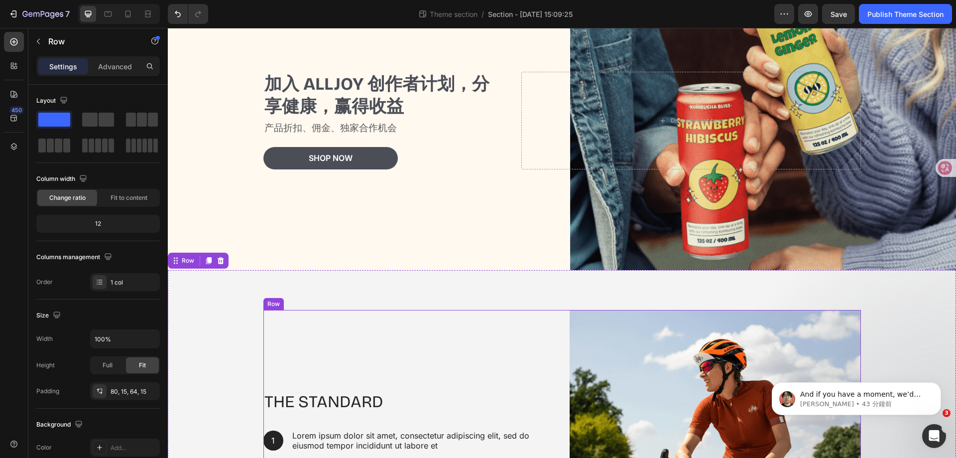
click at [515, 329] on div "The standard Heading 1 Text Block Hero Banner Lorem ipsum dolor sit amet, conse…" at bounding box center [408, 455] width 291 height 291
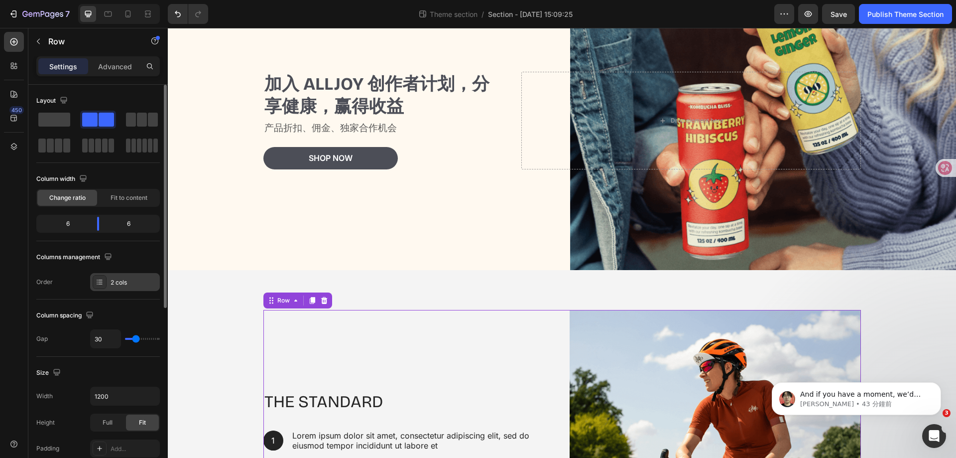
click at [127, 287] on div "2 cols" at bounding box center [125, 282] width 70 height 18
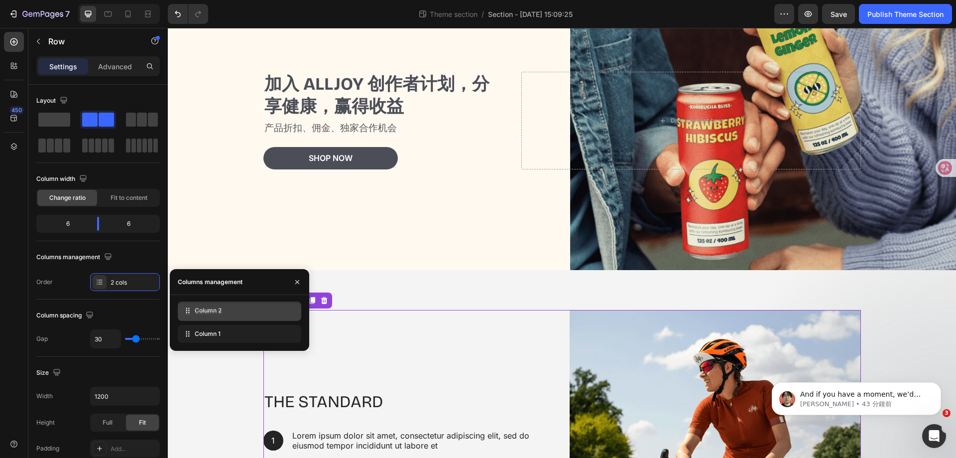
drag, startPoint x: 188, startPoint y: 335, endPoint x: 188, endPoint y: 311, distance: 23.4
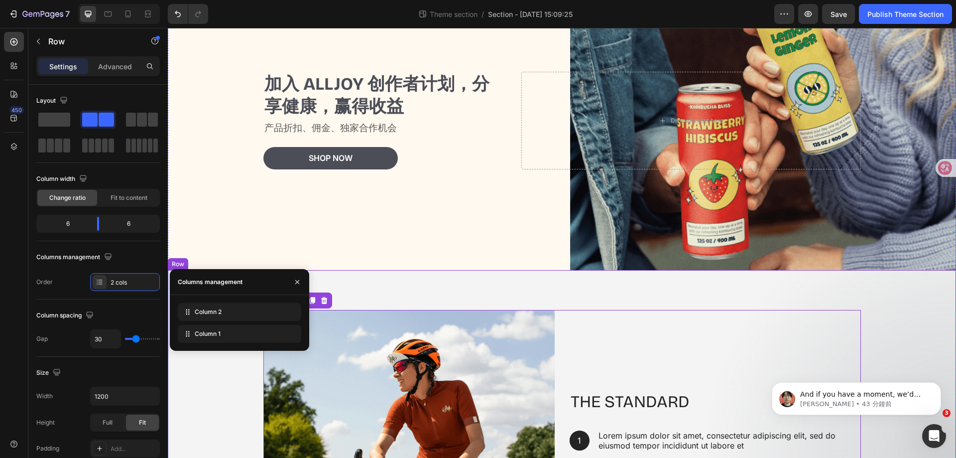
click at [613, 292] on div "The standard Heading 1 Text Block Hero Banner Lorem ipsum dolor sit amet, conse…" at bounding box center [562, 455] width 788 height 371
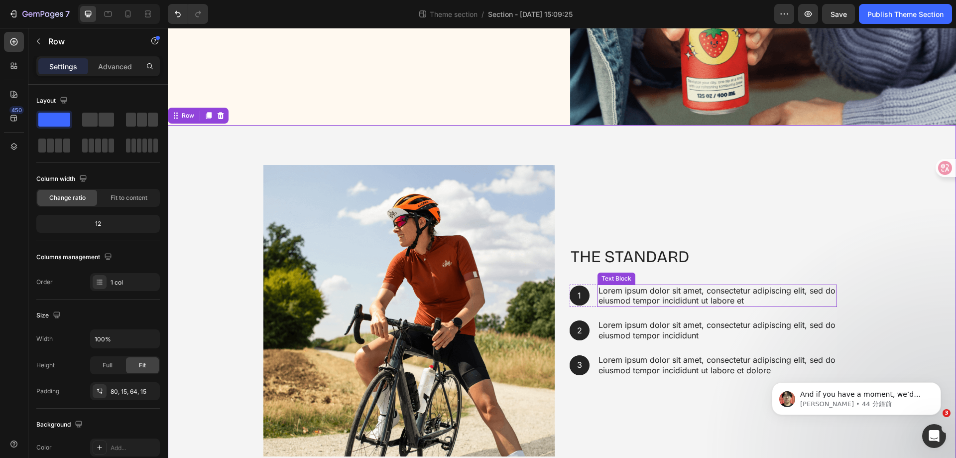
scroll to position [242, 0]
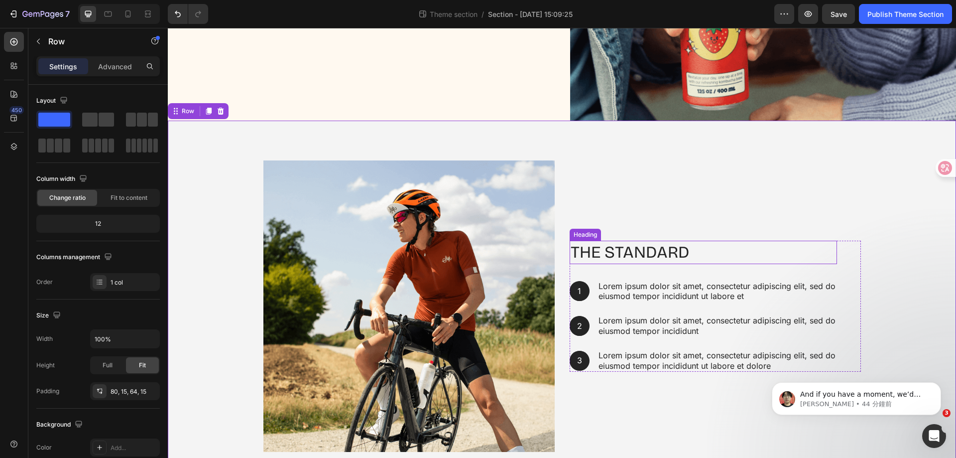
click at [630, 249] on h2 "The standard" at bounding box center [703, 252] width 267 height 23
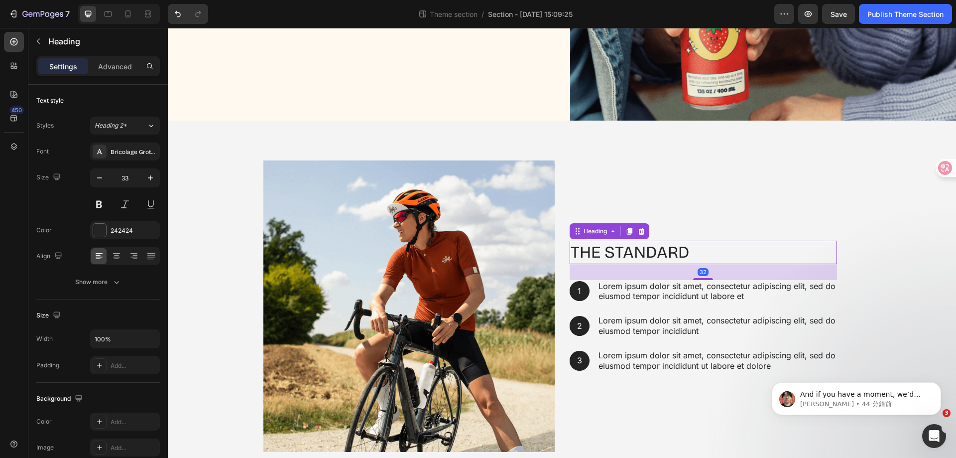
click at [630, 249] on h2 "The standard" at bounding box center [703, 252] width 267 height 23
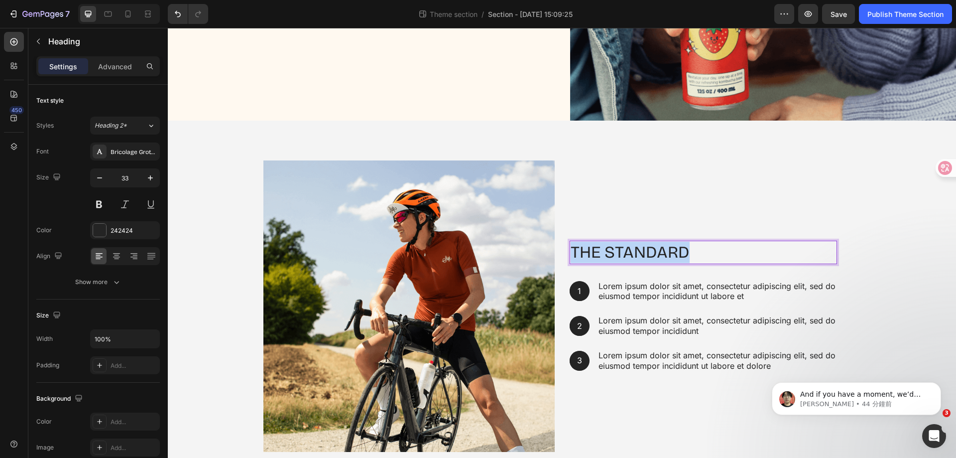
click at [630, 249] on p "The standard" at bounding box center [703, 252] width 265 height 21
click at [728, 295] on p "Lorem ipsum dolor sit amet, consectetur adipiscing elit, sed do eiusmod tempor …" at bounding box center [718, 291] width 238 height 21
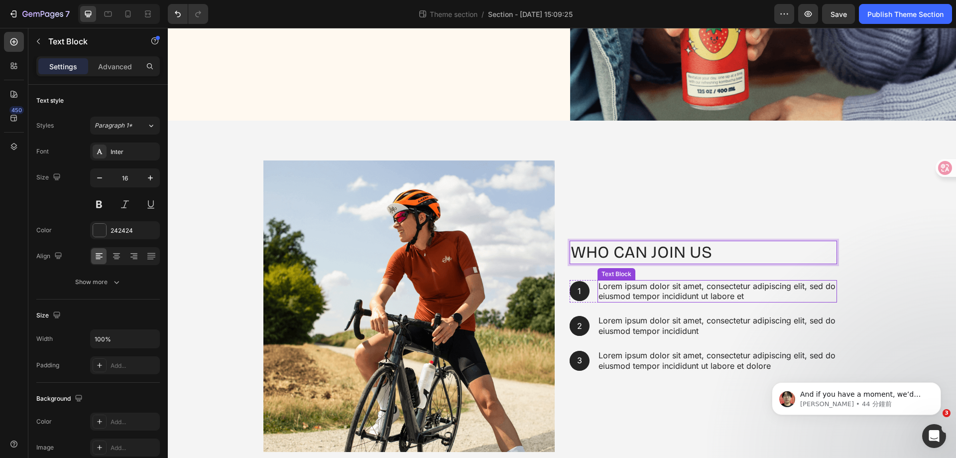
click at [728, 295] on p "Lorem ipsum dolor sit amet, consectetur adipiscing elit, sed do eiusmod tempor …" at bounding box center [718, 291] width 238 height 21
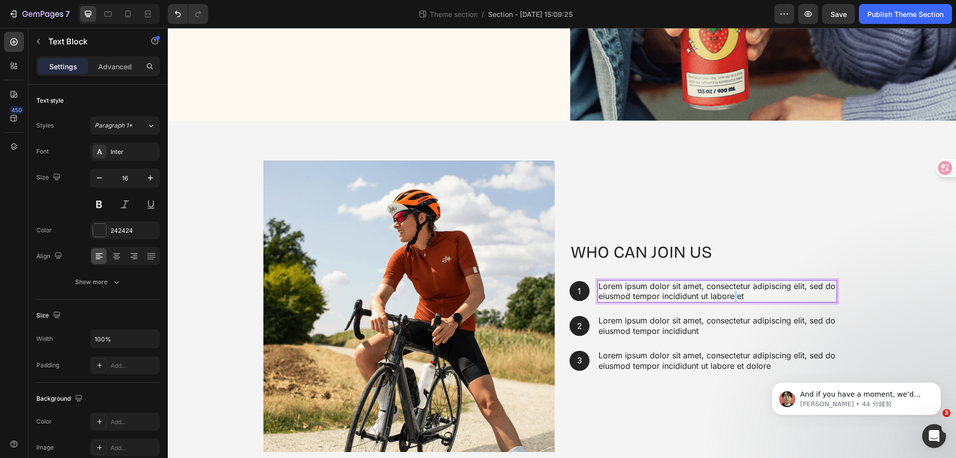
click at [728, 295] on p "Lorem ipsum dolor sit amet, consectetur adipiscing elit, sed do eiusmod tempor …" at bounding box center [718, 291] width 238 height 21
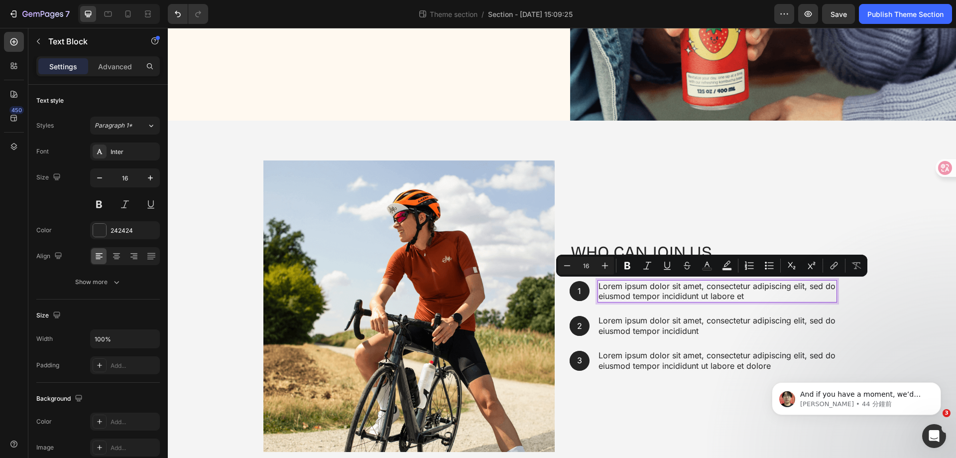
scroll to position [247, 0]
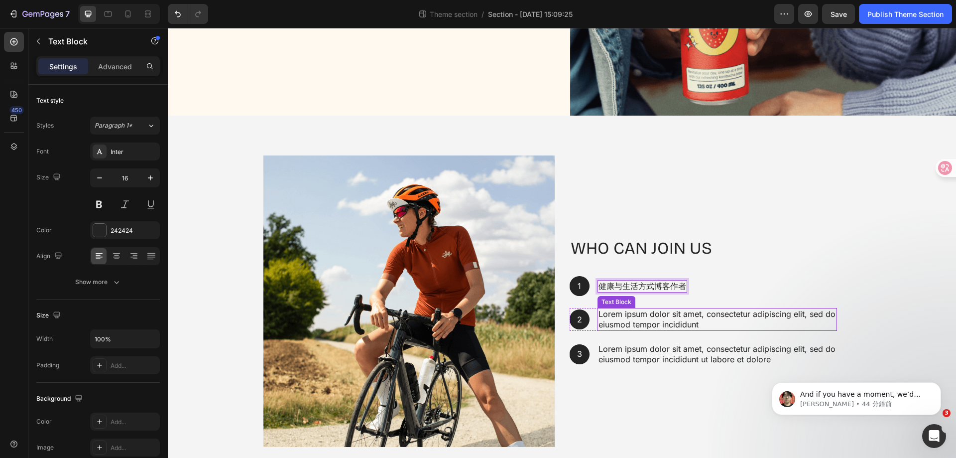
click at [668, 314] on p "Lorem ipsum dolor sit amet, consectetur adipiscing elit, sed do eiusmod tempor …" at bounding box center [718, 319] width 238 height 21
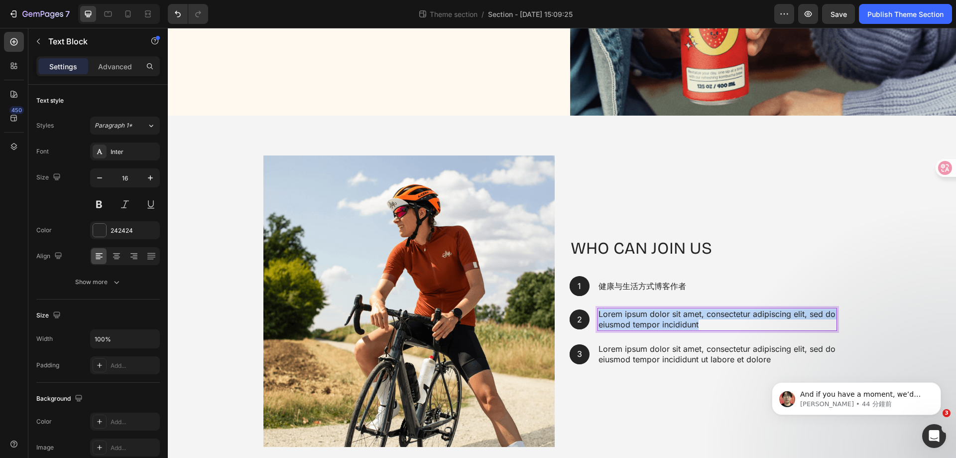
click at [668, 314] on p "Lorem ipsum dolor sit amet, consectetur adipiscing elit, sed do eiusmod tempor …" at bounding box center [718, 319] width 238 height 21
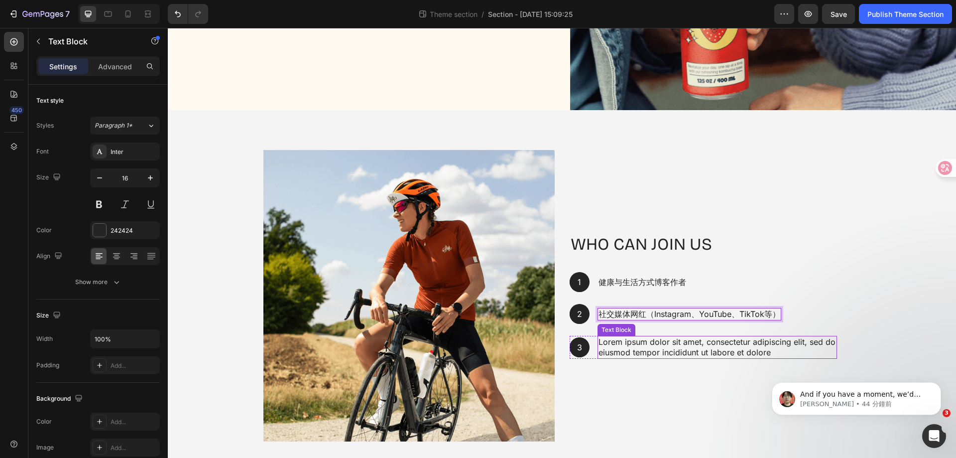
click at [640, 342] on p "Lorem ipsum dolor sit amet, consectetur adipiscing elit, sed do eiusmod tempor …" at bounding box center [718, 347] width 238 height 21
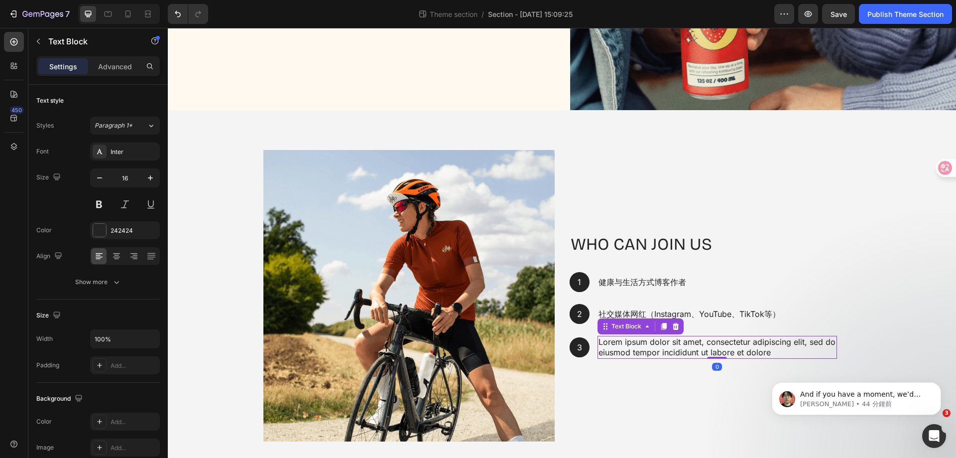
click at [640, 342] on p "Lorem ipsum dolor sit amet, consectetur adipiscing elit, sed do eiusmod tempor …" at bounding box center [718, 347] width 238 height 21
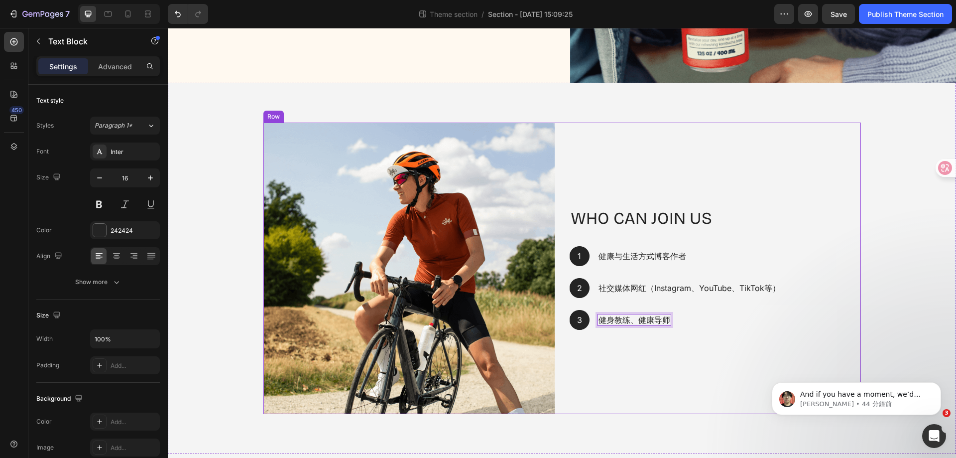
scroll to position [292, 0]
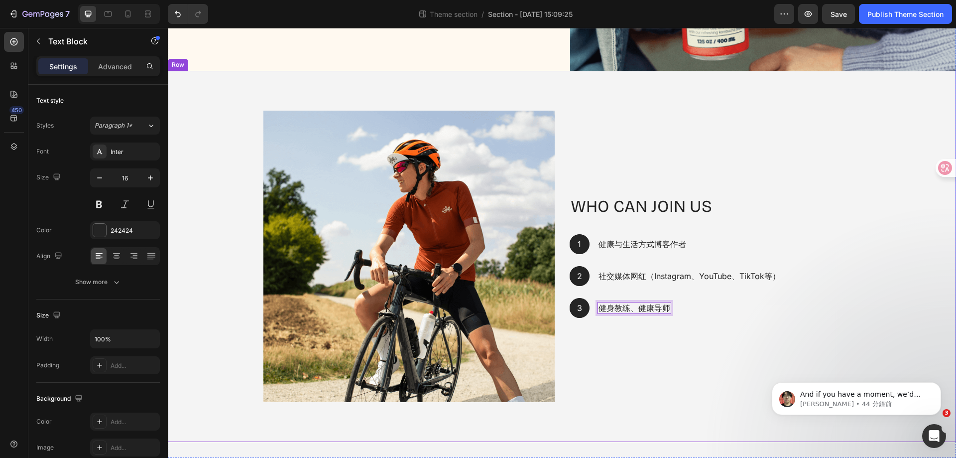
click at [637, 414] on div "Who Can Join US Heading 1 Text Block Hero Banner 健康与生活方式博客作者 Text Block Row 2 T…" at bounding box center [562, 256] width 788 height 371
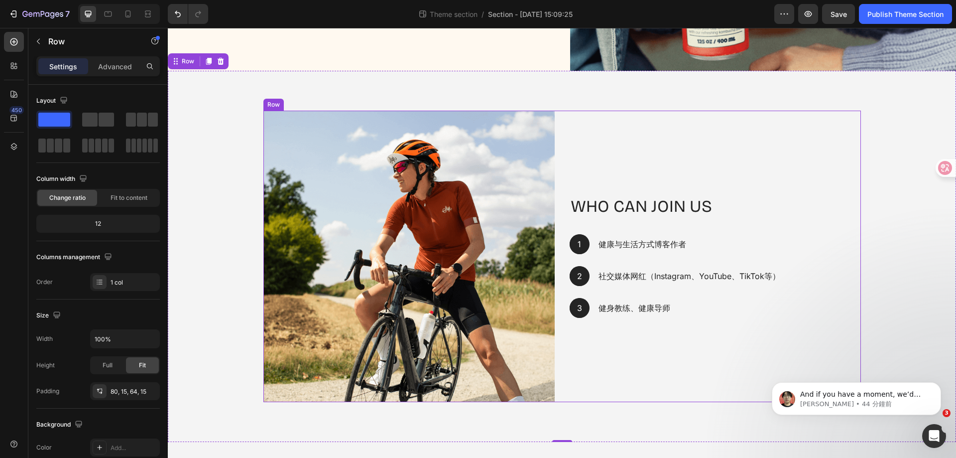
click at [639, 382] on div "Who Can Join US Heading 1 Text Block Hero Banner 健康与生活方式博客作者 Text Block Row 2 T…" at bounding box center [715, 256] width 291 height 291
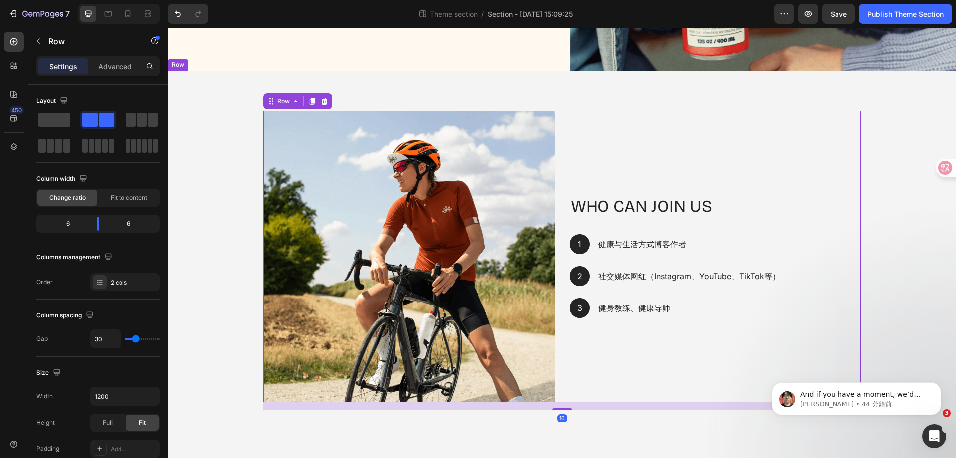
click at [922, 270] on div "Who Can Join US Heading 1 Text Block Hero Banner 健康与生活方式博客作者 Text Block Row 2 T…" at bounding box center [561, 260] width 773 height 299
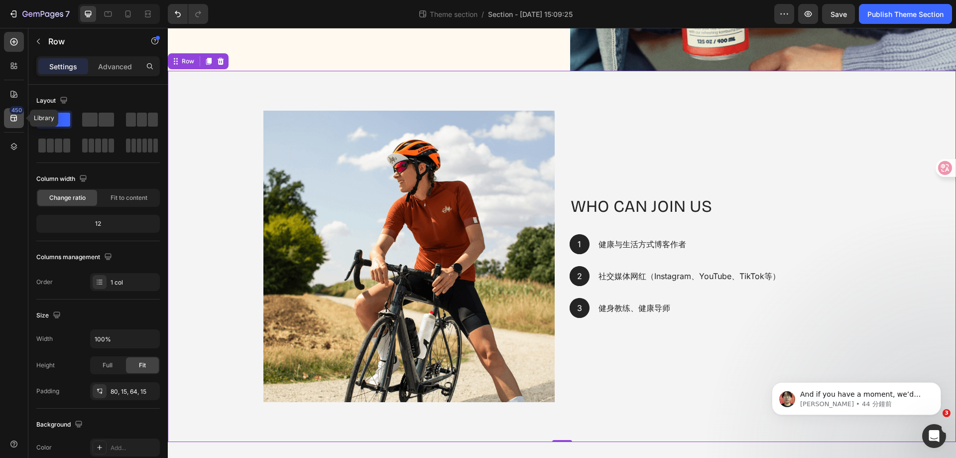
click at [16, 112] on div "450" at bounding box center [16, 110] width 14 height 8
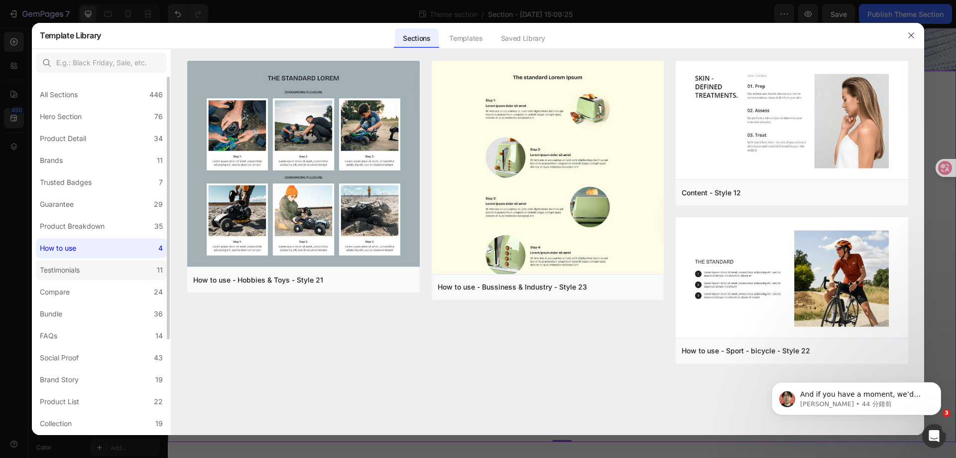
click at [80, 266] on div "Testimonials" at bounding box center [60, 270] width 40 height 12
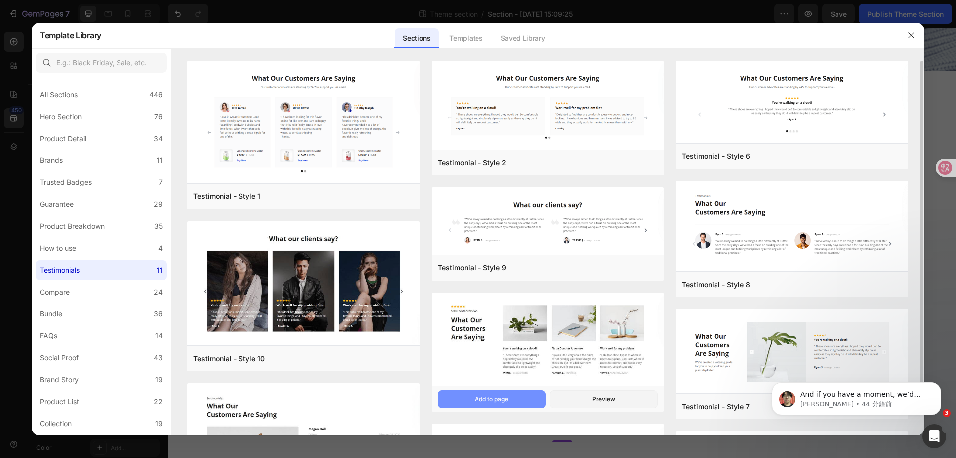
click at [515, 396] on button "Add to page" at bounding box center [492, 399] width 108 height 18
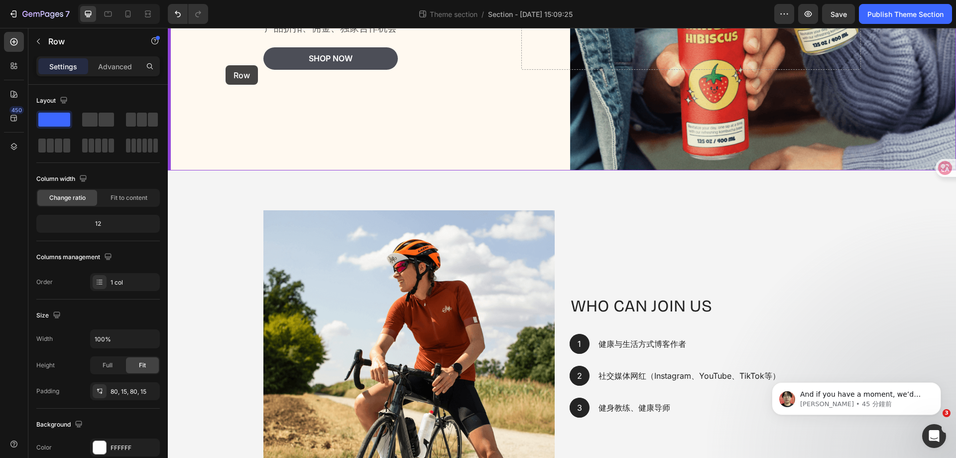
scroll to position [191, 0]
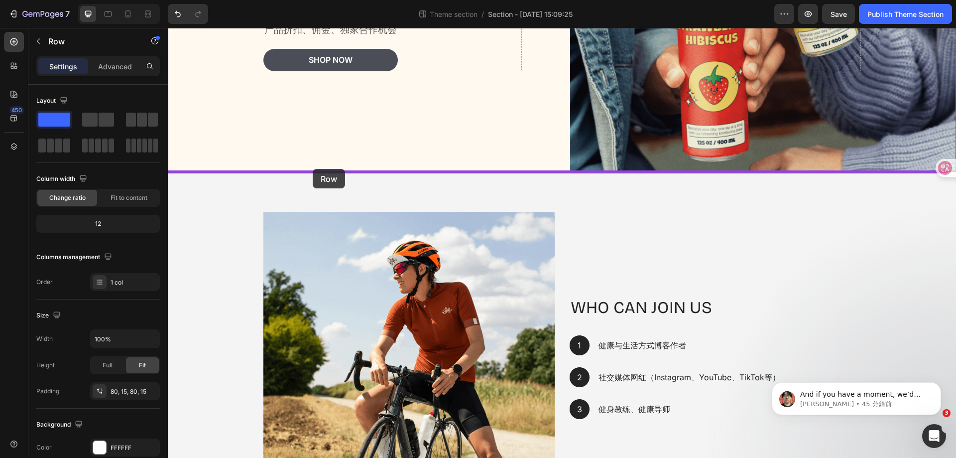
drag, startPoint x: 178, startPoint y: 238, endPoint x: 313, endPoint y: 169, distance: 151.2
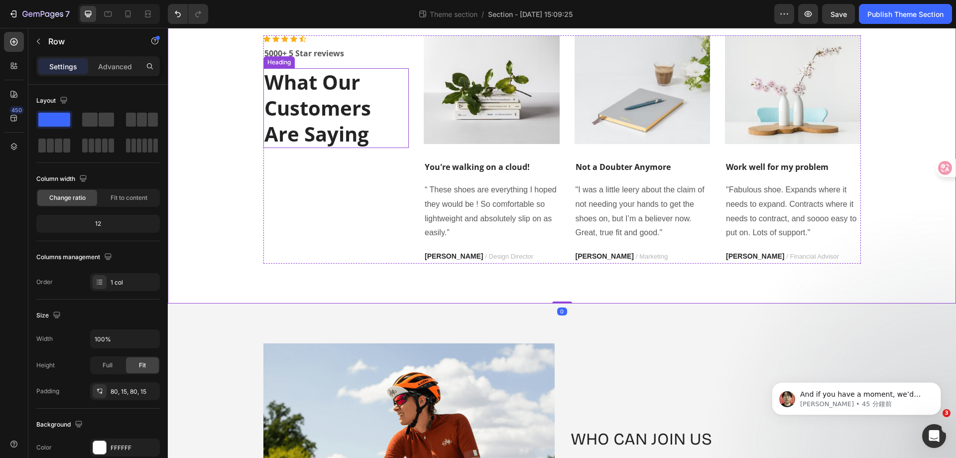
scroll to position [290, 0]
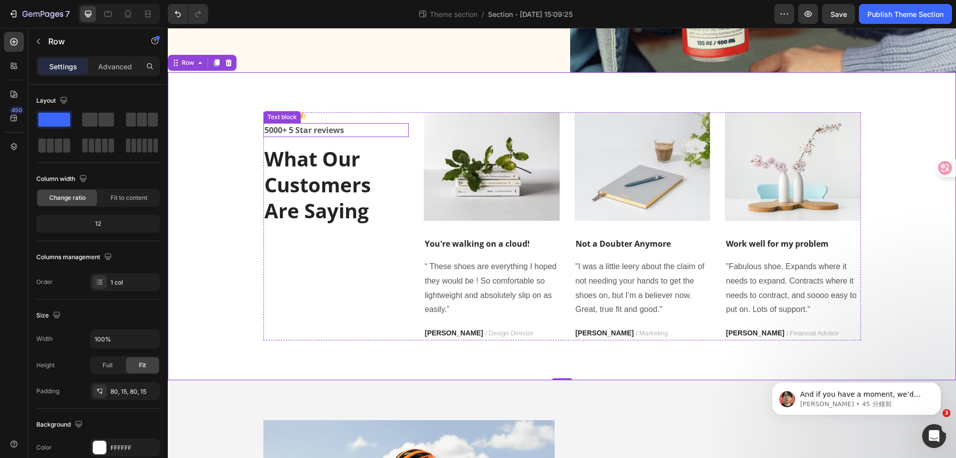
click at [335, 181] on p "What Our Customers Are Saying" at bounding box center [336, 185] width 144 height 78
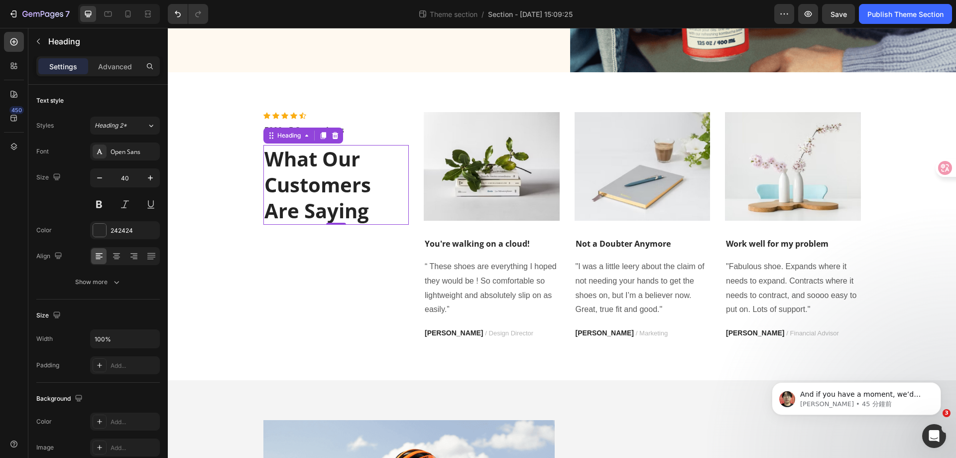
click at [335, 172] on p "What Our Customers Are Saying" at bounding box center [336, 185] width 144 height 78
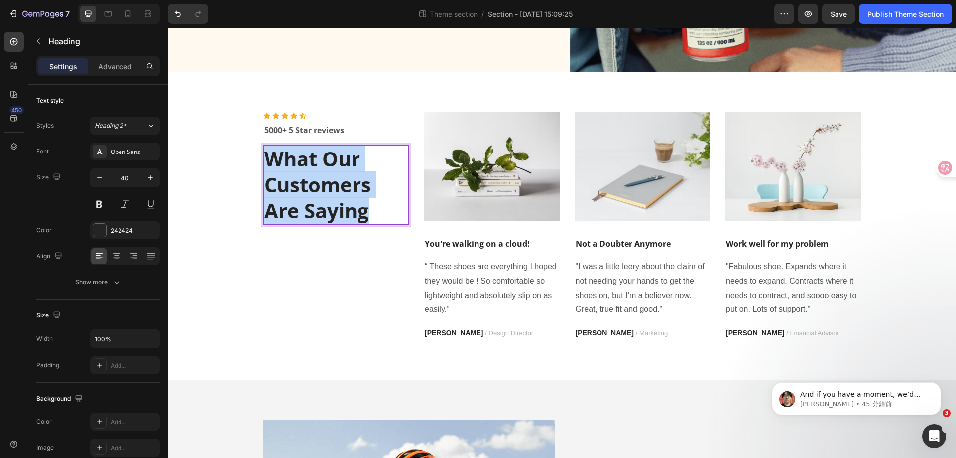
click at [335, 172] on p "What Our Customers Are Saying" at bounding box center [336, 185] width 144 height 78
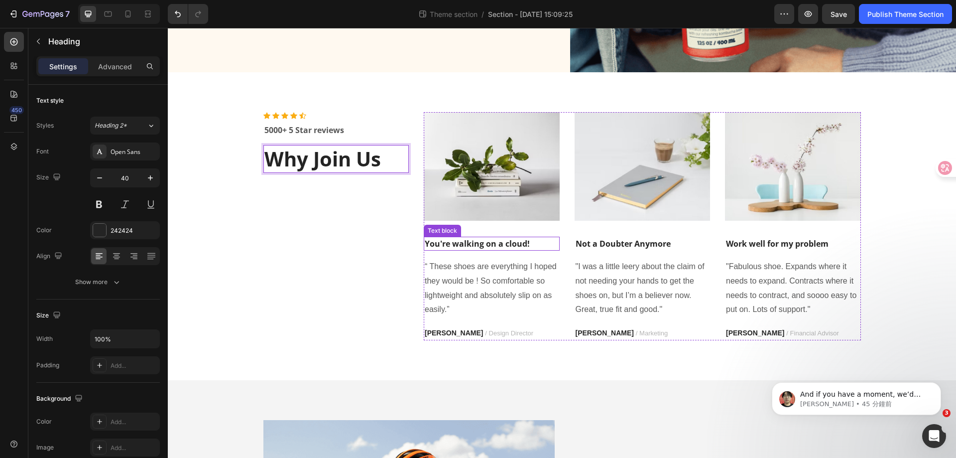
click at [496, 246] on p "You're walking on a cloud!" at bounding box center [492, 244] width 134 height 12
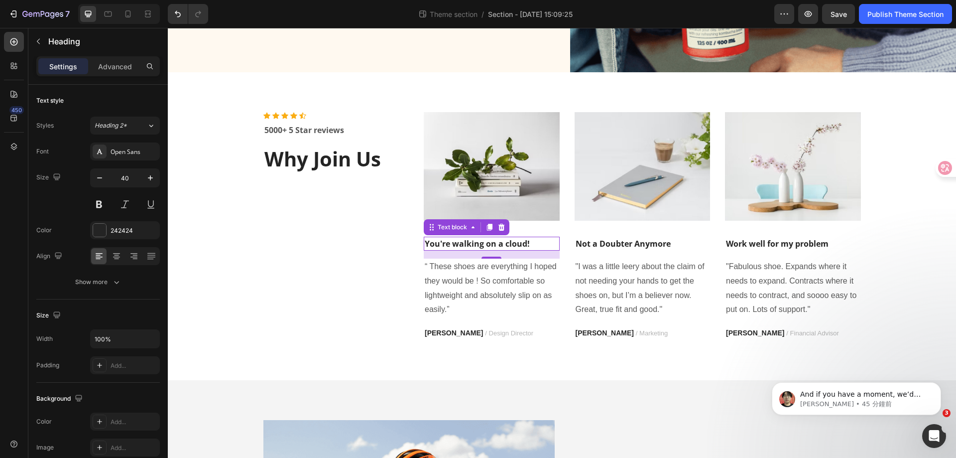
click at [496, 246] on p "You're walking on a cloud!" at bounding box center [492, 244] width 134 height 12
click at [490, 271] on p "“ These shoes are everything I hoped they would be ! So comfortable so lightwei…" at bounding box center [492, 287] width 134 height 57
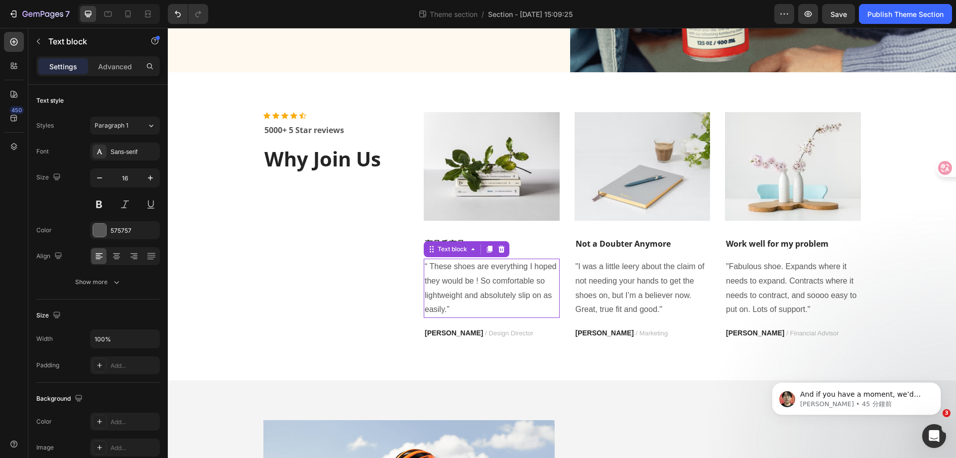
click at [490, 271] on p "“ These shoes are everything I hoped they would be ! So comfortable so lightwei…" at bounding box center [492, 287] width 134 height 57
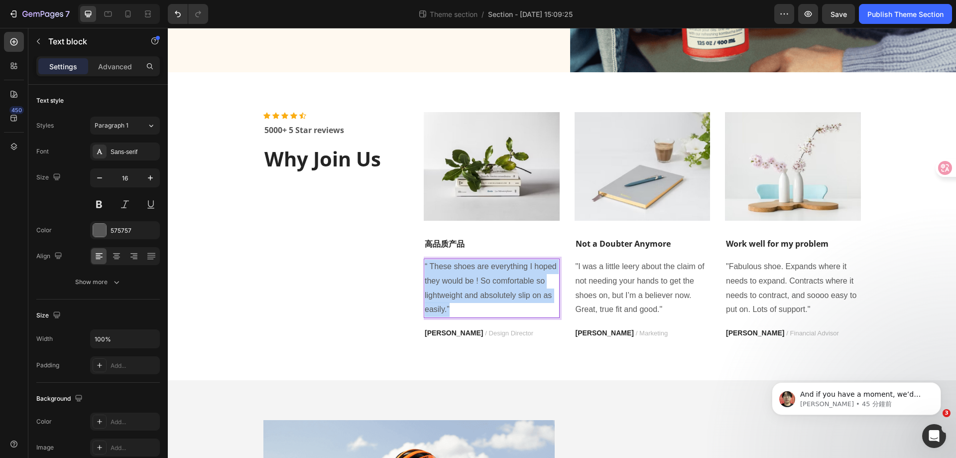
click at [490, 271] on p "“ These shoes are everything I hoped they would be ! So comfortable so lightwei…" at bounding box center [492, 287] width 134 height 57
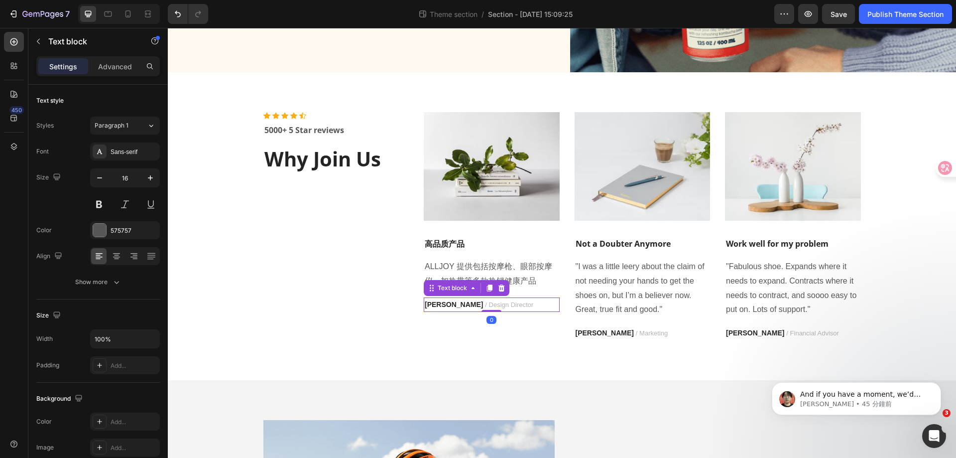
click at [493, 304] on span "/ Design Director" at bounding box center [509, 304] width 48 height 7
click at [497, 288] on icon at bounding box center [501, 288] width 8 height 8
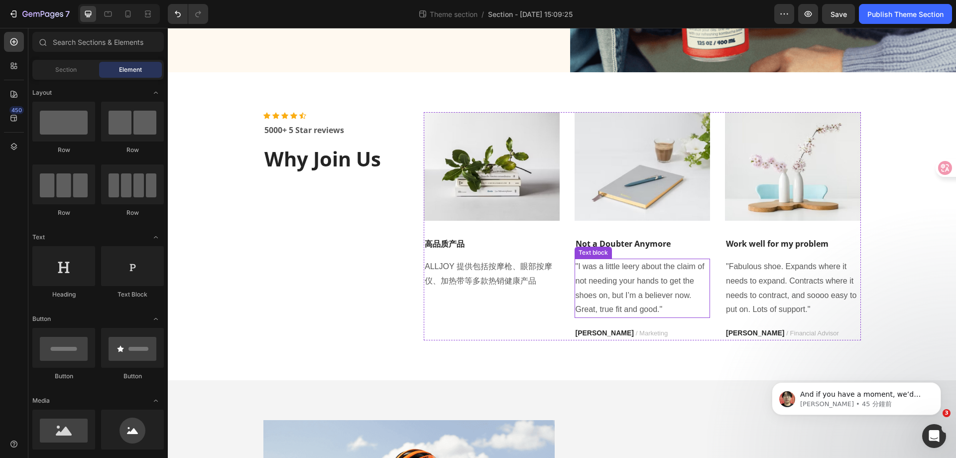
click at [624, 246] on p "Not a Doubter Anymore" at bounding box center [643, 244] width 134 height 12
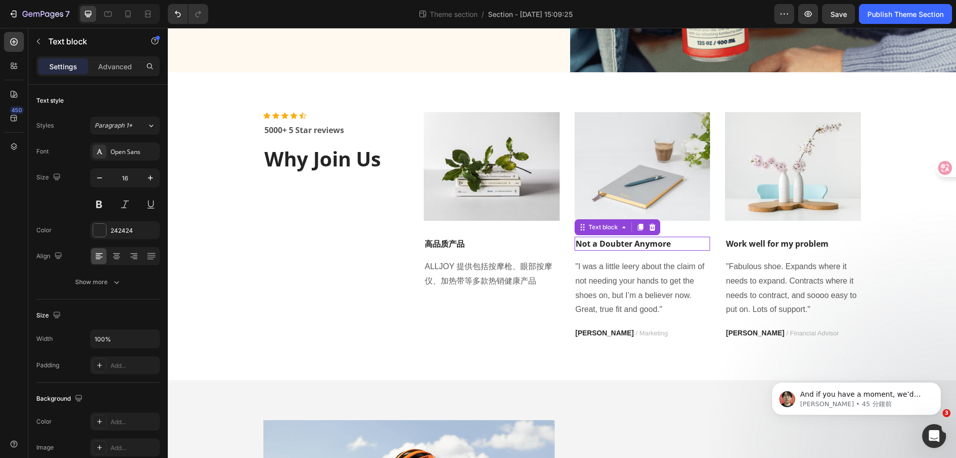
click at [624, 246] on p "Not a Doubter Anymore" at bounding box center [643, 244] width 134 height 12
click at [756, 239] on p "Work well for my problem" at bounding box center [793, 244] width 134 height 12
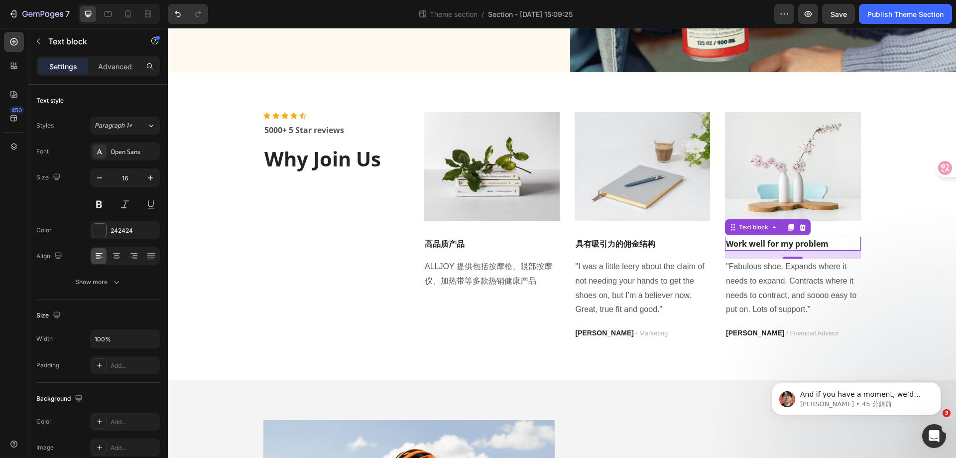
click at [756, 239] on p "Work well for my problem" at bounding box center [793, 244] width 134 height 12
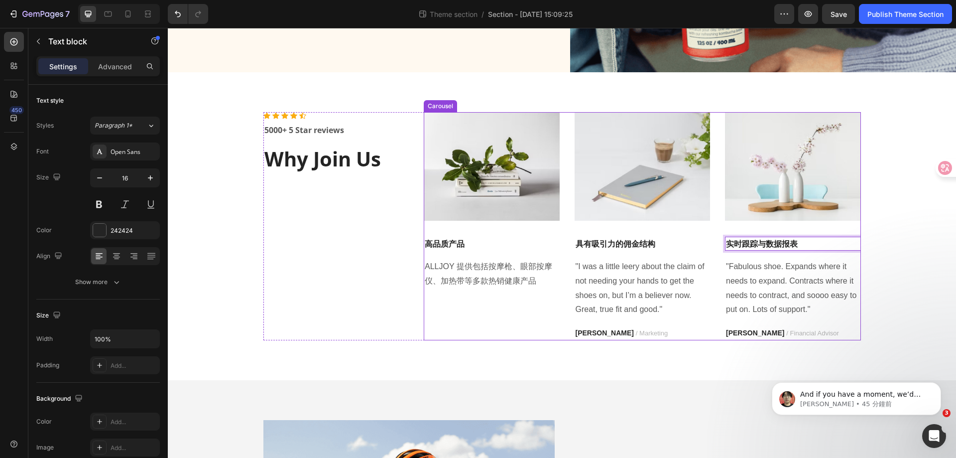
click at [714, 228] on div "Image 高品质产品 Text block ALLJOY 提供包括按摩枪、眼部按摩仪、加热带等多款热销健康产品 Text block Image 具有吸引力…" at bounding box center [642, 226] width 437 height 228
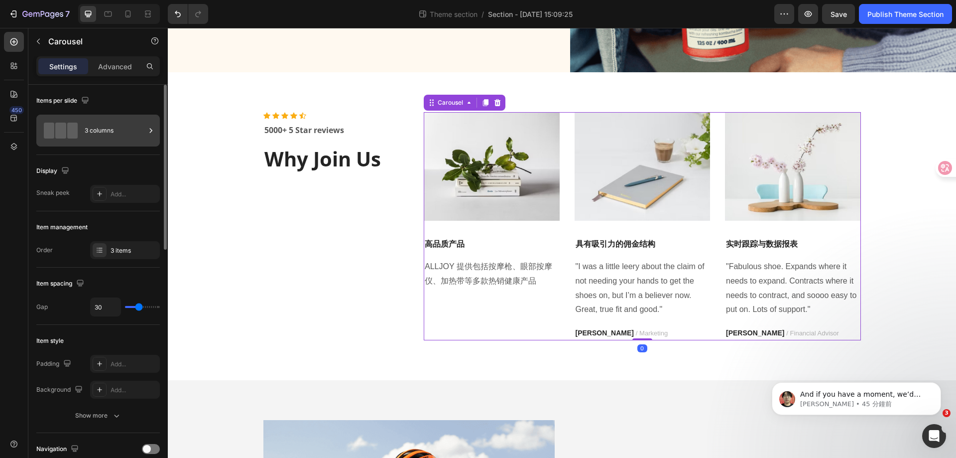
click at [150, 135] on div at bounding box center [151, 131] width 10 height 32
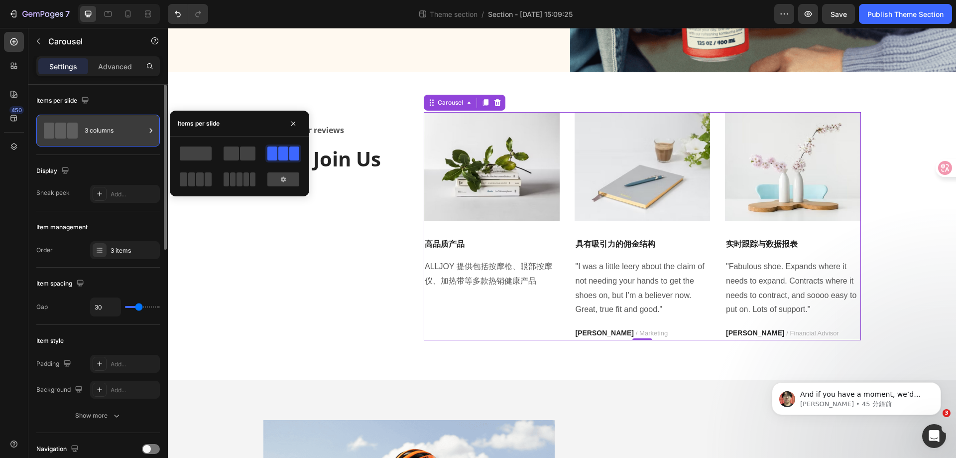
click at [93, 129] on div "3 columns" at bounding box center [115, 130] width 61 height 23
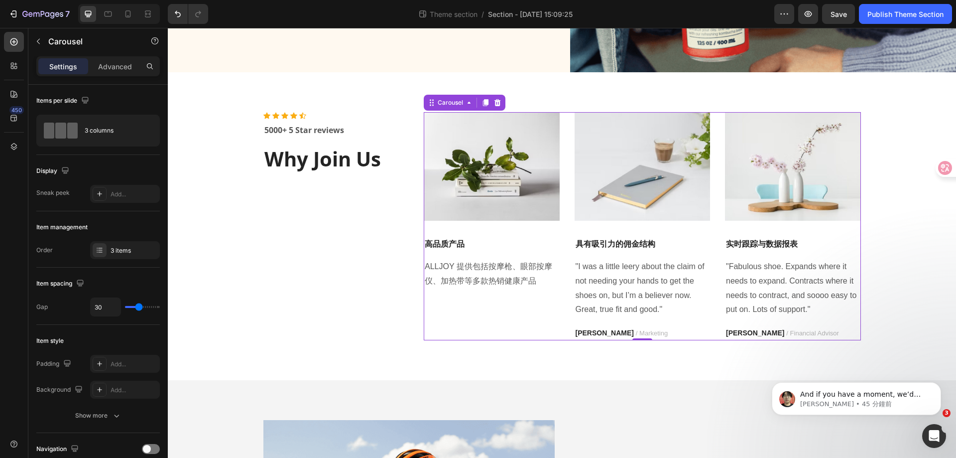
click at [688, 229] on div "Image 具有吸引力的佣金结构 Text block "I was a little leery about the claim of not needin…" at bounding box center [643, 226] width 136 height 228
click at [113, 128] on div "3 columns" at bounding box center [115, 130] width 61 height 23
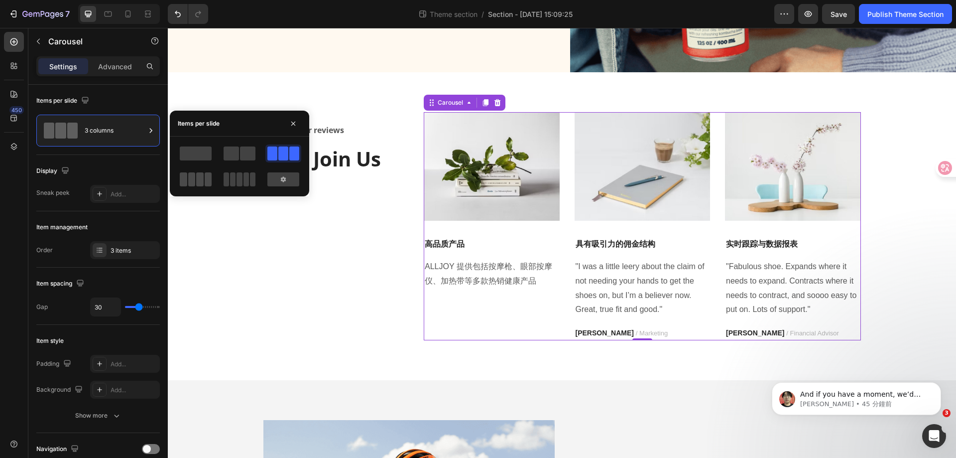
click at [201, 176] on span at bounding box center [199, 179] width 7 height 14
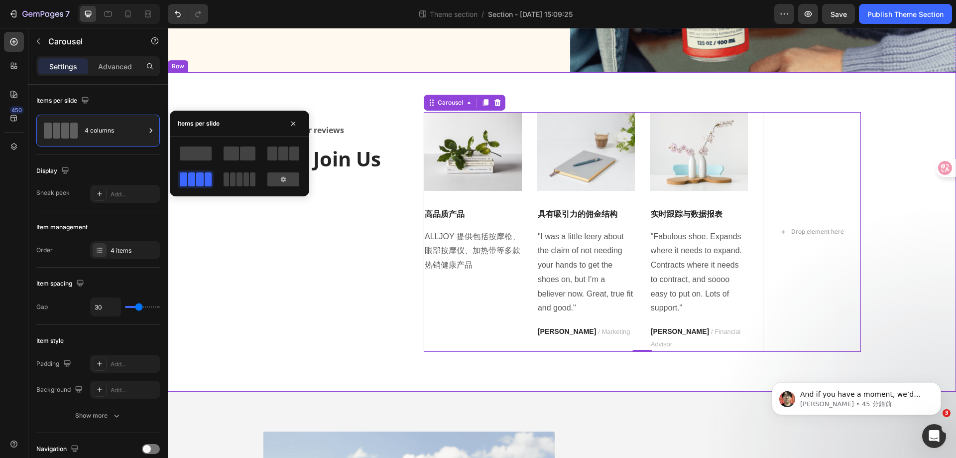
click at [885, 232] on div "Icon Icon Icon Icon Icon Icon List Hoz 5000+ 5 Star reviews Text block Why Join…" at bounding box center [561, 232] width 773 height 240
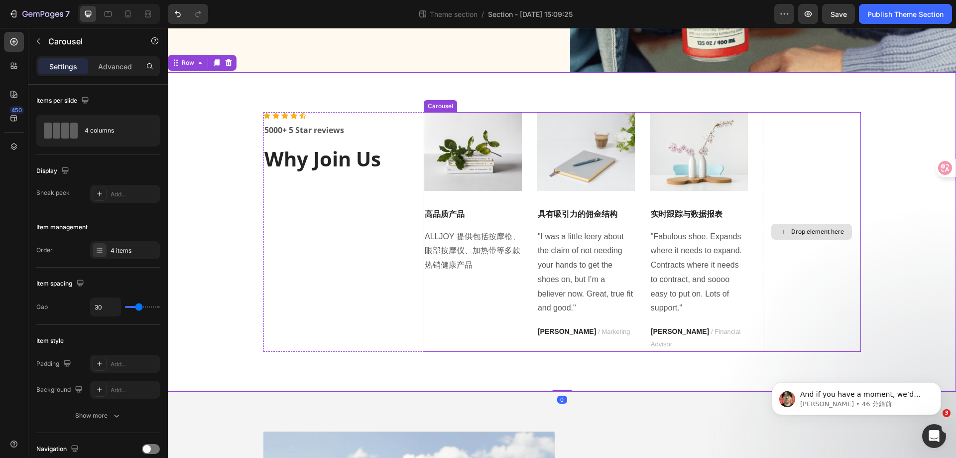
click at [813, 199] on div "Drop element here" at bounding box center [812, 232] width 98 height 240
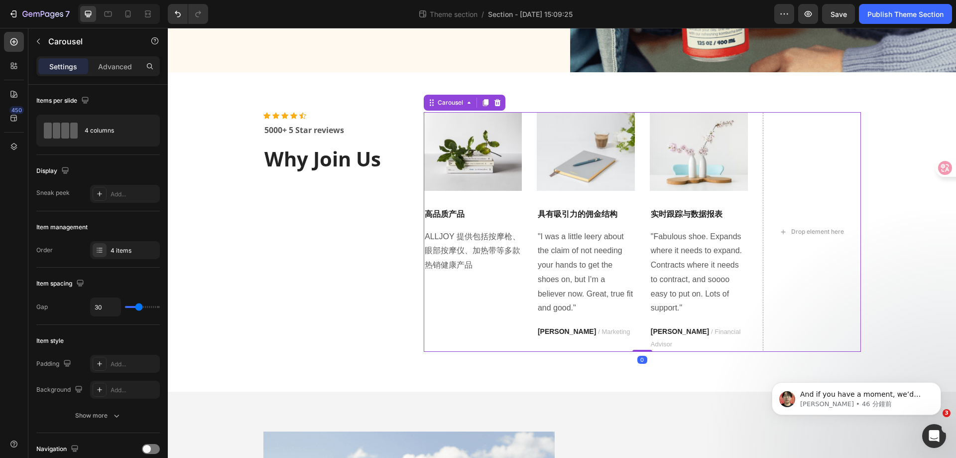
click at [714, 201] on div "Image 实时跟踪与数据报表 Text block "Fabulous shoe. Expands where it needs to expand. Co…" at bounding box center [699, 232] width 98 height 240
click at [692, 152] on img at bounding box center [699, 151] width 98 height 79
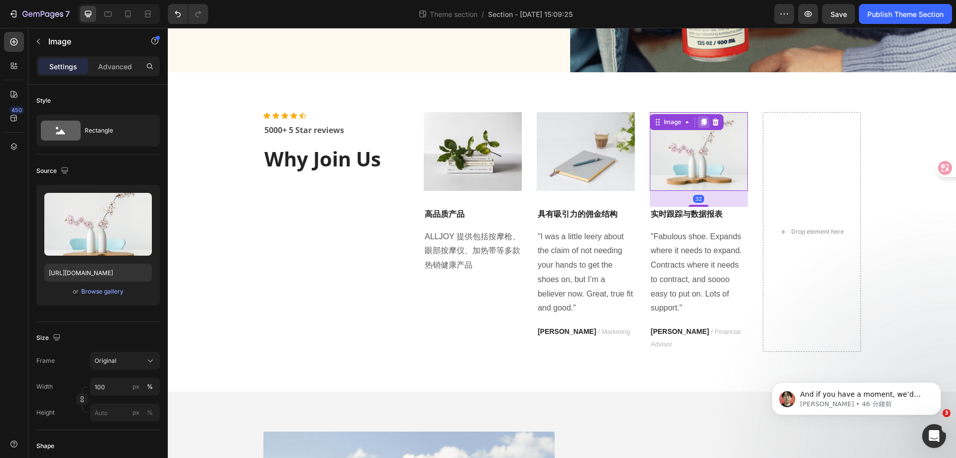
click at [703, 122] on icon at bounding box center [704, 122] width 8 height 8
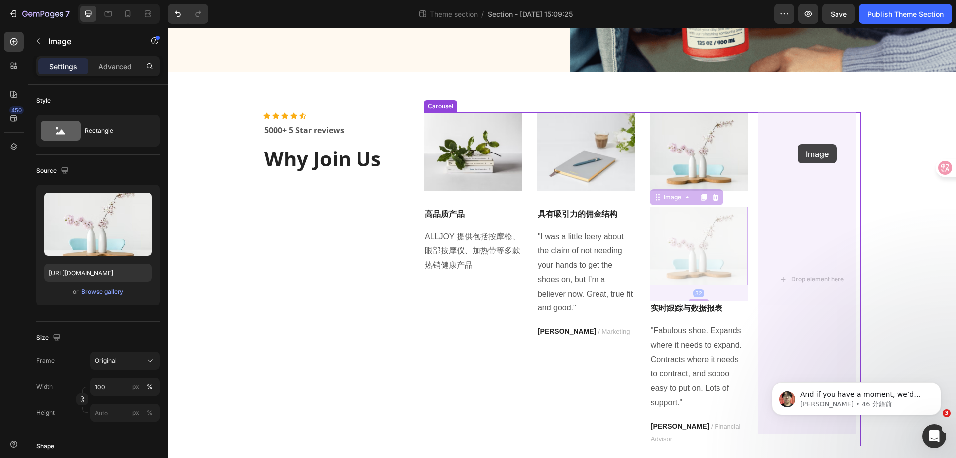
drag, startPoint x: 661, startPoint y: 199, endPoint x: 798, endPoint y: 144, distance: 147.2
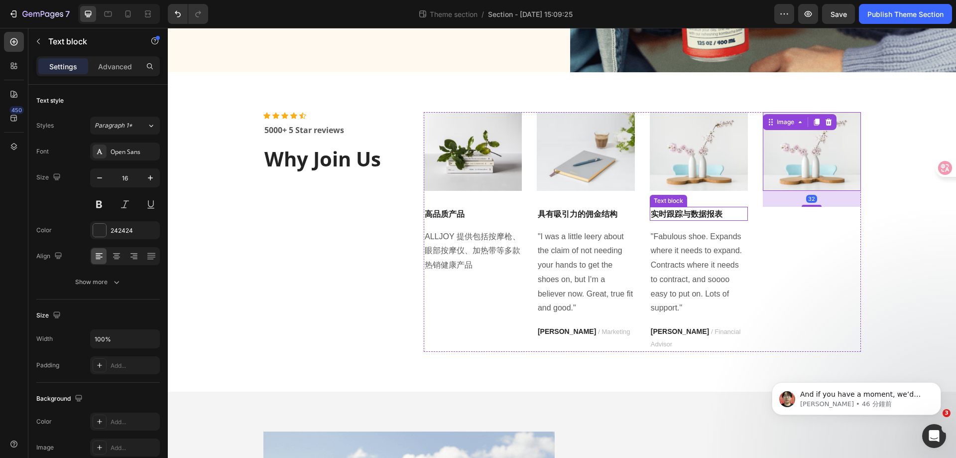
click at [686, 215] on p "实时跟踪与数据报表" at bounding box center [699, 214] width 96 height 12
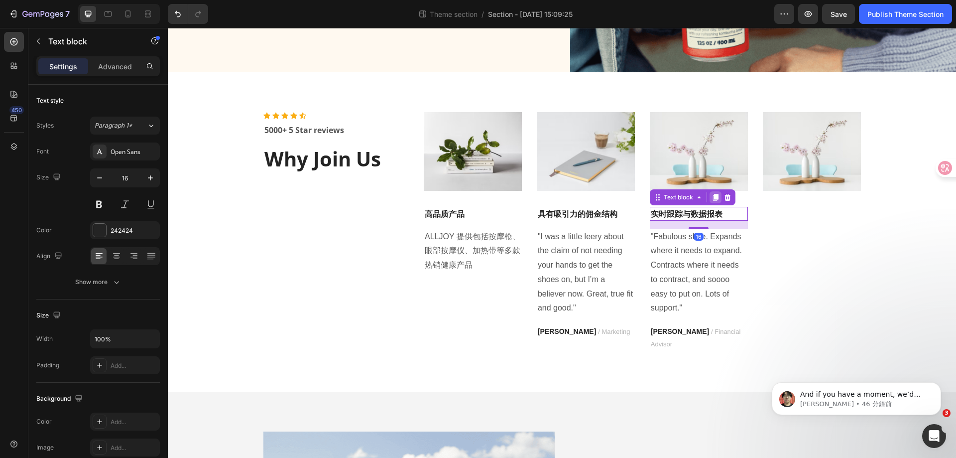
click at [713, 200] on icon at bounding box center [716, 197] width 8 height 8
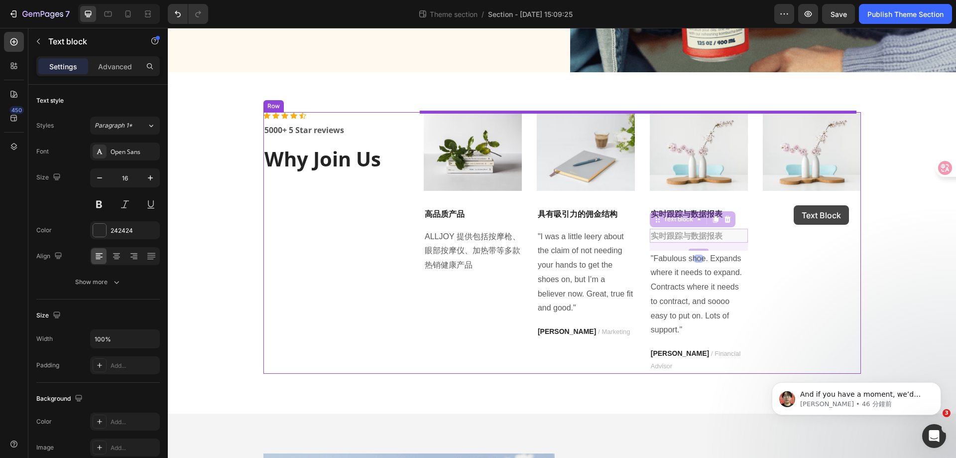
drag, startPoint x: 655, startPoint y: 222, endPoint x: 794, endPoint y: 205, distance: 139.9
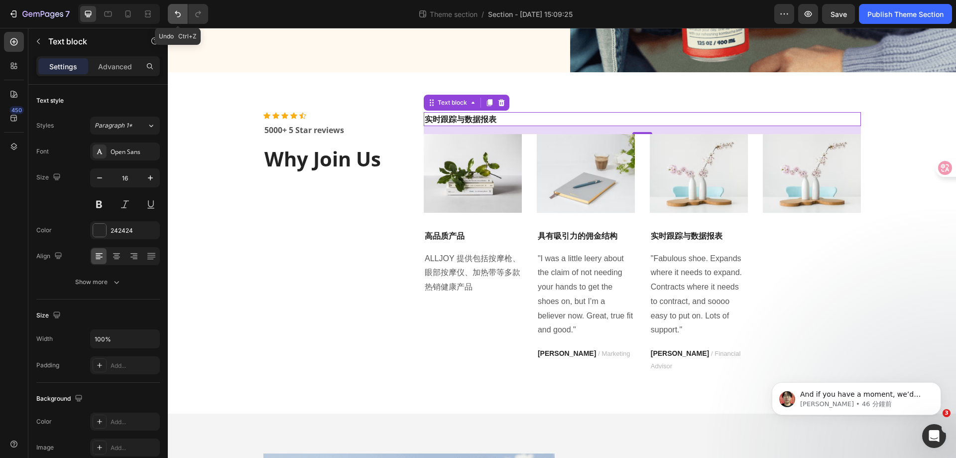
click at [176, 16] on icon "Undo/Redo" at bounding box center [178, 14] width 10 height 10
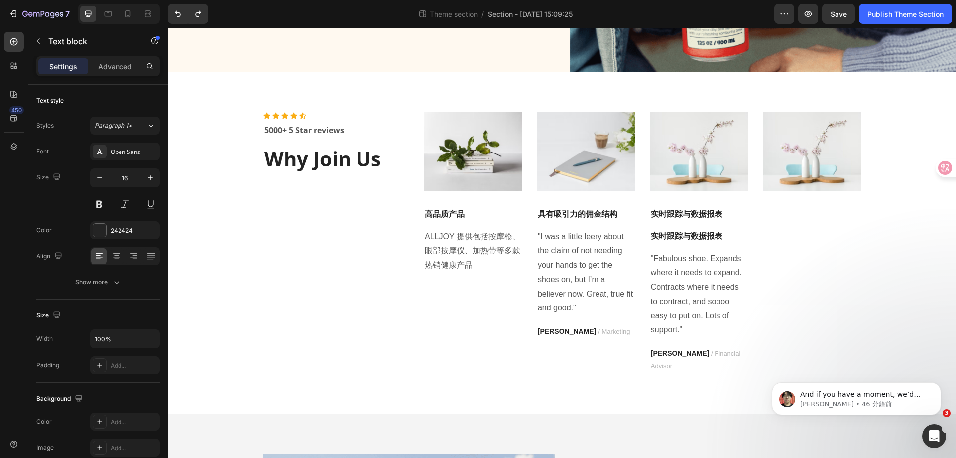
click at [687, 235] on p "实时跟踪与数据报表" at bounding box center [699, 236] width 96 height 12
click at [666, 236] on p "实时跟踪与数据报表" at bounding box center [699, 236] width 96 height 12
click at [742, 236] on p "实时跟踪与数据报表" at bounding box center [699, 236] width 96 height 12
click at [734, 192] on div "Image 实时跟踪与数据报表 Text block 实时跟踪与数据报表 Text block "Fabulous shoe. Expands where i…" at bounding box center [699, 242] width 98 height 261
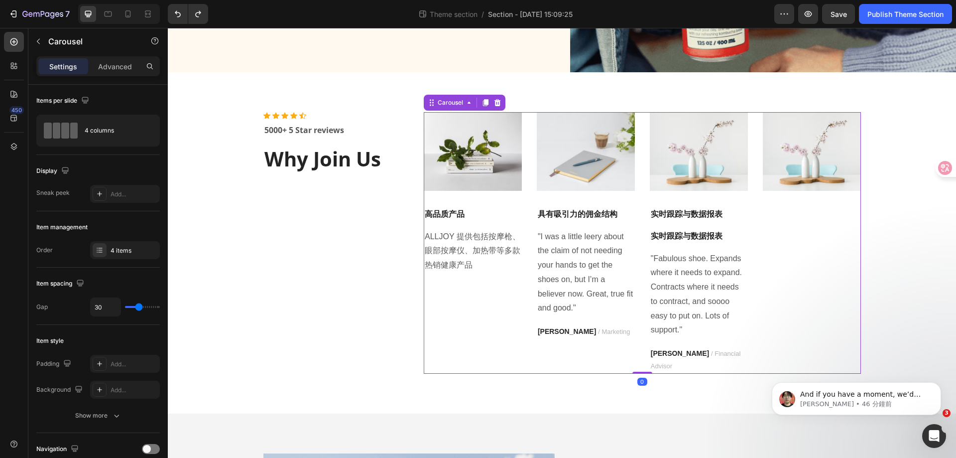
click at [753, 211] on div "Image 高品质产品 Text block ALLJOY 提供包括按摩枪、眼部按摩仪、加热带等多款热销健康产品 Text block Image 具有吸引力…" at bounding box center [642, 242] width 437 height 261
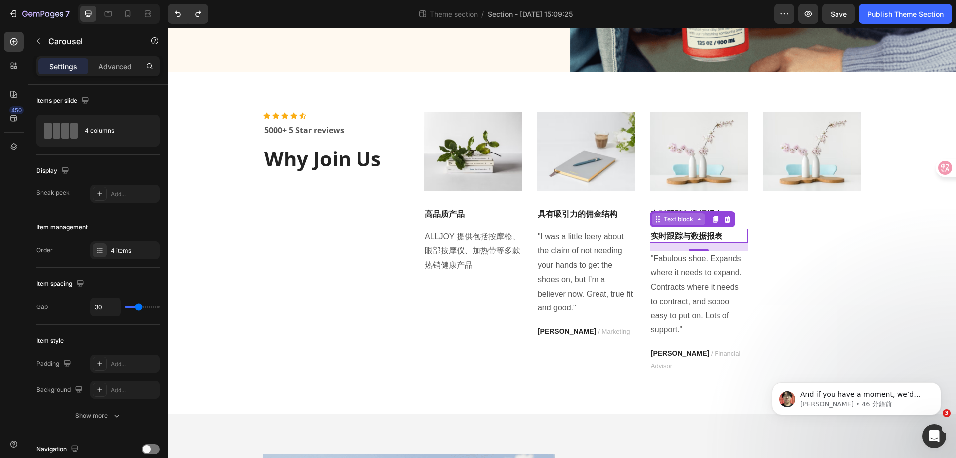
click at [663, 223] on div "Text block" at bounding box center [678, 219] width 33 height 9
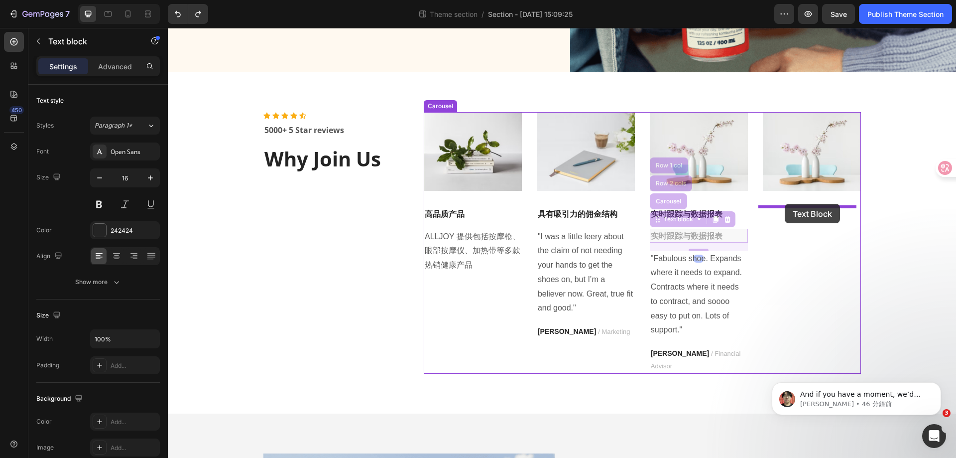
drag, startPoint x: 659, startPoint y: 224, endPoint x: 785, endPoint y: 204, distance: 127.1
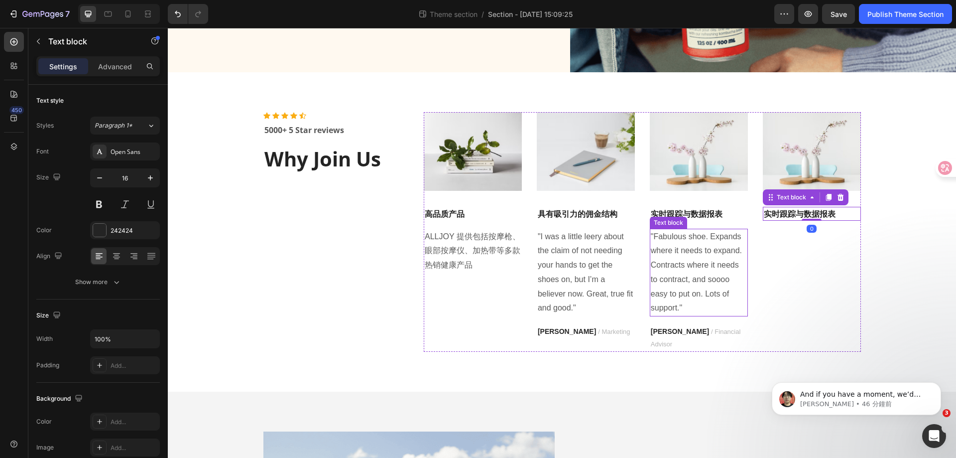
click at [690, 242] on p ""Fabulous shoe. Expands where it needs to expand. Contracts where it needs to c…" at bounding box center [699, 273] width 96 height 86
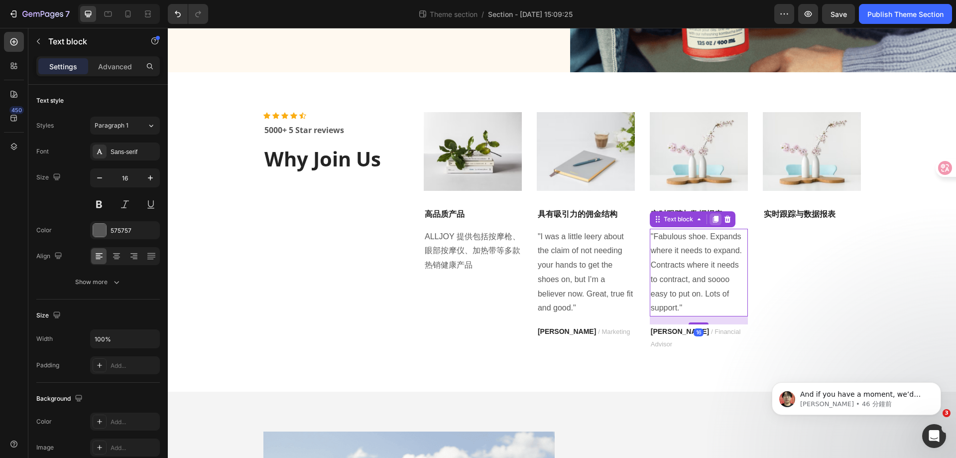
click at [712, 221] on icon at bounding box center [716, 219] width 8 height 8
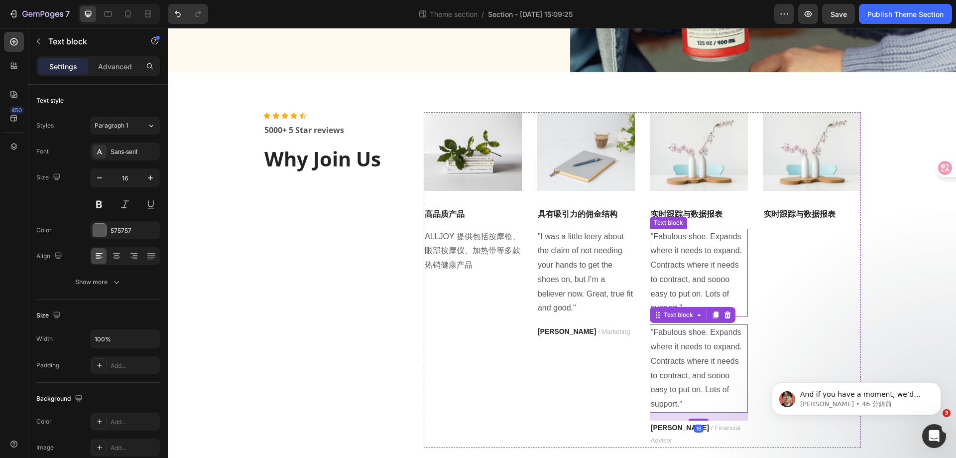
click at [658, 239] on p ""Fabulous shoe. Expands where it needs to expand. Contracts where it needs to c…" at bounding box center [699, 273] width 96 height 86
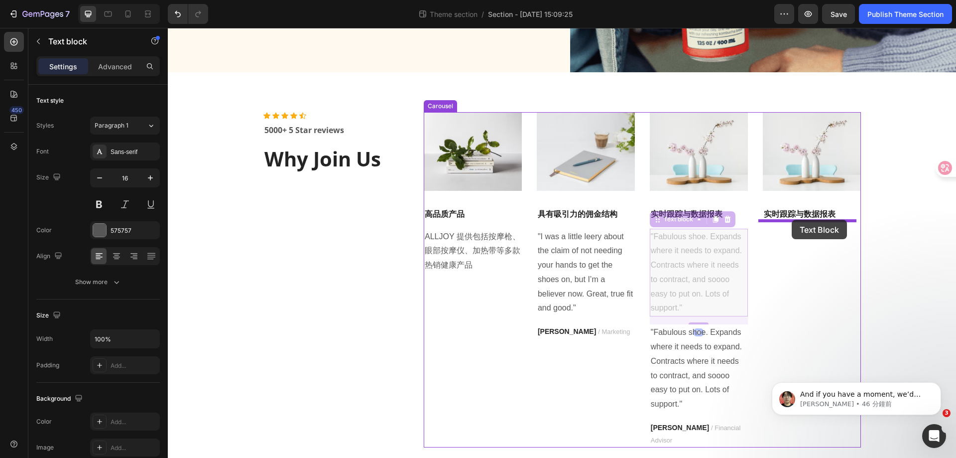
drag, startPoint x: 657, startPoint y: 223, endPoint x: 792, endPoint y: 220, distance: 135.0
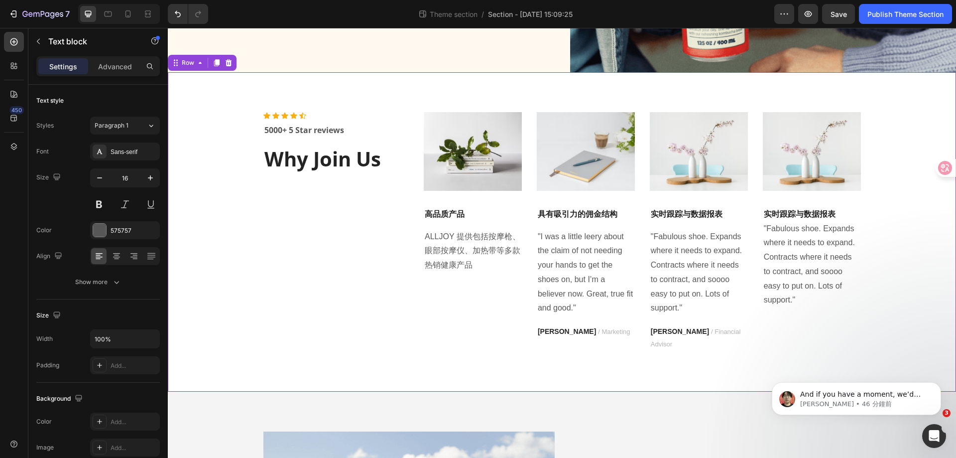
click at [904, 253] on div "Icon Icon Icon Icon Icon Icon List Hoz 5000+ 5 Star reviews Text block Why Join…" at bounding box center [561, 232] width 773 height 240
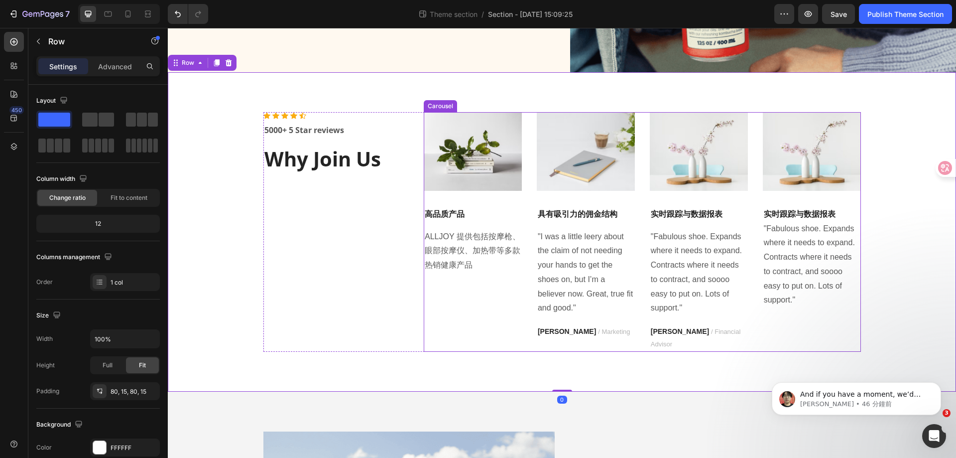
click at [706, 216] on p "实时跟踪与数据报表" at bounding box center [699, 214] width 96 height 12
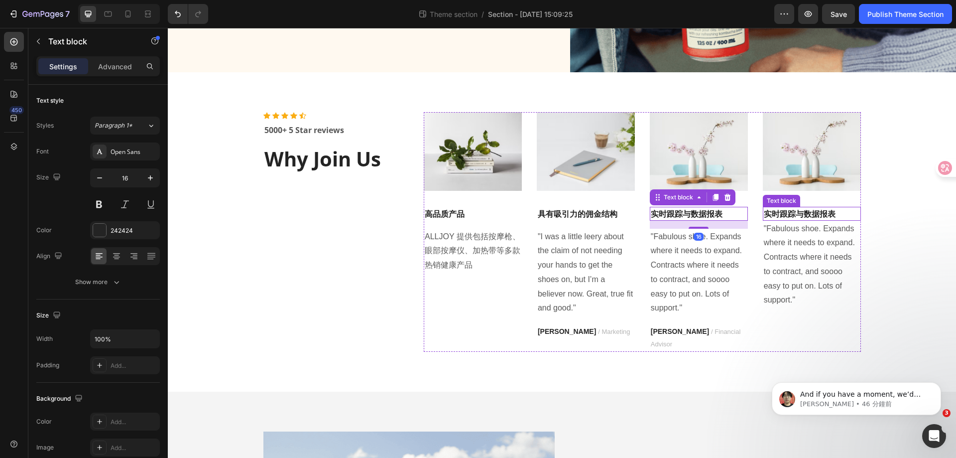
click at [809, 214] on p "实时跟踪与数据报表" at bounding box center [812, 214] width 96 height 12
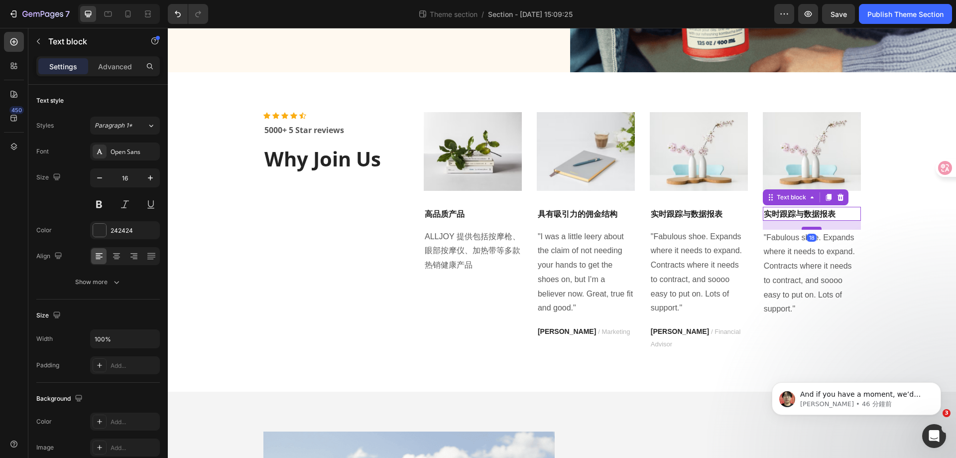
drag, startPoint x: 809, startPoint y: 219, endPoint x: 812, endPoint y: 228, distance: 9.4
click at [812, 228] on div at bounding box center [812, 228] width 20 height 3
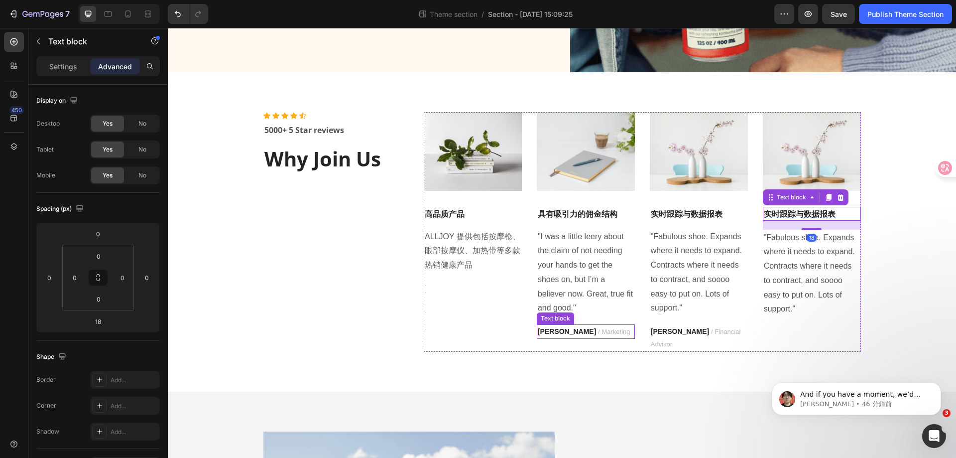
click at [598, 331] on span "/ Marketing" at bounding box center [614, 331] width 32 height 7
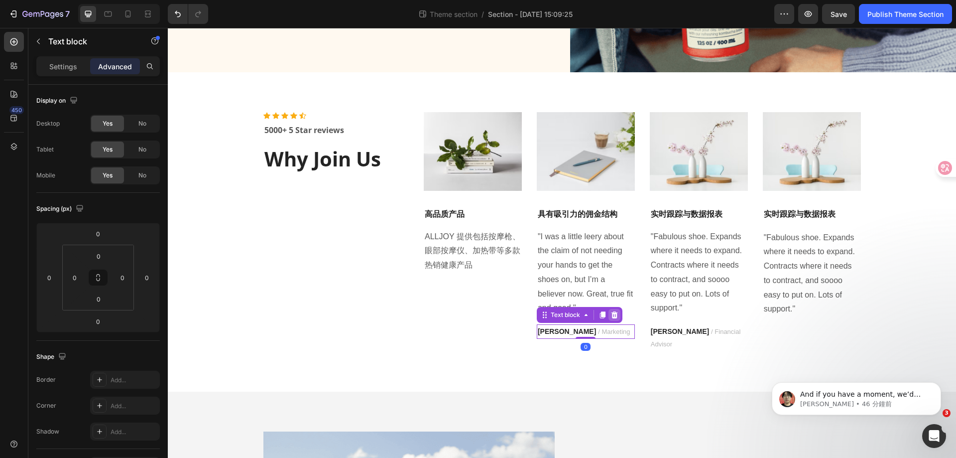
click at [611, 317] on icon at bounding box center [614, 314] width 6 height 7
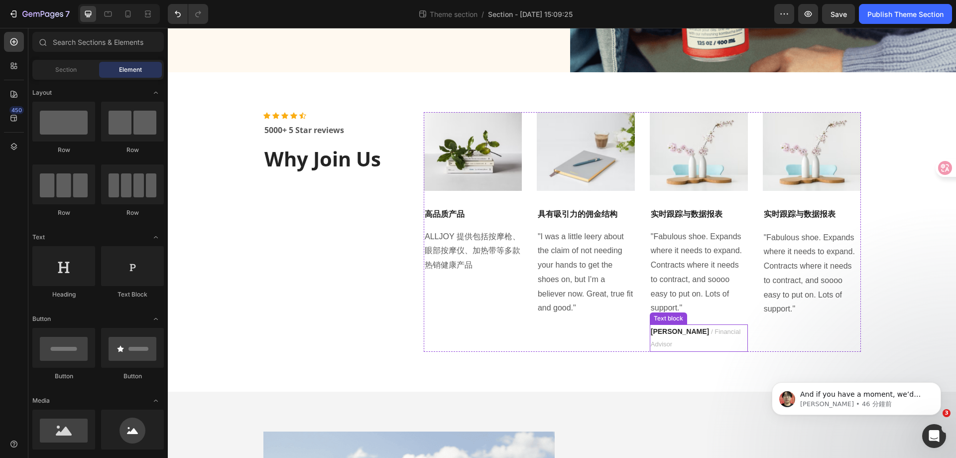
click at [675, 329] on strong "TRAVIS J." at bounding box center [680, 331] width 58 height 8
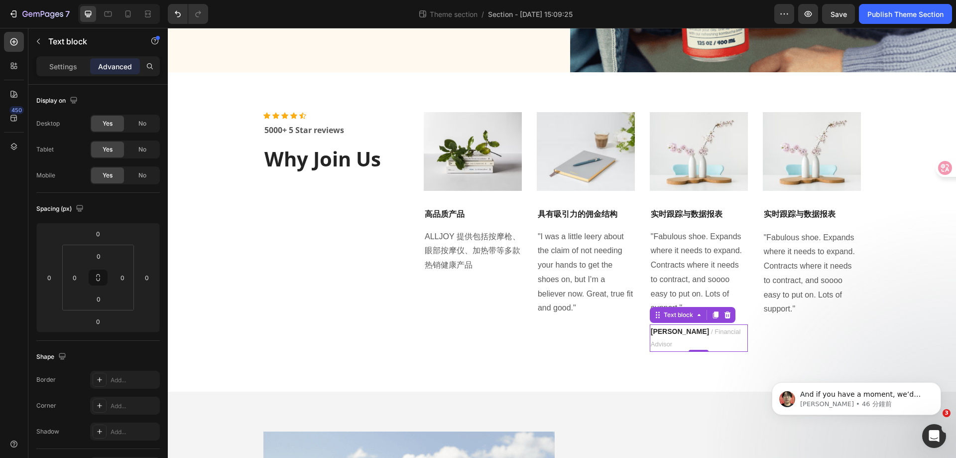
click at [731, 310] on div "Text block" at bounding box center [693, 315] width 86 height 16
click at [729, 312] on div at bounding box center [728, 315] width 12 height 12
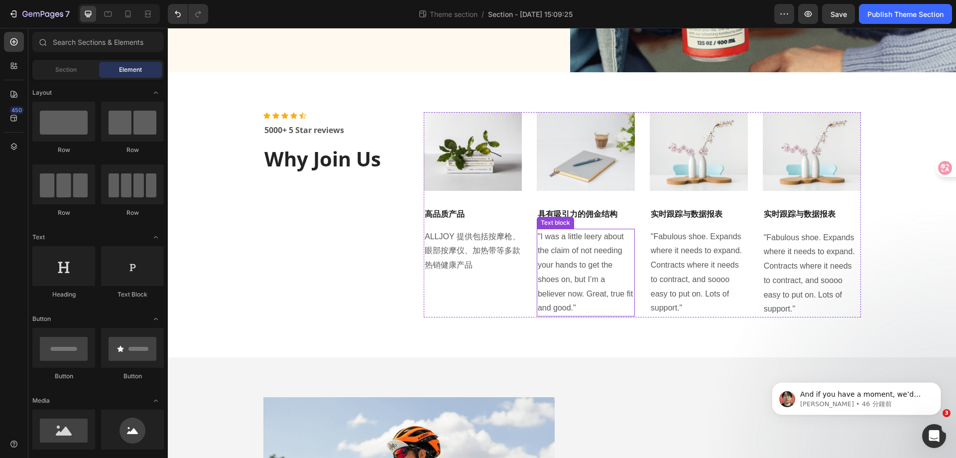
click at [579, 269] on p ""I was a little leery about the claim of not needing your hands to get the shoe…" at bounding box center [586, 273] width 96 height 86
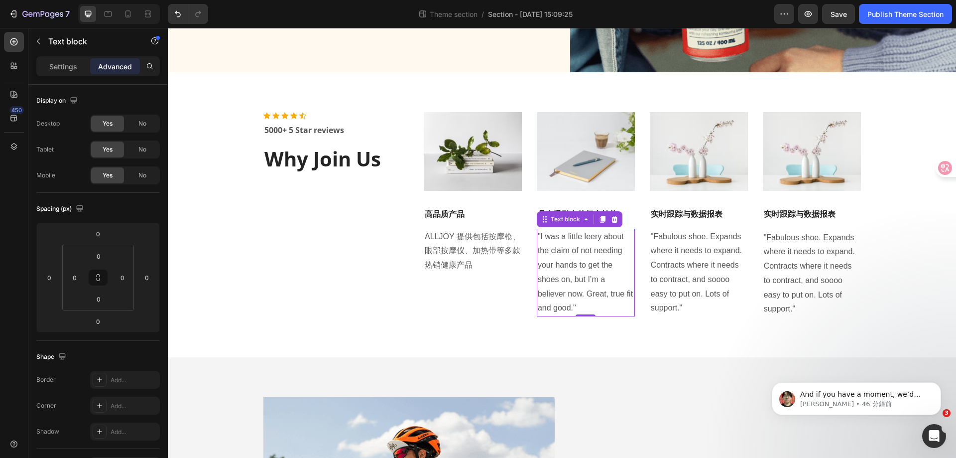
click at [579, 269] on p ""I was a little leery about the claim of not needing your hands to get the shoe…" at bounding box center [586, 273] width 96 height 86
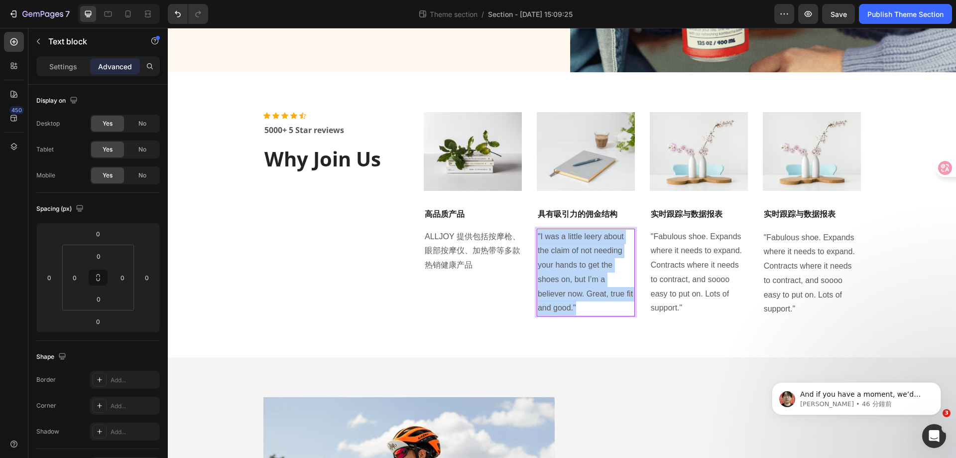
click at [579, 269] on p ""I was a little leery about the claim of not needing your hands to get the shoe…" at bounding box center [586, 273] width 96 height 86
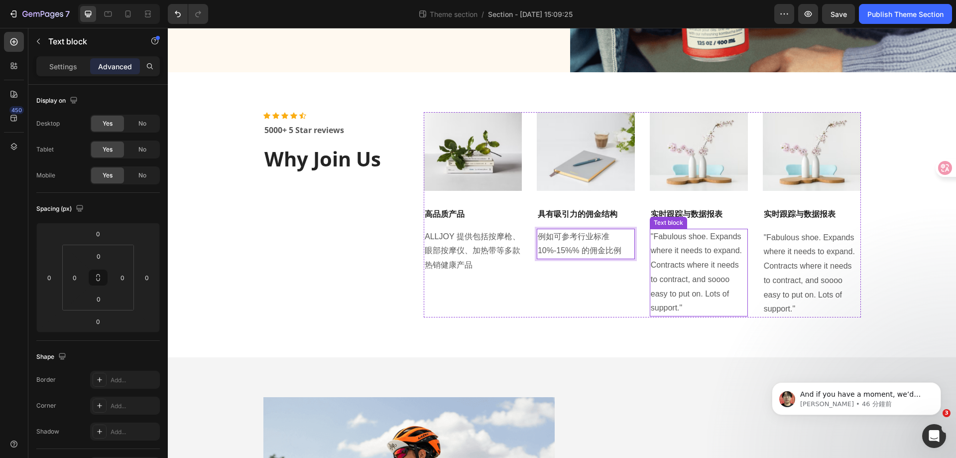
click at [695, 277] on p ""Fabulous shoe. Expands where it needs to expand. Contracts where it needs to c…" at bounding box center [699, 273] width 96 height 86
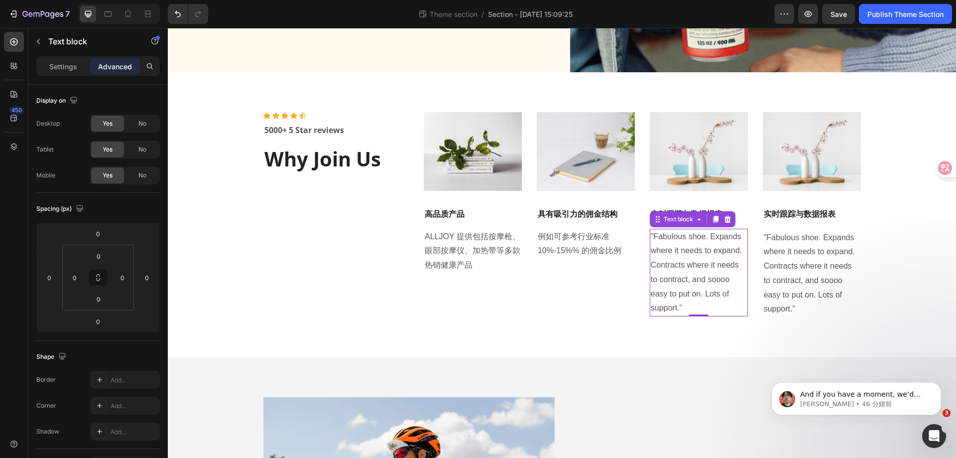
click at [695, 277] on p ""Fabulous shoe. Expands where it needs to expand. Contracts where it needs to c…" at bounding box center [699, 273] width 96 height 86
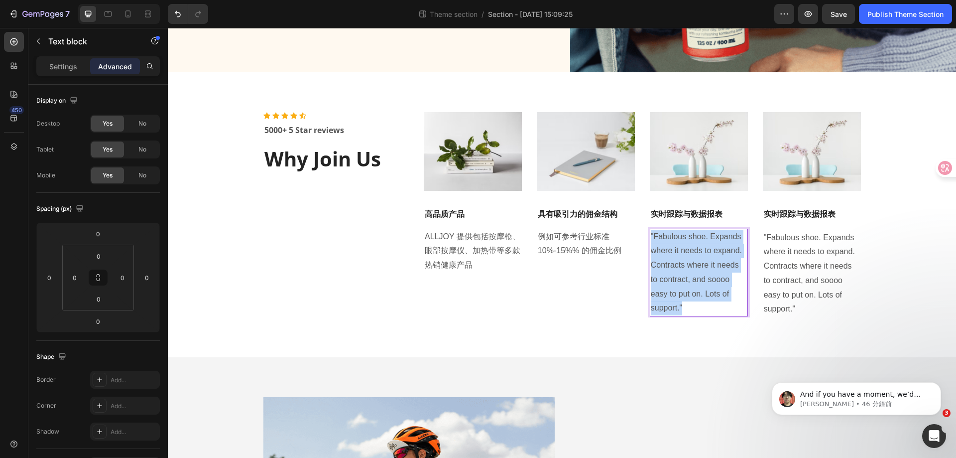
click at [695, 277] on p ""Fabulous shoe. Expands where it needs to expand. Contracts where it needs to c…" at bounding box center [699, 273] width 96 height 86
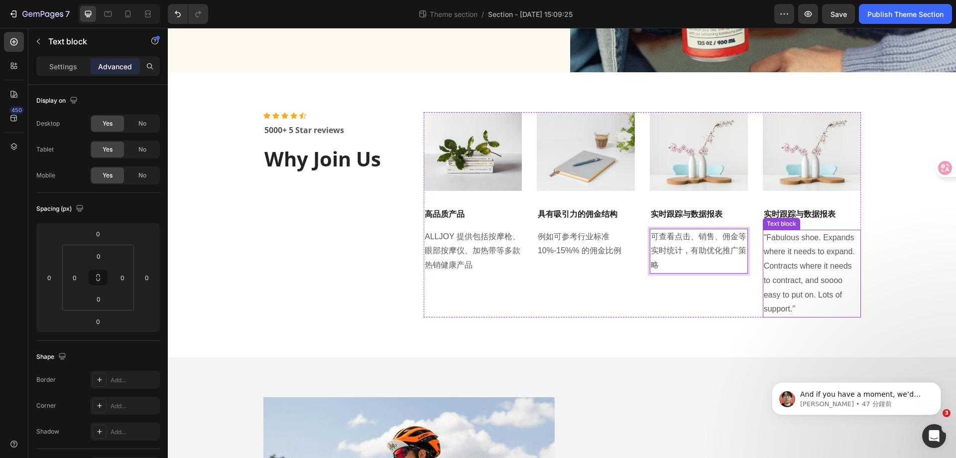
click at [780, 251] on p ""Fabulous shoe. Expands where it needs to expand. Contracts where it needs to c…" at bounding box center [812, 274] width 96 height 86
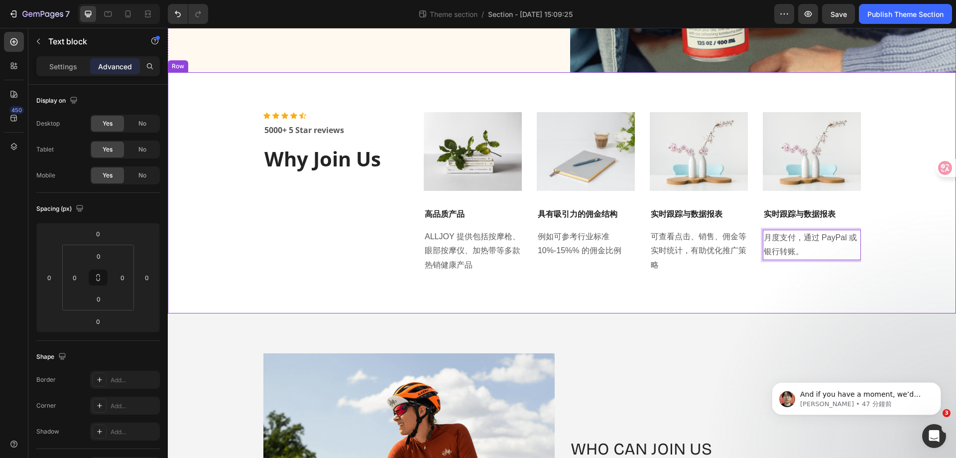
click at [914, 251] on div "Icon Icon Icon Icon Icon Icon List Hoz 5000+ 5 Star reviews Text block Why Join…" at bounding box center [561, 192] width 773 height 161
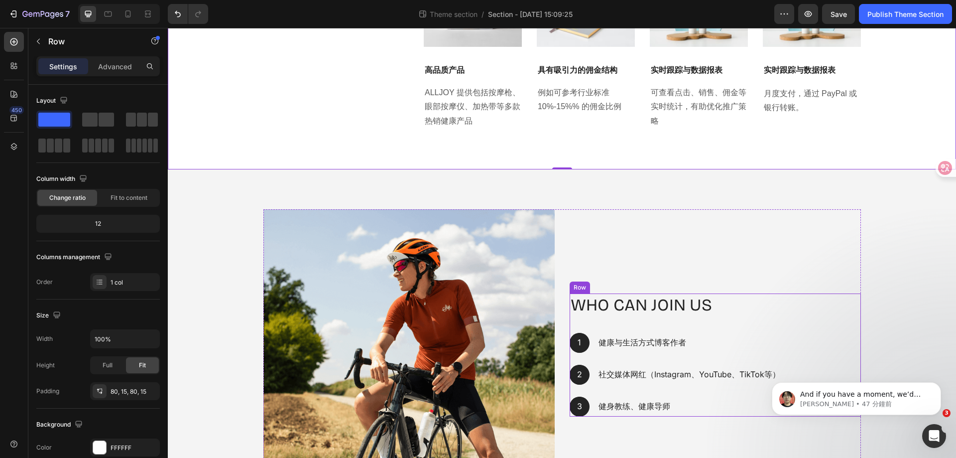
scroll to position [533, 0]
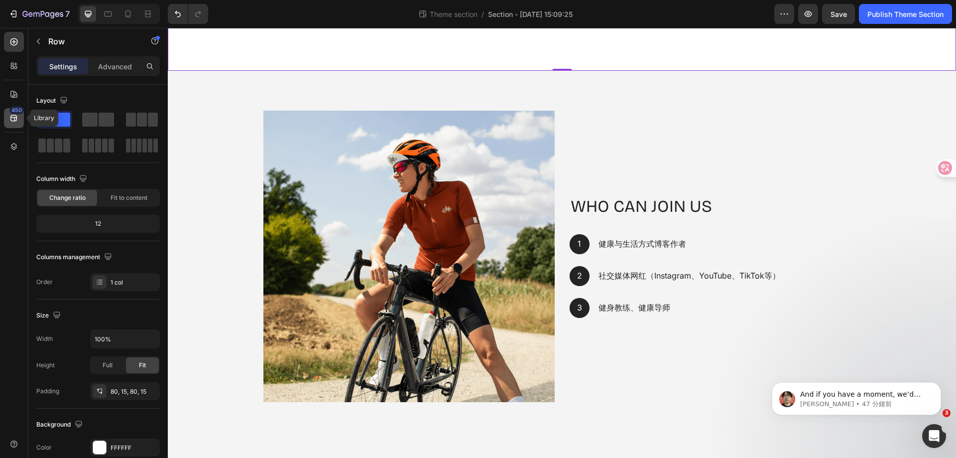
click at [11, 120] on icon at bounding box center [14, 118] width 10 height 10
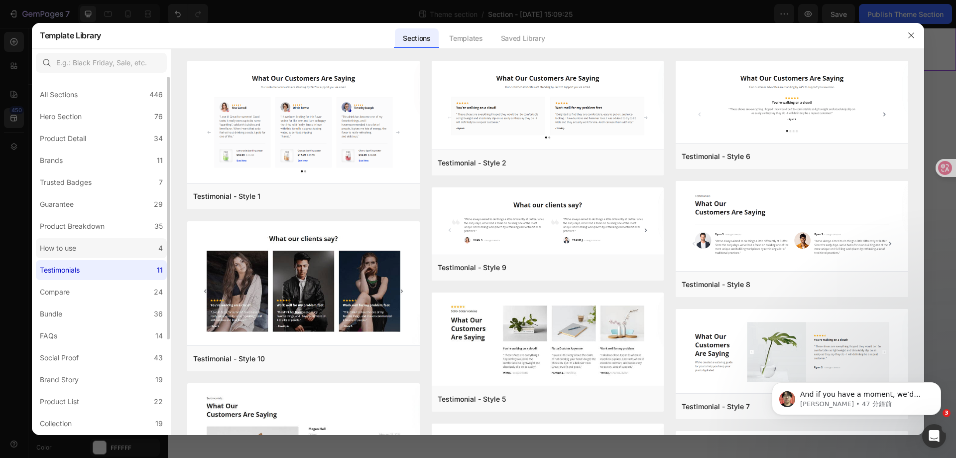
click at [74, 247] on div "How to use" at bounding box center [58, 248] width 36 height 12
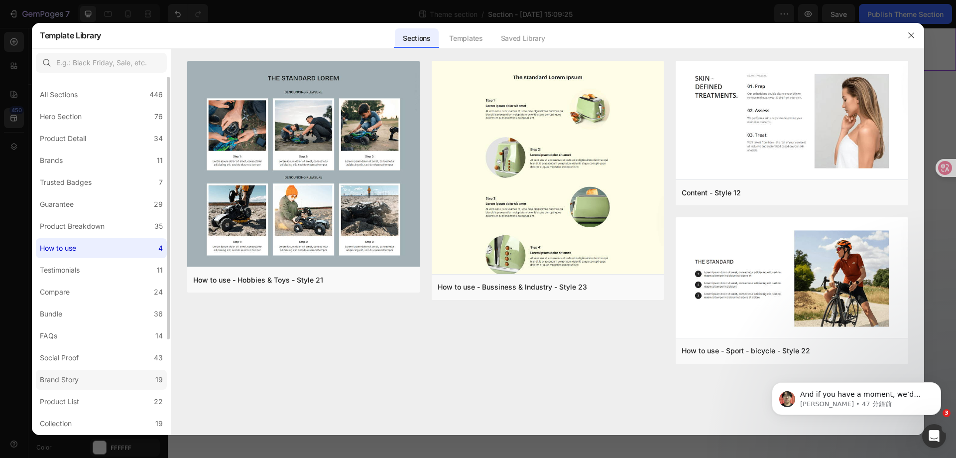
click at [101, 380] on label "Brand Story 19" at bounding box center [101, 379] width 131 height 20
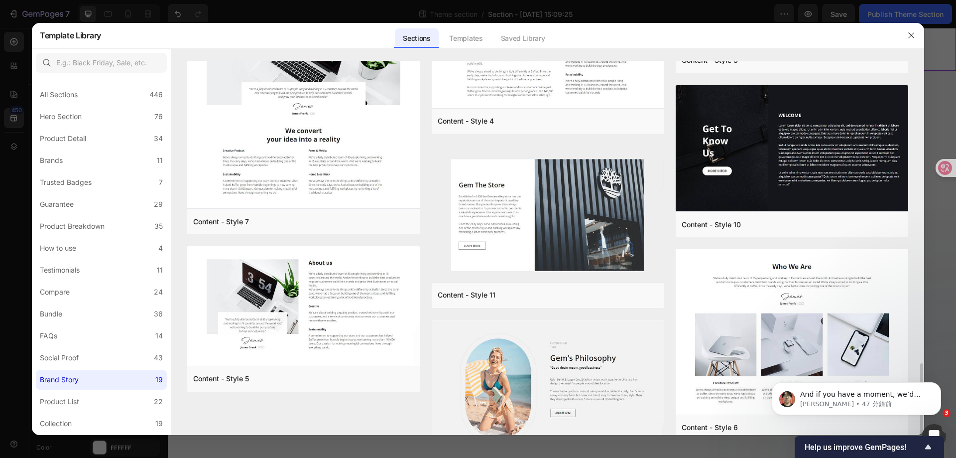
scroll to position [705, 0]
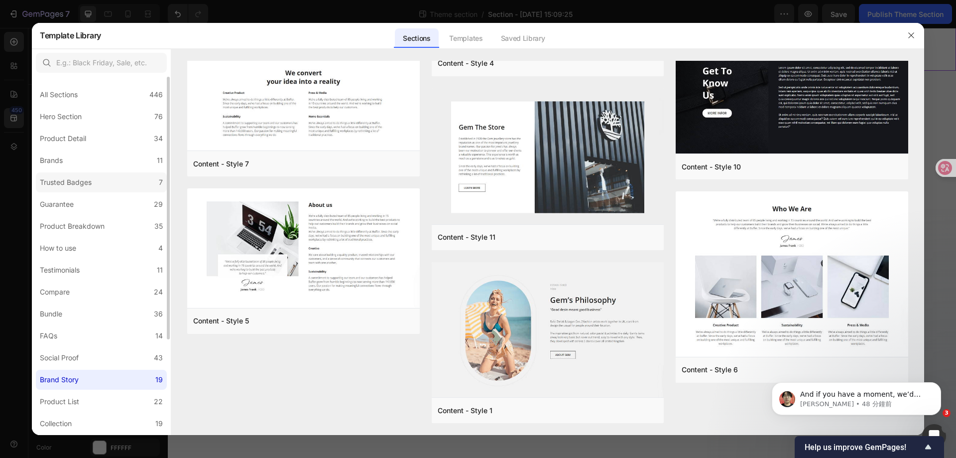
click at [95, 181] on div "Trusted Badges" at bounding box center [68, 182] width 56 height 12
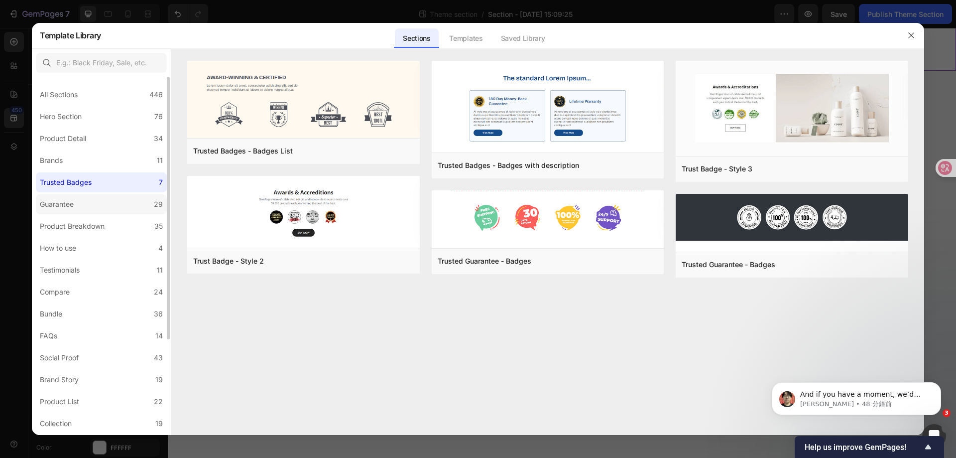
click at [91, 203] on label "Guarantee 29" at bounding box center [101, 204] width 131 height 20
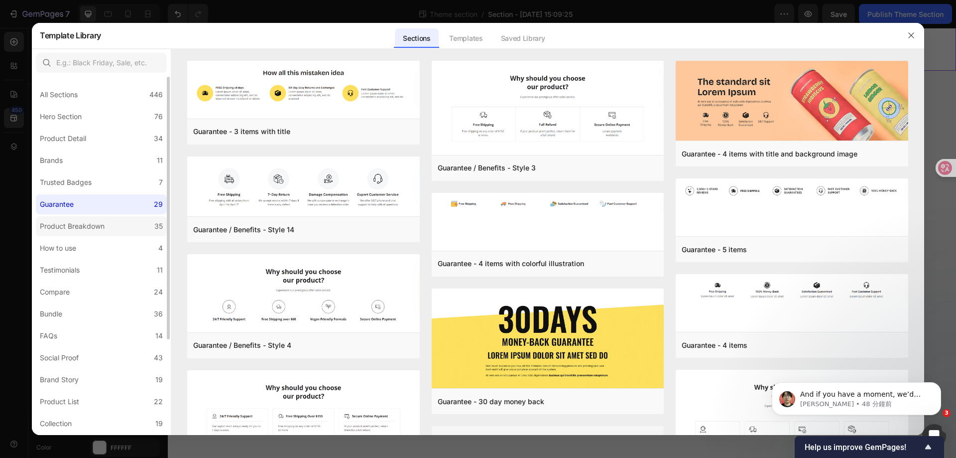
click at [92, 229] on div "Product Breakdown" at bounding box center [72, 226] width 65 height 12
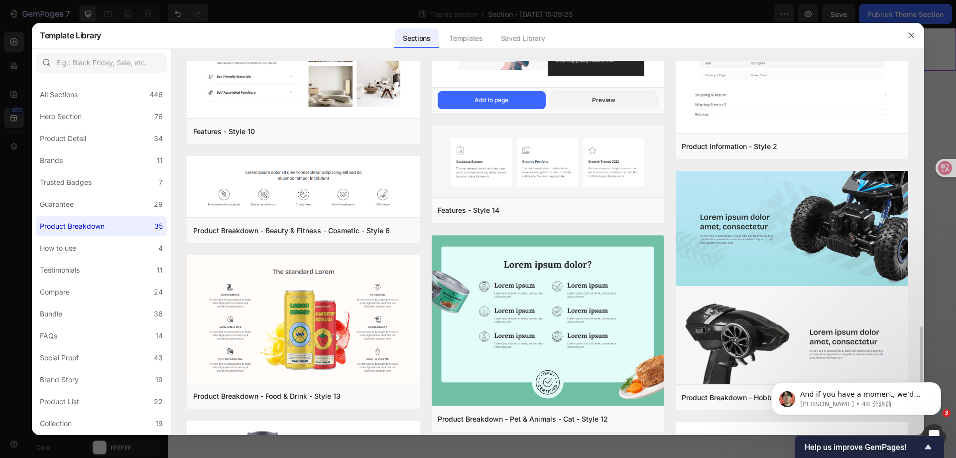
scroll to position [1524, 0]
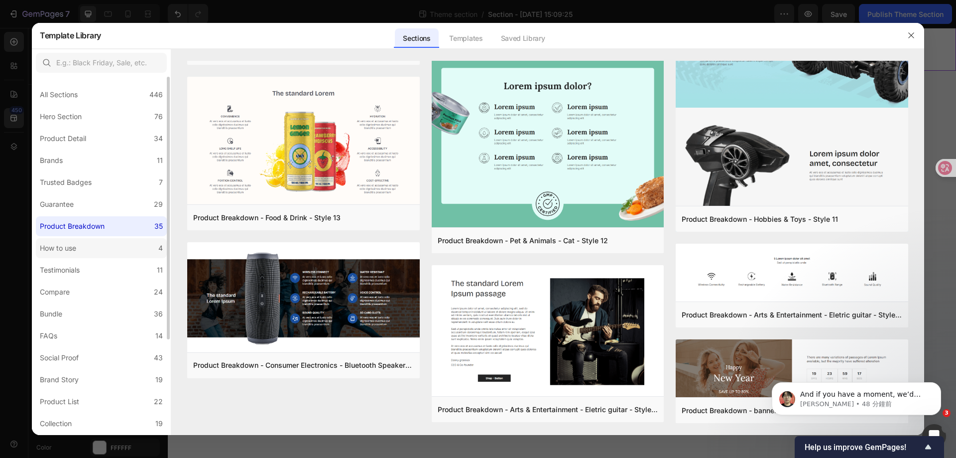
click at [111, 242] on label "How to use 4" at bounding box center [101, 248] width 131 height 20
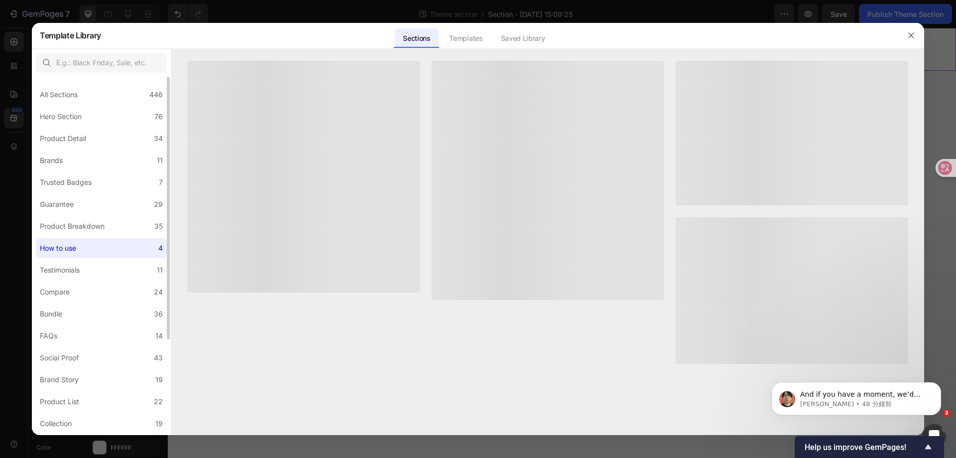
scroll to position [0, 0]
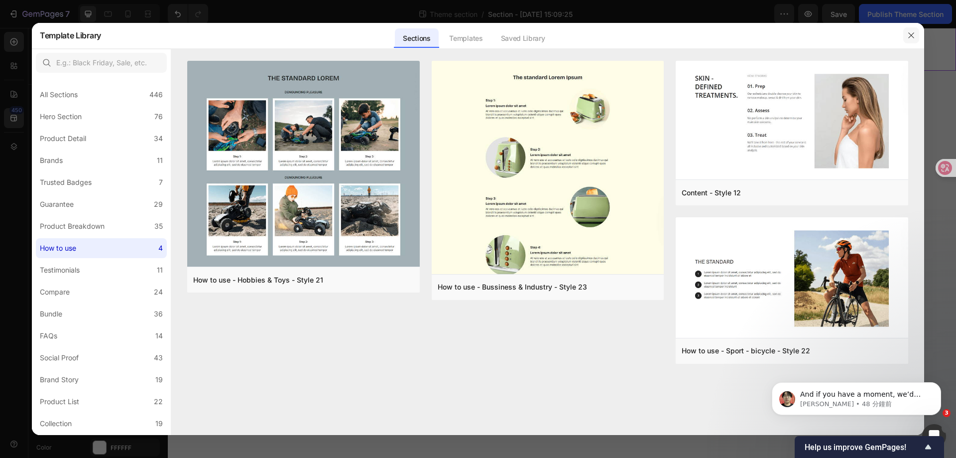
click at [908, 36] on icon "button" at bounding box center [911, 35] width 8 height 8
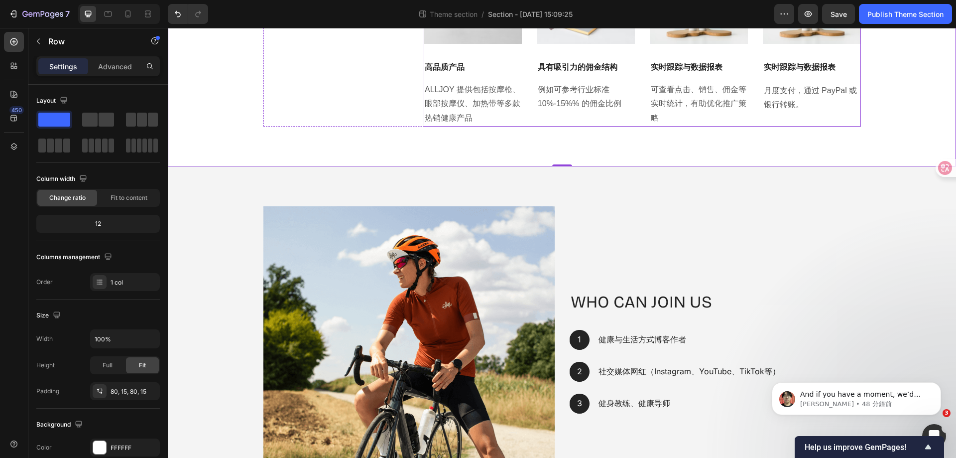
scroll to position [533, 0]
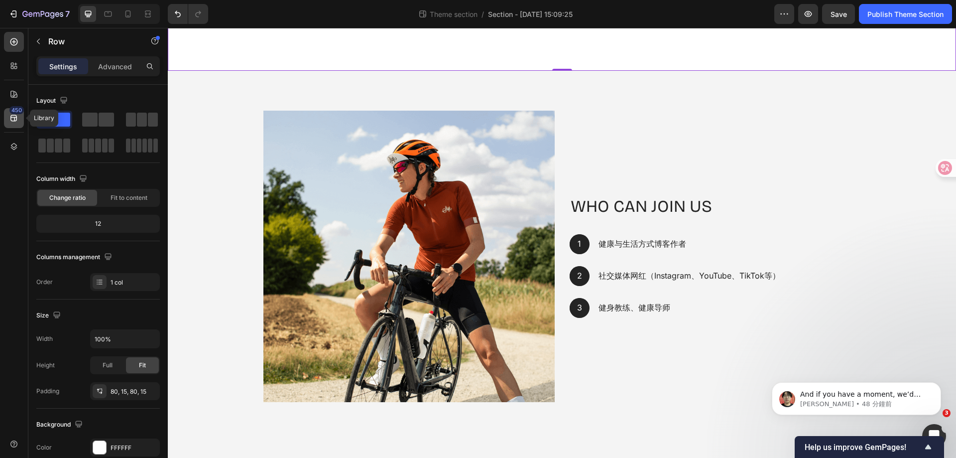
click at [16, 115] on icon at bounding box center [13, 118] width 6 height 6
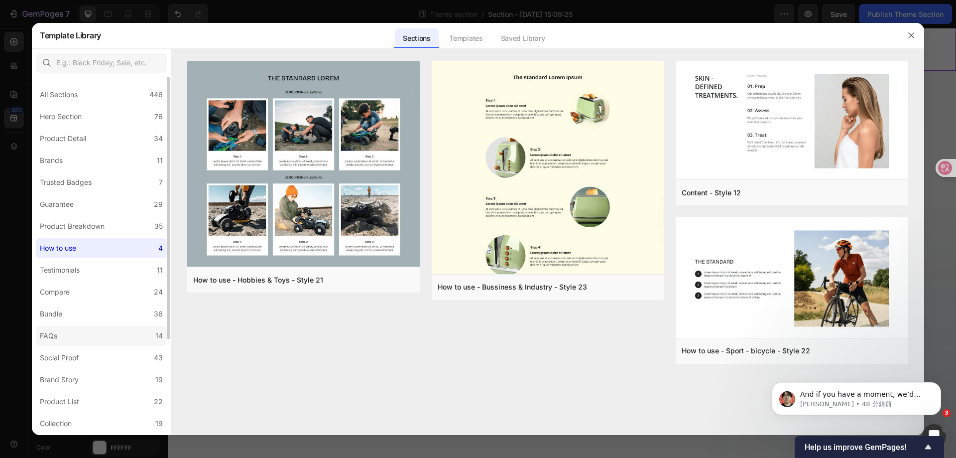
click at [92, 330] on label "FAQs 14" at bounding box center [101, 336] width 131 height 20
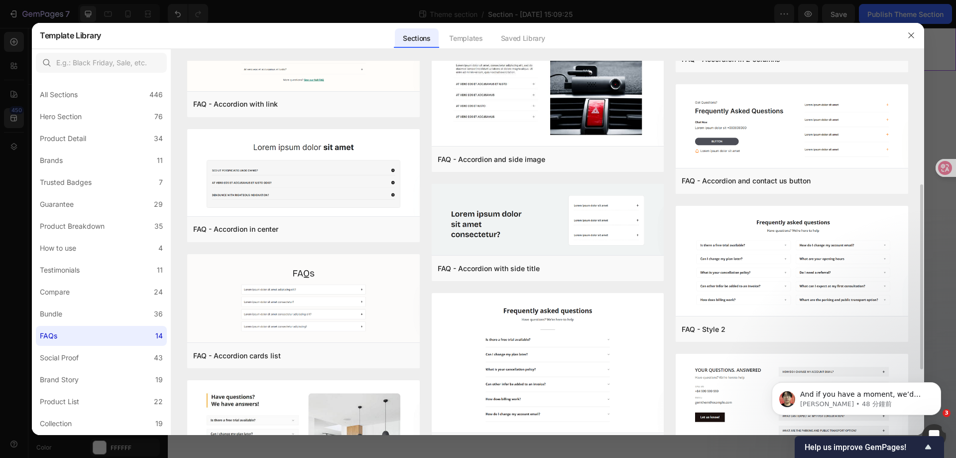
scroll to position [381, 0]
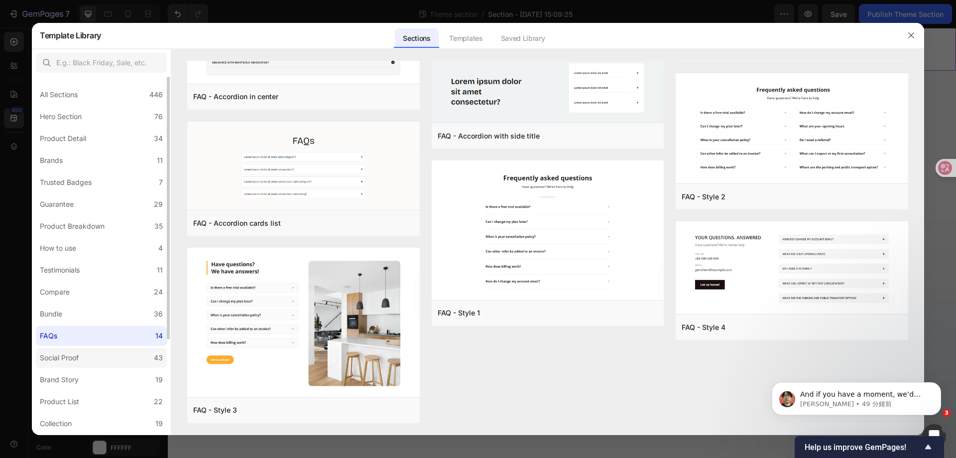
click at [105, 355] on label "Social Proof 43" at bounding box center [101, 358] width 131 height 20
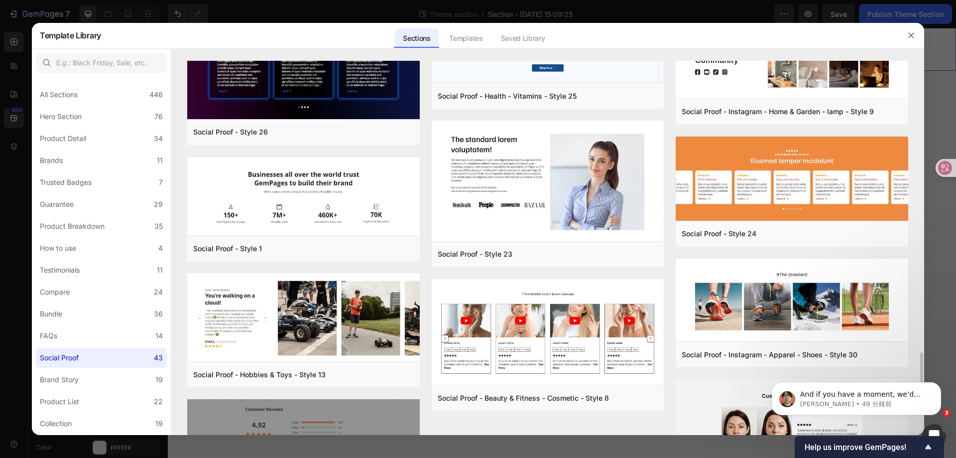
scroll to position [1836, 0]
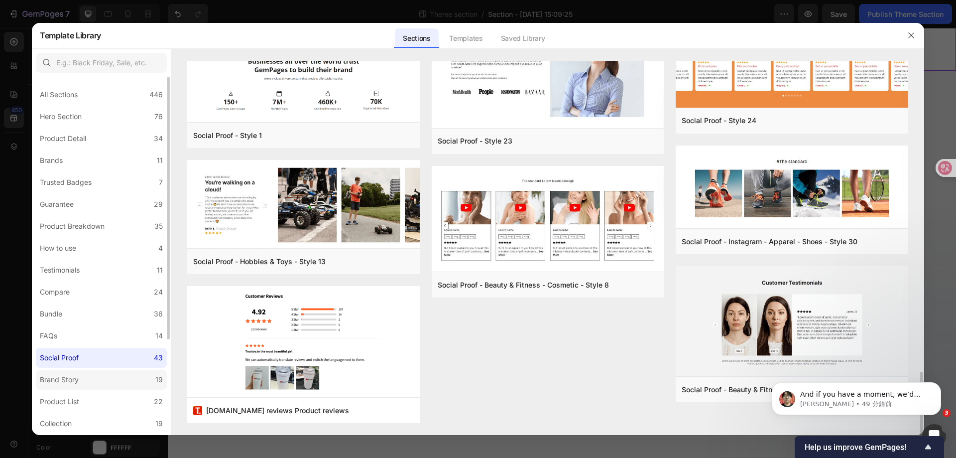
click at [95, 379] on label "Brand Story 19" at bounding box center [101, 379] width 131 height 20
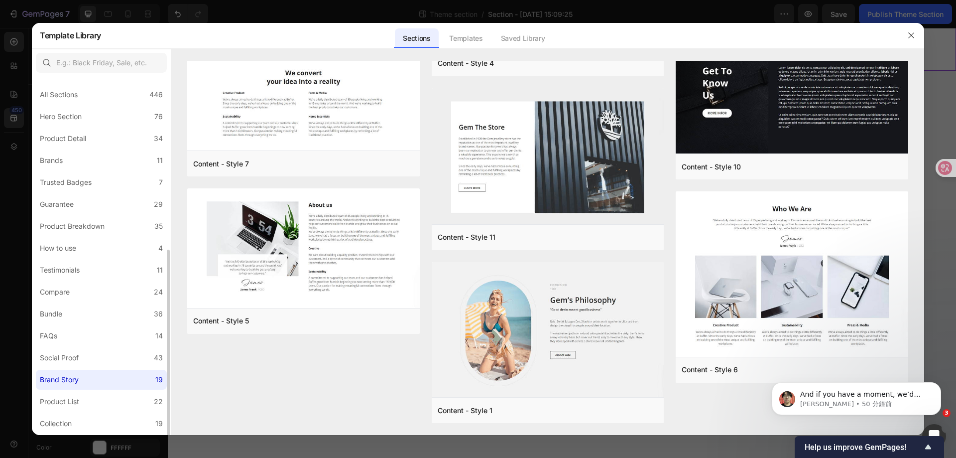
scroll to position [100, 0]
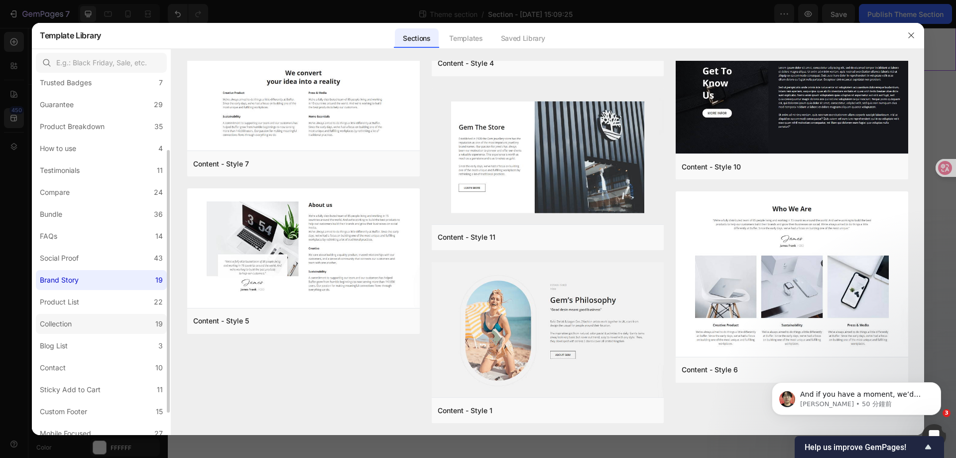
click at [119, 329] on label "Collection 19" at bounding box center [101, 324] width 131 height 20
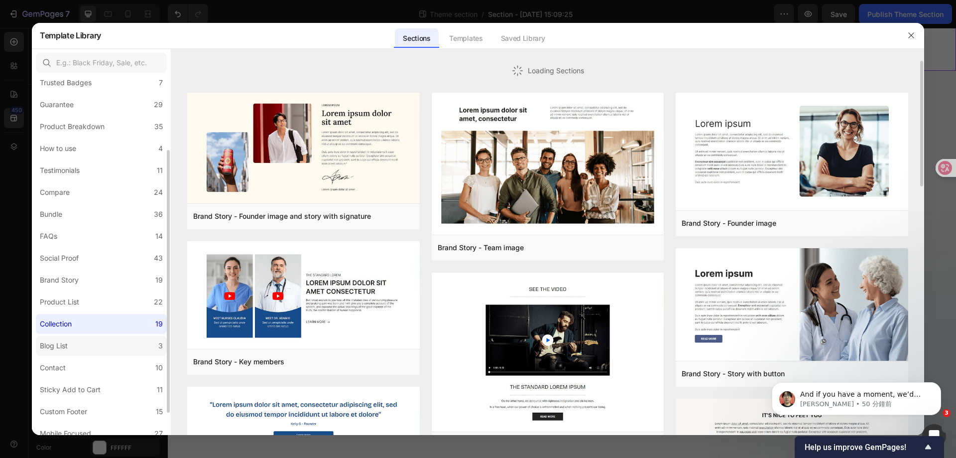
click at [113, 348] on label "Blog List 3" at bounding box center [101, 346] width 131 height 20
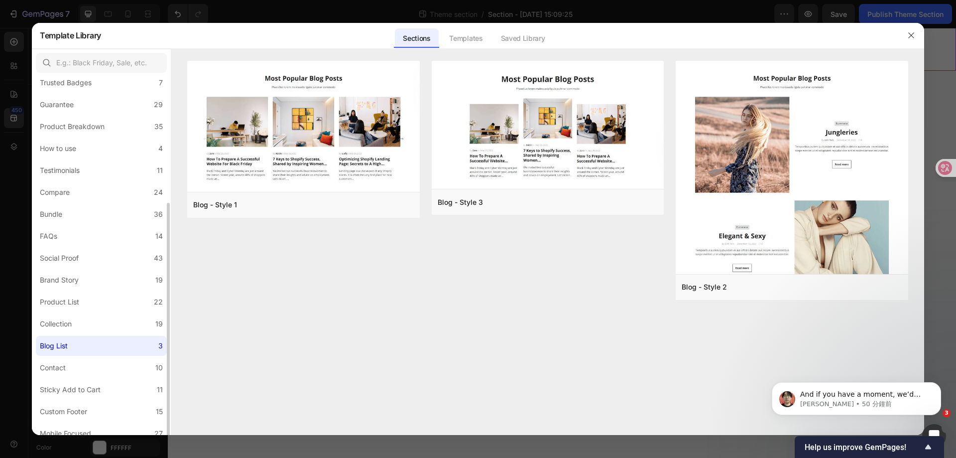
scroll to position [130, 0]
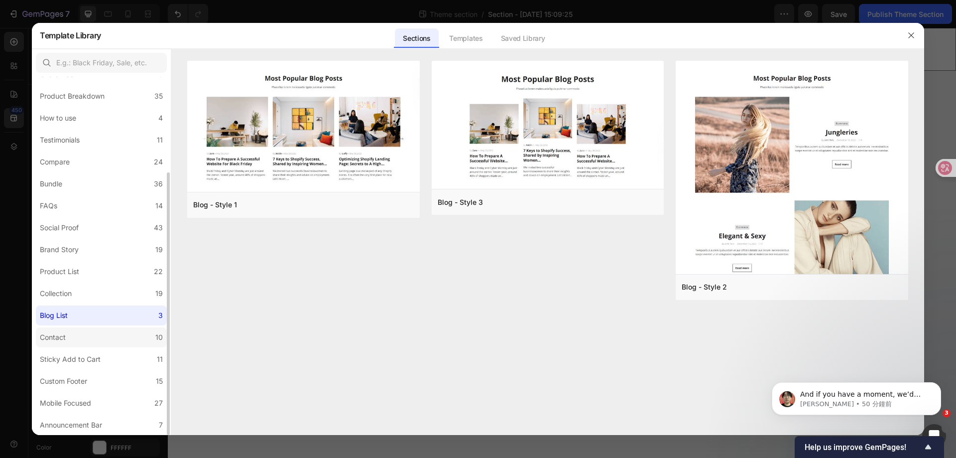
click at [113, 342] on label "Contact 10" at bounding box center [101, 337] width 131 height 20
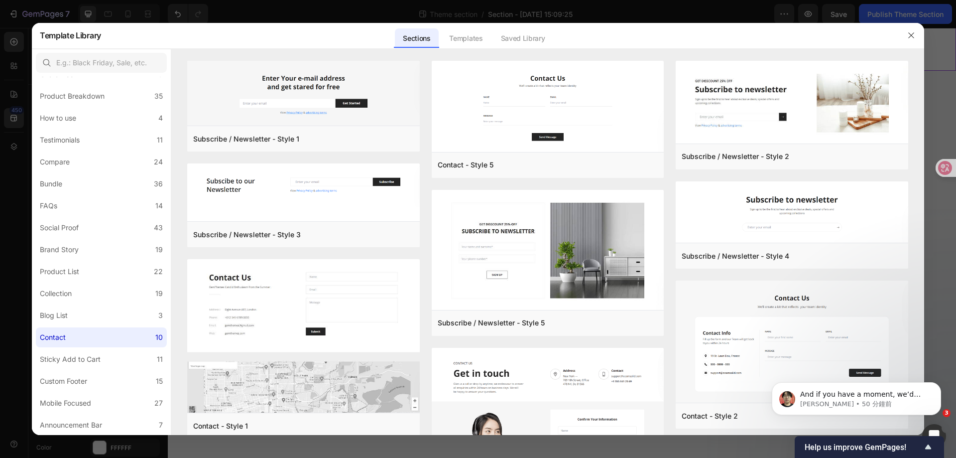
scroll to position [141, 0]
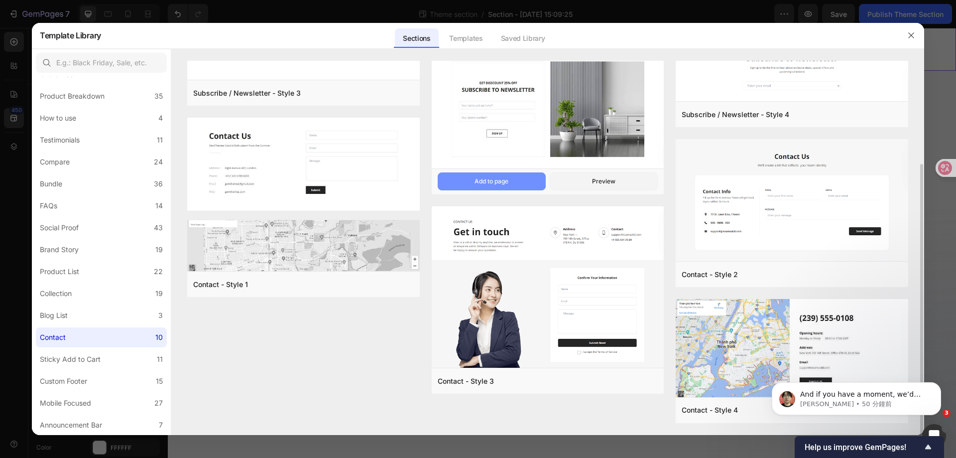
click at [522, 185] on button "Add to page" at bounding box center [492, 181] width 108 height 18
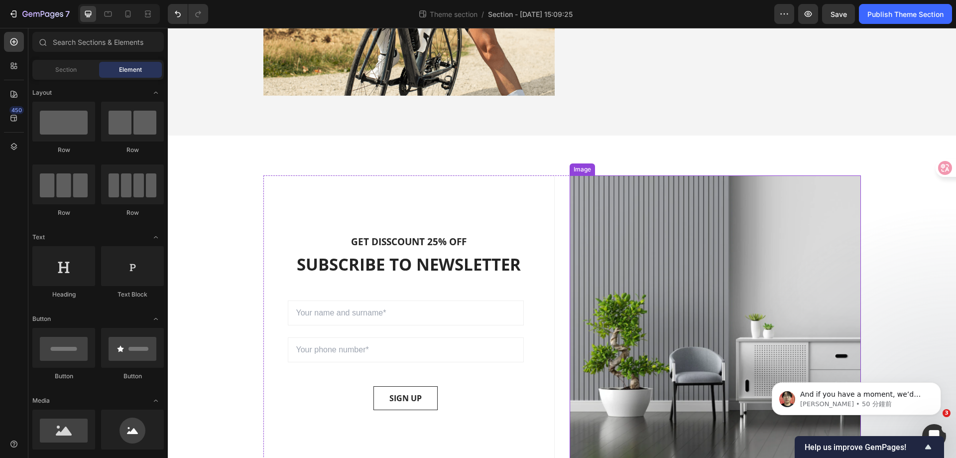
scroll to position [906, 0]
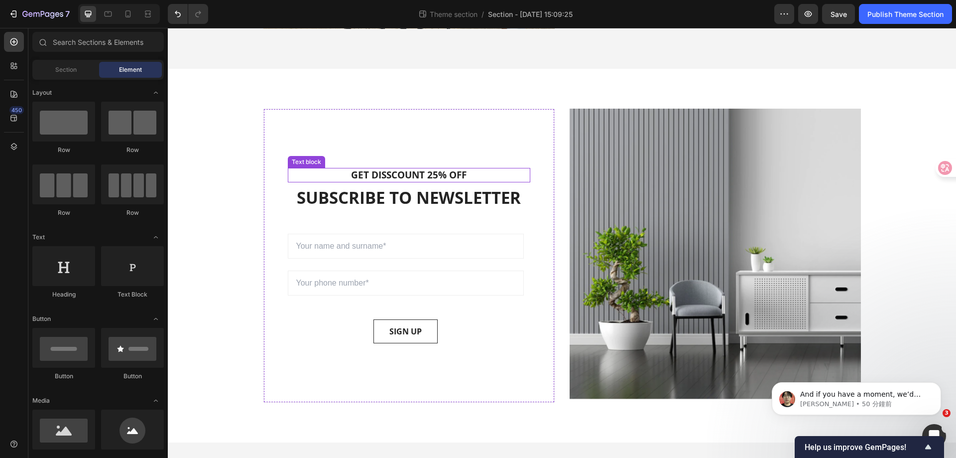
click at [418, 175] on p "GET DISSCOUNT 25% OFF" at bounding box center [409, 175] width 241 height 12
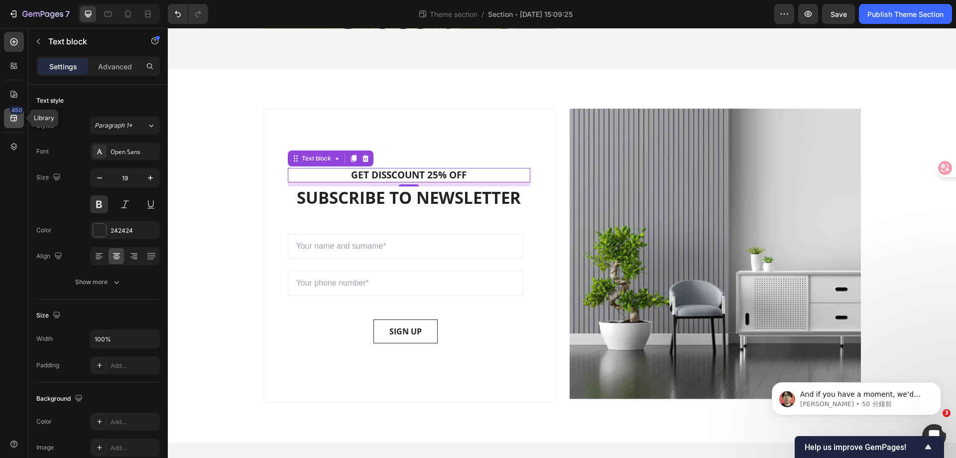
click at [17, 118] on icon at bounding box center [13, 118] width 6 height 6
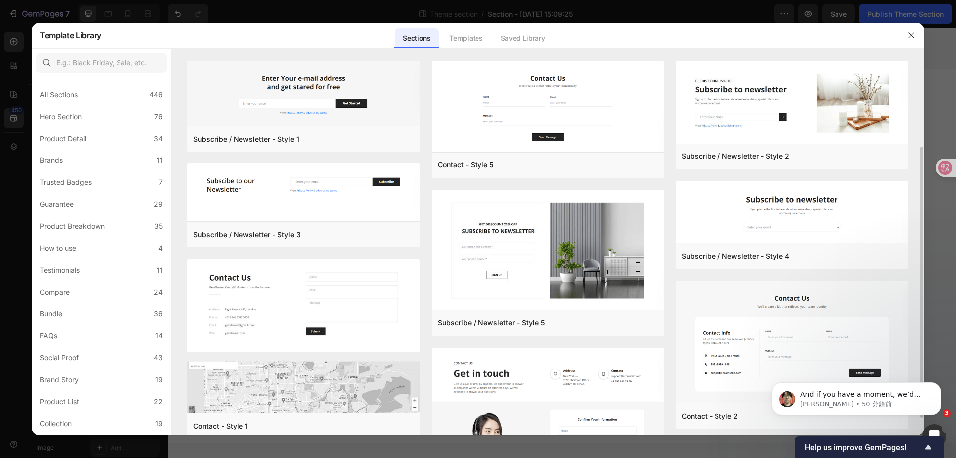
scroll to position [141, 0]
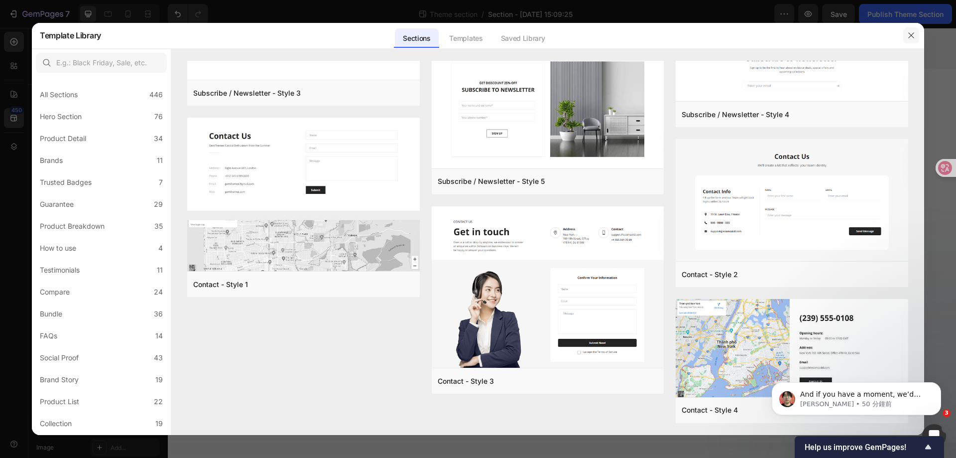
click at [909, 35] on icon "button" at bounding box center [911, 35] width 8 height 8
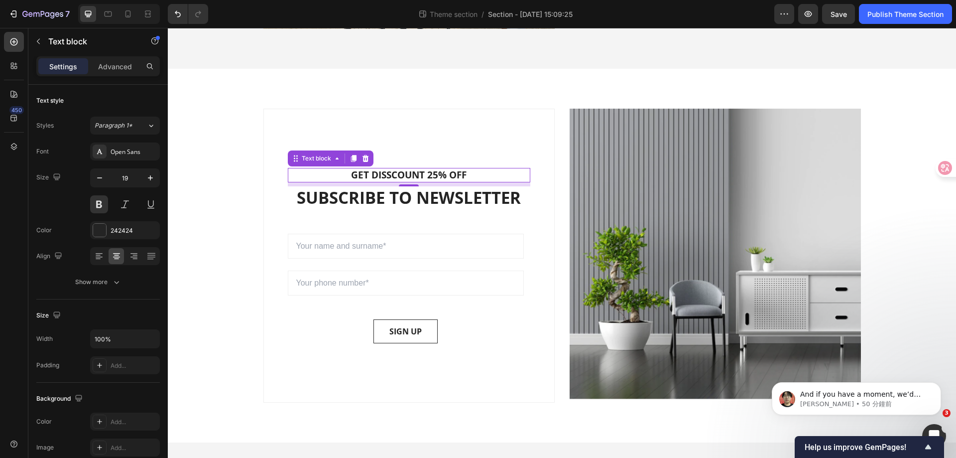
click at [454, 174] on p "GET DISSCOUNT 25% OFF" at bounding box center [409, 175] width 241 height 12
click at [375, 172] on div "Rich Text Editor. Editing area: main" at bounding box center [409, 175] width 243 height 14
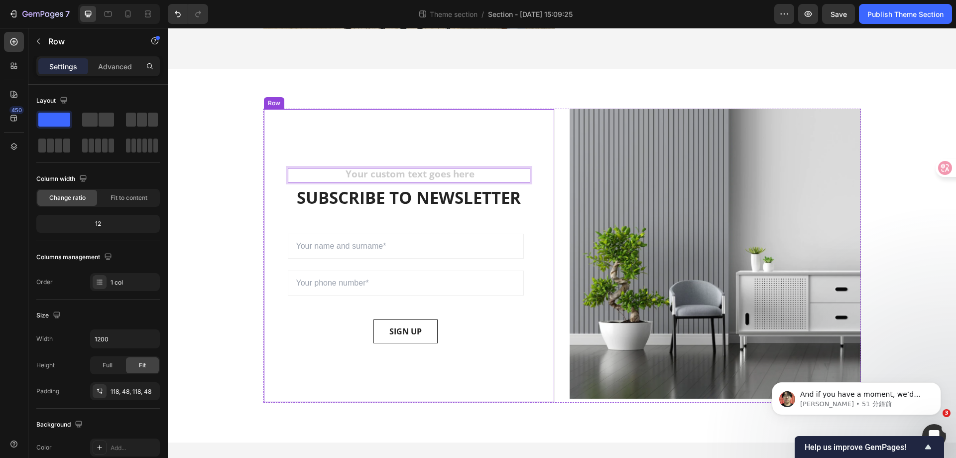
click at [303, 152] on div "Text block 8 SUBSCRIBE TO NEWSLETTER Heading Sign up to be the first to hear ab…" at bounding box center [408, 256] width 291 height 294
click at [308, 163] on div "Text block" at bounding box center [306, 161] width 33 height 9
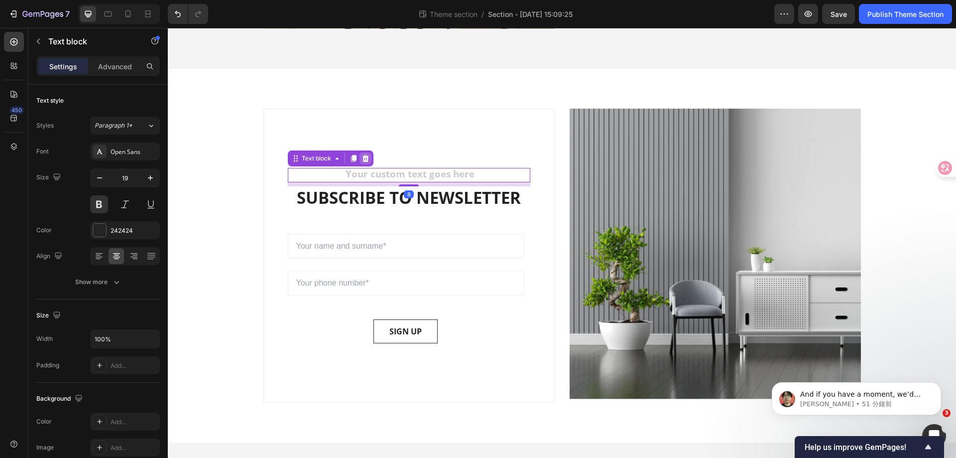
click at [362, 157] on icon at bounding box center [365, 158] width 6 height 7
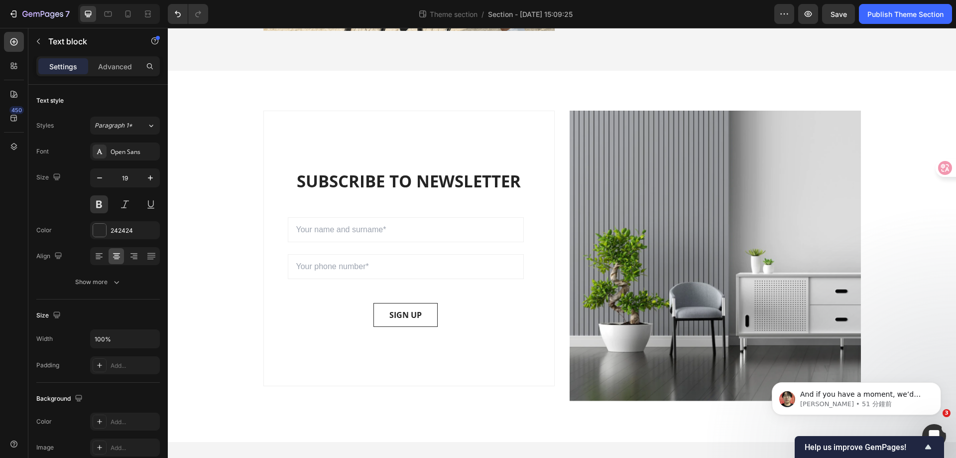
scroll to position [904, 0]
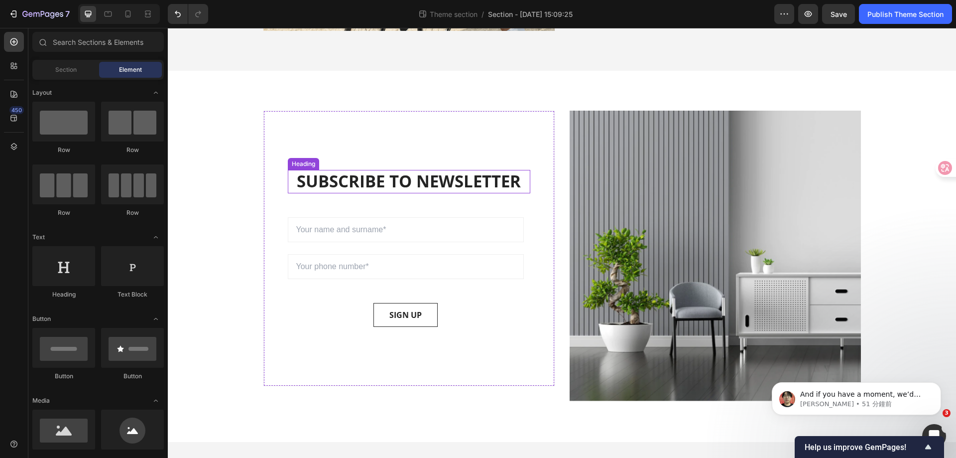
click at [424, 180] on p "SUBSCRIBE TO NEWSLETTER" at bounding box center [409, 181] width 241 height 21
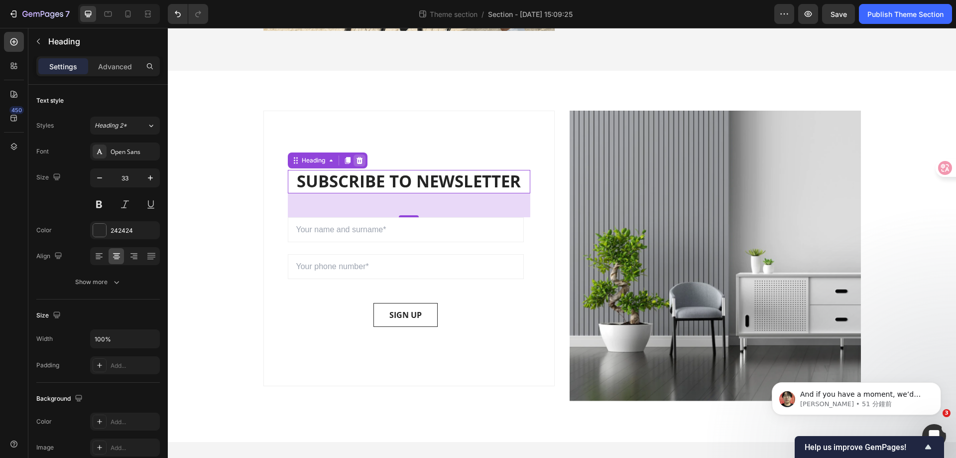
click at [356, 164] on icon at bounding box center [359, 160] width 6 height 7
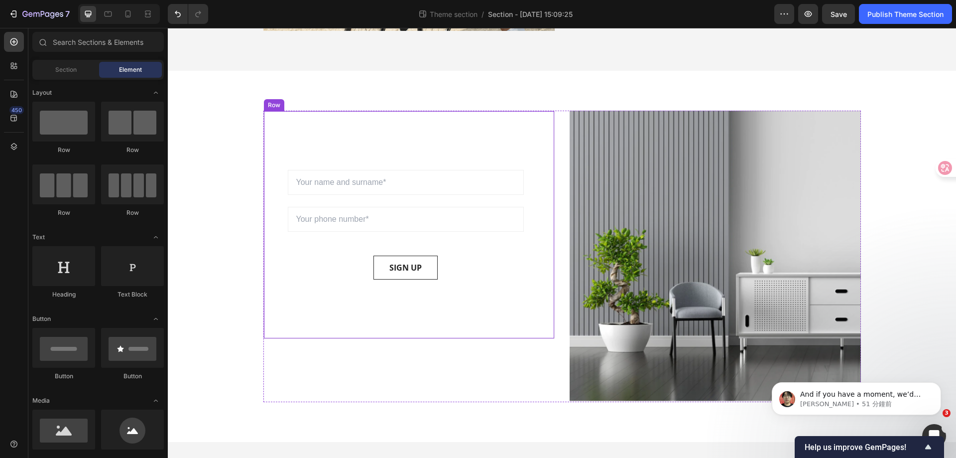
click at [315, 175] on input "email" at bounding box center [406, 182] width 236 height 25
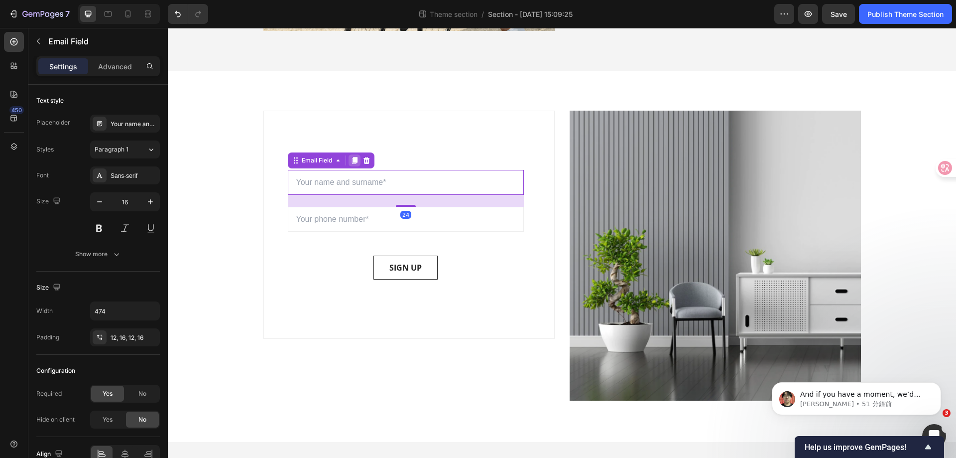
click at [353, 161] on icon at bounding box center [354, 160] width 5 height 7
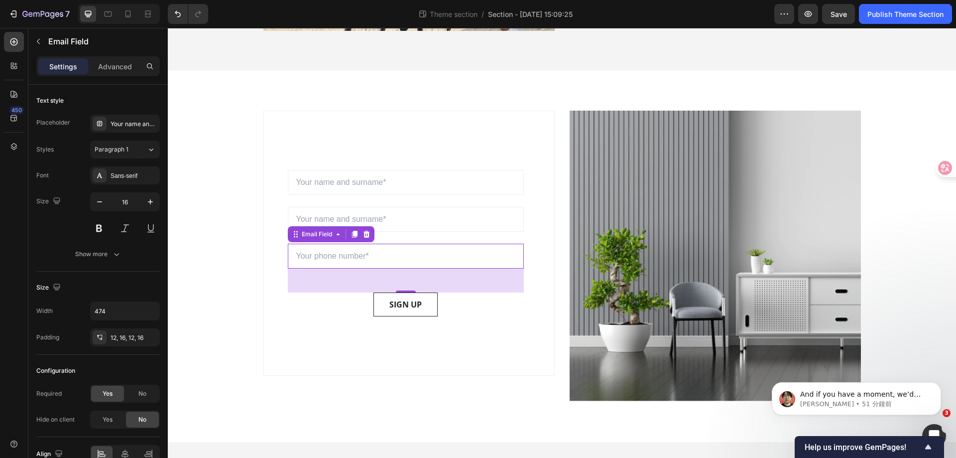
click at [348, 258] on input "email" at bounding box center [406, 256] width 236 height 25
click at [353, 235] on icon at bounding box center [354, 234] width 5 height 7
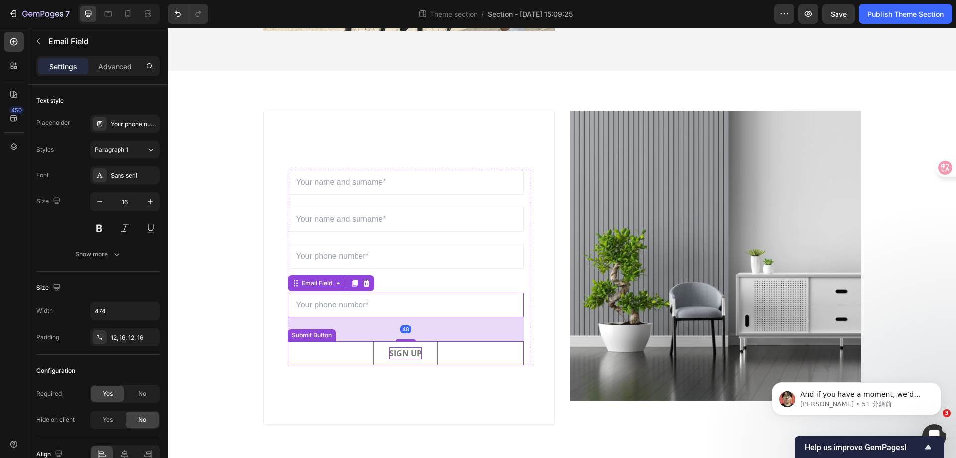
click at [403, 351] on div "SIGN UP" at bounding box center [405, 353] width 32 height 12
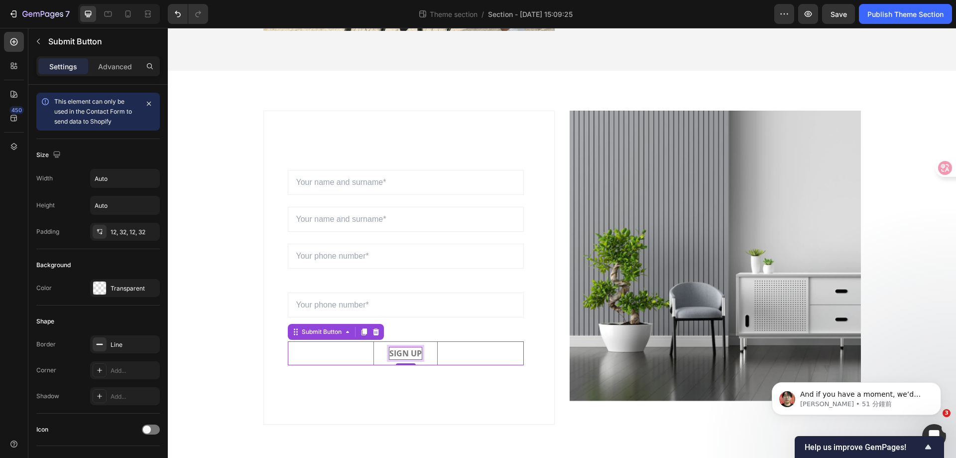
click at [406, 355] on div "SIGN UP" at bounding box center [405, 353] width 32 height 12
click at [406, 355] on p "SIGN UP" at bounding box center [405, 353] width 32 height 12
copy p "UP"
click at [406, 355] on p "SIGN UP" at bounding box center [405, 353] width 32 height 12
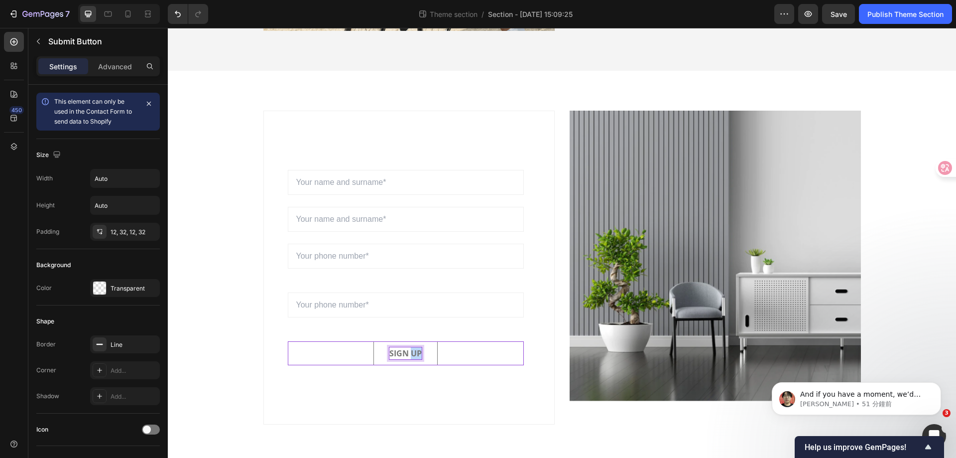
copy p "UP"
click at [406, 355] on p "SIGN UP" at bounding box center [405, 353] width 32 height 12
copy p "SIGN UP"
click at [381, 341] on button "JOIN" at bounding box center [406, 353] width 50 height 24
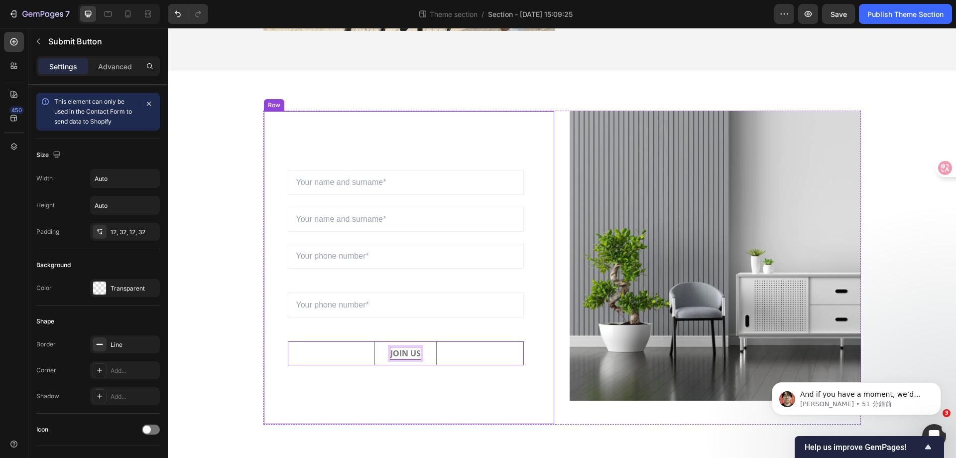
click at [480, 373] on div "Sign up to be the first to hear about exclusive deals, special offers and upcom…" at bounding box center [408, 268] width 291 height 314
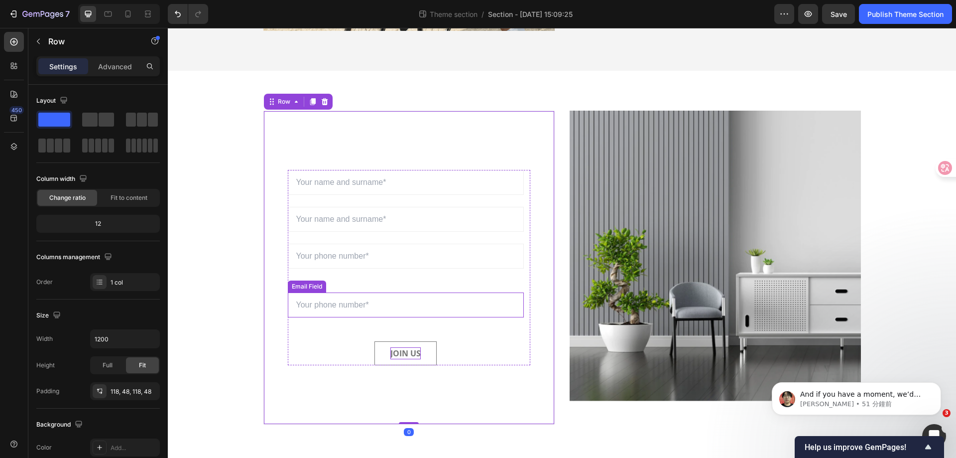
click at [407, 313] on input "email" at bounding box center [406, 304] width 236 height 25
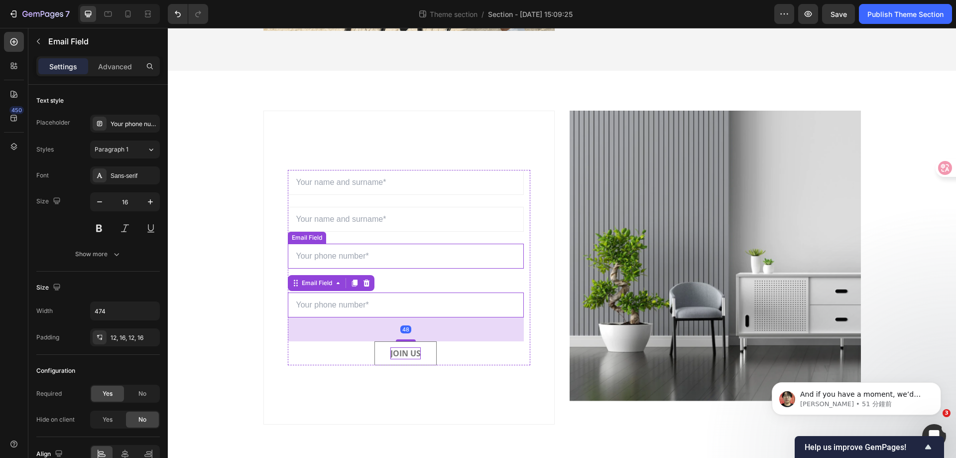
click at [337, 257] on input "email" at bounding box center [406, 256] width 236 height 25
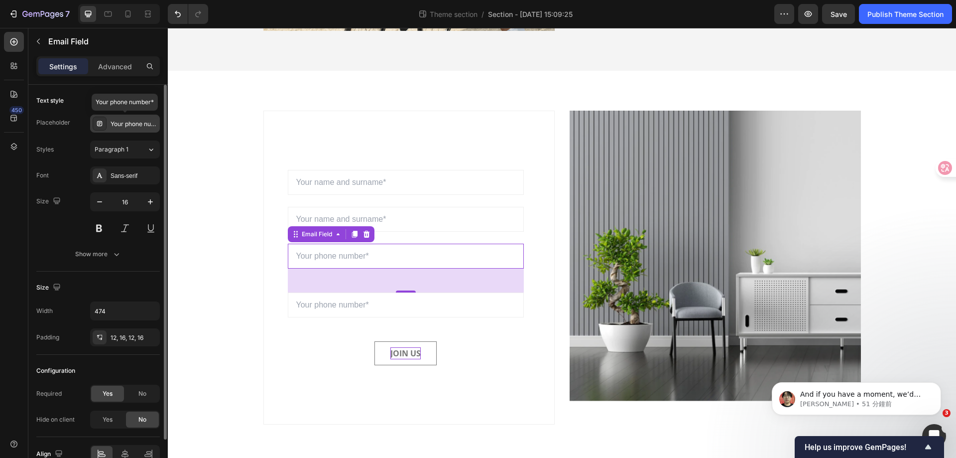
click at [138, 127] on div "Your phone number*" at bounding box center [134, 124] width 47 height 9
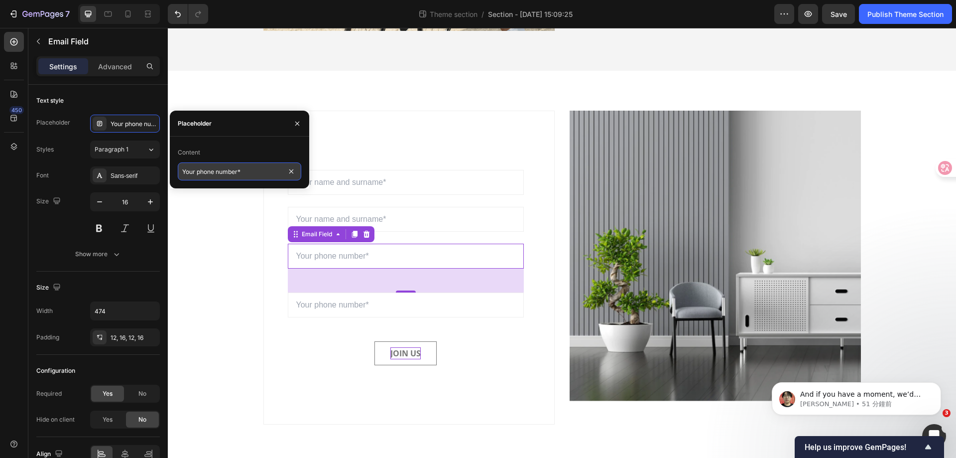
click at [232, 167] on input "Your phone number*" at bounding box center [239, 171] width 123 height 18
type input "Email"
click at [368, 221] on input "email" at bounding box center [406, 219] width 236 height 25
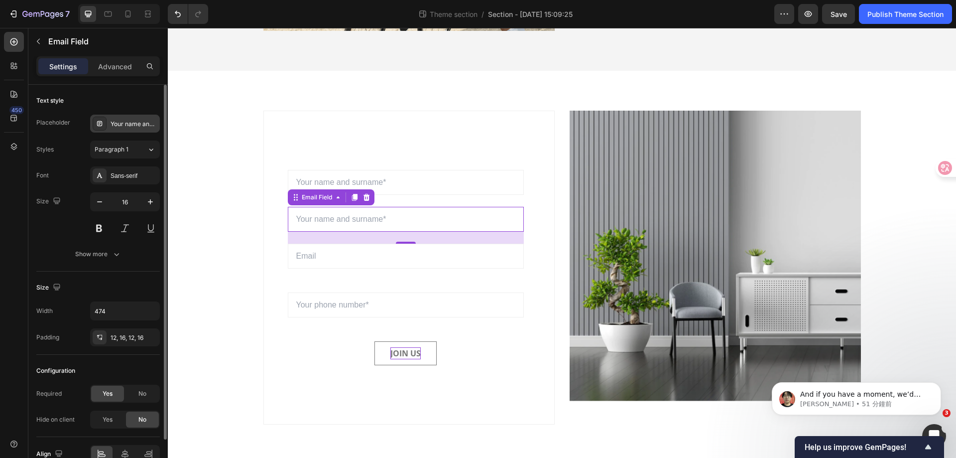
click at [145, 122] on div "Your name and surname*" at bounding box center [134, 124] width 47 height 9
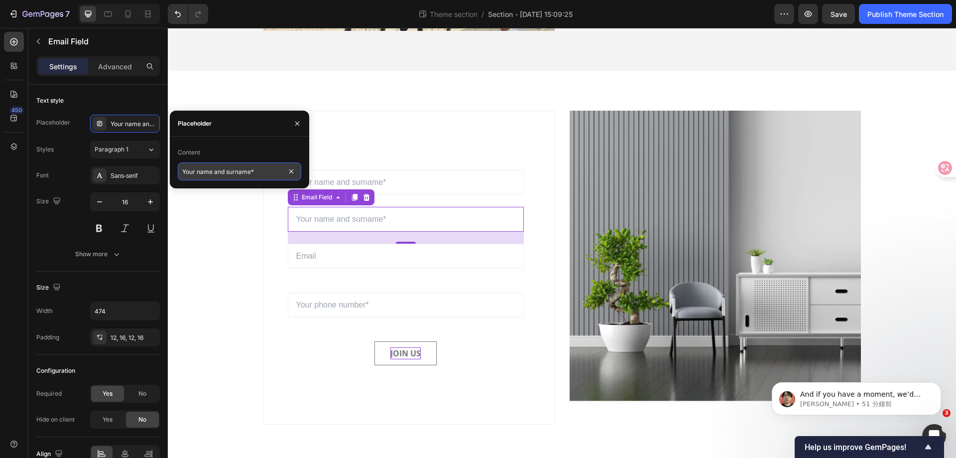
click at [223, 177] on input "Your name and surname*" at bounding box center [239, 171] width 123 height 18
type input "Social ac"
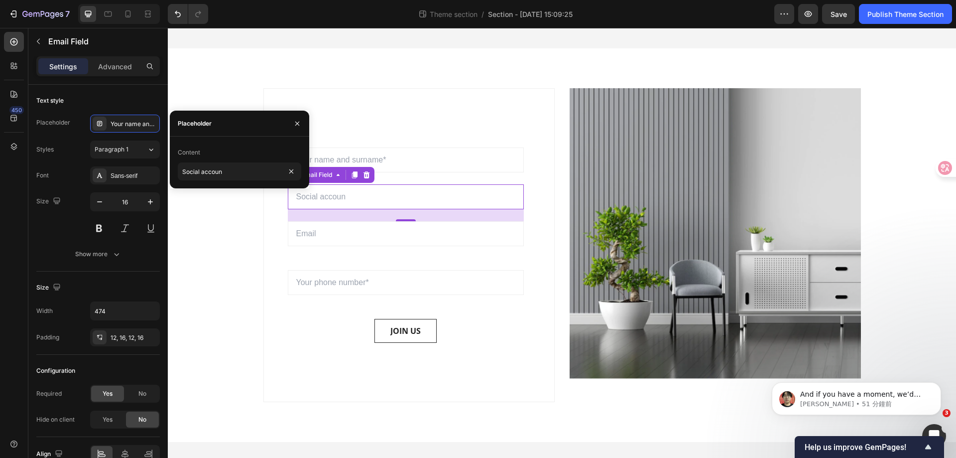
type input "Social account"
click at [382, 172] on input "email" at bounding box center [406, 159] width 236 height 25
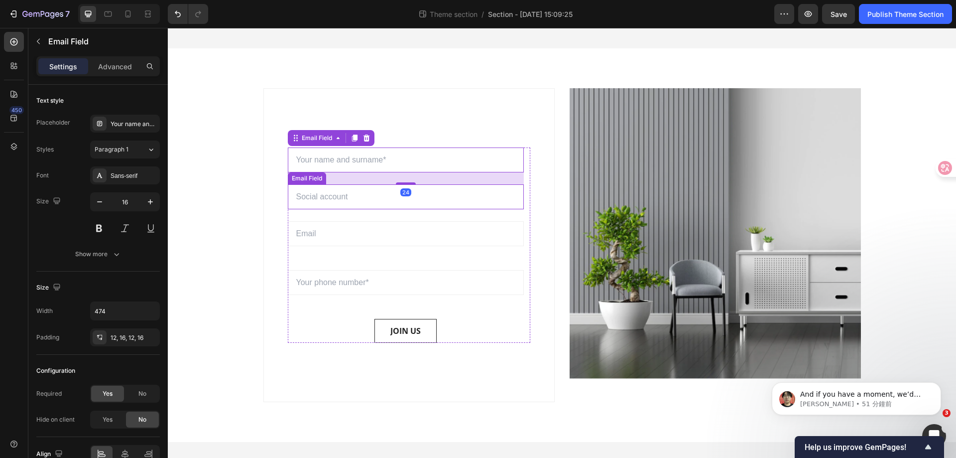
click at [368, 209] on input "email" at bounding box center [406, 196] width 236 height 25
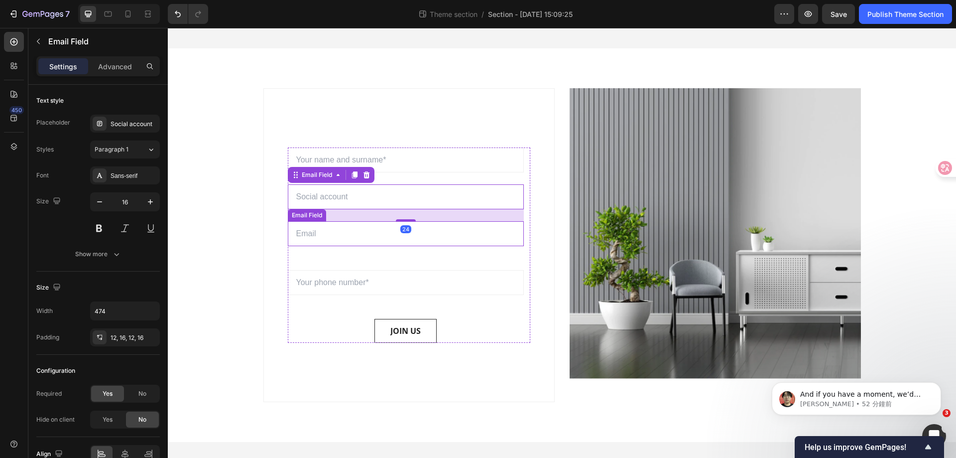
click at [358, 246] on input "email" at bounding box center [406, 233] width 236 height 25
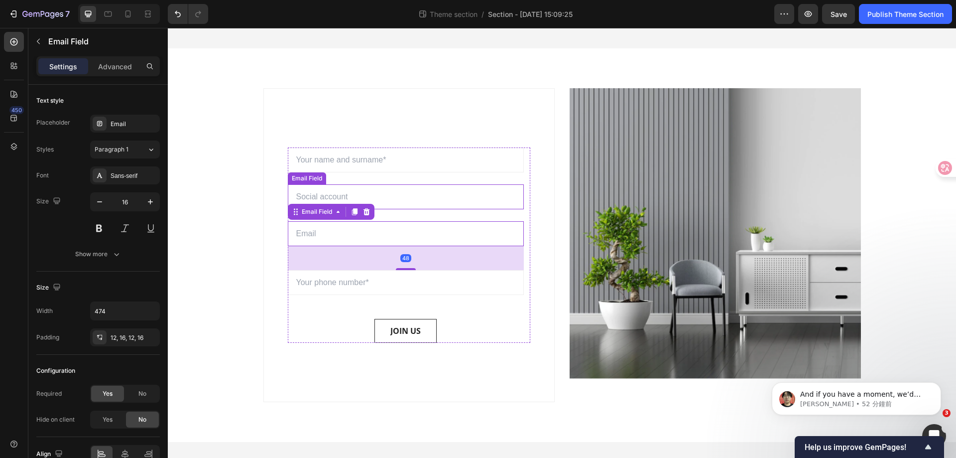
click at [406, 209] on input "email" at bounding box center [406, 196] width 236 height 25
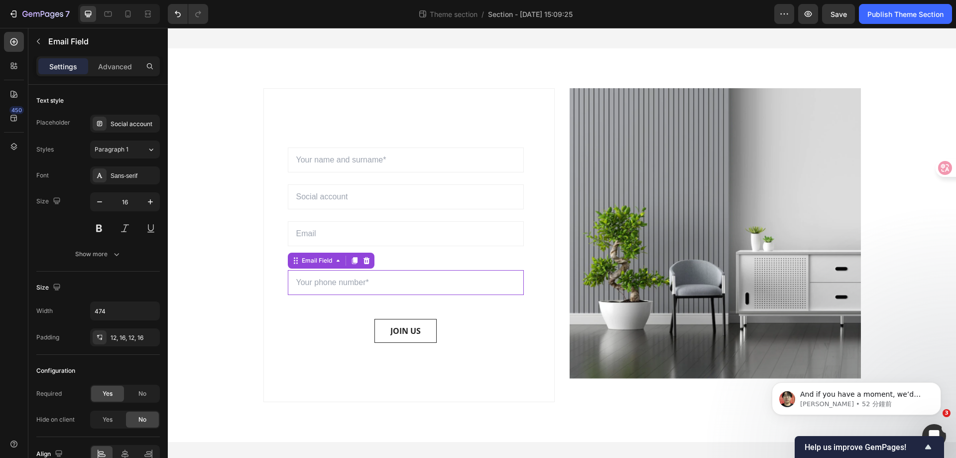
click at [339, 295] on input "email" at bounding box center [406, 282] width 236 height 25
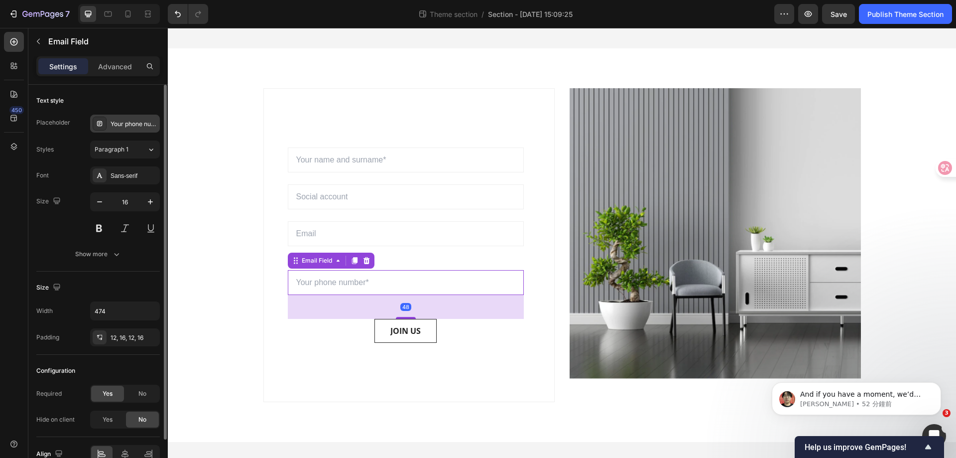
click at [138, 128] on div "Your phone number*" at bounding box center [125, 124] width 70 height 18
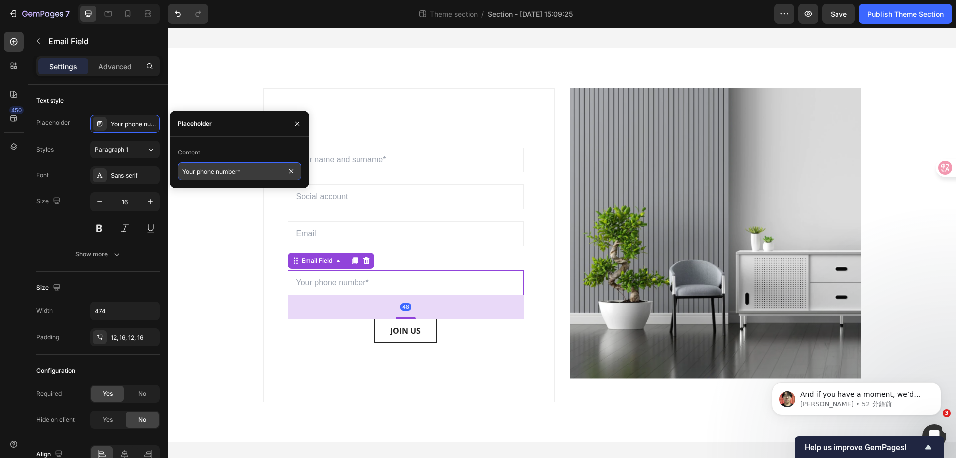
click at [227, 174] on input "Your phone number*" at bounding box center [239, 171] width 123 height 18
type input "Message"
click at [230, 136] on div "Placeholder" at bounding box center [239, 124] width 139 height 26
click at [365, 295] on input "email" at bounding box center [406, 282] width 236 height 25
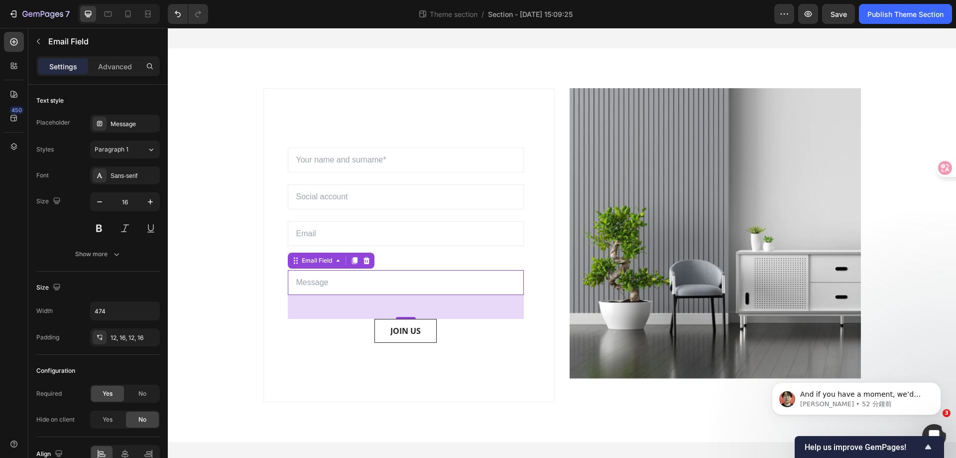
click at [486, 343] on div "JOIN US Submit Button" at bounding box center [406, 331] width 236 height 24
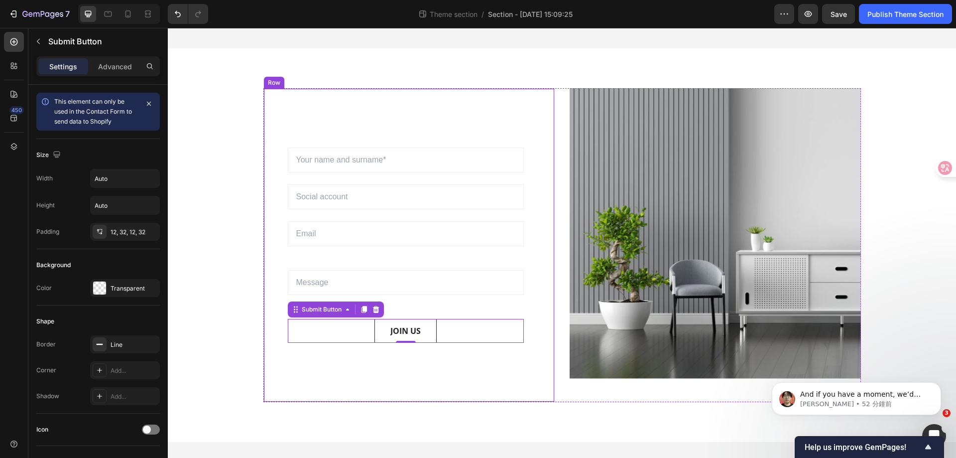
scroll to position [926, 0]
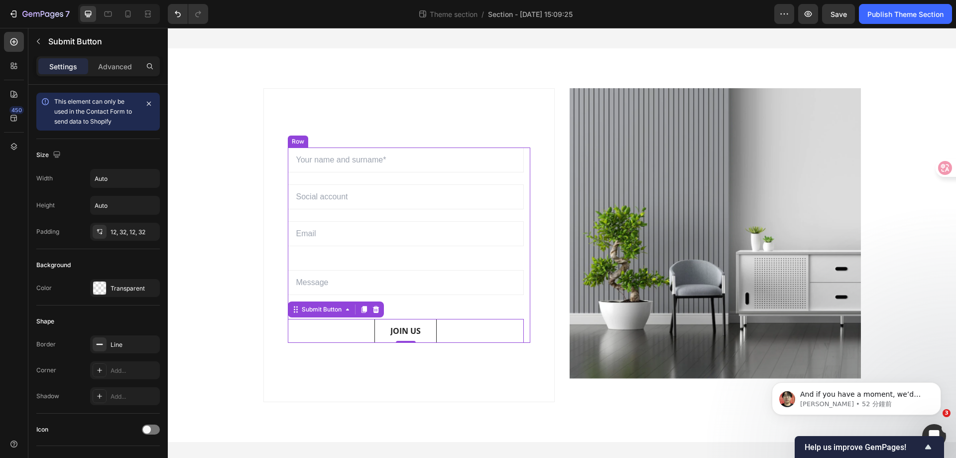
click at [403, 285] on input "email" at bounding box center [406, 282] width 236 height 25
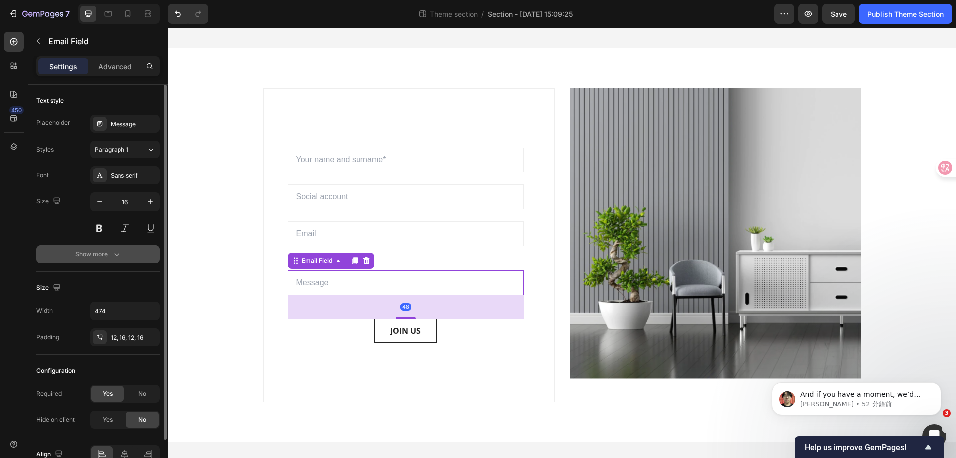
click at [86, 253] on div "Show more" at bounding box center [98, 254] width 46 height 10
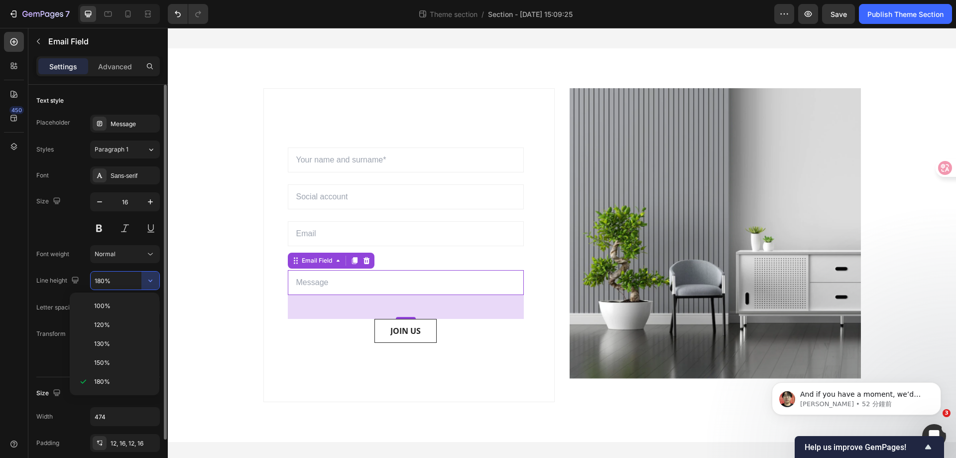
click at [115, 269] on div "Font Sans-serif Size 16 Font weight Normal Line height 180% Letter spacing Auto…" at bounding box center [97, 267] width 123 height 202
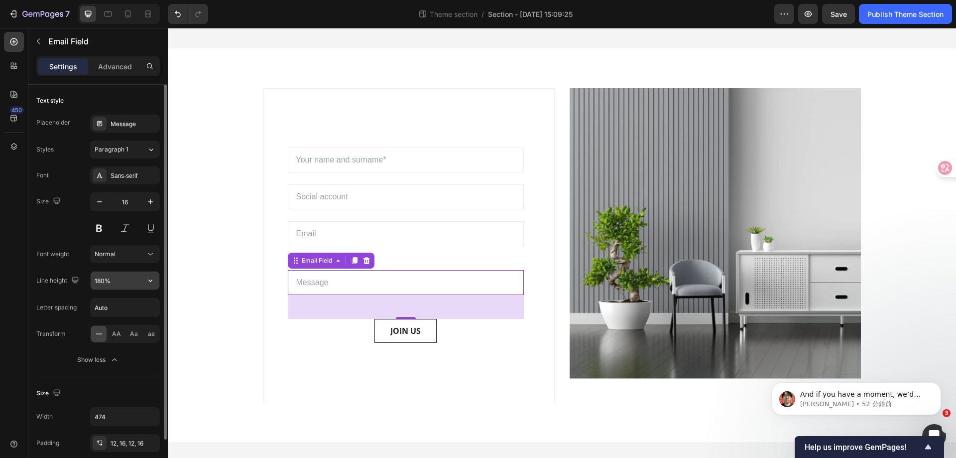
click at [113, 279] on input "180%" at bounding box center [125, 280] width 69 height 18
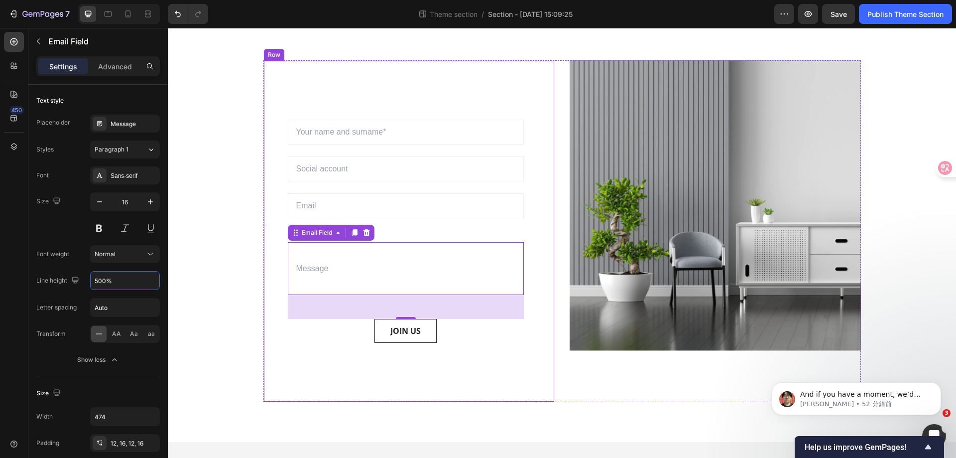
type input "500%"
click at [321, 295] on input "email" at bounding box center [406, 268] width 236 height 53
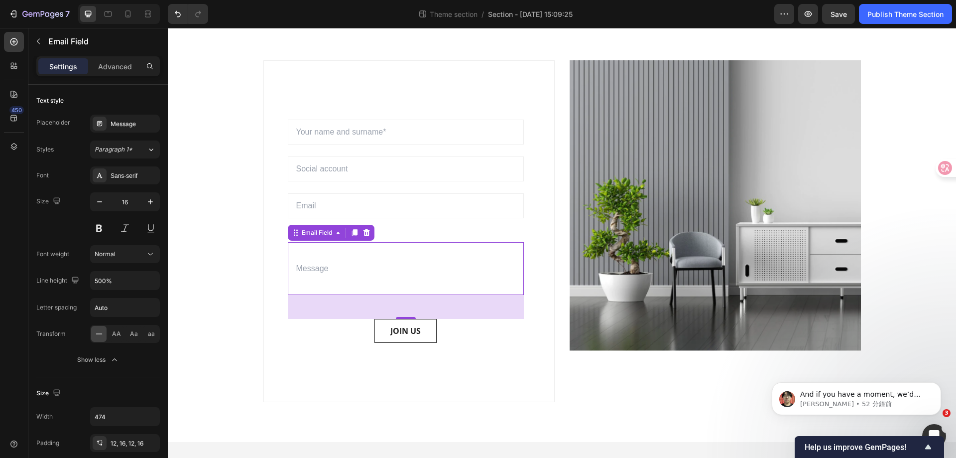
click at [338, 343] on div "JOIN US Submit Button" at bounding box center [406, 331] width 236 height 24
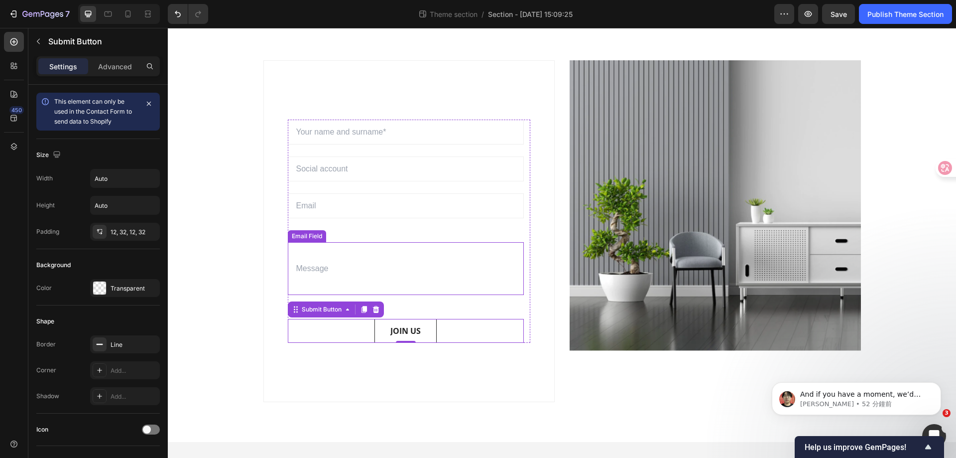
click at [420, 295] on input "email" at bounding box center [406, 268] width 236 height 53
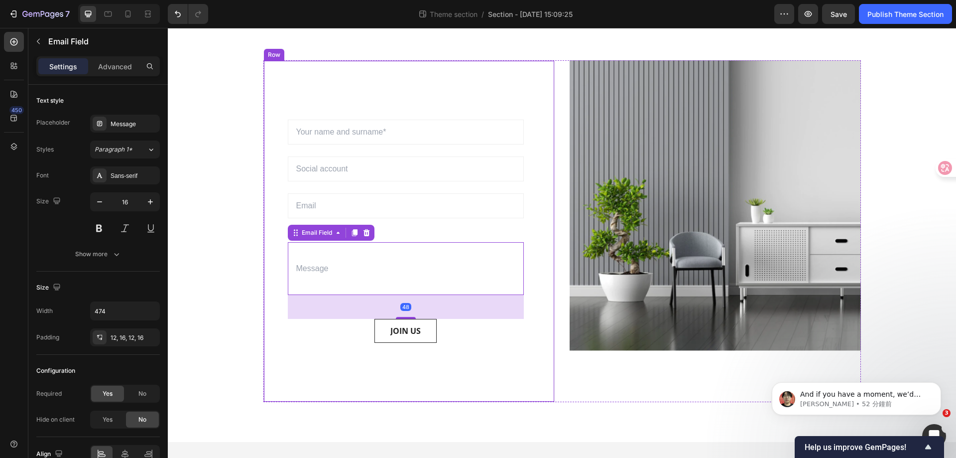
drag, startPoint x: 498, startPoint y: 385, endPoint x: 516, endPoint y: 378, distance: 19.2
click at [498, 385] on div "Sign up to be the first to hear about exclusive deals, special offers and upcom…" at bounding box center [408, 231] width 291 height 342
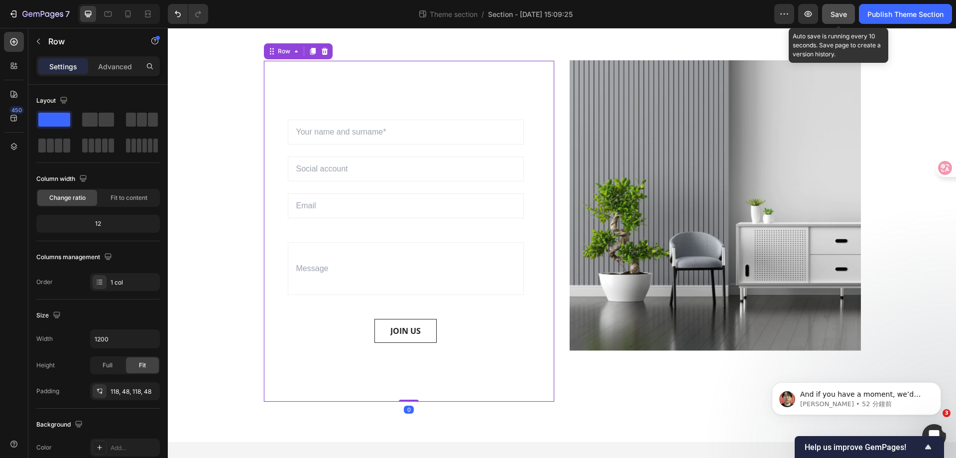
click at [838, 19] on div "Save" at bounding box center [839, 14] width 16 height 10
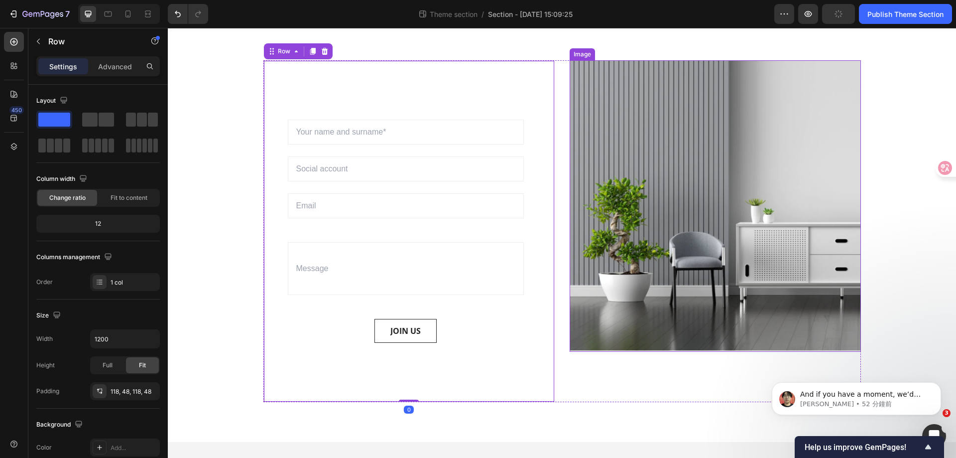
scroll to position [954, 0]
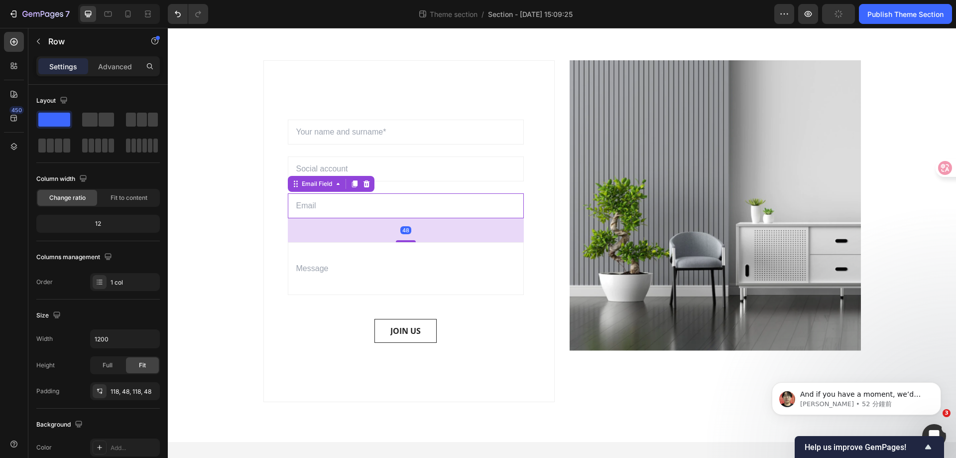
click at [387, 213] on input "email" at bounding box center [406, 205] width 236 height 25
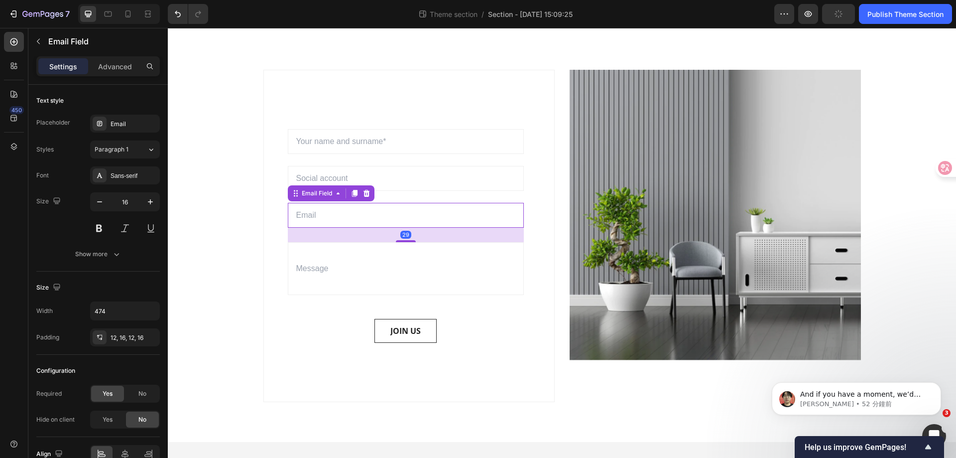
scroll to position [945, 0]
drag, startPoint x: 399, startPoint y: 240, endPoint x: 398, endPoint y: 231, distance: 9.5
click at [398, 228] on div "29" at bounding box center [406, 228] width 236 height 0
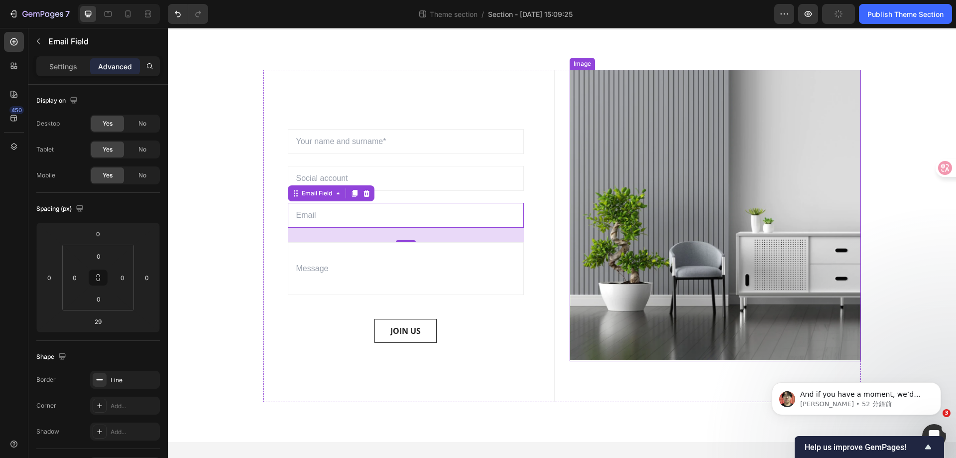
click at [767, 298] on img at bounding box center [715, 215] width 291 height 291
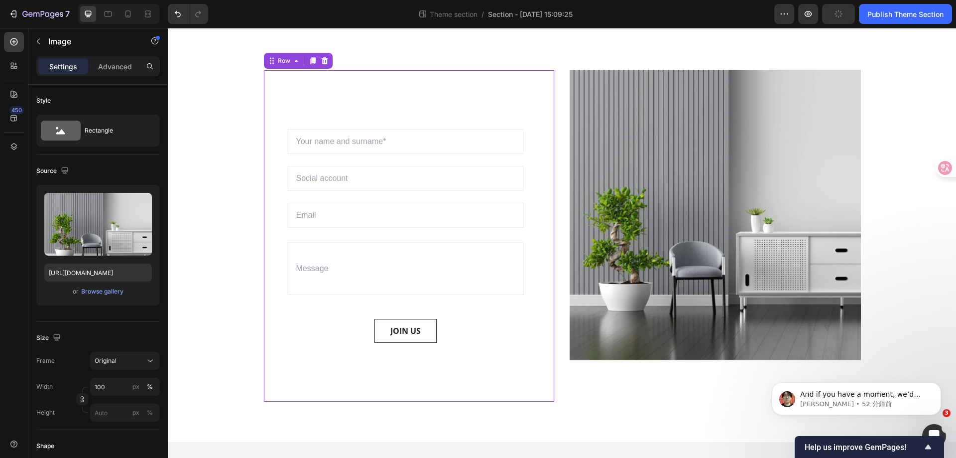
click at [370, 112] on div "Sign up to be the first to hear about exclusive deals, special offers and upcom…" at bounding box center [408, 236] width 291 height 332
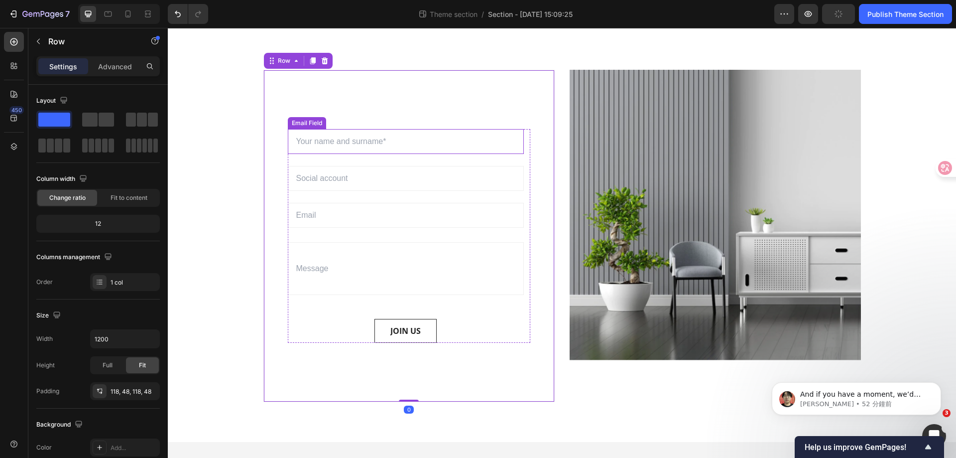
click at [390, 136] on input "email" at bounding box center [406, 141] width 236 height 25
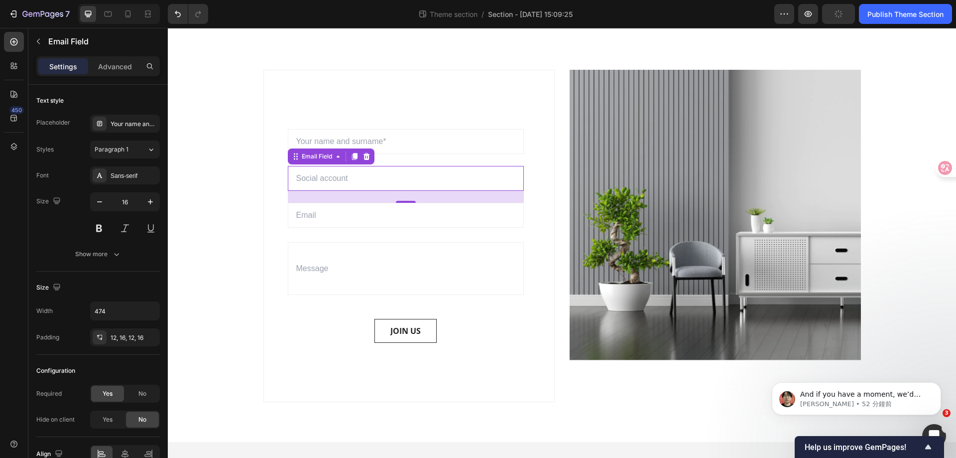
click at [361, 182] on input "email" at bounding box center [406, 178] width 236 height 25
click at [364, 218] on input "email" at bounding box center [406, 215] width 236 height 25
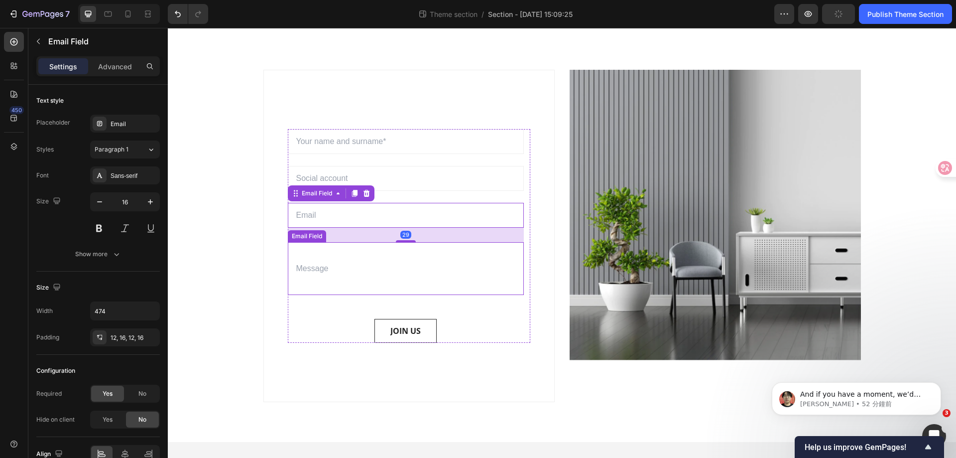
click at [364, 254] on input "email" at bounding box center [406, 268] width 236 height 53
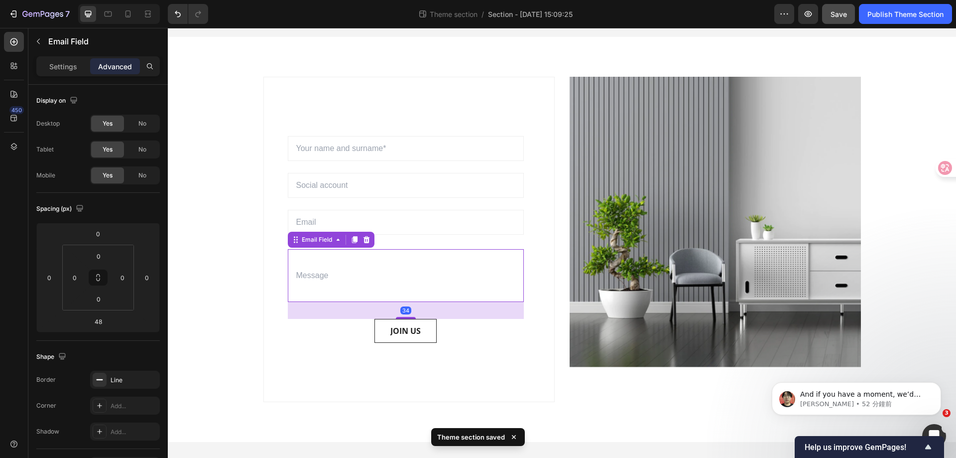
scroll to position [938, 0]
drag, startPoint x: 398, startPoint y: 317, endPoint x: 404, endPoint y: 310, distance: 9.5
click at [404, 302] on div "34" at bounding box center [406, 302] width 236 height 0
type input "34"
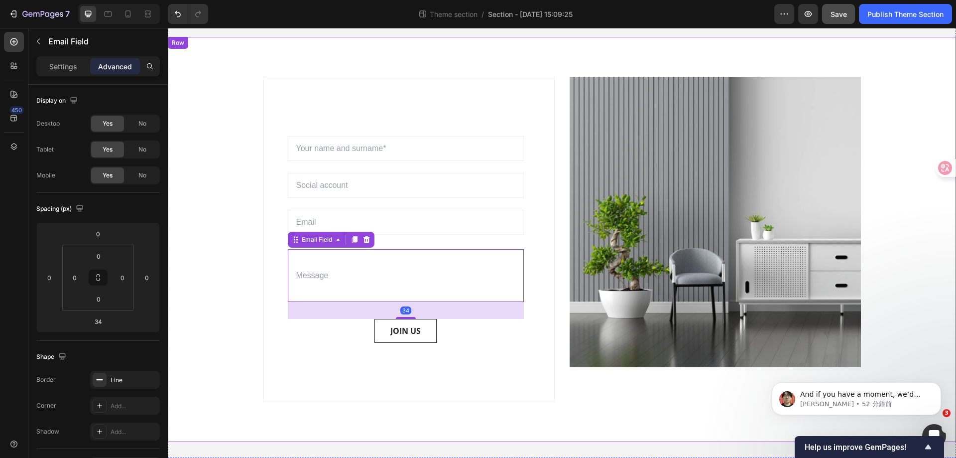
click at [896, 292] on div "Sign up to be the first to hear about exclusive deals, special offers and upcom…" at bounding box center [561, 239] width 773 height 325
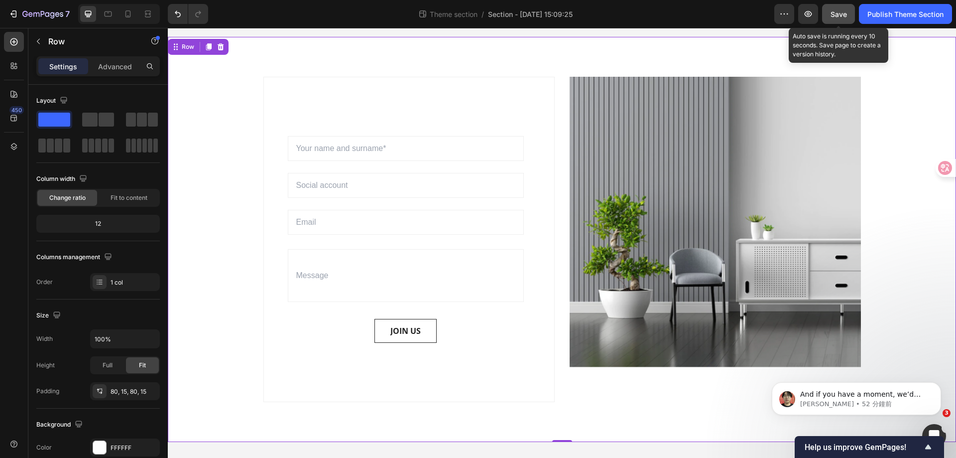
click at [843, 12] on span "Save" at bounding box center [839, 14] width 16 height 8
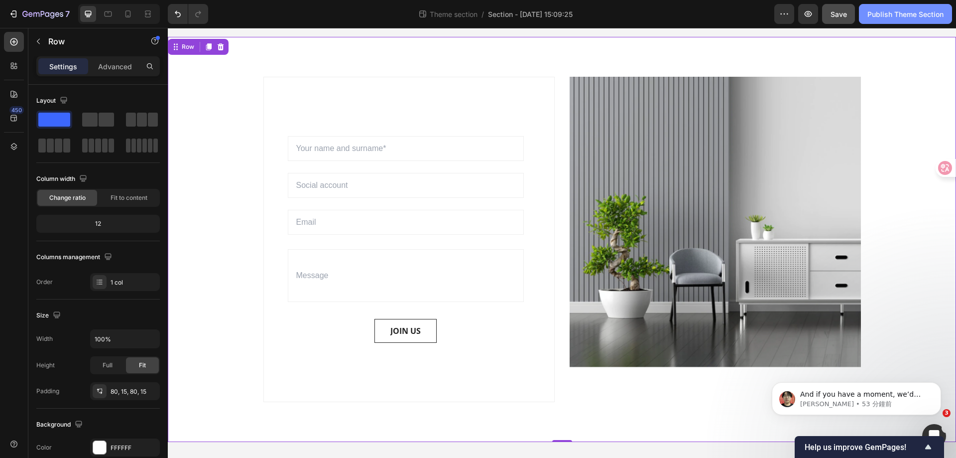
click at [890, 11] on div "Publish Theme Section" at bounding box center [905, 14] width 76 height 10
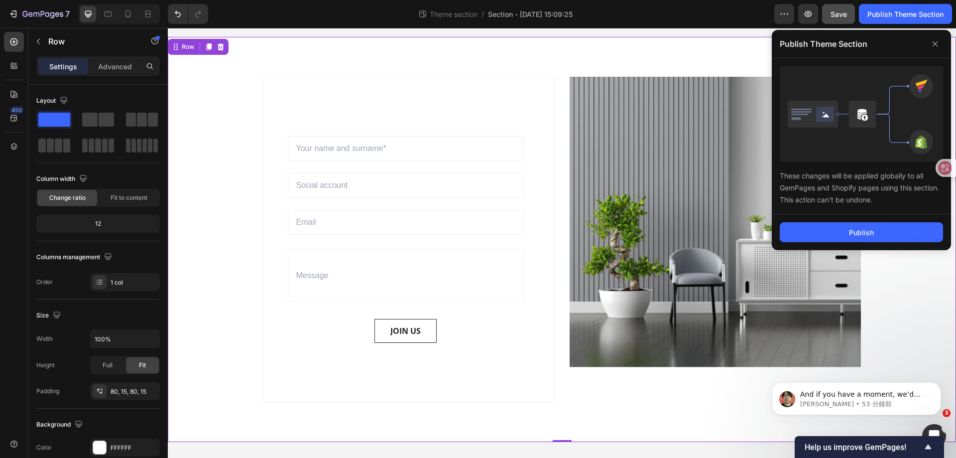
click at [854, 218] on div "Publish" at bounding box center [861, 232] width 179 height 36
click at [854, 230] on div "Publish" at bounding box center [861, 232] width 25 height 10
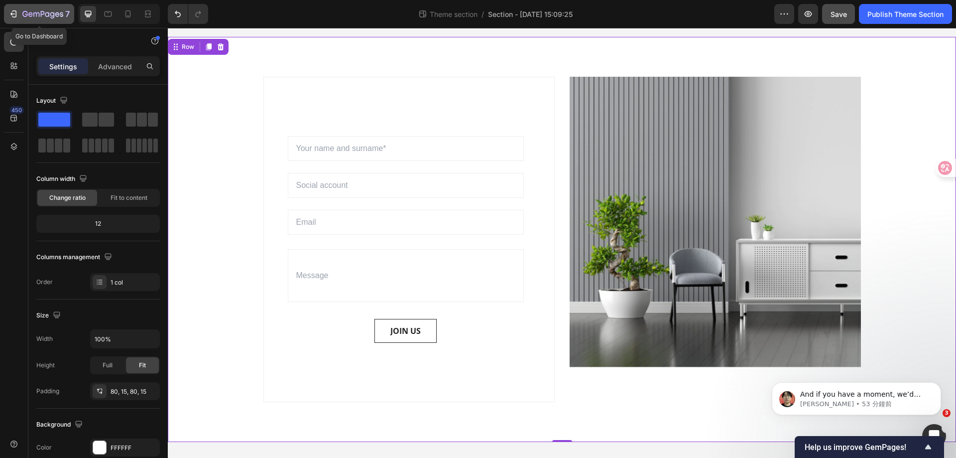
click at [23, 10] on icon "button" at bounding box center [42, 14] width 41 height 8
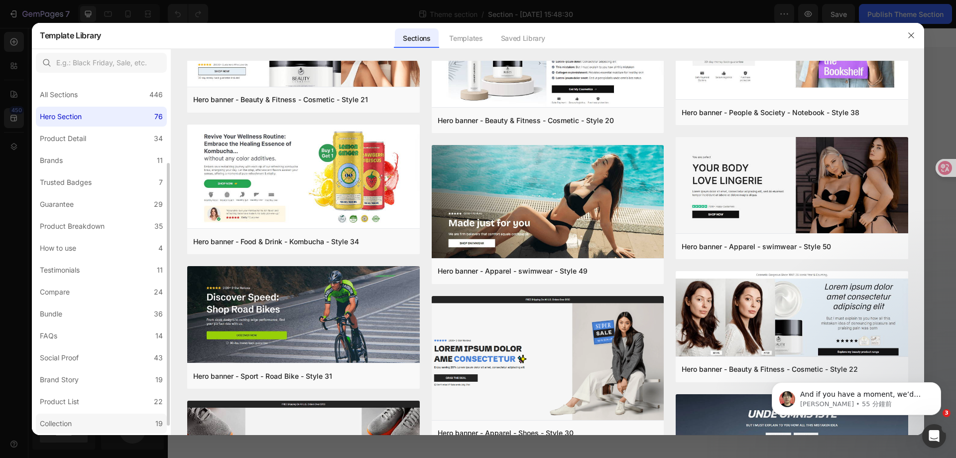
scroll to position [50, 0]
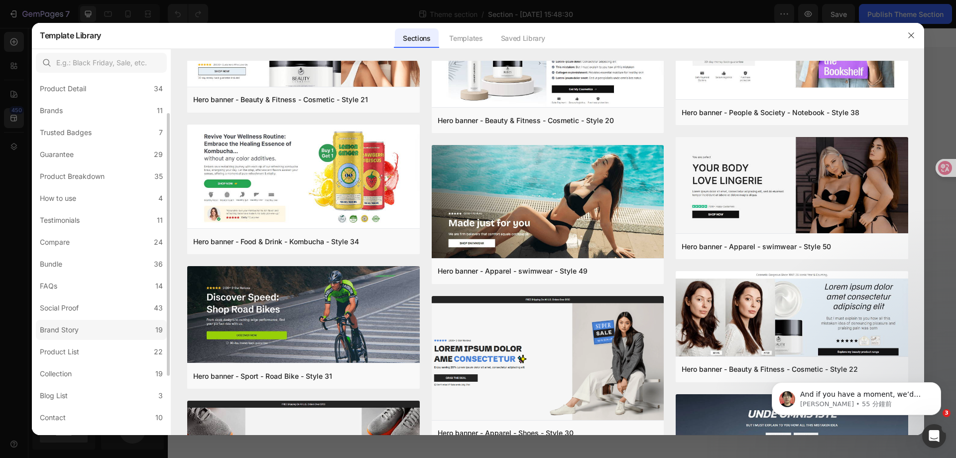
click at [108, 326] on label "Brand Story 19" at bounding box center [101, 330] width 131 height 20
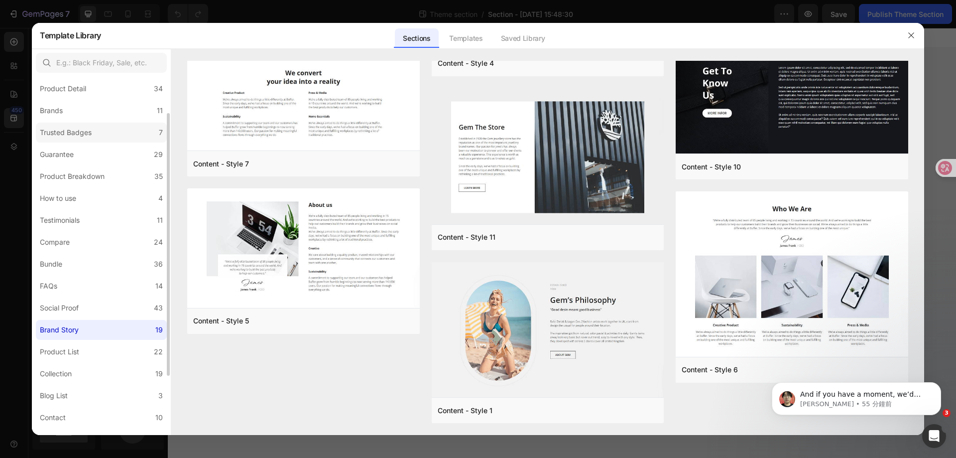
scroll to position [0, 0]
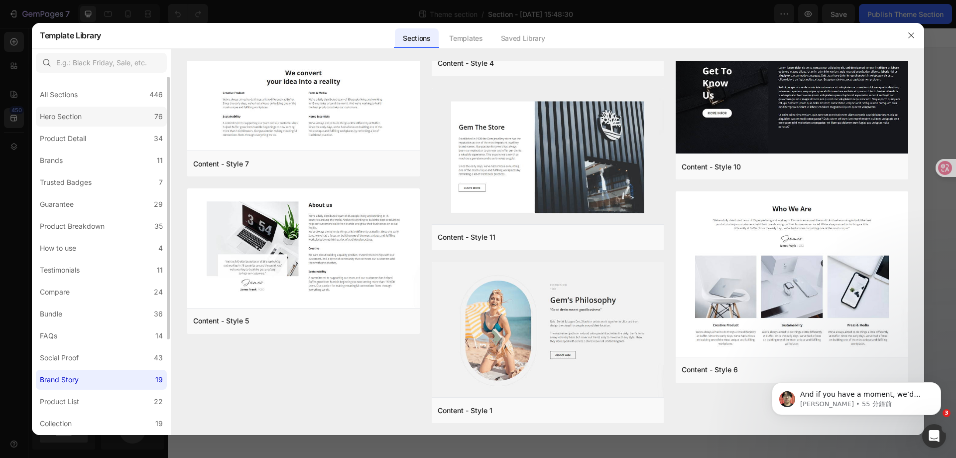
click at [100, 115] on label "Hero Section 76" at bounding box center [101, 117] width 131 height 20
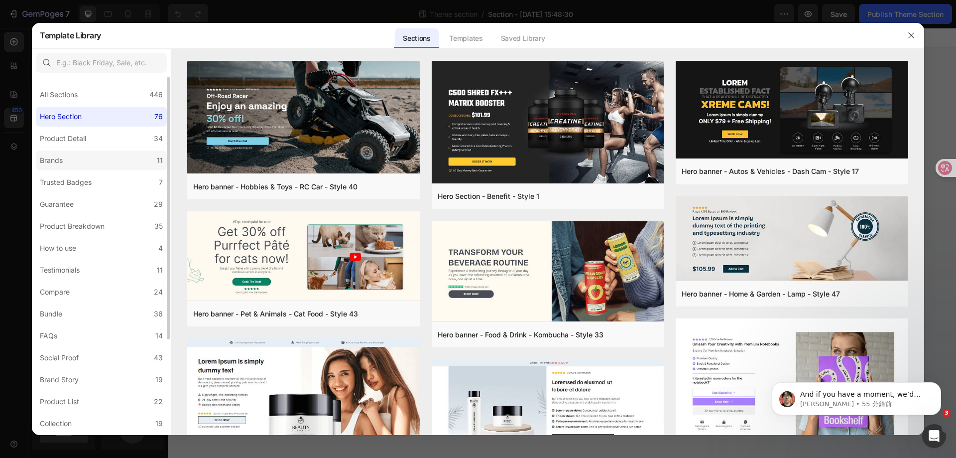
click at [106, 157] on label "Brands 11" at bounding box center [101, 160] width 131 height 20
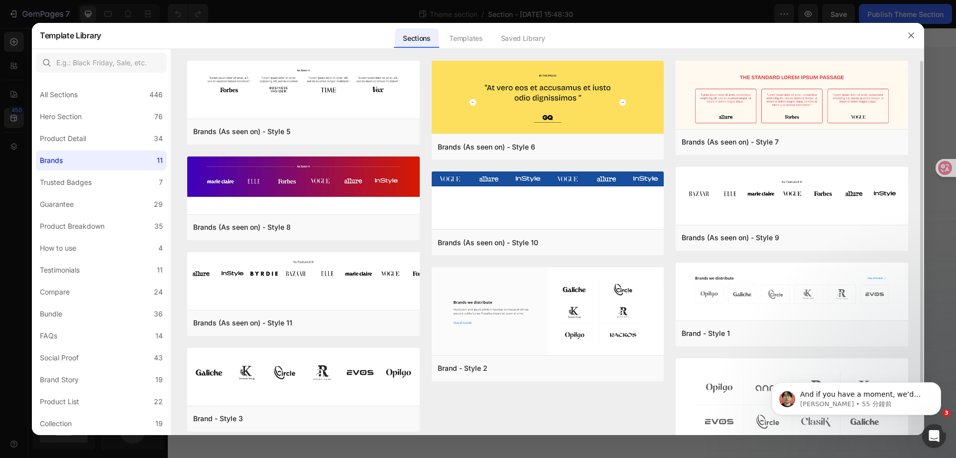
click at [423, 117] on div "Brands (As seen on) - Style 5 Add to page Preview Brands (As seen on) - Style 8…" at bounding box center [547, 274] width 721 height 426
click at [89, 208] on label "Guarantee 29" at bounding box center [101, 204] width 131 height 20
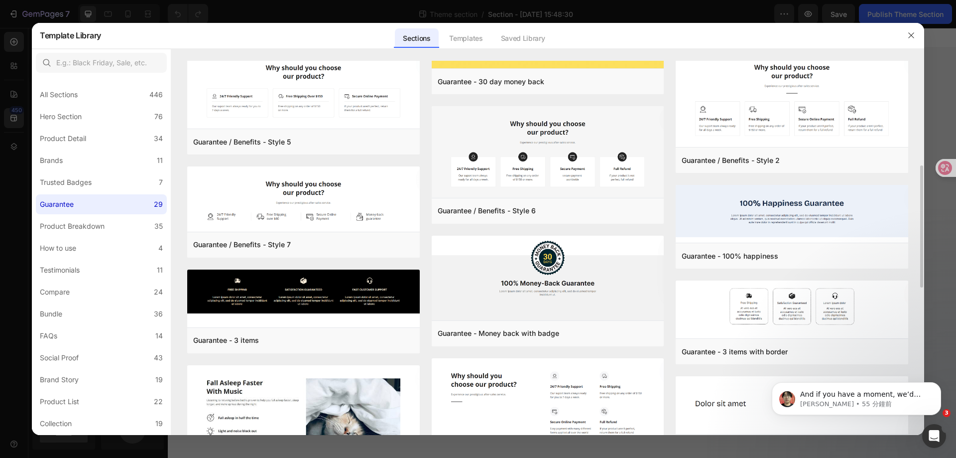
scroll to position [170, 0]
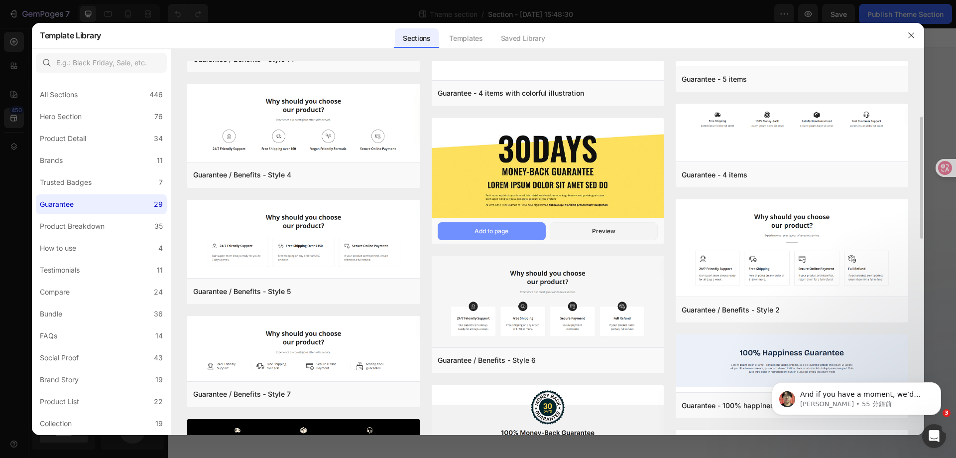
click at [520, 228] on button "Add to page" at bounding box center [492, 231] width 108 height 18
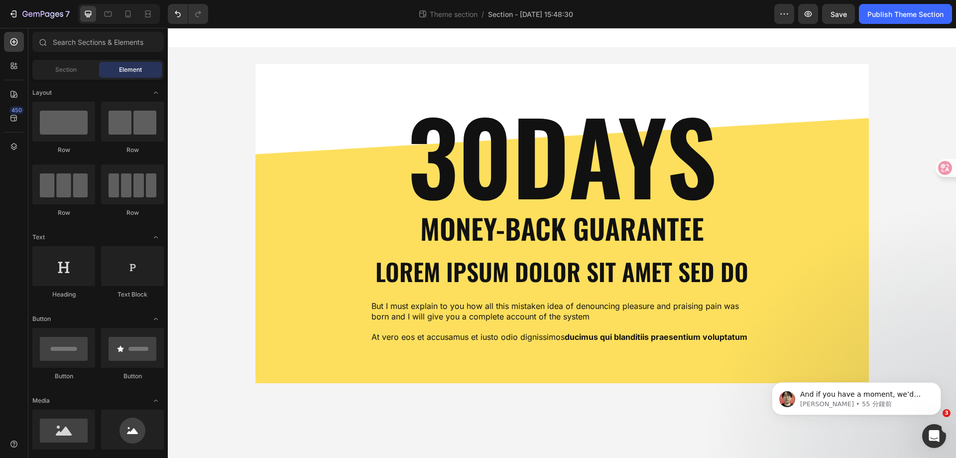
scroll to position [36, 0]
click at [776, 205] on div "30DAYS Heading Money-Back Guarantee Text Block Lorem ipsum dolor sit amet sed d…" at bounding box center [562, 224] width 599 height 240
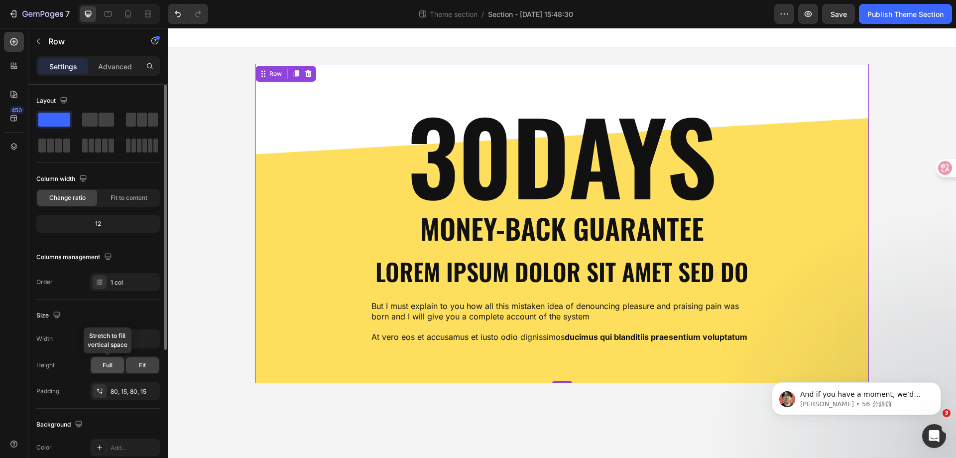
click at [115, 361] on div "Full" at bounding box center [107, 365] width 33 height 16
click at [146, 343] on icon "button" at bounding box center [150, 339] width 10 height 10
click at [138, 360] on span "1200px" at bounding box center [140, 364] width 21 height 9
type input "1200"
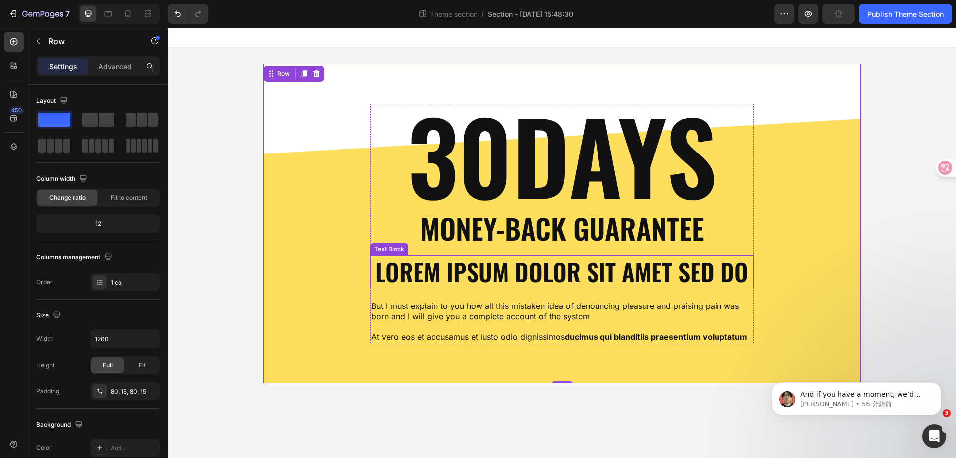
scroll to position [0, 0]
click at [275, 79] on div "Row" at bounding box center [279, 74] width 28 height 12
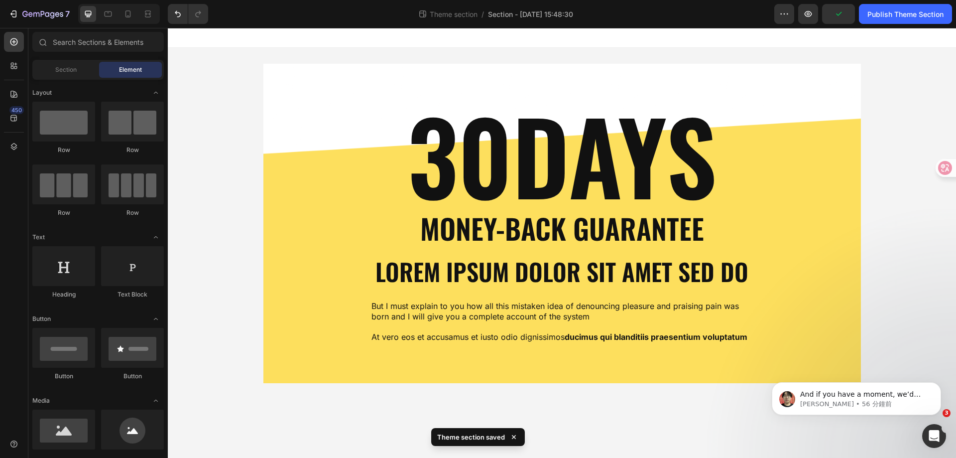
click at [241, 162] on div "30DAYS Heading Money-Back Guarantee Text Block Lorem ipsum dolor sit amet sed d…" at bounding box center [562, 223] width 788 height 351
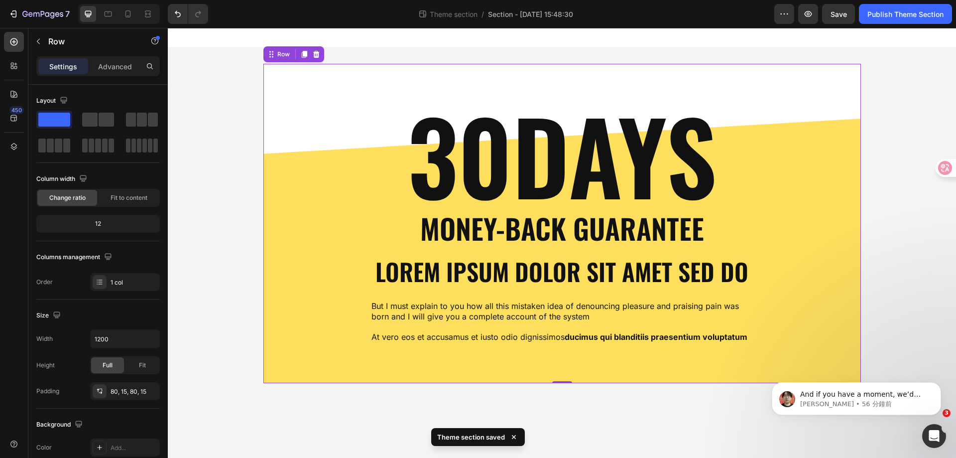
click at [298, 148] on div "30DAYS Heading Money-Back Guarantee Text Block Lorem ipsum dolor sit amet sed d…" at bounding box center [562, 224] width 583 height 240
click at [255, 83] on div "30DAYS Heading Money-Back Guarantee Text Block Lorem ipsum dolor sit amet sed d…" at bounding box center [561, 223] width 613 height 319
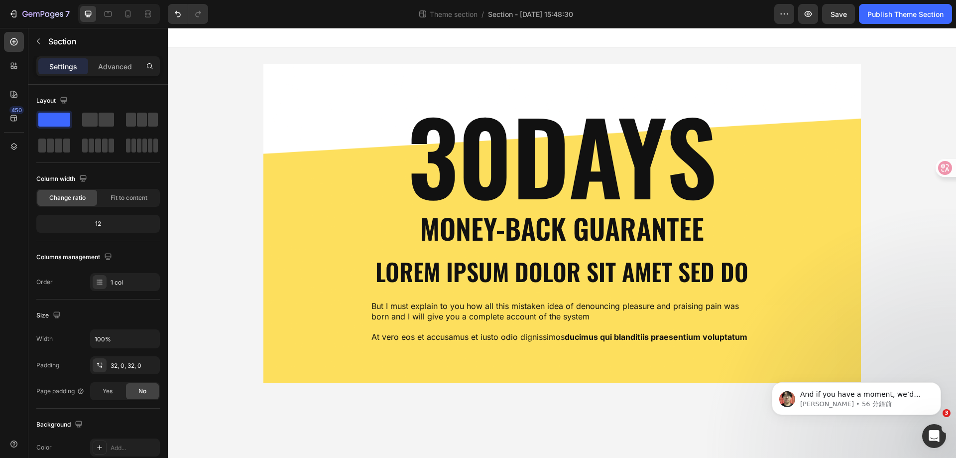
click at [903, 194] on div "30DAYS Heading Money-Back Guarantee Text Block Lorem ipsum dolor sit amet sed d…" at bounding box center [562, 223] width 788 height 351
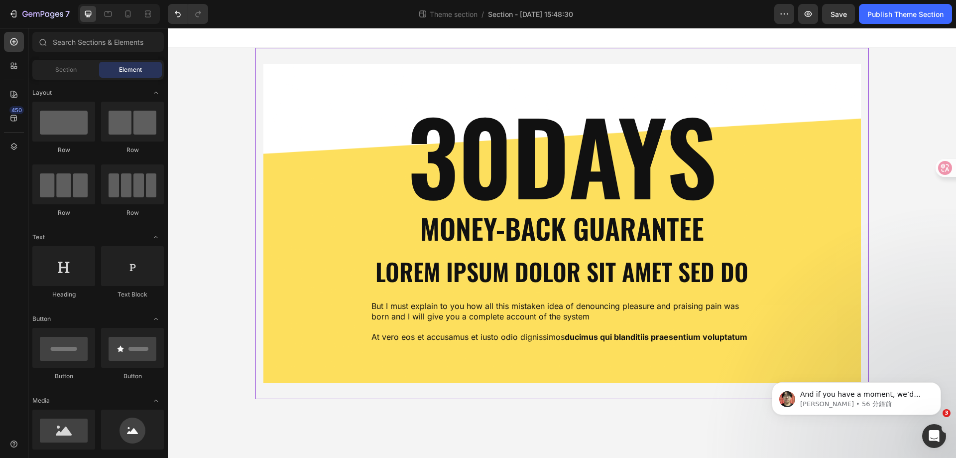
click at [259, 213] on div "30DAYS Heading Money-Back Guarantee Text Block Lorem ipsum dolor sit amet sed d…" at bounding box center [561, 223] width 613 height 319
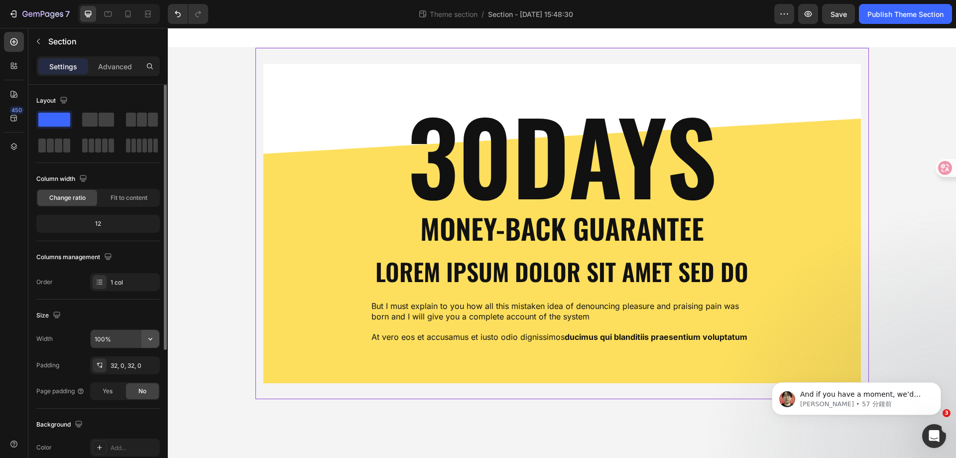
click at [148, 338] on icon "button" at bounding box center [150, 339] width 10 height 10
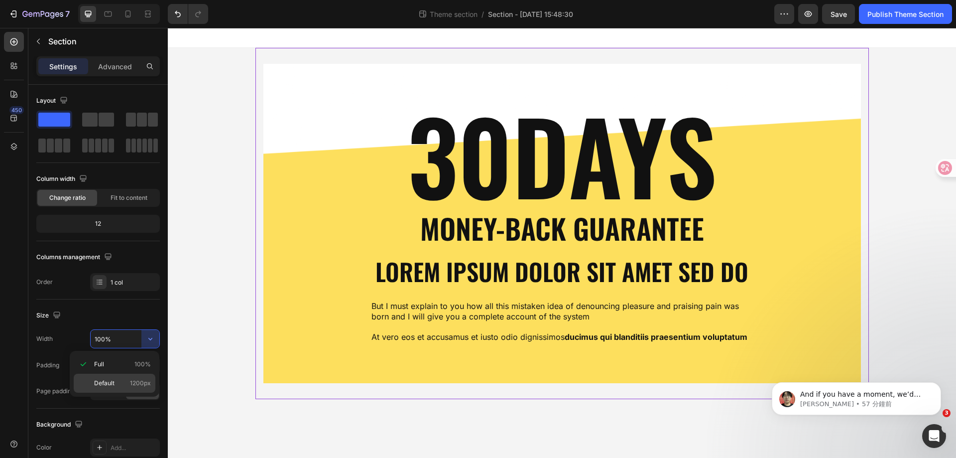
click at [129, 377] on div "Default 1200px" at bounding box center [115, 382] width 82 height 19
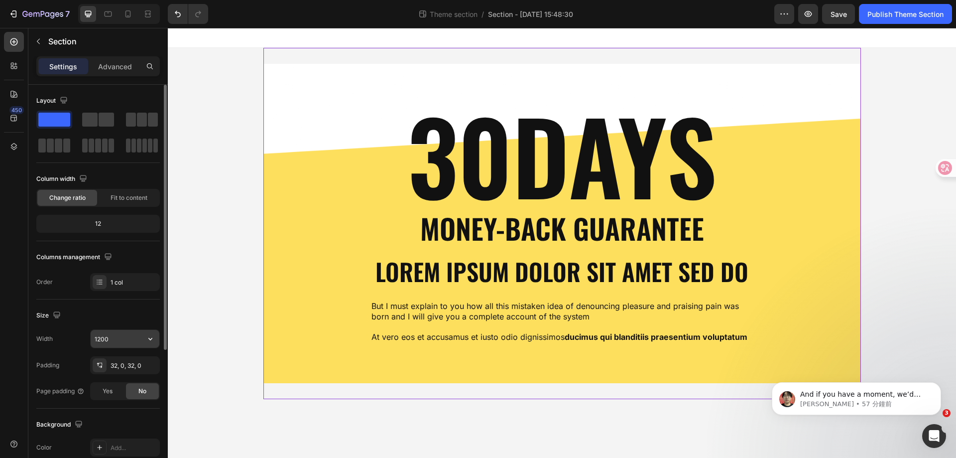
click at [143, 345] on button "button" at bounding box center [150, 339] width 18 height 18
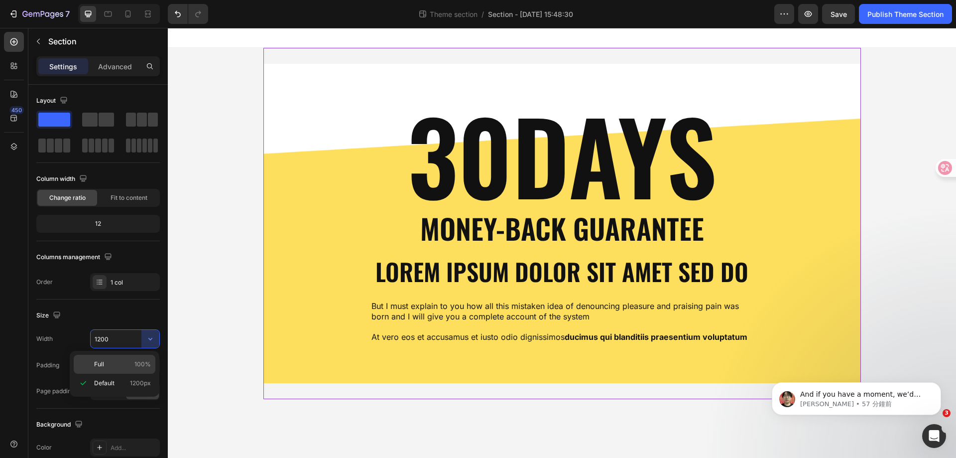
click at [135, 366] on span "100%" at bounding box center [142, 364] width 16 height 9
type input "100%"
click at [280, 250] on div "30DAYS Heading Money-Back Guarantee Text Block Lorem ipsum dolor sit amet sed d…" at bounding box center [562, 224] width 583 height 240
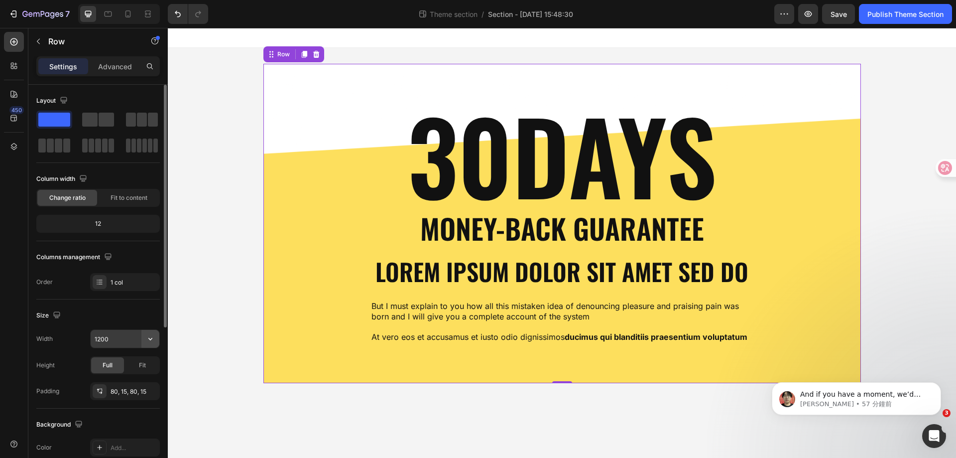
click at [149, 340] on icon "button" at bounding box center [150, 339] width 10 height 10
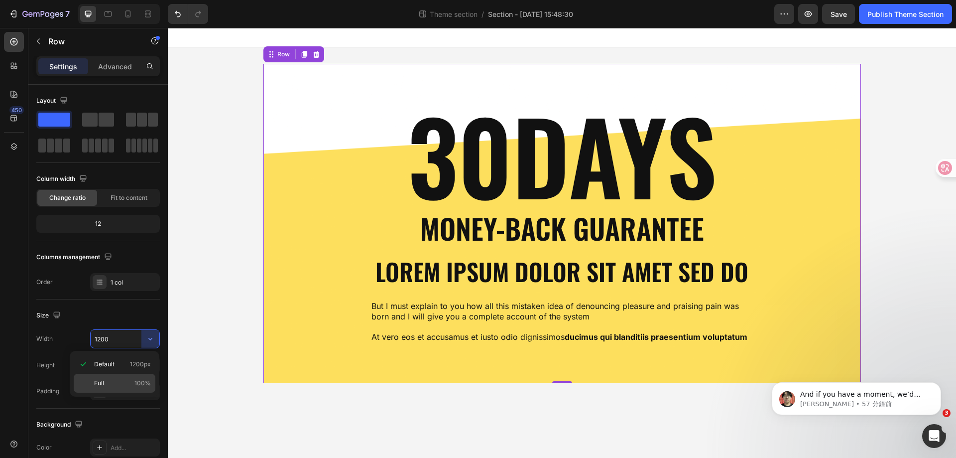
click at [125, 379] on p "Full 100%" at bounding box center [122, 382] width 57 height 9
type input "100%"
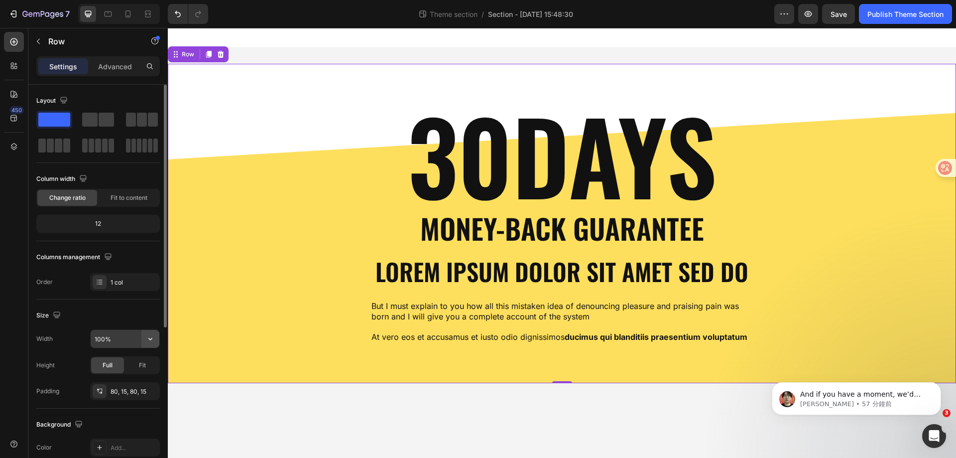
click at [154, 338] on icon "button" at bounding box center [150, 339] width 10 height 10
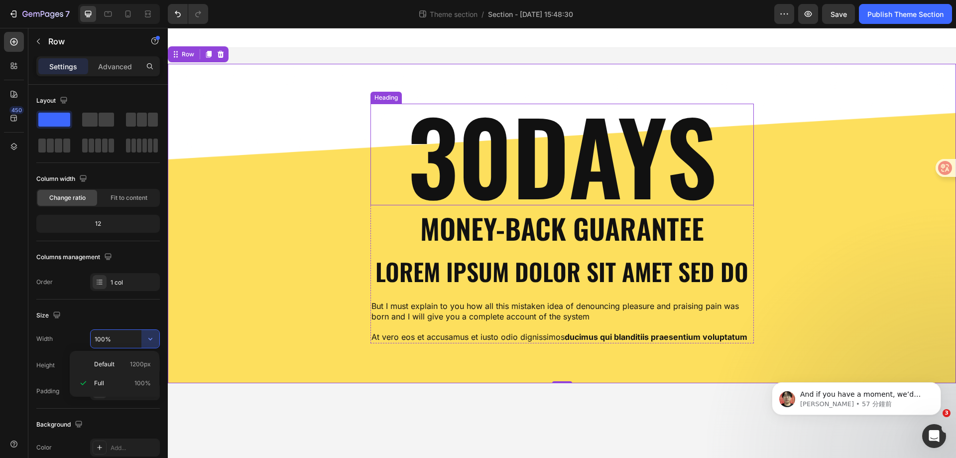
click at [521, 154] on h2 "30DAYS" at bounding box center [561, 155] width 383 height 102
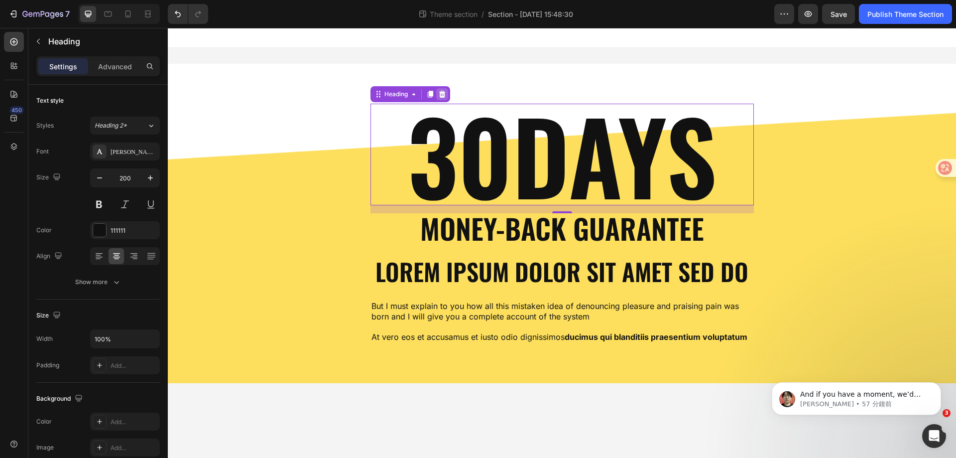
click at [444, 97] on icon at bounding box center [442, 94] width 6 height 7
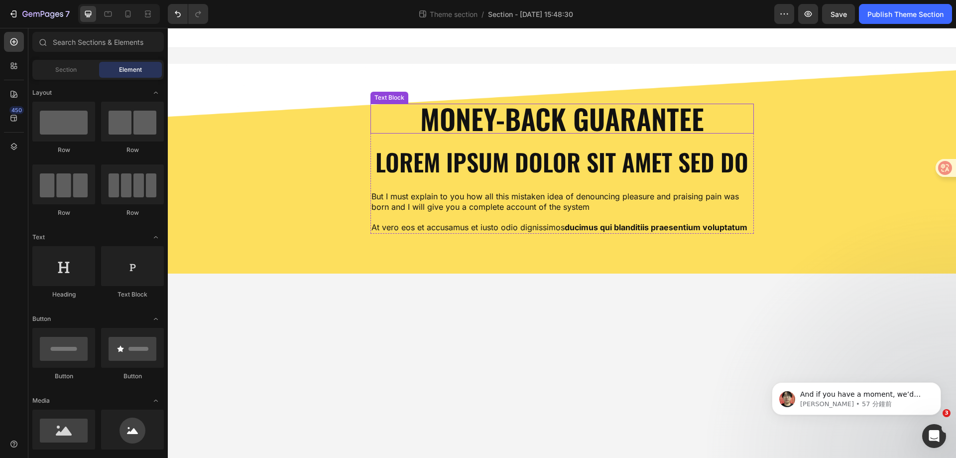
click at [548, 122] on p "Money-Back Guarantee" at bounding box center [562, 119] width 284 height 28
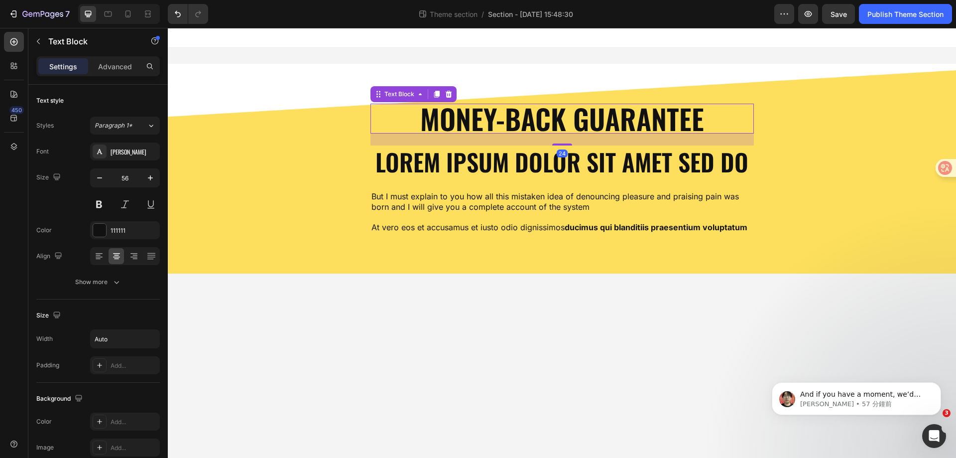
click at [548, 122] on p "Money-Back Guarantee" at bounding box center [562, 119] width 284 height 28
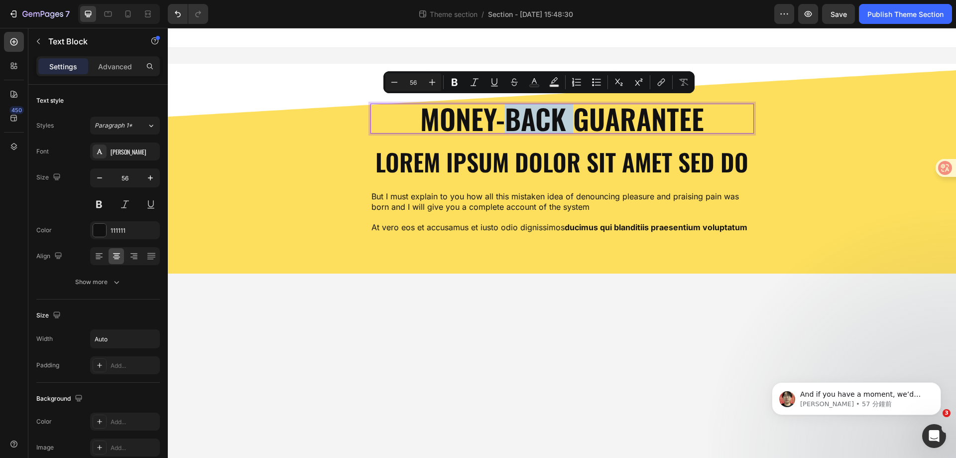
click at [548, 122] on p "Money-Back Guarantee" at bounding box center [562, 119] width 284 height 28
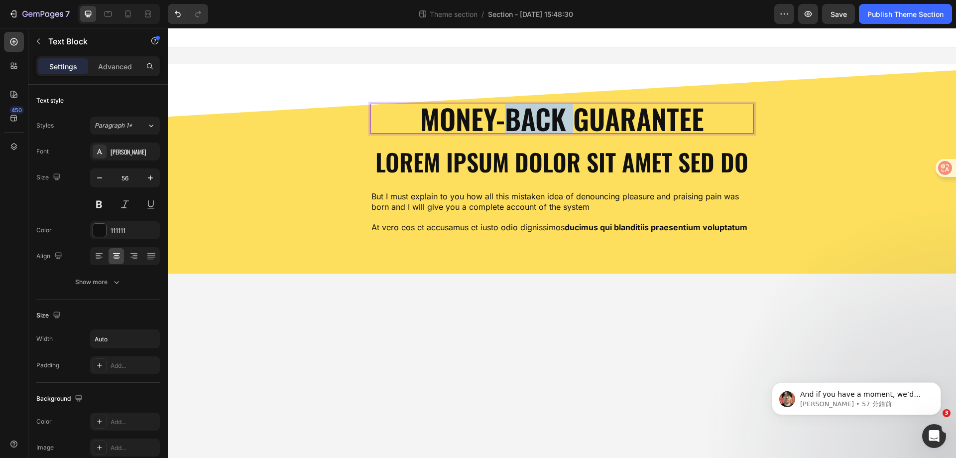
click at [548, 122] on p "Money-Back Guarantee" at bounding box center [562, 119] width 284 height 28
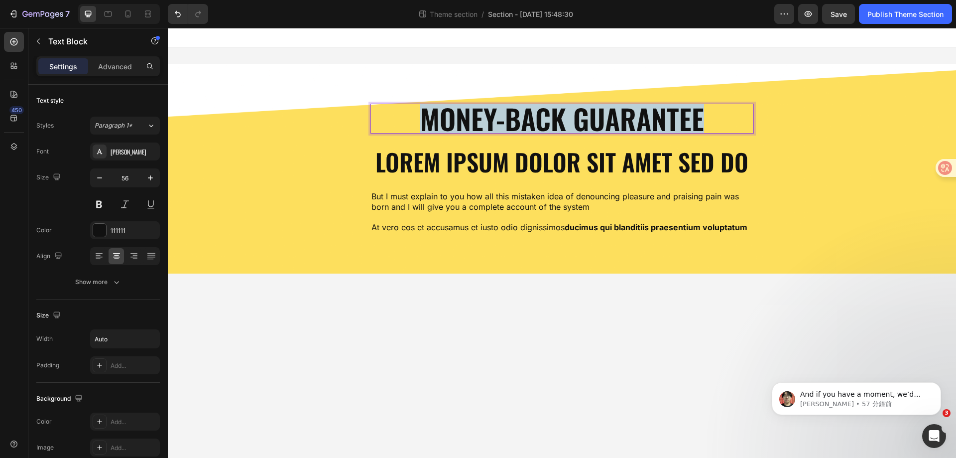
click at [548, 122] on p "Money-Back Guarantee" at bounding box center [562, 119] width 284 height 28
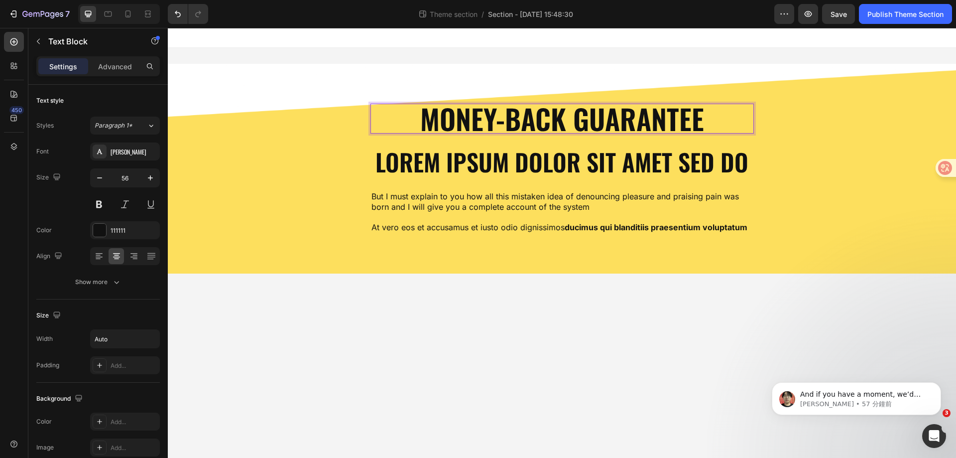
scroll to position [5, 0]
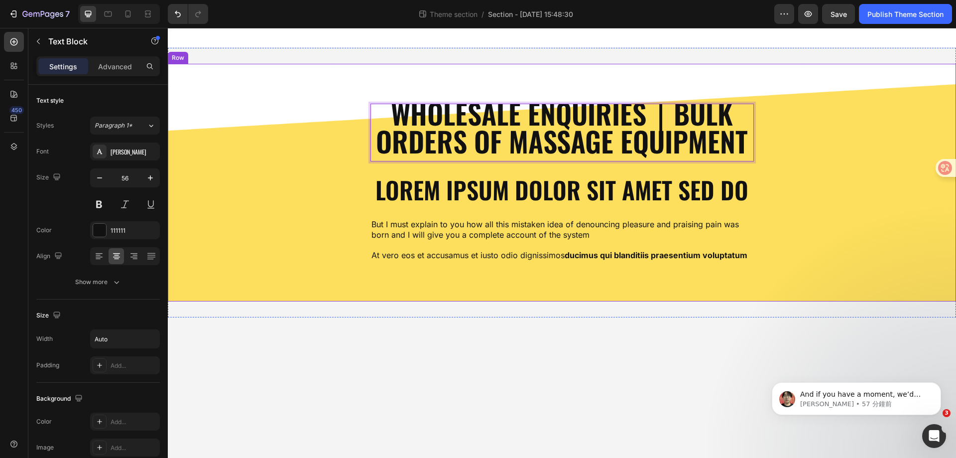
click at [818, 180] on div "Wholesale Enquiries｜Bulk Orders of Massage Equipment Text Block 24 Lorem ipsum …" at bounding box center [561, 183] width 773 height 158
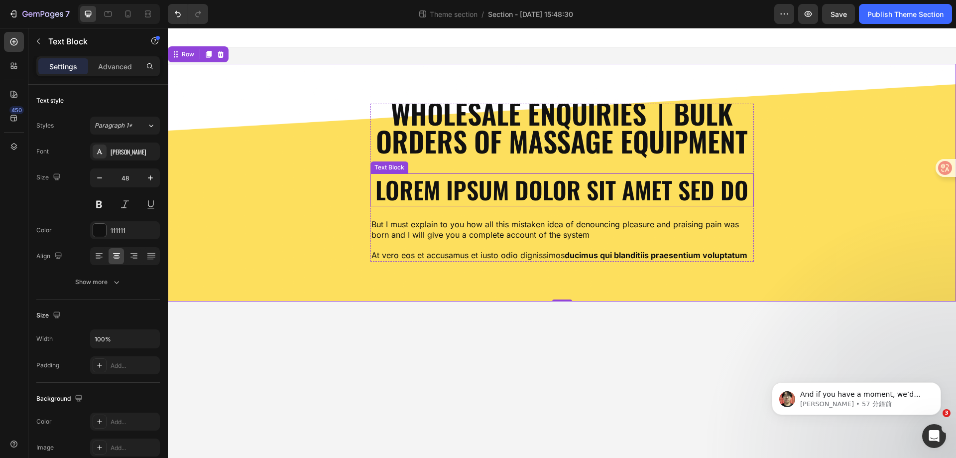
click at [535, 189] on p "Lorem ipsum dolor sit amet sed do" at bounding box center [561, 189] width 381 height 31
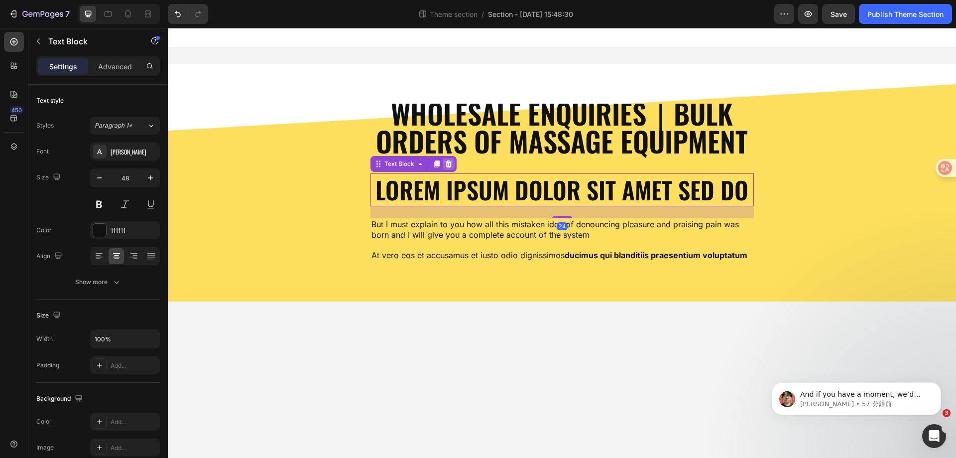
click at [450, 162] on icon at bounding box center [448, 163] width 6 height 7
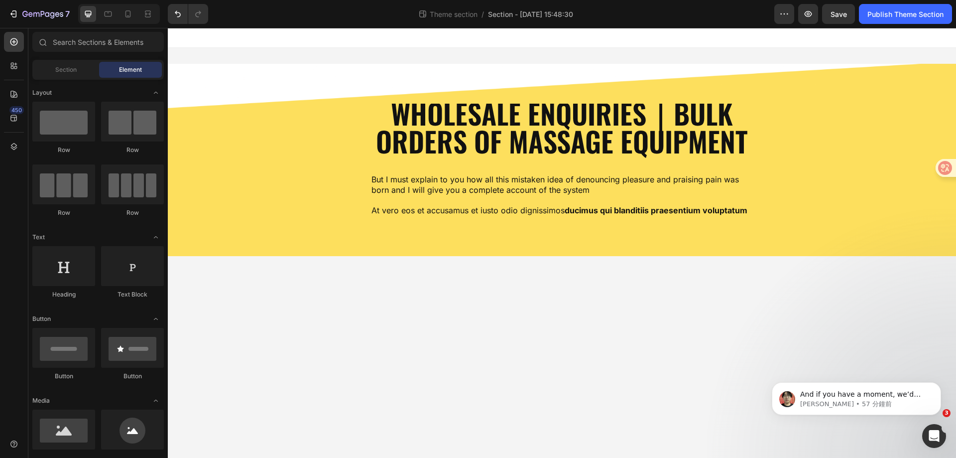
click at [773, 310] on body "Wholesale Enquiries｜Bulk Orders of Massage Equipment Text Block But I must expl…" at bounding box center [562, 243] width 788 height 430
click at [423, 320] on body "Wholesale Enquiries｜Bulk Orders of Massage Equipment Text Block But I must expl…" at bounding box center [562, 243] width 788 height 430
click at [573, 119] on p "Wholesale Enquiries｜Bulk Orders of Massage Equipment" at bounding box center [561, 127] width 381 height 56
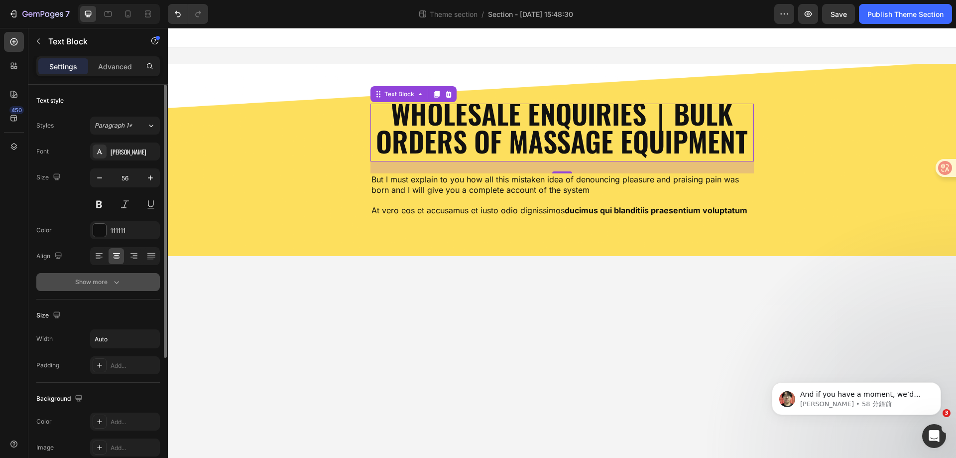
click at [103, 277] on div "Show more" at bounding box center [98, 282] width 46 height 10
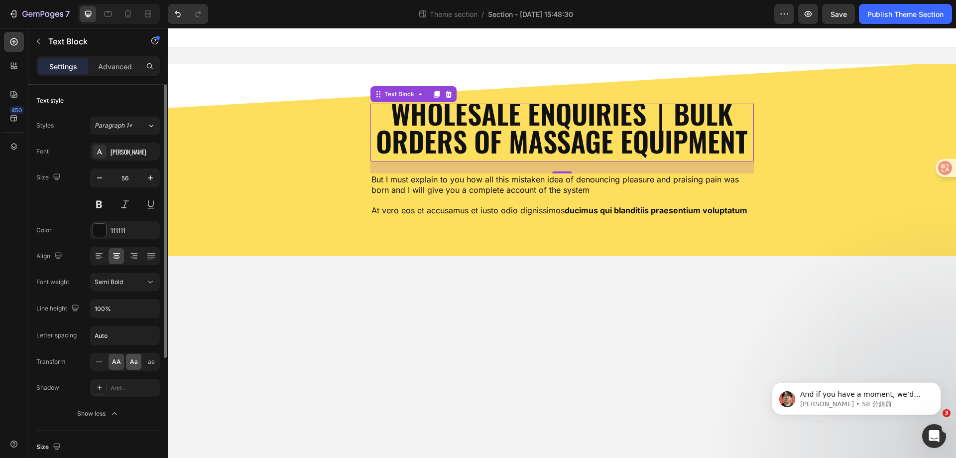
click at [135, 363] on span "Aa" at bounding box center [134, 361] width 8 height 9
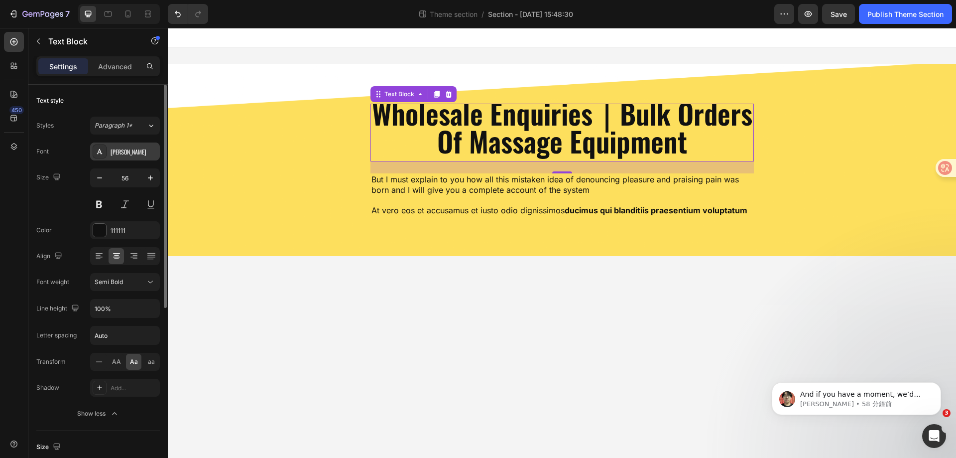
click at [146, 150] on div "Oswald" at bounding box center [134, 151] width 47 height 9
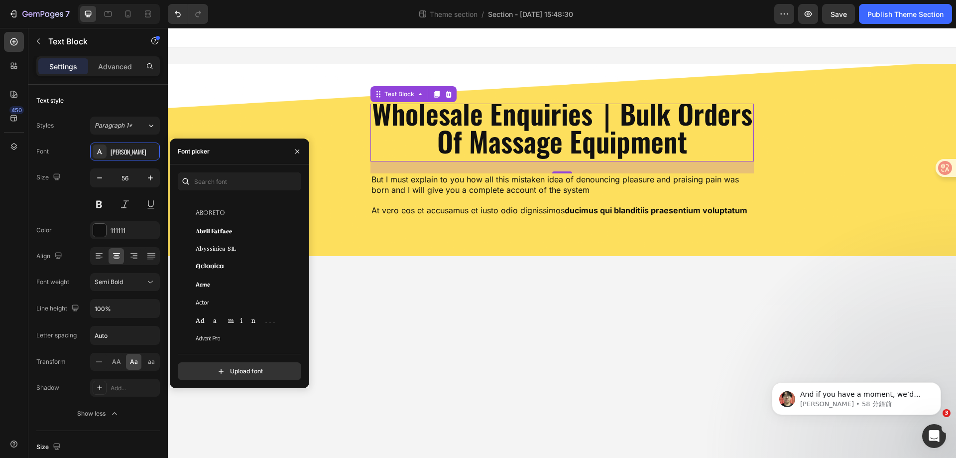
scroll to position [0, 0]
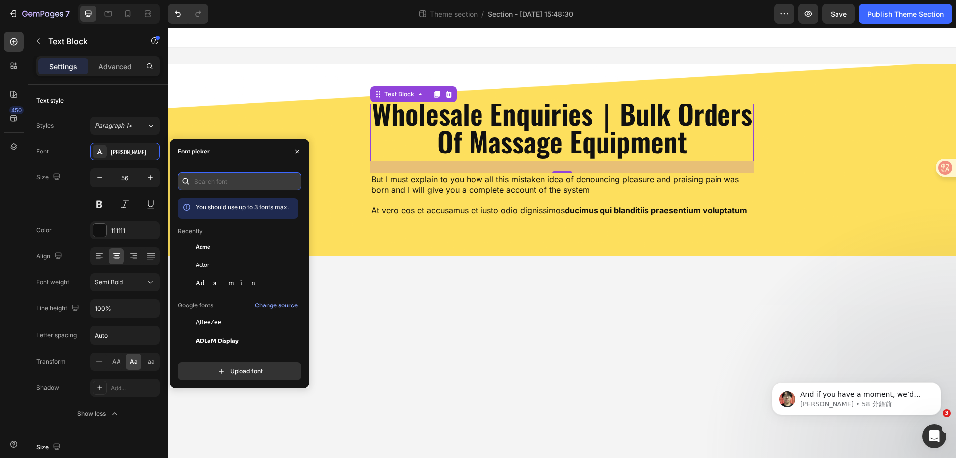
click at [246, 189] on input "text" at bounding box center [239, 181] width 123 height 18
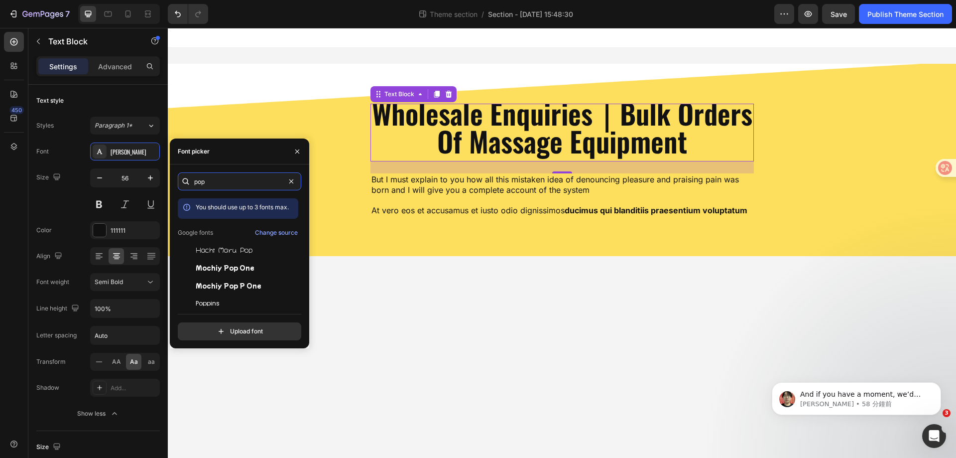
type input "pop"
click at [242, 306] on div "pop You should use up to 3 fonts max. Google fonts Change source Hachi Maru Pop…" at bounding box center [239, 256] width 123 height 168
click at [206, 302] on span "Poppins" at bounding box center [208, 303] width 24 height 9
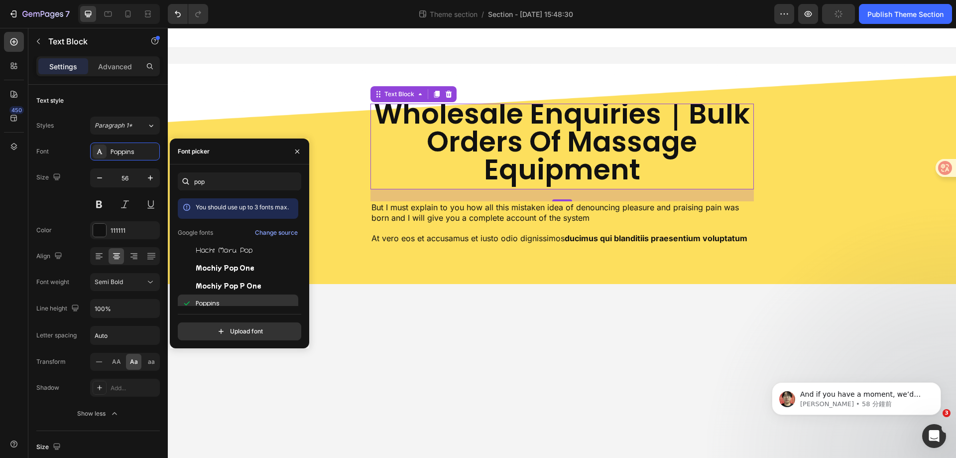
scroll to position [3, 0]
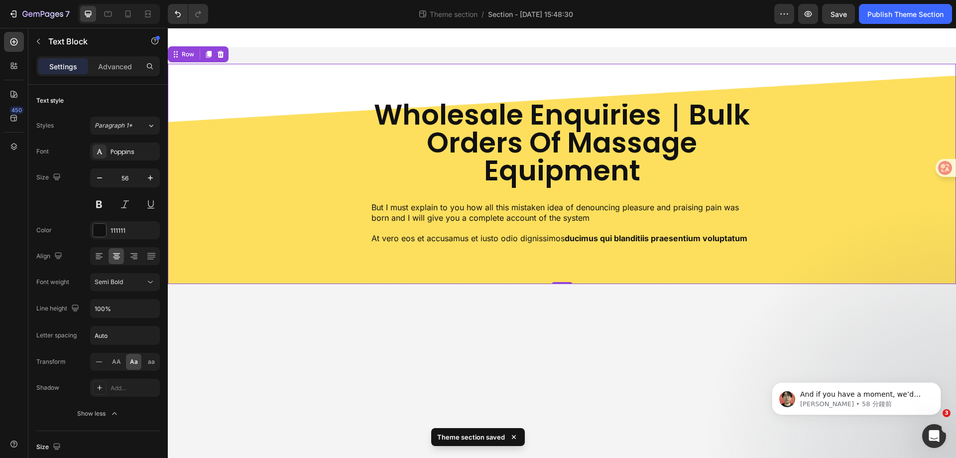
click at [800, 169] on div "wholesale enquiries｜bulk orders of massage equipment Text Block But I must expl…" at bounding box center [561, 174] width 773 height 140
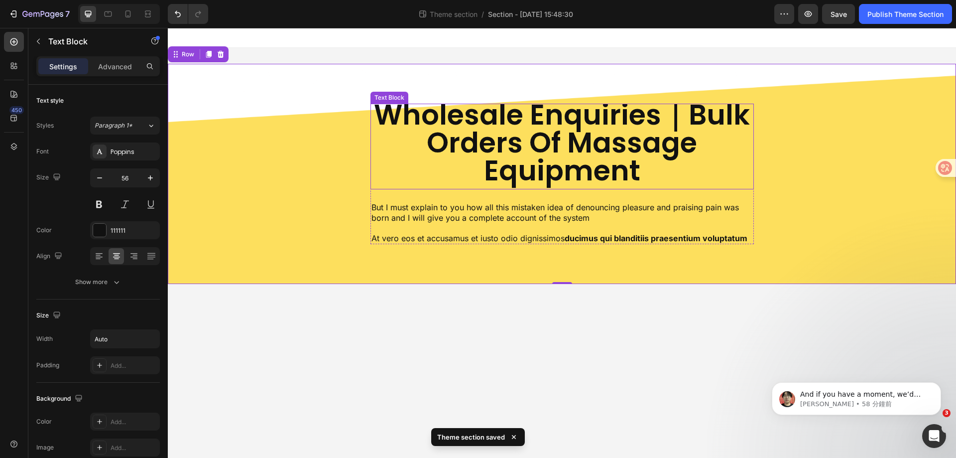
click at [682, 165] on p "wholesale enquiries｜bulk orders of massage equipment" at bounding box center [561, 143] width 381 height 84
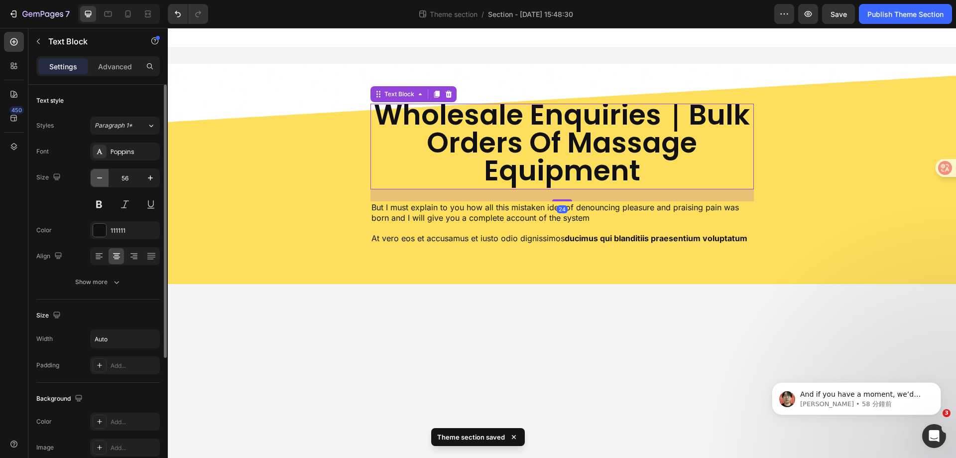
click at [96, 181] on icon "button" at bounding box center [100, 178] width 10 height 10
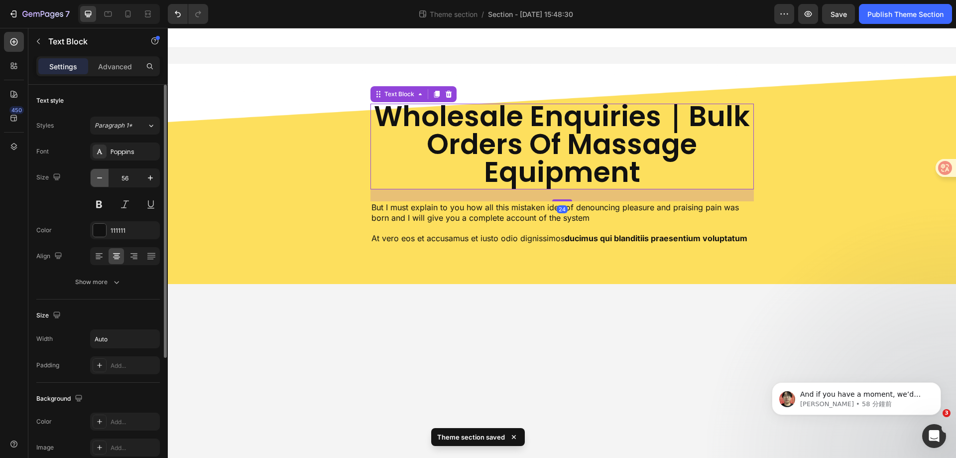
click at [96, 181] on icon "button" at bounding box center [100, 178] width 10 height 10
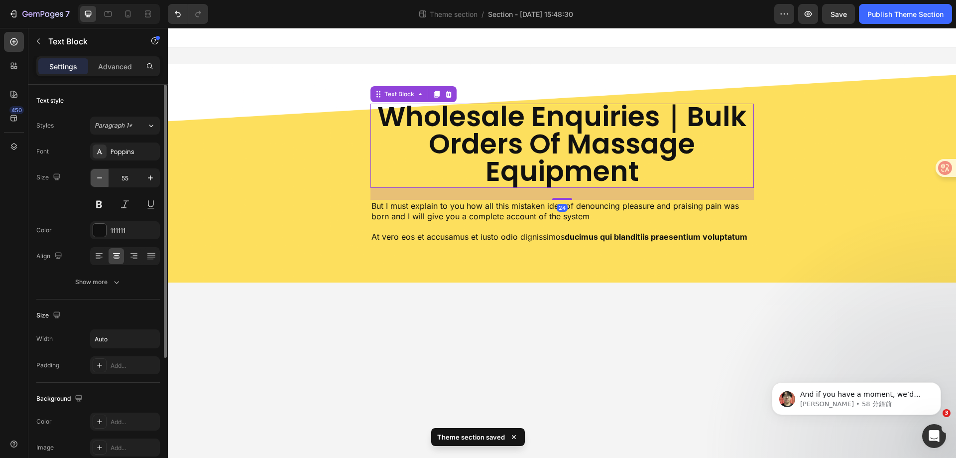
scroll to position [2, 0]
click at [96, 181] on icon "button" at bounding box center [100, 178] width 10 height 10
type input "53"
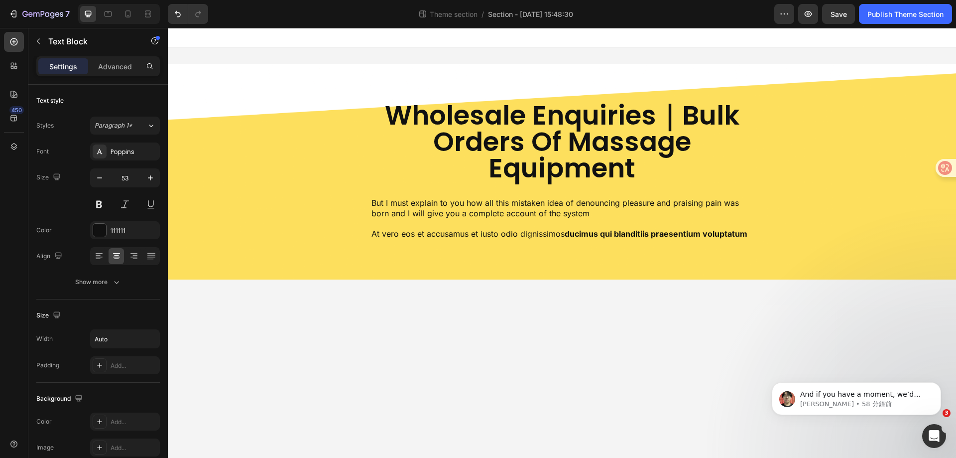
click at [694, 322] on body "wholesale enquiries｜bulk orders of massage equipment Text Block But I must expl…" at bounding box center [562, 243] width 788 height 430
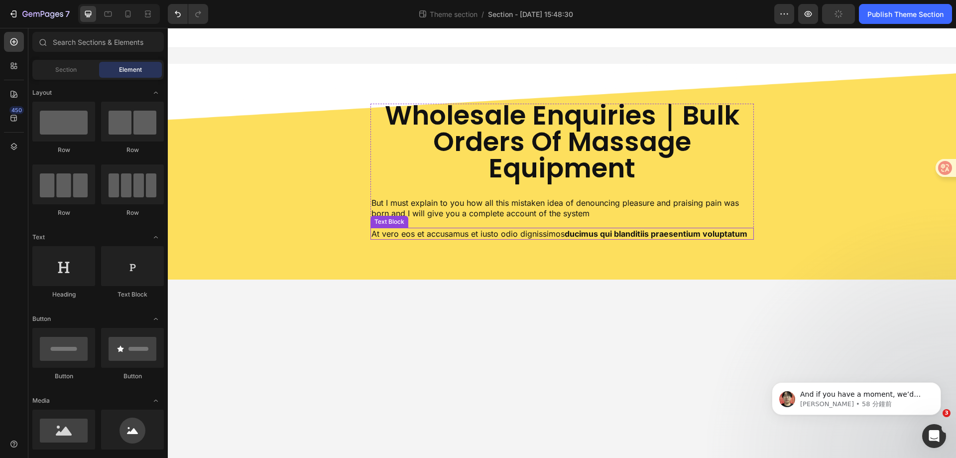
click at [489, 235] on p "At vero eos et accusamus et iusto odio dignissimos ducimus qui blanditiis praes…" at bounding box center [561, 234] width 381 height 10
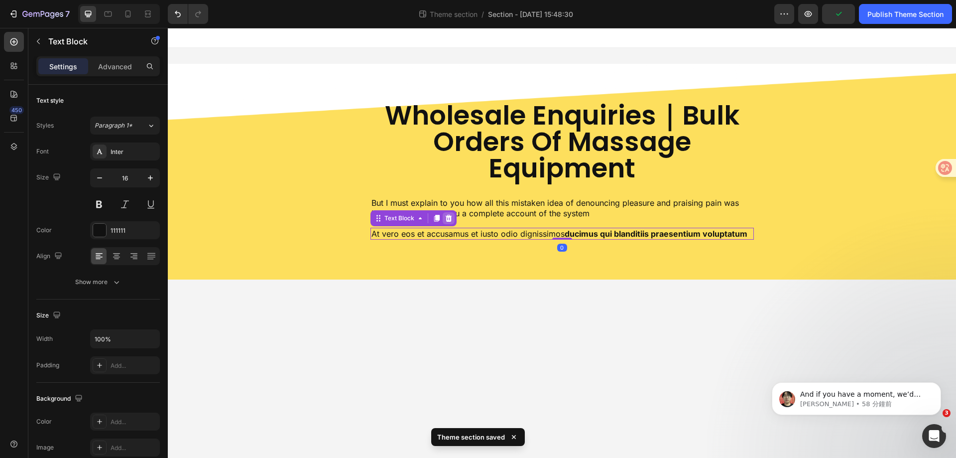
click at [450, 216] on icon at bounding box center [448, 217] width 6 height 7
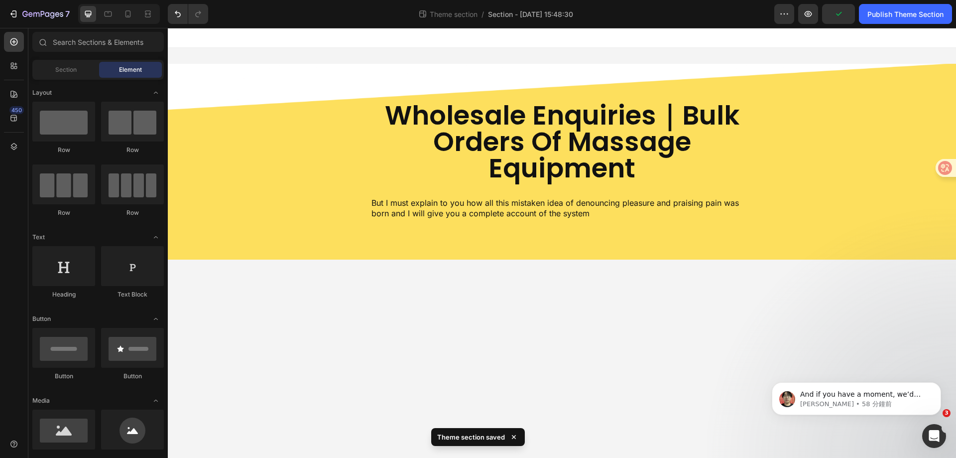
click at [708, 352] on body "wholesale enquiries｜bulk orders of massage equipment Text Block But I must expl…" at bounding box center [562, 243] width 788 height 430
click at [11, 118] on icon at bounding box center [13, 118] width 6 height 6
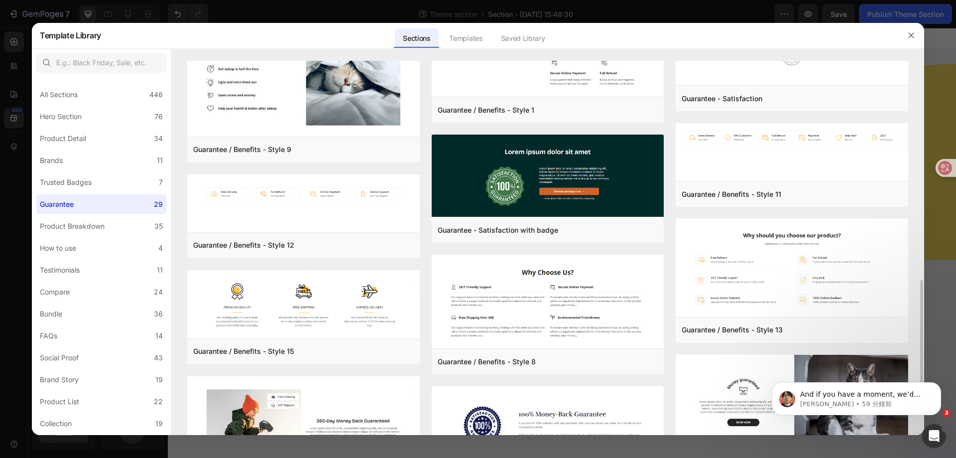
scroll to position [618, 0]
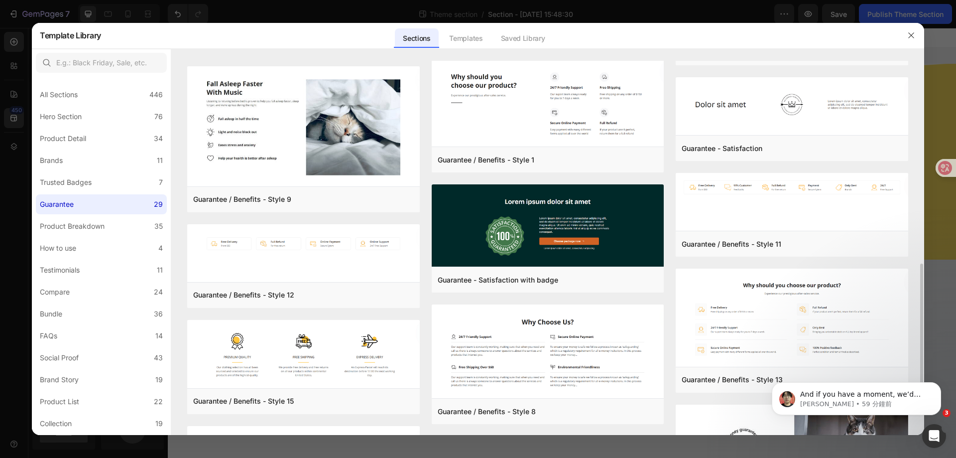
click at [905, 35] on button "button" at bounding box center [911, 35] width 16 height 16
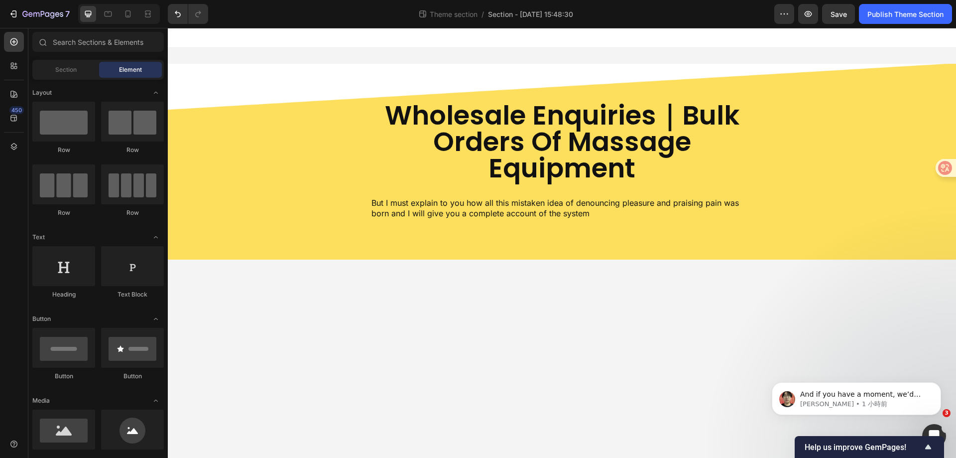
click at [675, 343] on body "wholesale enquiries｜bulk orders of massage equipment Text Block But I must expl…" at bounding box center [562, 243] width 788 height 430
click at [8, 120] on div "450" at bounding box center [14, 118] width 20 height 20
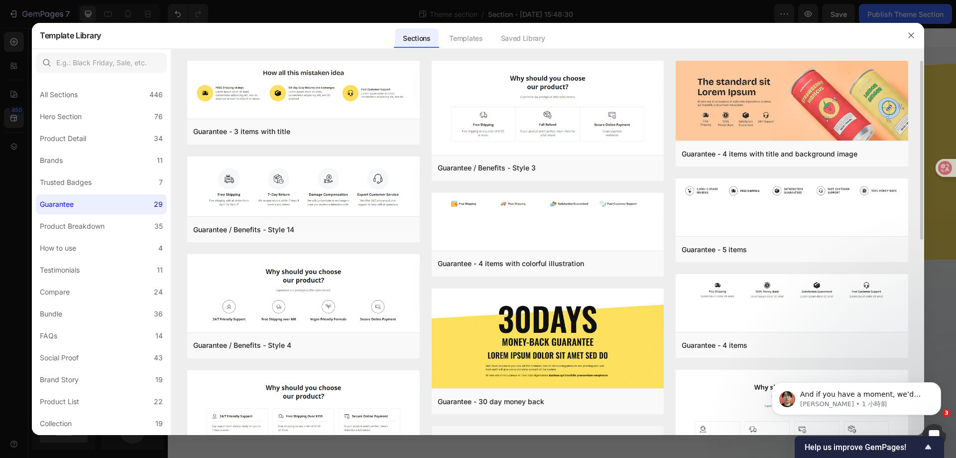
click at [427, 184] on div "Guarantee - 3 items with title Add to page Preview Guarantee / Benefits - Style…" at bounding box center [547, 452] width 721 height 782
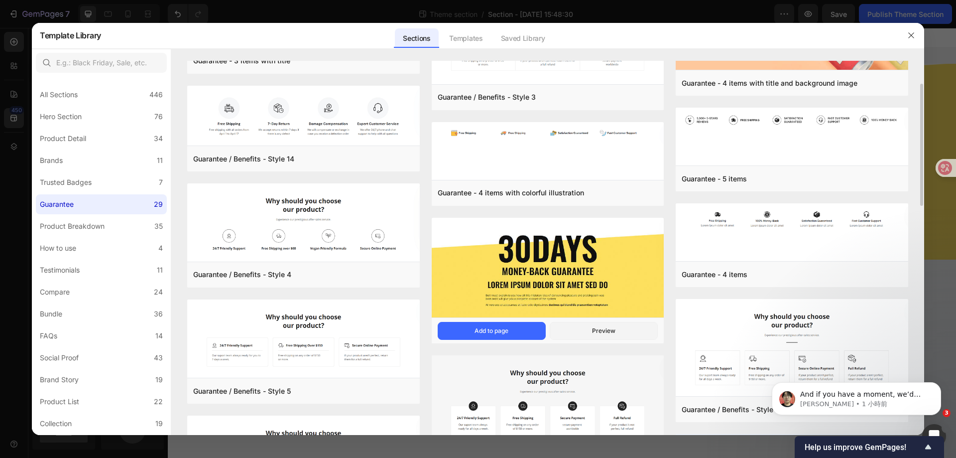
scroll to position [0, 0]
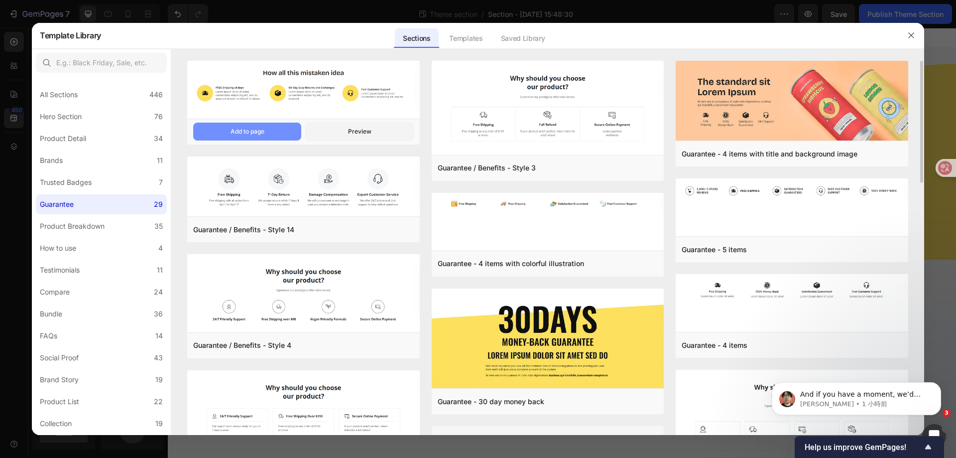
click at [273, 131] on button "Add to page" at bounding box center [247, 131] width 108 height 18
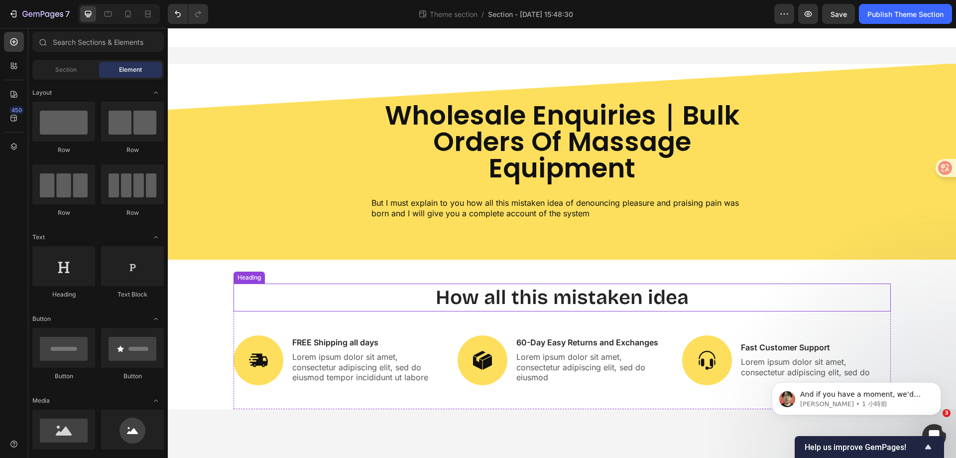
click at [619, 298] on h2 "How all this mistaken idea" at bounding box center [562, 297] width 657 height 28
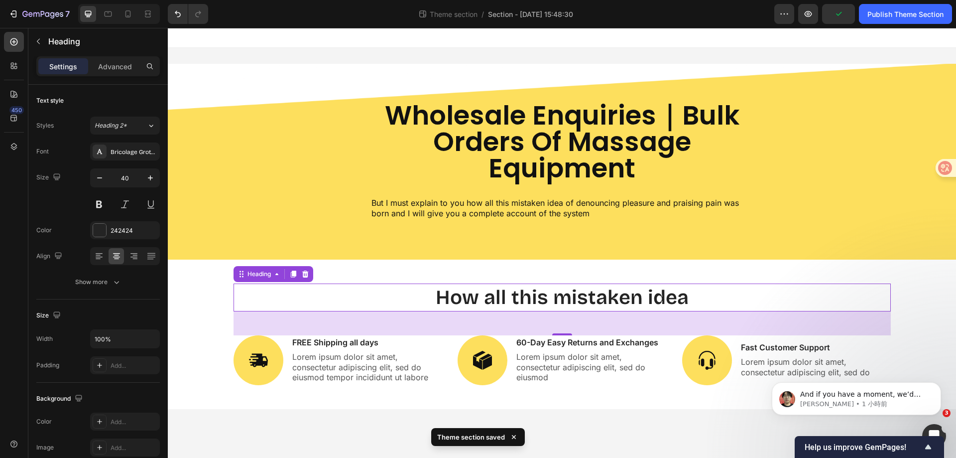
click at [493, 300] on h2 "How all this mistaken idea" at bounding box center [562, 297] width 657 height 28
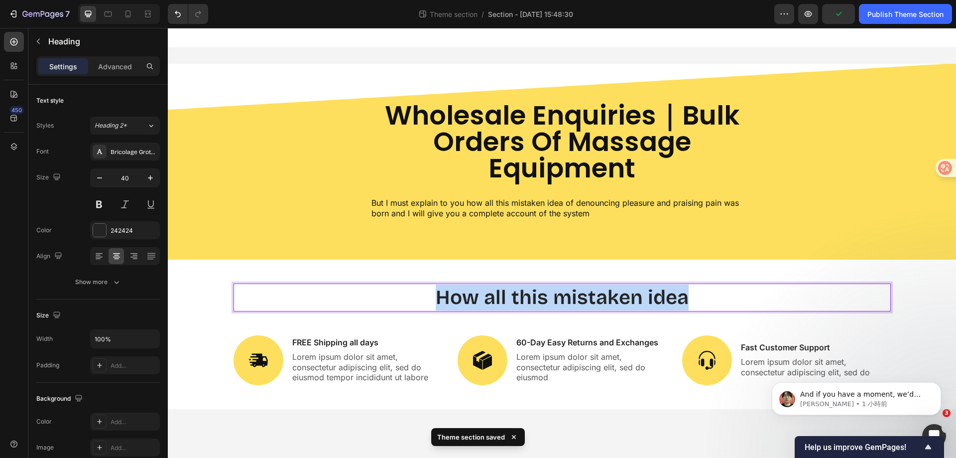
click at [493, 300] on p "How all this mistaken idea" at bounding box center [562, 297] width 655 height 26
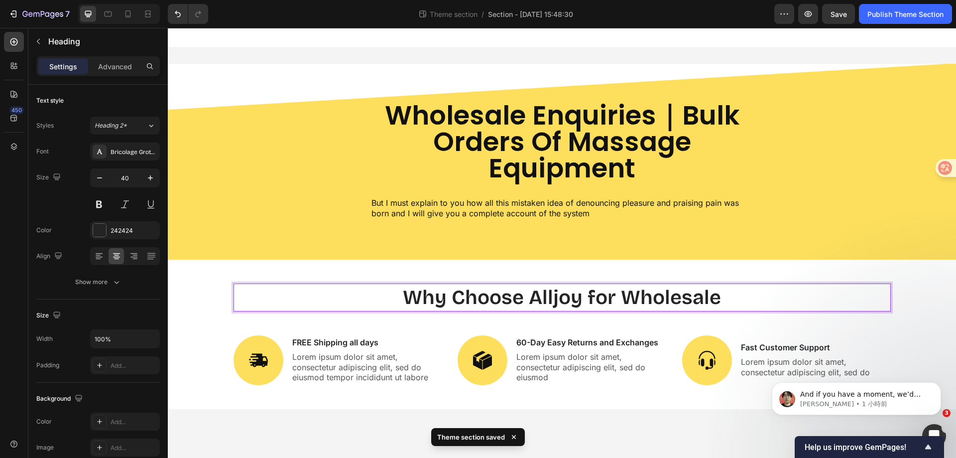
click at [742, 301] on p "Why Choose Alljoy for Wholesale" at bounding box center [562, 297] width 655 height 26
click at [698, 296] on p "Why Choose Alljoy for Wholesale" at bounding box center [562, 297] width 655 height 26
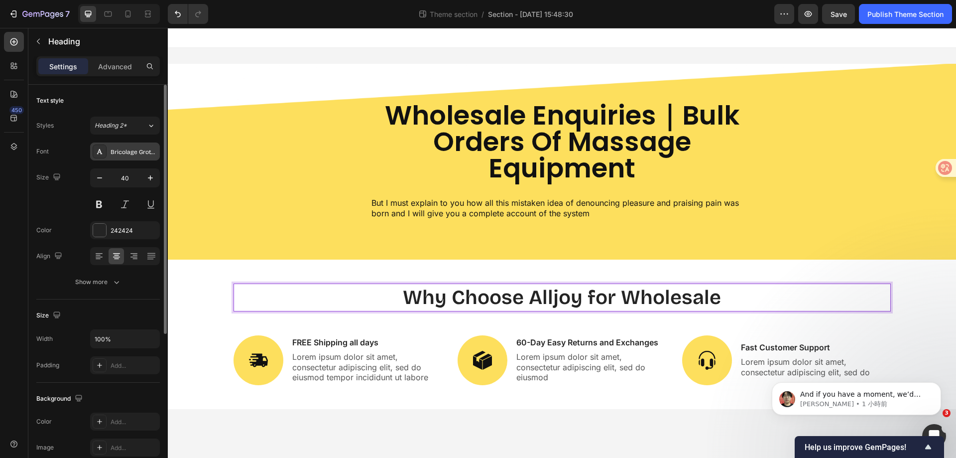
click at [143, 152] on div "Bricolage Grotesque" at bounding box center [134, 151] width 47 height 9
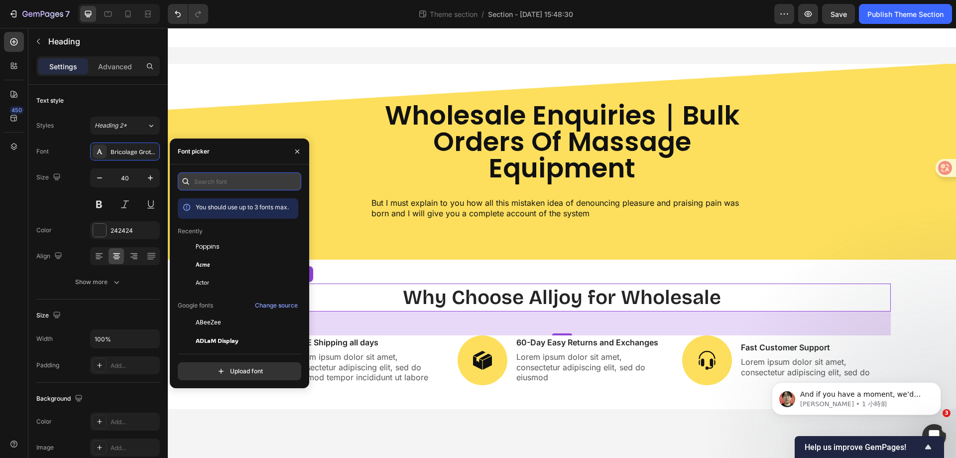
click at [230, 178] on input "text" at bounding box center [239, 181] width 123 height 18
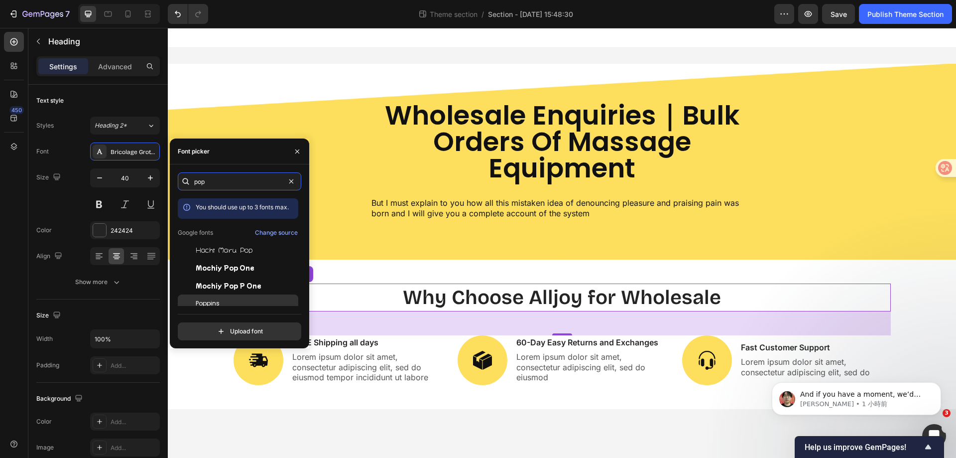
type input "pop"
click at [260, 299] on div "Poppins" at bounding box center [246, 303] width 101 height 9
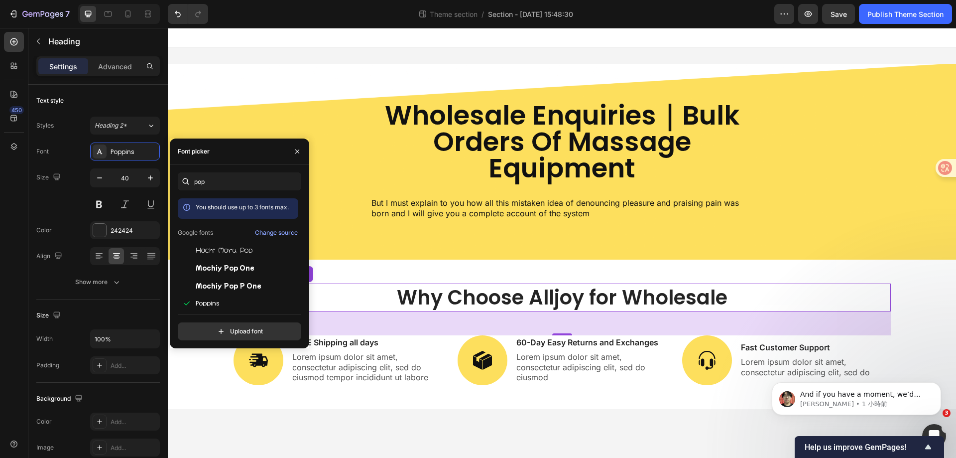
click at [651, 269] on div "Why Choose Alljoy for Wholesale Heading 48 Image FREE Shipping all days Text Bl…" at bounding box center [562, 333] width 788 height 149
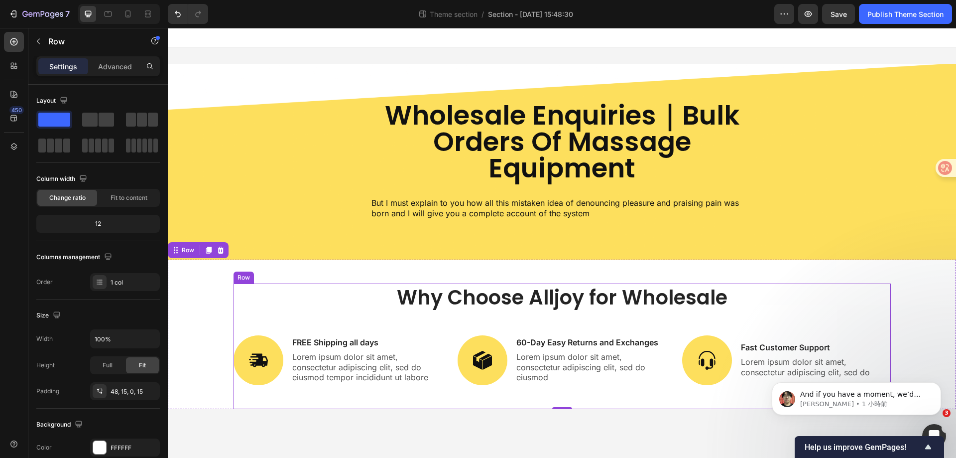
click at [338, 340] on p "FREE Shipping all days" at bounding box center [366, 342] width 149 height 10
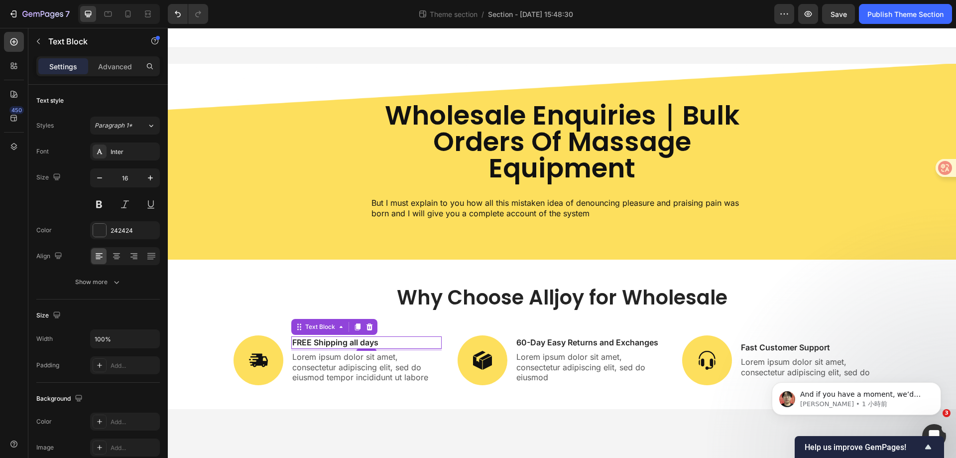
click at [374, 340] on p "FREE Shipping all days" at bounding box center [366, 342] width 149 height 10
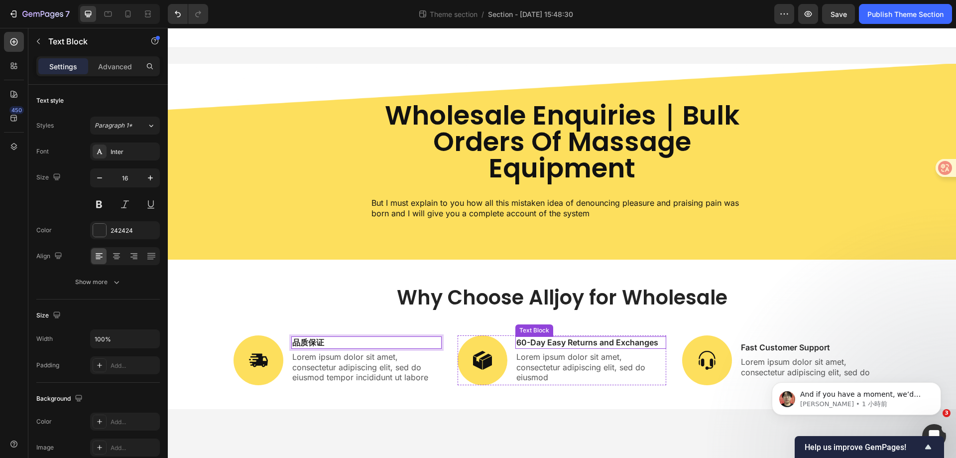
click at [548, 342] on p "60-Day Easy Returns and Exchanges" at bounding box center [590, 342] width 149 height 10
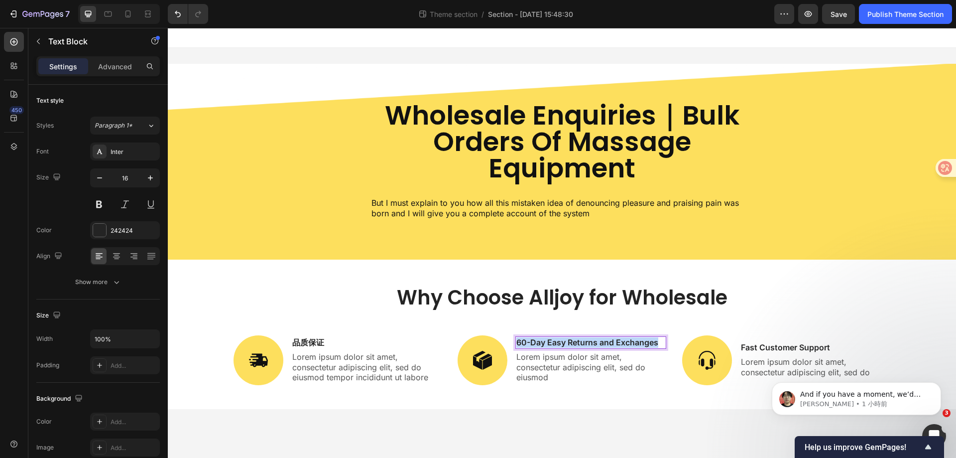
click at [548, 342] on p "60-Day Easy Returns and Exchanges" at bounding box center [590, 342] width 149 height 10
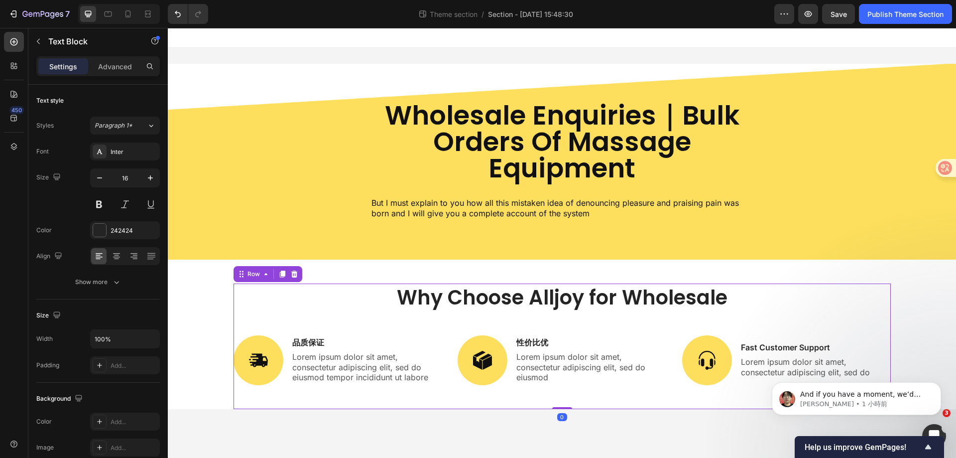
click at [451, 323] on div "Why Choose Alljoy for Wholesale Heading Image 品质保证 Text Block Lorem ipsum dolor…" at bounding box center [562, 345] width 657 height 125
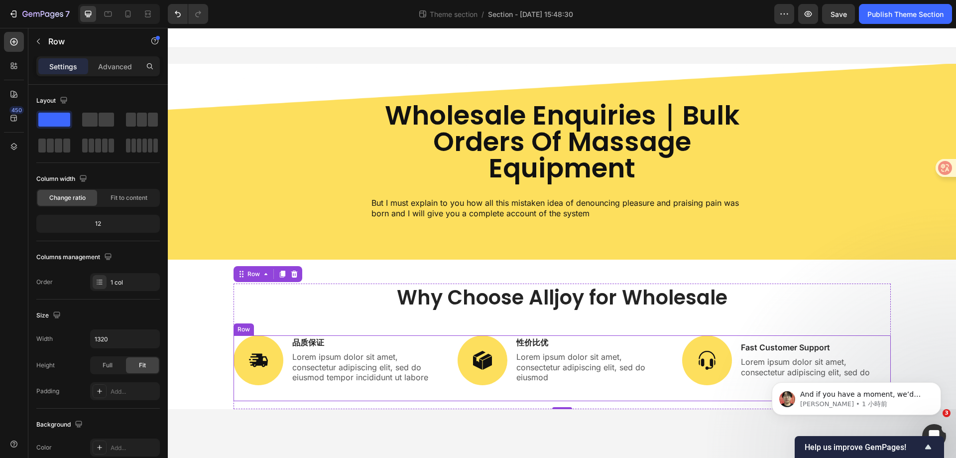
click at [446, 352] on div "Image 品质保证 Text Block Lorem ipsum dolor sit amet, consectetur adipiscing elit, …" at bounding box center [562, 368] width 657 height 66
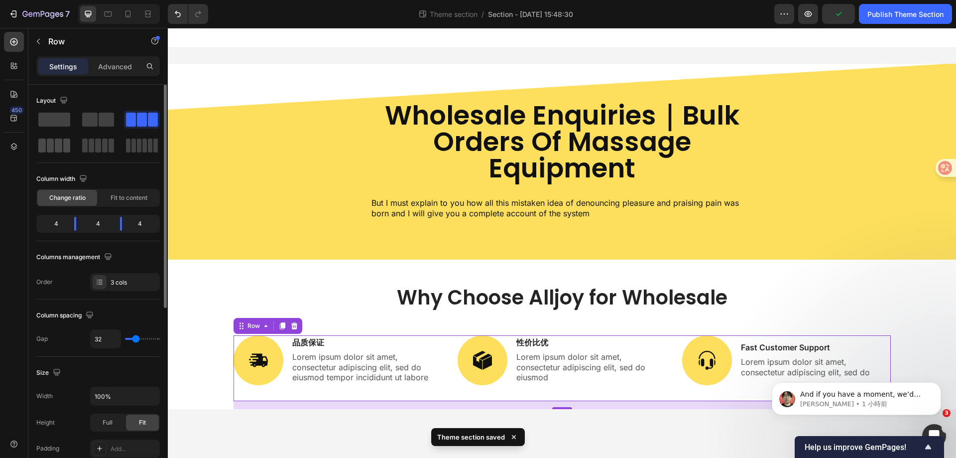
click at [58, 149] on span at bounding box center [58, 145] width 7 height 14
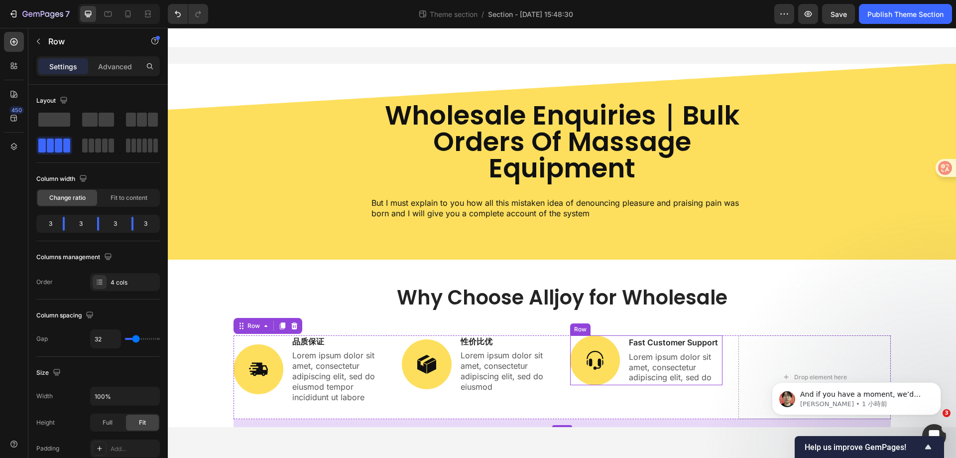
click at [624, 376] on div "Image Fast Customer Support Text Block Lorem ipsum dolor sit amet, consectetur …" at bounding box center [646, 360] width 152 height 50
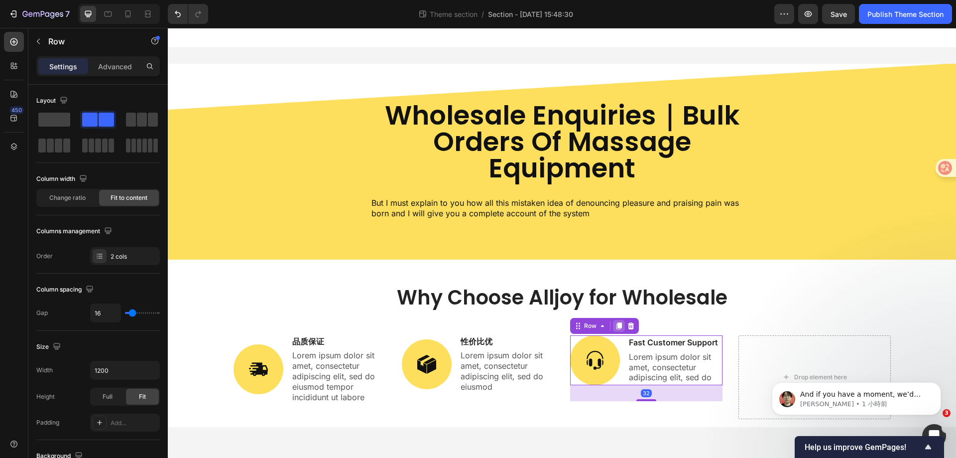
click at [620, 328] on icon at bounding box center [618, 325] width 5 height 7
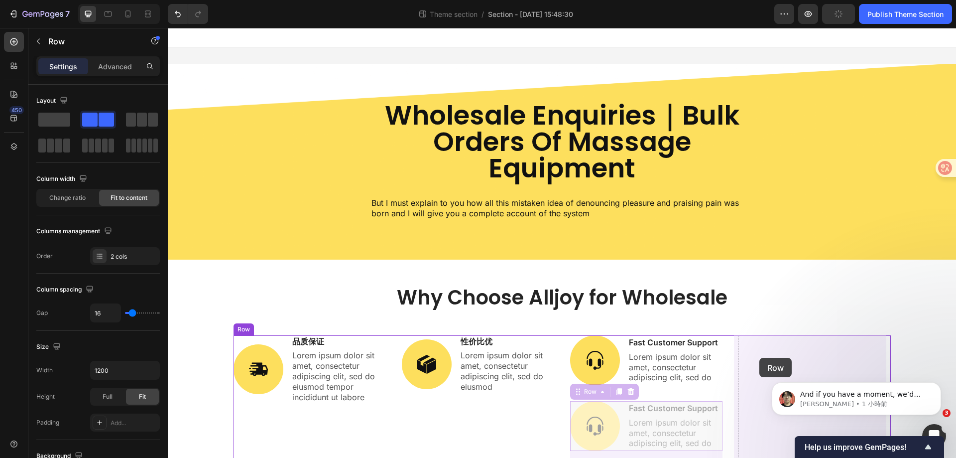
drag, startPoint x: 589, startPoint y: 392, endPoint x: 759, endPoint y: 358, distance: 173.7
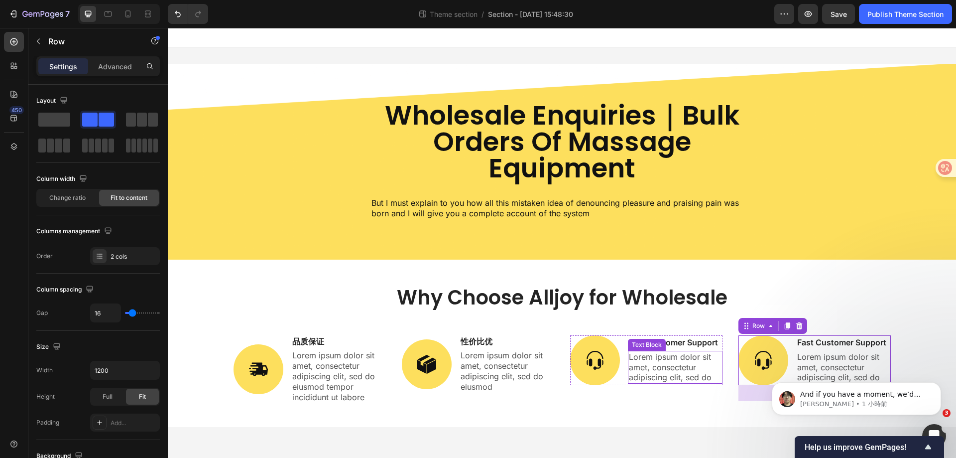
click at [655, 342] on div "Text Block" at bounding box center [647, 344] width 34 height 9
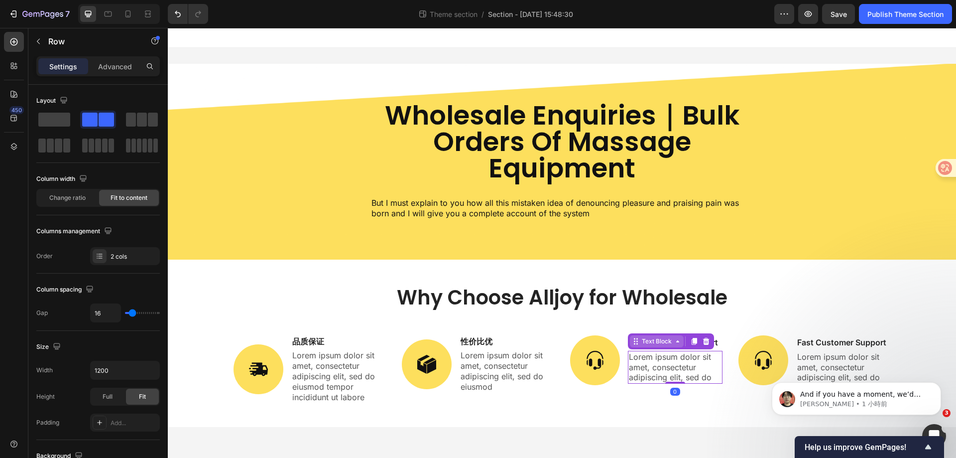
click at [655, 342] on div "Text Block" at bounding box center [657, 341] width 34 height 9
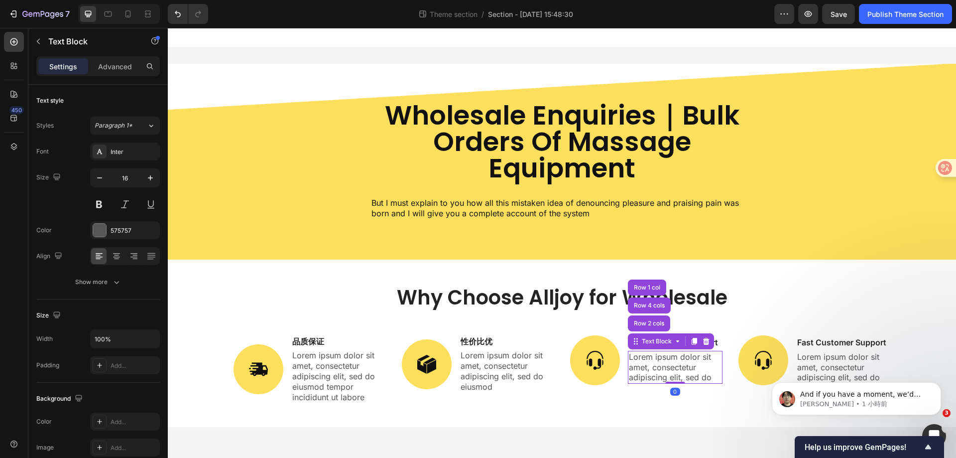
click at [753, 323] on div "Why Choose Alljoy for Wholesale Heading Image 品质保证 Text Block Lorem ipsum dolor…" at bounding box center [562, 355] width 657 height 144
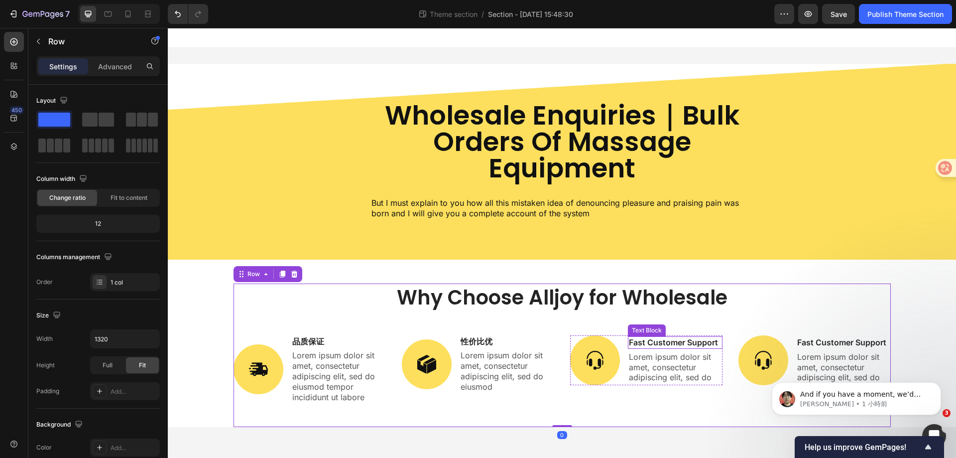
click at [688, 343] on p "Fast Customer Support" at bounding box center [675, 342] width 93 height 10
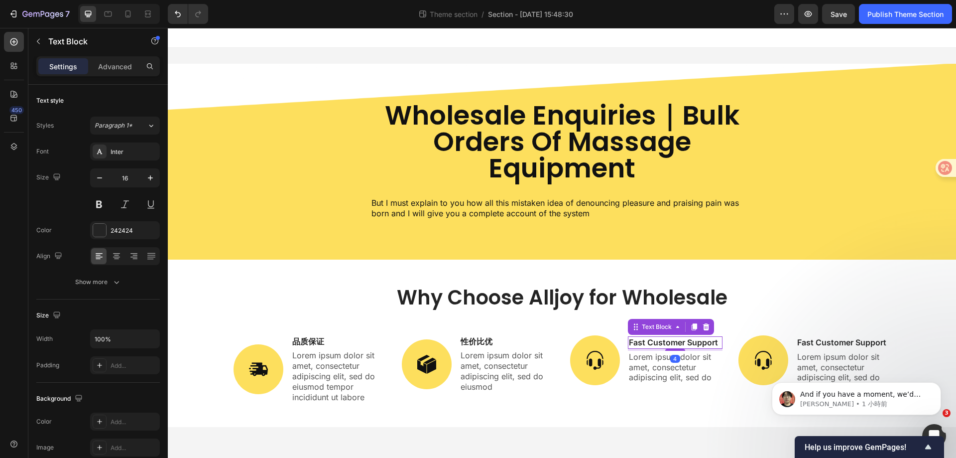
click at [688, 343] on p "Fast Customer Support" at bounding box center [675, 342] width 93 height 10
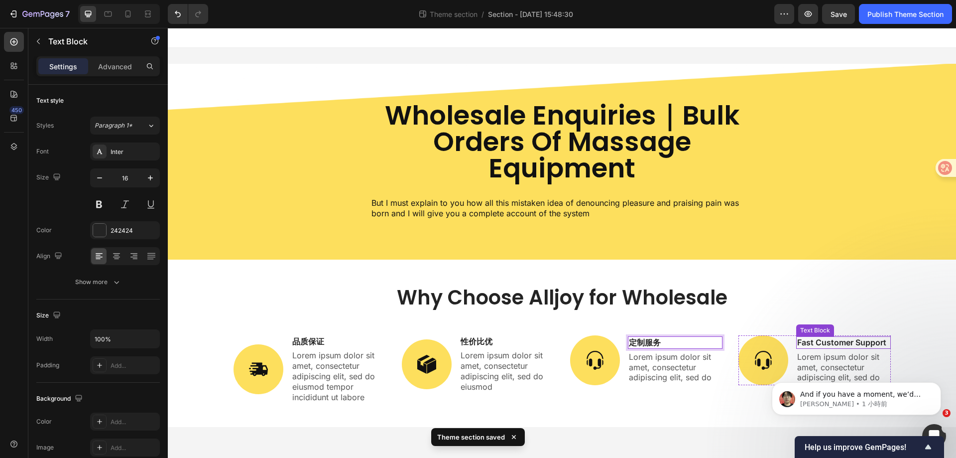
click at [860, 346] on p "Fast Customer Support" at bounding box center [843, 342] width 93 height 10
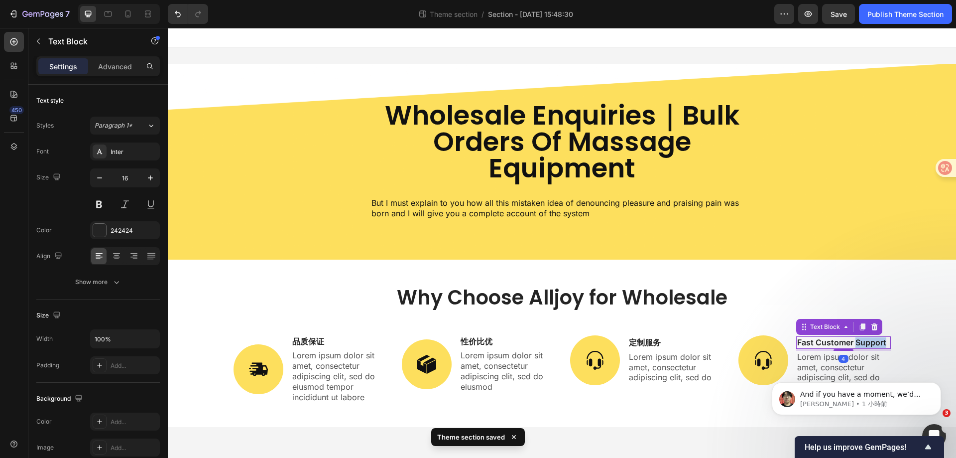
click at [860, 346] on p "Fast Customer Support" at bounding box center [843, 342] width 93 height 10
click at [938, 362] on html "And if you have a moment, we’d greatly appreciate it if you could share your ex…" at bounding box center [856, 396] width 199 height 70
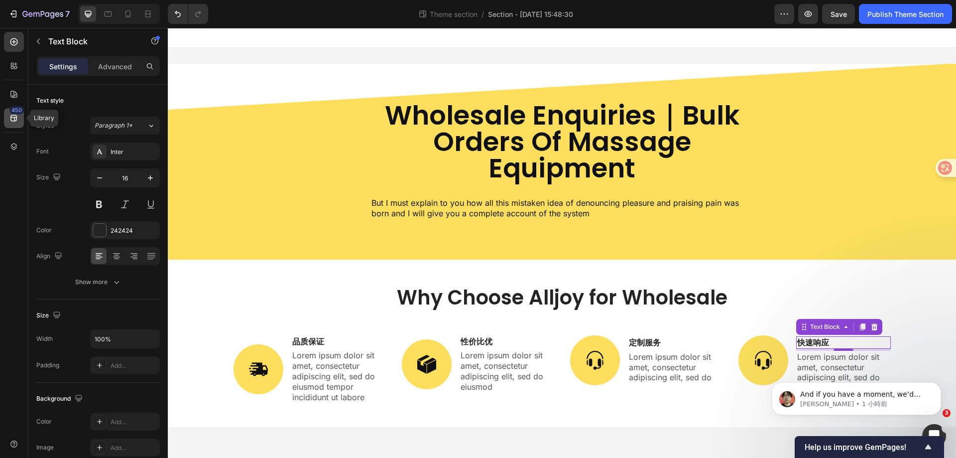
click at [8, 113] on div "450" at bounding box center [14, 118] width 20 height 20
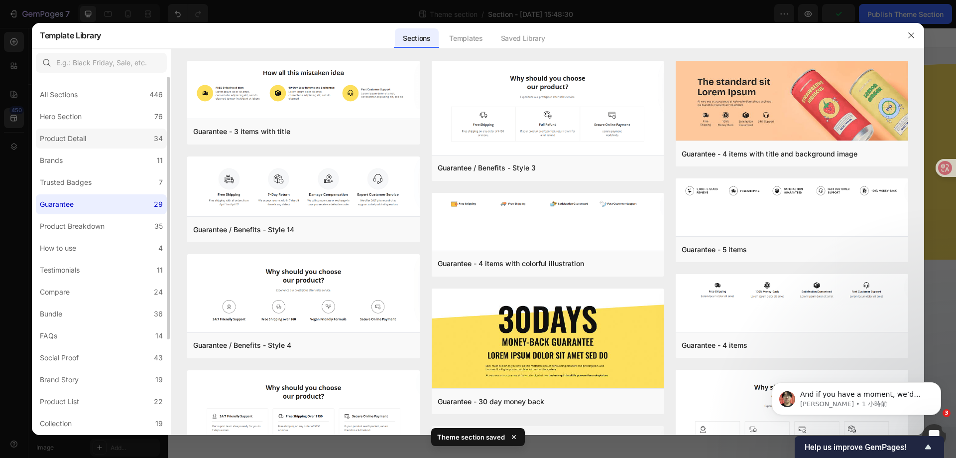
click at [102, 141] on label "Product Detail 34" at bounding box center [101, 138] width 131 height 20
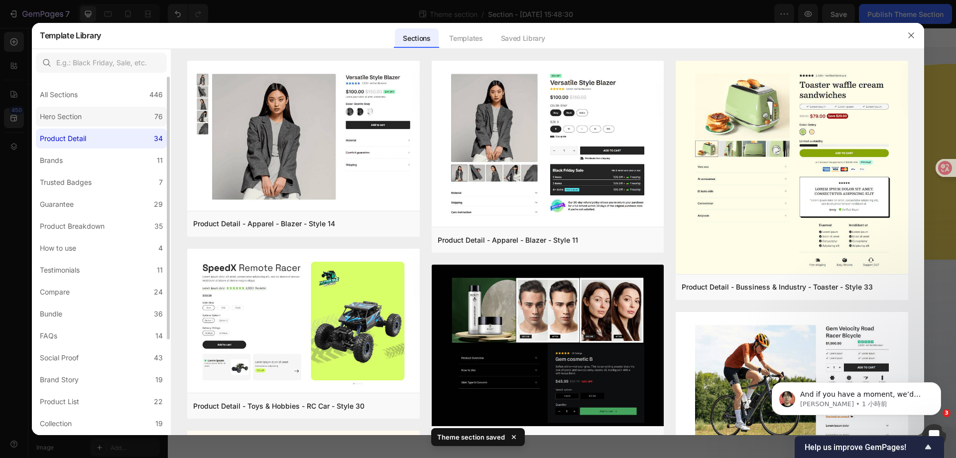
click at [110, 115] on label "Hero Section 76" at bounding box center [101, 117] width 131 height 20
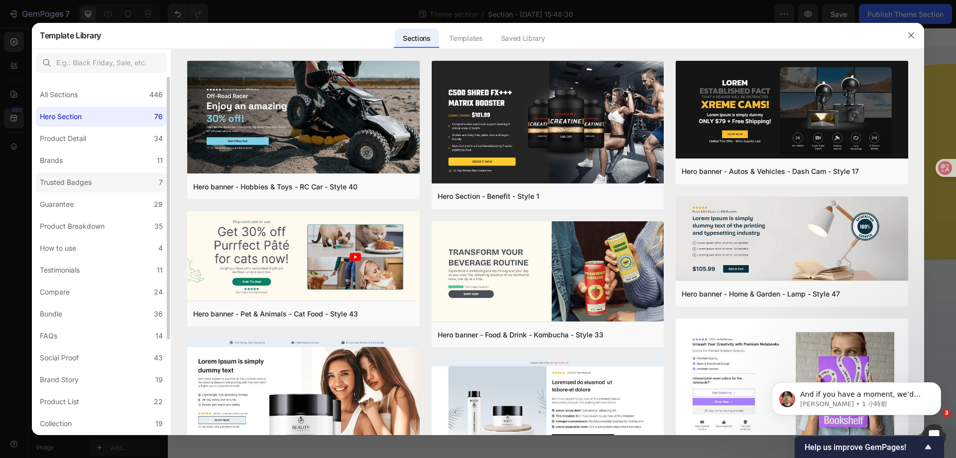
click at [93, 184] on div "Trusted Badges" at bounding box center [68, 182] width 56 height 12
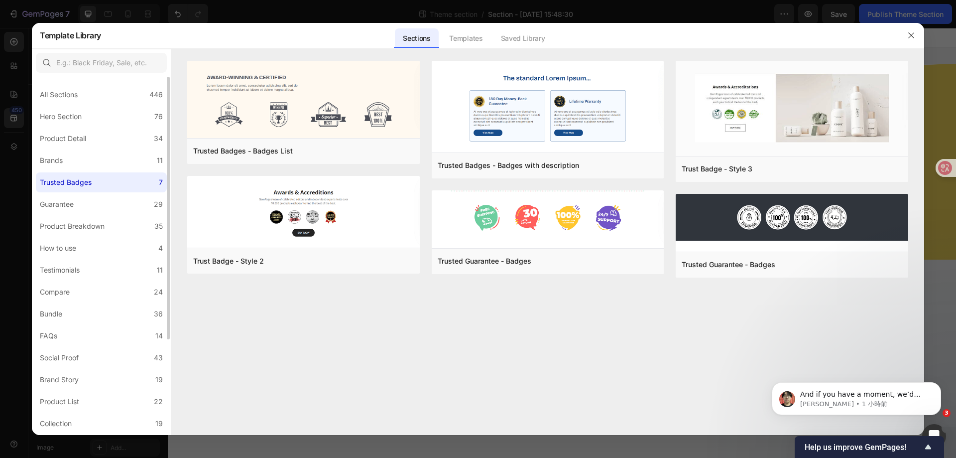
click at [35, 164] on div "All Sections 446 Hero Section 76 Product Detail 34 Brands 11 Trusted Badges 7 G…" at bounding box center [101, 321] width 139 height 488
click at [45, 162] on div "Brands" at bounding box center [51, 160] width 23 height 12
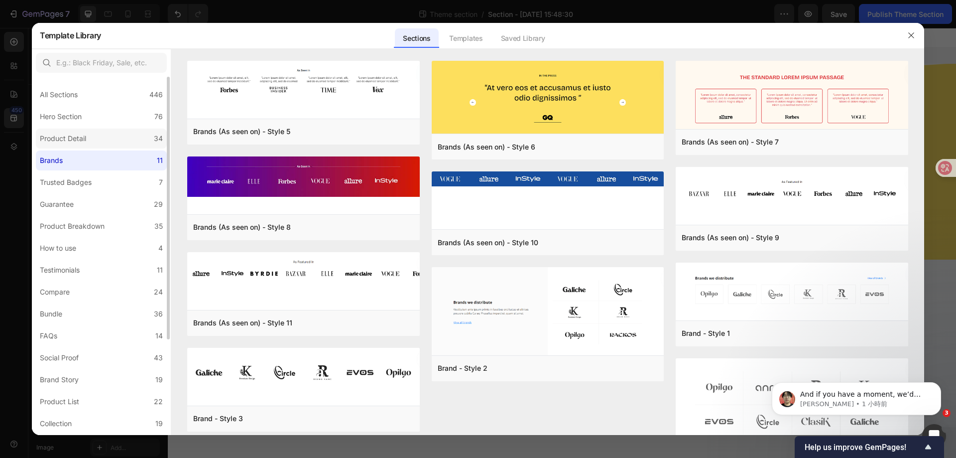
click at [99, 133] on label "Product Detail 34" at bounding box center [101, 138] width 131 height 20
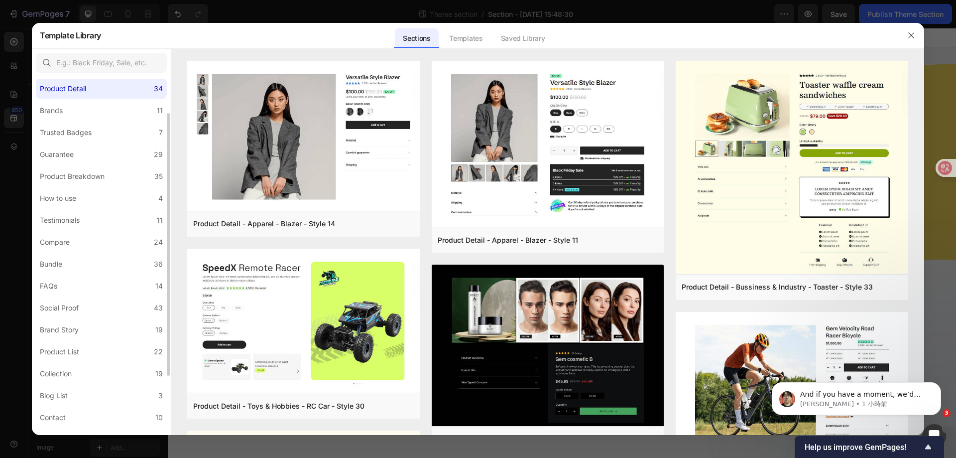
scroll to position [130, 0]
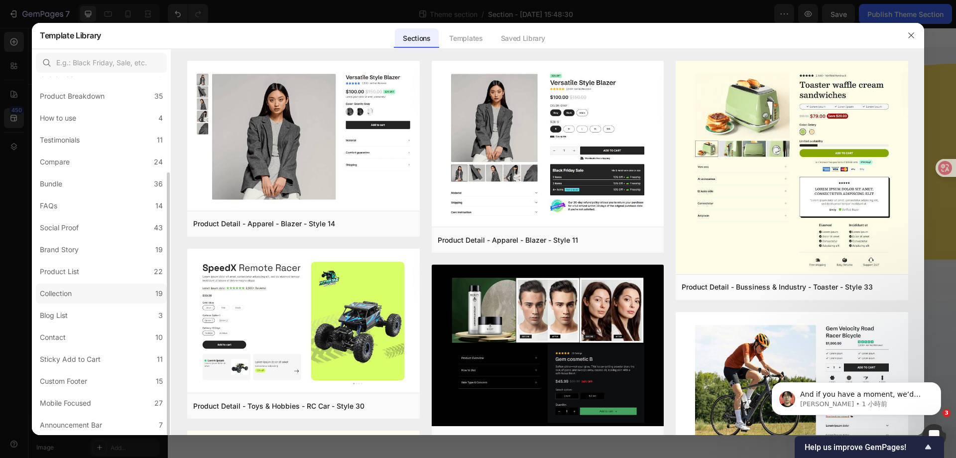
click at [100, 291] on label "Collection 19" at bounding box center [101, 293] width 131 height 20
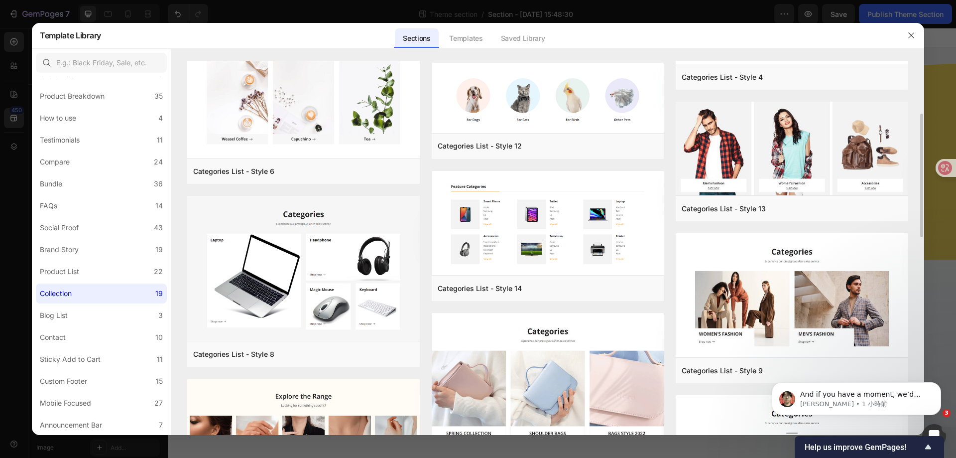
scroll to position [0, 0]
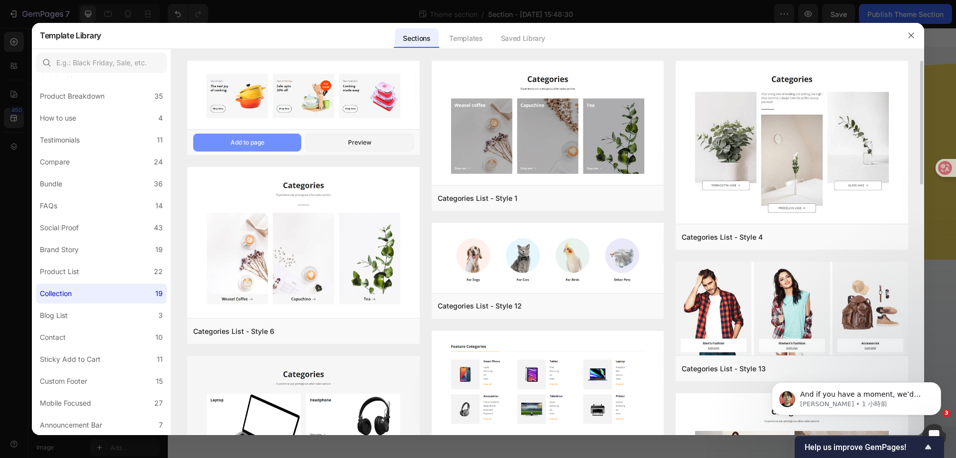
click at [275, 143] on button "Add to page" at bounding box center [247, 142] width 108 height 18
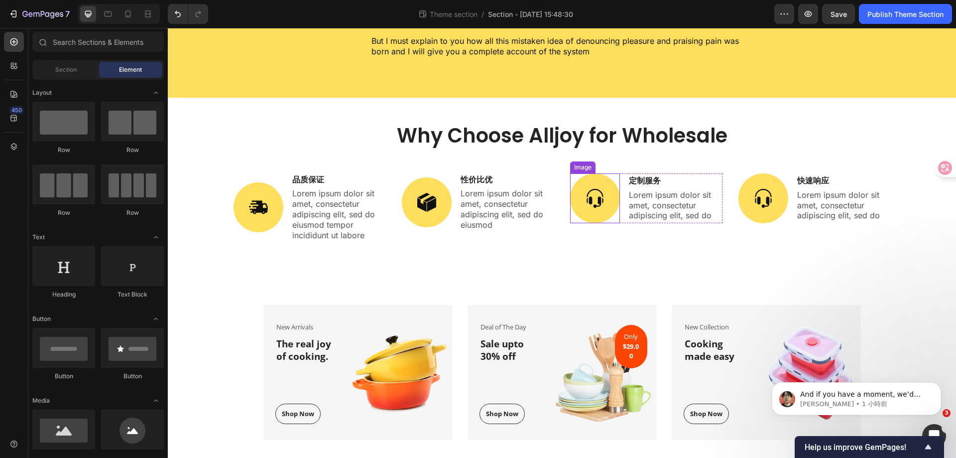
scroll to position [200, 0]
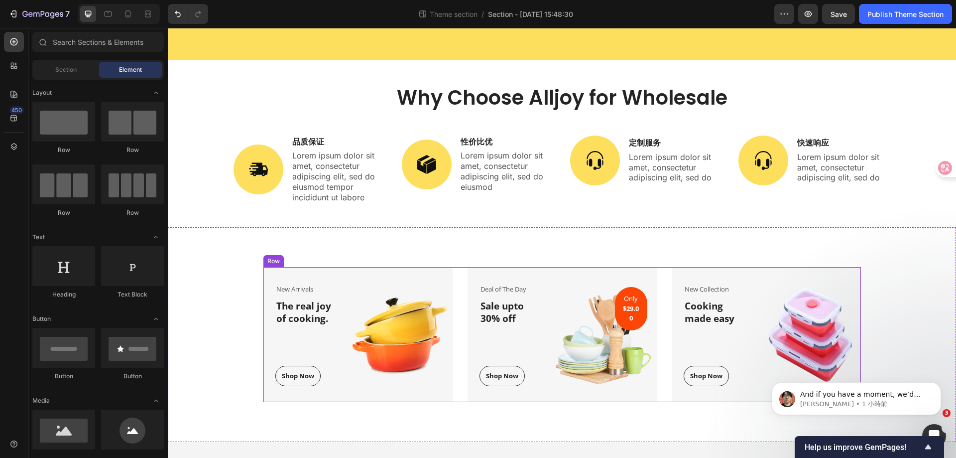
click at [456, 306] on div "New Arrivals Text block The real joy of cooking. Heading Shop Now Button Row Im…" at bounding box center [562, 334] width 598 height 135
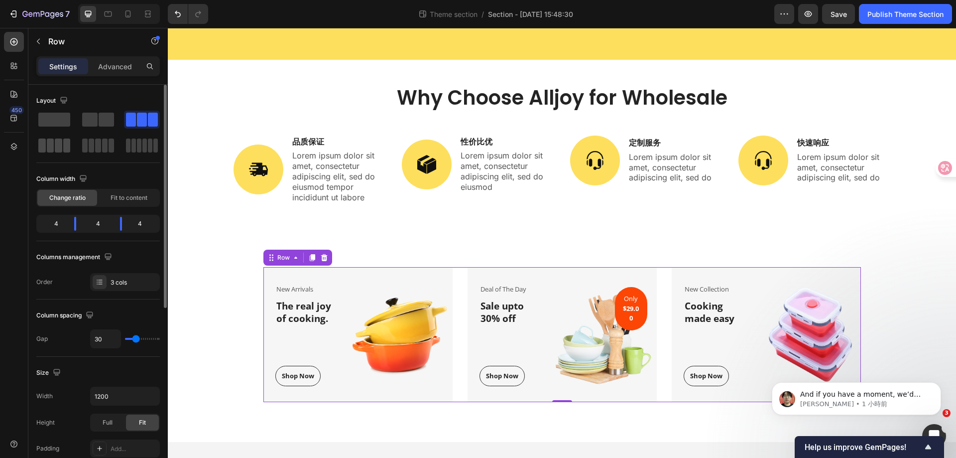
click at [43, 144] on span at bounding box center [41, 145] width 7 height 14
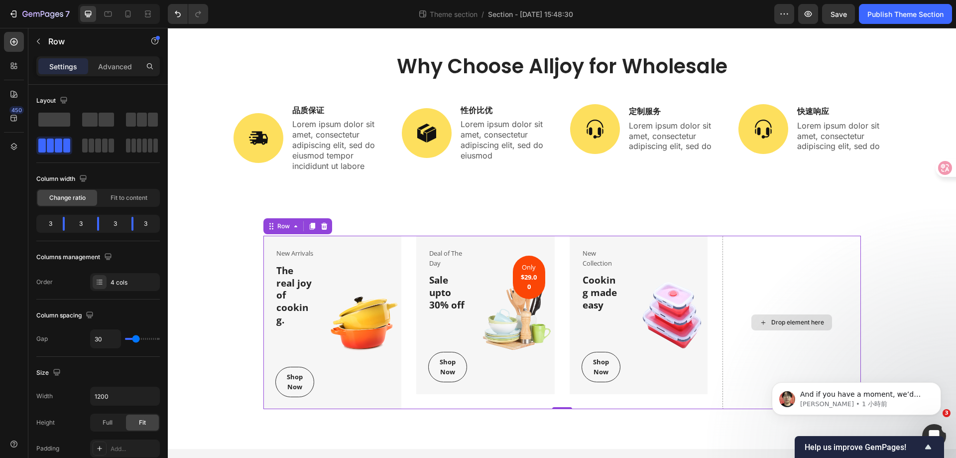
scroll to position [248, 0]
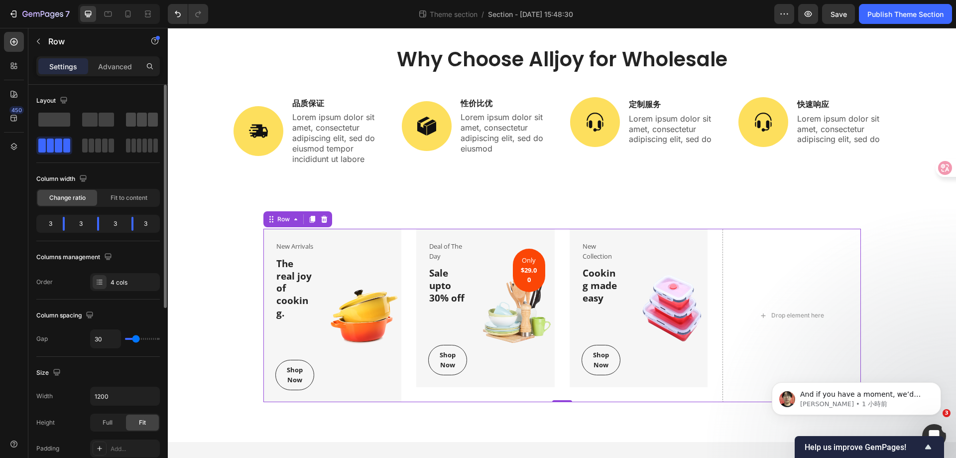
drag, startPoint x: 133, startPoint y: 120, endPoint x: 322, endPoint y: 245, distance: 226.5
click at [133, 120] on span at bounding box center [131, 120] width 10 height 14
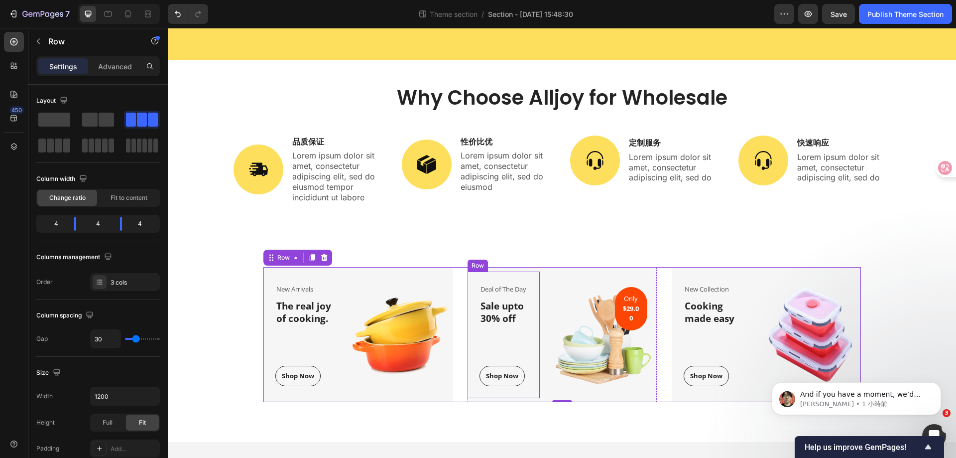
scroll to position [200, 0]
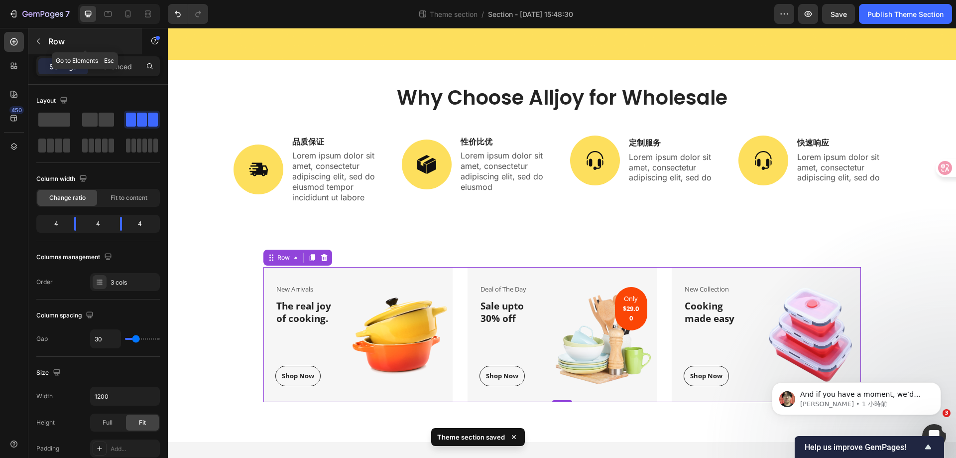
click at [30, 46] on div "Row" at bounding box center [85, 41] width 114 height 26
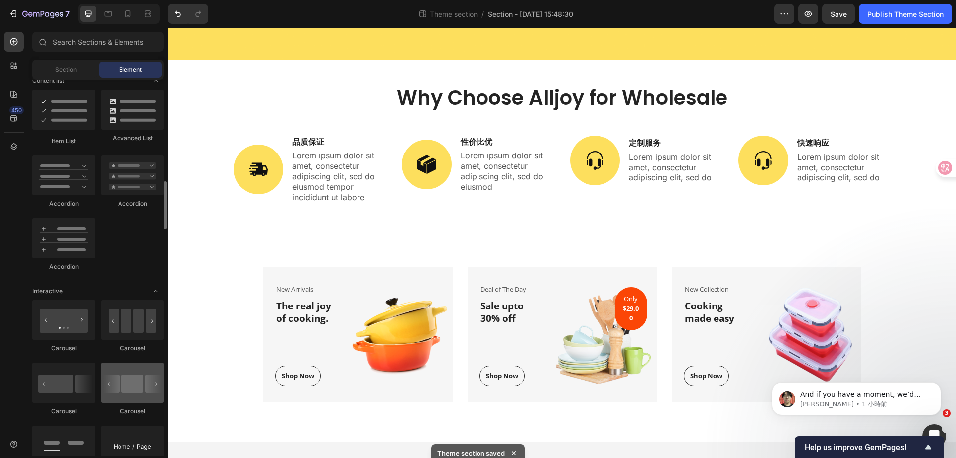
scroll to position [946, 0]
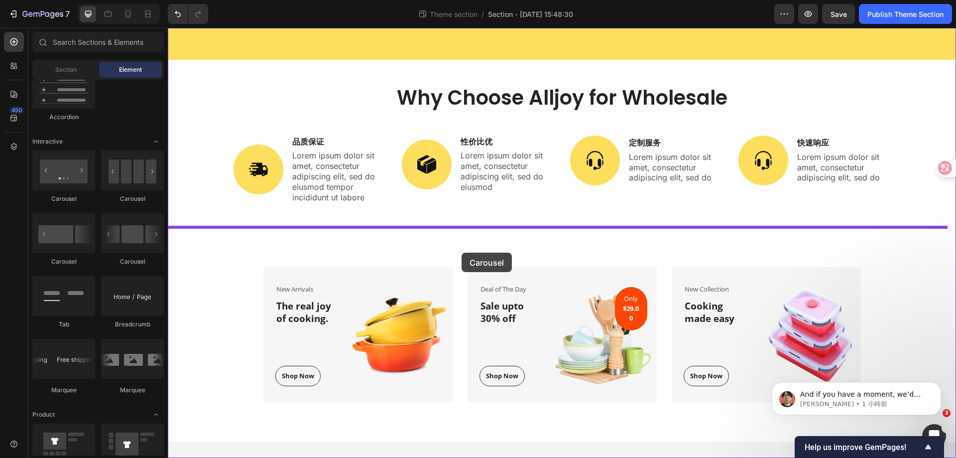
drag, startPoint x: 315, startPoint y: 270, endPoint x: 462, endPoint y: 252, distance: 147.9
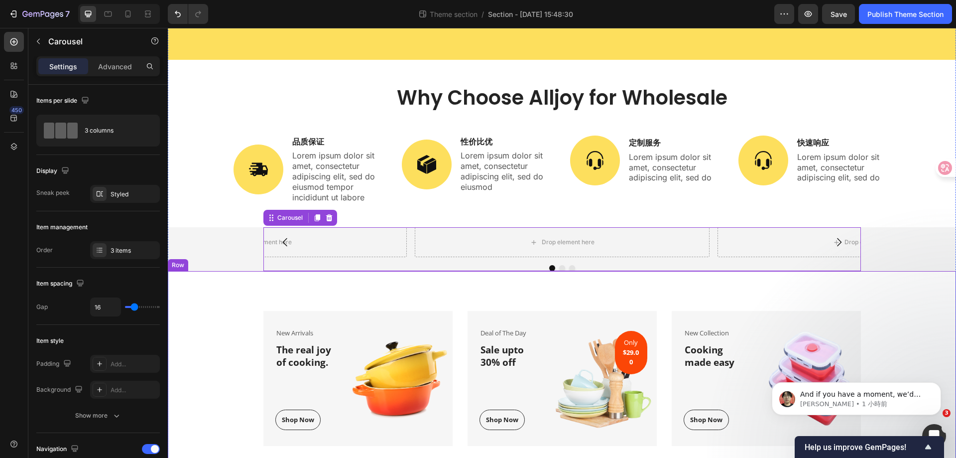
scroll to position [244, 0]
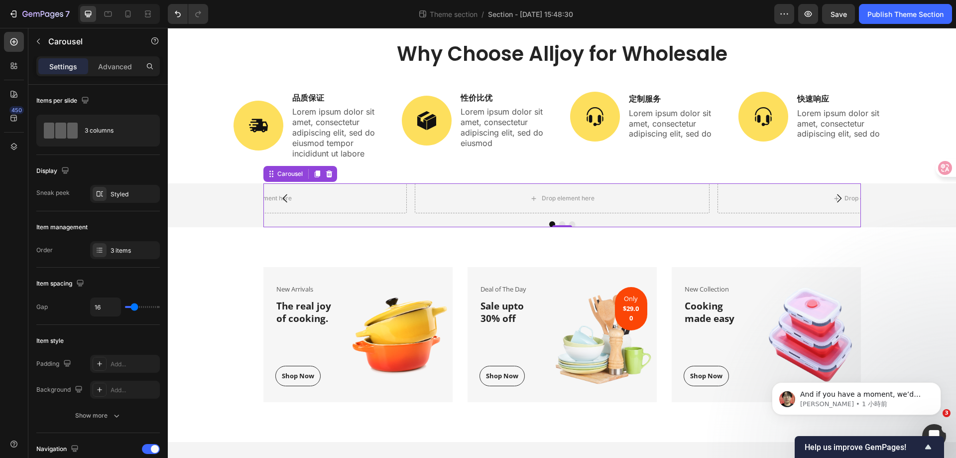
click at [279, 198] on icon "Carousel Back Arrow" at bounding box center [285, 198] width 12 height 12
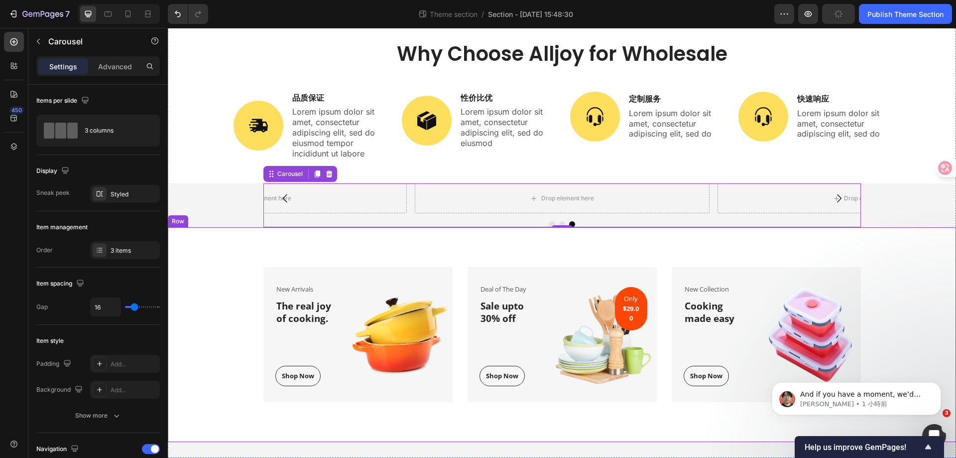
click at [366, 259] on div "New Arrivals Text block The real joy of cooking. Heading Shop Now Button Row Im…" at bounding box center [562, 334] width 788 height 215
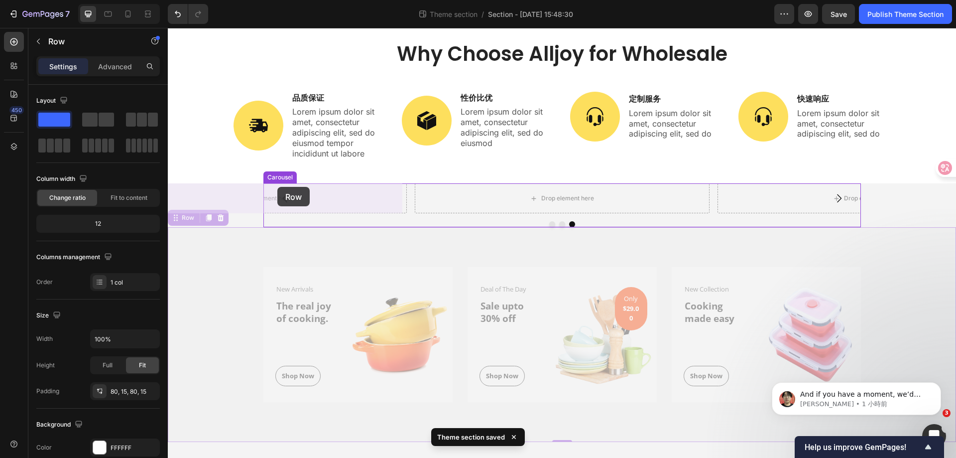
drag, startPoint x: 187, startPoint y: 215, endPoint x: 274, endPoint y: 188, distance: 90.7
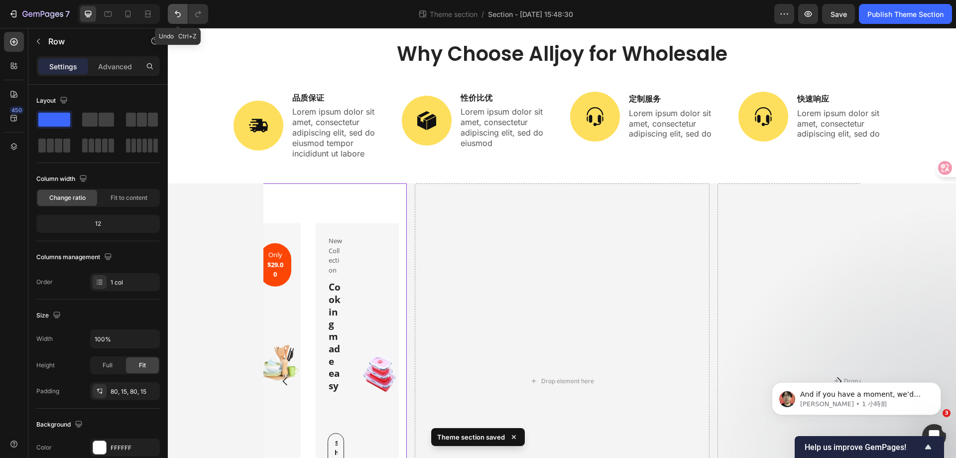
click at [180, 10] on icon "Undo/Redo" at bounding box center [178, 14] width 10 height 10
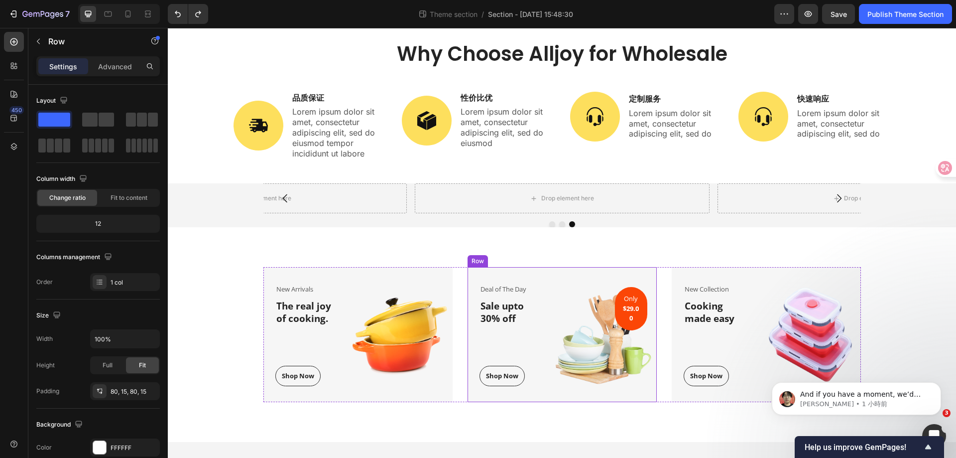
click at [544, 290] on div "Deal of The Day Text block Sale upto 30% off Heading Shop Now Button Row Image …" at bounding box center [562, 334] width 189 height 135
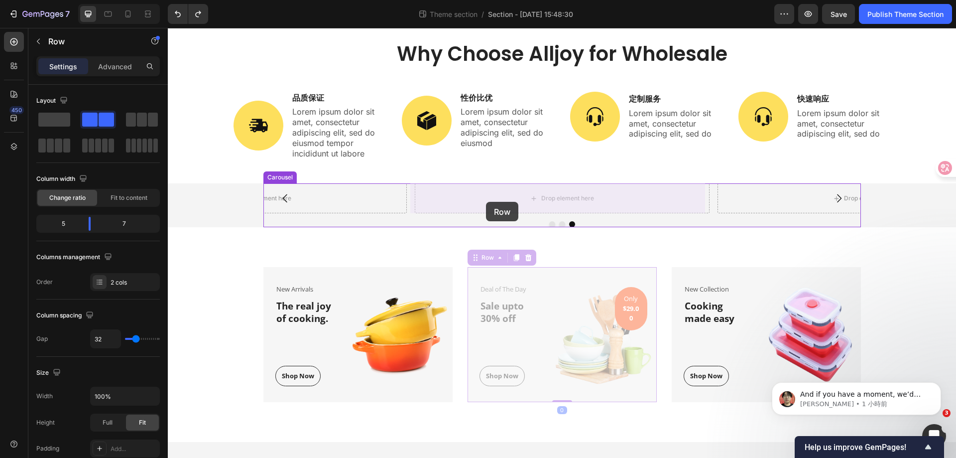
drag, startPoint x: 479, startPoint y: 258, endPoint x: 486, endPoint y: 209, distance: 49.3
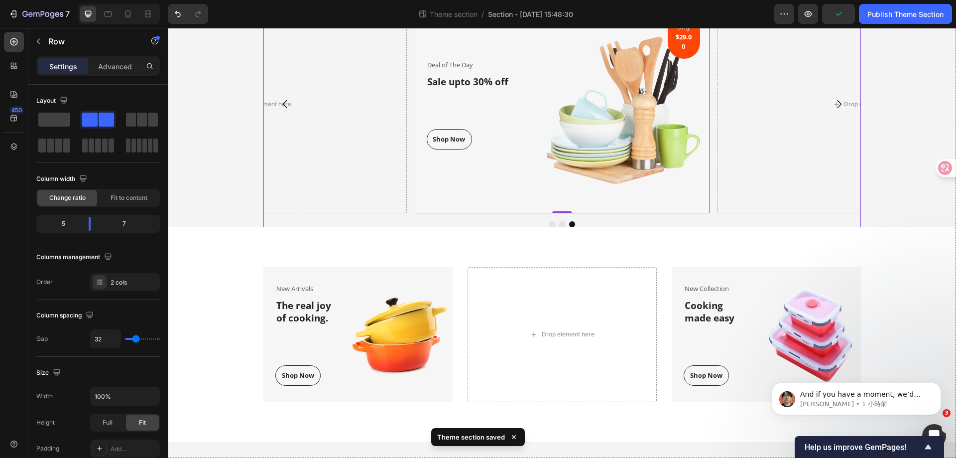
scroll to position [332, 0]
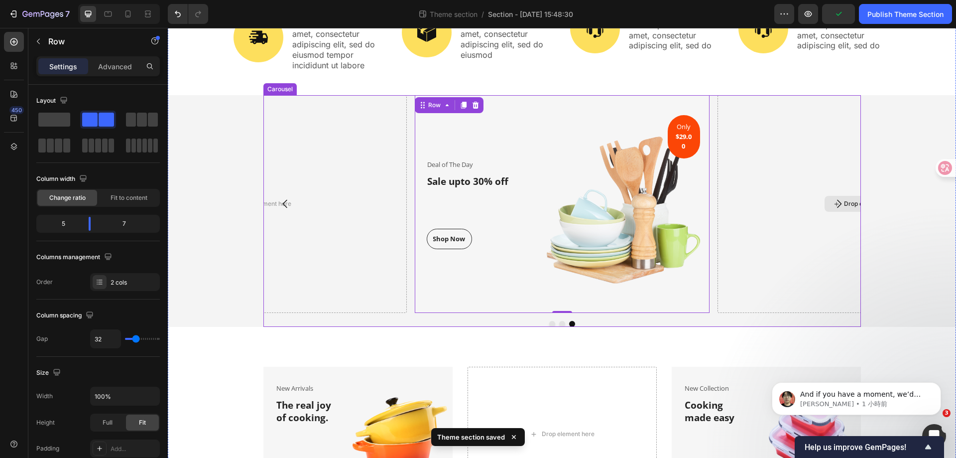
click at [797, 247] on div "Drop element here" at bounding box center [864, 203] width 295 height 217
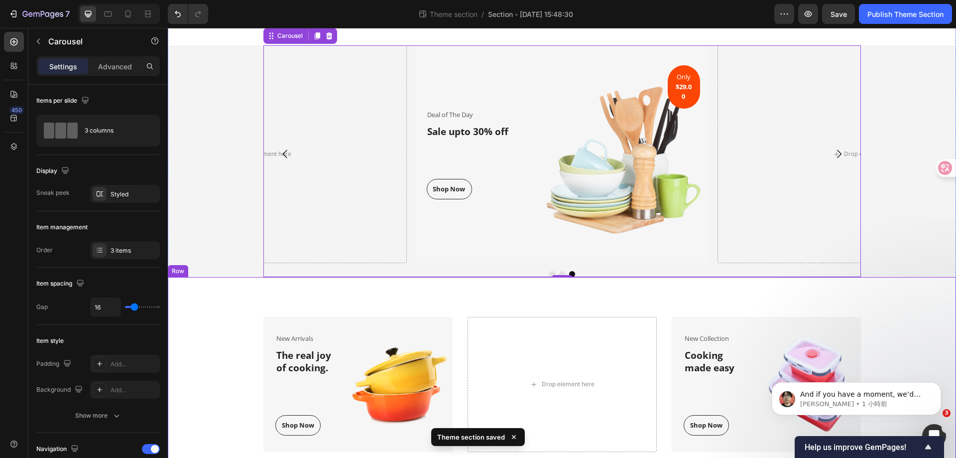
scroll to position [431, 0]
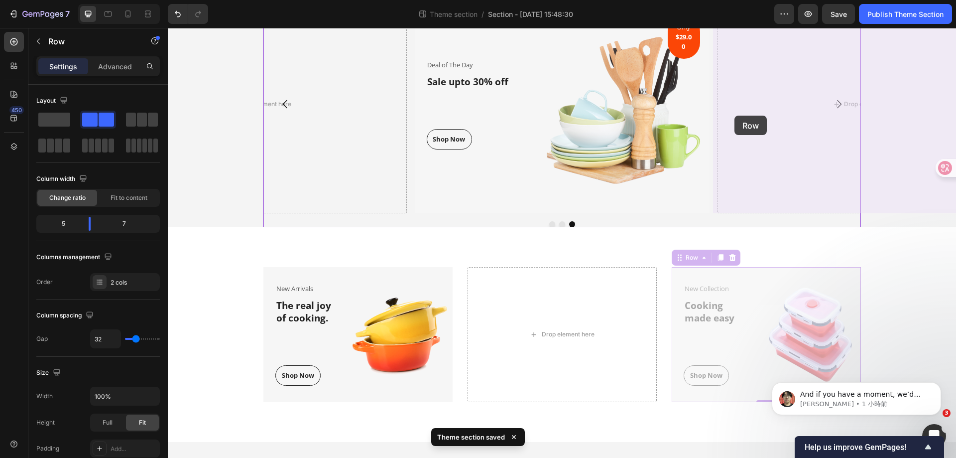
drag, startPoint x: 678, startPoint y: 261, endPoint x: 734, endPoint y: 116, distance: 156.4
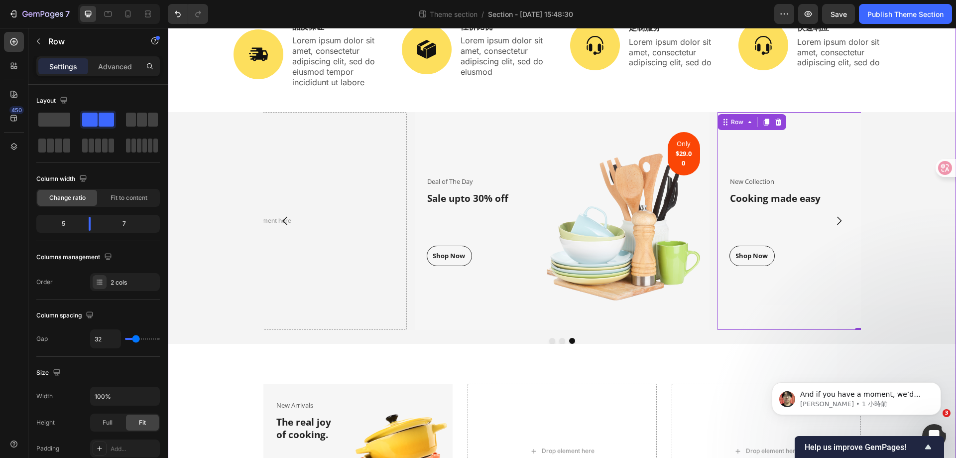
scroll to position [332, 0]
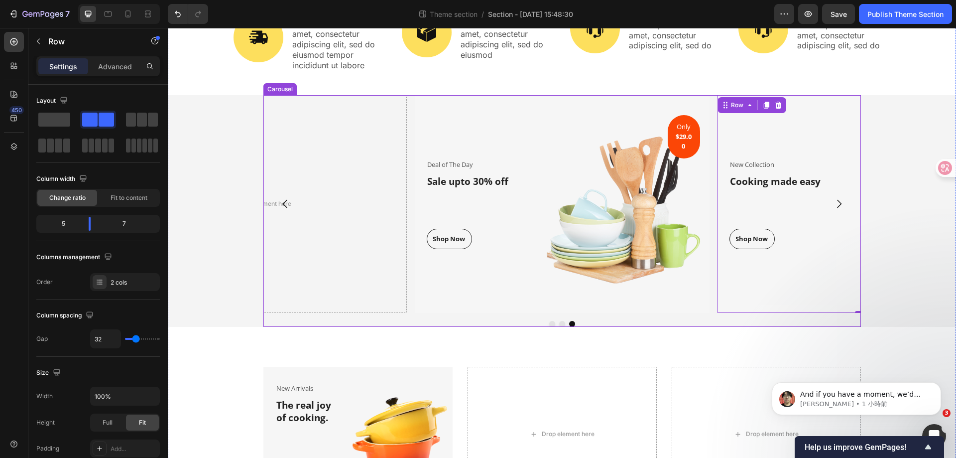
click at [837, 207] on icon "Carousel Next Arrow" at bounding box center [839, 204] width 12 height 12
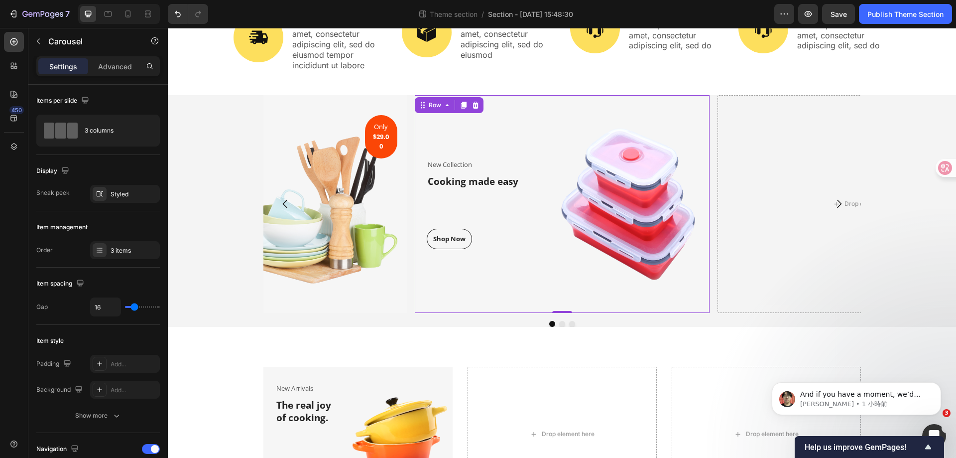
click at [529, 131] on div "New Collection Text block Cooking made easy Heading Shop Now Button Row Image R…" at bounding box center [562, 203] width 295 height 217
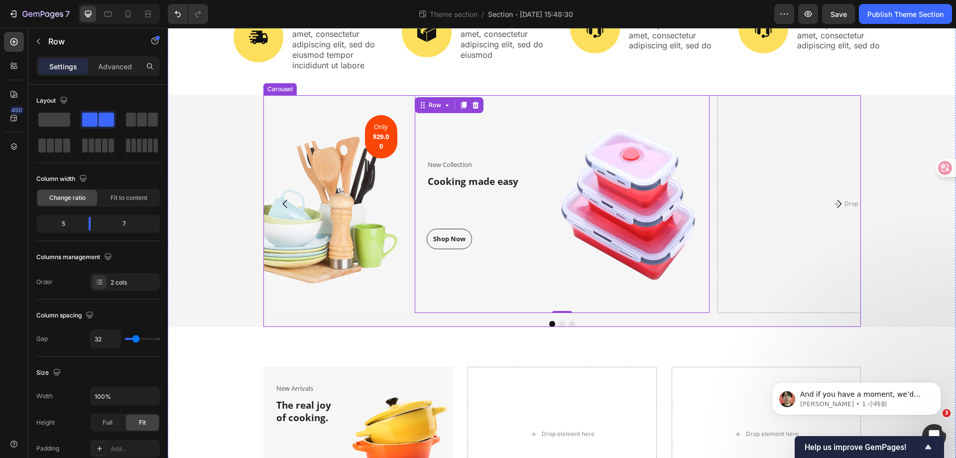
click at [398, 317] on div "New Collection Text block Cooking made easy Heading Shop Now Button Row Image R…" at bounding box center [562, 210] width 598 height 231
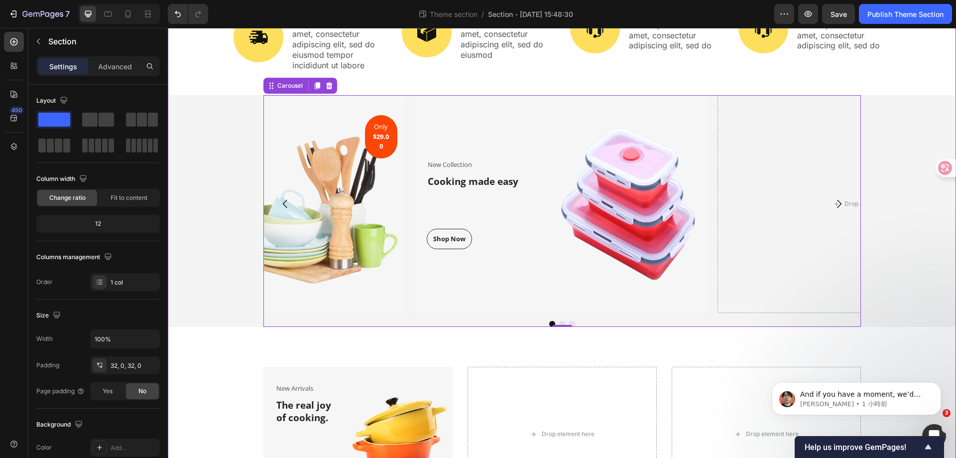
click at [232, 215] on div "New Collection Text block Cooking made easy Heading Shop Now Button Row Image R…" at bounding box center [562, 210] width 788 height 231
click at [217, 217] on div "New Collection Text block Cooking made easy Heading Shop Now Button Row Image R…" at bounding box center [562, 210] width 788 height 231
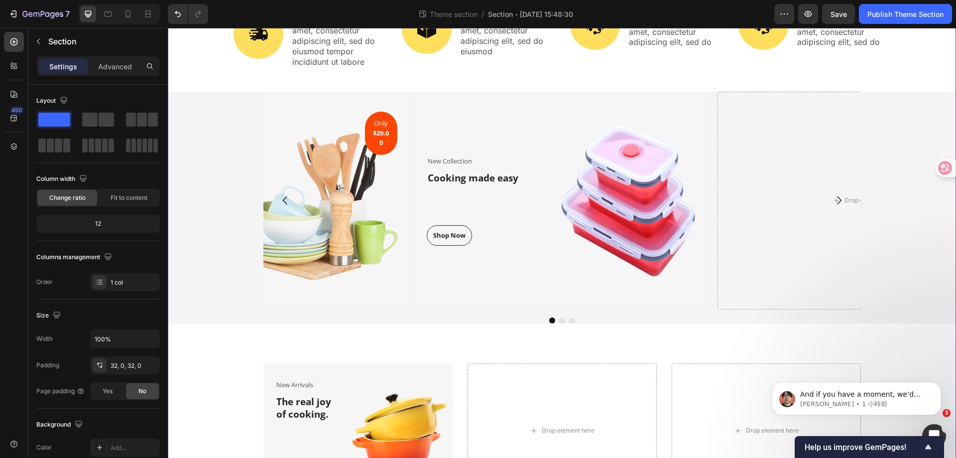
scroll to position [282, 0]
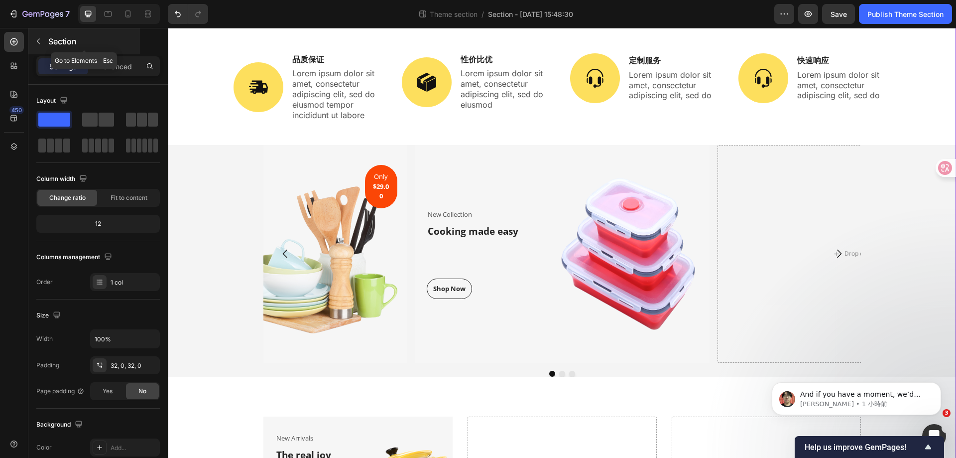
click at [43, 43] on button "button" at bounding box center [38, 41] width 16 height 16
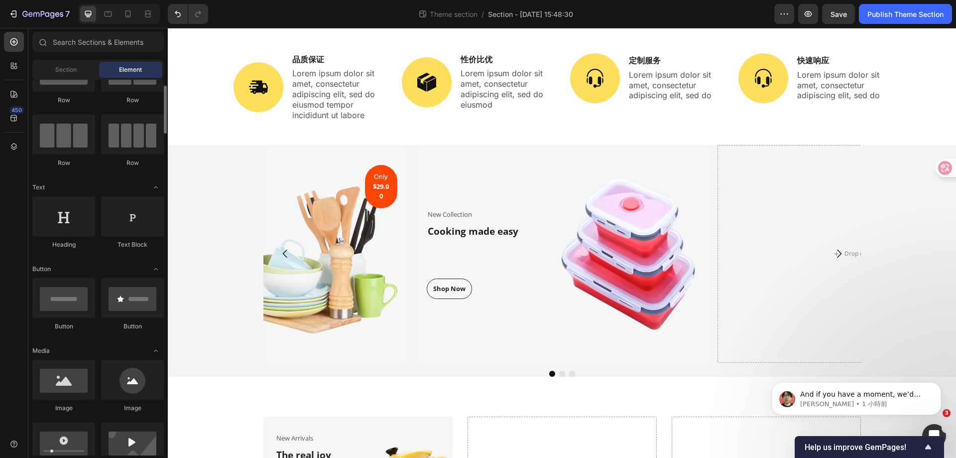
scroll to position [0, 0]
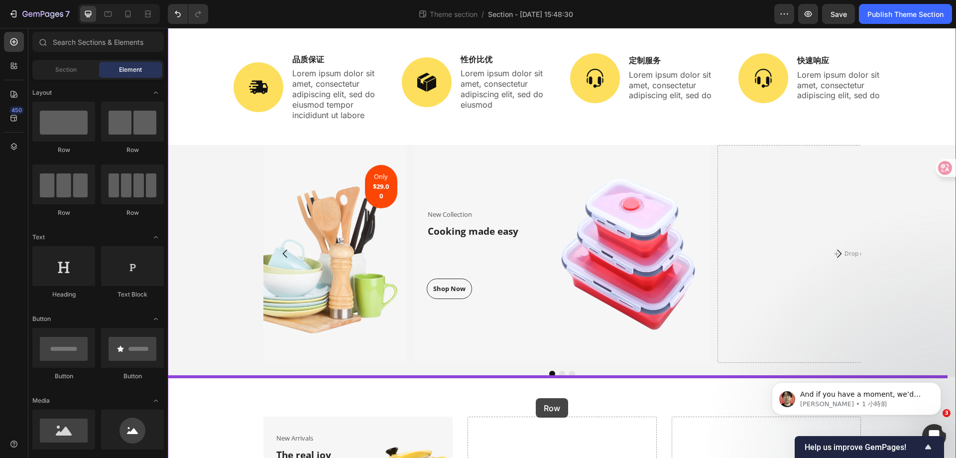
drag, startPoint x: 231, startPoint y: 161, endPoint x: 536, endPoint y: 398, distance: 386.2
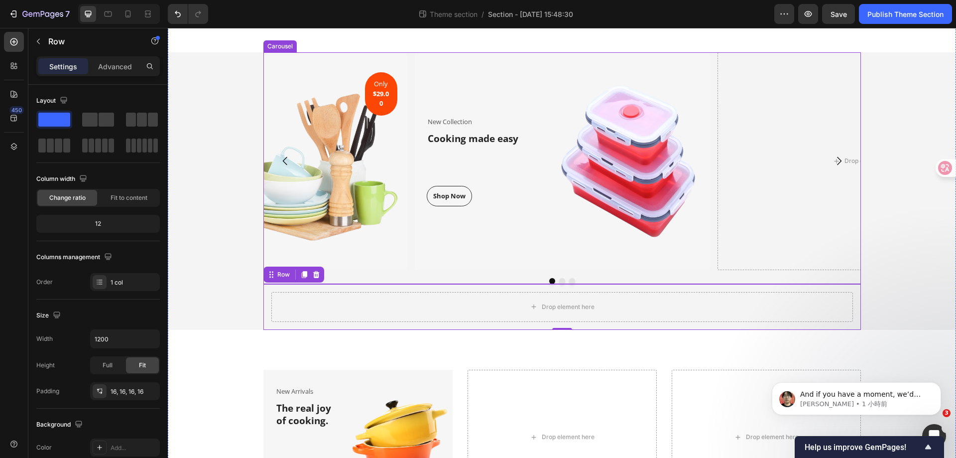
scroll to position [431, 0]
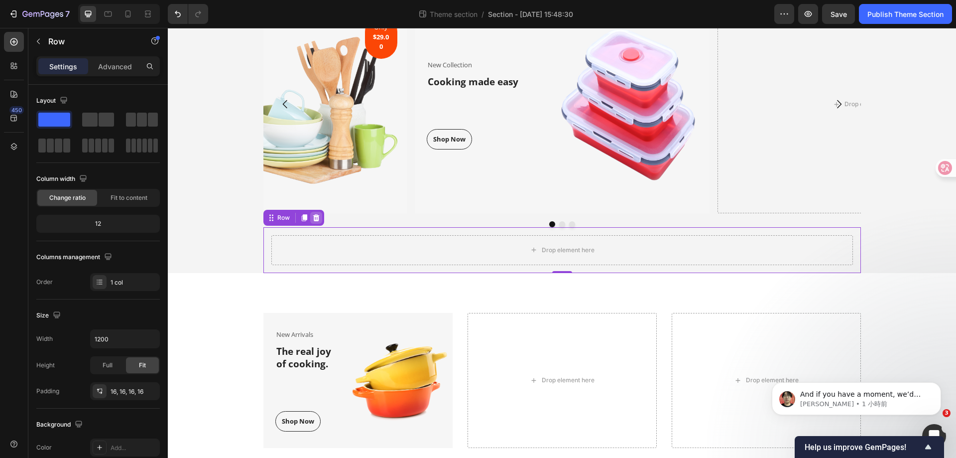
click at [315, 217] on icon at bounding box center [316, 218] width 8 height 8
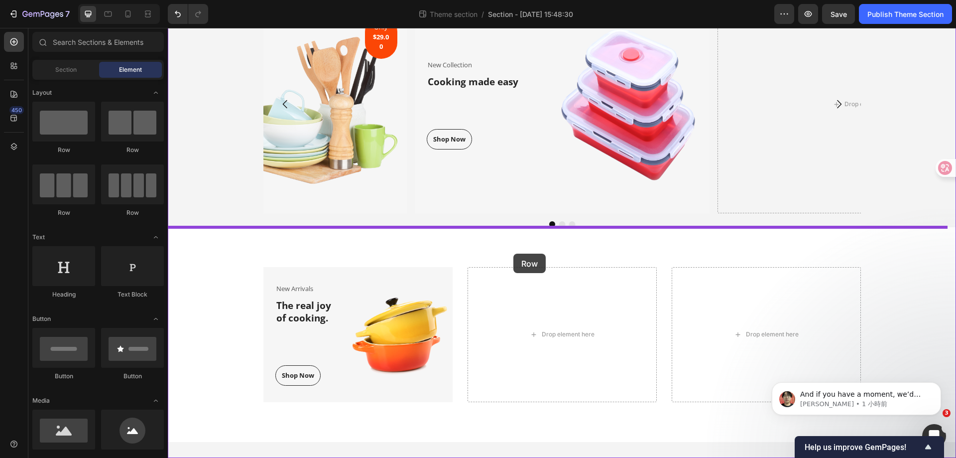
drag, startPoint x: 241, startPoint y: 161, endPoint x: 513, endPoint y: 253, distance: 288.2
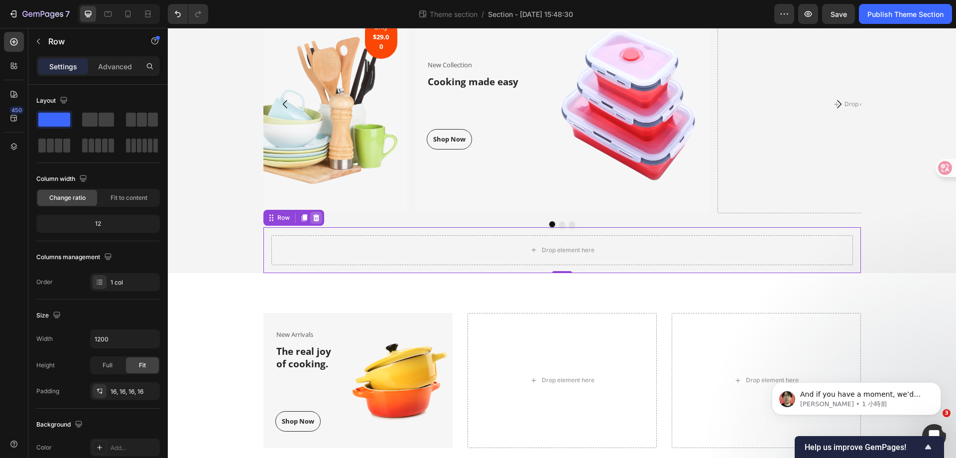
click at [313, 217] on icon at bounding box center [316, 217] width 6 height 7
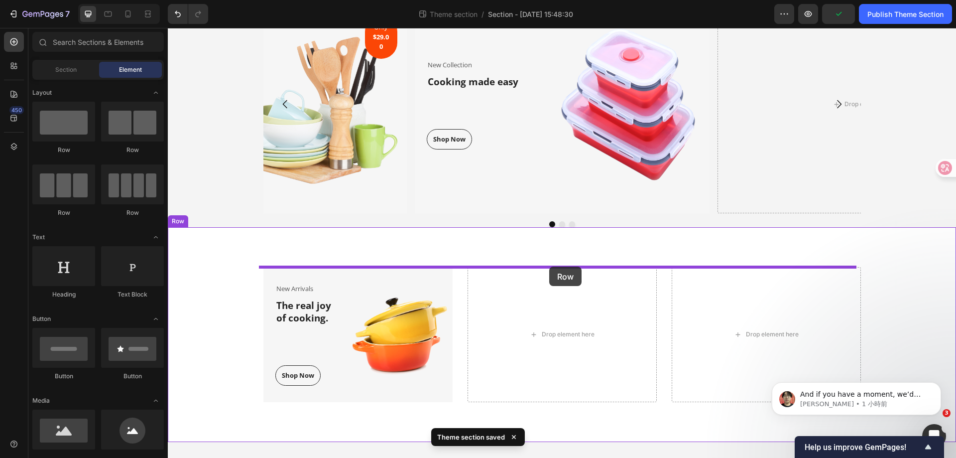
drag, startPoint x: 243, startPoint y: 152, endPoint x: 549, endPoint y: 266, distance: 327.4
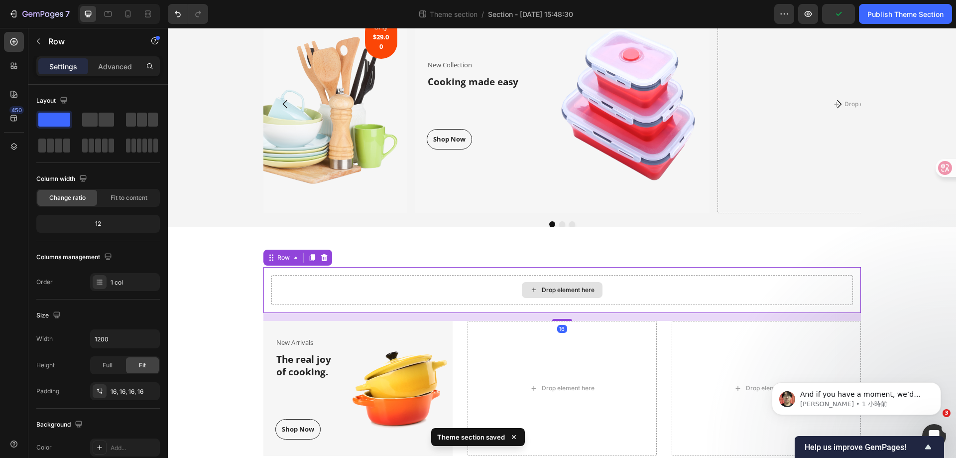
click at [642, 284] on div "Drop element here" at bounding box center [562, 290] width 582 height 30
click at [150, 341] on icon "button" at bounding box center [150, 339] width 10 height 10
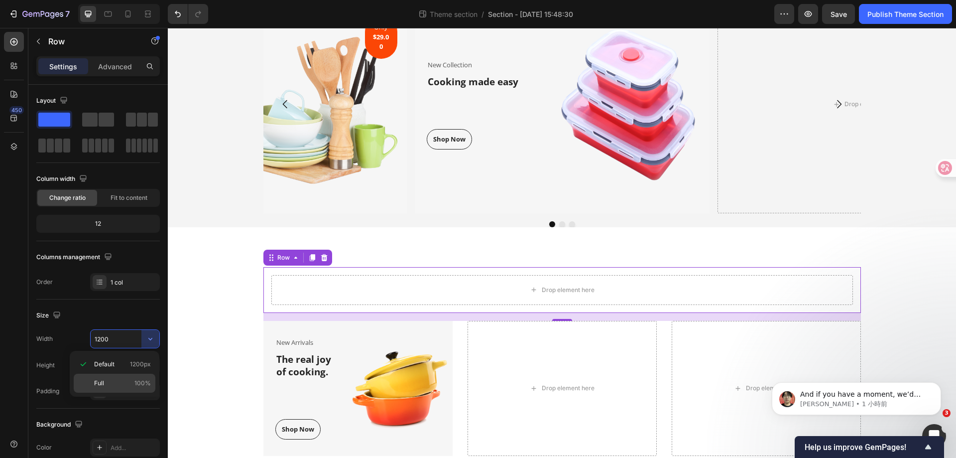
click at [119, 382] on p "Full 100%" at bounding box center [122, 382] width 57 height 9
type input "100%"
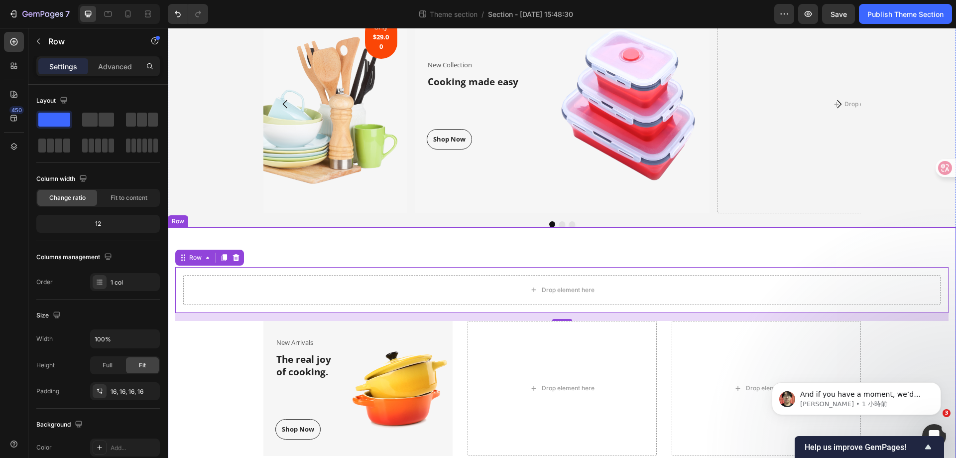
click at [658, 238] on div "Drop element here Row 16 New Arrivals Text block The real joy of cooking. Headi…" at bounding box center [562, 361] width 788 height 268
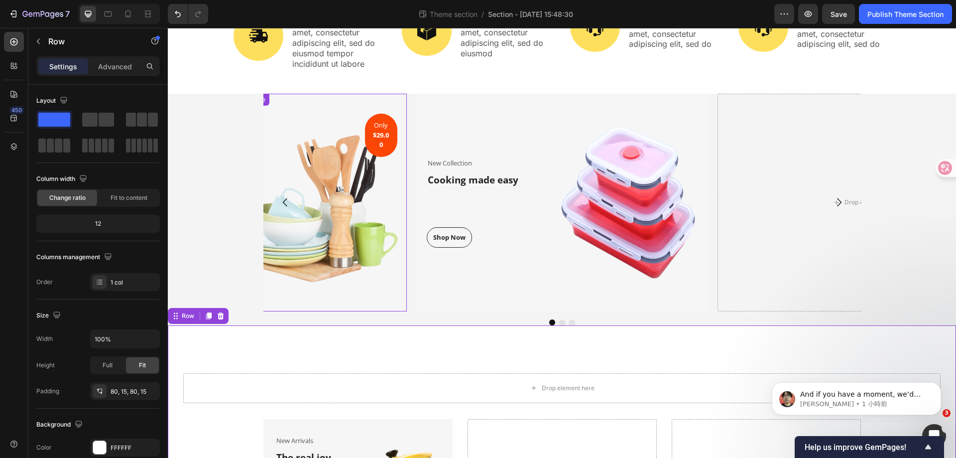
scroll to position [332, 0]
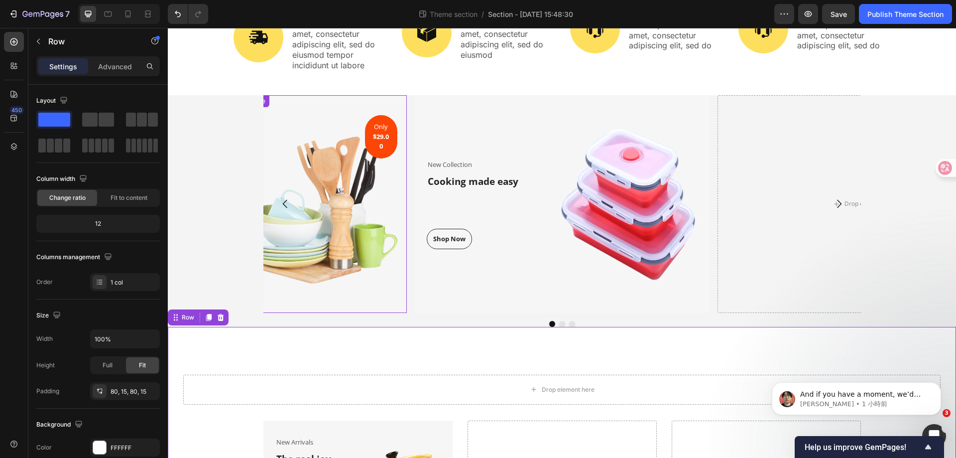
click at [293, 124] on img at bounding box center [325, 203] width 163 height 217
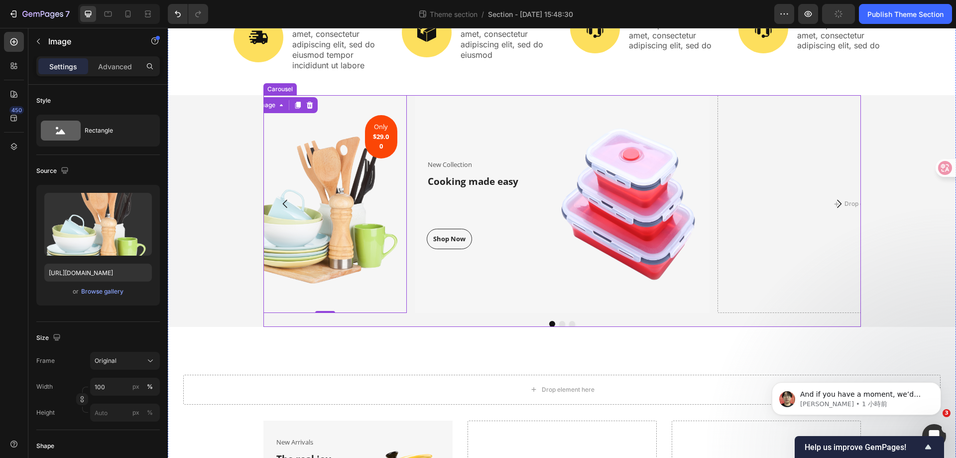
click at [407, 124] on div "New Collection Text block Cooking made easy Heading Shop Now Button Row Image R…" at bounding box center [562, 203] width 598 height 217
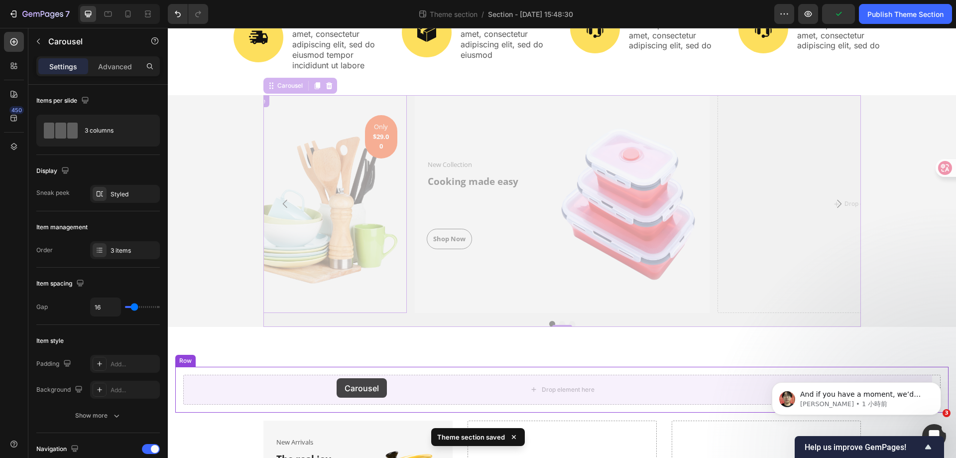
drag, startPoint x: 286, startPoint y: 88, endPoint x: 337, endPoint y: 378, distance: 294.1
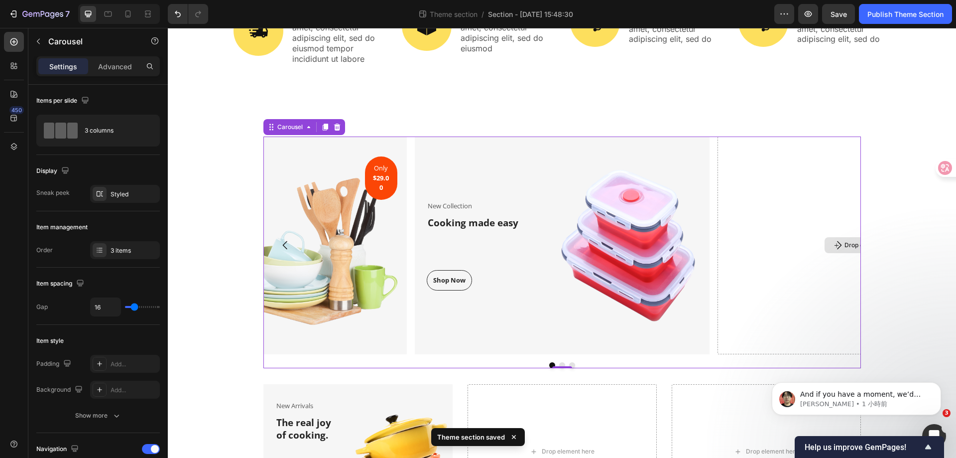
scroll to position [356, 0]
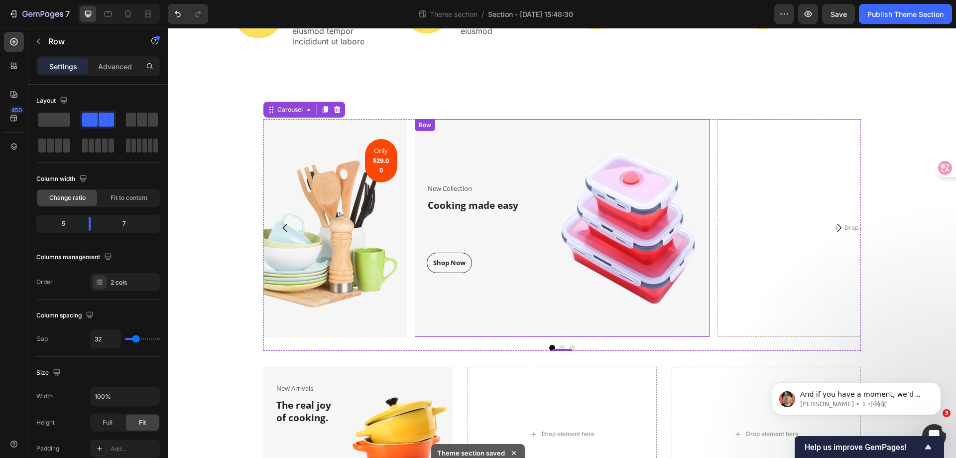
click at [491, 308] on div "New Collection Text block Cooking made easy Heading Shop Now Button Row" at bounding box center [473, 227] width 116 height 217
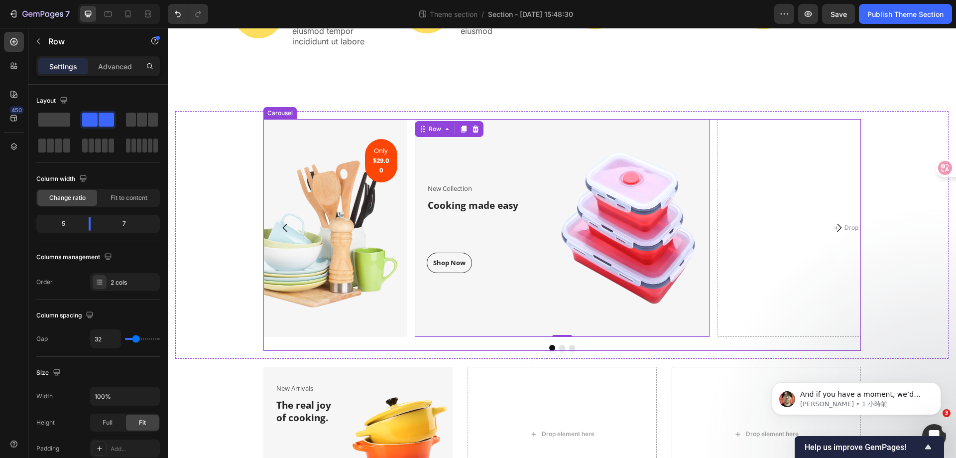
click at [406, 137] on div "New Collection Text block Cooking made easy Heading Shop Now Button Row Image R…" at bounding box center [562, 227] width 598 height 217
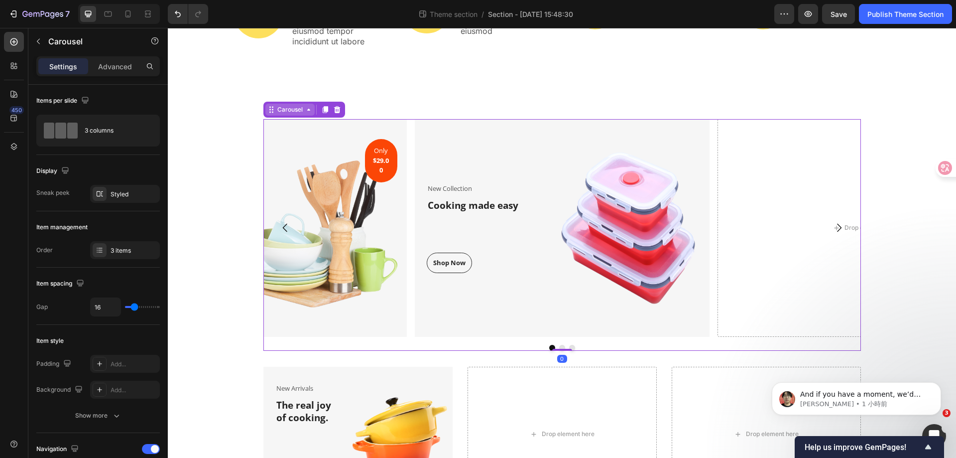
click at [285, 107] on div "Carousel" at bounding box center [289, 109] width 29 height 9
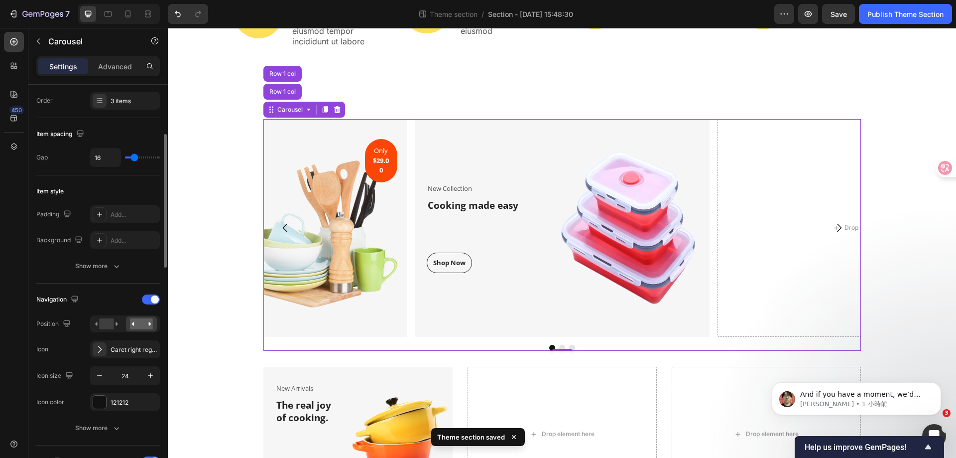
scroll to position [249, 0]
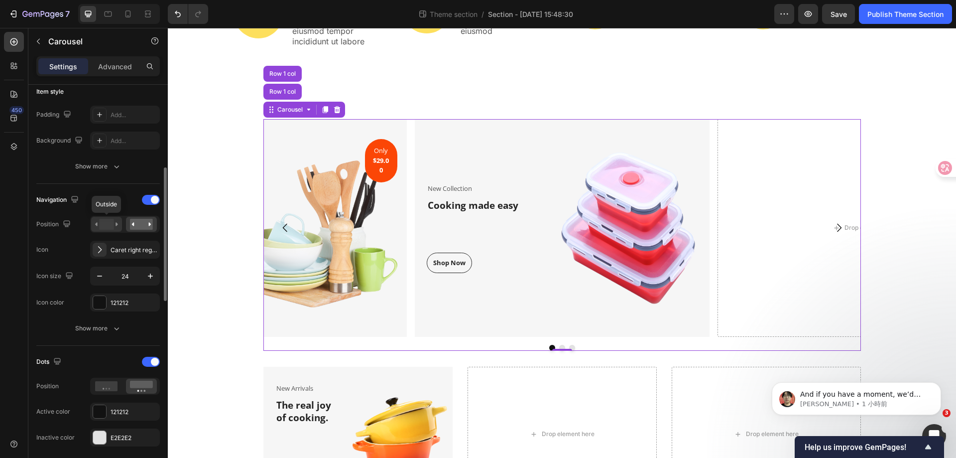
click at [111, 225] on rect at bounding box center [106, 224] width 14 height 11
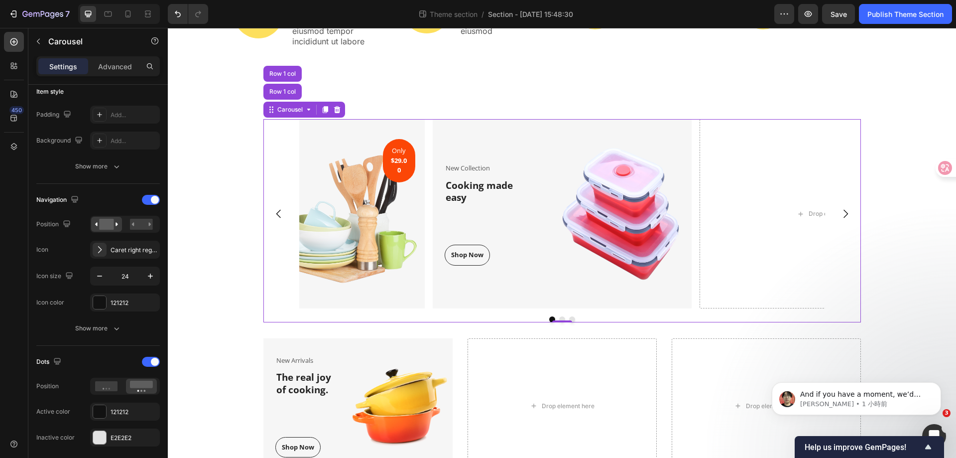
click at [273, 215] on icon "Carousel Back Arrow" at bounding box center [279, 214] width 12 height 12
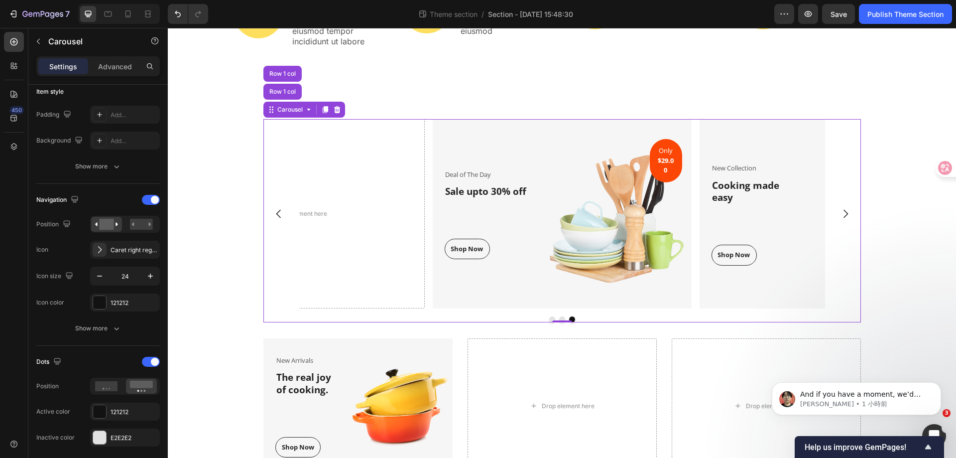
click at [273, 215] on icon "Carousel Back Arrow" at bounding box center [279, 214] width 12 height 12
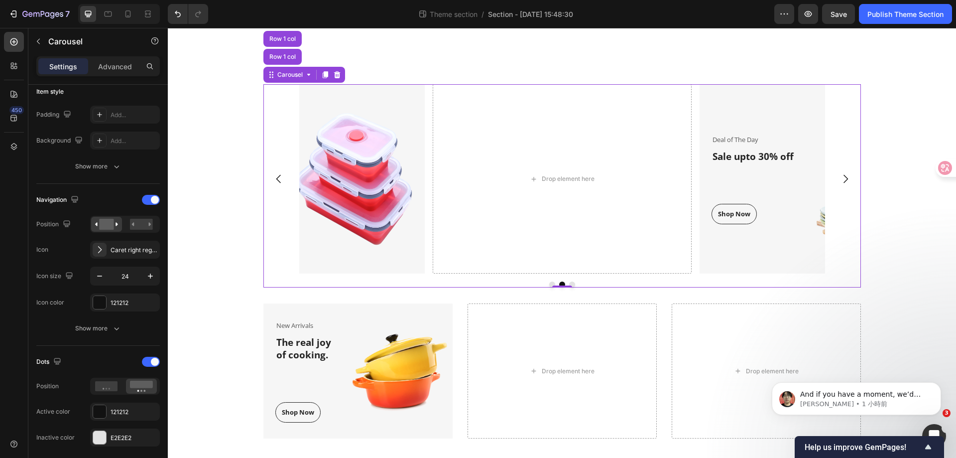
scroll to position [427, 0]
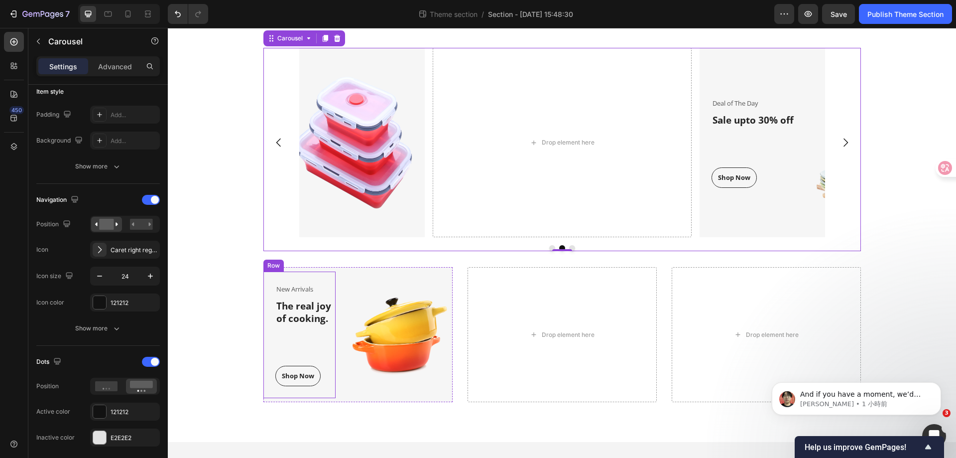
click at [316, 298] on div "New Arrivals Text block The real joy of cooking. Heading Shop Now Button" at bounding box center [305, 334] width 60 height 103
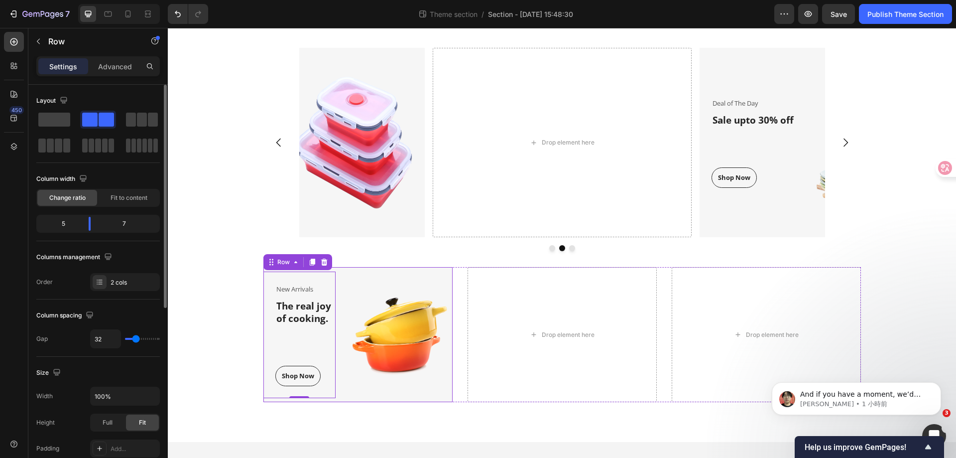
click at [340, 291] on div "New Arrivals Text block The real joy of cooking. Heading Shop Now Button Row 0 …" at bounding box center [357, 334] width 189 height 135
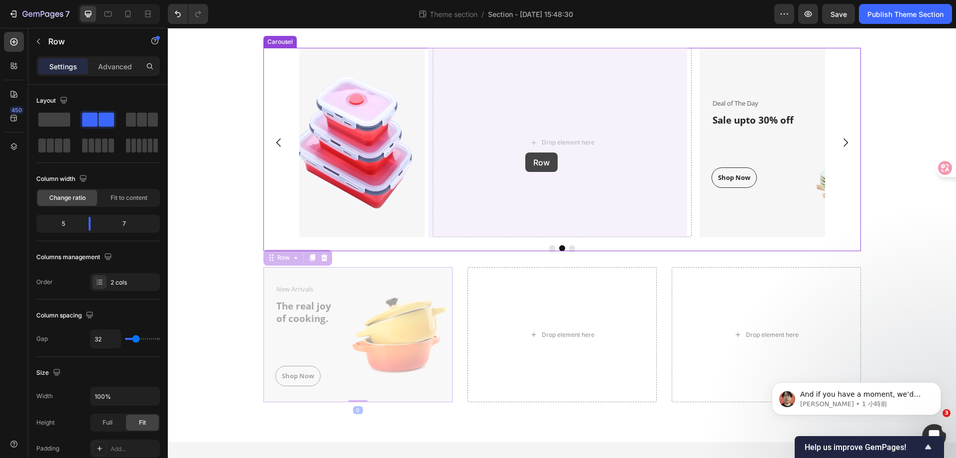
drag, startPoint x: 270, startPoint y: 259, endPoint x: 512, endPoint y: 157, distance: 262.7
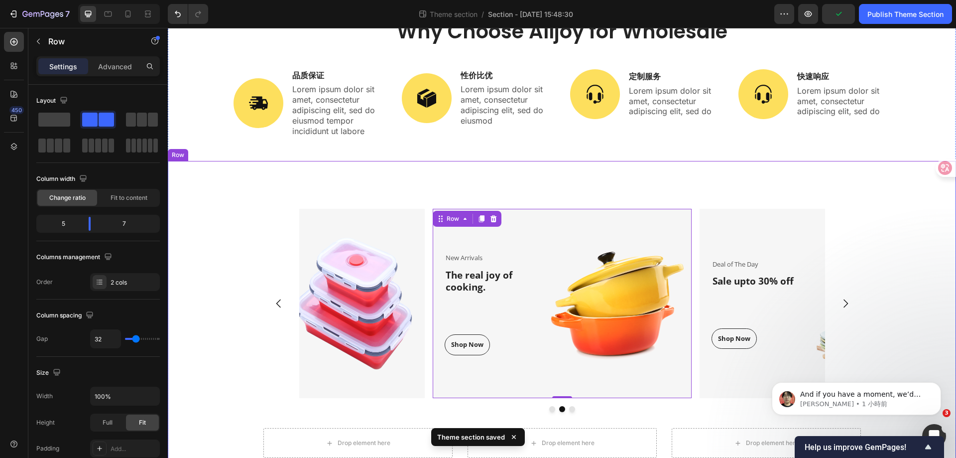
scroll to position [322, 0]
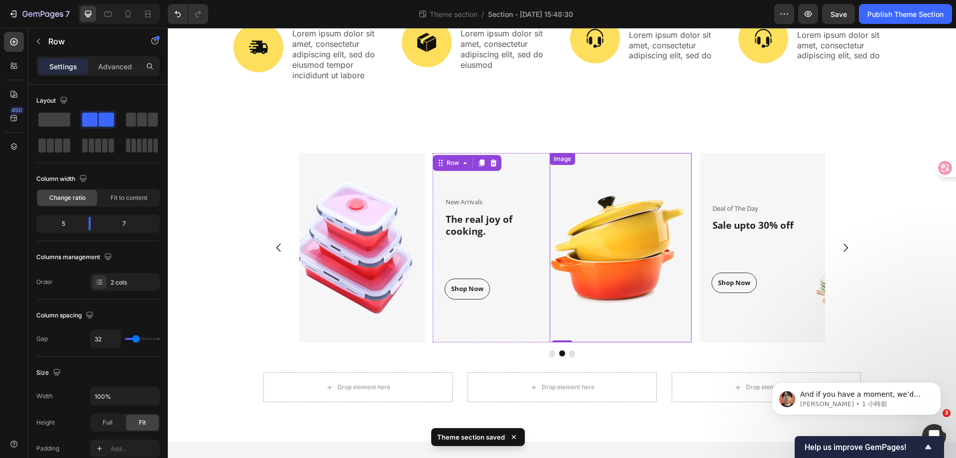
click at [619, 229] on img at bounding box center [621, 247] width 142 height 189
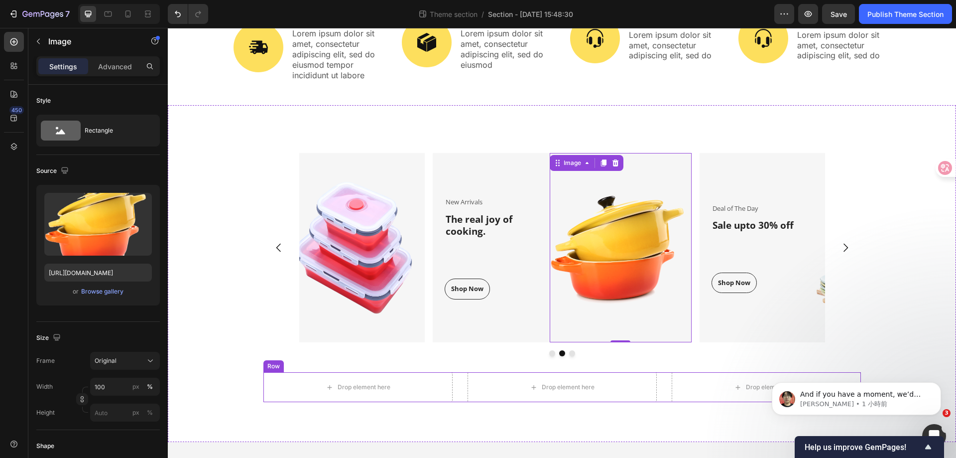
click at [457, 385] on div "Drop element here Drop element here Drop element here Row" at bounding box center [562, 387] width 598 height 30
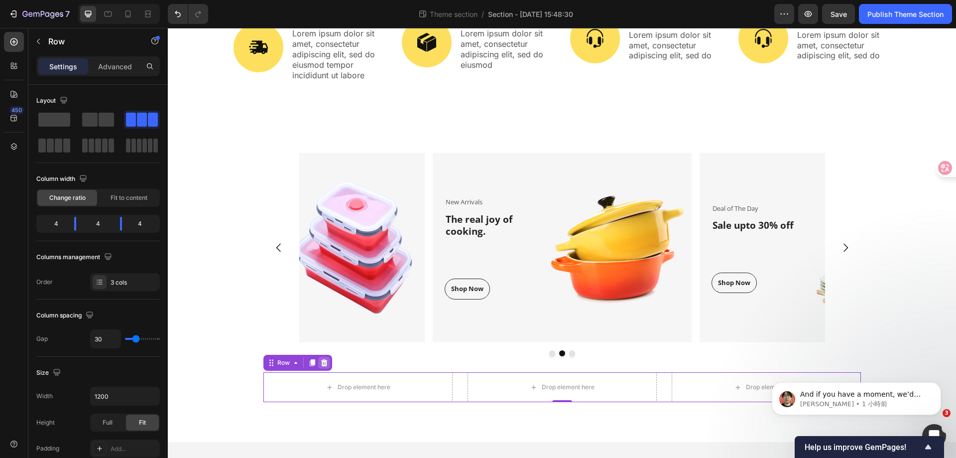
click at [321, 368] on div at bounding box center [324, 363] width 12 height 12
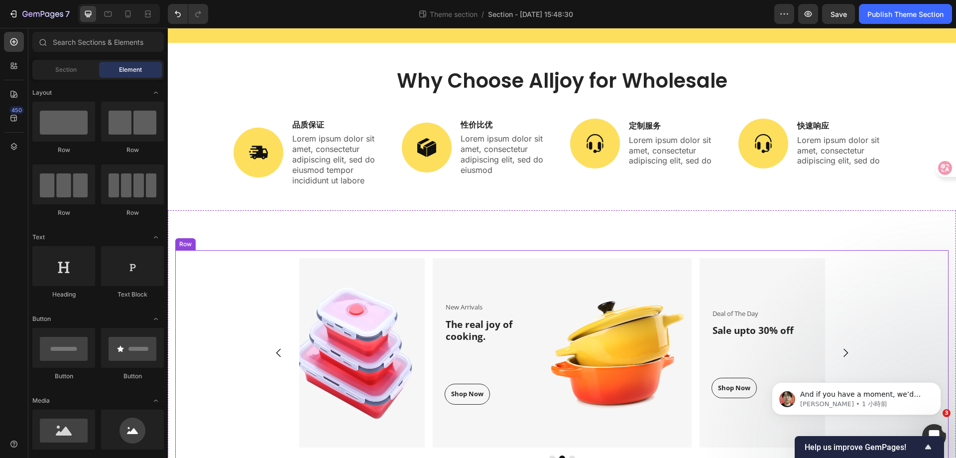
scroll to position [134, 0]
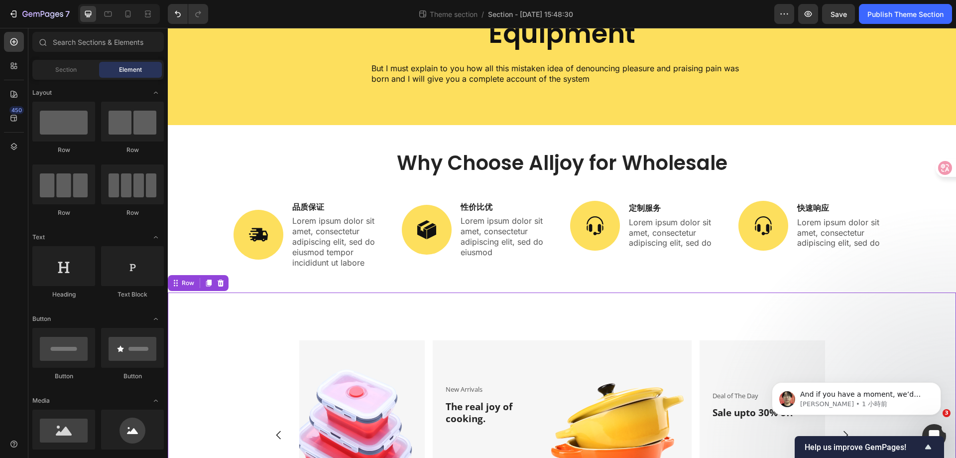
click at [575, 322] on div "New Collection Text block Cooking made easy Heading Shop Now Button Row Image R…" at bounding box center [562, 441] width 788 height 299
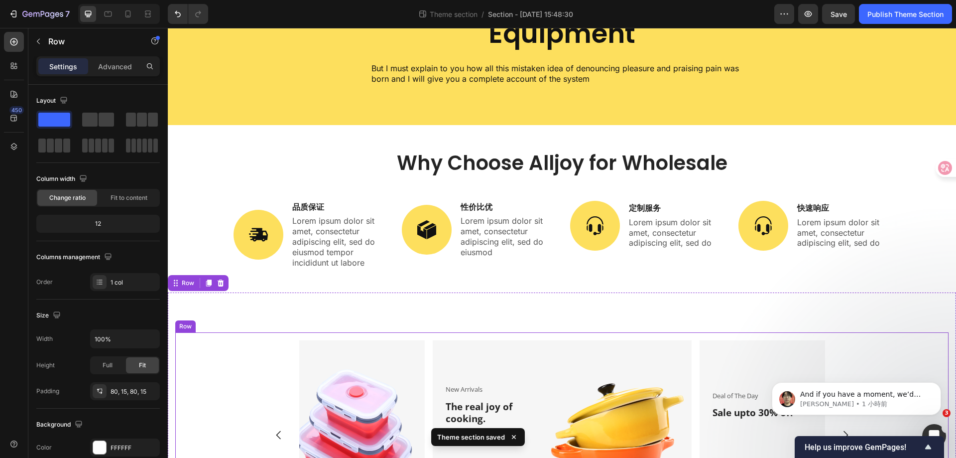
click at [541, 322] on div "New Collection Text block Cooking made easy Heading Shop Now Button Row Image R…" at bounding box center [562, 441] width 788 height 299
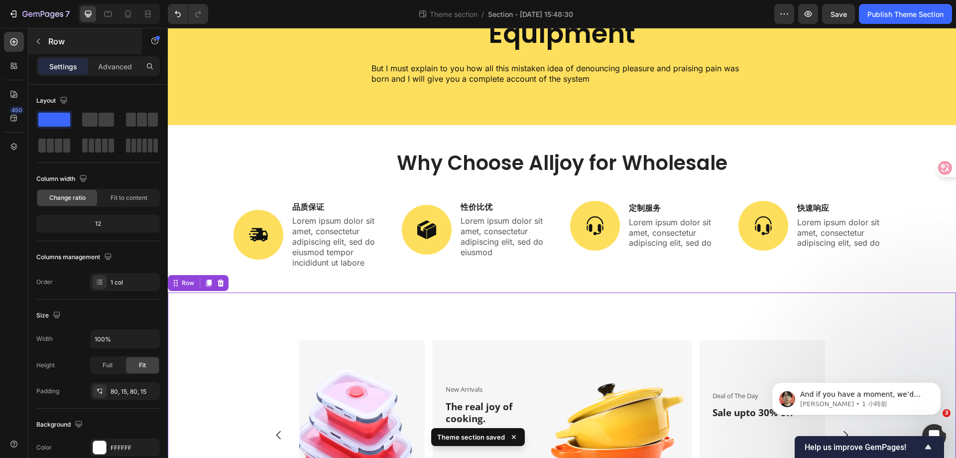
click at [43, 45] on button "button" at bounding box center [38, 41] width 16 height 16
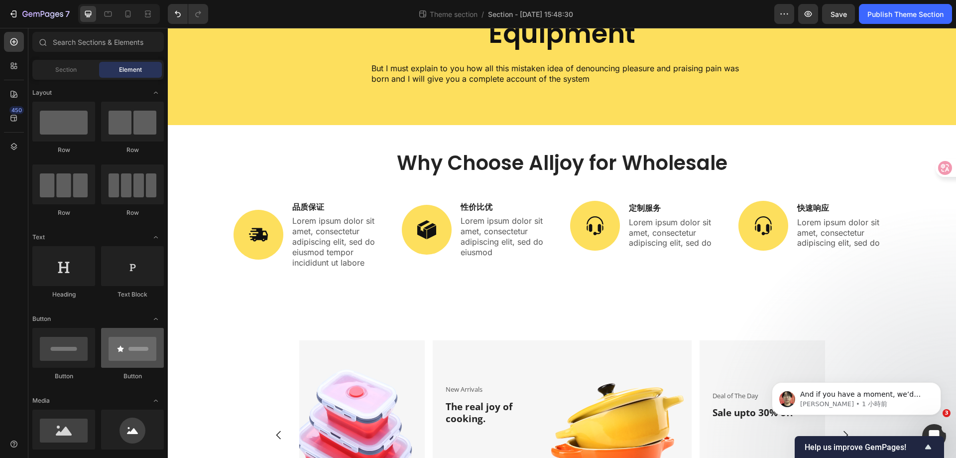
scroll to position [100, 0]
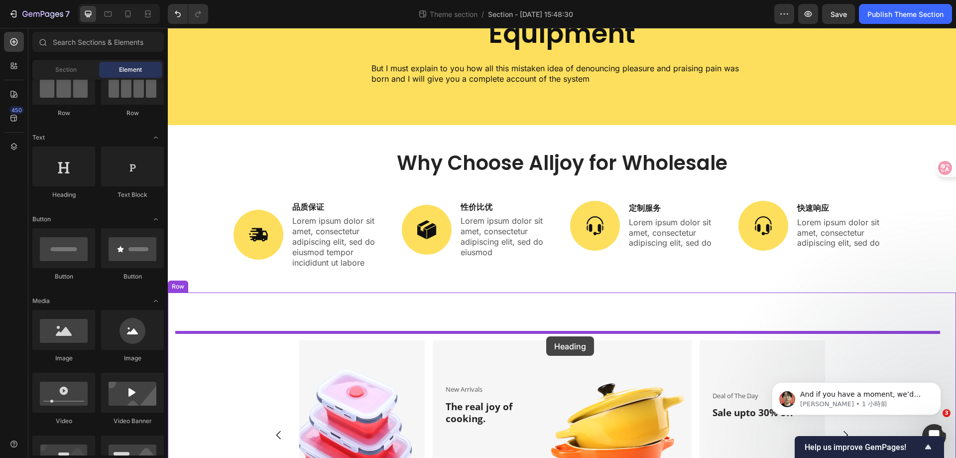
drag, startPoint x: 239, startPoint y: 210, endPoint x: 546, endPoint y: 336, distance: 332.7
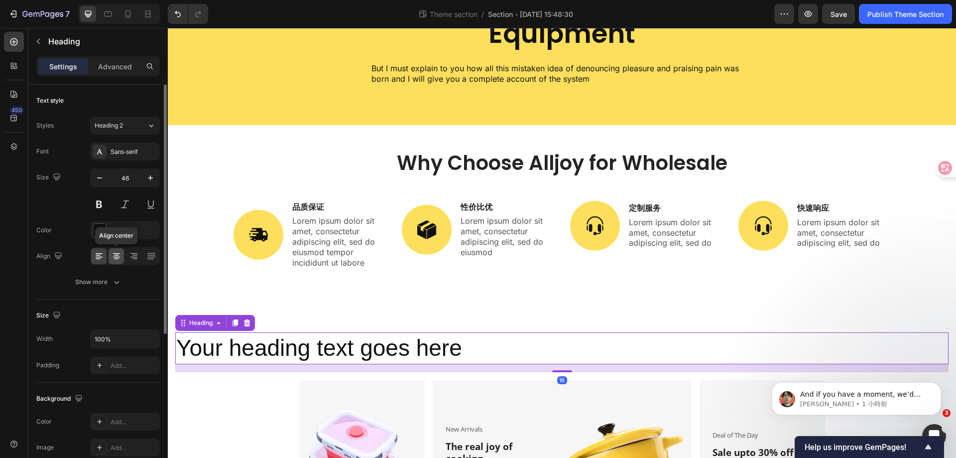
click at [119, 254] on icon at bounding box center [117, 256] width 10 height 10
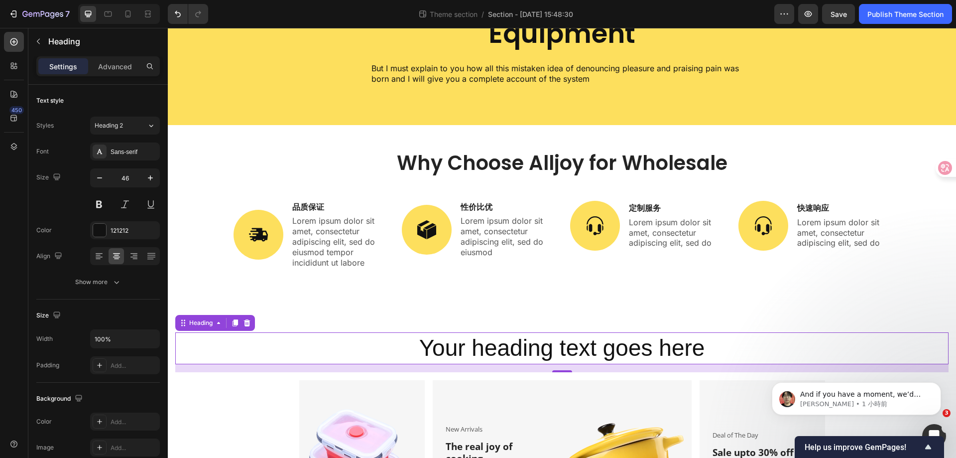
click at [546, 353] on h2 "Your heading text goes here" at bounding box center [561, 348] width 773 height 32
click at [546, 353] on p "Your heading text goes here" at bounding box center [561, 348] width 771 height 30
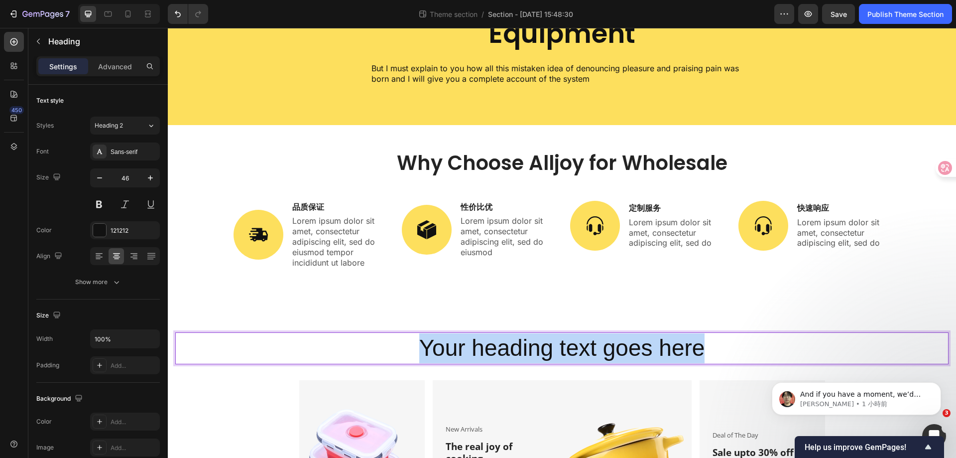
click at [546, 353] on p "Your heading text goes here" at bounding box center [561, 348] width 771 height 30
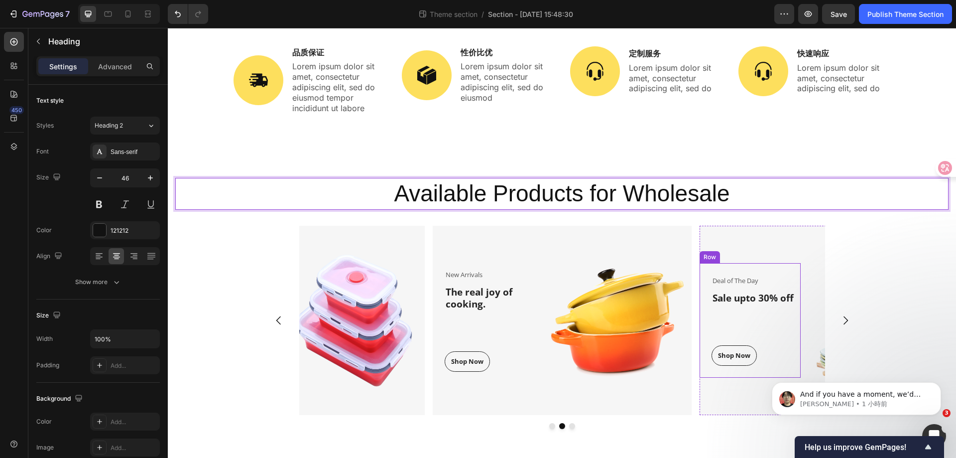
scroll to position [324, 0]
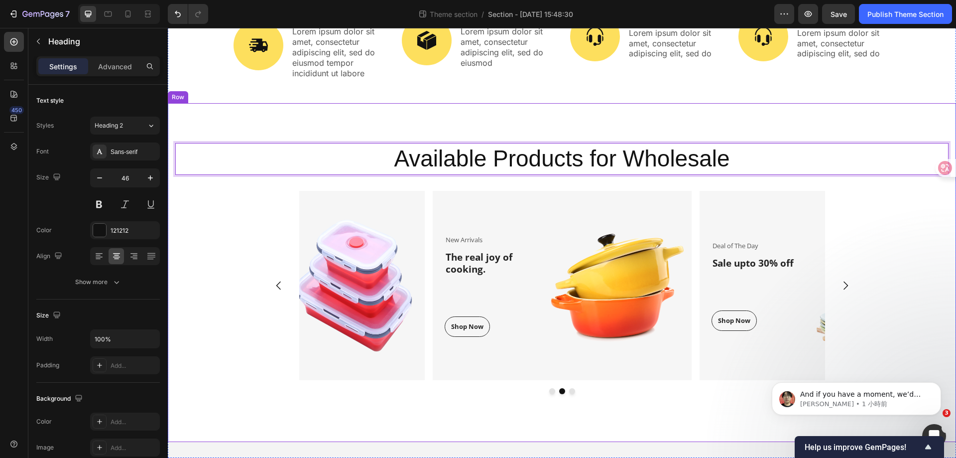
click at [621, 417] on div "Available Products for Wholesale Heading 16 New Collection Text block Cooking m…" at bounding box center [562, 272] width 788 height 339
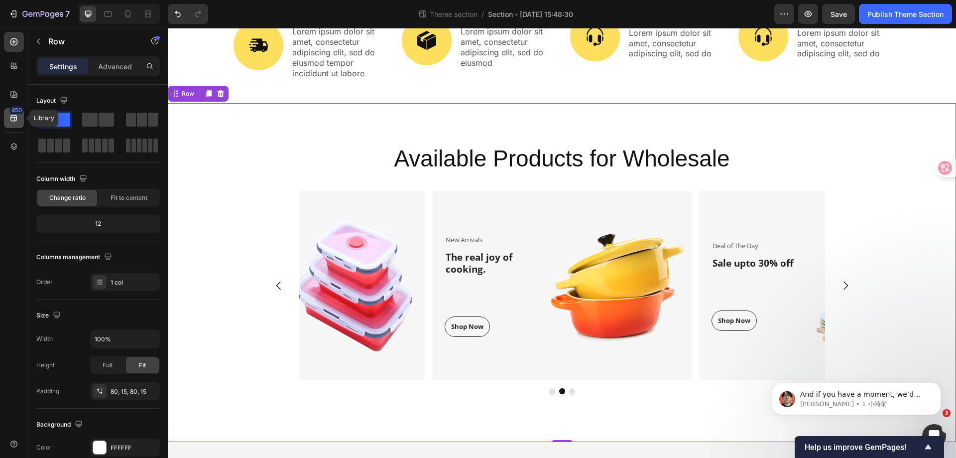
click at [12, 107] on div "450" at bounding box center [16, 110] width 14 height 8
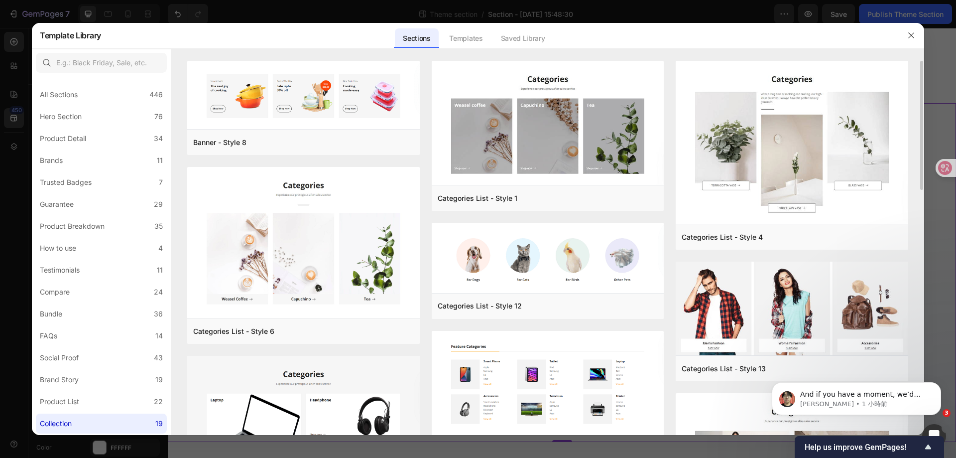
scroll to position [299, 0]
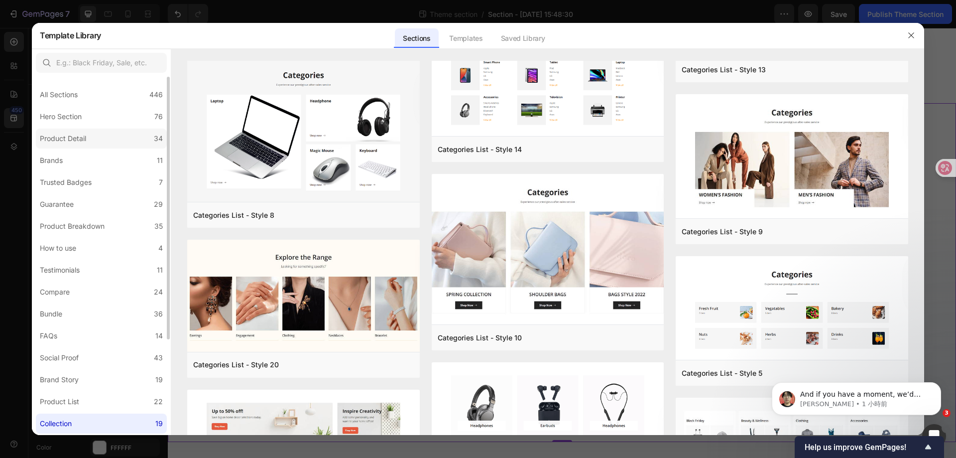
click at [102, 139] on label "Product Detail 34" at bounding box center [101, 138] width 131 height 20
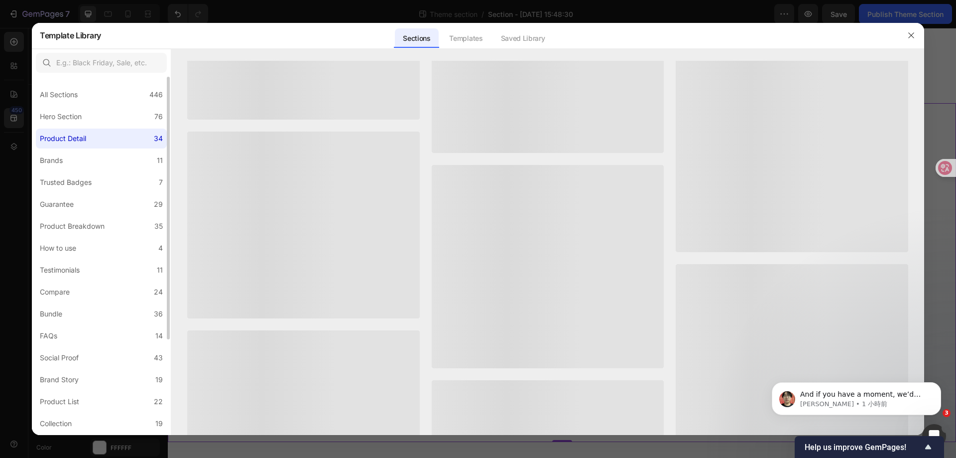
scroll to position [0, 0]
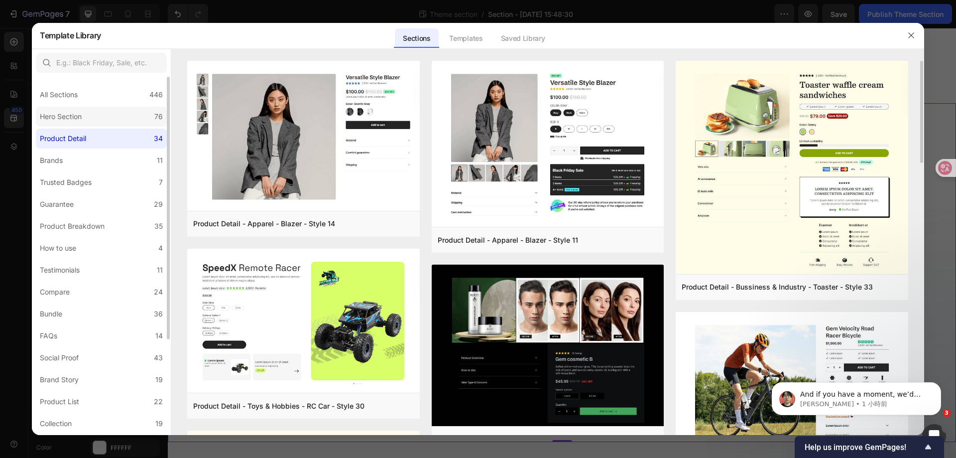
click at [103, 120] on label "Hero Section 76" at bounding box center [101, 117] width 131 height 20
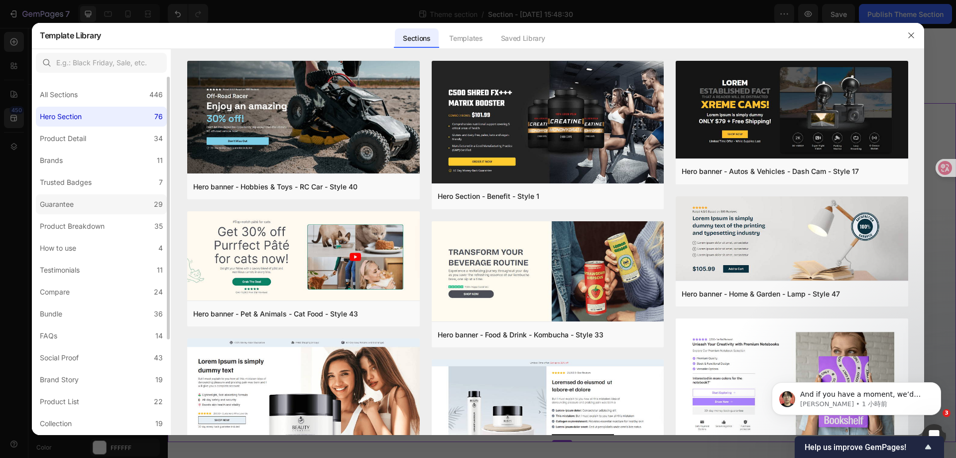
click at [107, 195] on label "Guarantee 29" at bounding box center [101, 204] width 131 height 20
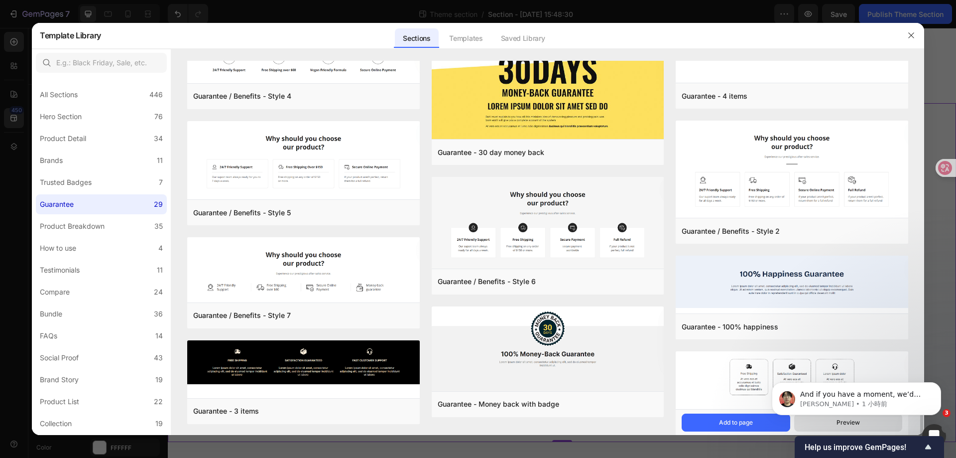
scroll to position [458, 0]
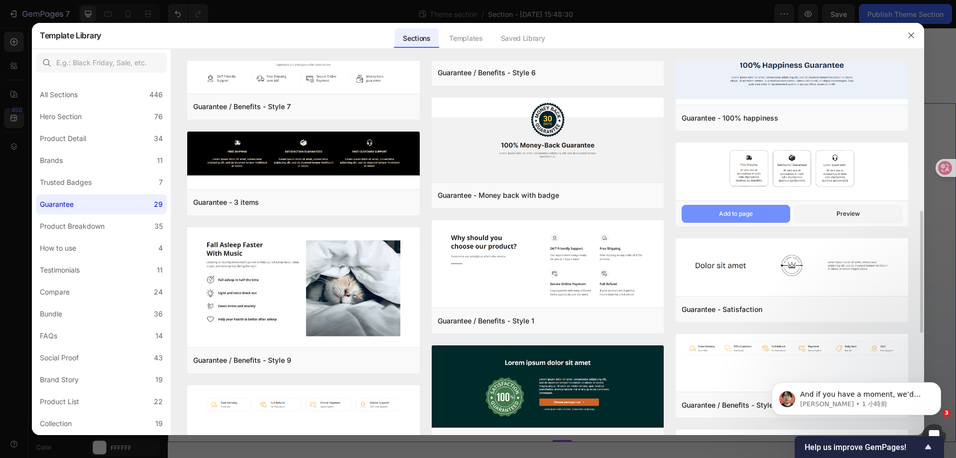
click at [762, 212] on button "Add to page" at bounding box center [736, 214] width 108 height 18
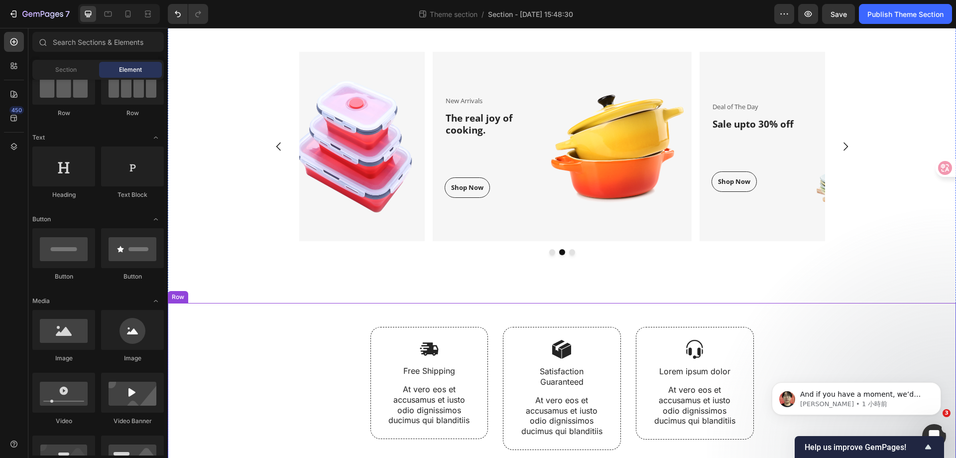
scroll to position [494, 0]
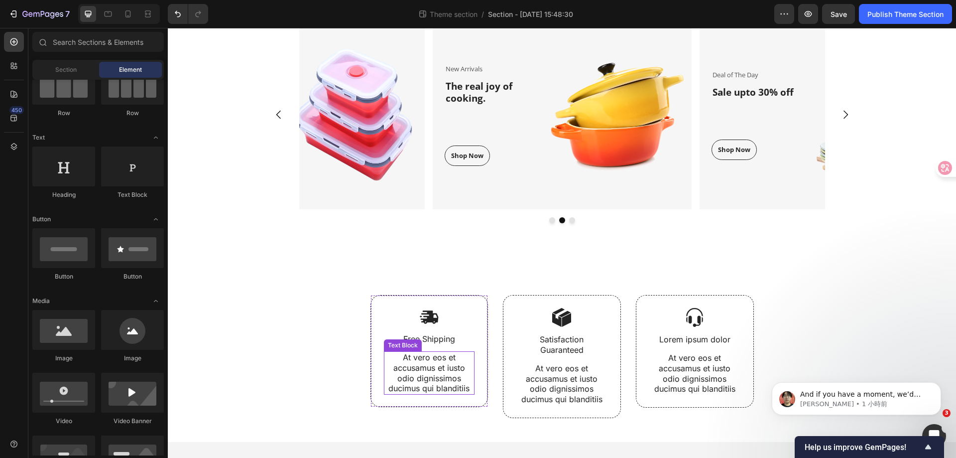
click at [463, 380] on p "At vero eos et accusamus et iusto odio dignissimos ducimus qui blanditiis" at bounding box center [429, 372] width 89 height 41
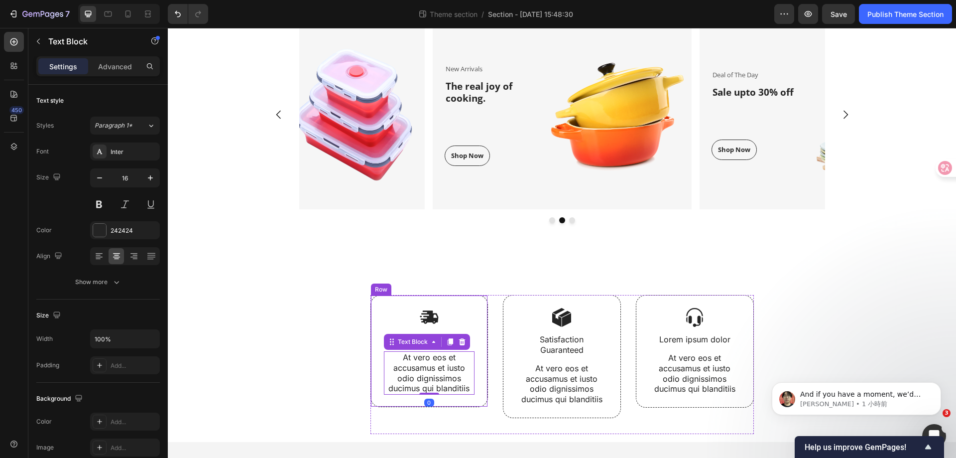
click at [477, 373] on div "Image Free Shipping Text Block At vero eos et accusamus et iusto odio dignissim…" at bounding box center [429, 351] width 118 height 112
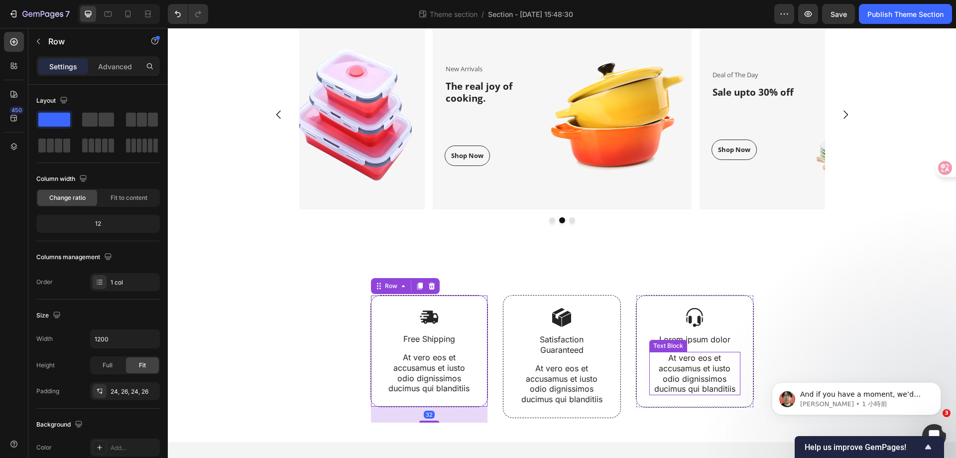
click at [650, 377] on p "At vero eos et accusamus et iusto odio dignissimos ducimus qui blanditiis" at bounding box center [694, 373] width 89 height 41
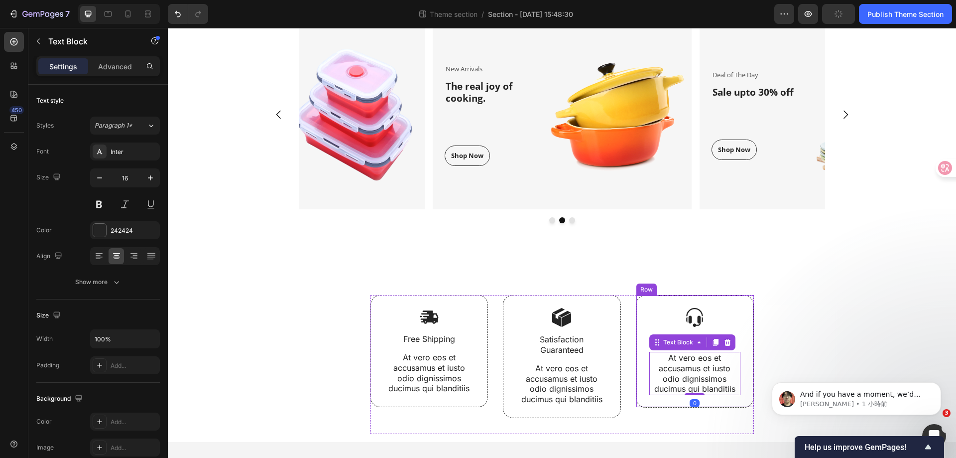
click at [640, 379] on div "Image Lorem ipsum dolor Text Block At vero eos et accusamus et iusto odio digni…" at bounding box center [695, 351] width 118 height 113
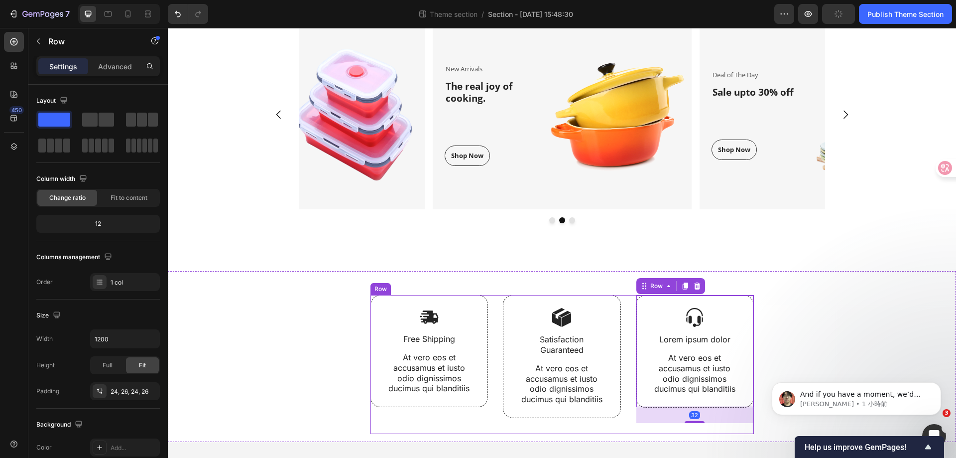
click at [494, 355] on div "Image Free Shipping Text Block At vero eos et accusamus et iusto odio dignissim…" at bounding box center [561, 364] width 383 height 139
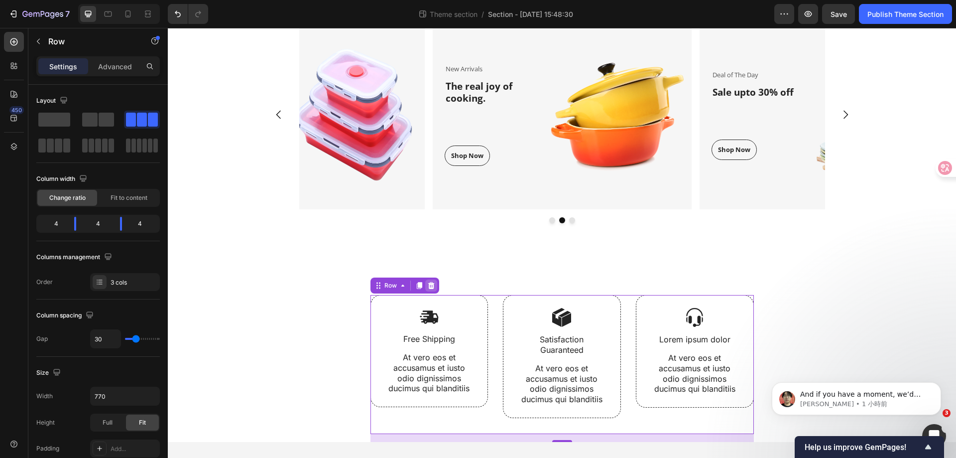
click at [425, 284] on div at bounding box center [431, 285] width 12 height 12
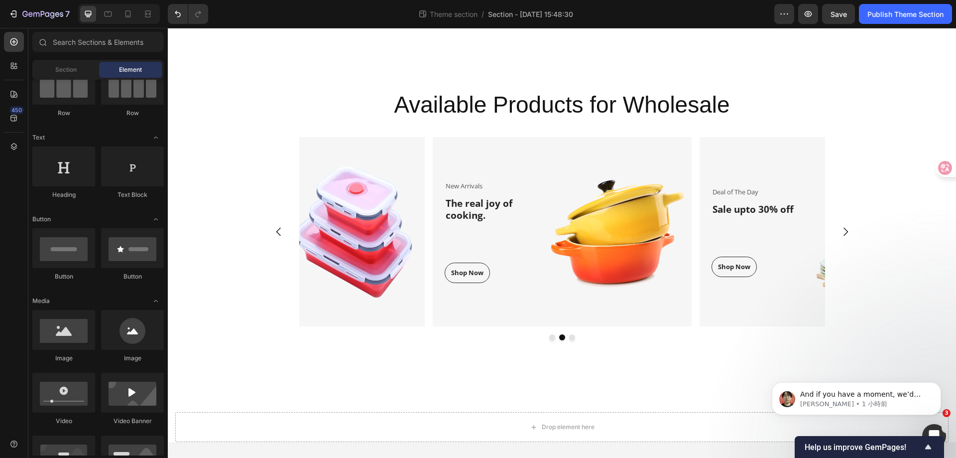
scroll to position [377, 0]
click at [18, 116] on icon at bounding box center [14, 118] width 10 height 10
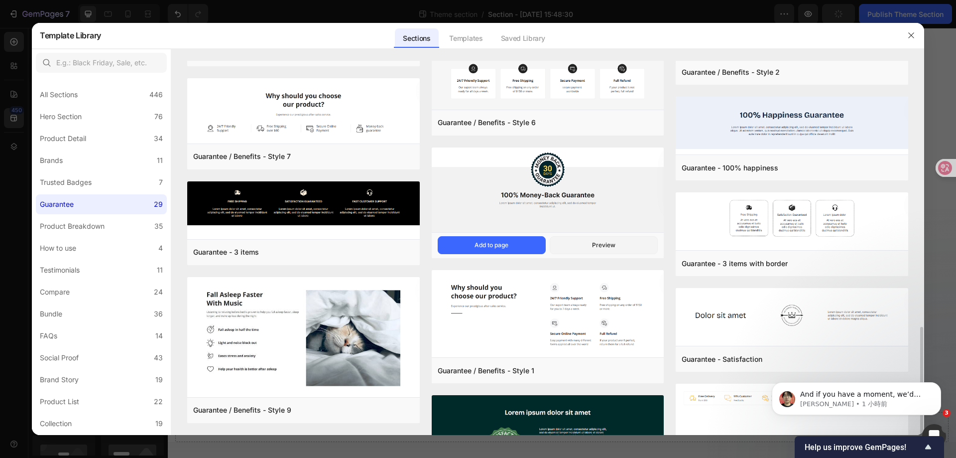
scroll to position [657, 0]
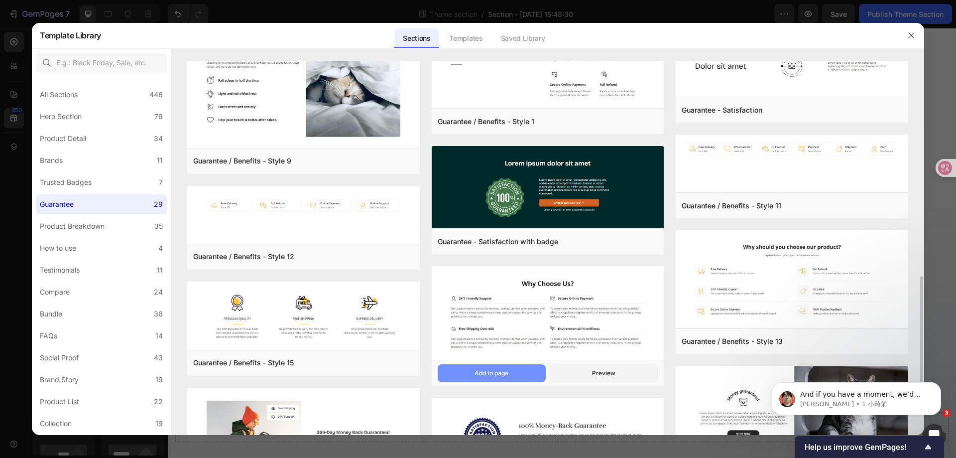
click at [521, 373] on button "Add to page" at bounding box center [492, 373] width 108 height 18
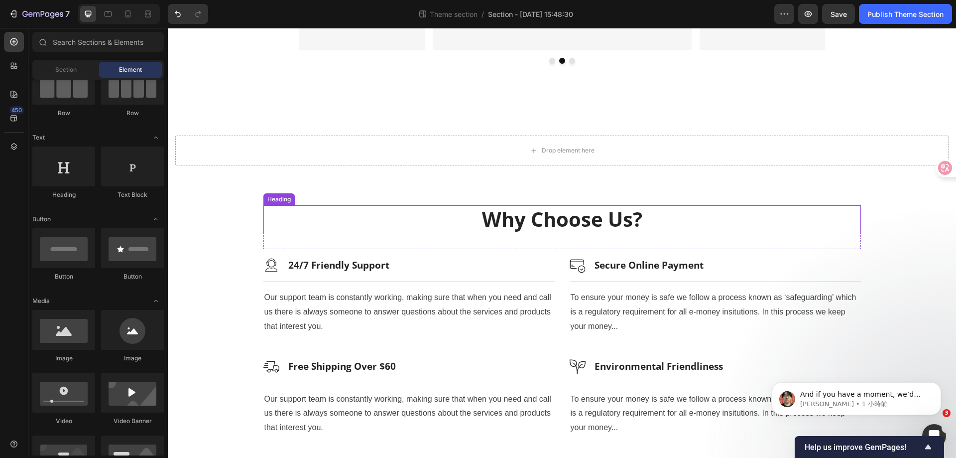
scroll to position [688, 0]
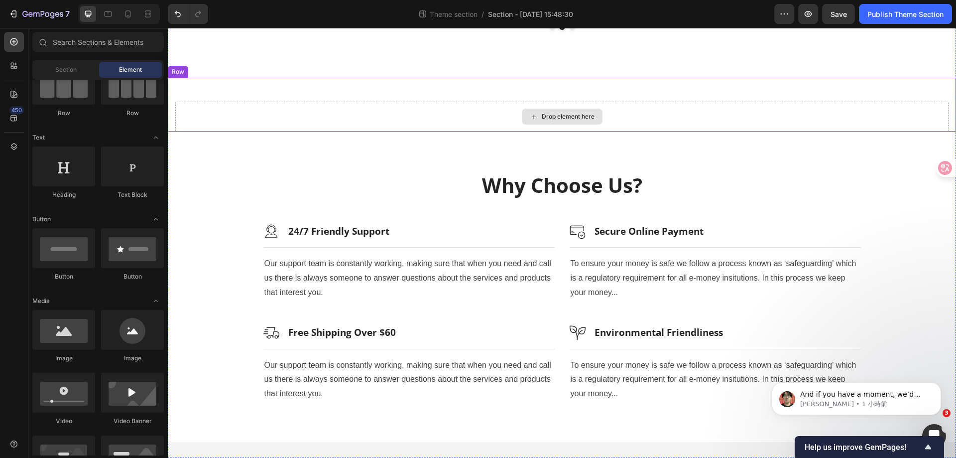
click at [557, 122] on div "Drop element here" at bounding box center [562, 117] width 81 height 16
click at [192, 96] on div "Drop element here Row" at bounding box center [562, 105] width 788 height 54
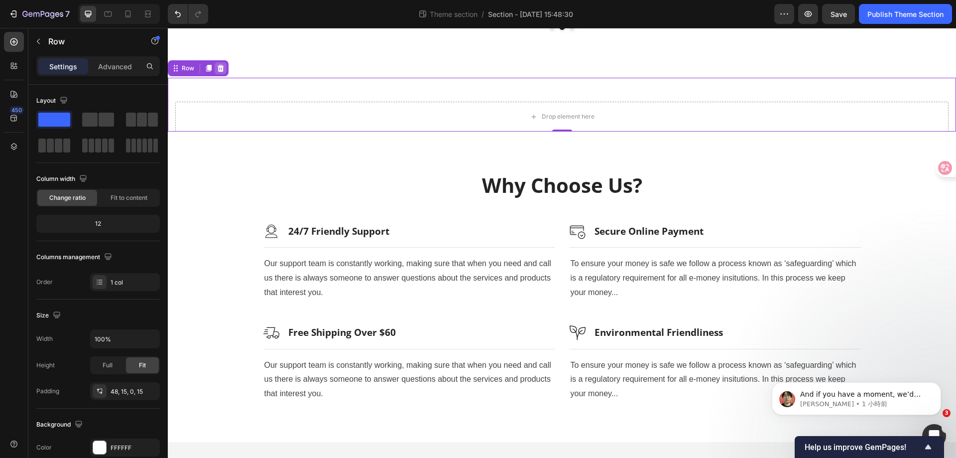
click at [216, 72] on div at bounding box center [221, 68] width 12 height 12
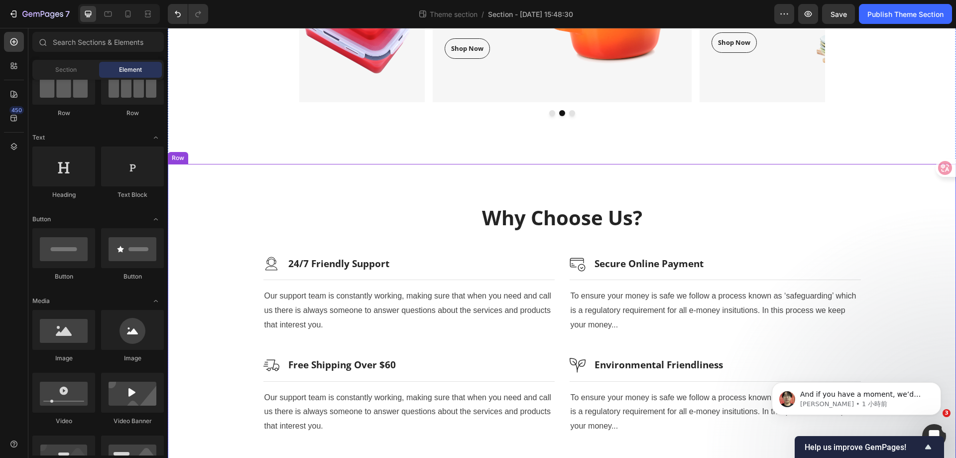
scroll to position [584, 0]
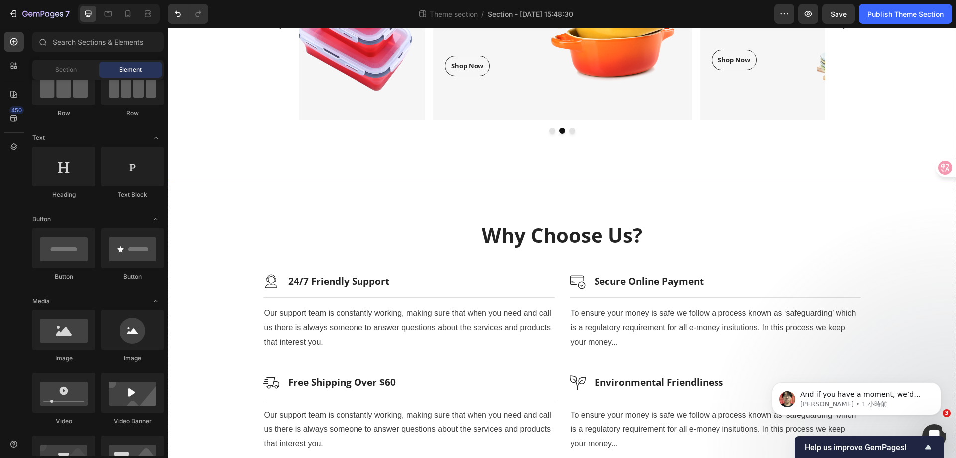
click at [565, 173] on div "Available Products for Wholesale Heading New Collection Text block Cooking made…" at bounding box center [562, 12] width 788 height 339
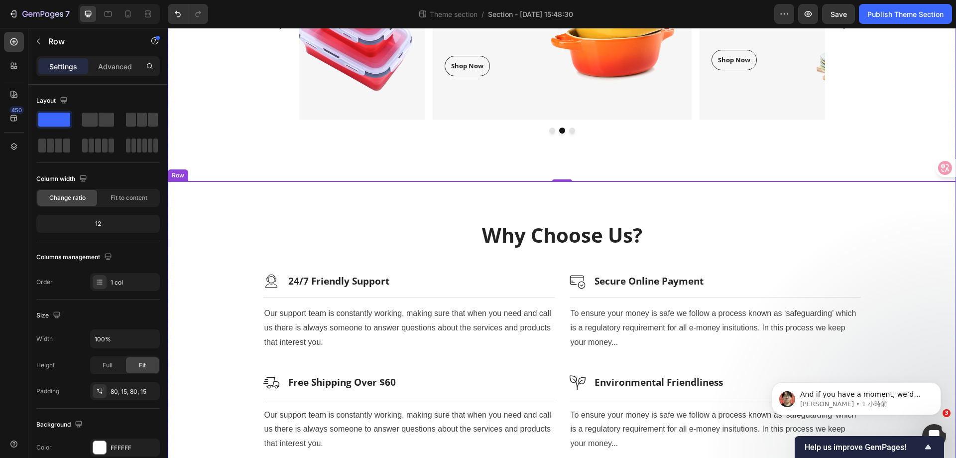
click at [563, 198] on div "Why Choose Us? Heading Row Image 24/7 Friendly Support Heading Row Title Line O…" at bounding box center [562, 336] width 788 height 310
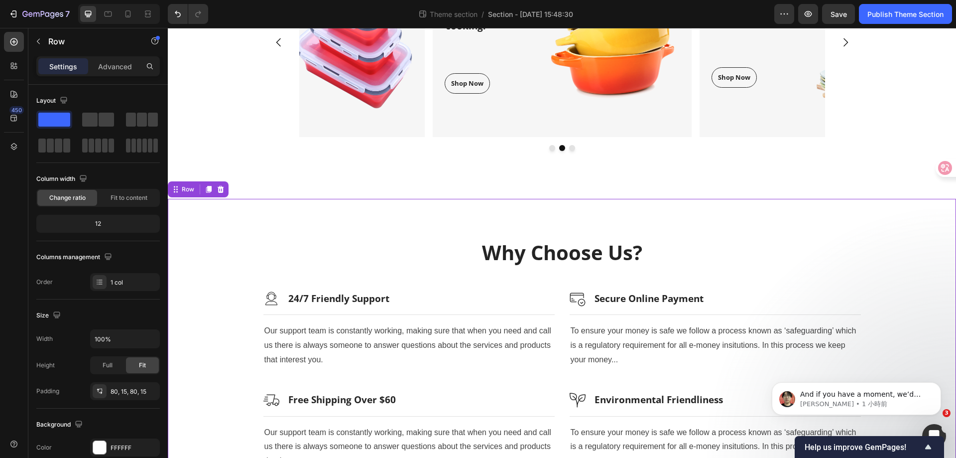
scroll to position [634, 0]
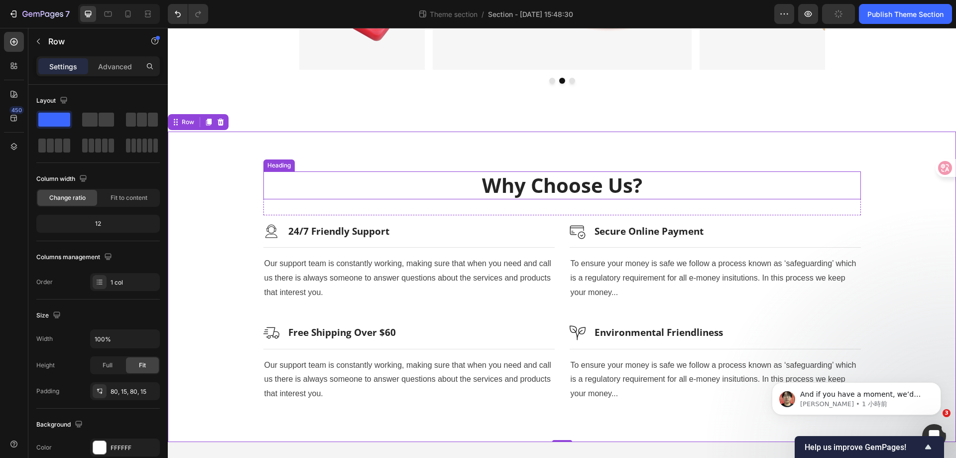
click at [526, 193] on p "Why Choose Us?" at bounding box center [562, 185] width 596 height 26
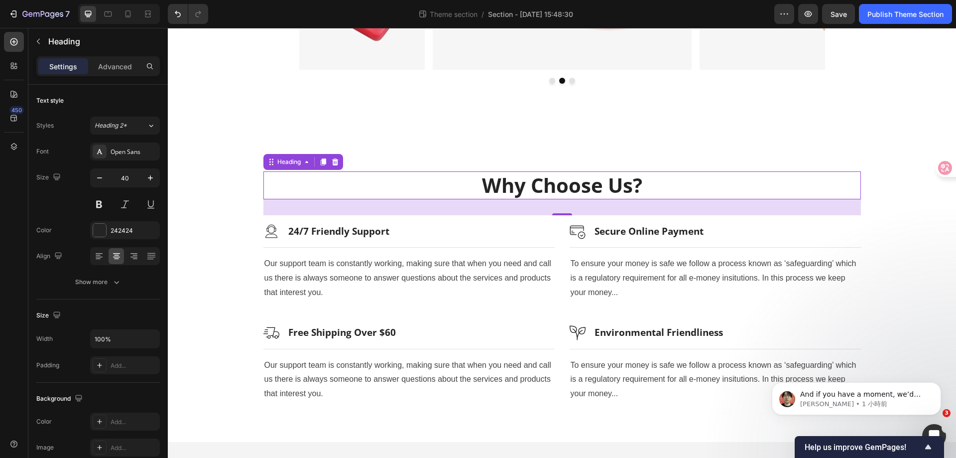
click at [566, 190] on p "Why Choose Us?" at bounding box center [562, 185] width 596 height 26
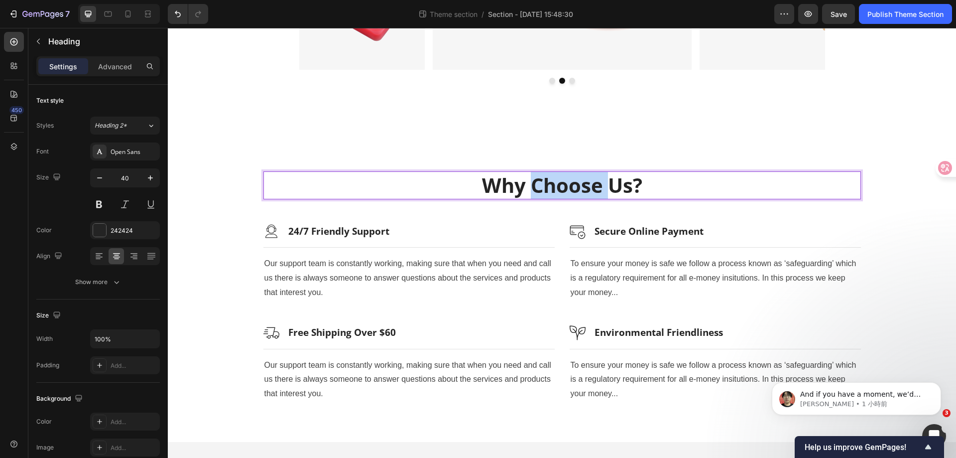
click at [566, 190] on p "Why Choose Us?" at bounding box center [562, 185] width 596 height 26
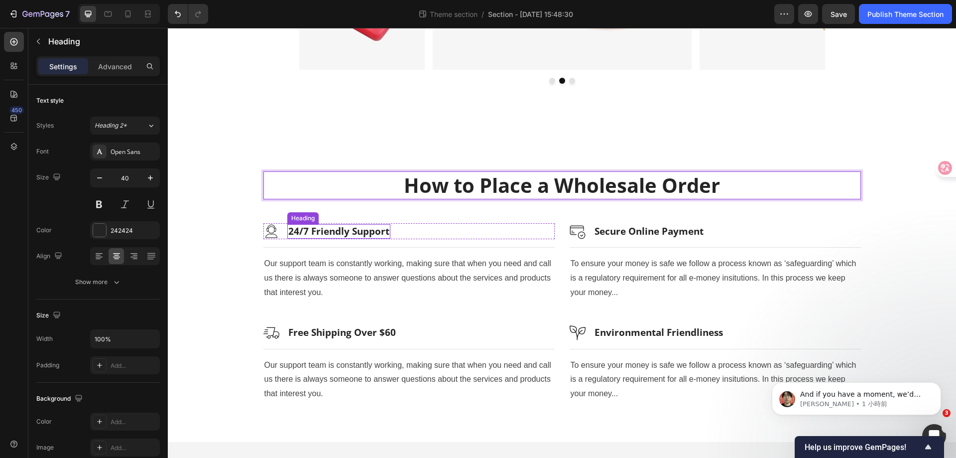
click at [342, 234] on p "24/7 Friendly Support" at bounding box center [338, 231] width 101 height 12
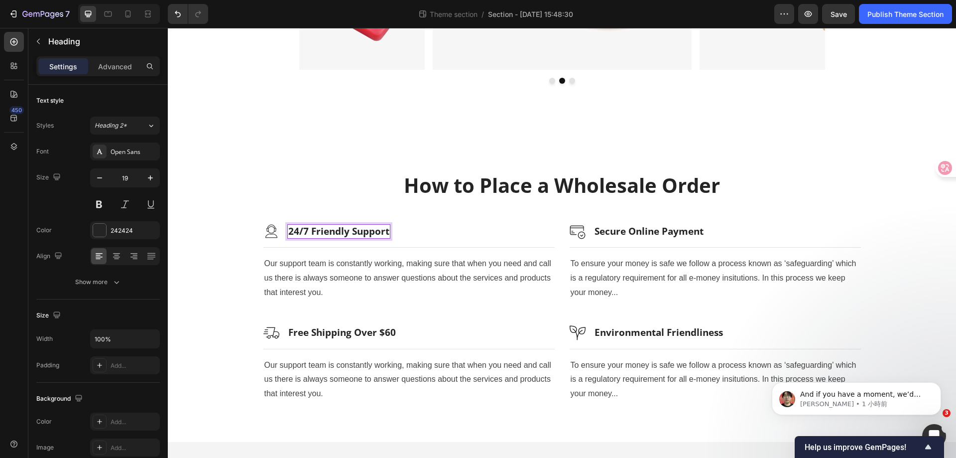
click at [366, 231] on p "24/7 Friendly Support" at bounding box center [338, 231] width 101 height 12
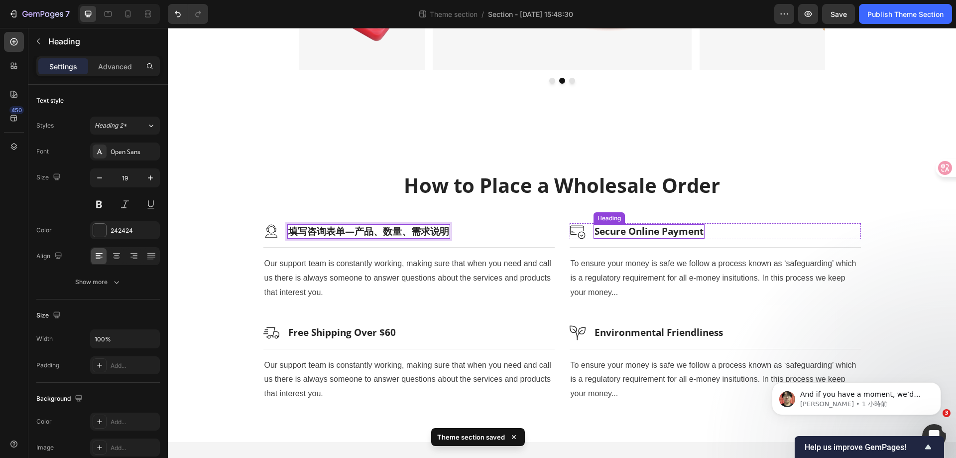
click at [662, 229] on p "Secure Online Payment" at bounding box center [649, 231] width 109 height 12
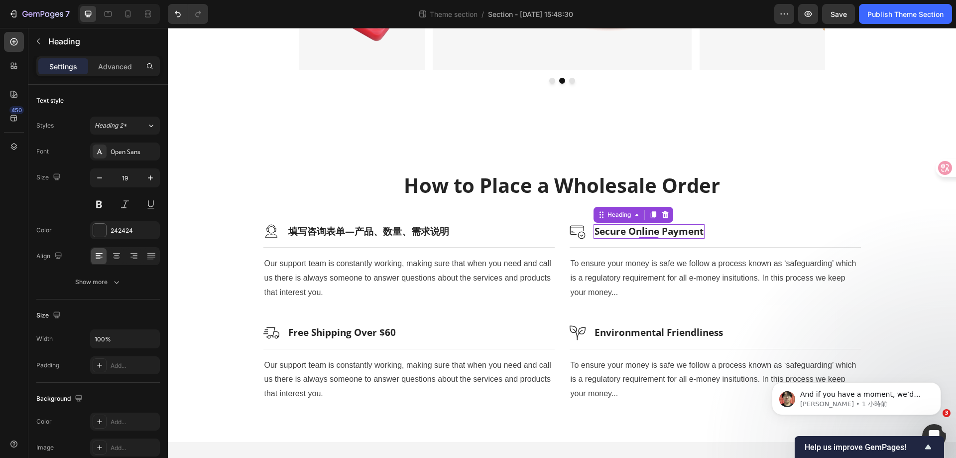
click at [660, 230] on p "Secure Online Payment" at bounding box center [649, 231] width 109 height 12
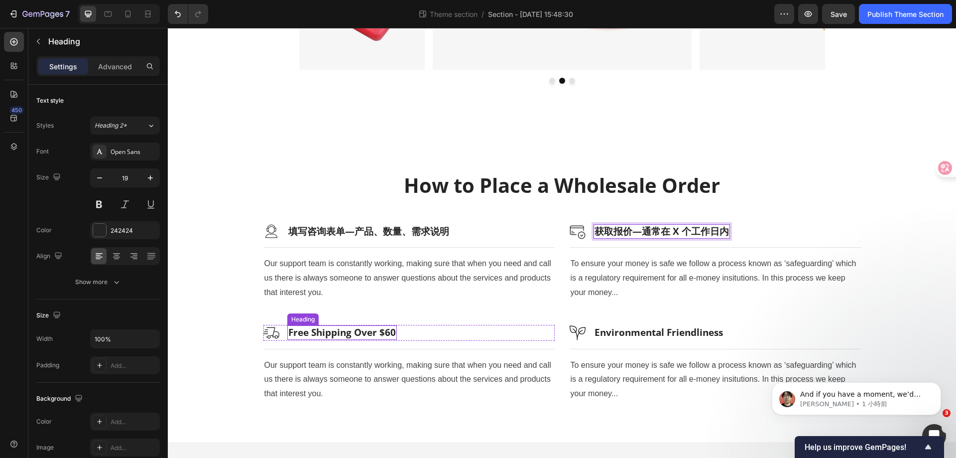
click at [359, 335] on p "Free Shipping Over $60" at bounding box center [342, 332] width 108 height 12
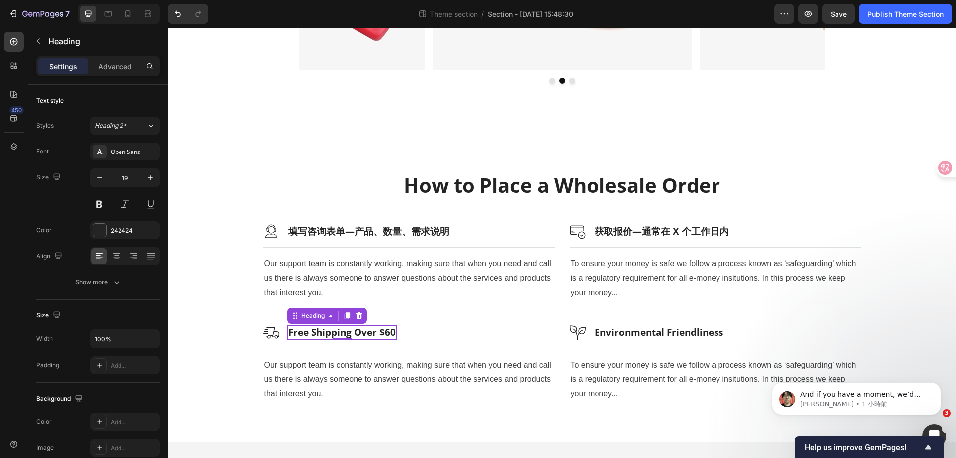
click at [359, 335] on p "Free Shipping Over $60" at bounding box center [342, 332] width 108 height 12
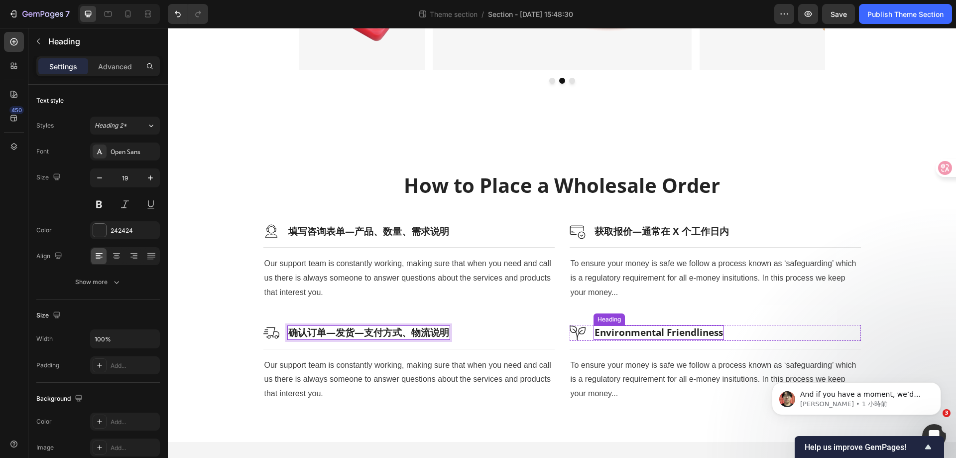
click at [646, 331] on p "Environmental Friendliness" at bounding box center [659, 332] width 128 height 12
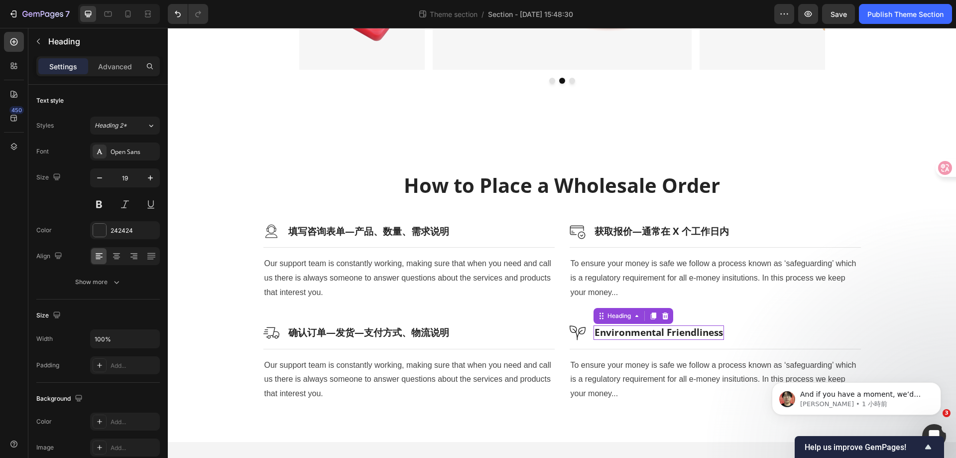
click at [646, 331] on p "Environmental Friendliness" at bounding box center [659, 332] width 128 height 12
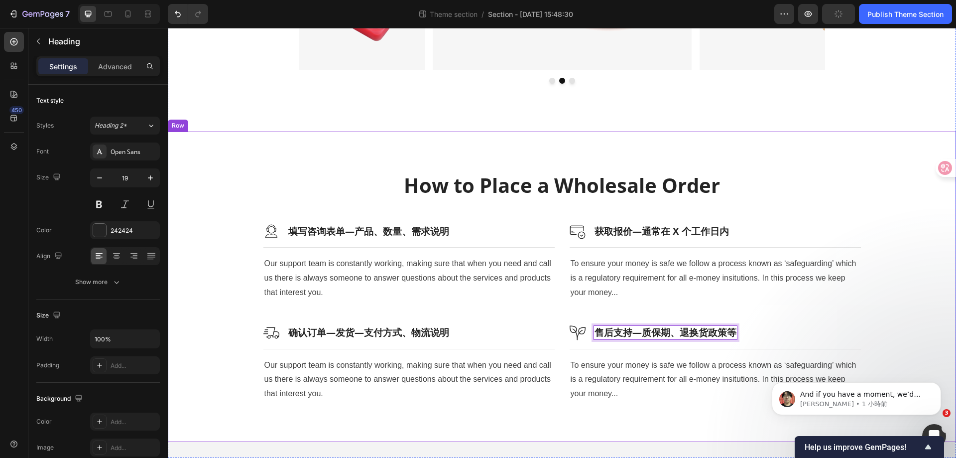
click at [914, 289] on div "How to Place a Wholesale Order Heading Row Image 填写咨询表单—产品、数量、需求说明 Heading Row …" at bounding box center [561, 286] width 773 height 231
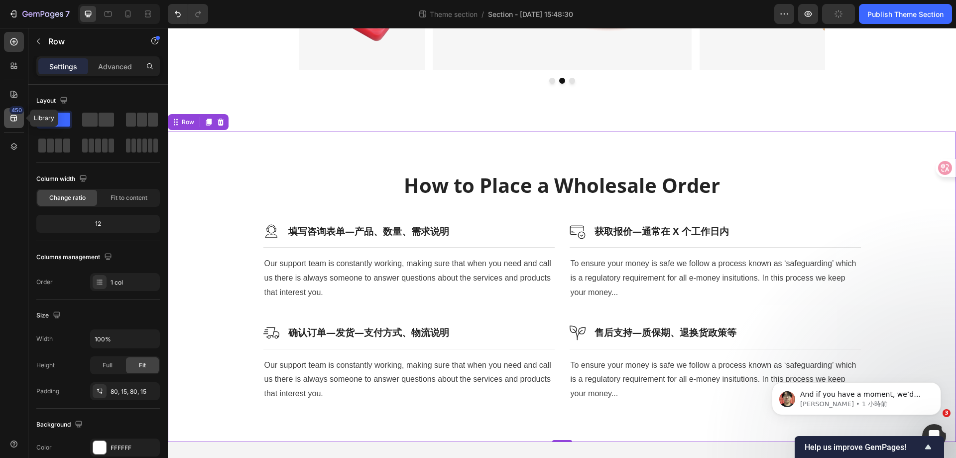
click at [14, 117] on icon at bounding box center [13, 118] width 6 height 6
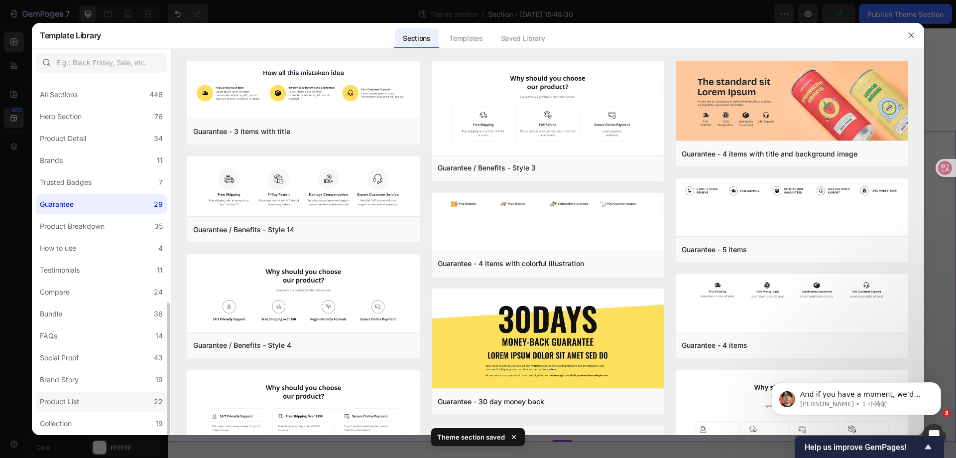
scroll to position [130, 0]
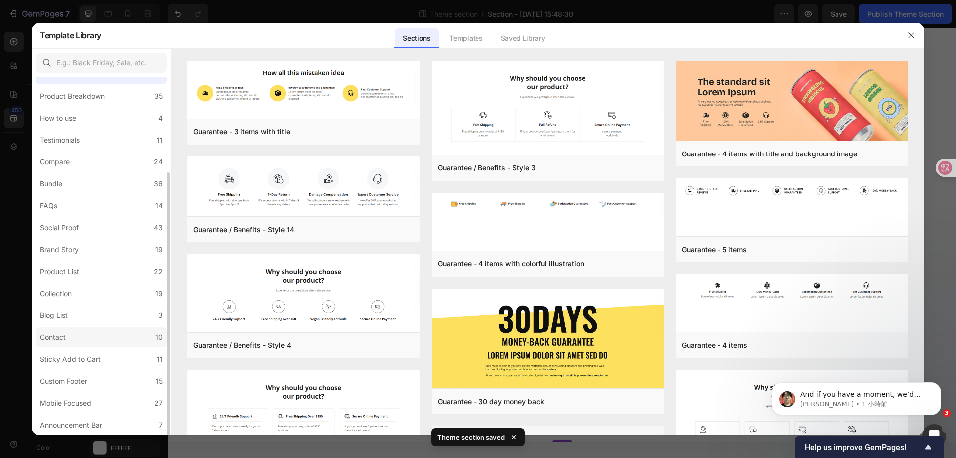
click at [83, 339] on label "Contact 10" at bounding box center [101, 337] width 131 height 20
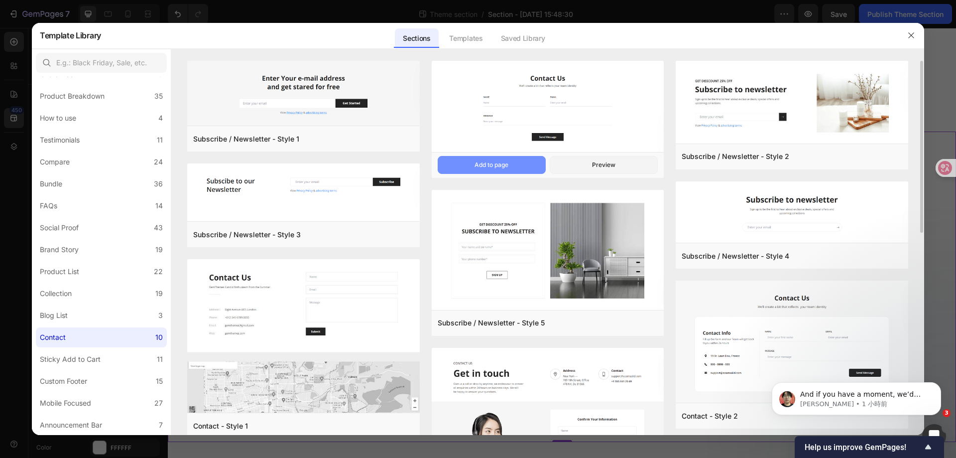
click at [509, 165] on button "Add to page" at bounding box center [492, 165] width 108 height 18
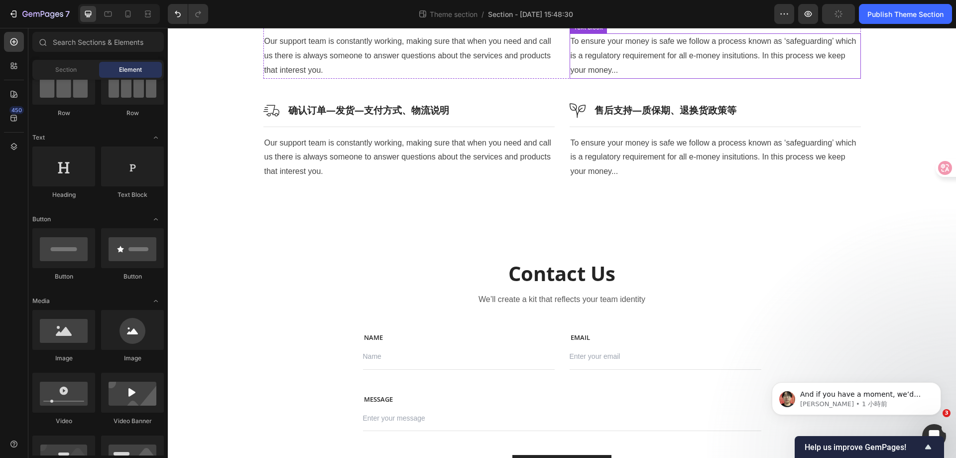
scroll to position [933, 0]
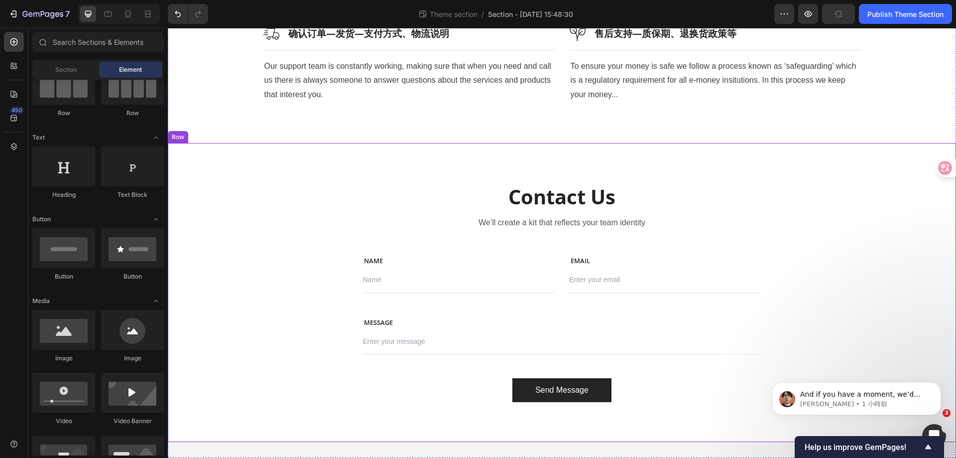
click at [290, 167] on div "Contact Us Heading We’ll create a kit that reflects your team identity Text blo…" at bounding box center [562, 292] width 788 height 299
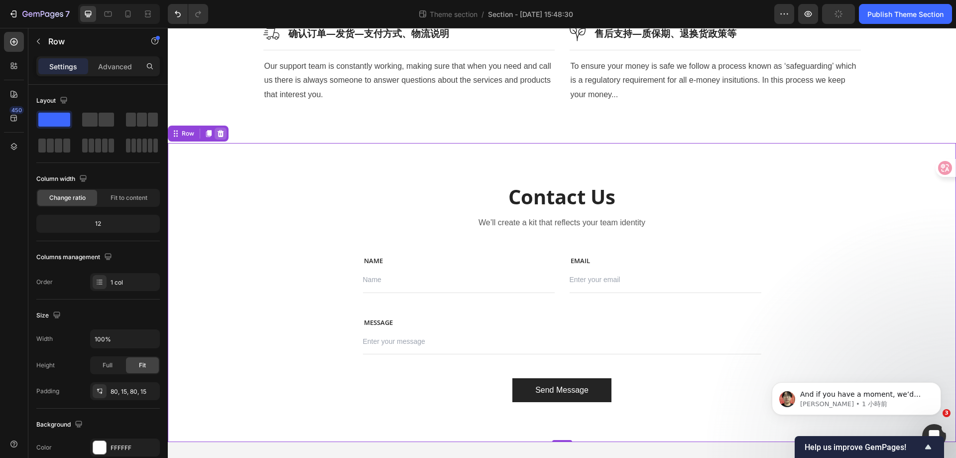
click at [221, 136] on icon at bounding box center [221, 133] width 6 height 7
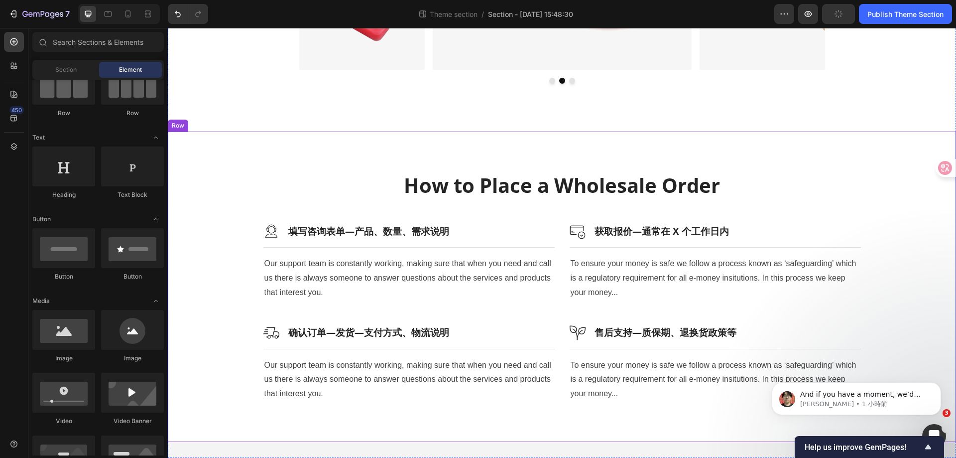
scroll to position [634, 0]
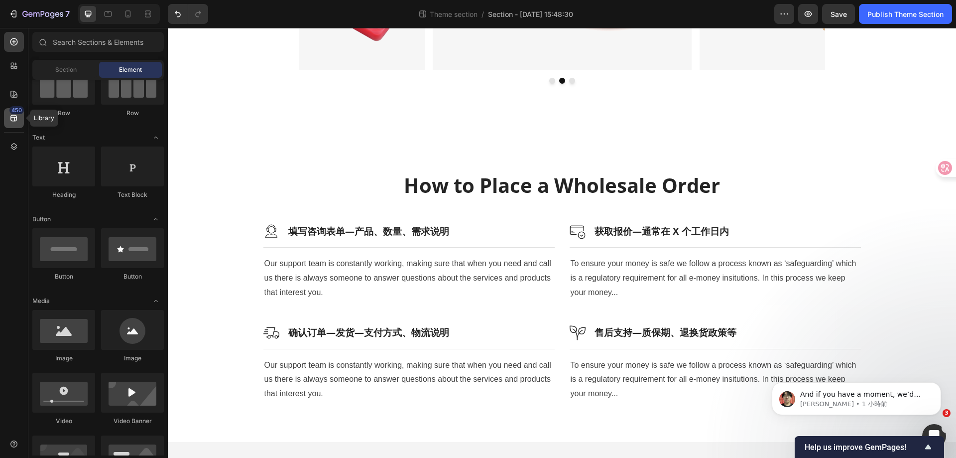
click at [17, 122] on icon at bounding box center [14, 118] width 10 height 10
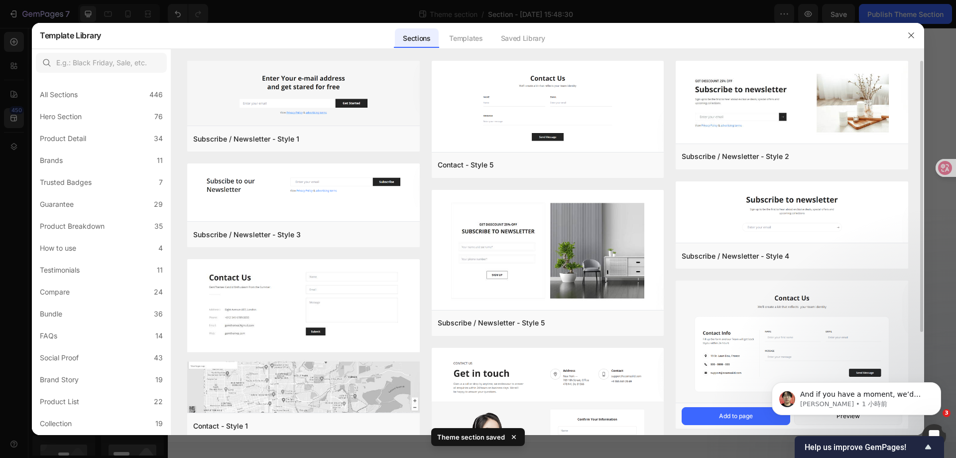
scroll to position [141, 0]
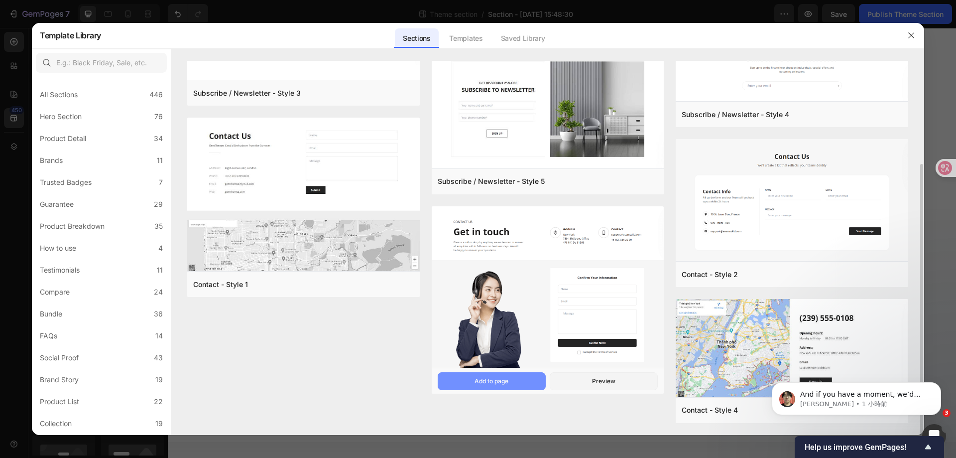
click at [508, 378] on div "Add to page" at bounding box center [492, 380] width 34 height 9
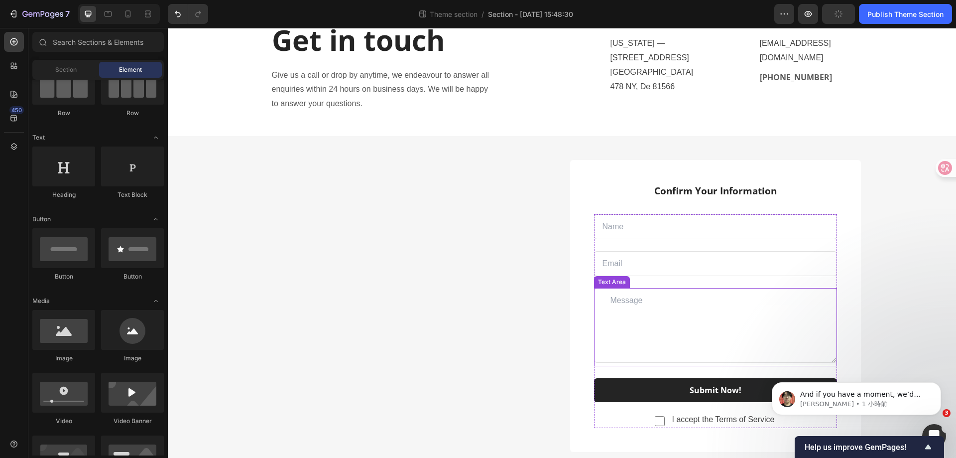
scroll to position [1098, 0]
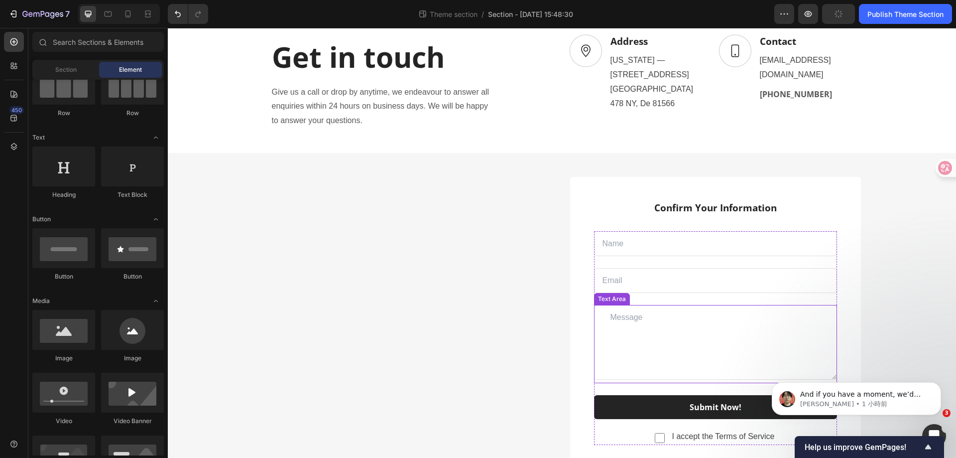
click at [687, 335] on textarea at bounding box center [715, 342] width 243 height 75
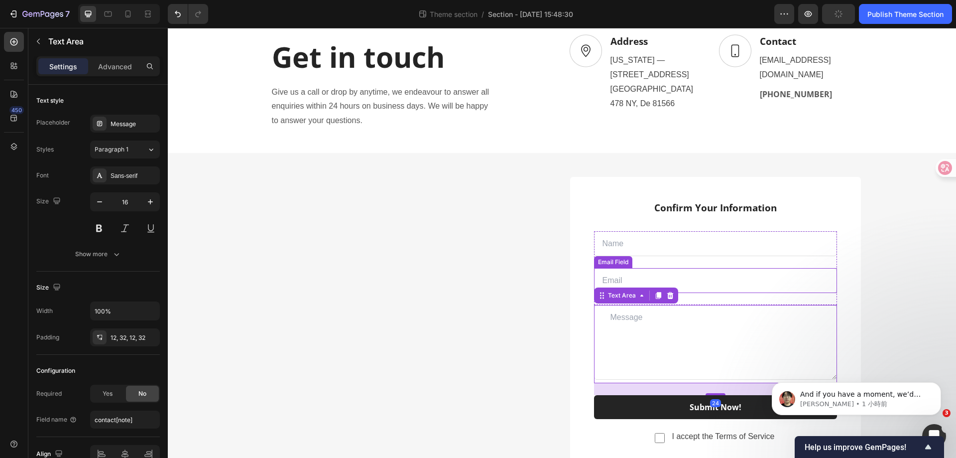
click at [747, 286] on input "email" at bounding box center [715, 280] width 243 height 25
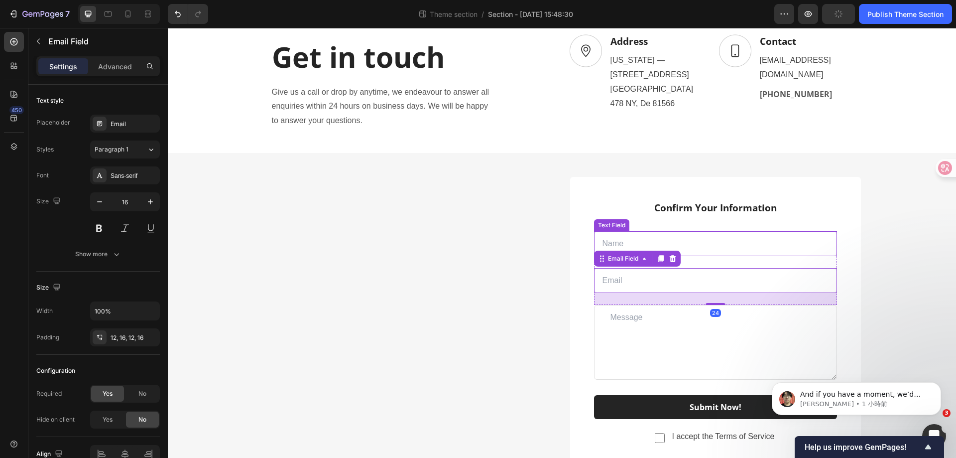
click at [752, 247] on input "text" at bounding box center [715, 243] width 243 height 25
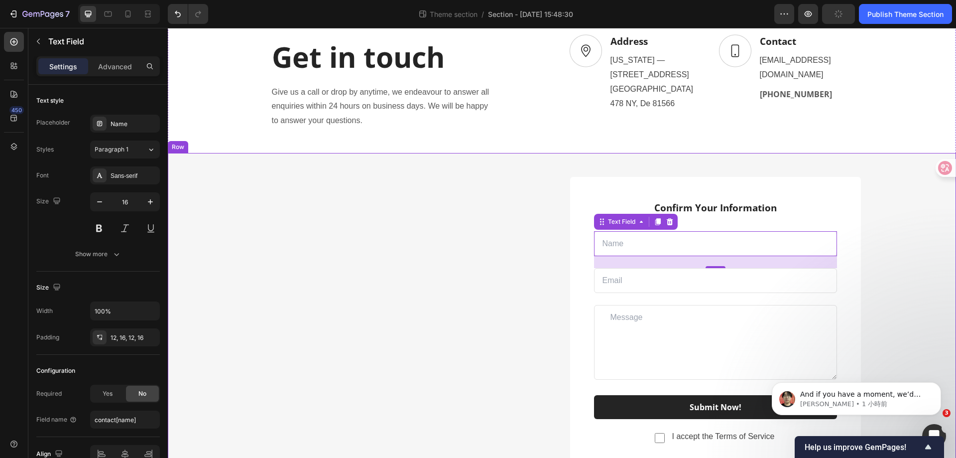
click at [201, 164] on div "Image Confirm Your Information Text block Text Field 24 Email Field Row Text Ar…" at bounding box center [562, 323] width 788 height 340
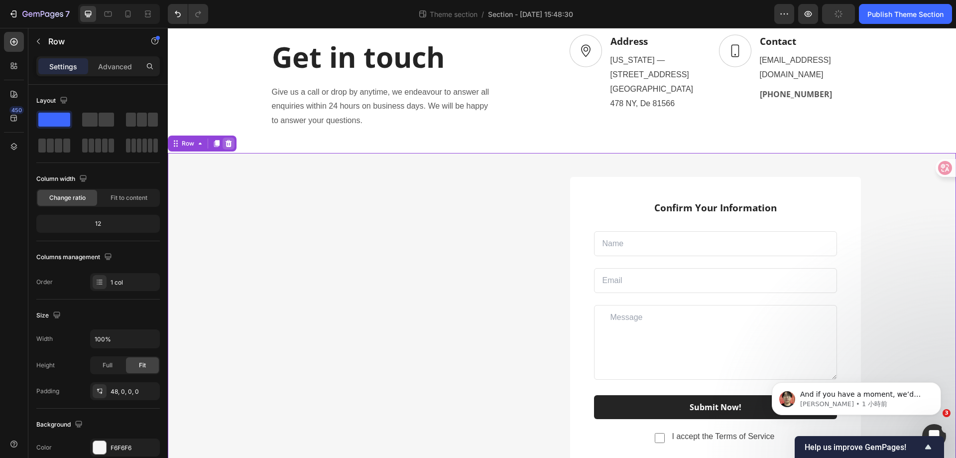
click at [225, 144] on icon at bounding box center [229, 143] width 8 height 8
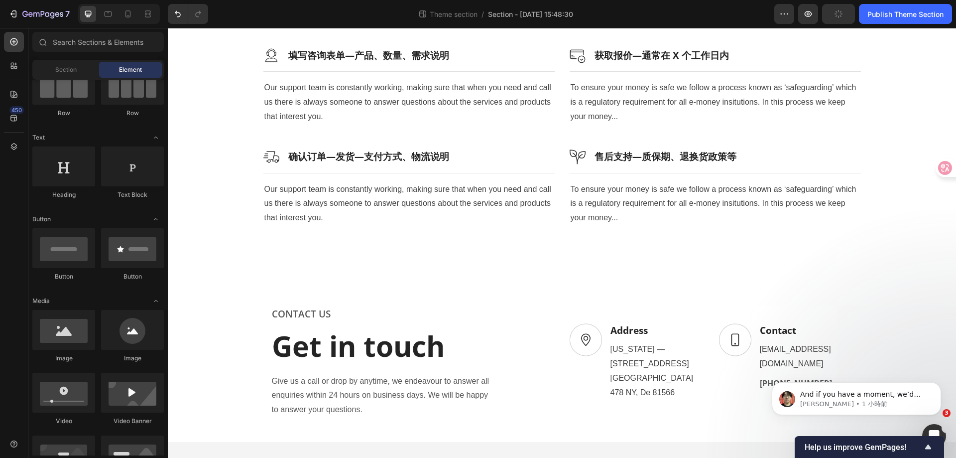
scroll to position [810, 0]
click at [17, 125] on div "450" at bounding box center [14, 118] width 20 height 20
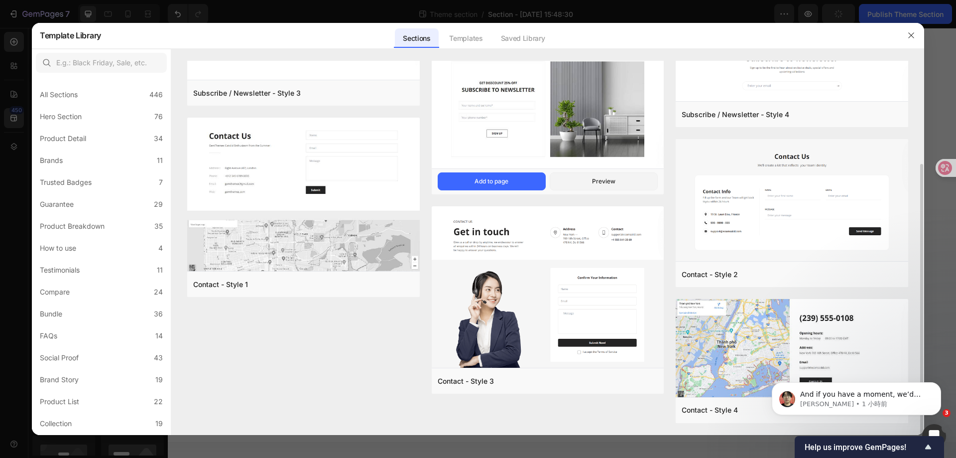
scroll to position [0, 0]
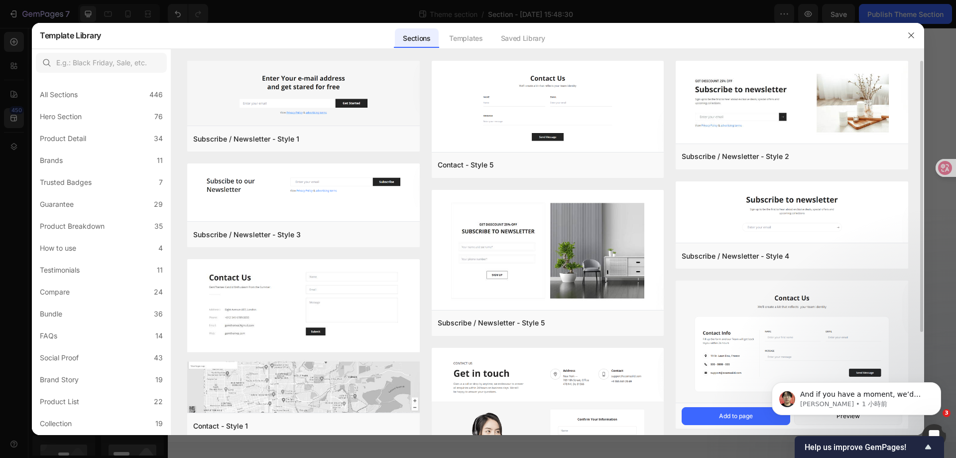
scroll to position [100, 0]
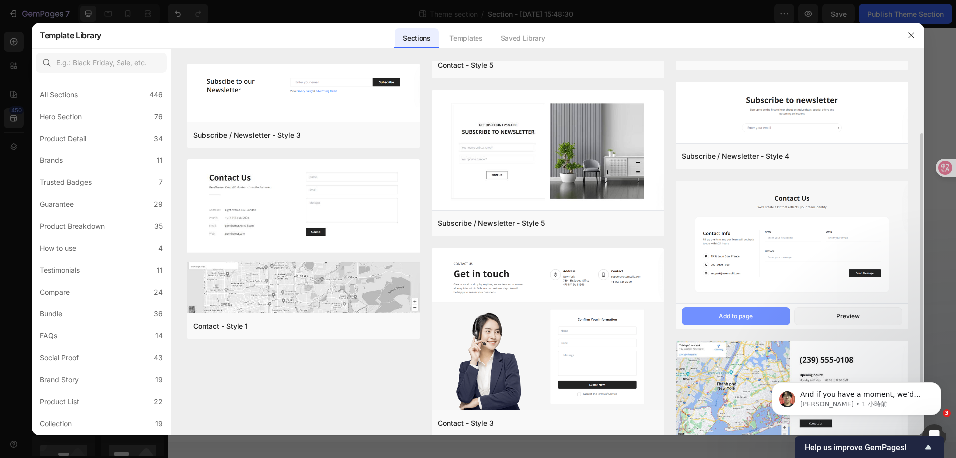
click at [765, 317] on button "Add to page" at bounding box center [736, 316] width 108 height 18
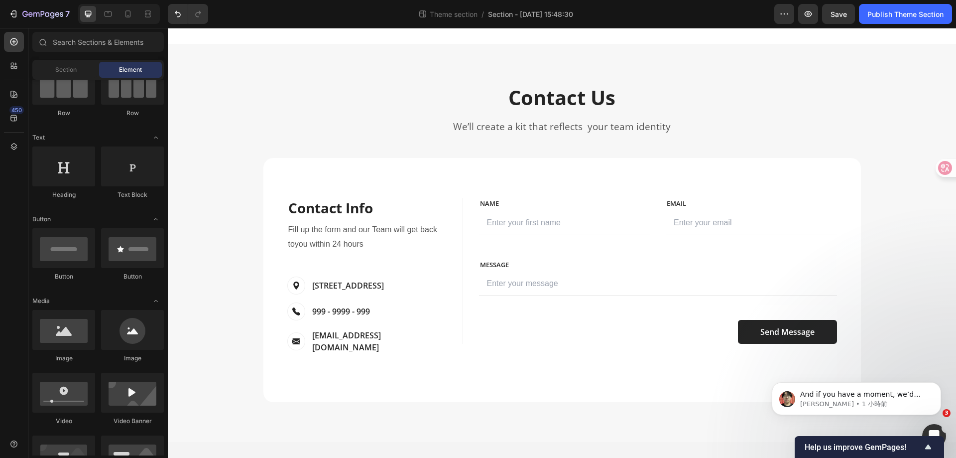
scroll to position [1200, 0]
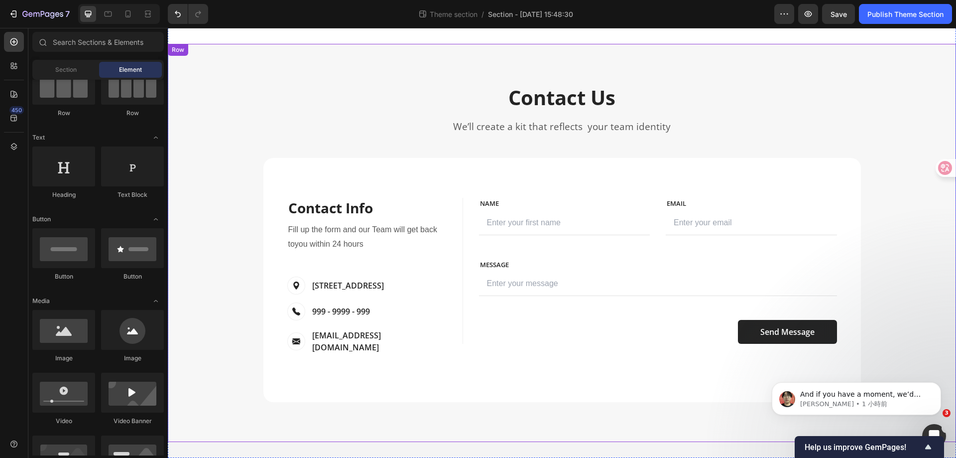
click at [857, 115] on div "Contact Us Heading We’ll create a kit that reflects your team identity Text blo…" at bounding box center [561, 243] width 773 height 318
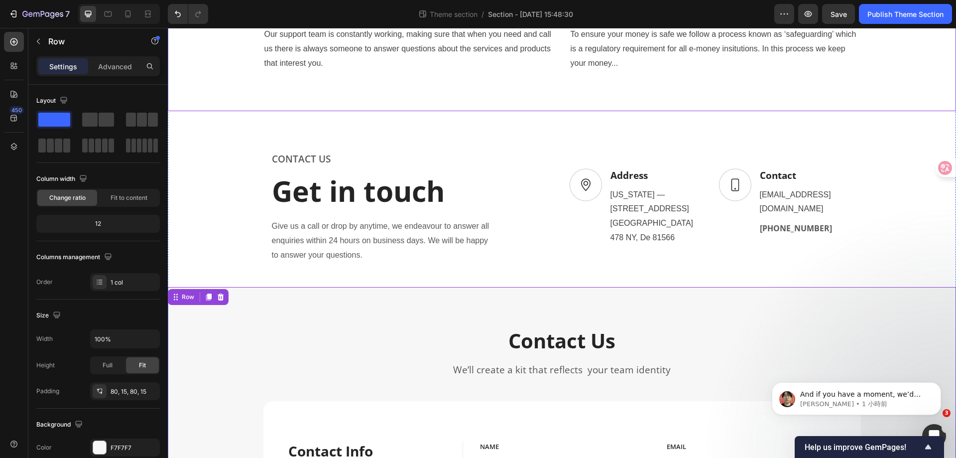
scroll to position [851, 0]
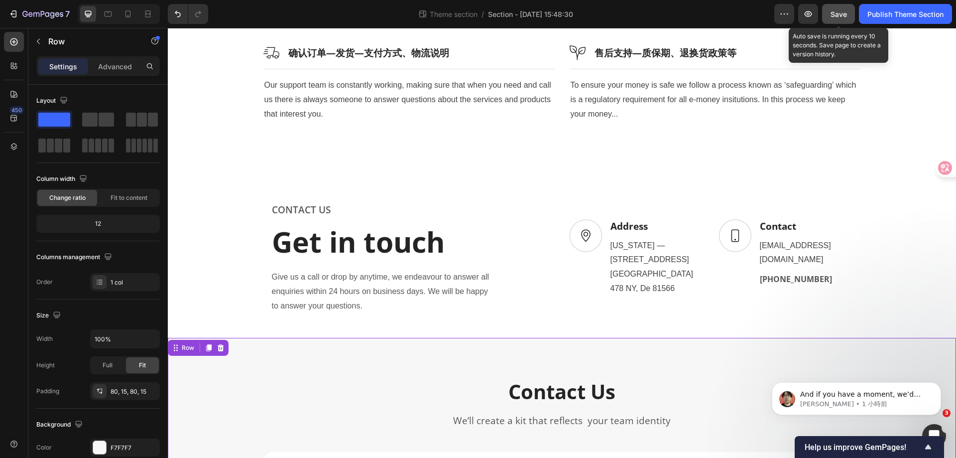
click at [834, 15] on span "Save" at bounding box center [839, 14] width 16 height 8
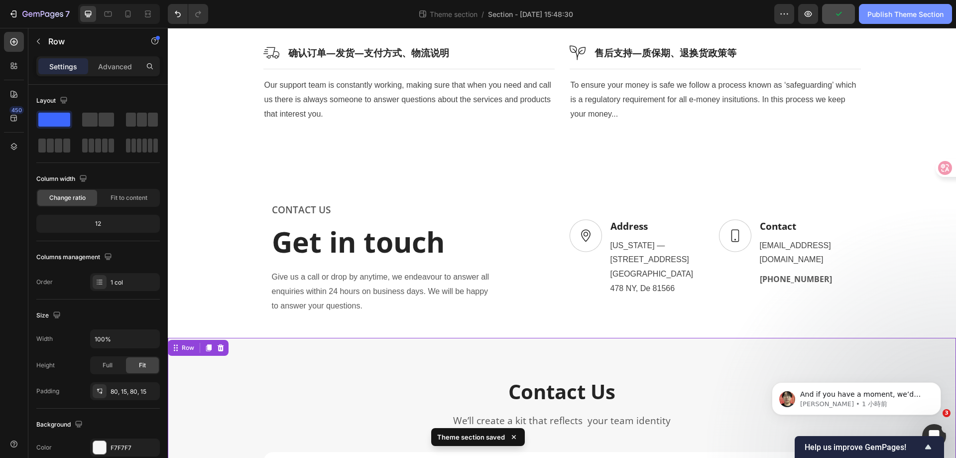
click at [892, 14] on div "Publish Theme Section" at bounding box center [905, 14] width 76 height 10
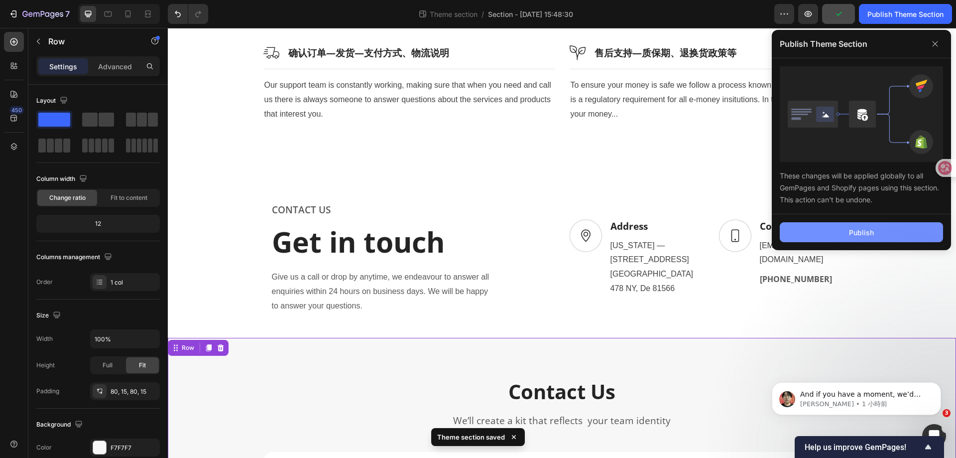
click at [811, 239] on button "Publish" at bounding box center [861, 232] width 163 height 20
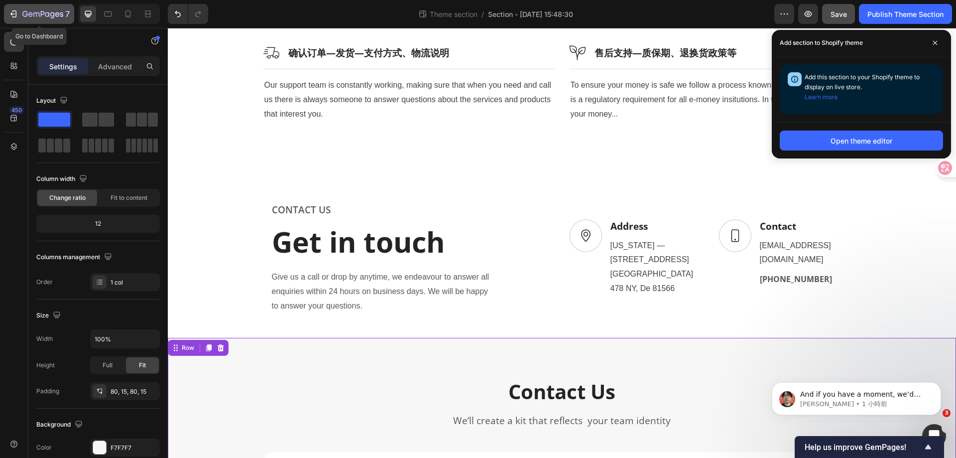
click at [46, 10] on icon "button" at bounding box center [42, 14] width 41 height 8
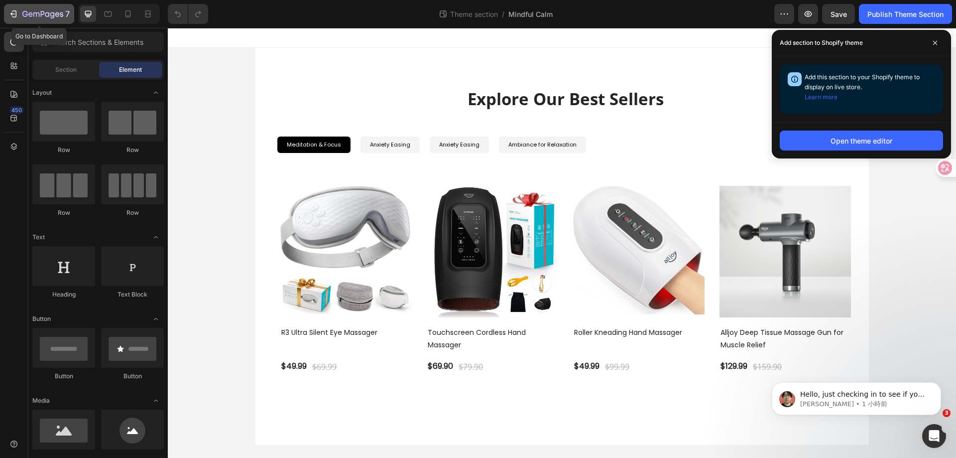
click at [31, 8] on div "7" at bounding box center [45, 14] width 47 height 12
